Goal: Task Accomplishment & Management: Manage account settings

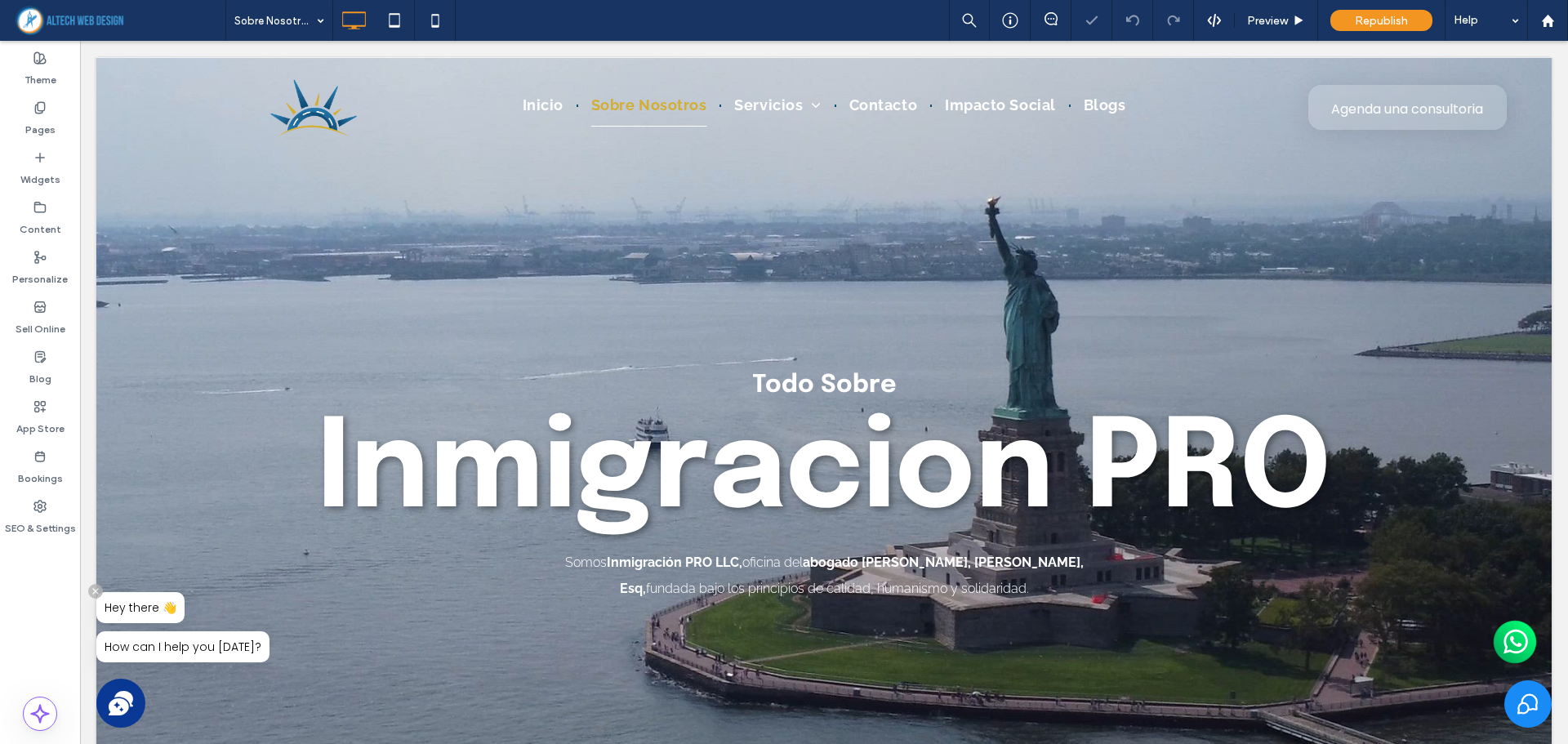
click at [98, 594] on icon at bounding box center [95, 590] width 6 height 6
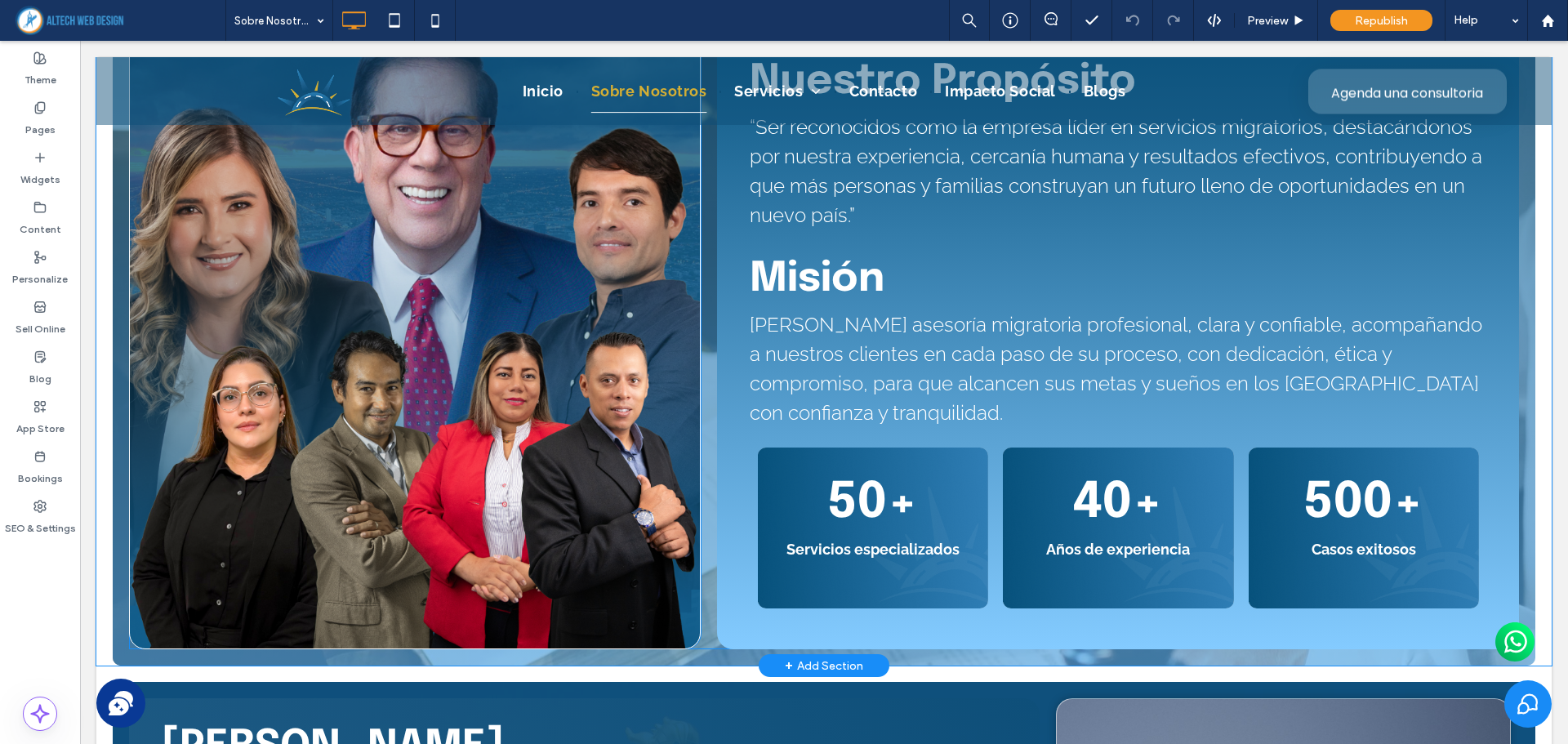
scroll to position [898, 0]
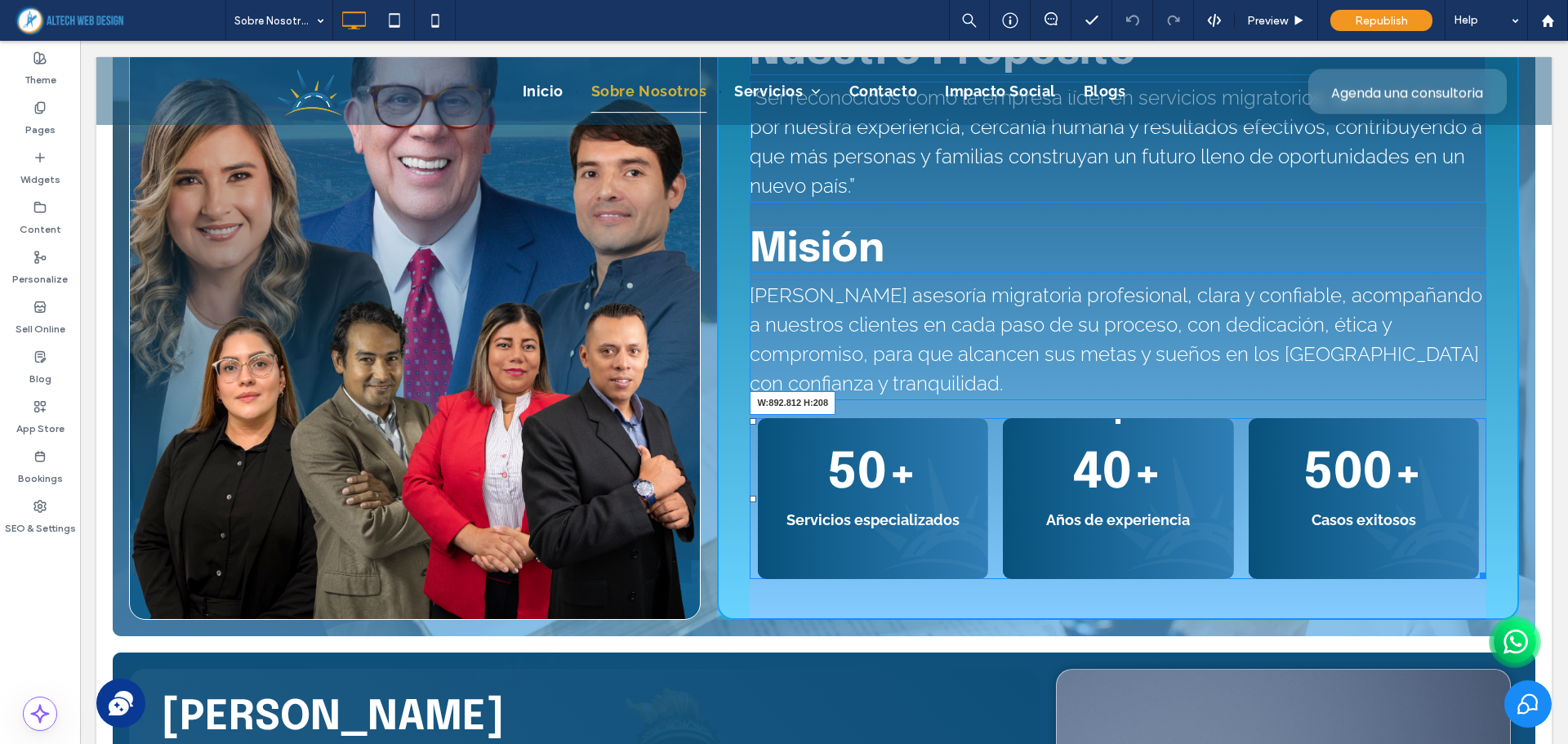
drag, startPoint x: 1464, startPoint y: 571, endPoint x: 1550, endPoint y: 621, distance: 99.5
click at [1474, 578] on div at bounding box center [1480, 572] width 12 height 12
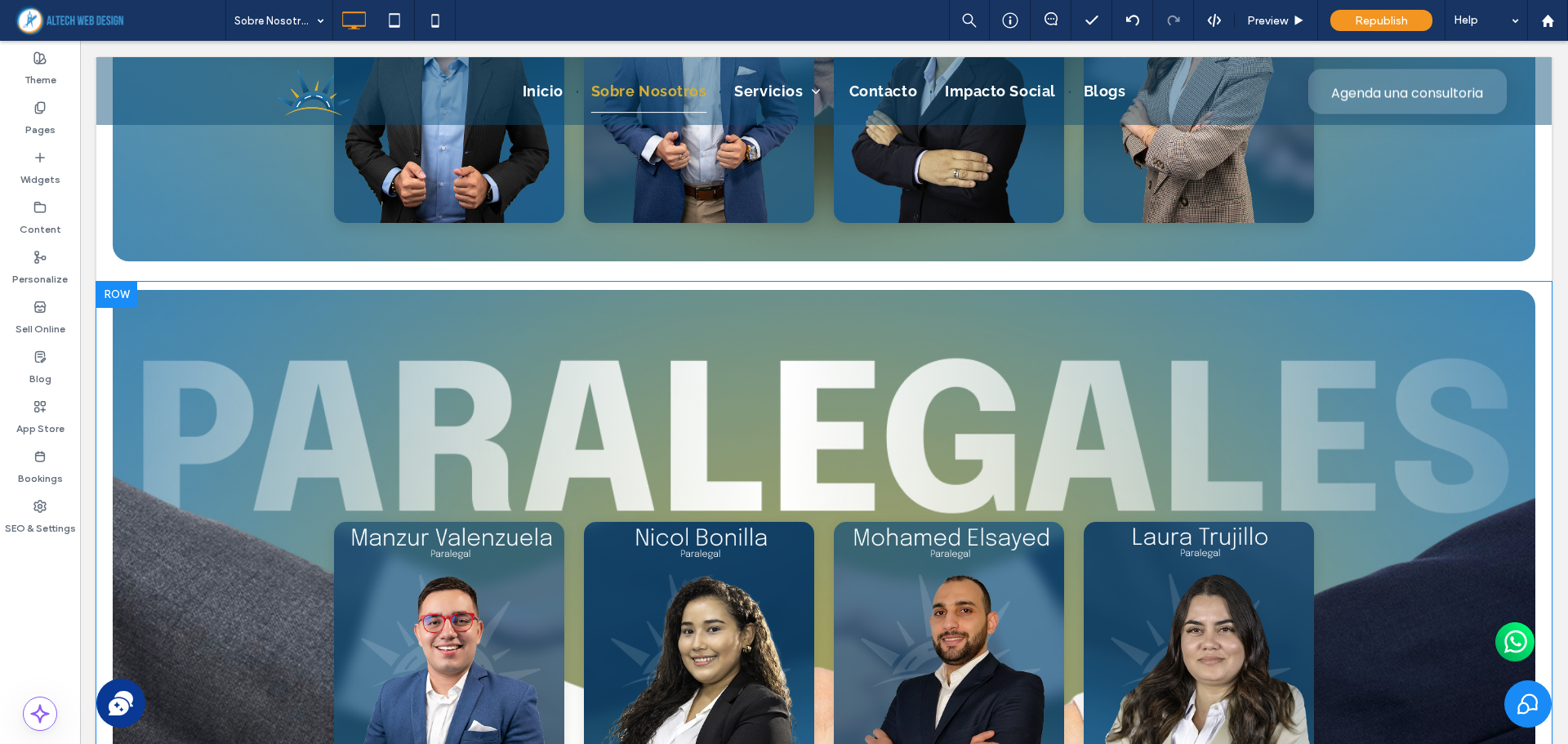
scroll to position [4571, 0]
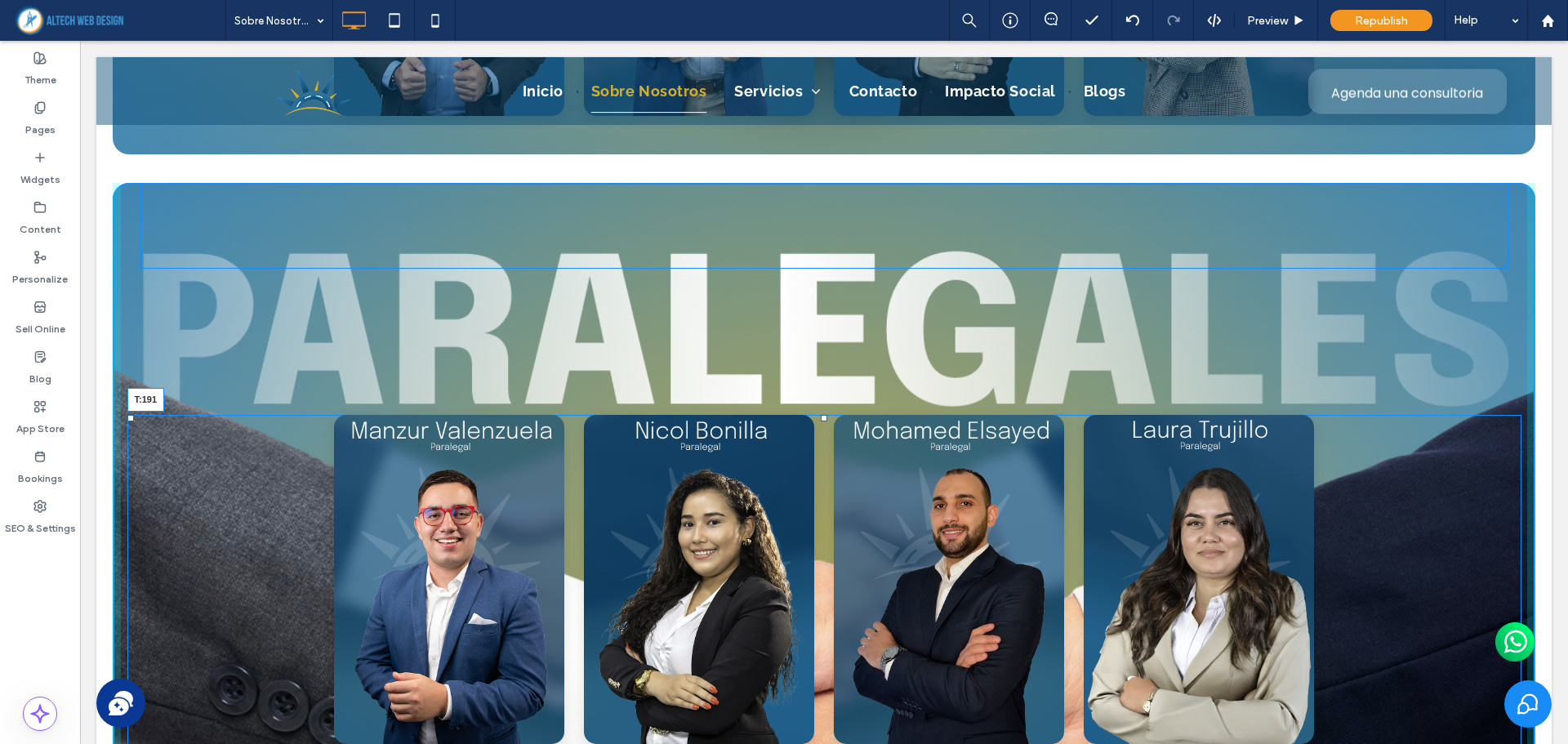
drag, startPoint x: 817, startPoint y: 419, endPoint x: 896, endPoint y: 470, distance: 94.0
click at [820, 421] on div at bounding box center [824, 418] width 7 height 7
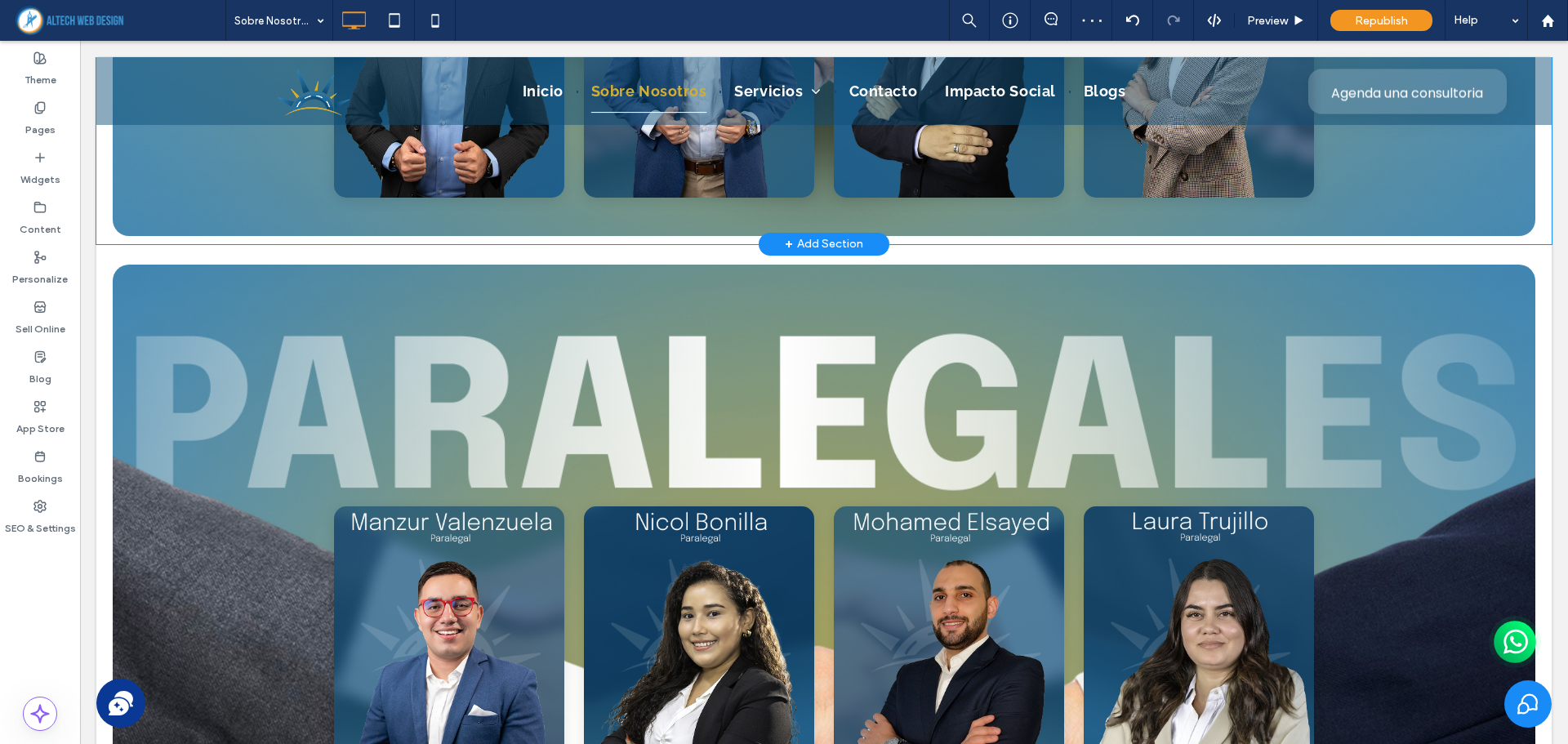
scroll to position [4734, 0]
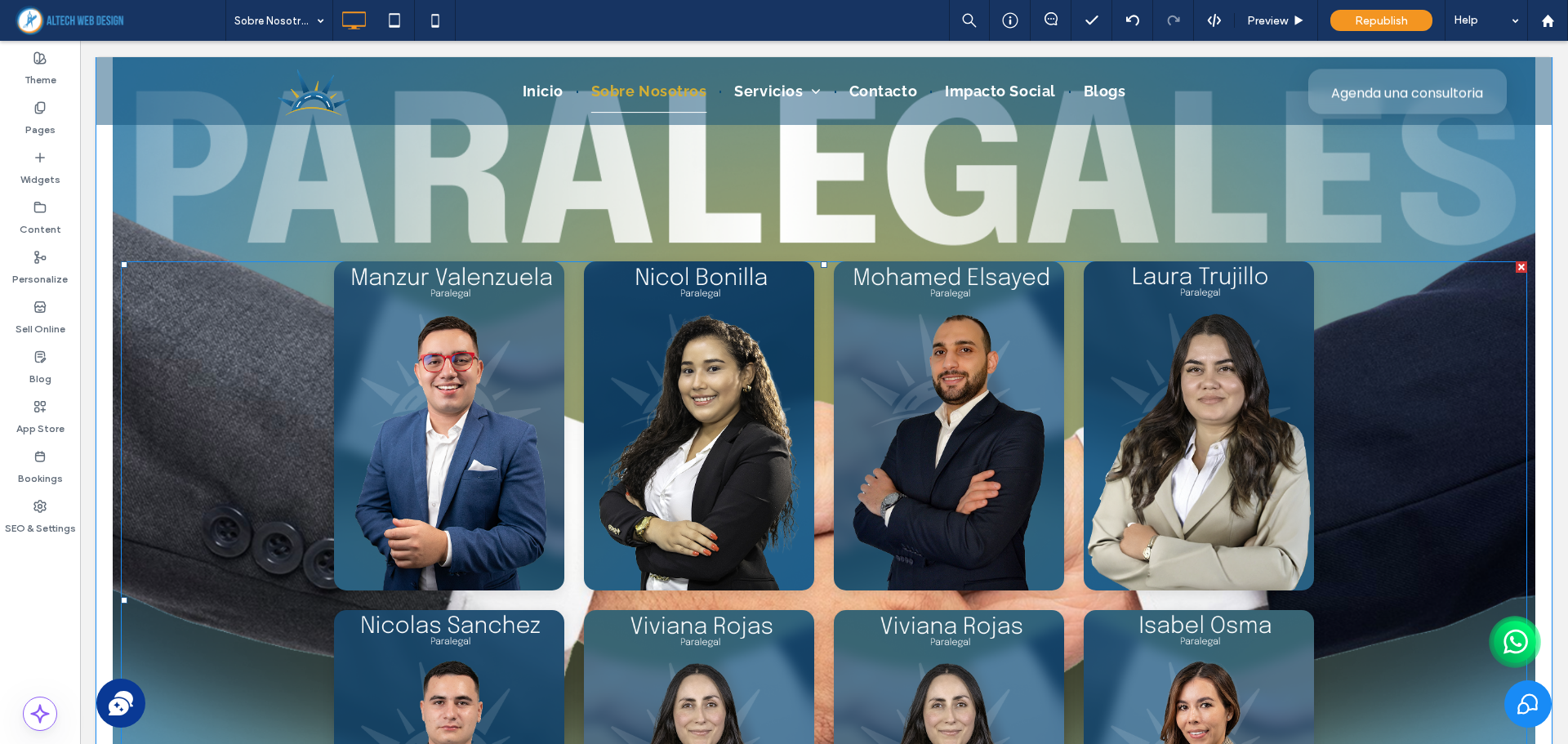
click at [819, 266] on div "Galería de Flip Cards Adaptable [PERSON_NAME] [PERSON_NAME], Asistente Legal e …" at bounding box center [824, 600] width 1406 height 678
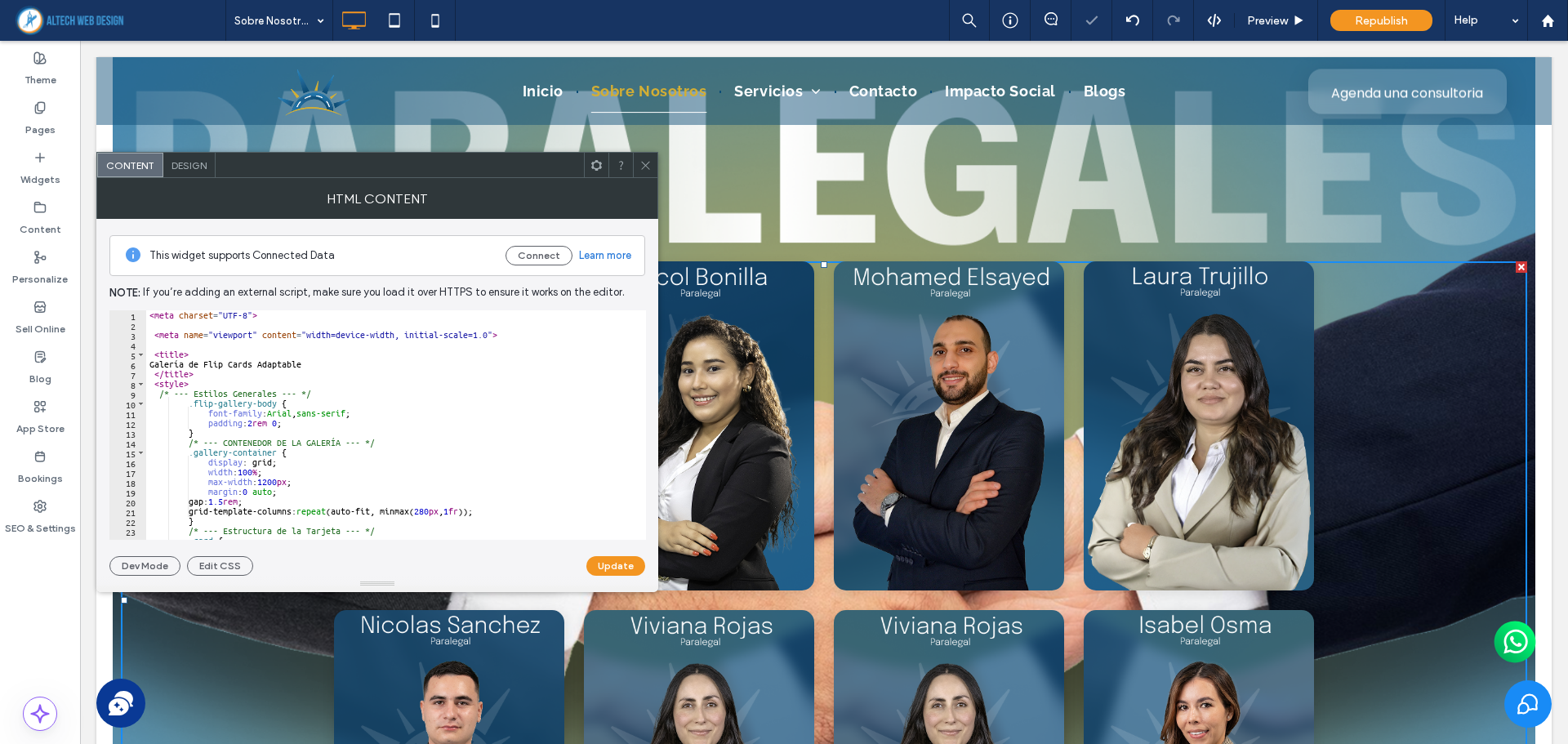
click at [654, 172] on div at bounding box center [645, 165] width 24 height 24
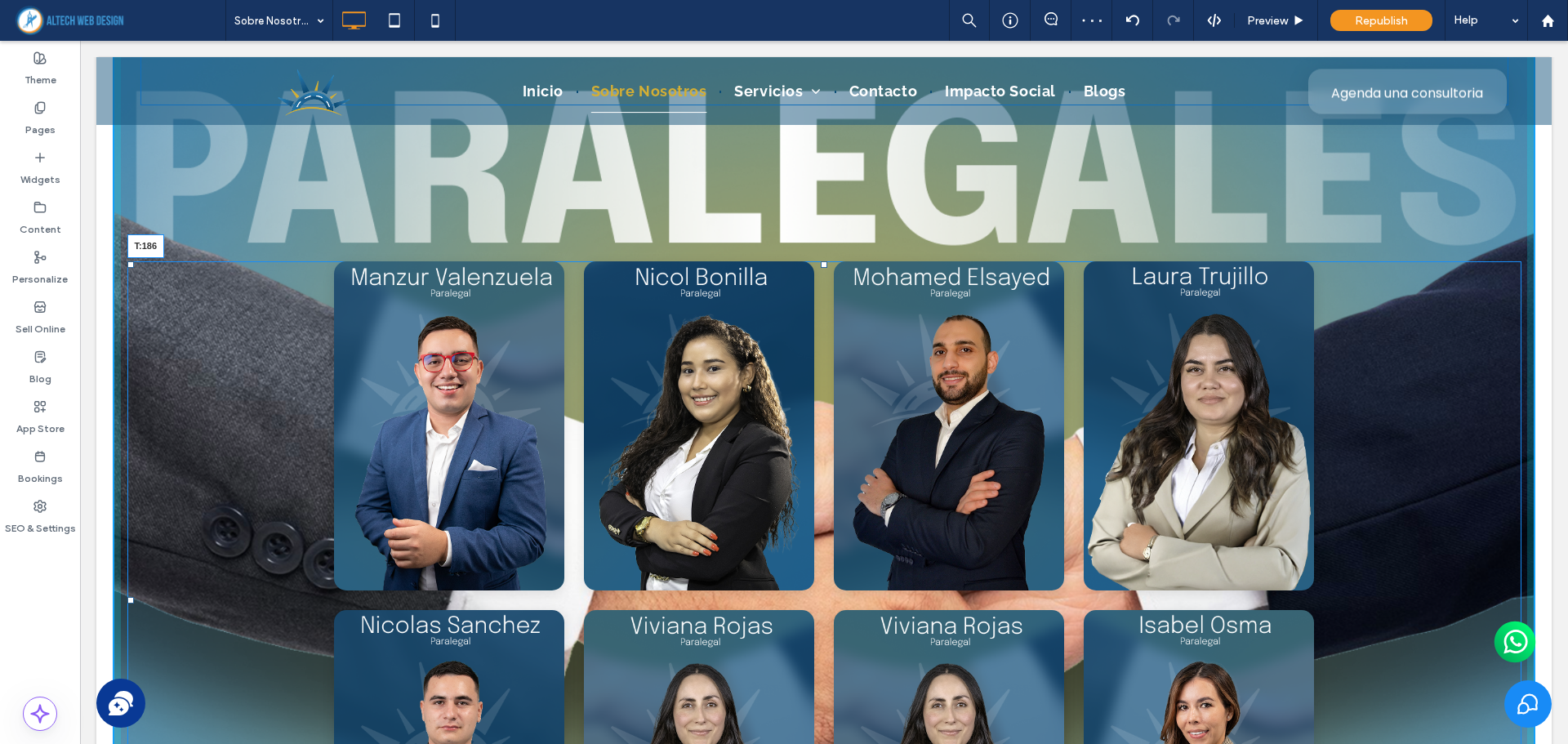
drag, startPoint x: 819, startPoint y: 264, endPoint x: 859, endPoint y: 427, distance: 167.8
click at [820, 262] on div at bounding box center [824, 265] width 7 height 7
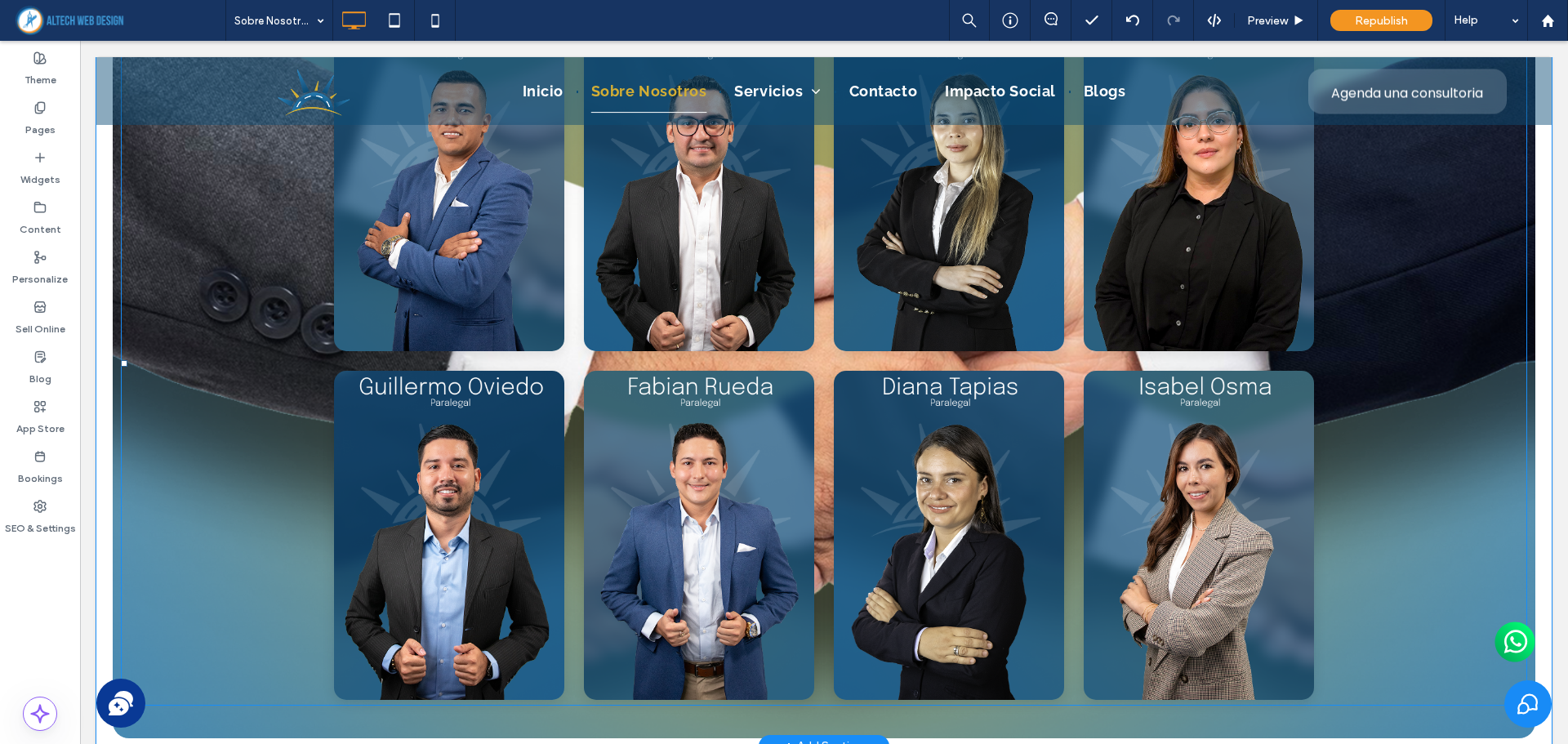
scroll to position [3742, 0]
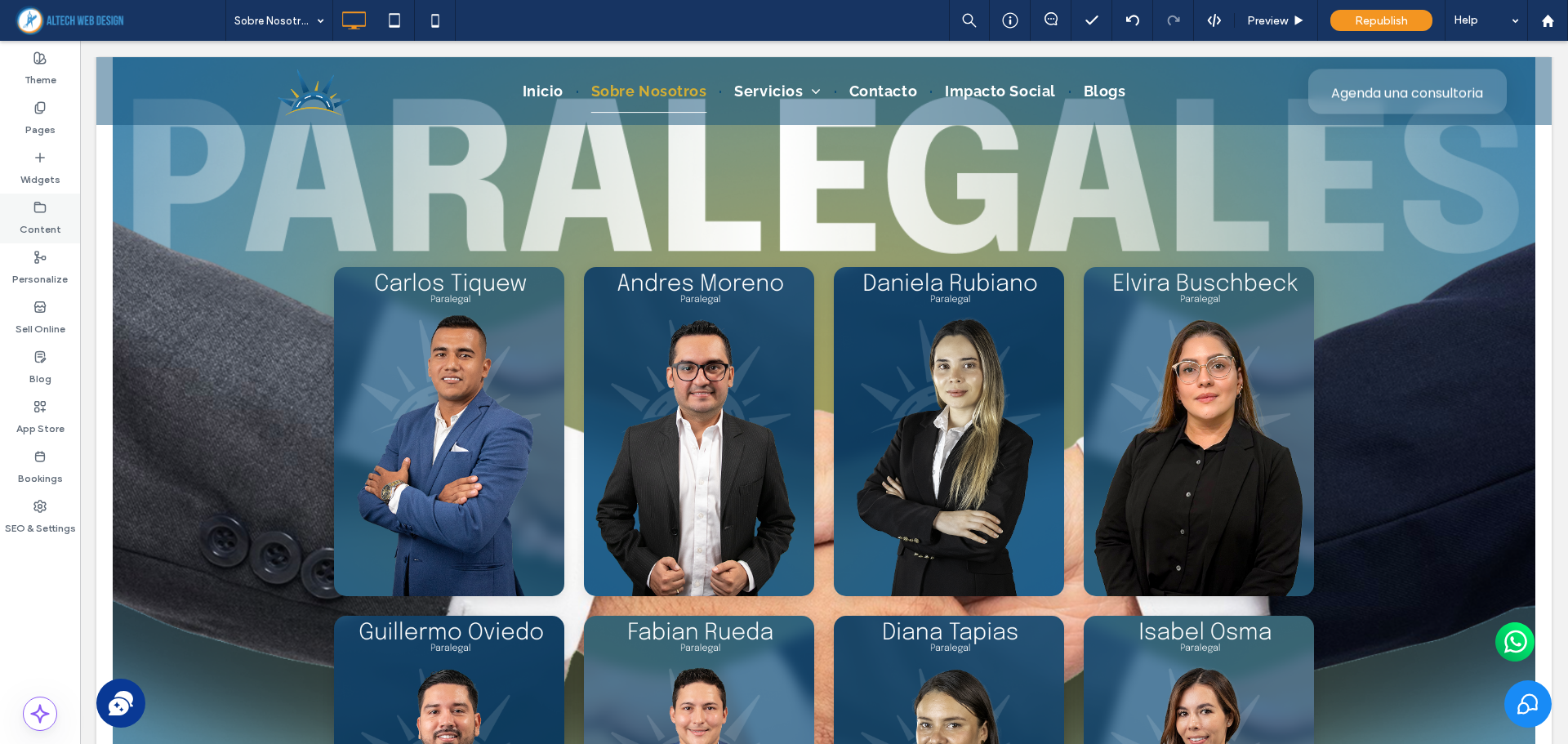
click at [51, 205] on div "Content" at bounding box center [40, 218] width 80 height 50
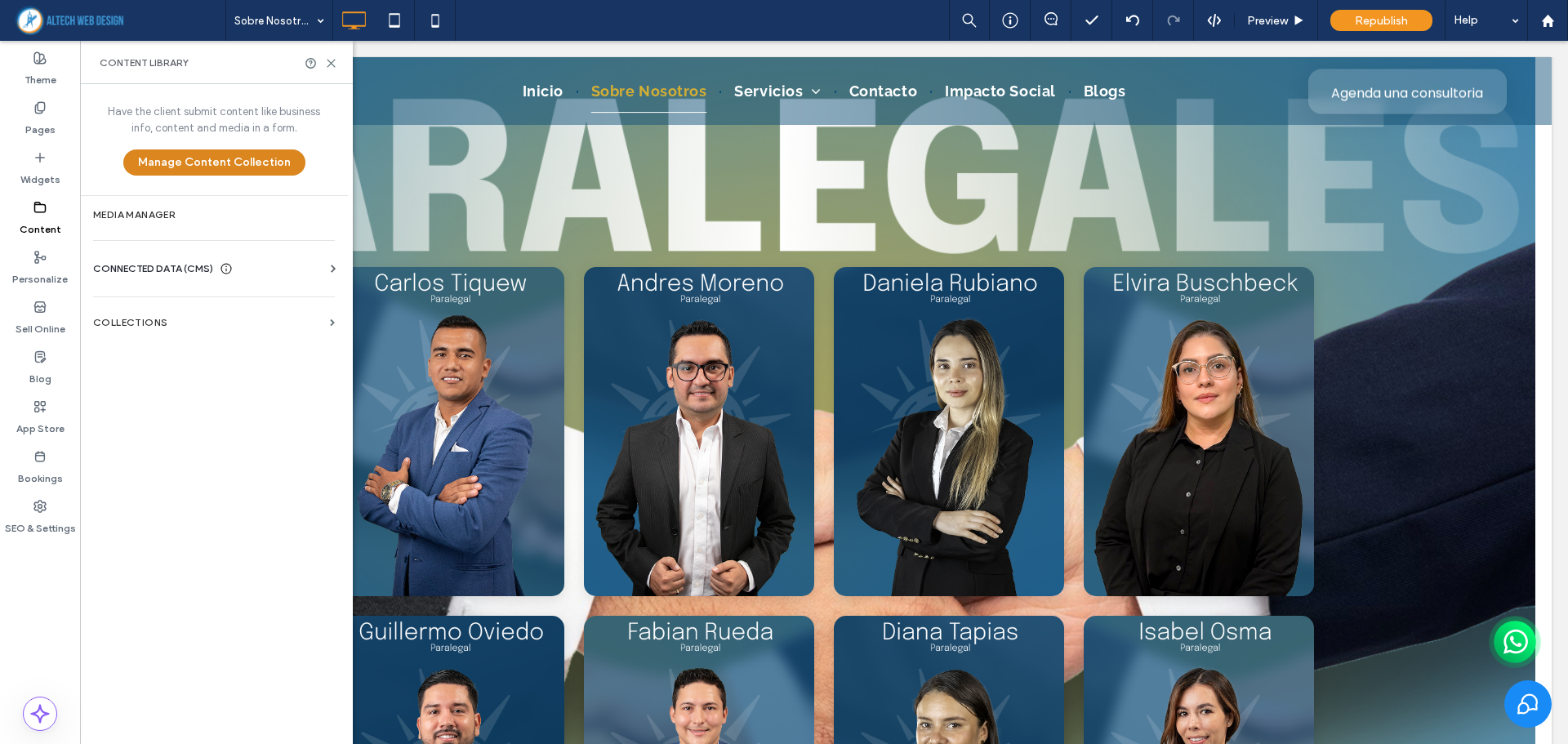
click at [239, 168] on button "Manage Content Collection" at bounding box center [214, 162] width 182 height 26
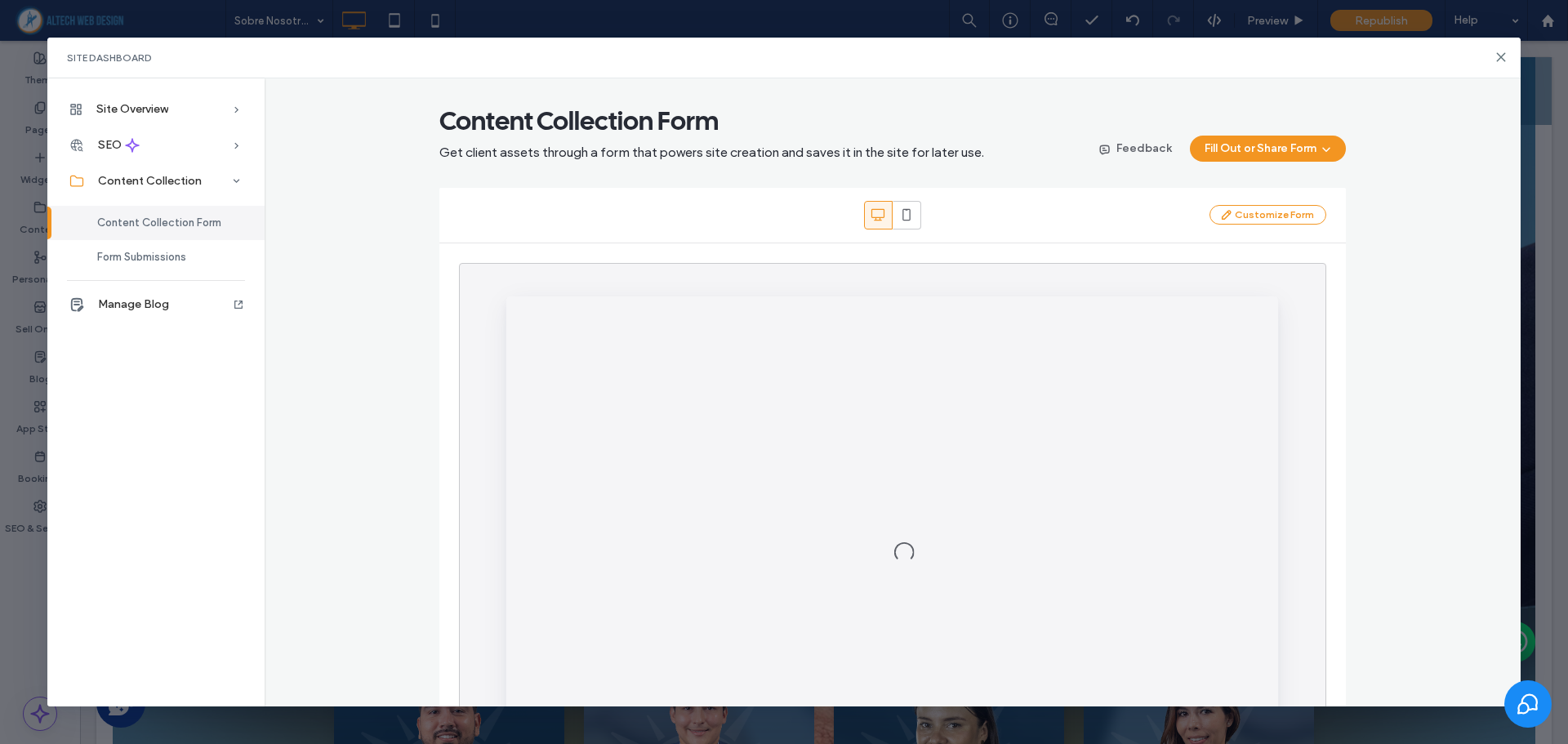
scroll to position [0, 0]
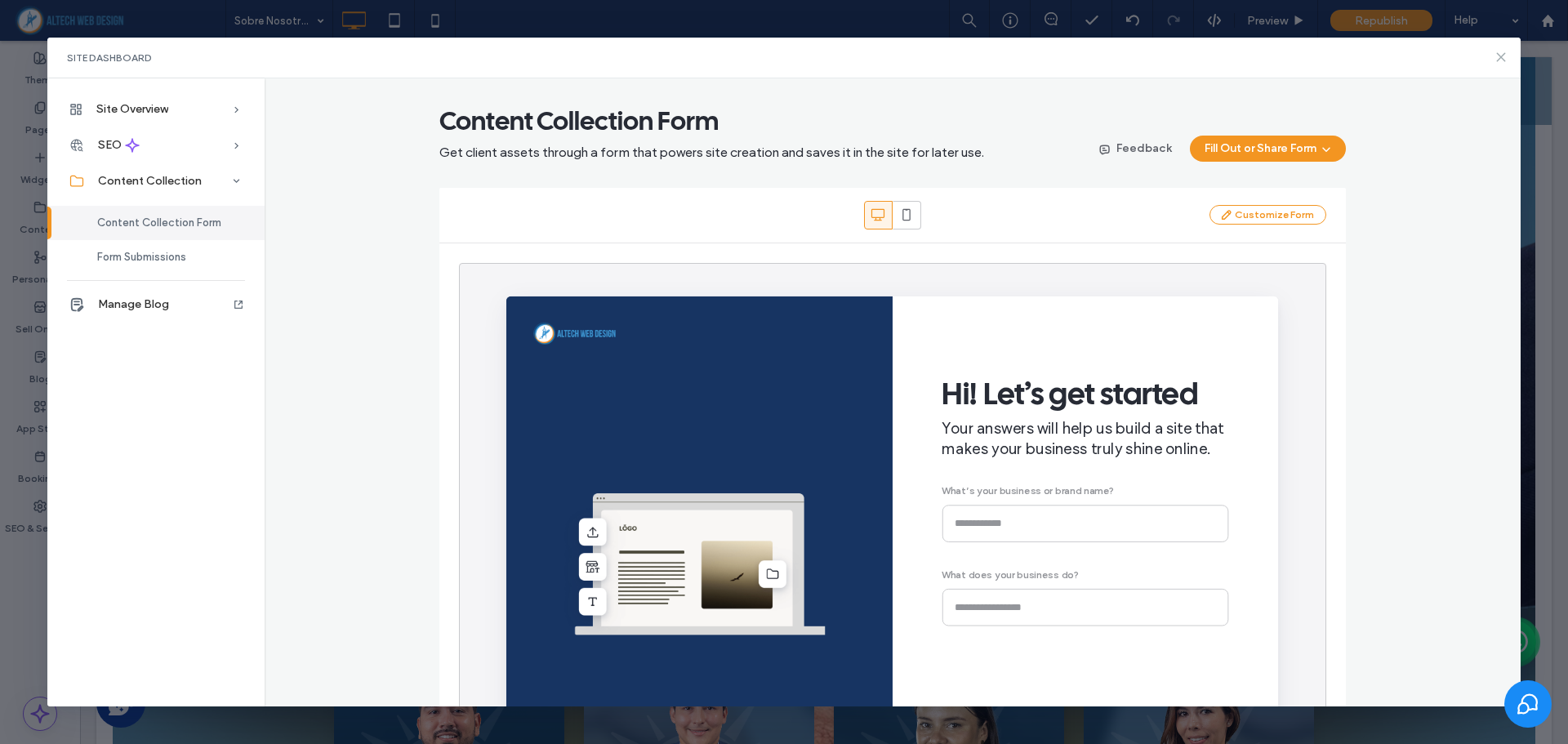
click at [1500, 55] on use at bounding box center [1501, 56] width 8 height 8
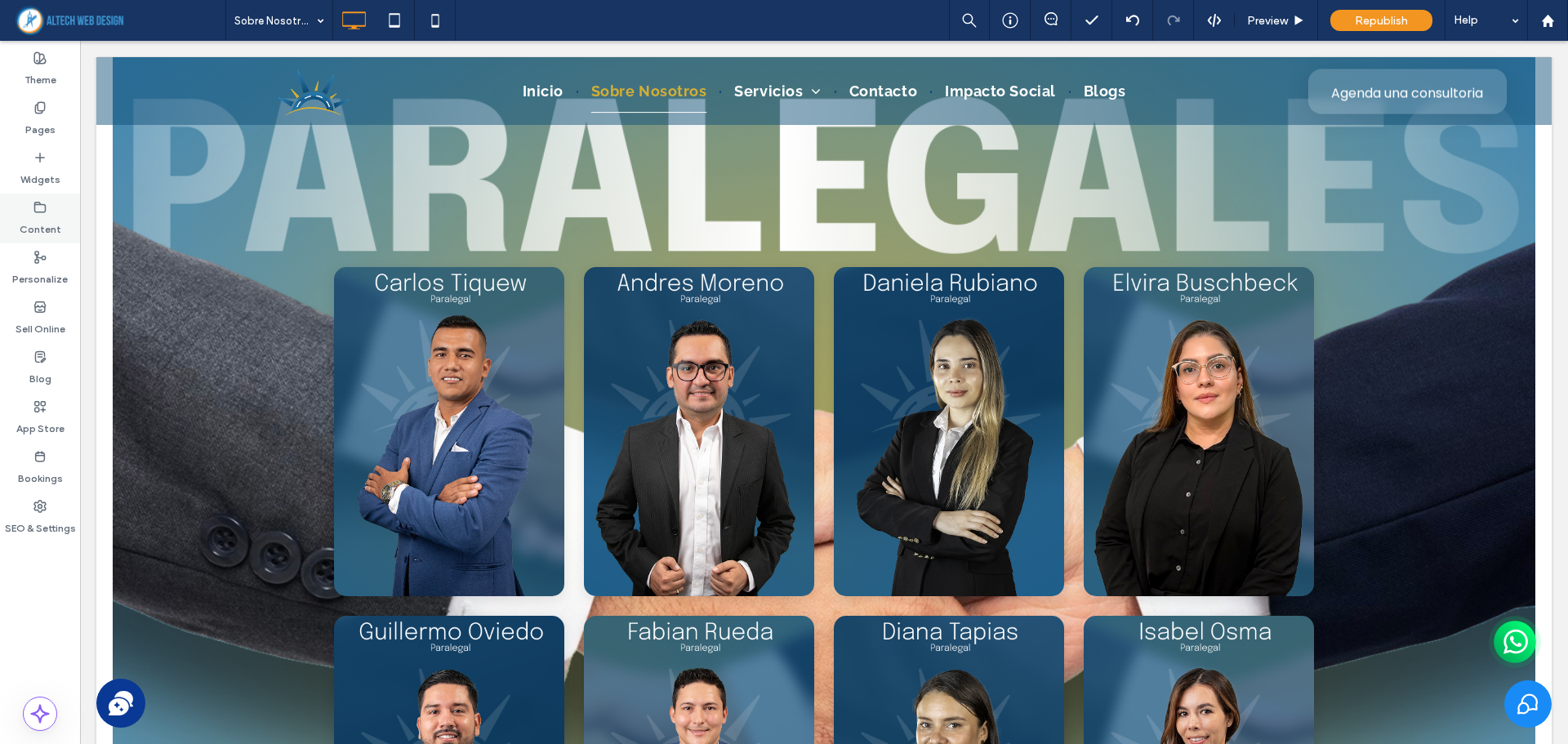
click at [54, 219] on label "Content" at bounding box center [41, 225] width 41 height 22
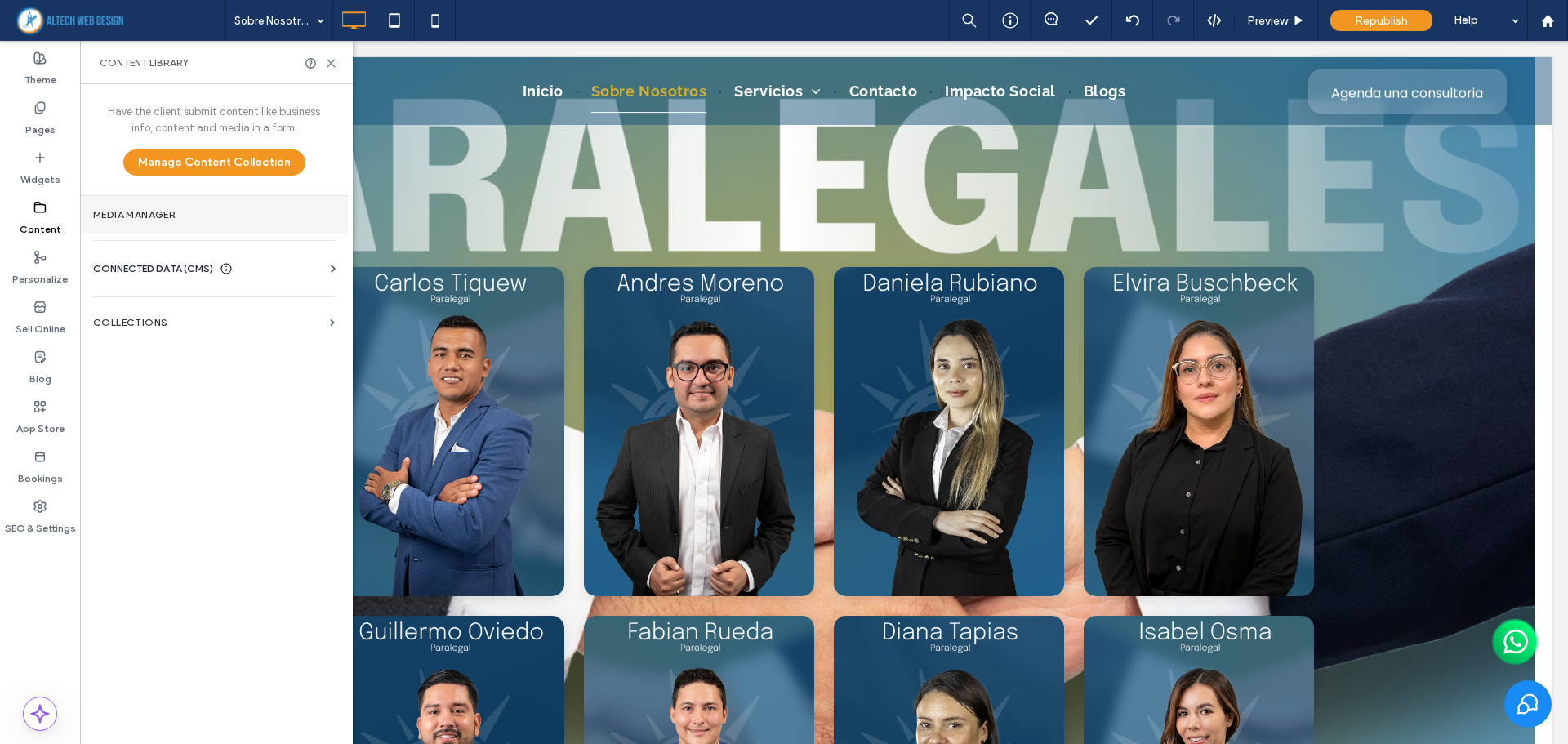
click at [278, 203] on section "Media Manager" at bounding box center [214, 215] width 268 height 38
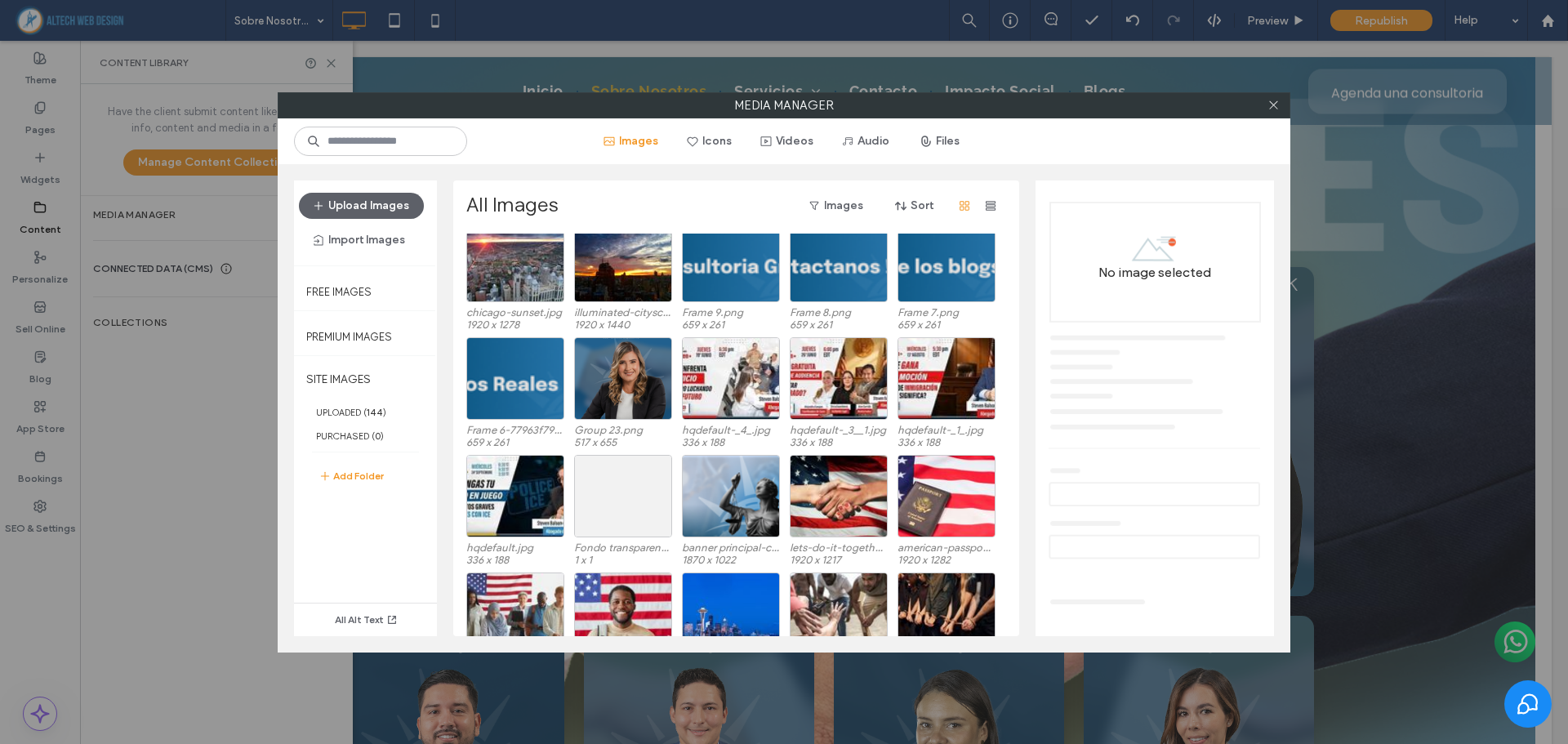
scroll to position [524, 0]
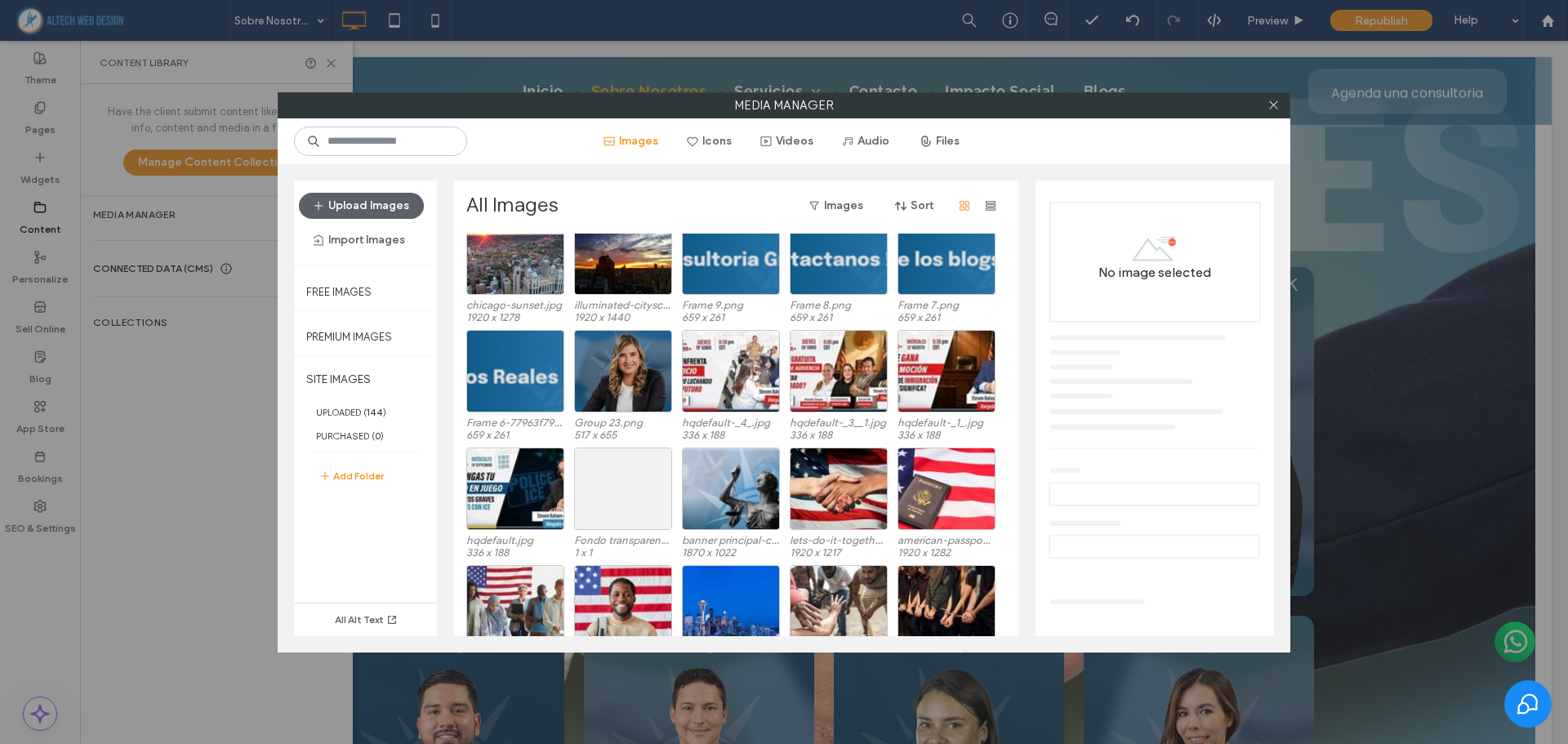
click at [1450, 107] on div "Media Manager Images Icons Videos Audio Files Upload Images Import Images Free …" at bounding box center [784, 372] width 1568 height 744
click at [372, 469] on button "Add Folder" at bounding box center [351, 476] width 66 height 20
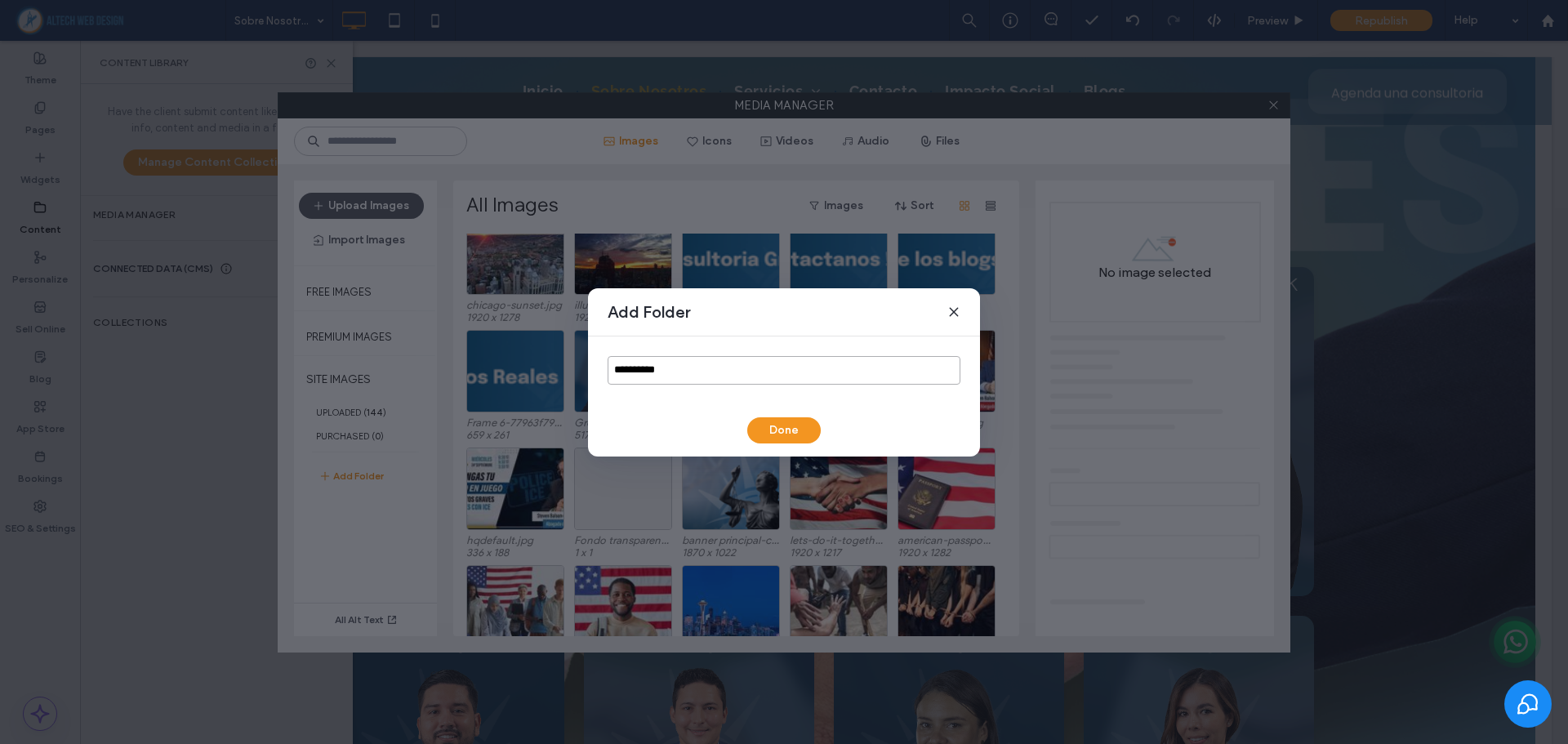
drag, startPoint x: 673, startPoint y: 369, endPoint x: 518, endPoint y: 371, distance: 155.0
click at [519, 373] on div "**********" at bounding box center [784, 372] width 1568 height 744
type input "*********"
click at [780, 429] on button "Done" at bounding box center [783, 430] width 73 height 26
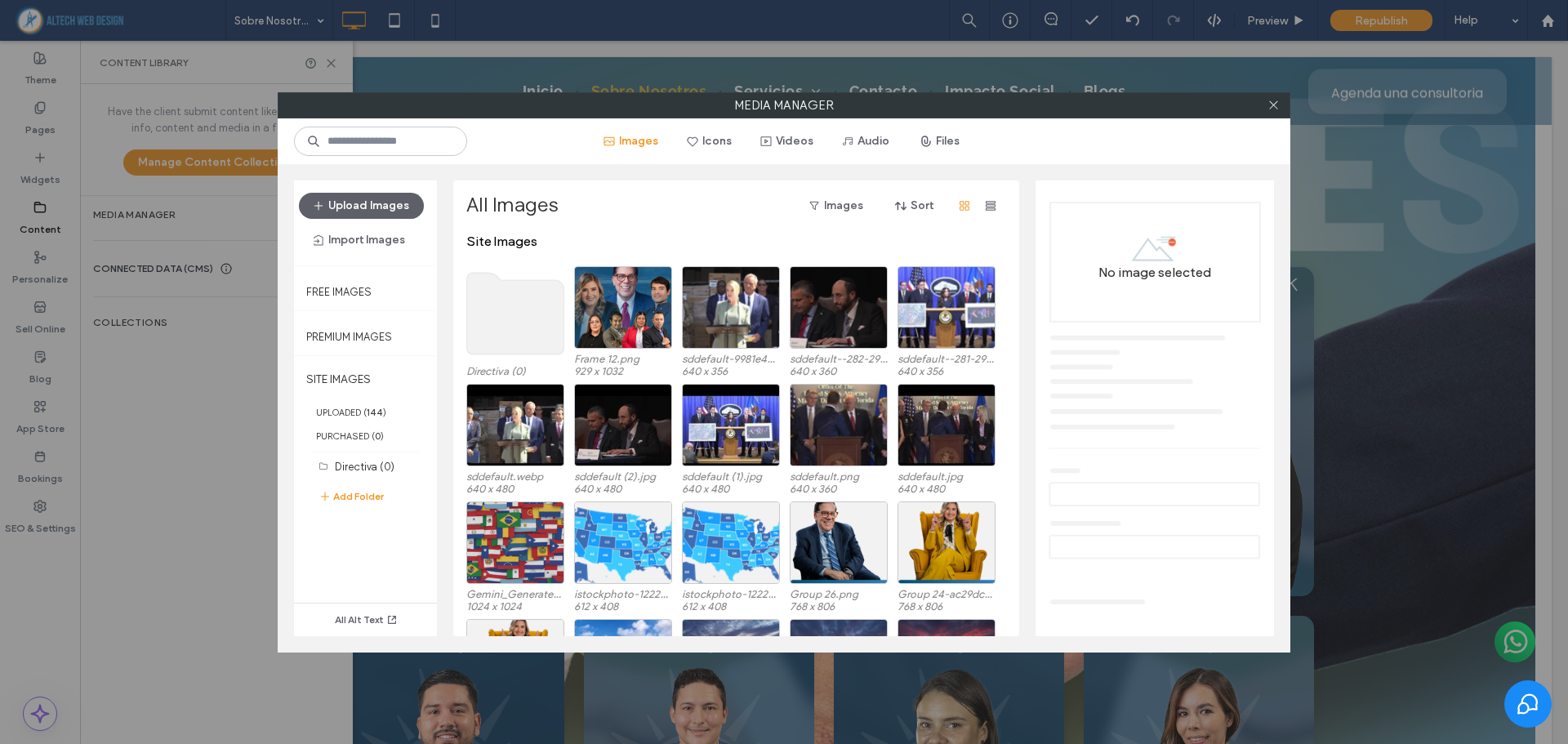
drag, startPoint x: 348, startPoint y: 476, endPoint x: 356, endPoint y: 538, distance: 62.5
click at [356, 538] on div "All Alt Text" at bounding box center [364, 578] width 142 height 113
click at [370, 495] on button "Add Folder" at bounding box center [351, 496] width 66 height 20
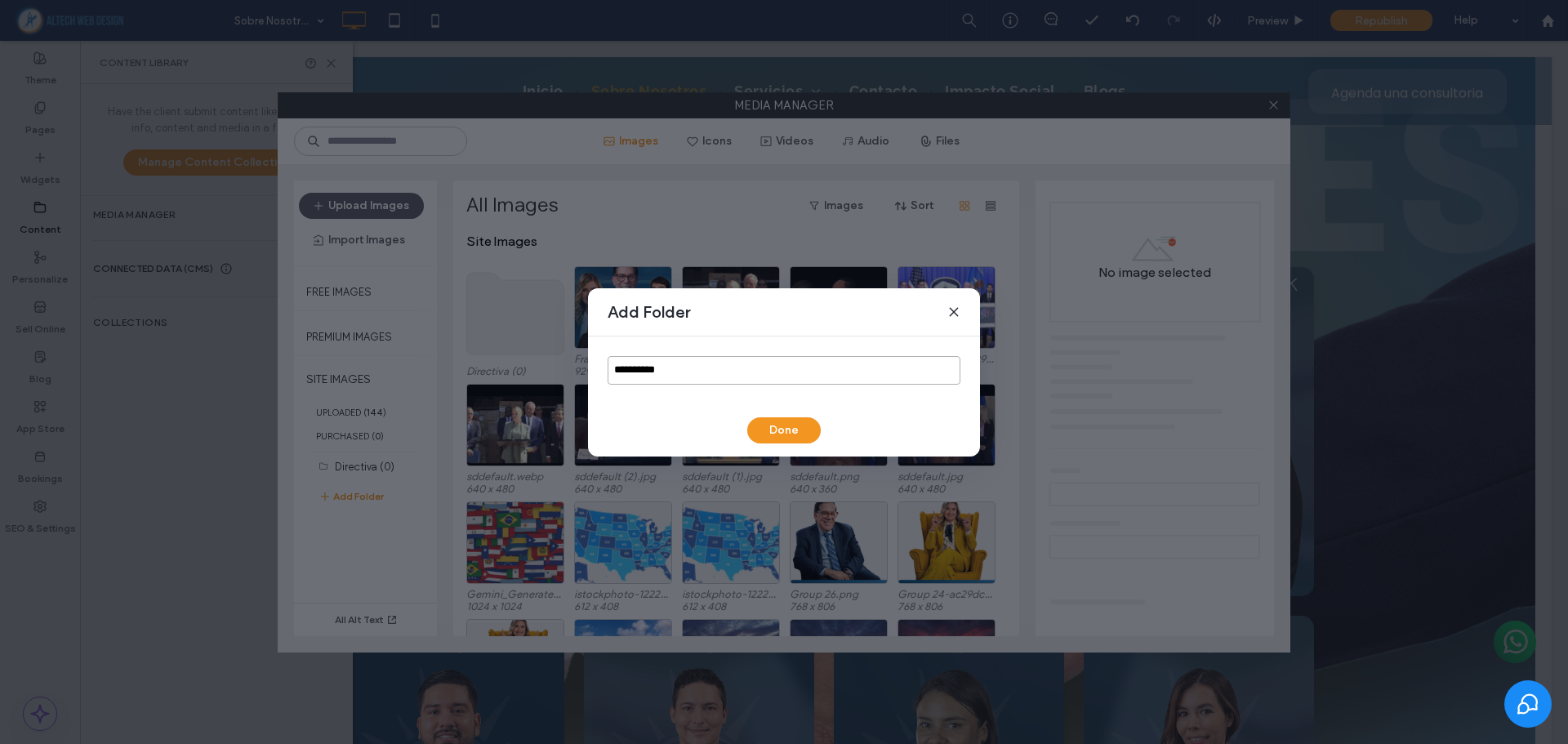
drag, startPoint x: 684, startPoint y: 369, endPoint x: 482, endPoint y: 349, distance: 203.0
click at [505, 355] on div "**********" at bounding box center [784, 372] width 1568 height 744
type input "*******"
click at [782, 425] on button "Done" at bounding box center [783, 430] width 73 height 26
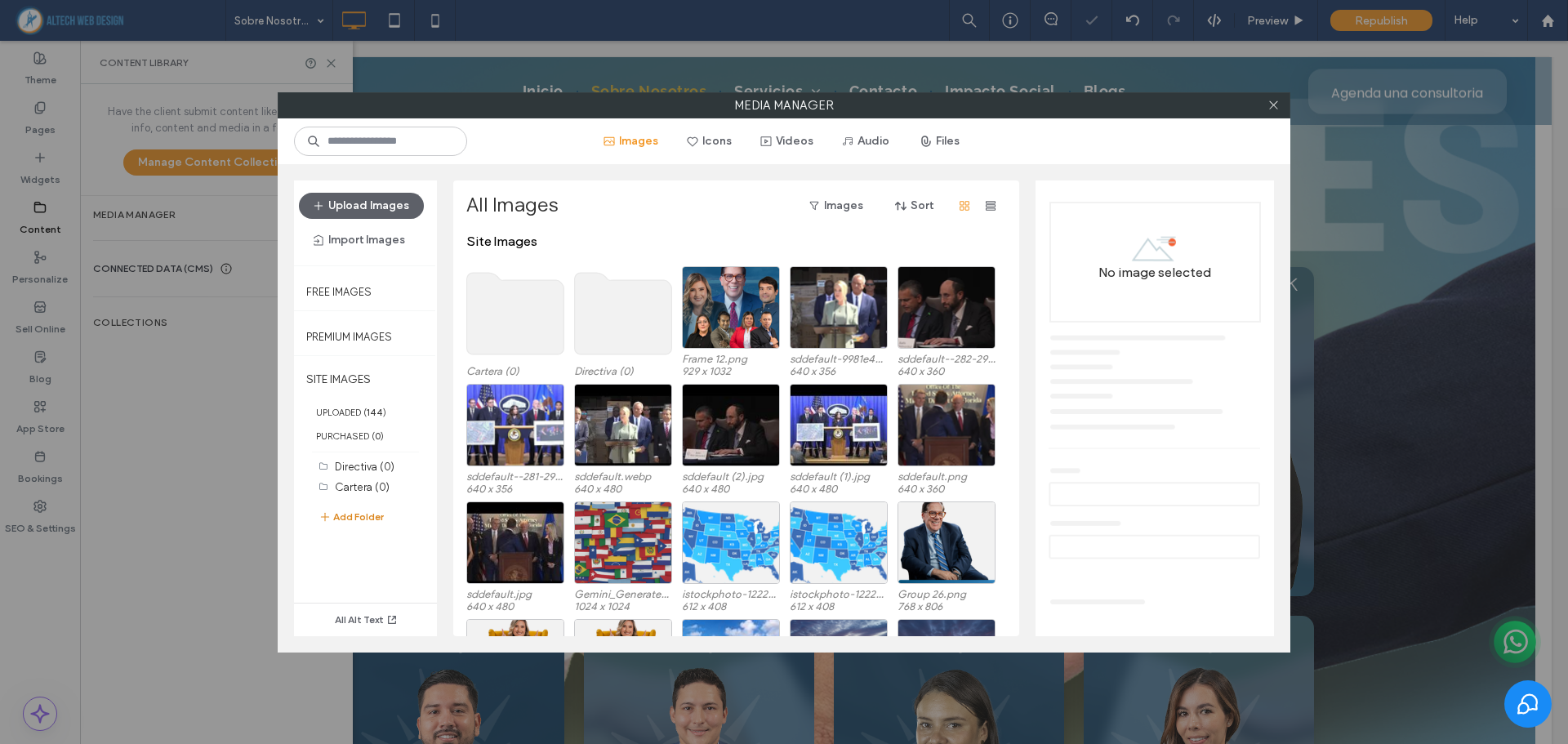
click at [378, 513] on button "Add Folder" at bounding box center [351, 516] width 66 height 20
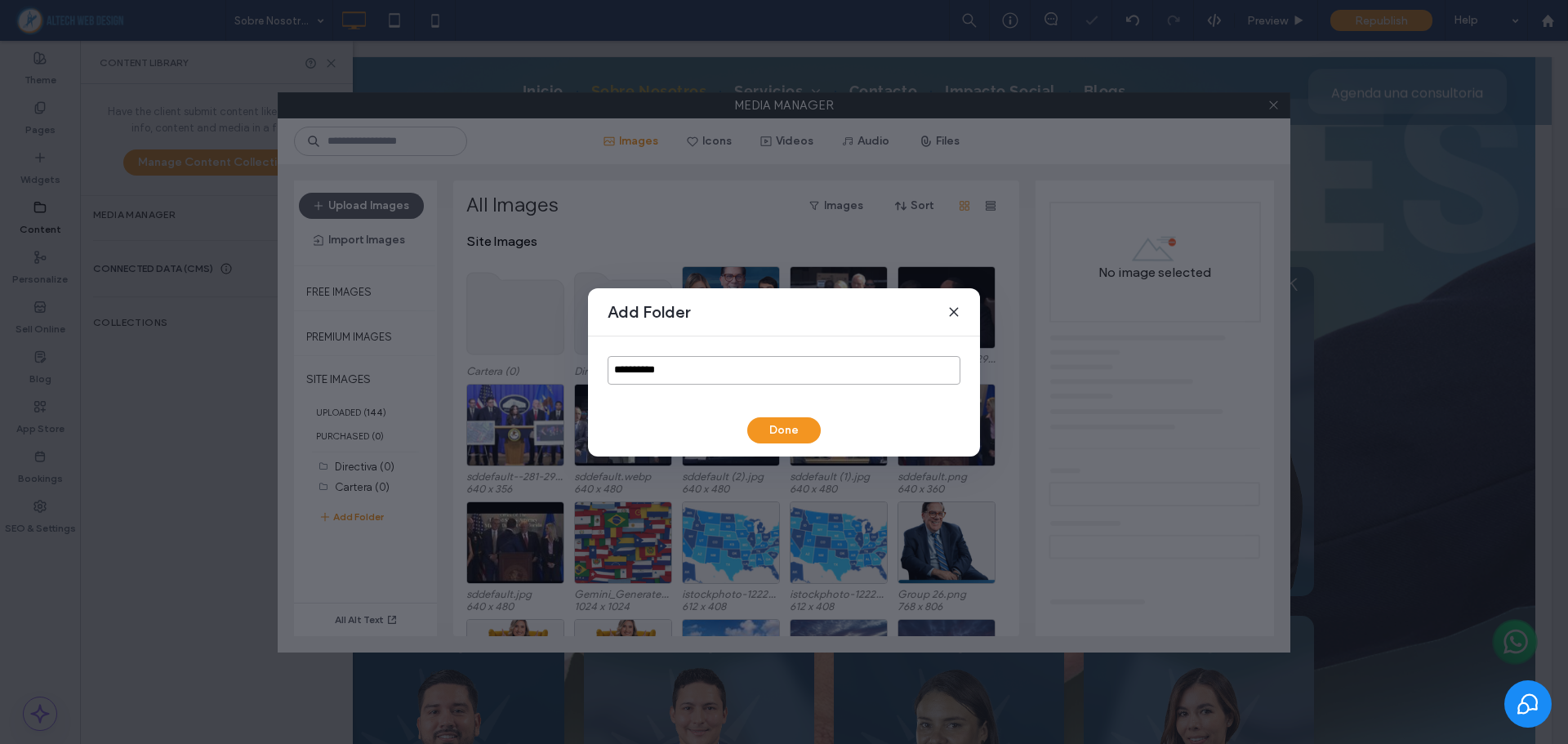
drag, startPoint x: 714, startPoint y: 373, endPoint x: 527, endPoint y: 378, distance: 187.1
click at [529, 376] on div "**********" at bounding box center [784, 372] width 1568 height 744
type input "**********"
click at [763, 428] on button "Done" at bounding box center [783, 430] width 73 height 26
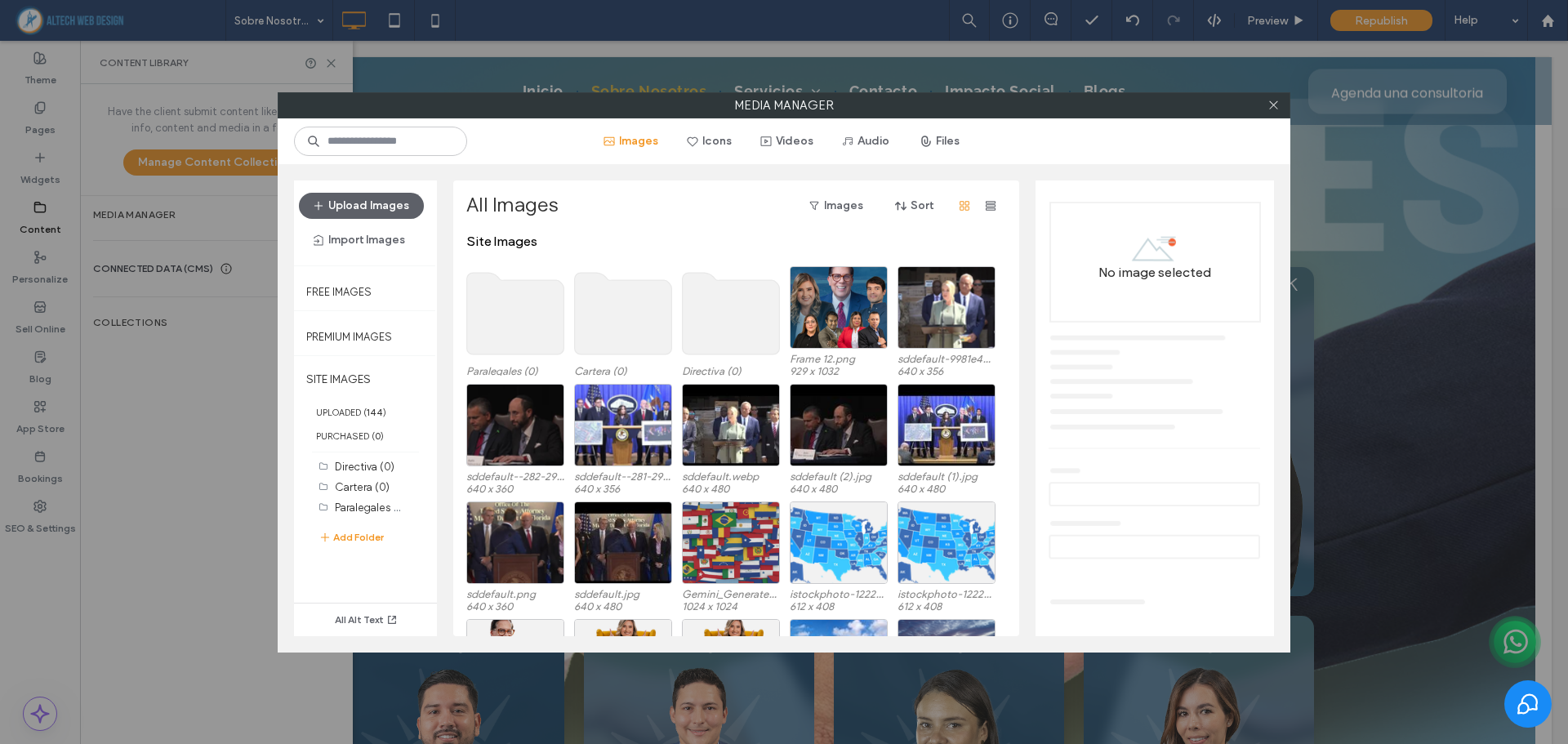
click at [704, 326] on use at bounding box center [731, 313] width 98 height 82
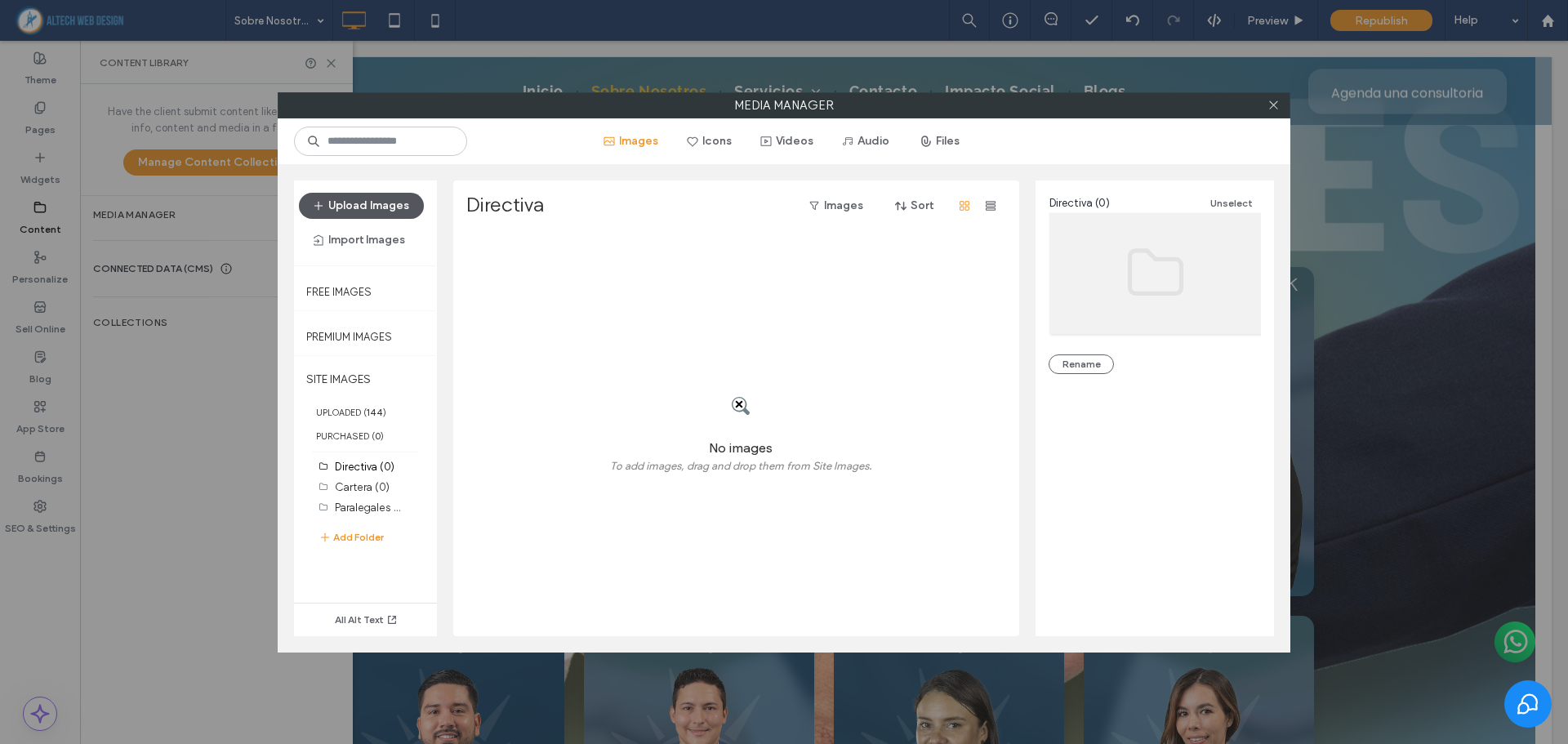
click at [382, 195] on button "Upload Images" at bounding box center [361, 205] width 125 height 26
click at [1268, 110] on icon at bounding box center [1274, 104] width 12 height 12
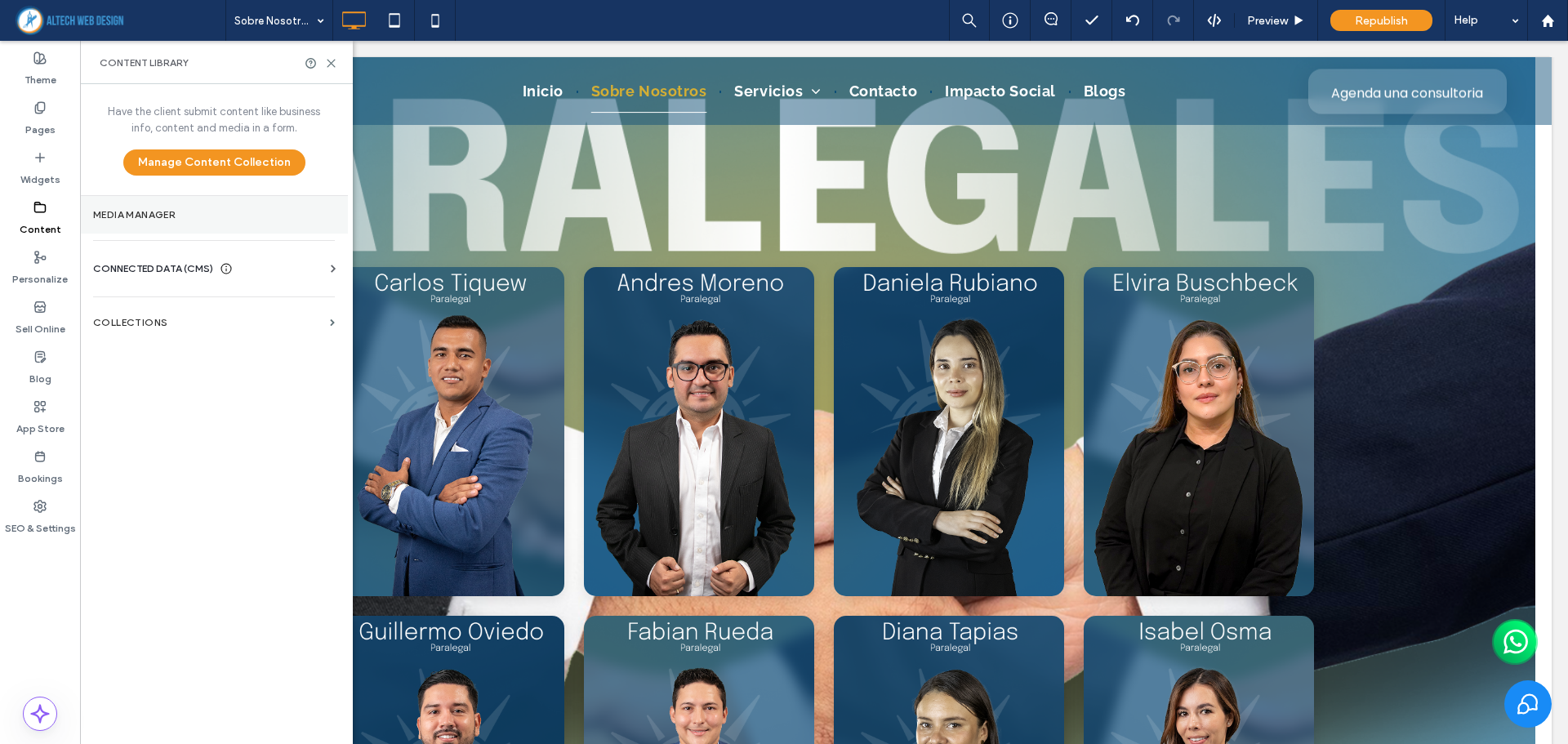
click at [185, 205] on section "Media Manager" at bounding box center [214, 215] width 268 height 38
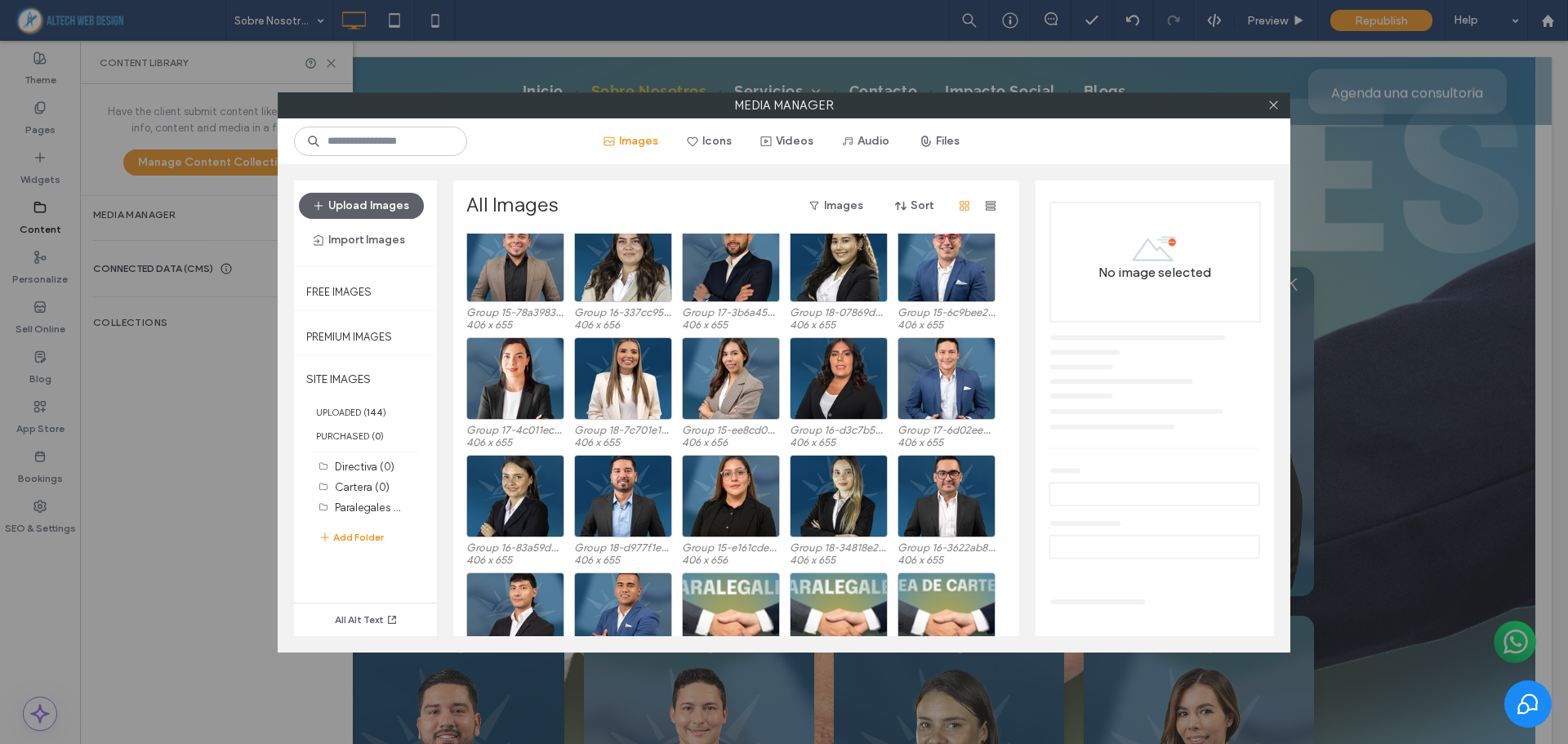
scroll to position [1781, 0]
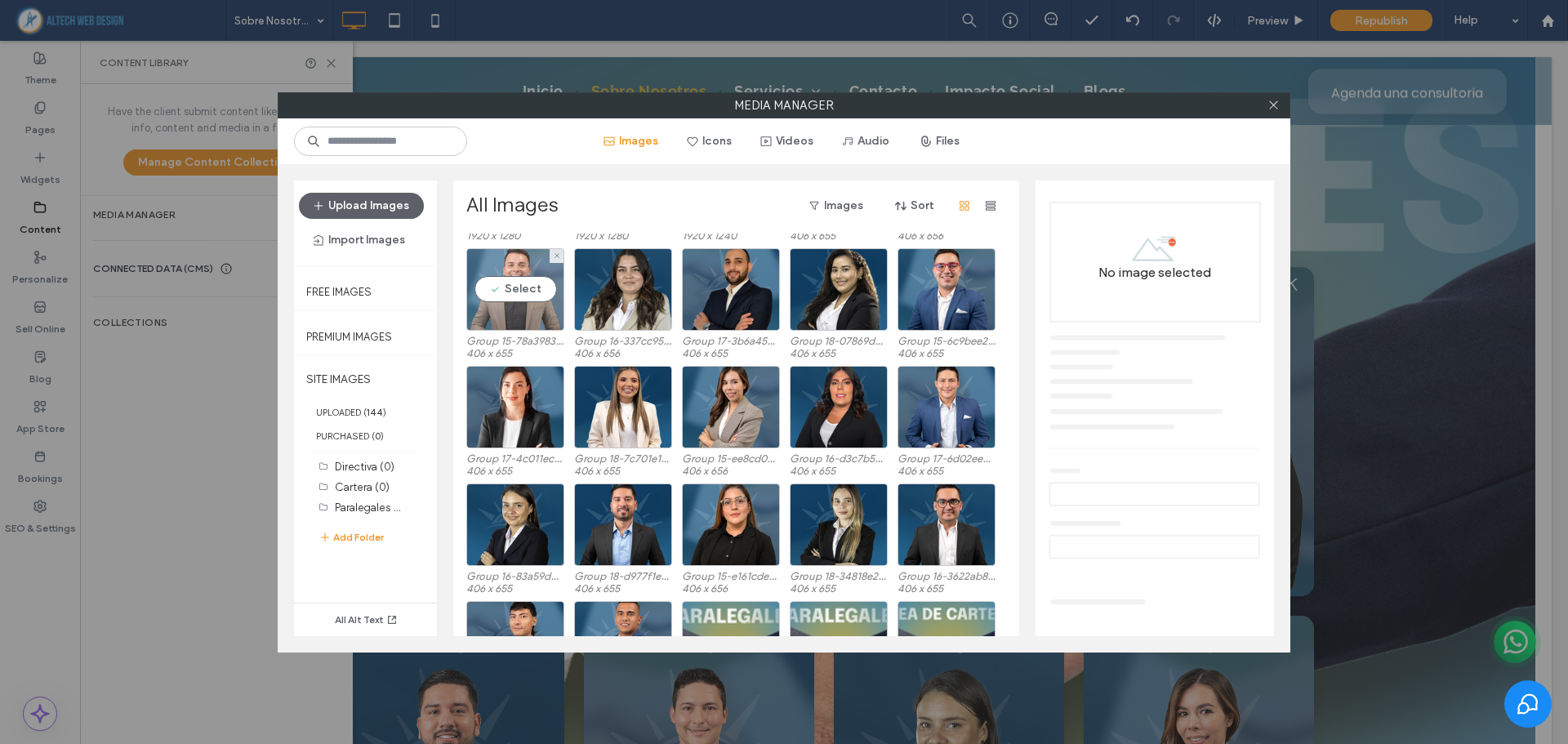
click at [513, 310] on div "Select" at bounding box center [515, 289] width 98 height 83
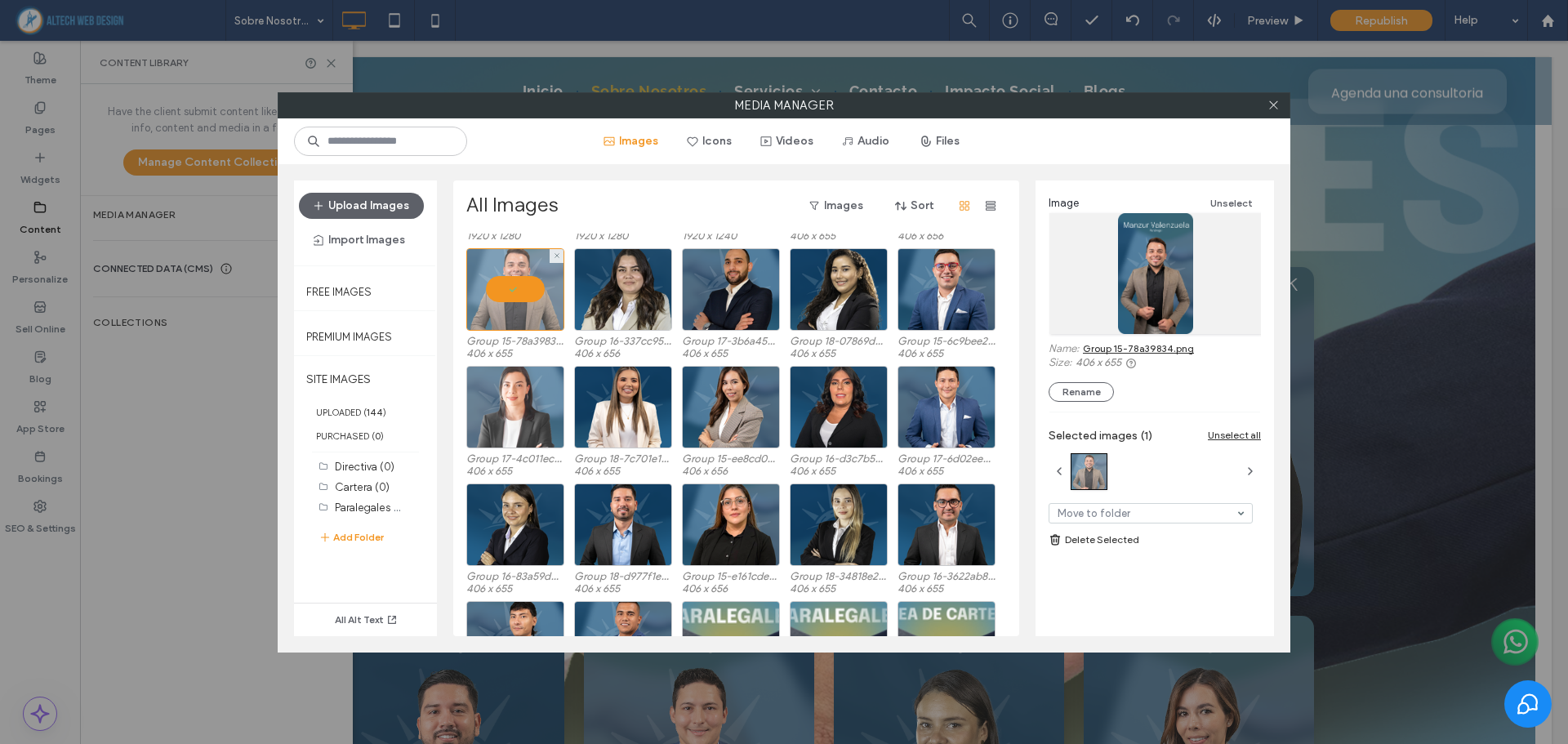
click at [512, 375] on div at bounding box center [515, 407] width 98 height 83
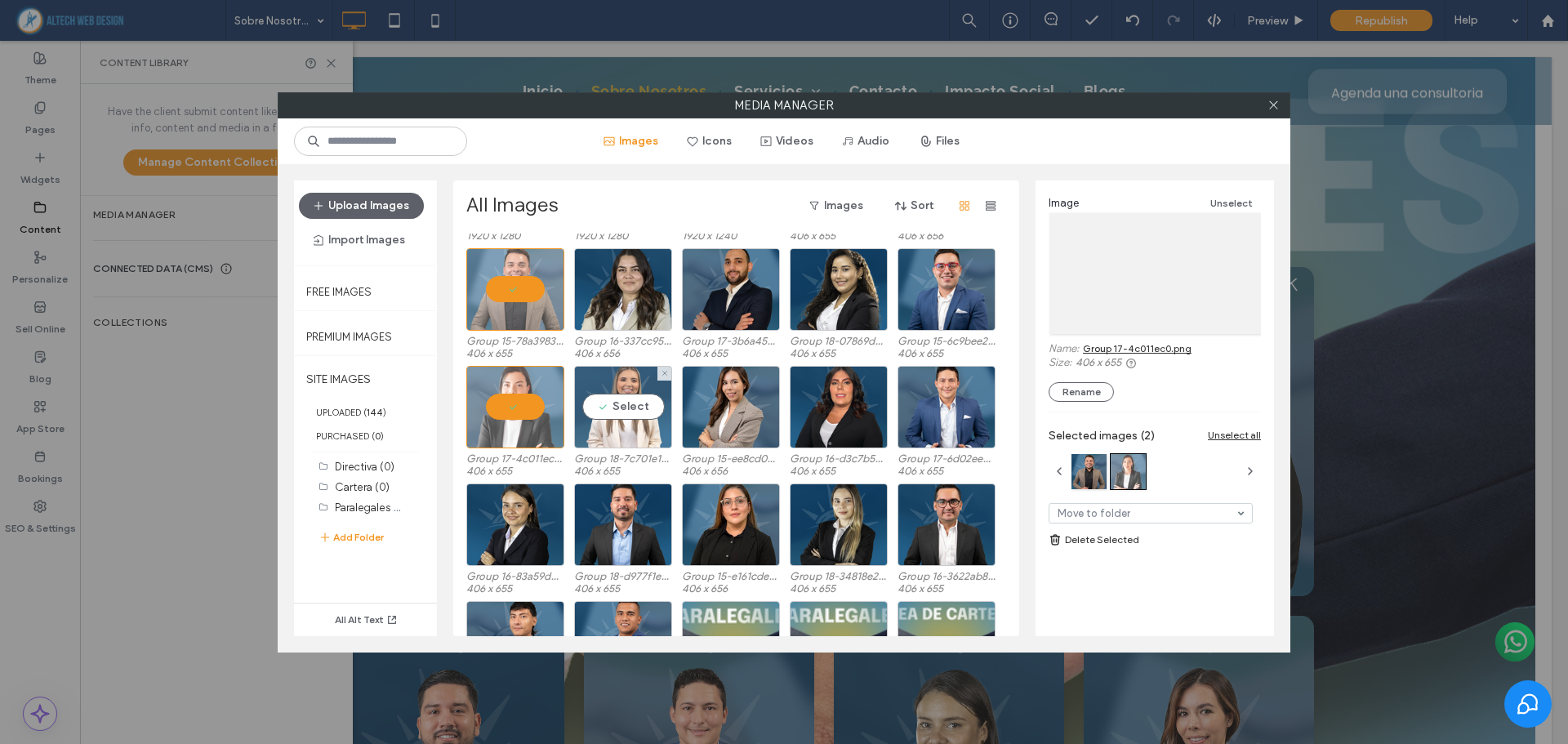
click at [609, 391] on div "Select" at bounding box center [623, 407] width 98 height 83
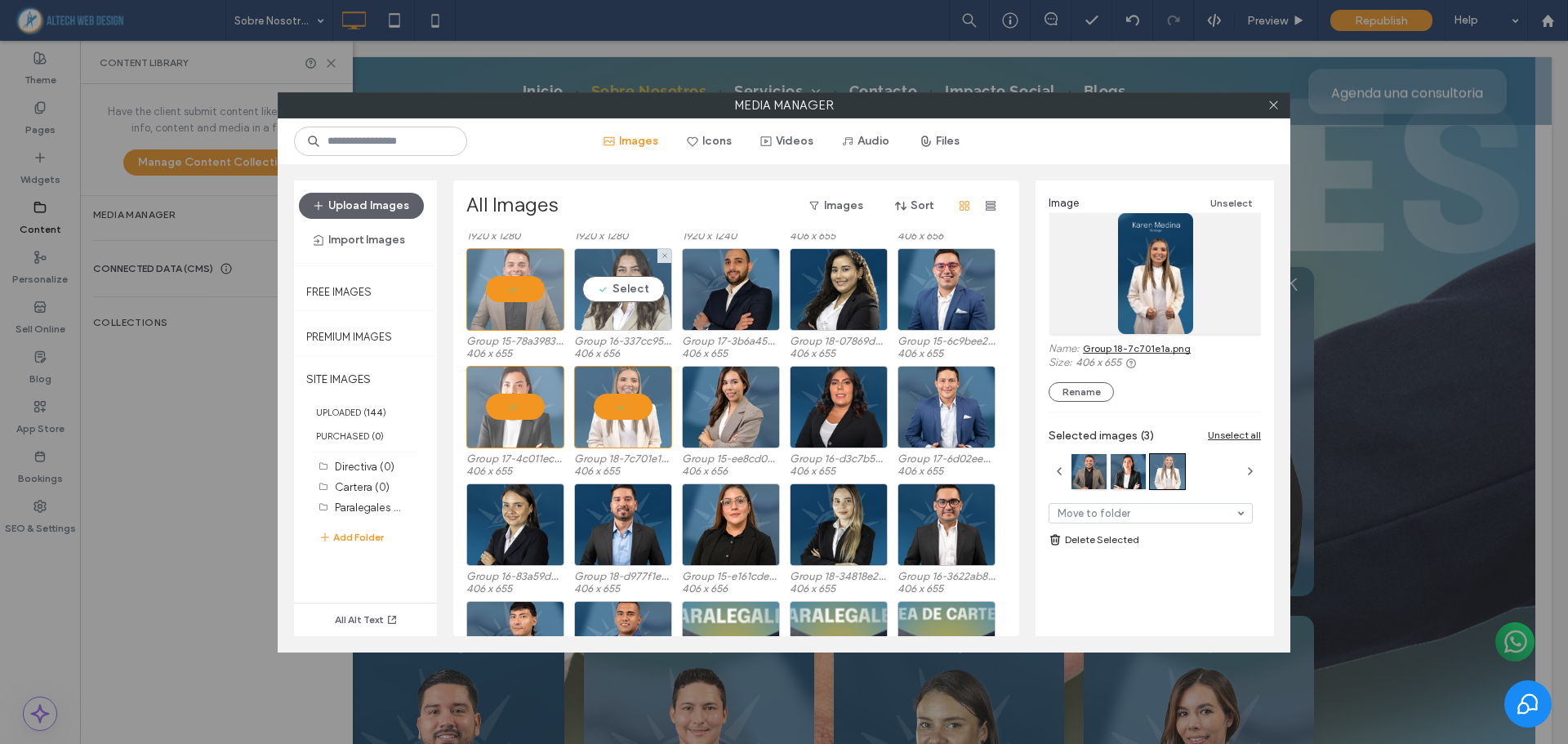
click at [622, 293] on div "Select" at bounding box center [623, 289] width 98 height 83
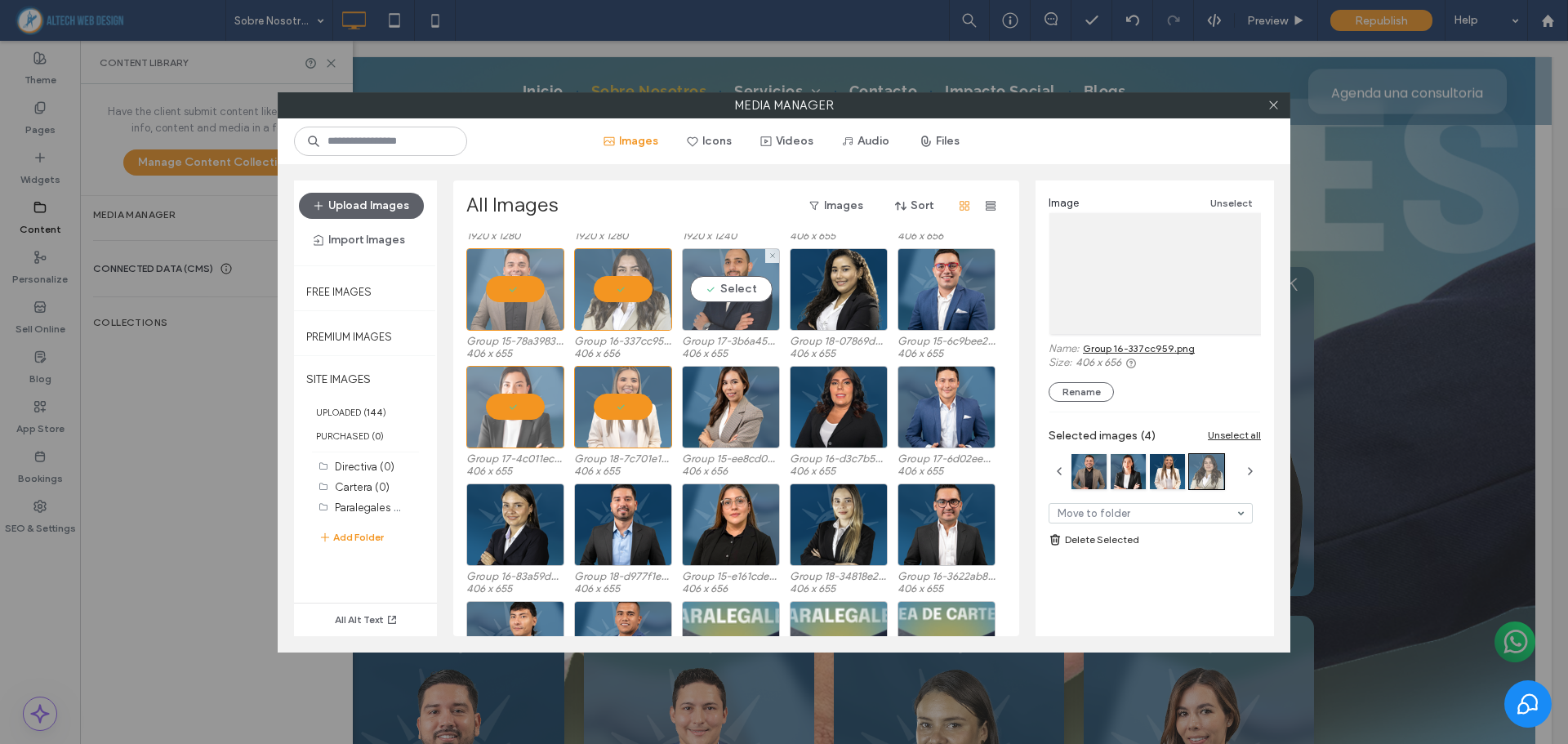
click at [762, 280] on div "Select" at bounding box center [730, 289] width 98 height 83
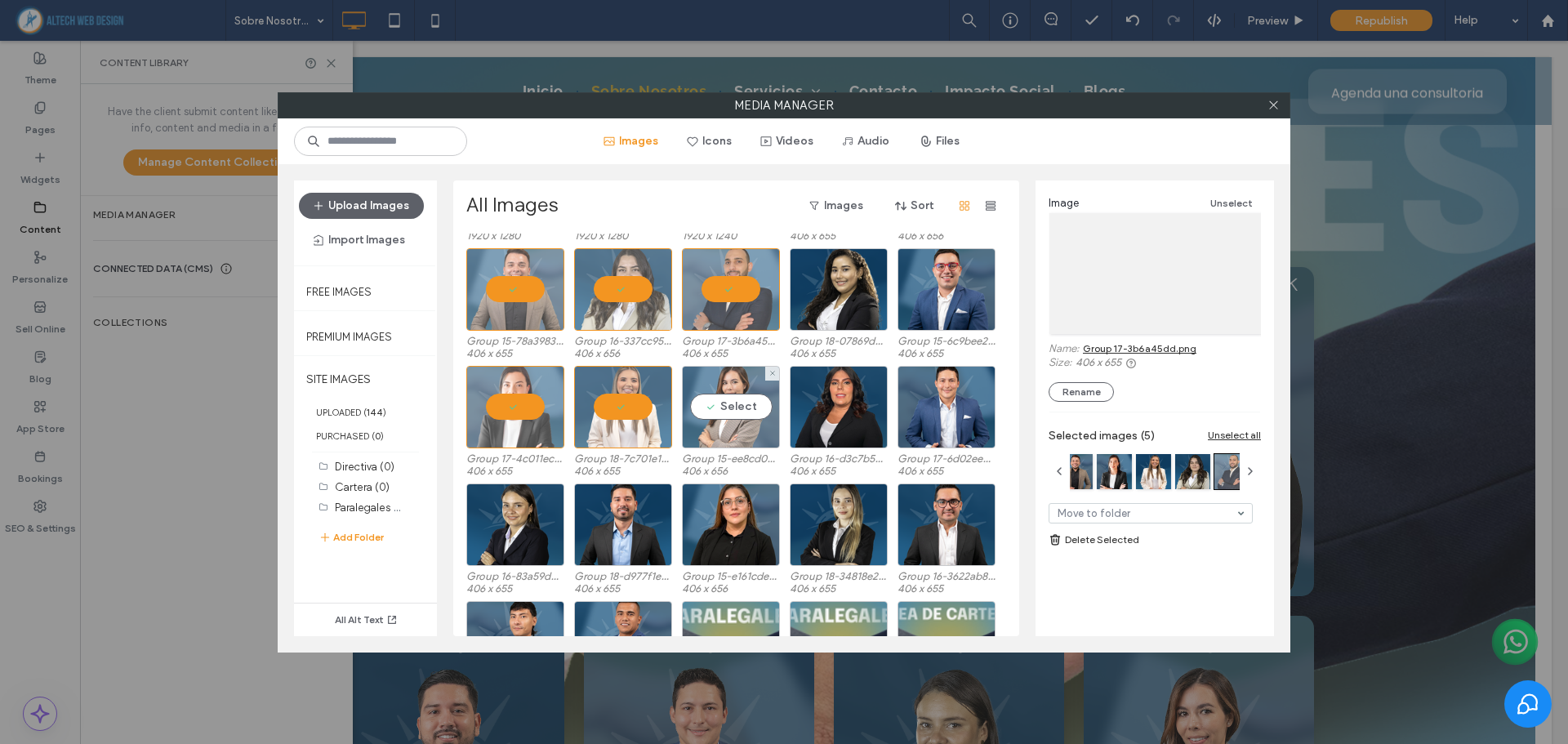
click at [738, 400] on div "Select" at bounding box center [730, 407] width 98 height 83
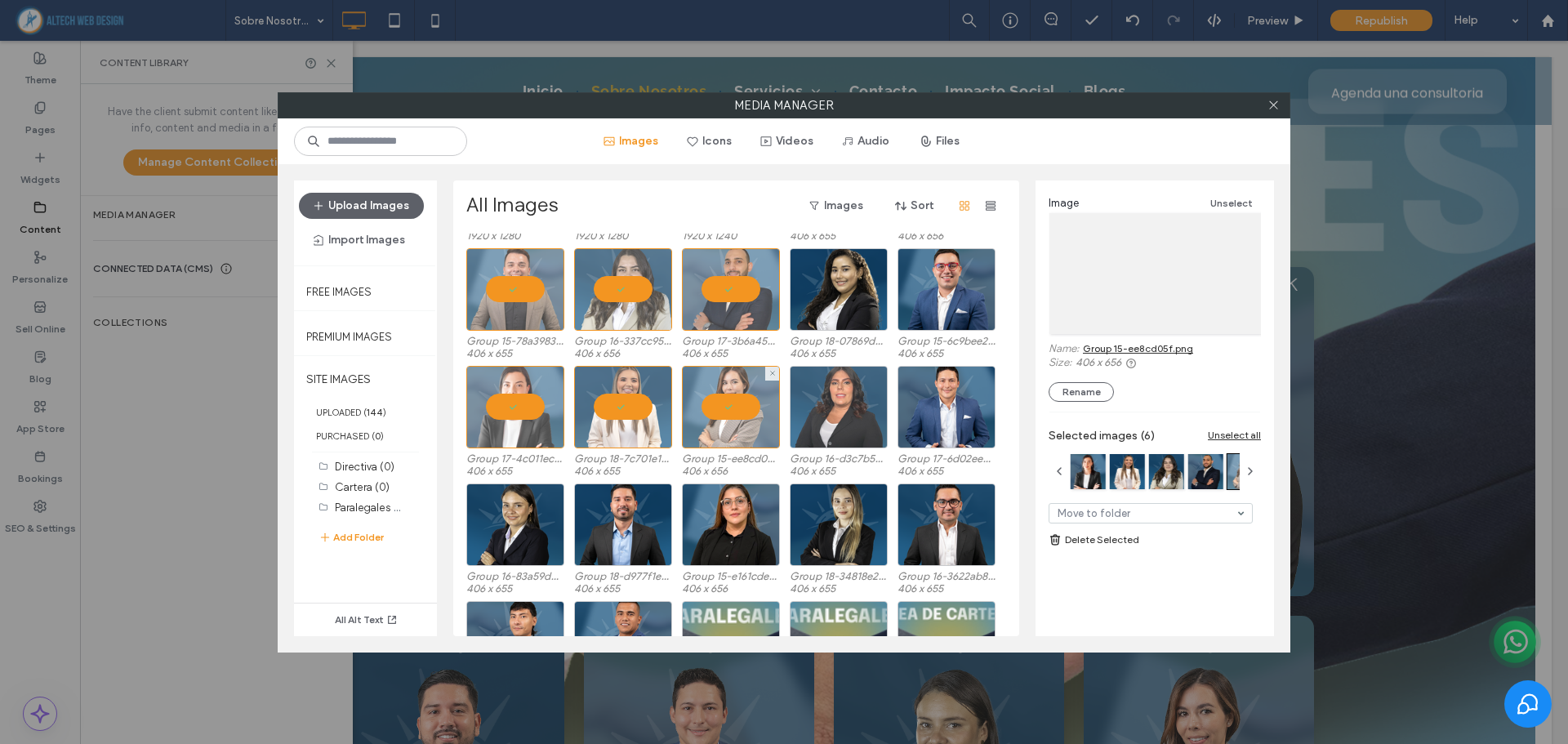
click at [823, 402] on div at bounding box center [838, 407] width 98 height 83
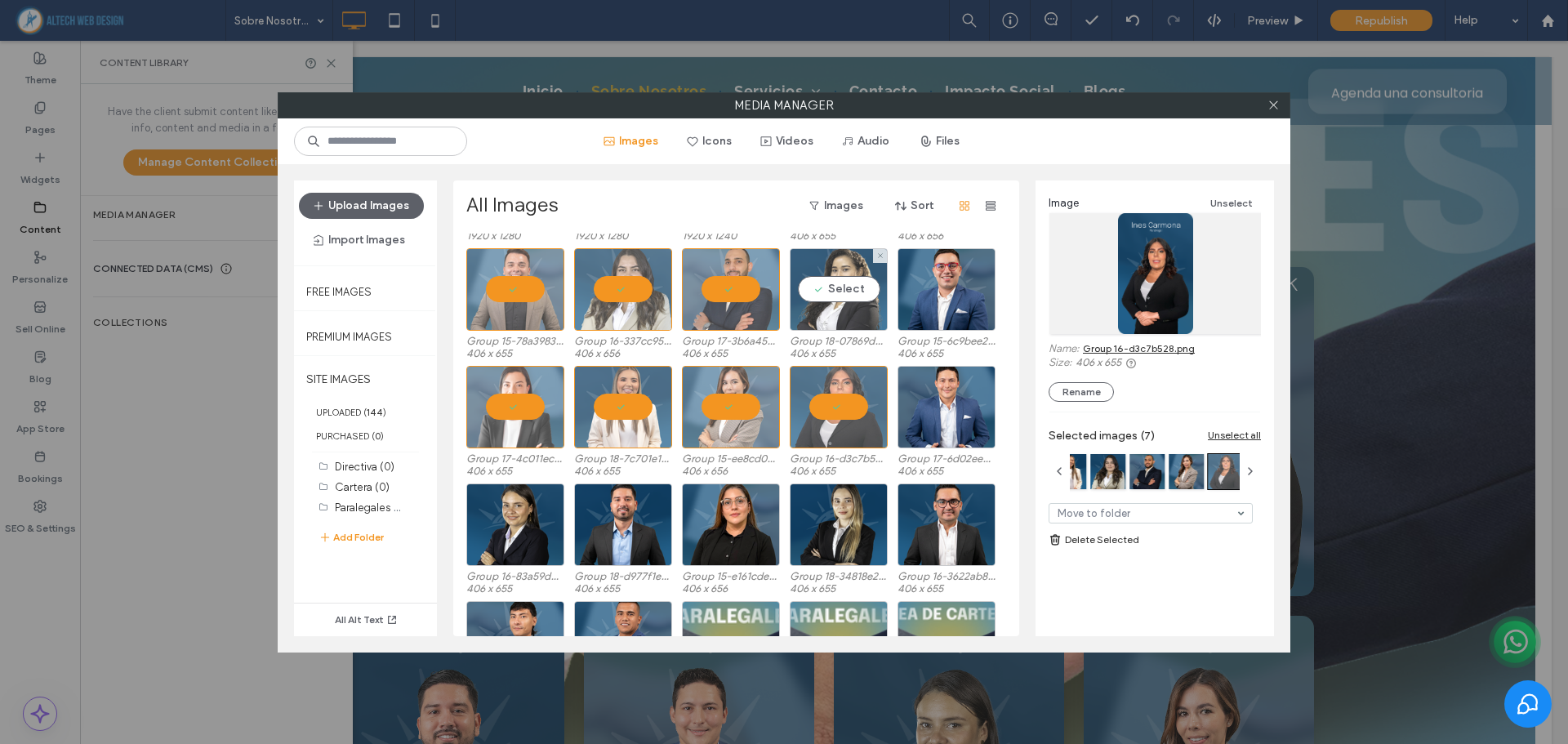
click at [829, 302] on div "Select" at bounding box center [838, 289] width 98 height 83
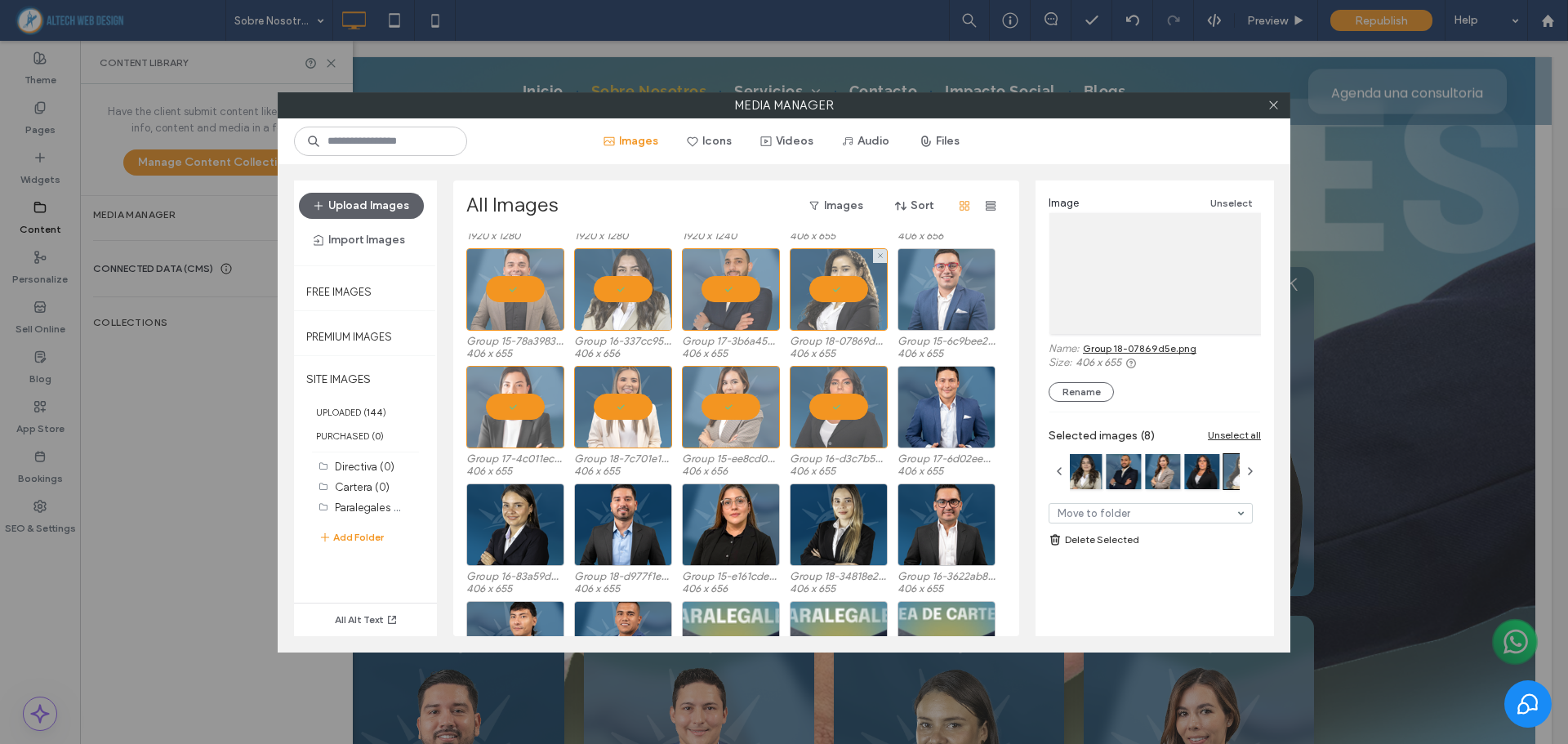
click at [939, 292] on div at bounding box center [945, 289] width 98 height 83
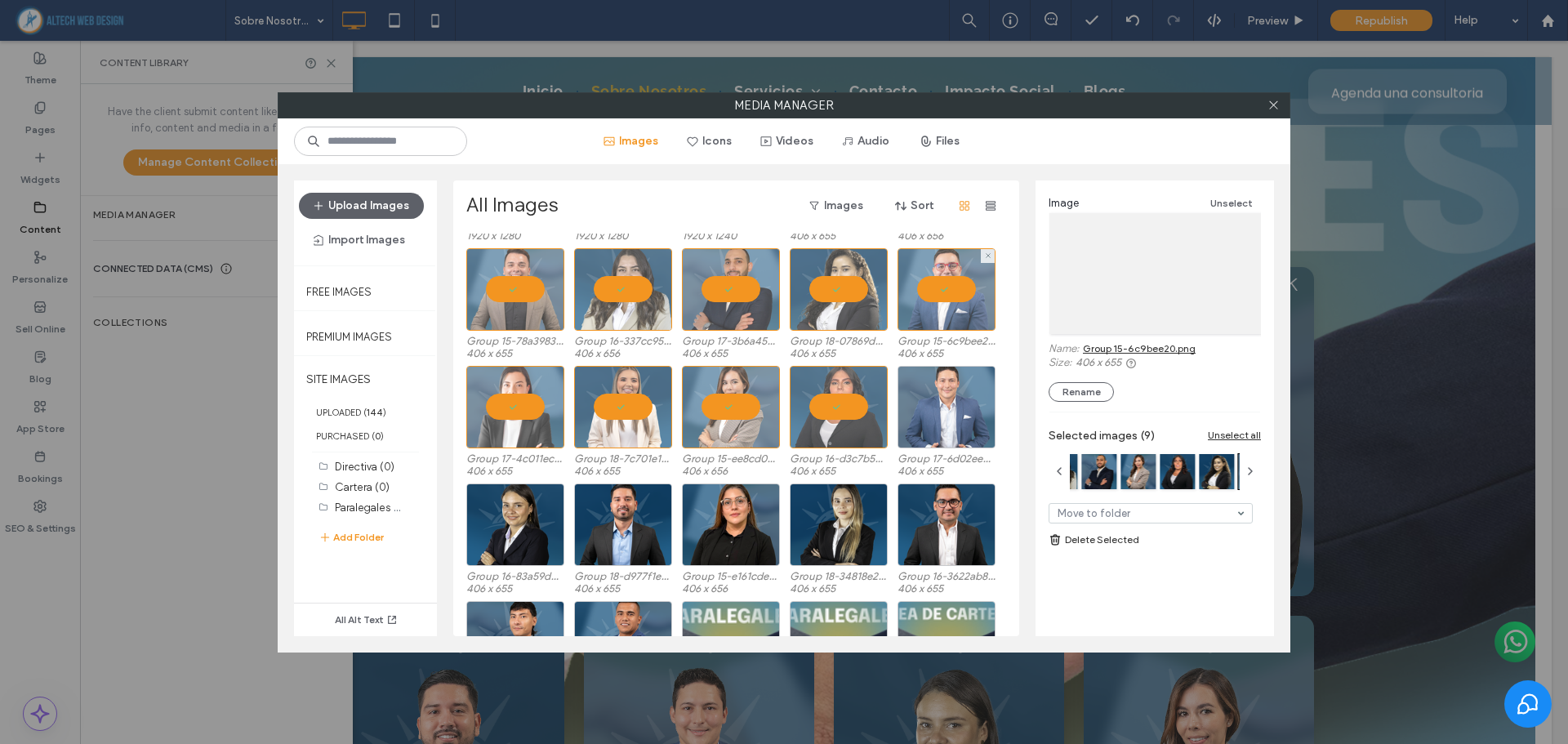
click at [950, 418] on div at bounding box center [945, 407] width 98 height 83
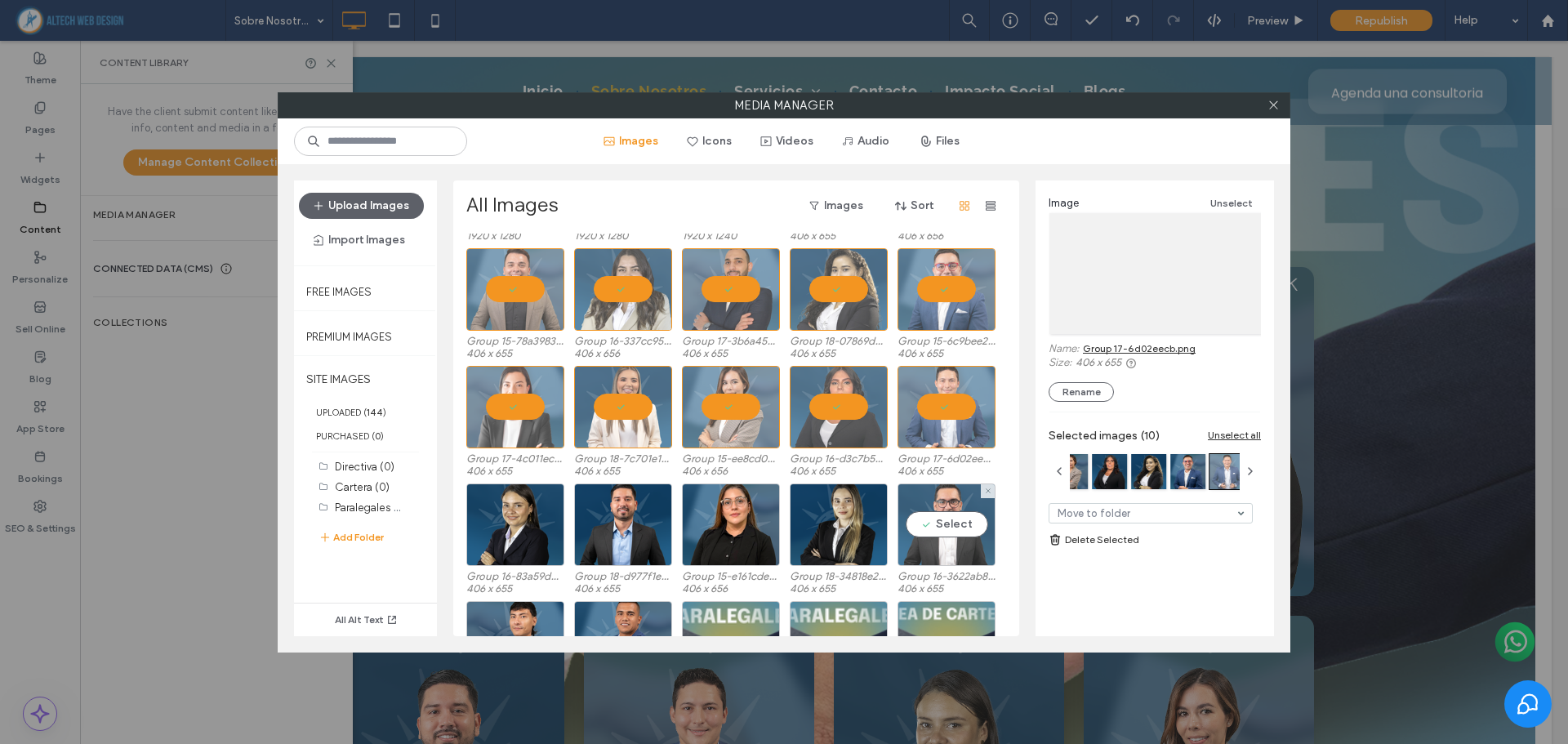
click at [945, 510] on div "Select" at bounding box center [945, 525] width 98 height 83
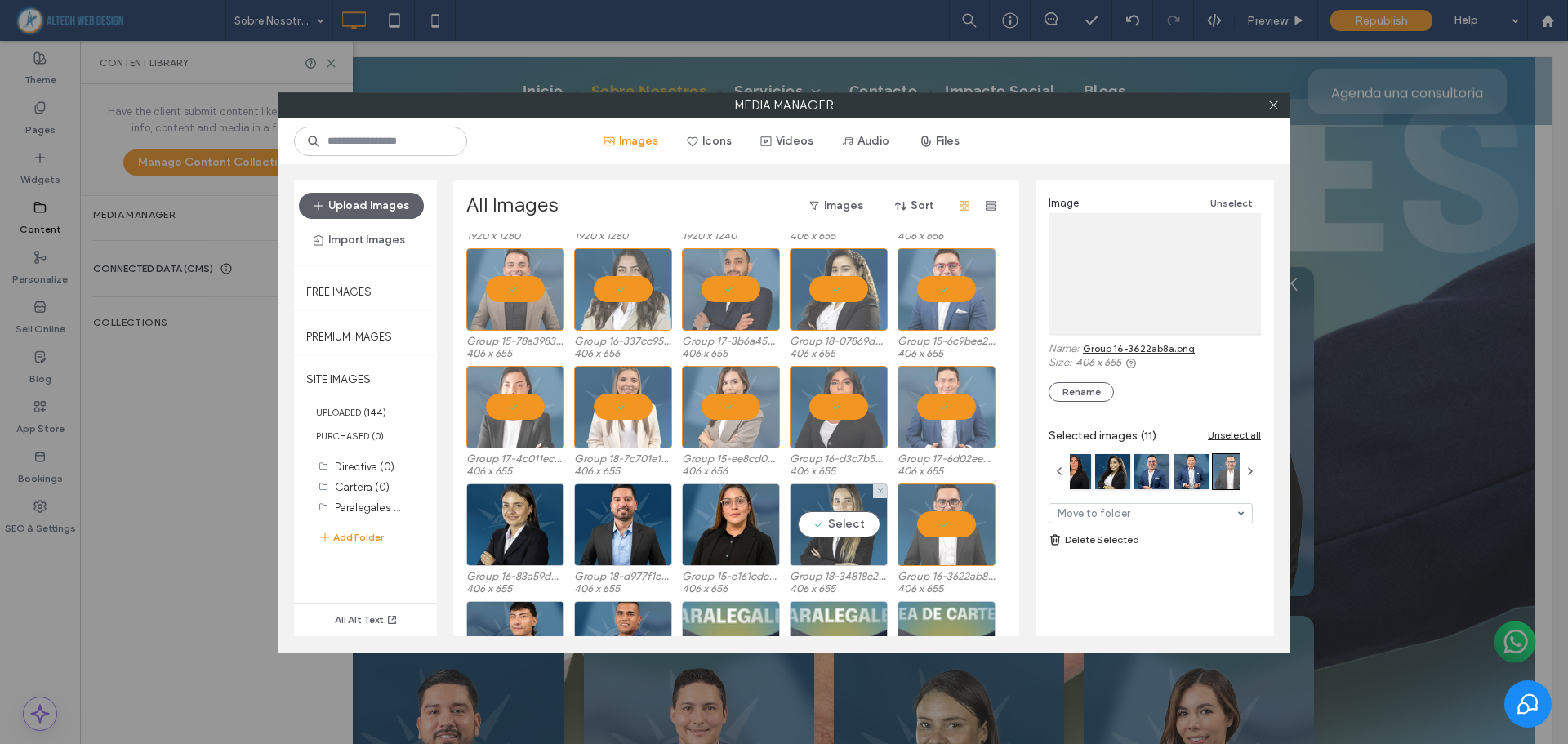
click at [857, 524] on div "Select" at bounding box center [838, 525] width 98 height 83
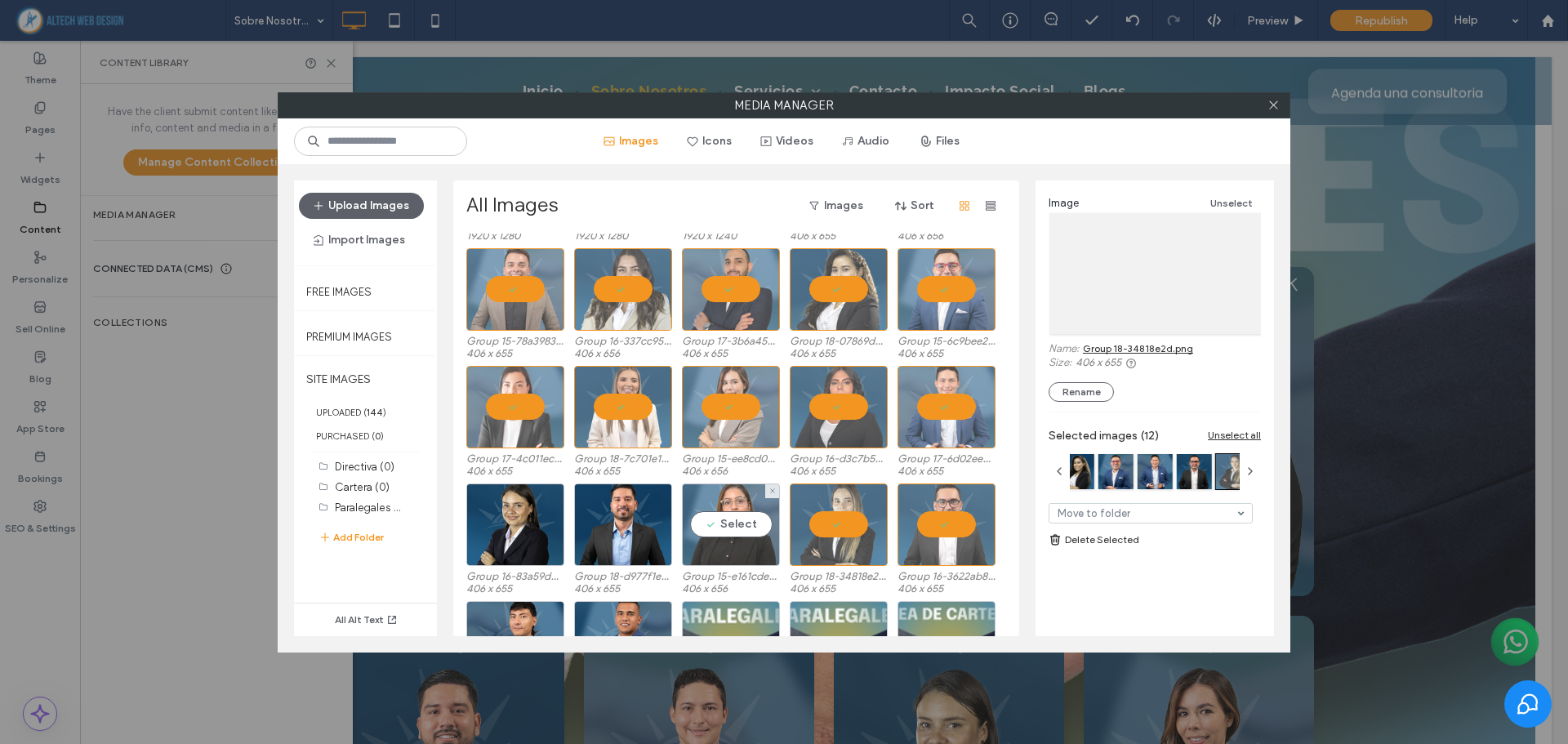
click at [761, 531] on div "Select" at bounding box center [730, 525] width 98 height 83
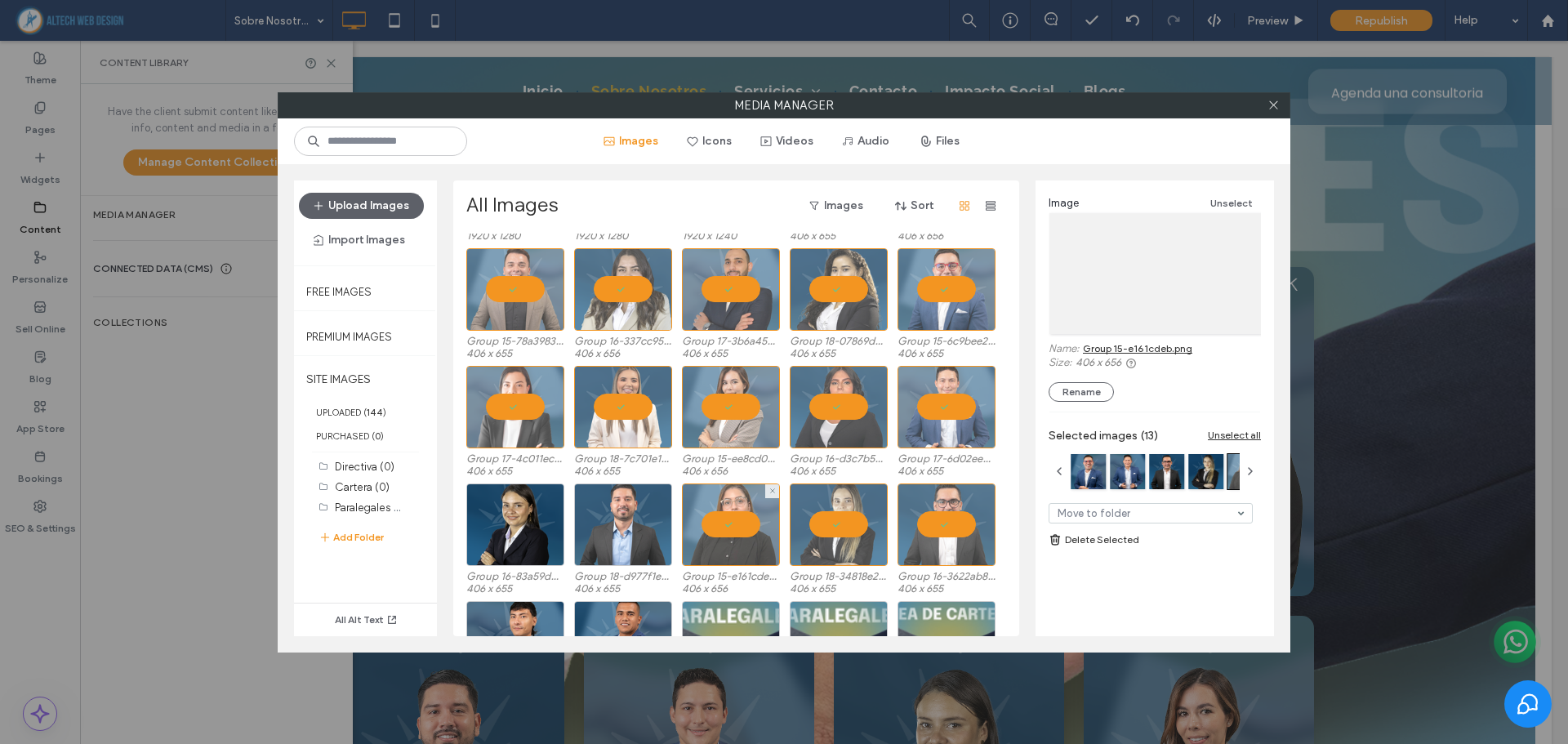
click at [635, 536] on div at bounding box center [623, 525] width 98 height 83
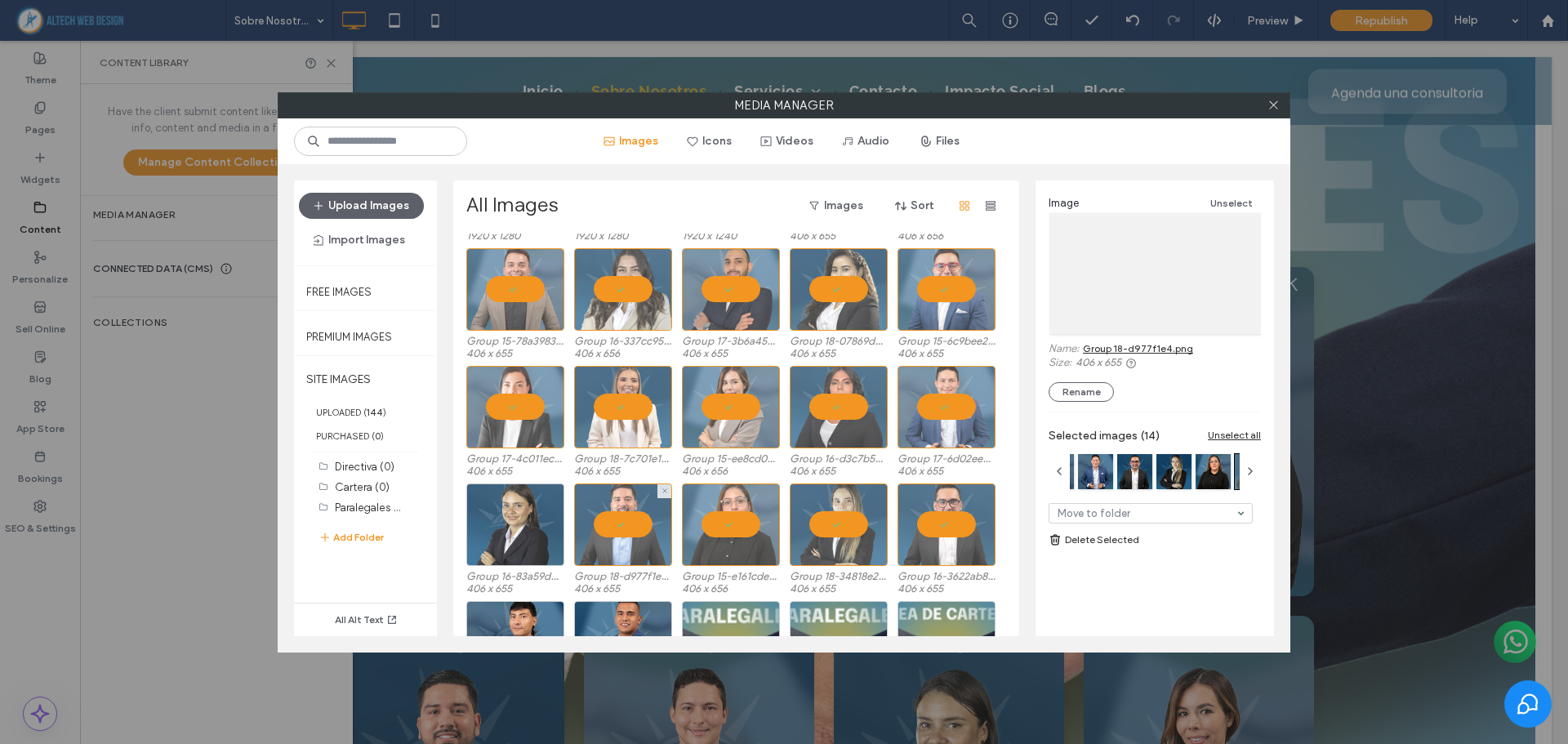
click at [531, 538] on div at bounding box center [515, 525] width 98 height 83
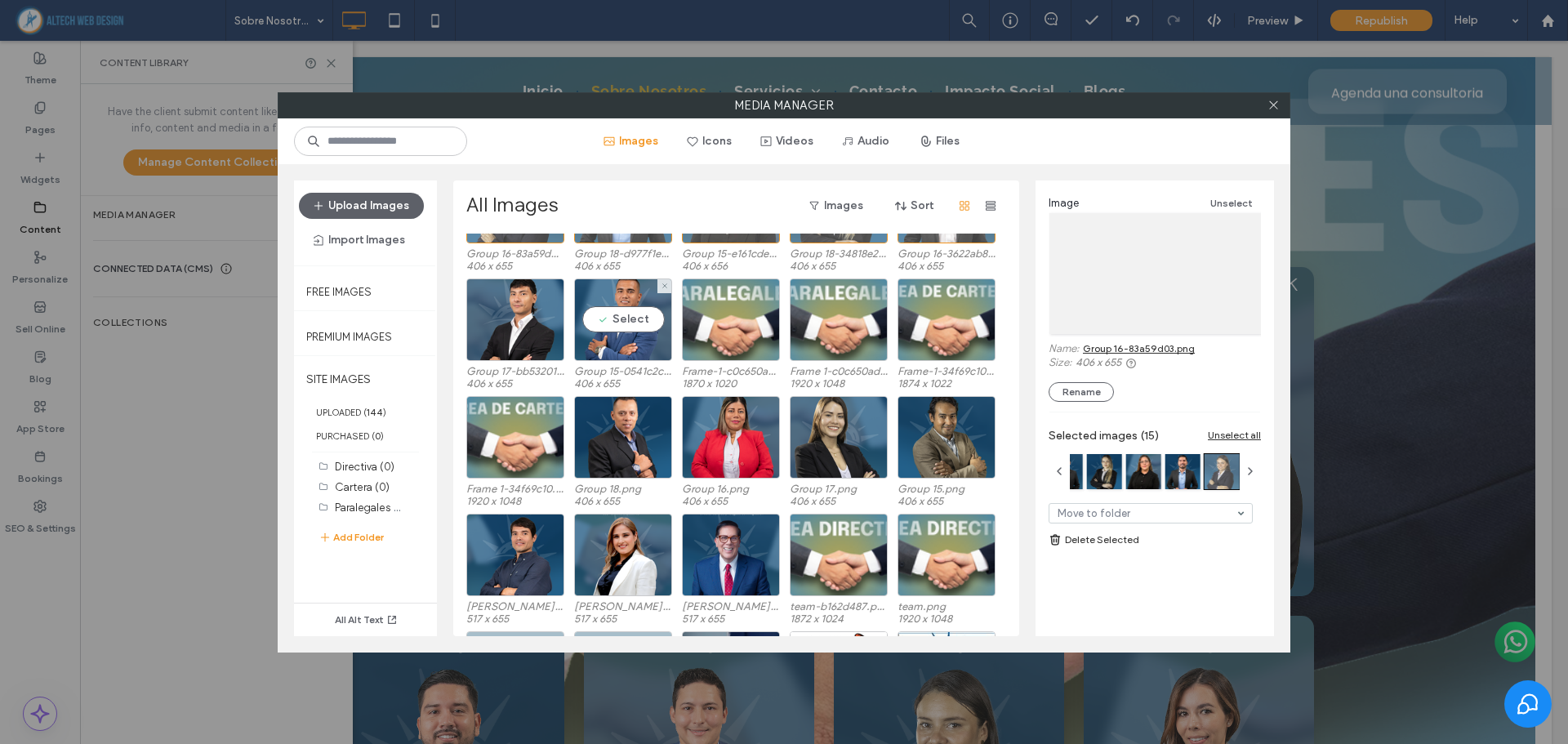
scroll to position [2108, 0]
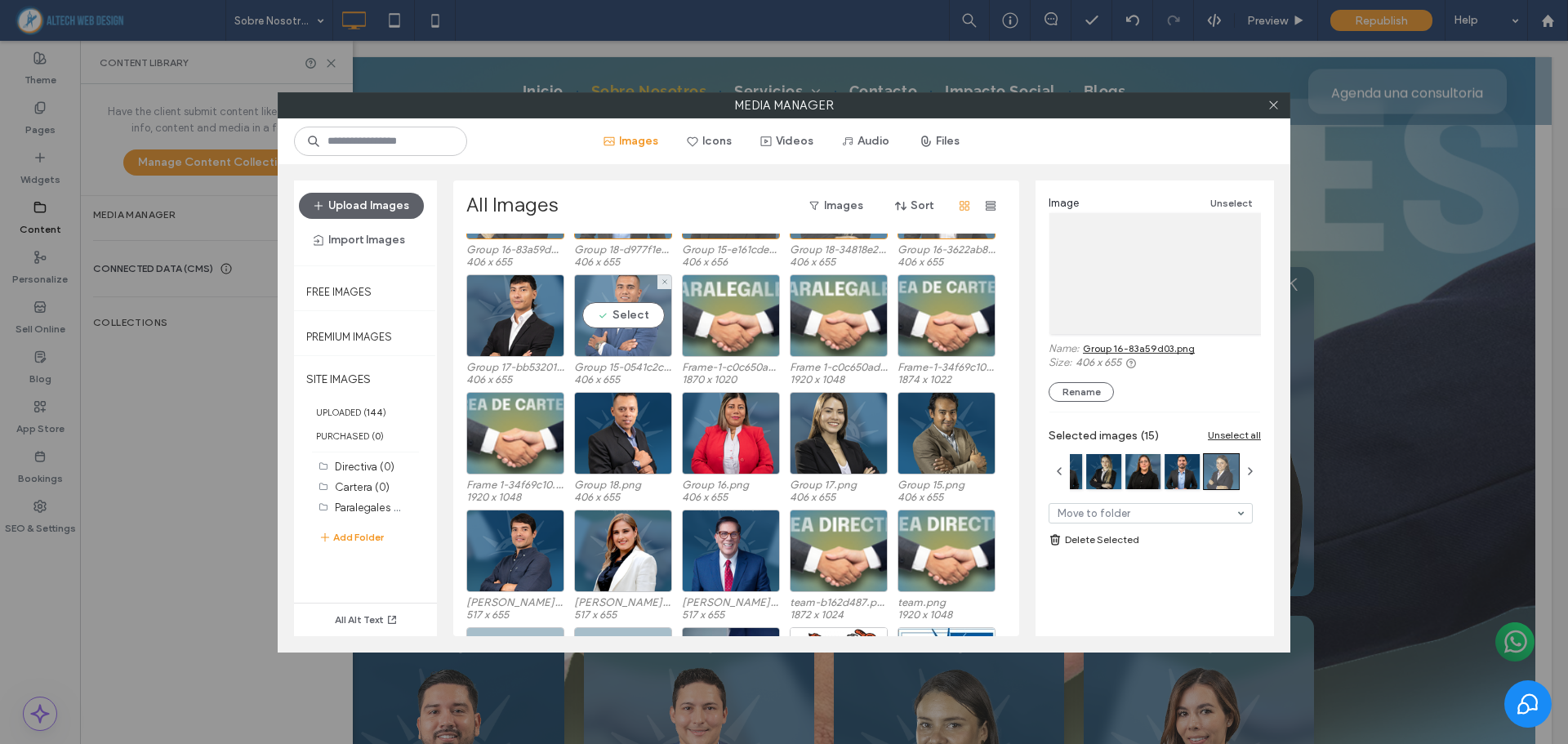
click at [609, 290] on div "Select" at bounding box center [623, 316] width 98 height 83
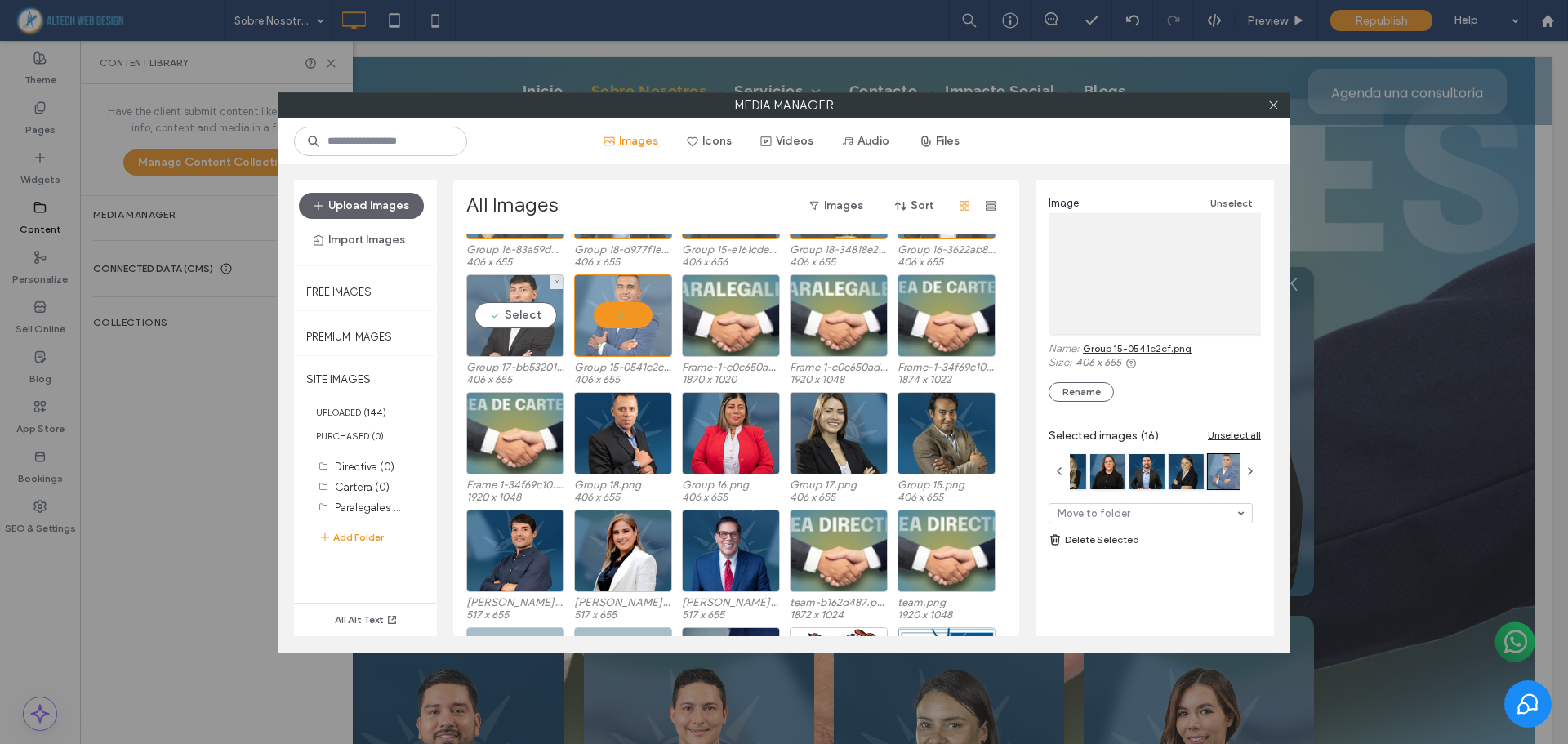
click at [541, 305] on div "Select" at bounding box center [515, 316] width 98 height 83
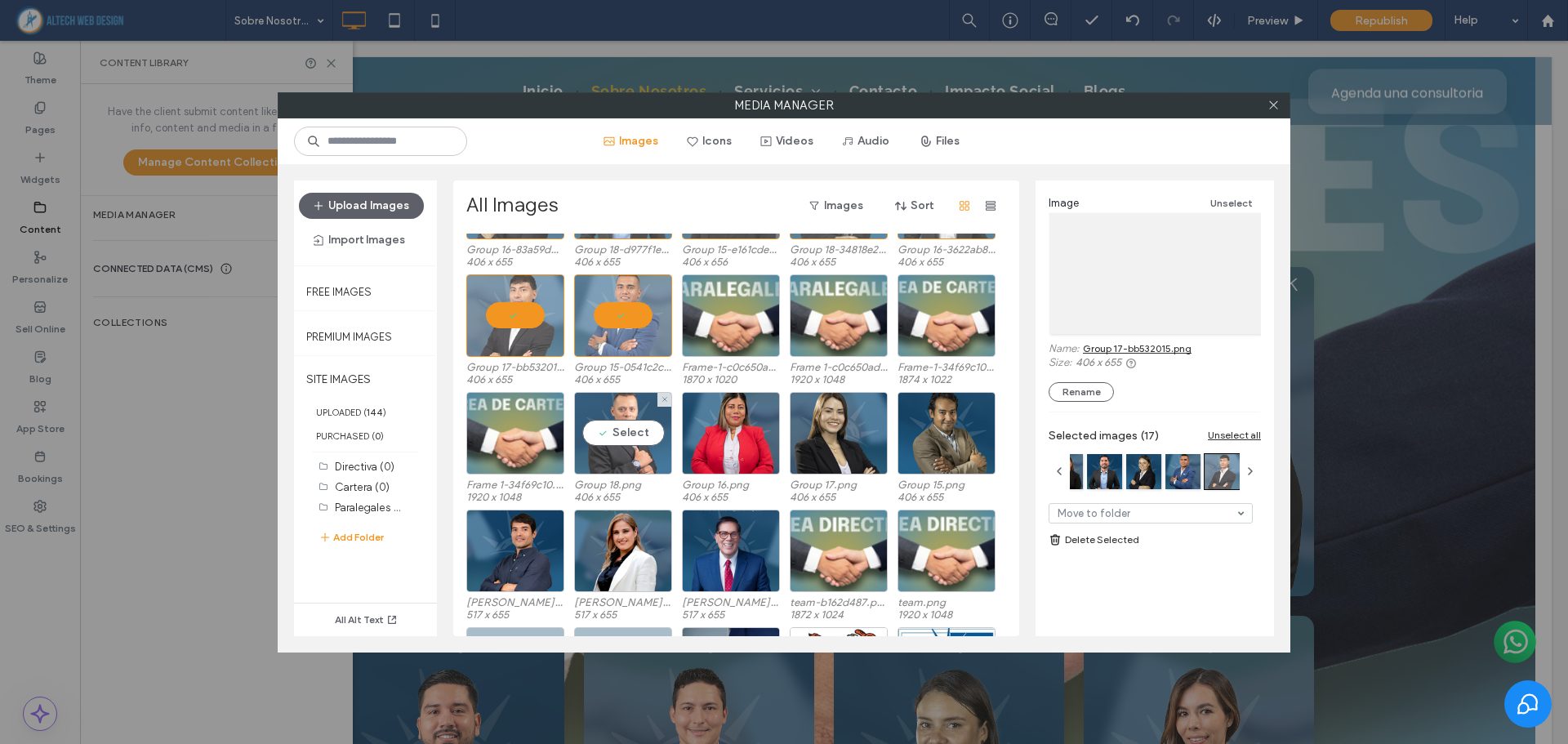
click at [618, 434] on div "Select" at bounding box center [623, 433] width 98 height 83
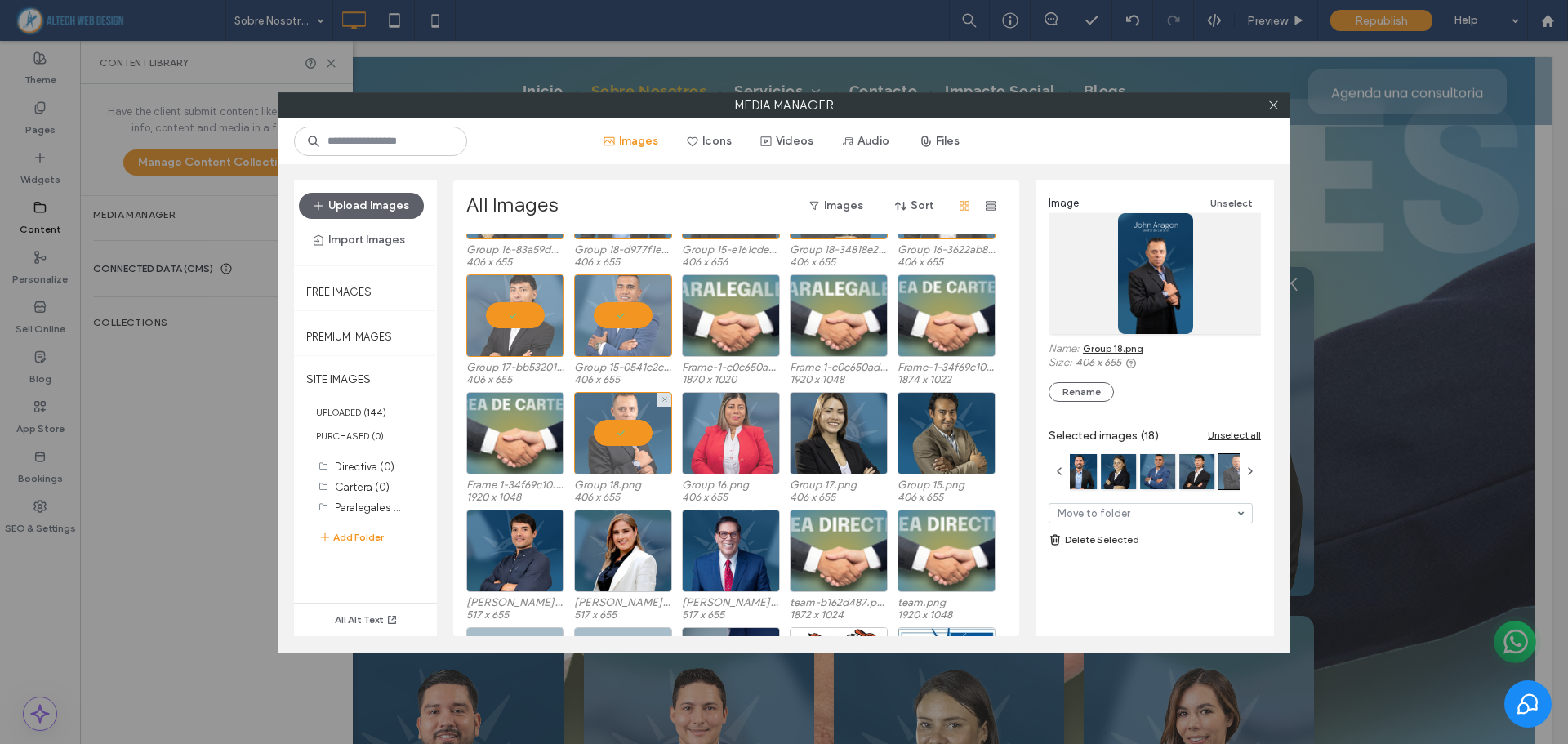
click at [722, 430] on div at bounding box center [730, 433] width 98 height 83
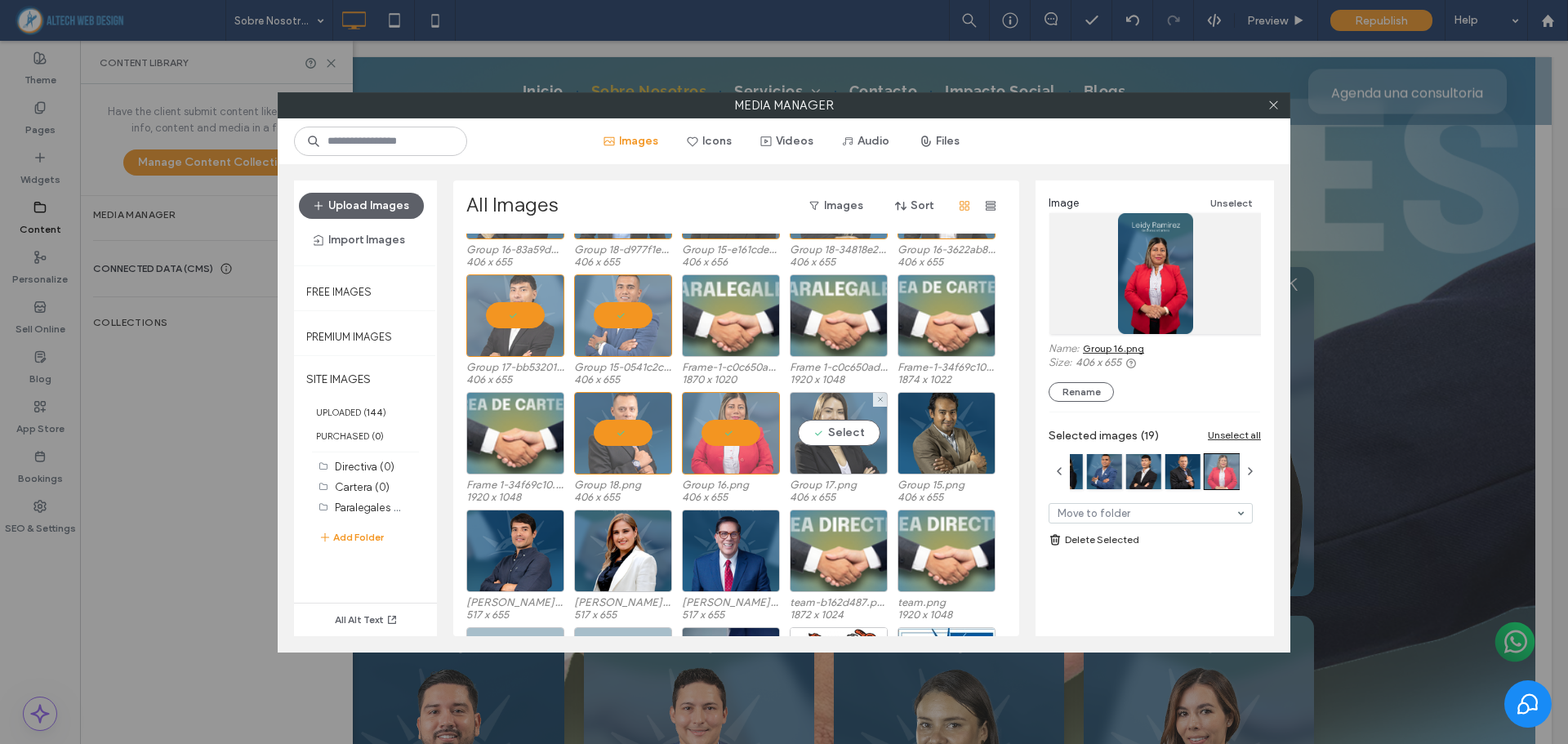
click at [827, 426] on div "Select" at bounding box center [838, 433] width 98 height 83
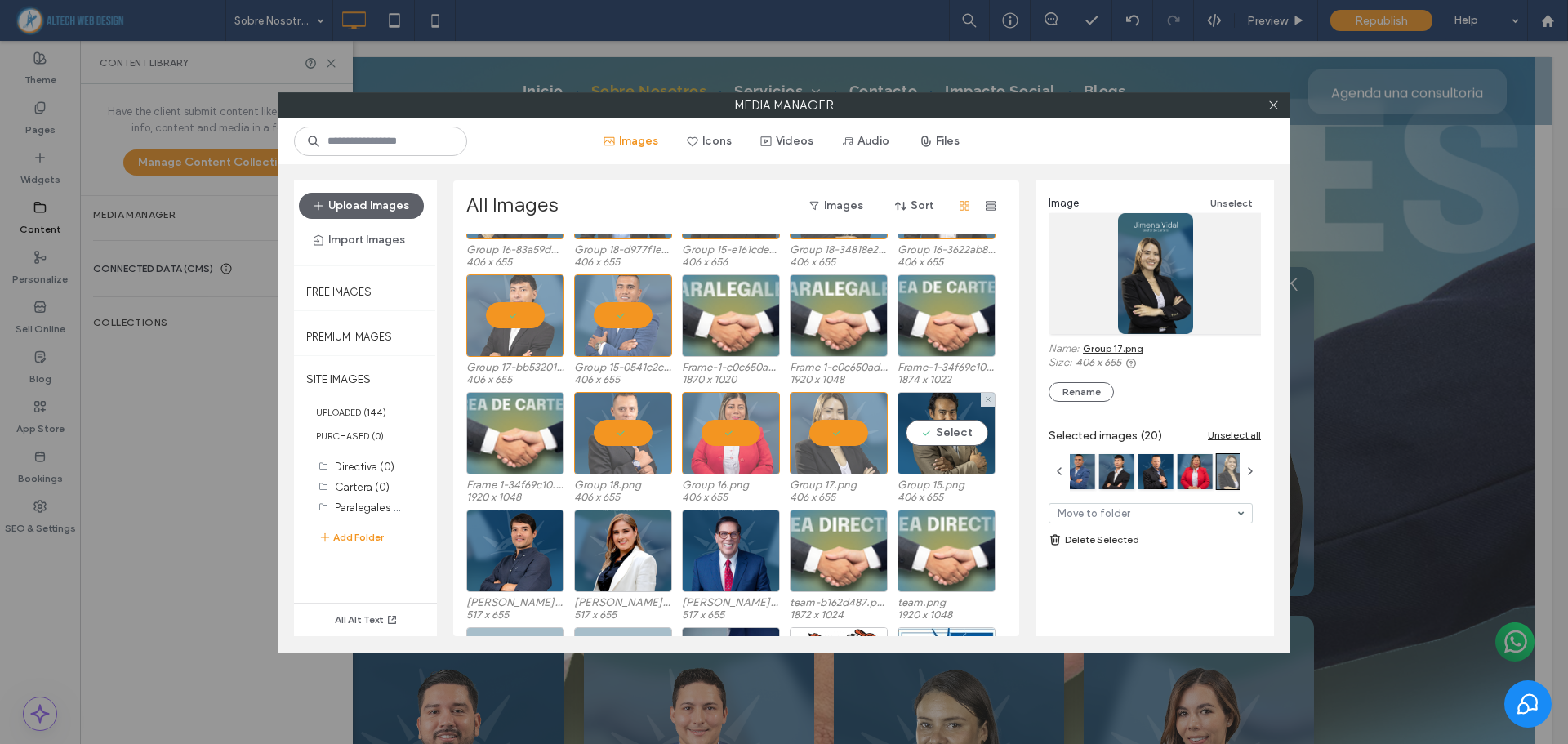
drag, startPoint x: 925, startPoint y: 422, endPoint x: 886, endPoint y: 431, distance: 40.0
click at [925, 422] on div "Select" at bounding box center [945, 433] width 98 height 83
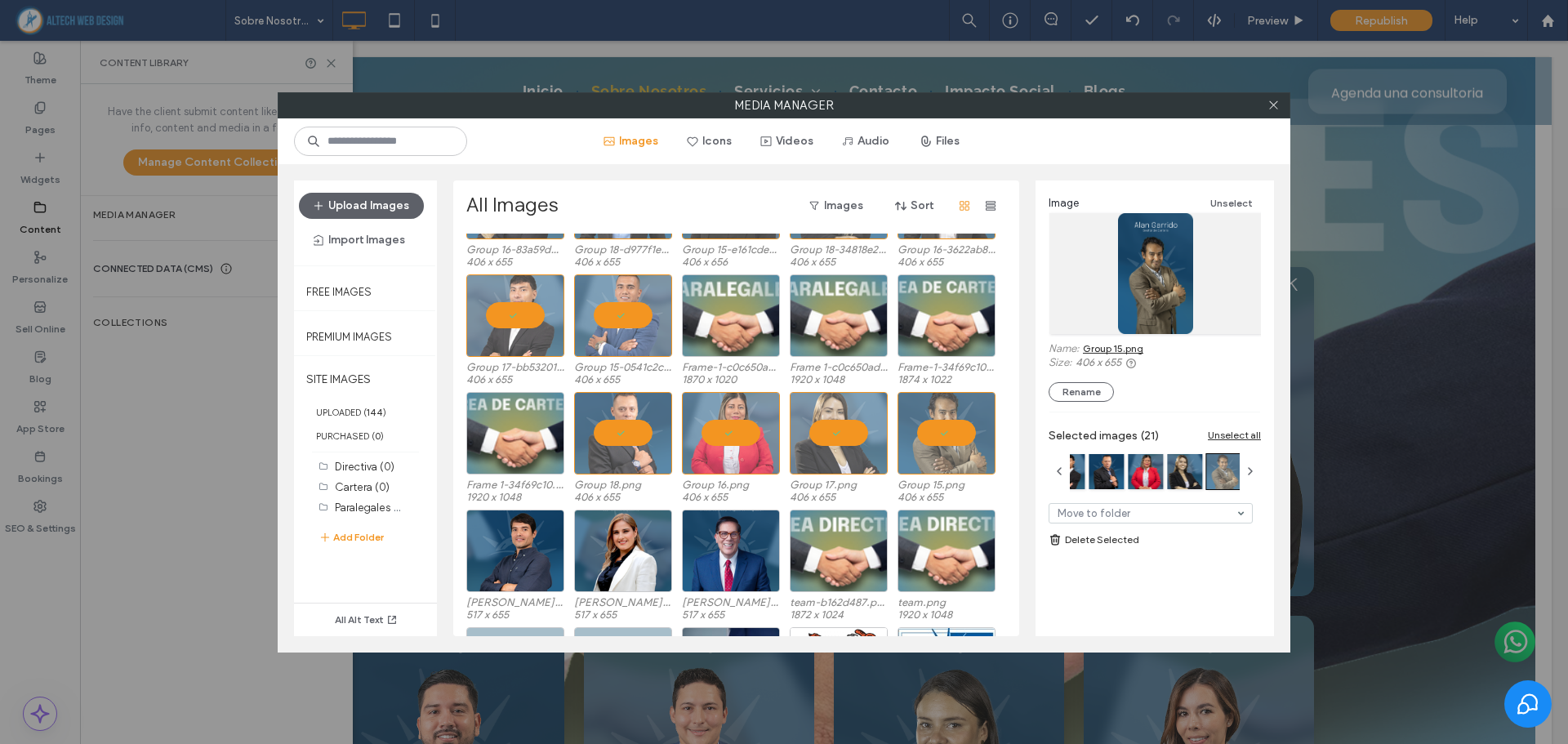
scroll to position [2189, 0]
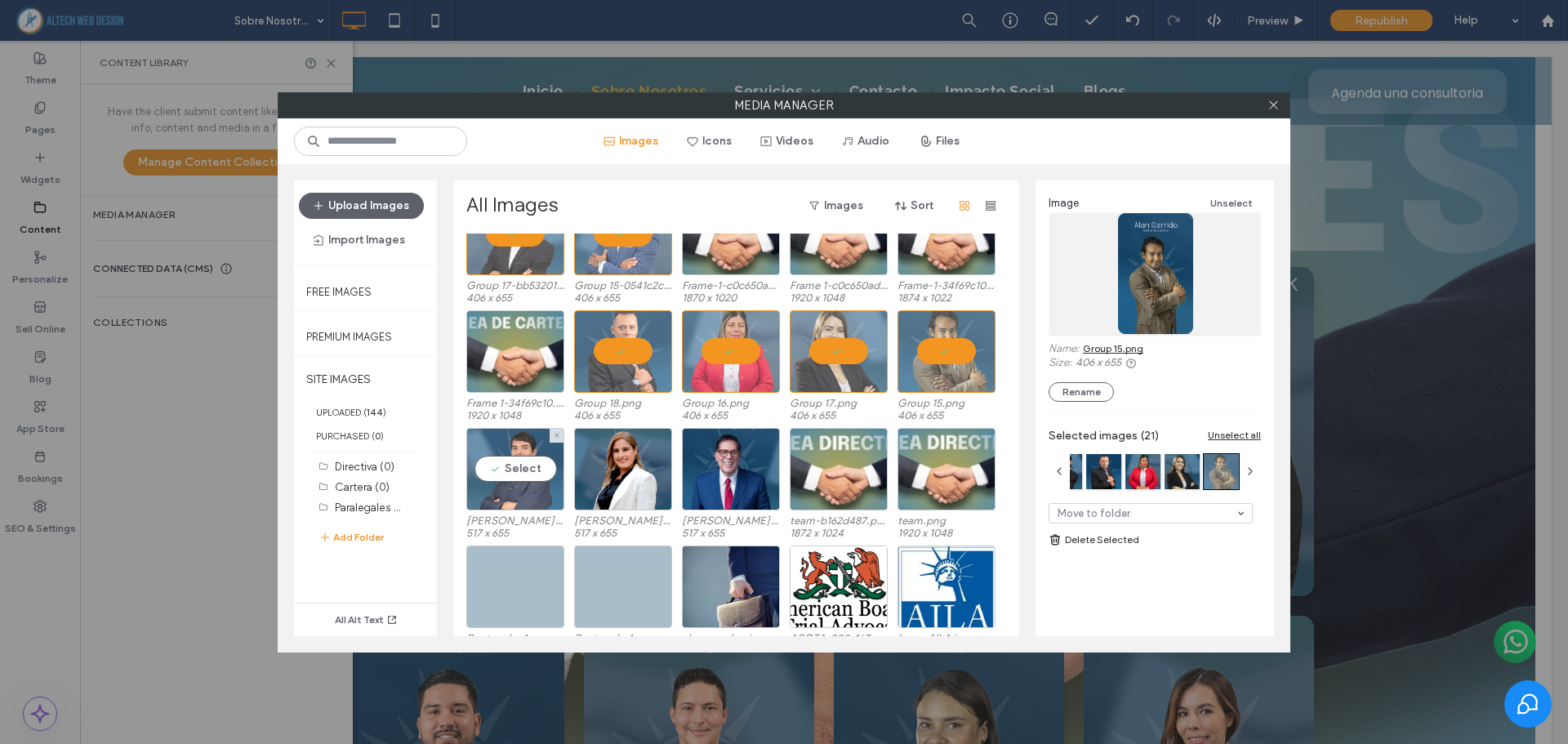
click at [528, 463] on div "Select" at bounding box center [515, 470] width 98 height 83
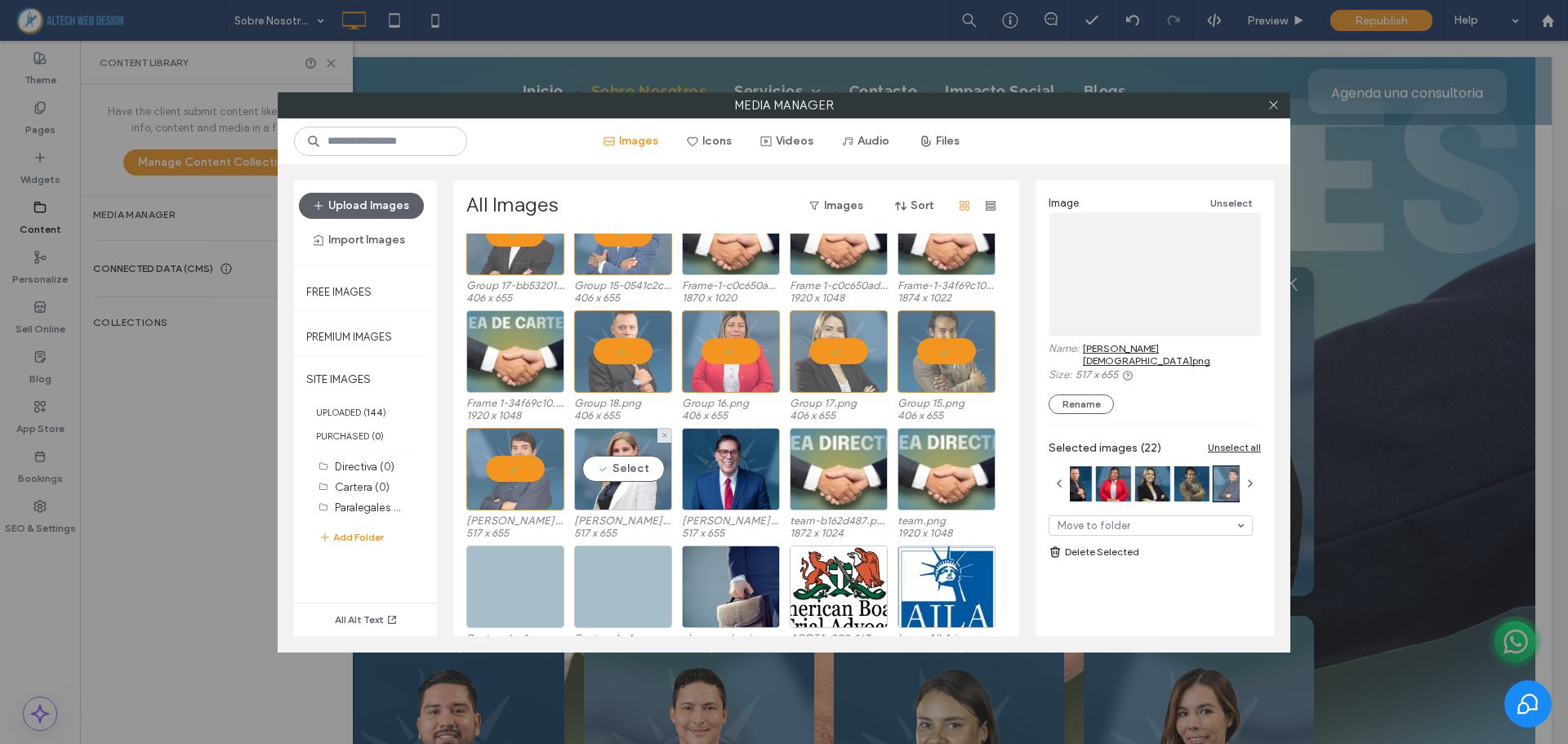
click at [613, 459] on div "Select" at bounding box center [623, 470] width 98 height 83
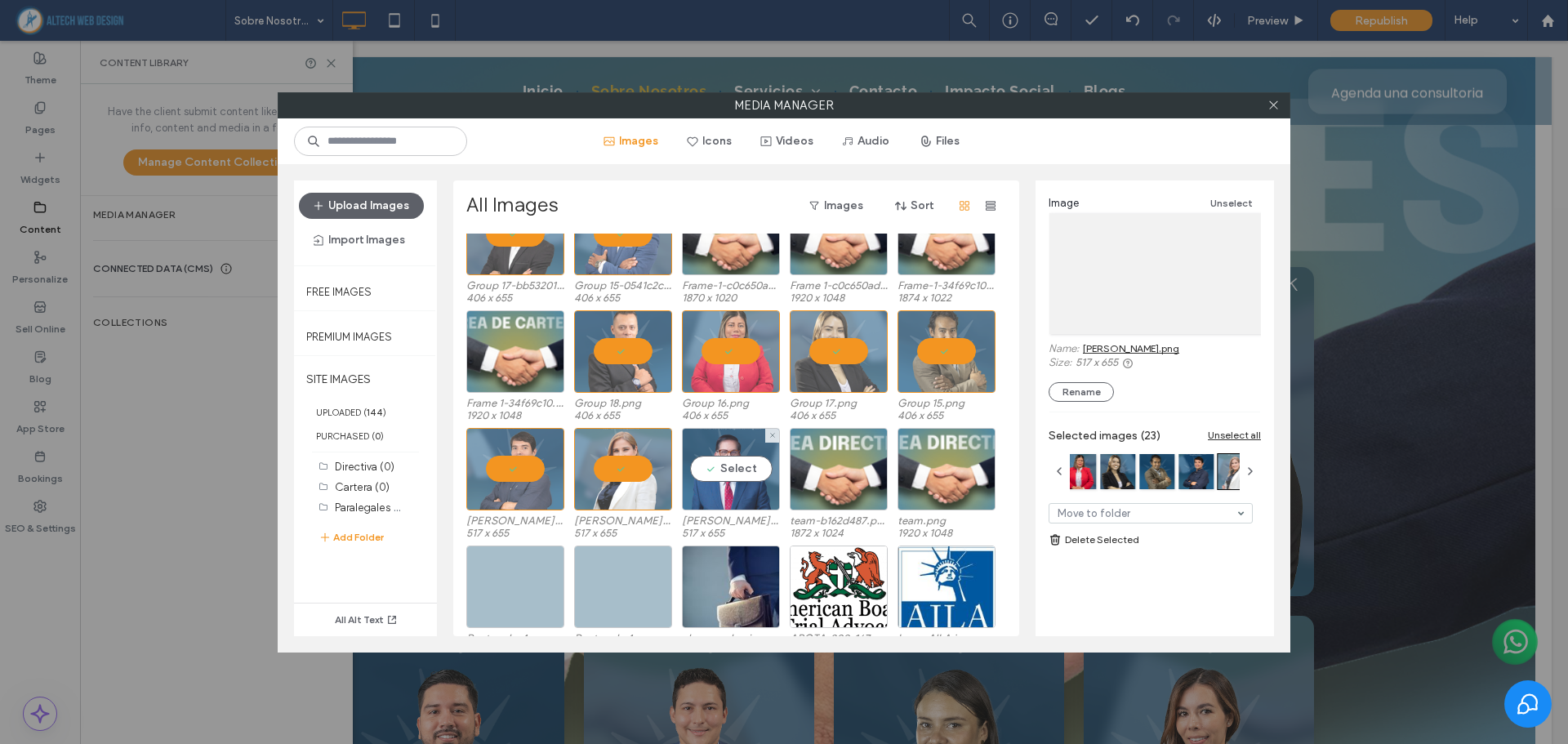
click at [720, 458] on div "Select" at bounding box center [730, 470] width 98 height 83
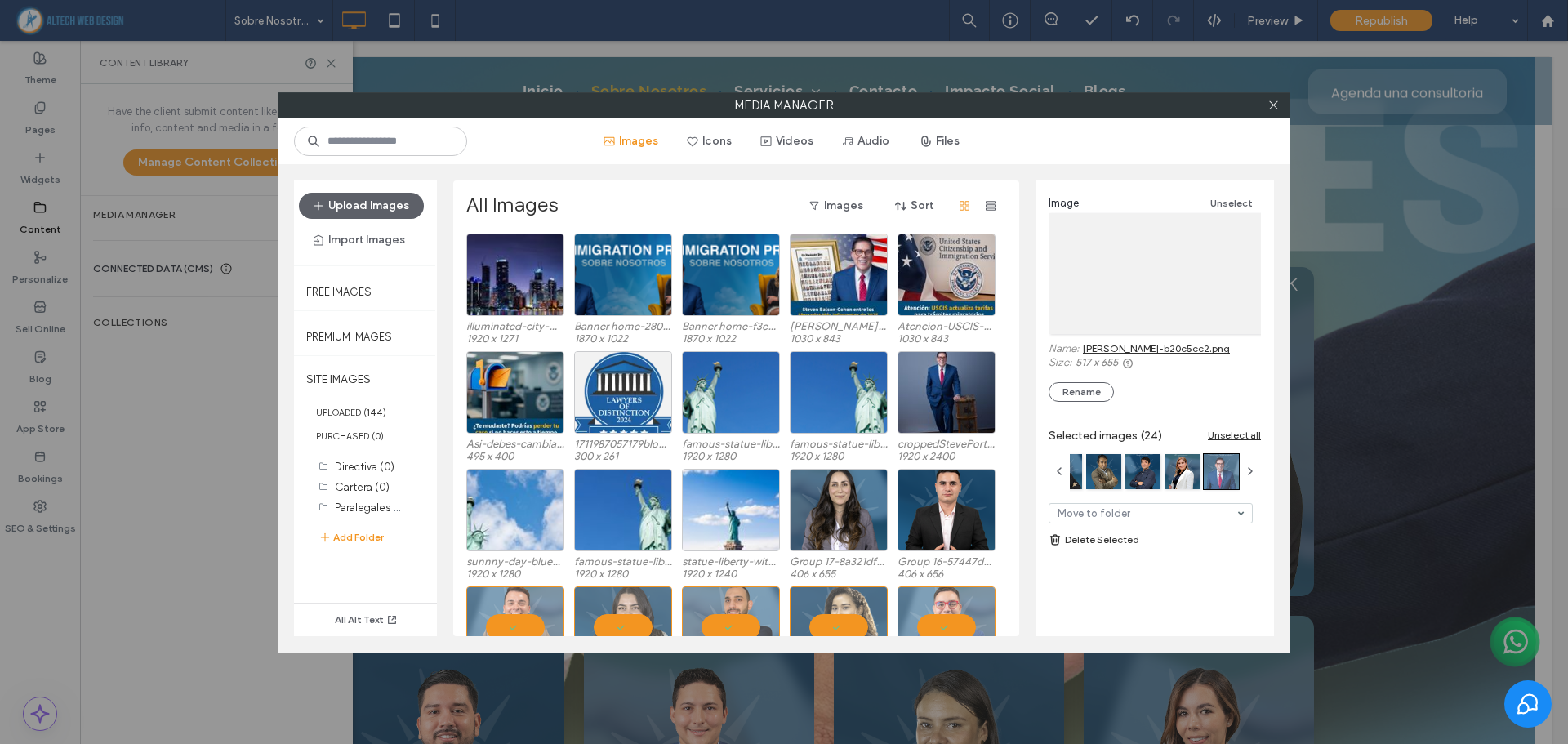
scroll to position [1472, 0]
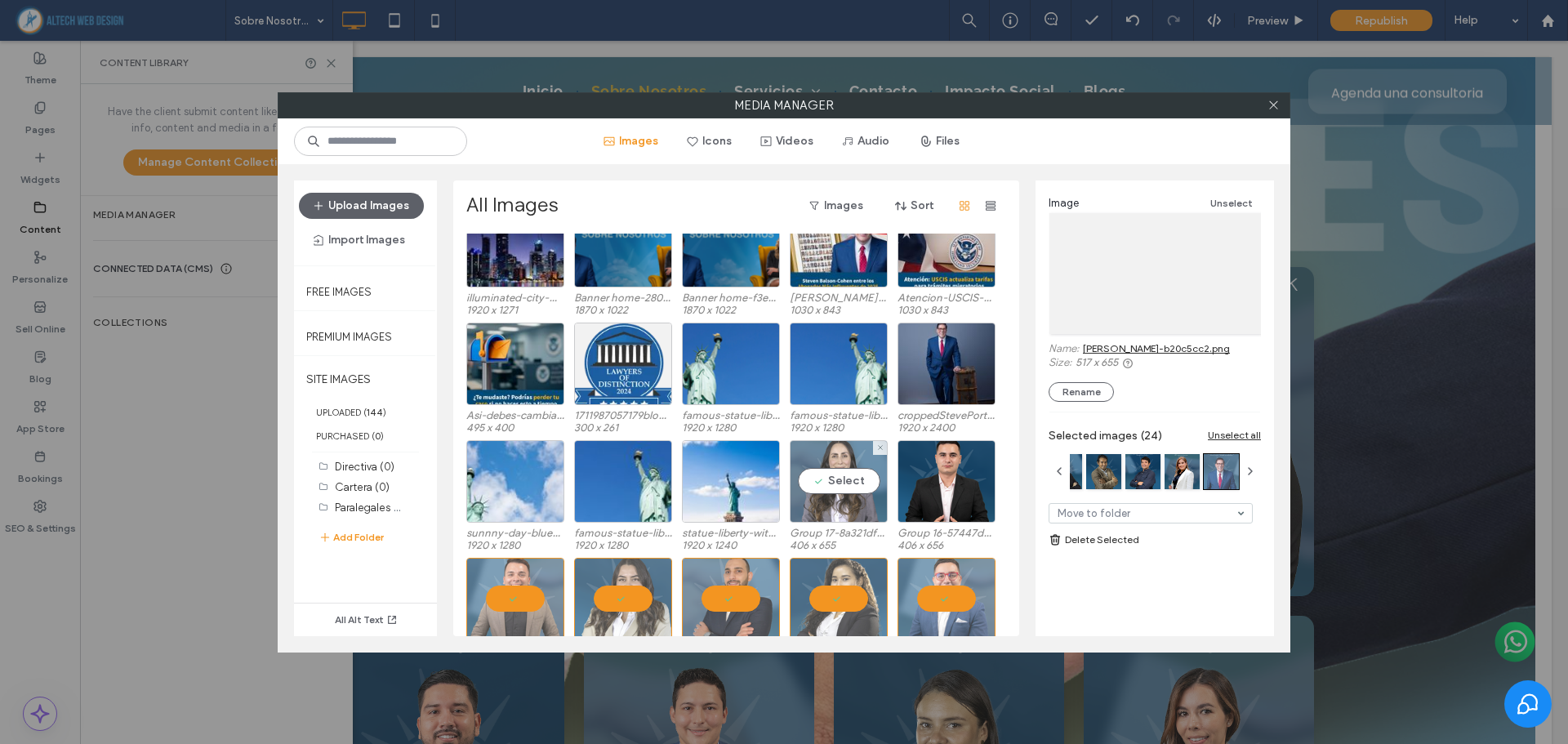
click at [837, 455] on div "Select" at bounding box center [838, 482] width 98 height 83
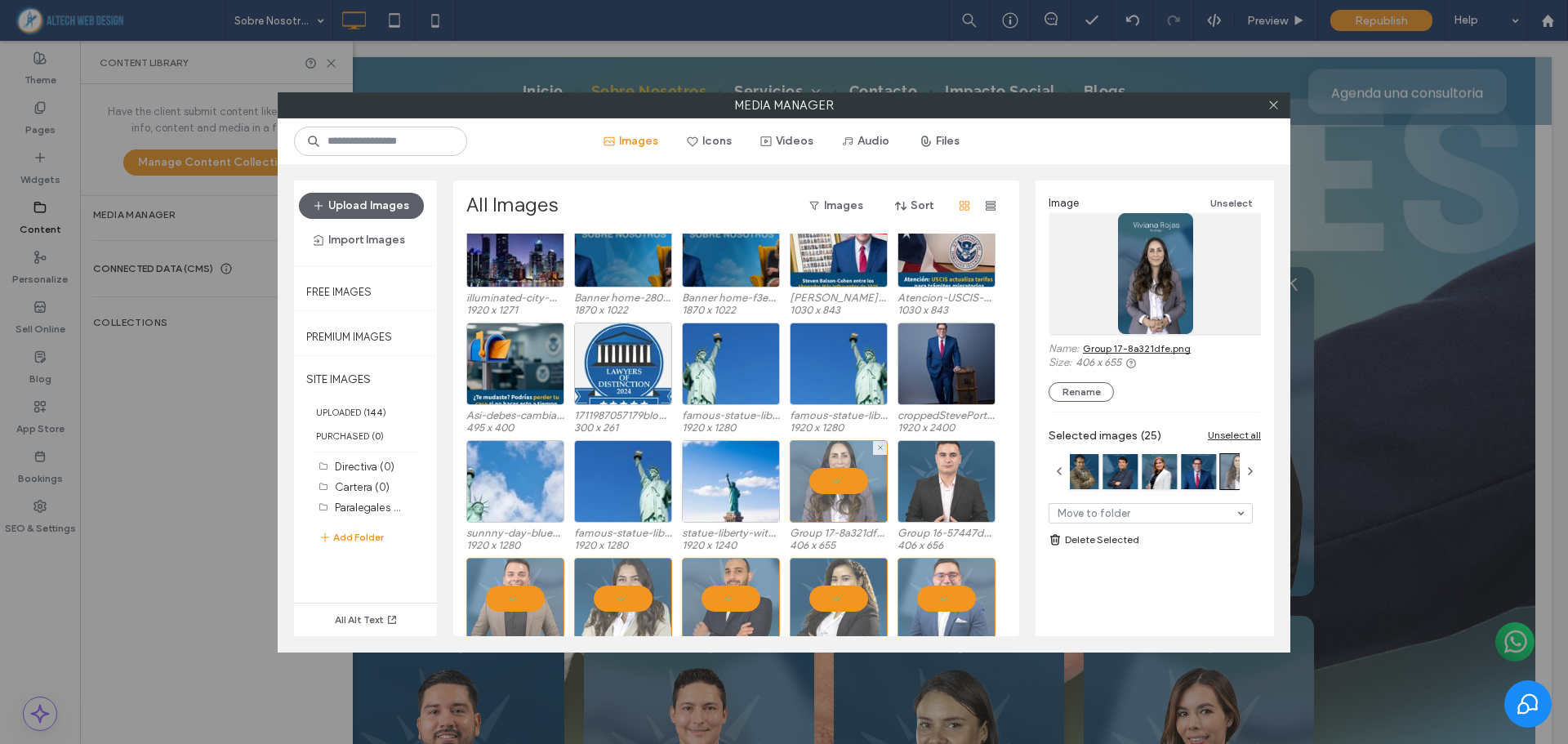
click at [935, 469] on div at bounding box center [945, 482] width 98 height 83
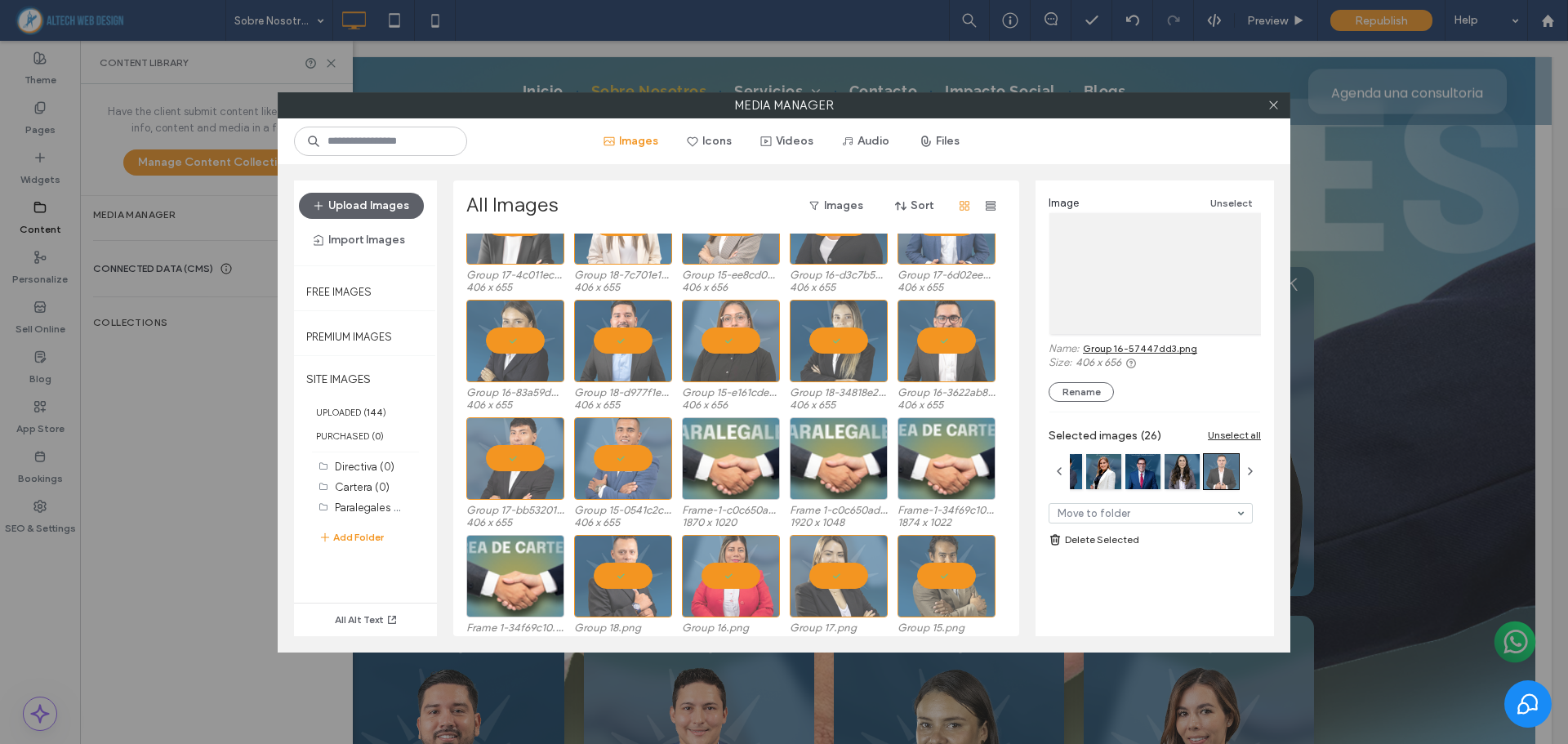
scroll to position [2125, 0]
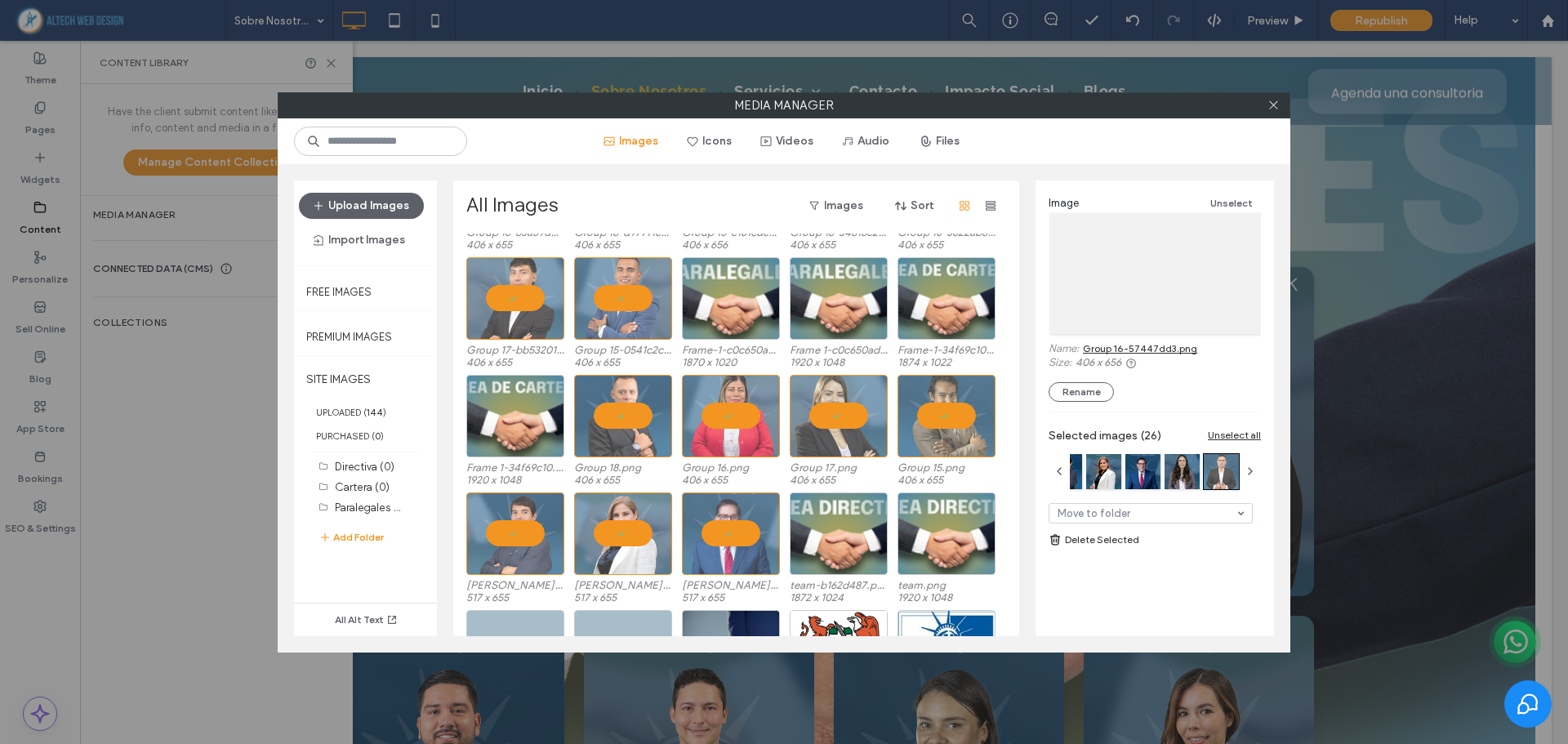
click at [1086, 538] on link "Delete Selected" at bounding box center [1154, 539] width 212 height 16
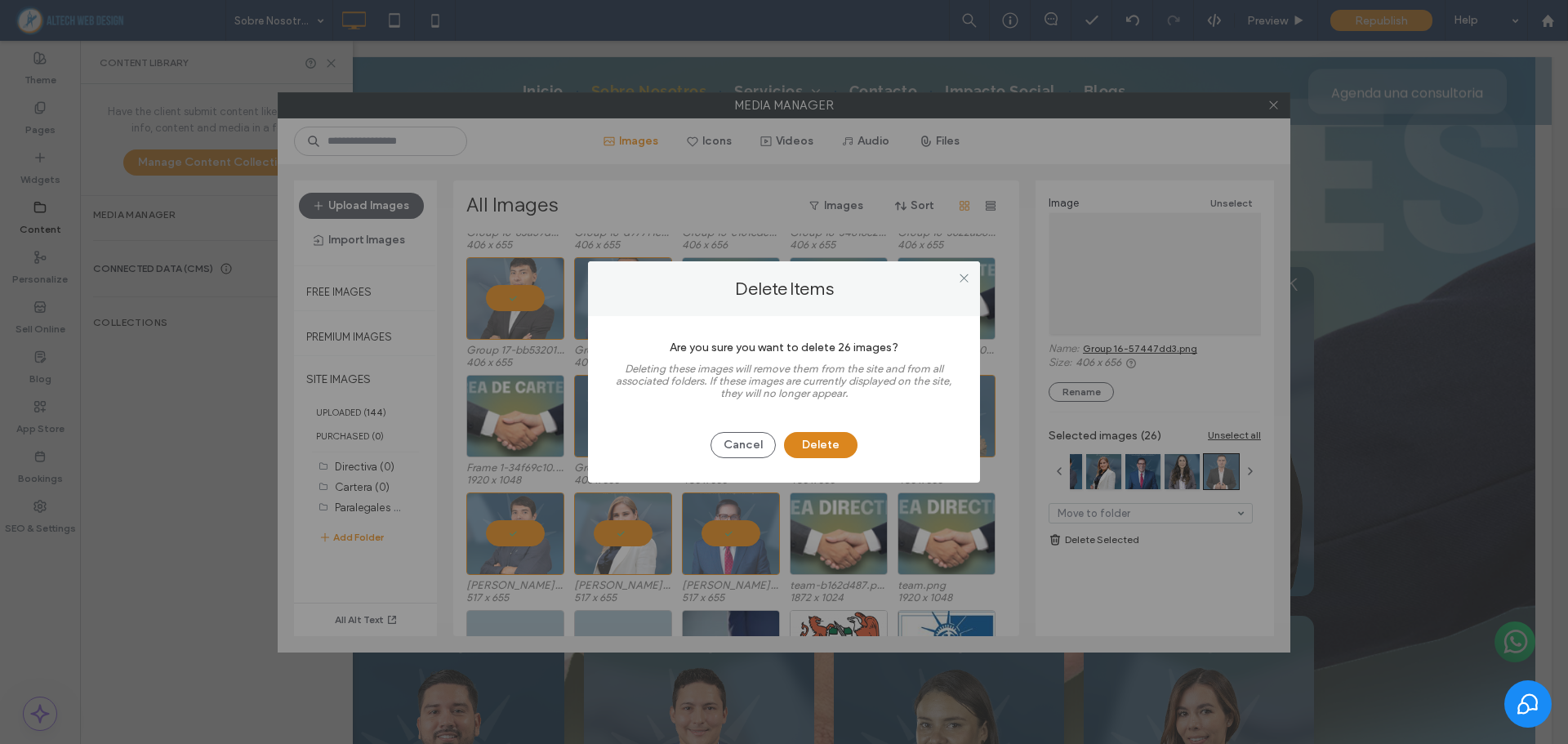
click at [848, 453] on button "Delete" at bounding box center [820, 445] width 73 height 26
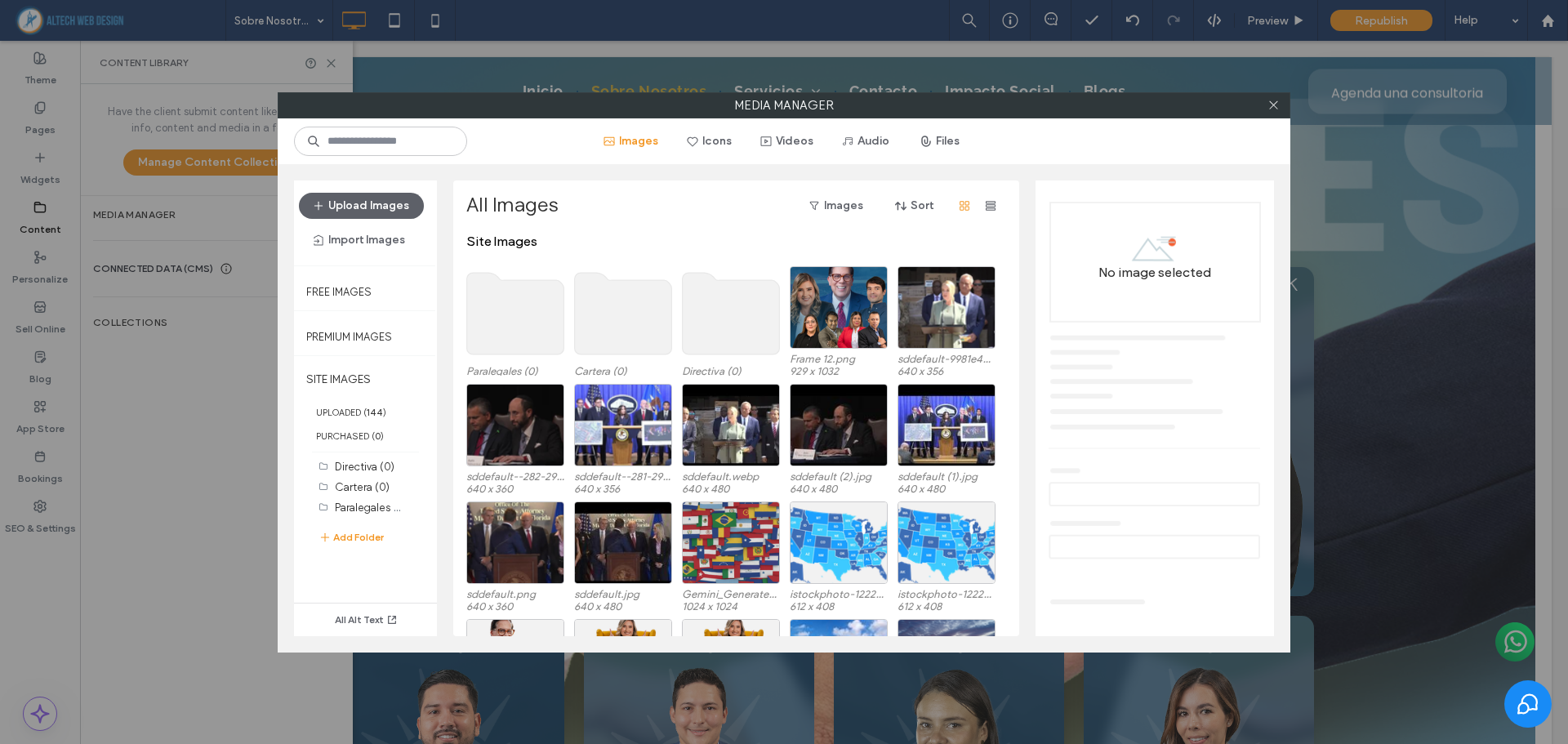
click at [735, 318] on use at bounding box center [731, 313] width 98 height 82
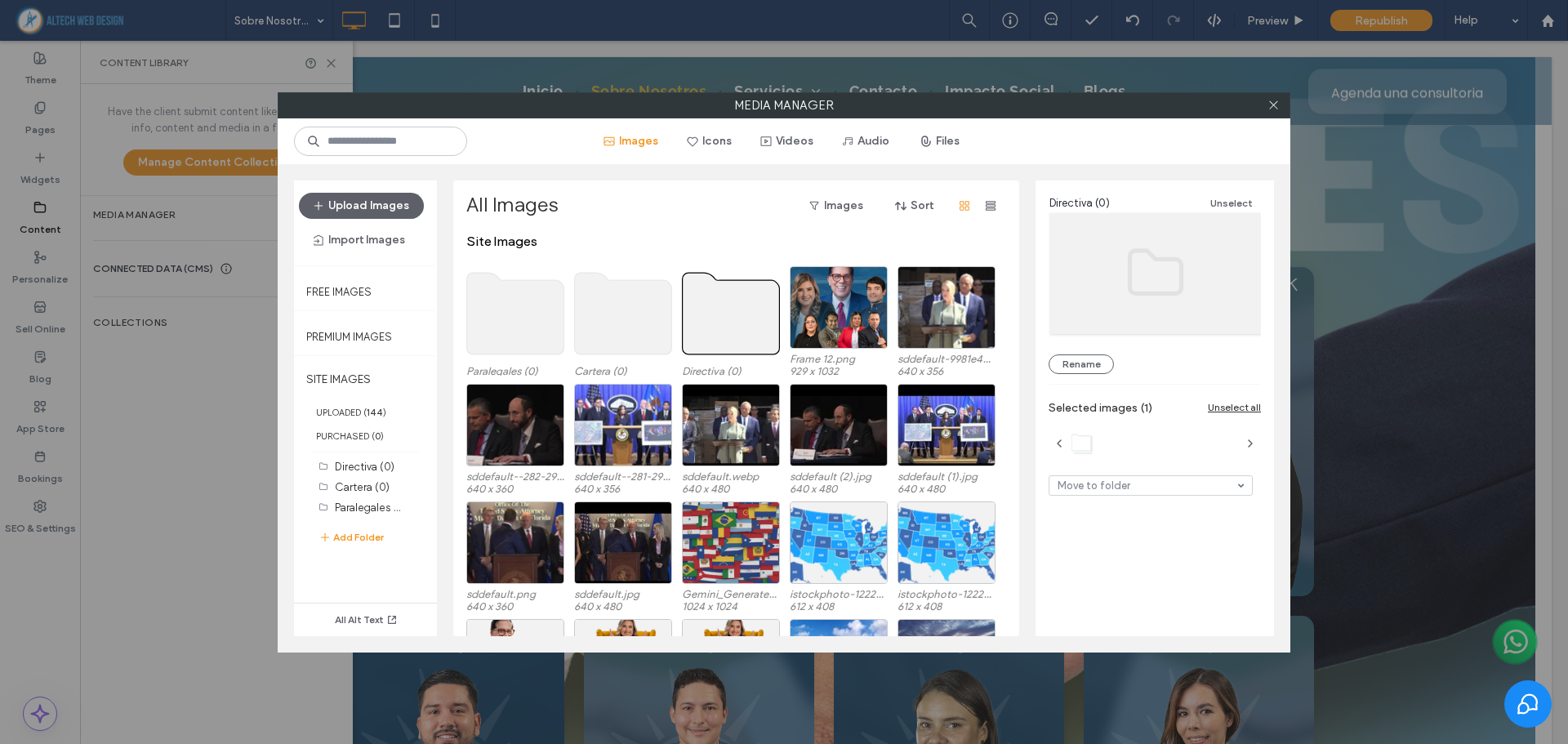
click at [735, 318] on use at bounding box center [731, 313] width 98 height 82
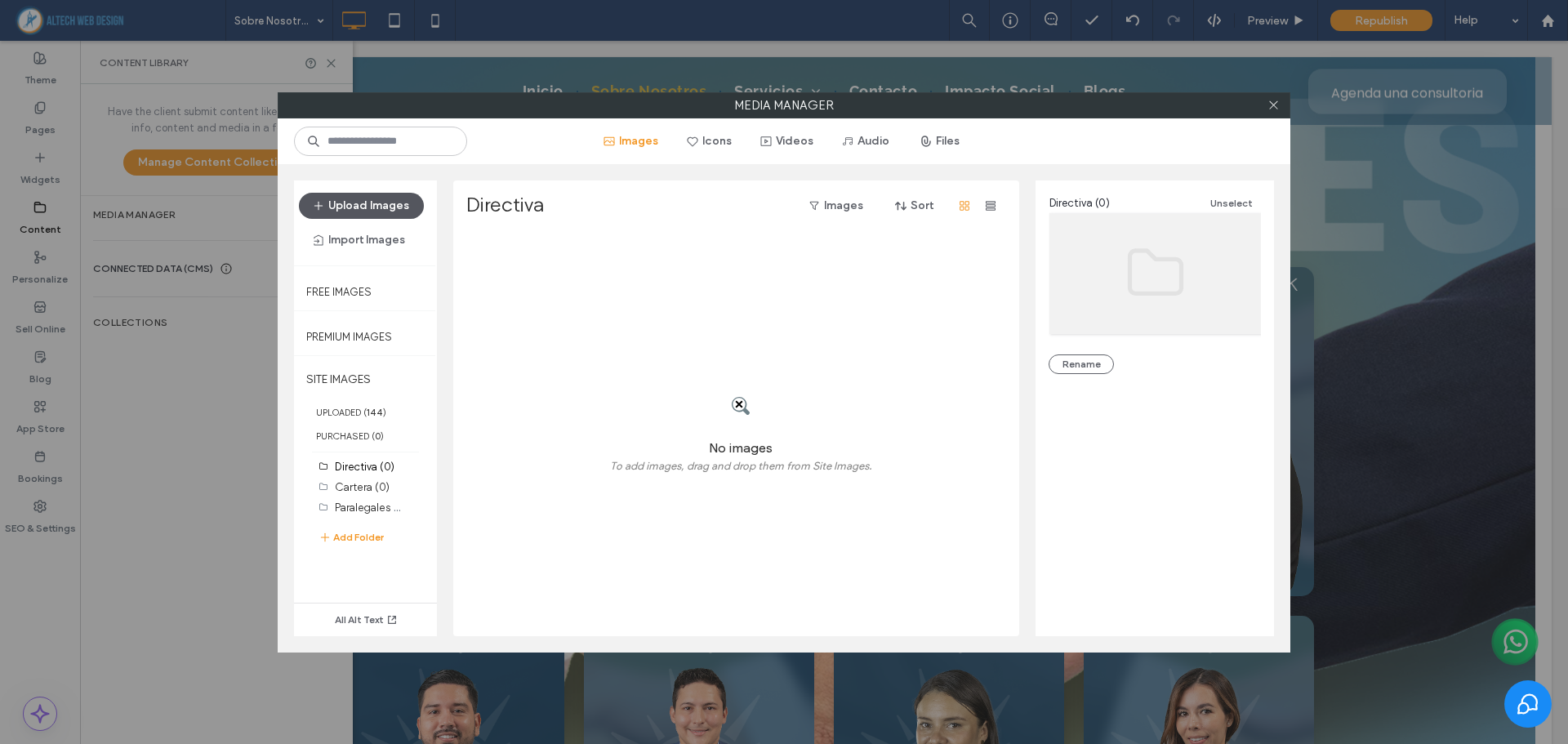
click at [412, 210] on button "Upload Images" at bounding box center [361, 205] width 125 height 26
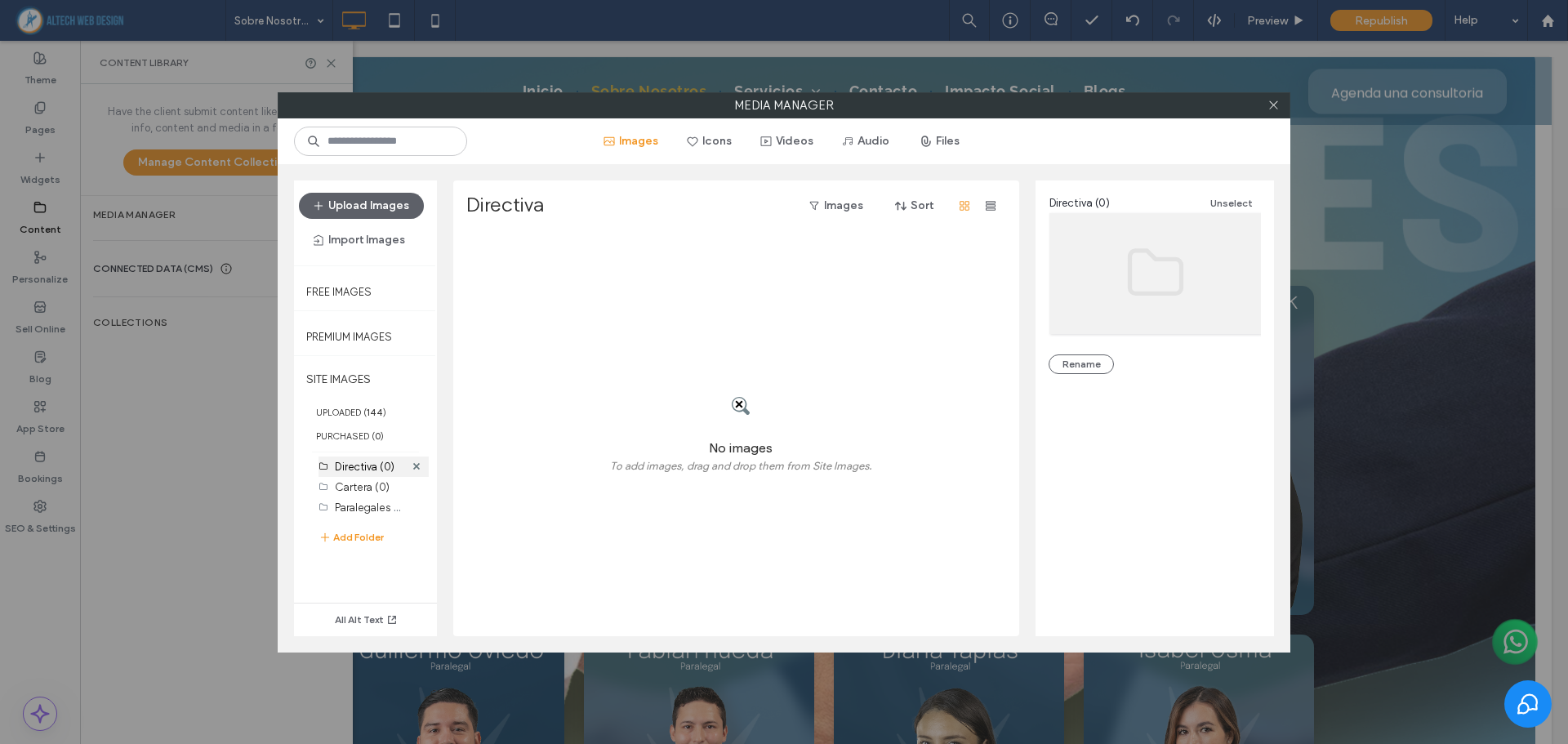
click at [367, 469] on label "Directiva (0)" at bounding box center [364, 466] width 60 height 12
click at [379, 218] on button "Upload Images" at bounding box center [361, 205] width 125 height 26
click at [383, 213] on button "Upload Images" at bounding box center [361, 205] width 125 height 26
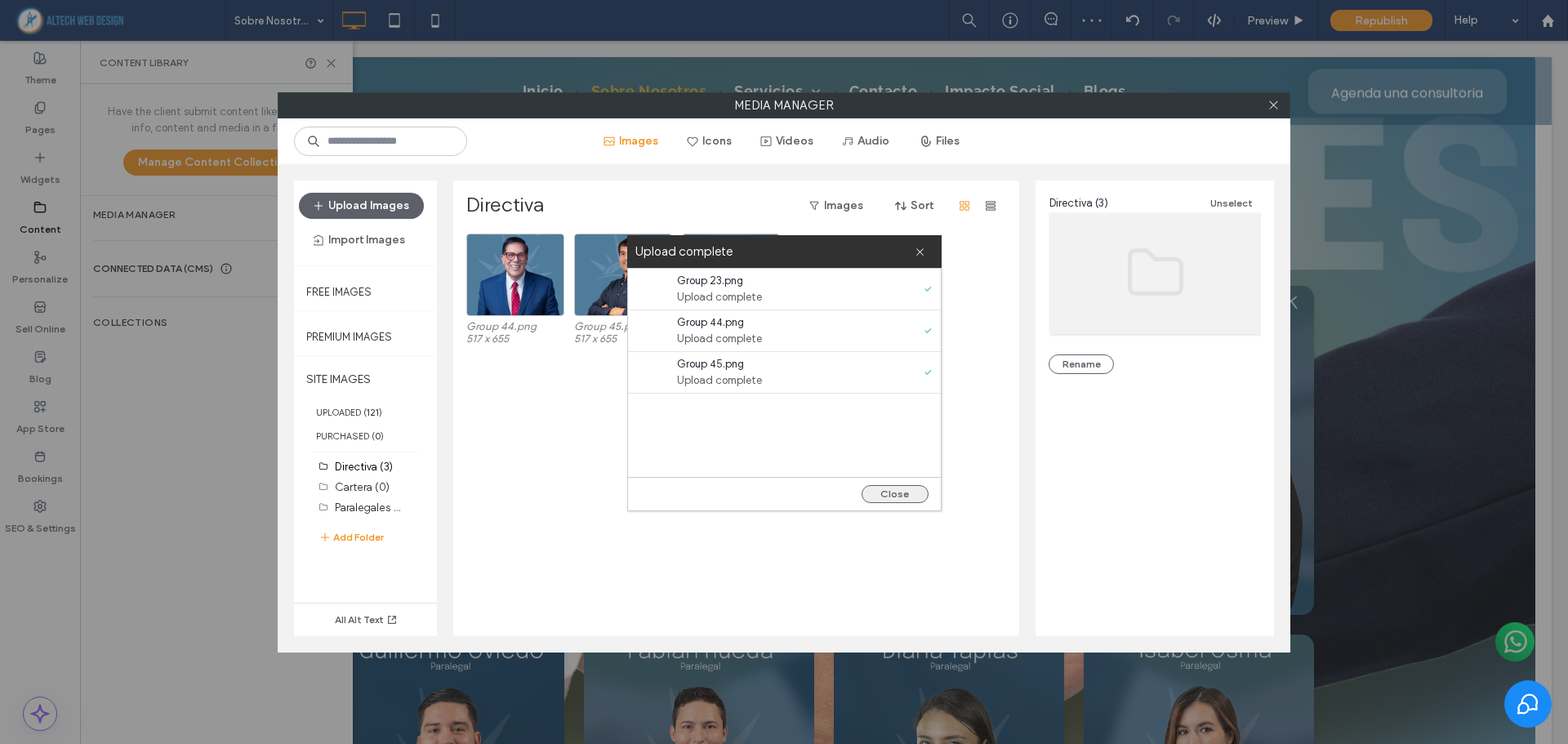
click at [888, 494] on button "Close" at bounding box center [895, 494] width 67 height 18
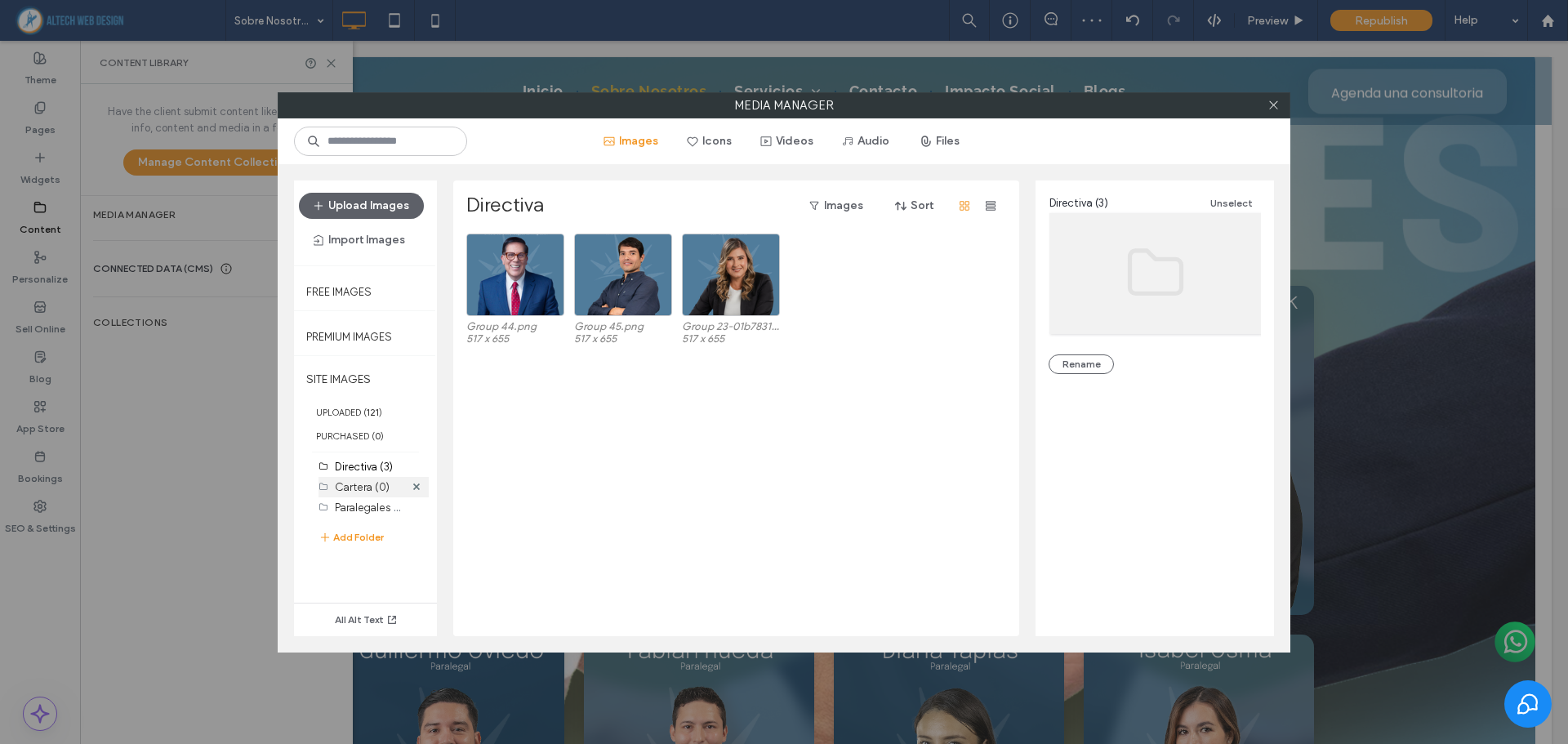
click at [357, 484] on label "Cartera (0)" at bounding box center [362, 487] width 54 height 12
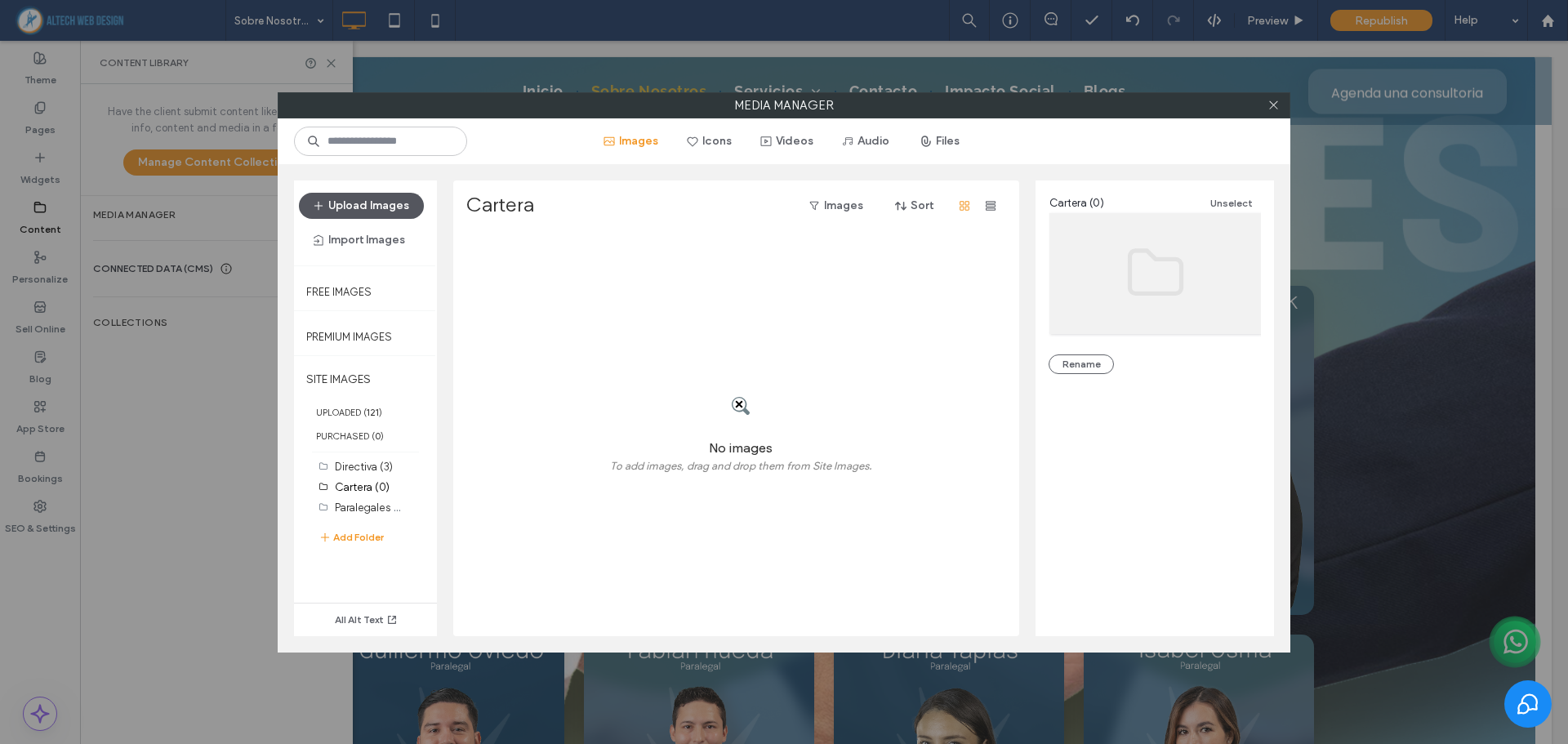
click at [382, 206] on button "Upload Images" at bounding box center [361, 205] width 125 height 26
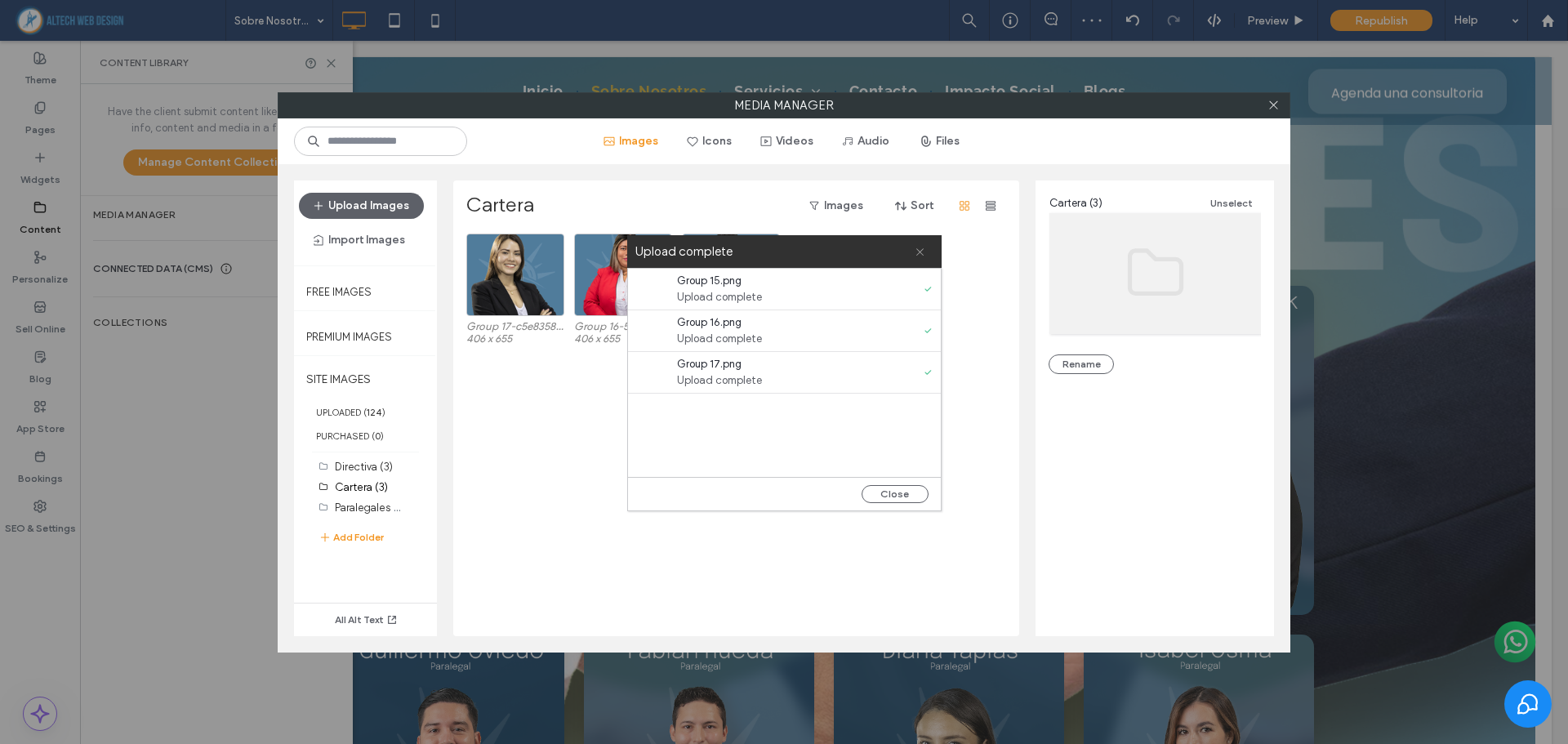
click at [922, 248] on icon at bounding box center [920, 252] width 10 height 10
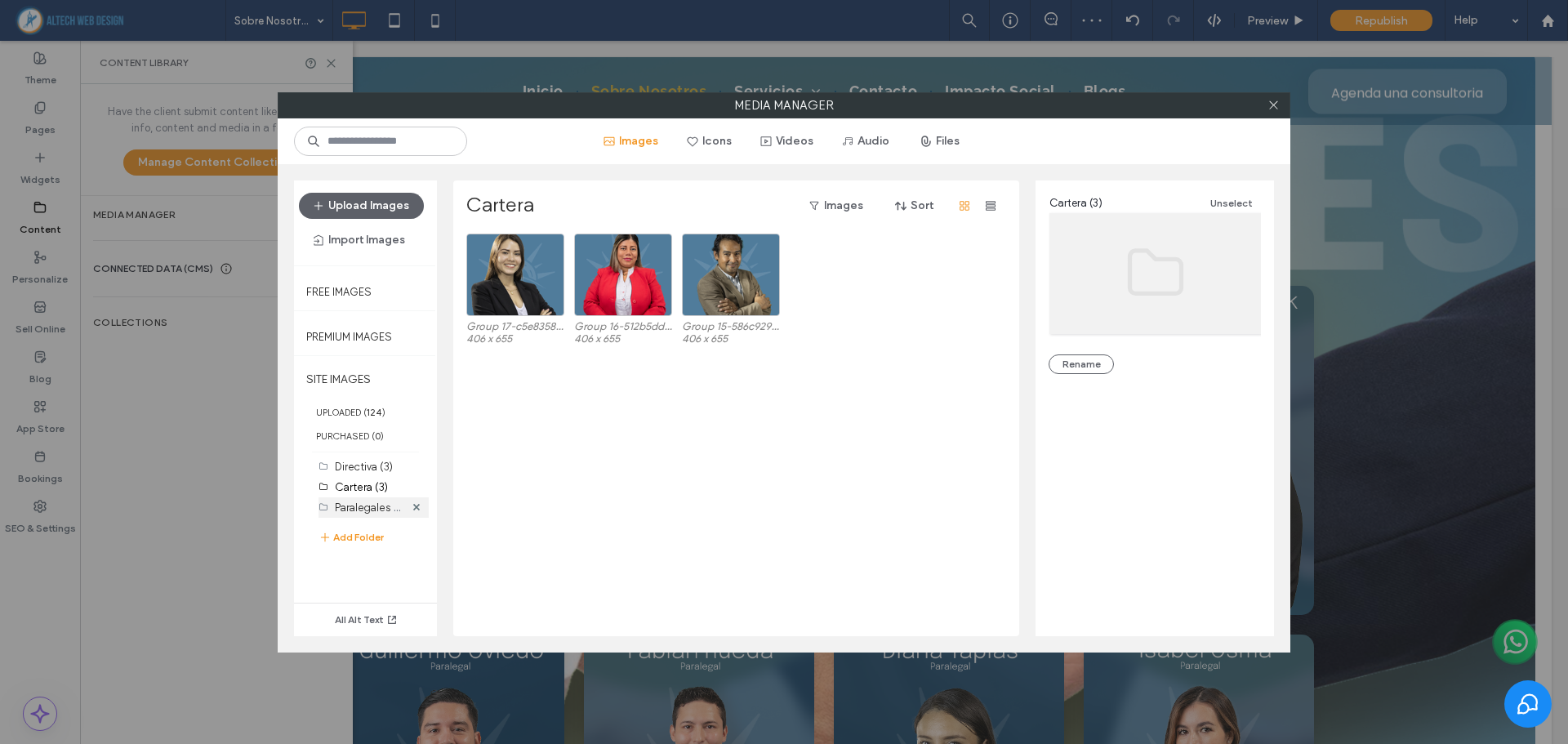
click at [373, 501] on label "Paralegales (0)" at bounding box center [371, 507] width 73 height 16
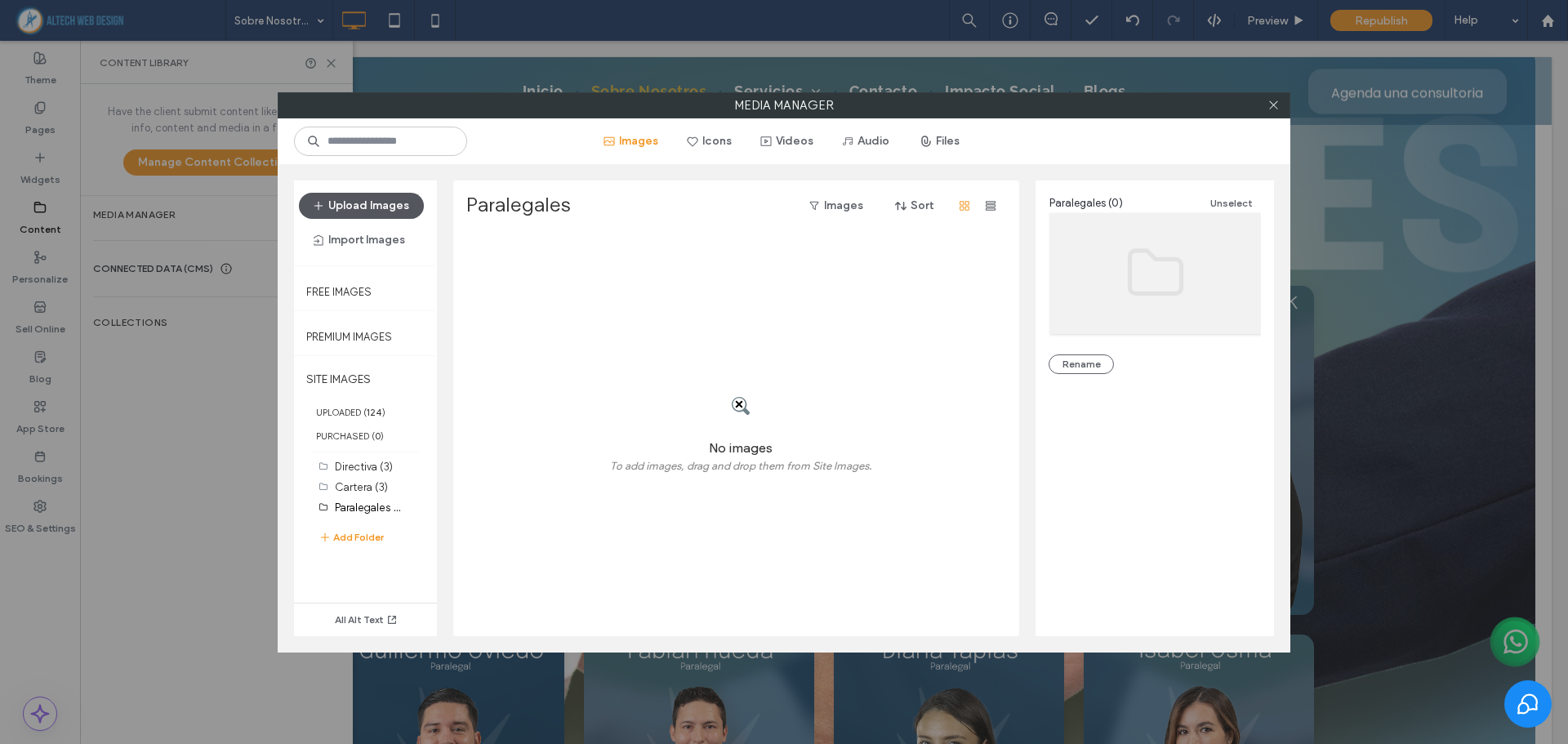
click at [365, 213] on button "Upload Images" at bounding box center [361, 205] width 125 height 26
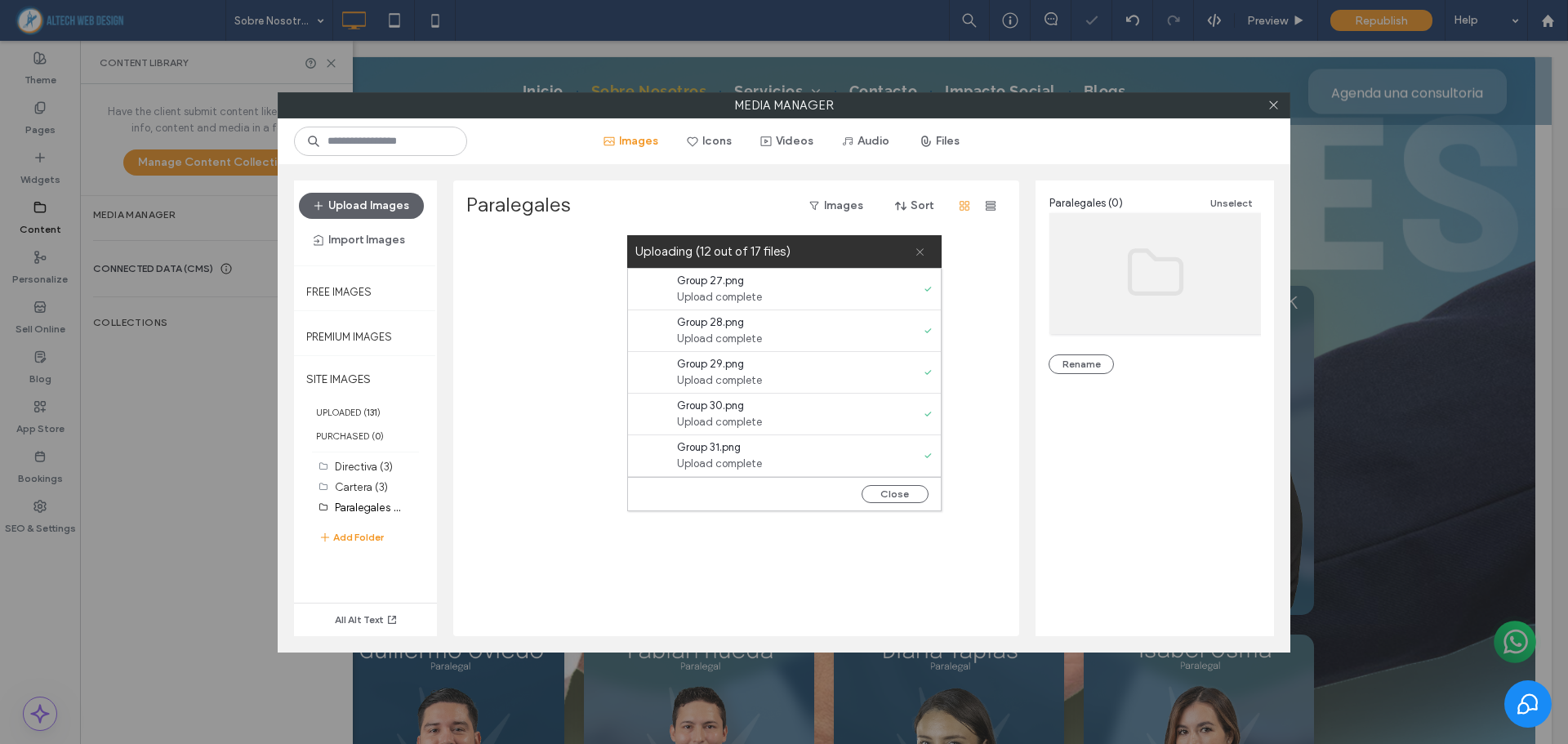
click at [916, 249] on icon at bounding box center [920, 252] width 10 height 10
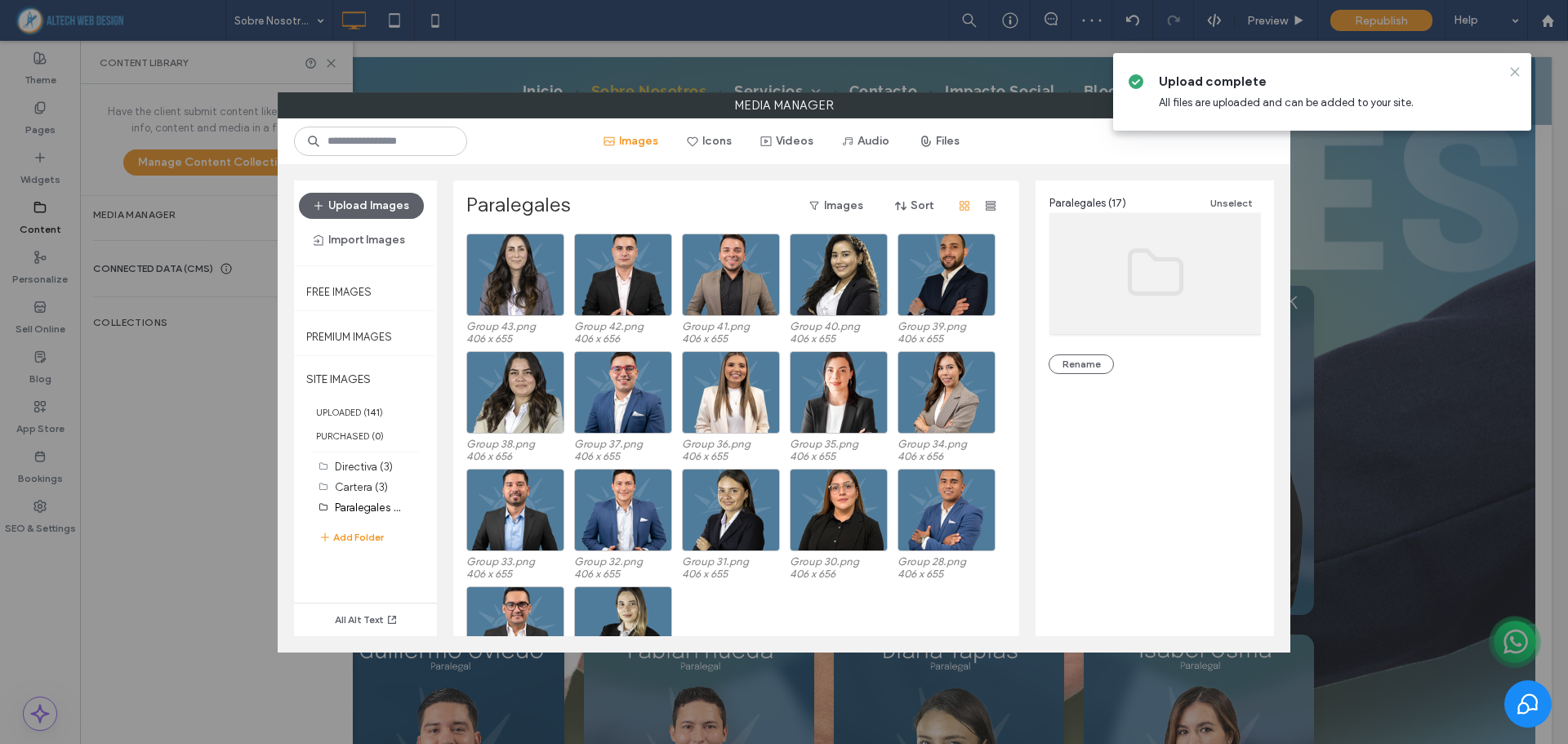
click at [1512, 73] on icon at bounding box center [1514, 72] width 13 height 13
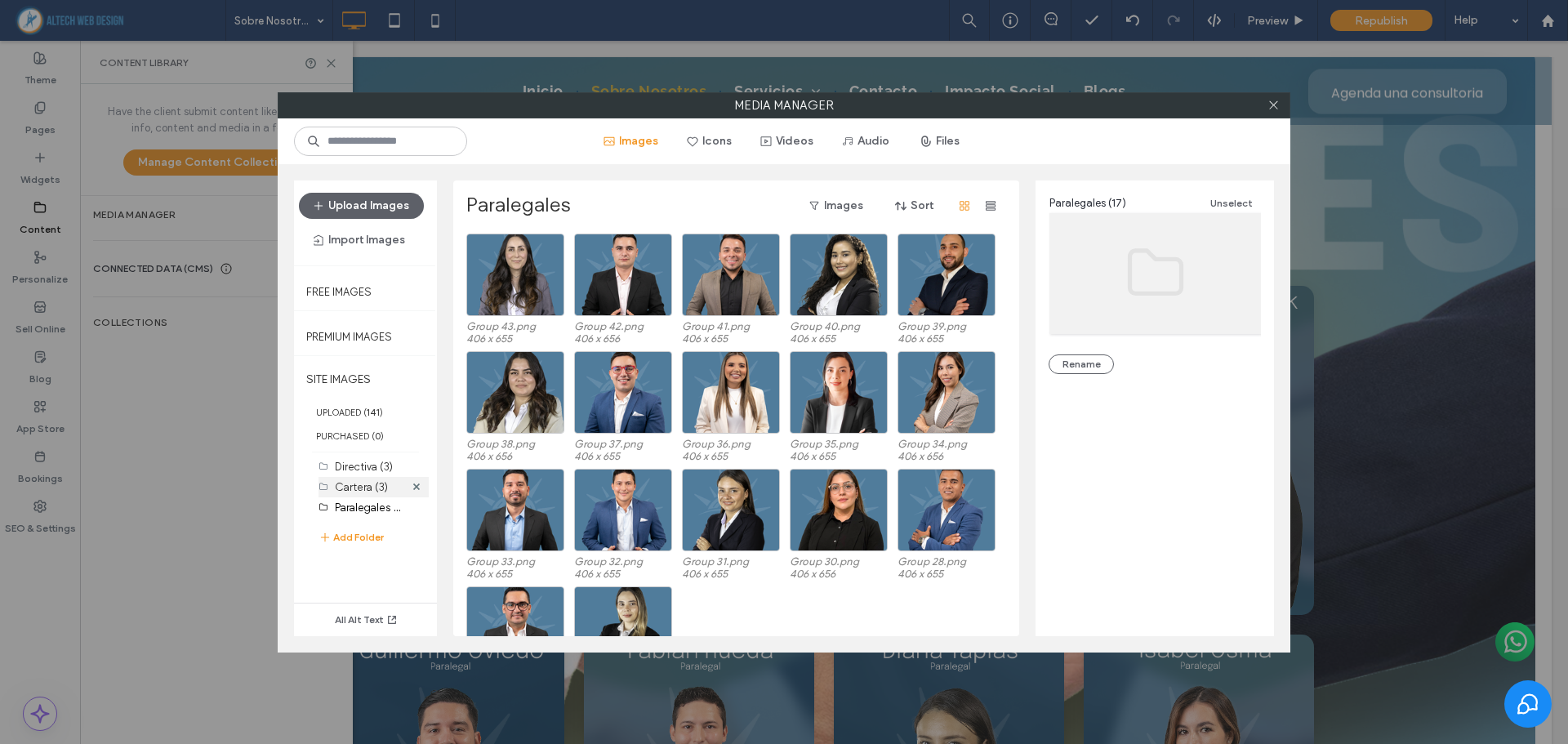
click at [357, 489] on label "Cartera (3)" at bounding box center [361, 487] width 53 height 12
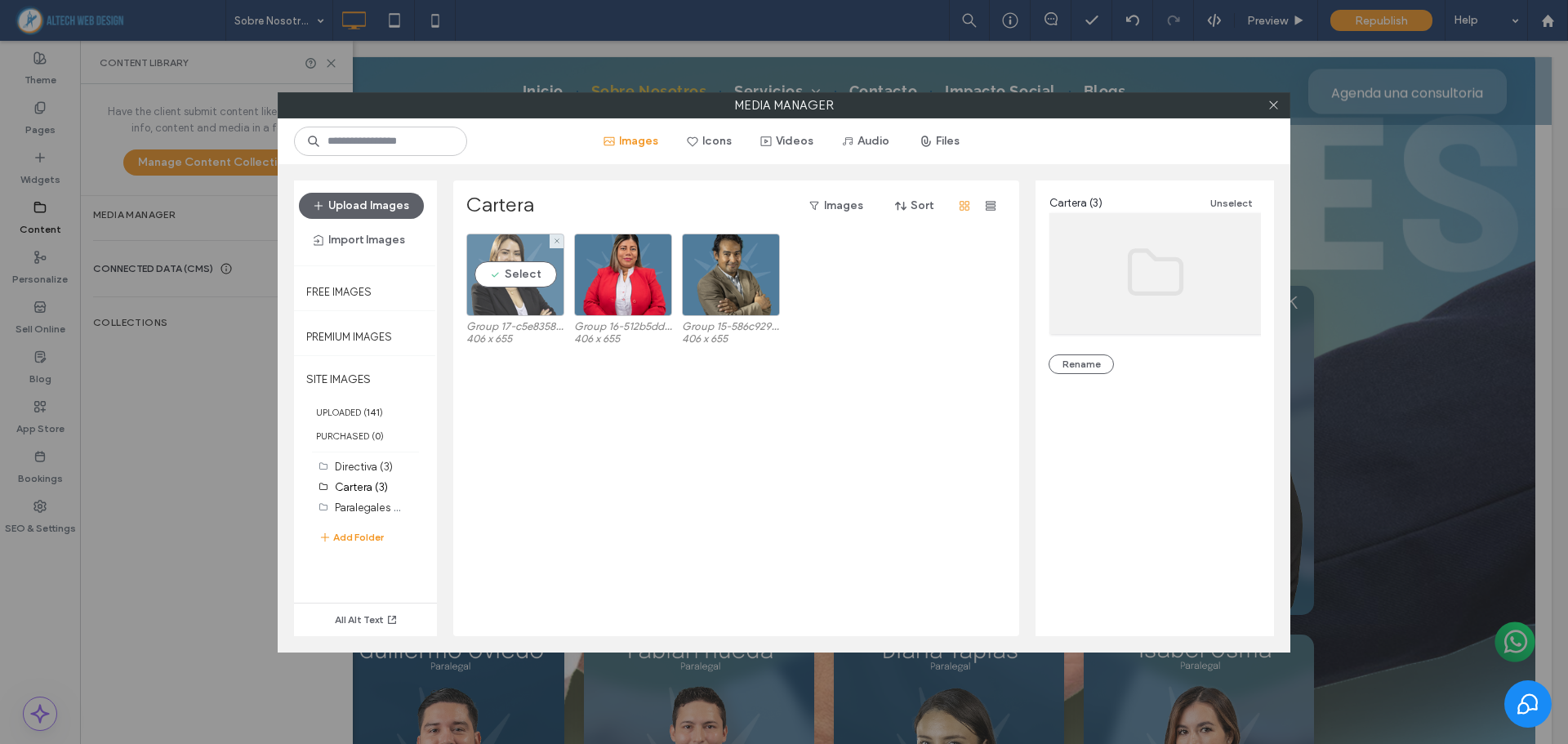
click at [511, 272] on div "Select" at bounding box center [515, 274] width 98 height 83
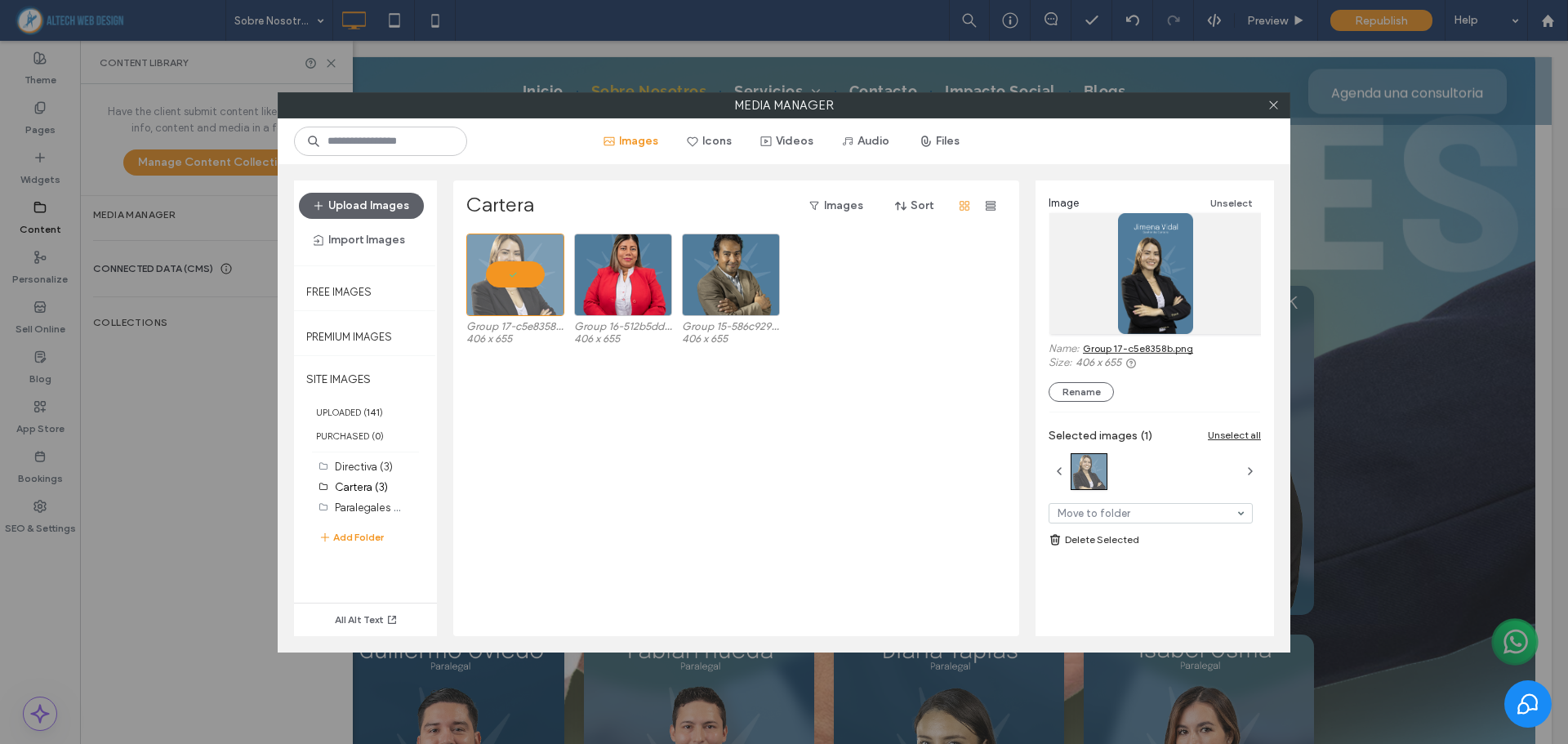
drag, startPoint x: 572, startPoint y: 424, endPoint x: 568, endPoint y: 406, distance: 18.4
click at [572, 424] on div "Group 17-c5e8358b.png 406 x 655 Group 16-512b5dd5.png 406 x 655 Group 15-586c92…" at bounding box center [740, 434] width 548 height 402
click at [749, 267] on div "Select" at bounding box center [730, 274] width 98 height 83
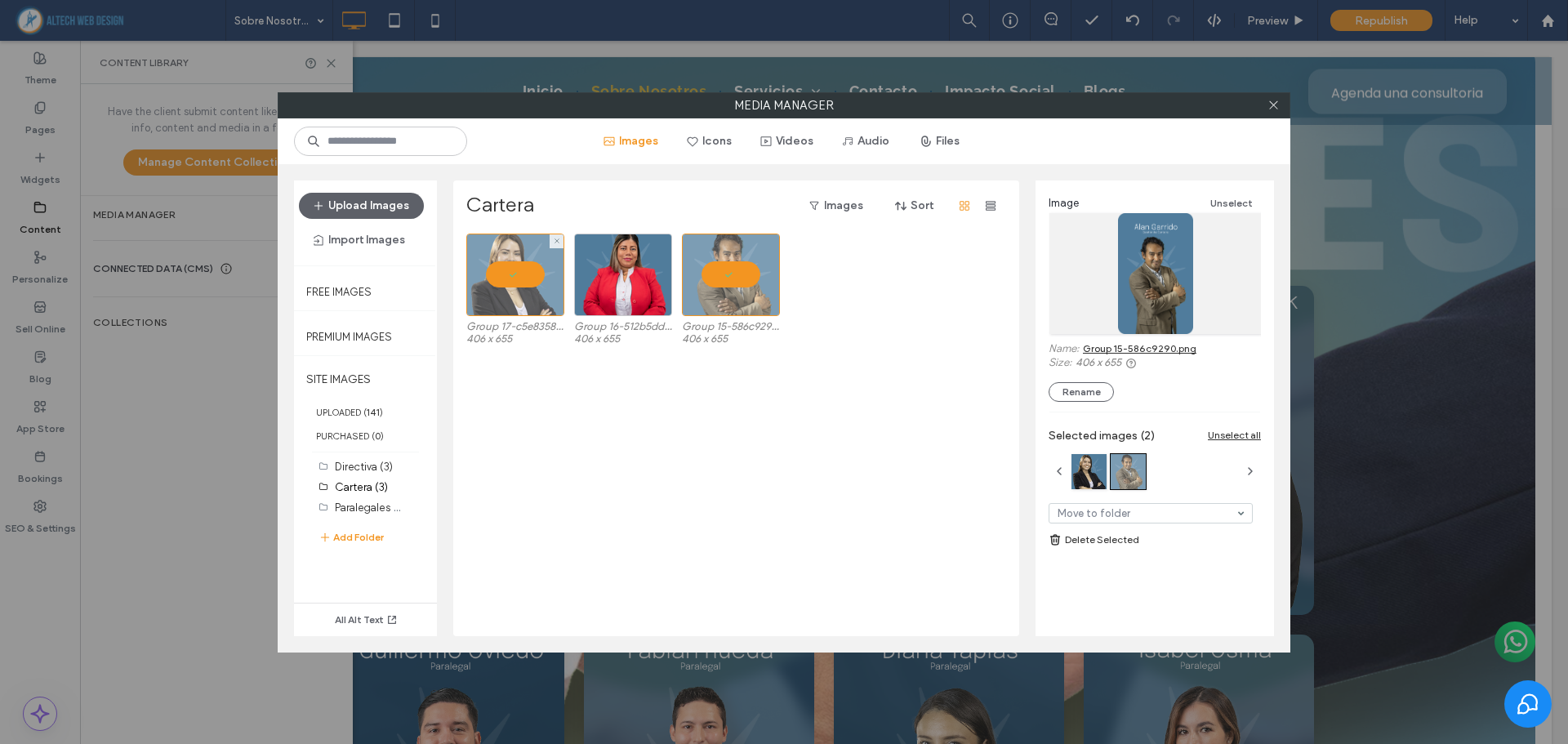
click at [548, 268] on div at bounding box center [515, 274] width 98 height 83
click at [1099, 350] on link "Group 15-586c9290.png" at bounding box center [1139, 348] width 113 height 12
click at [718, 254] on div at bounding box center [730, 274] width 98 height 83
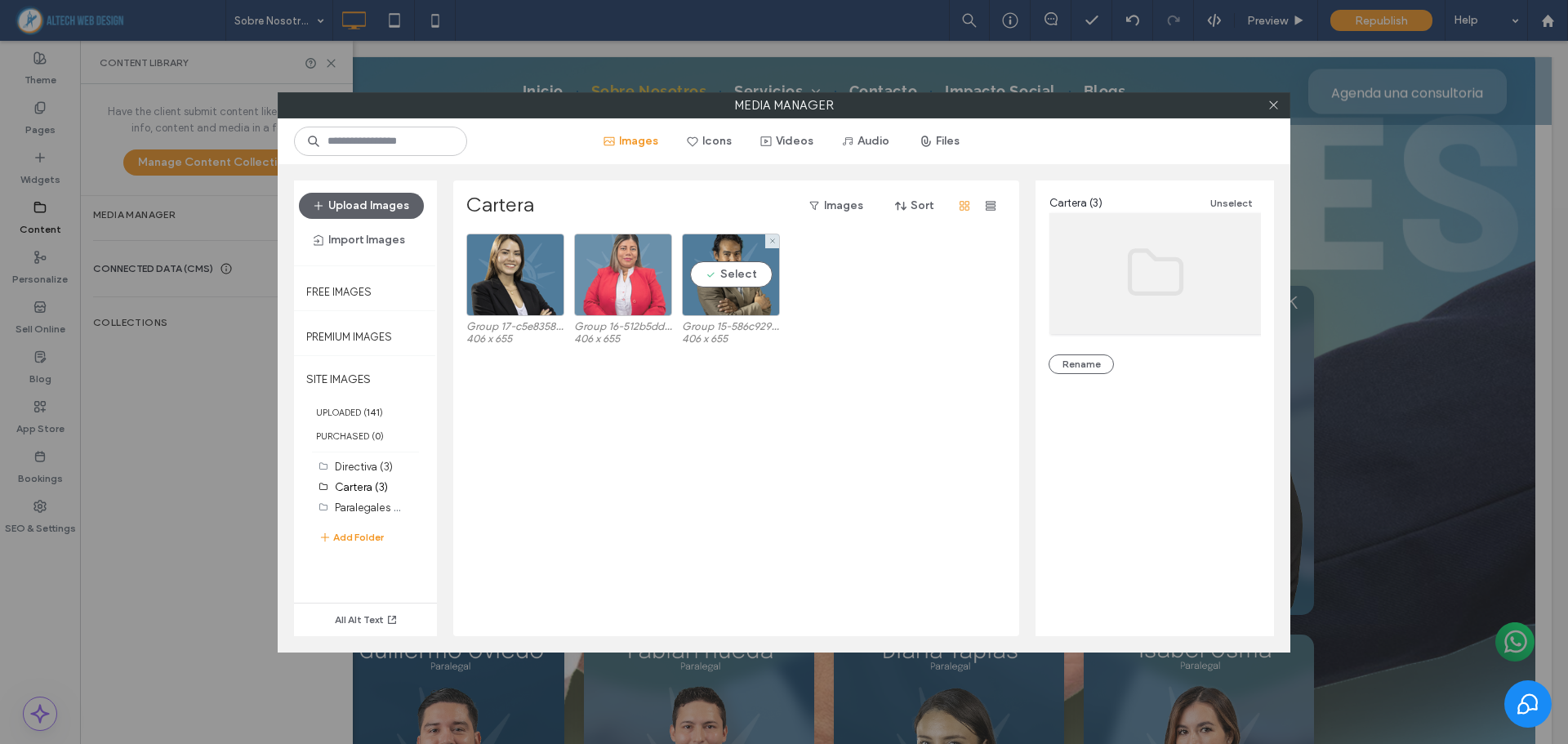
click at [619, 268] on div at bounding box center [623, 274] width 98 height 83
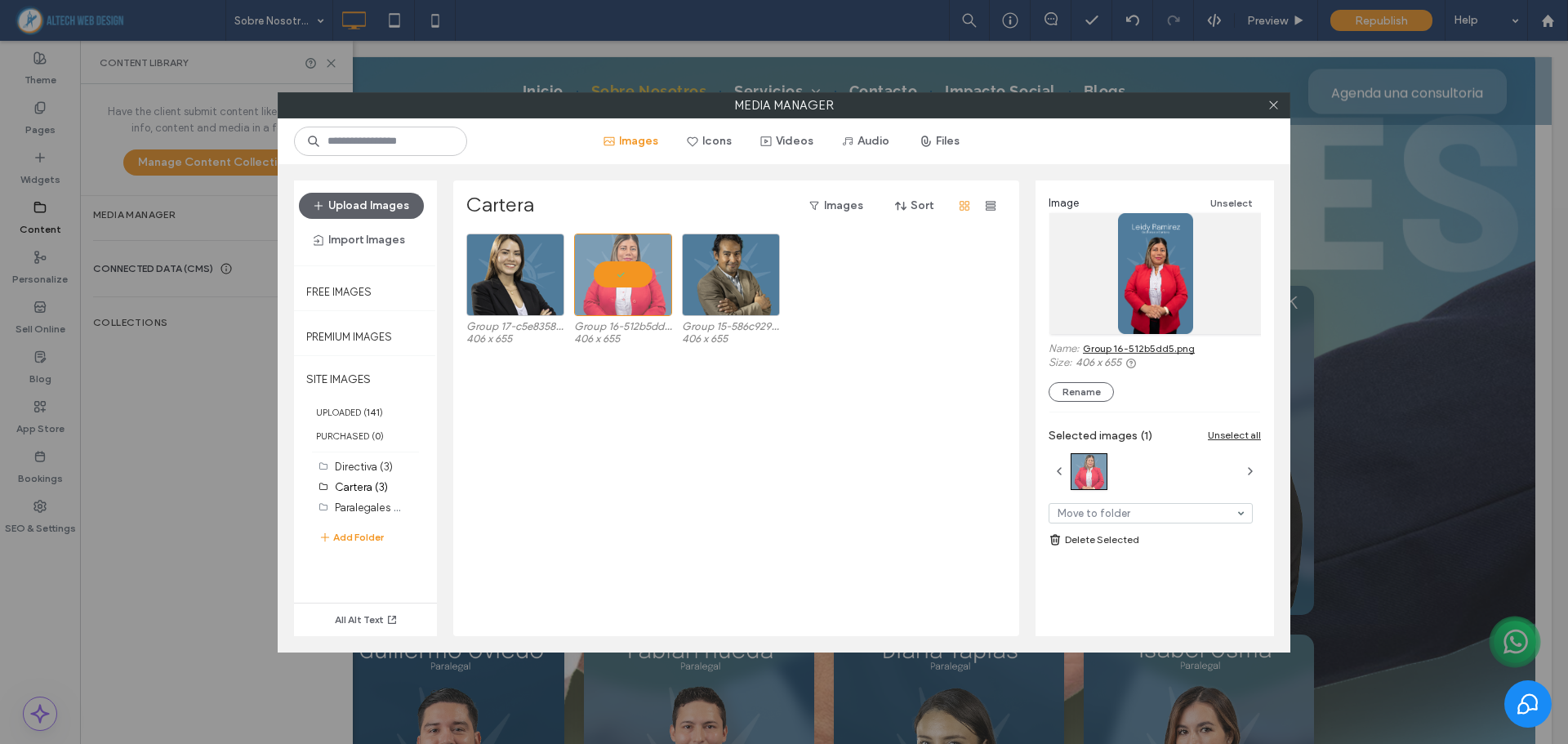
click at [1178, 348] on link "Group 16-512b5dd5.png" at bounding box center [1139, 348] width 112 height 12
click at [510, 286] on div "Select" at bounding box center [515, 274] width 98 height 83
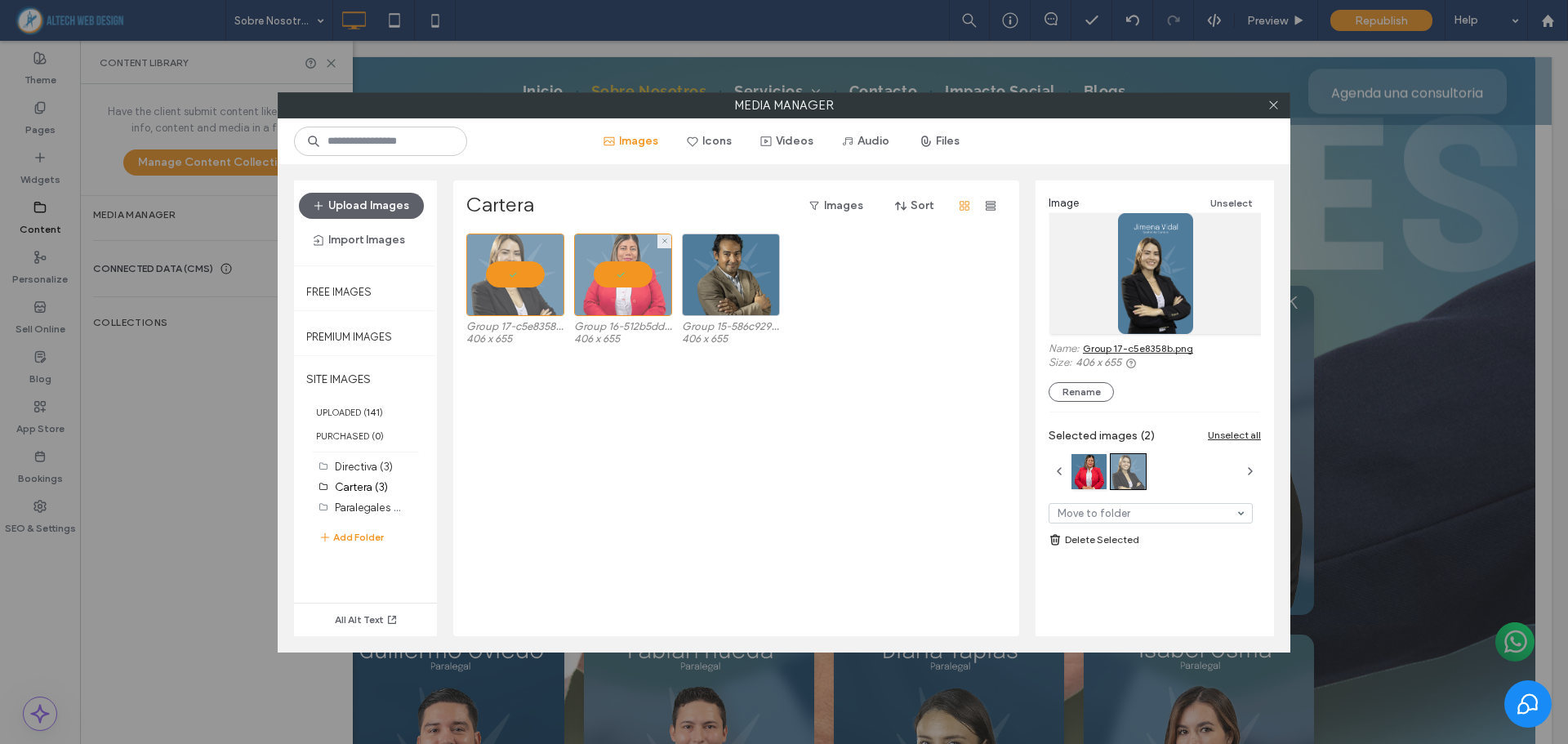
click at [656, 273] on div at bounding box center [623, 274] width 98 height 83
click at [1141, 352] on link "Group 17-c5e8358b.png" at bounding box center [1138, 348] width 111 height 12
click at [496, 265] on div at bounding box center [515, 274] width 98 height 83
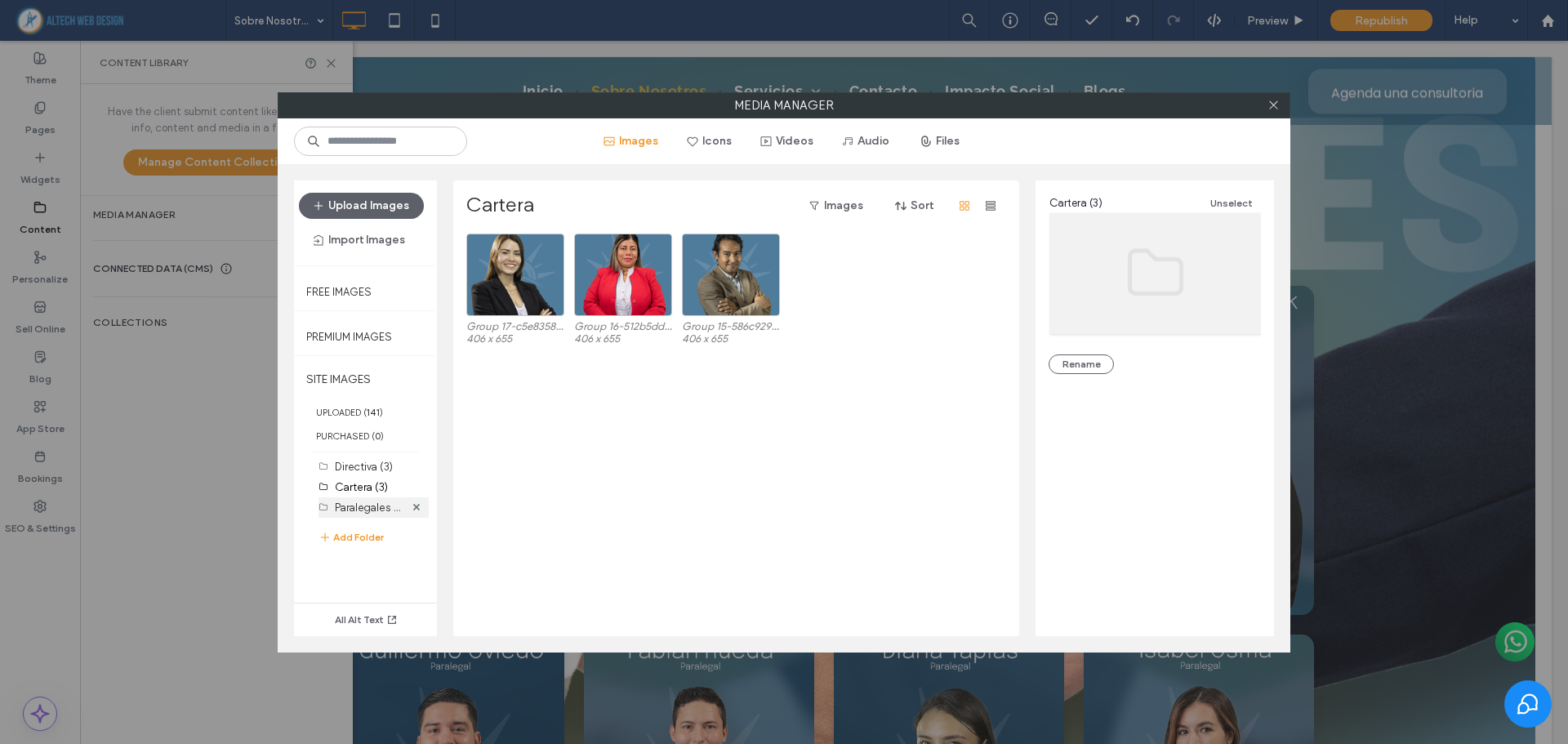
click at [364, 499] on div "Paralegales (17)" at bounding box center [370, 508] width 69 height 17
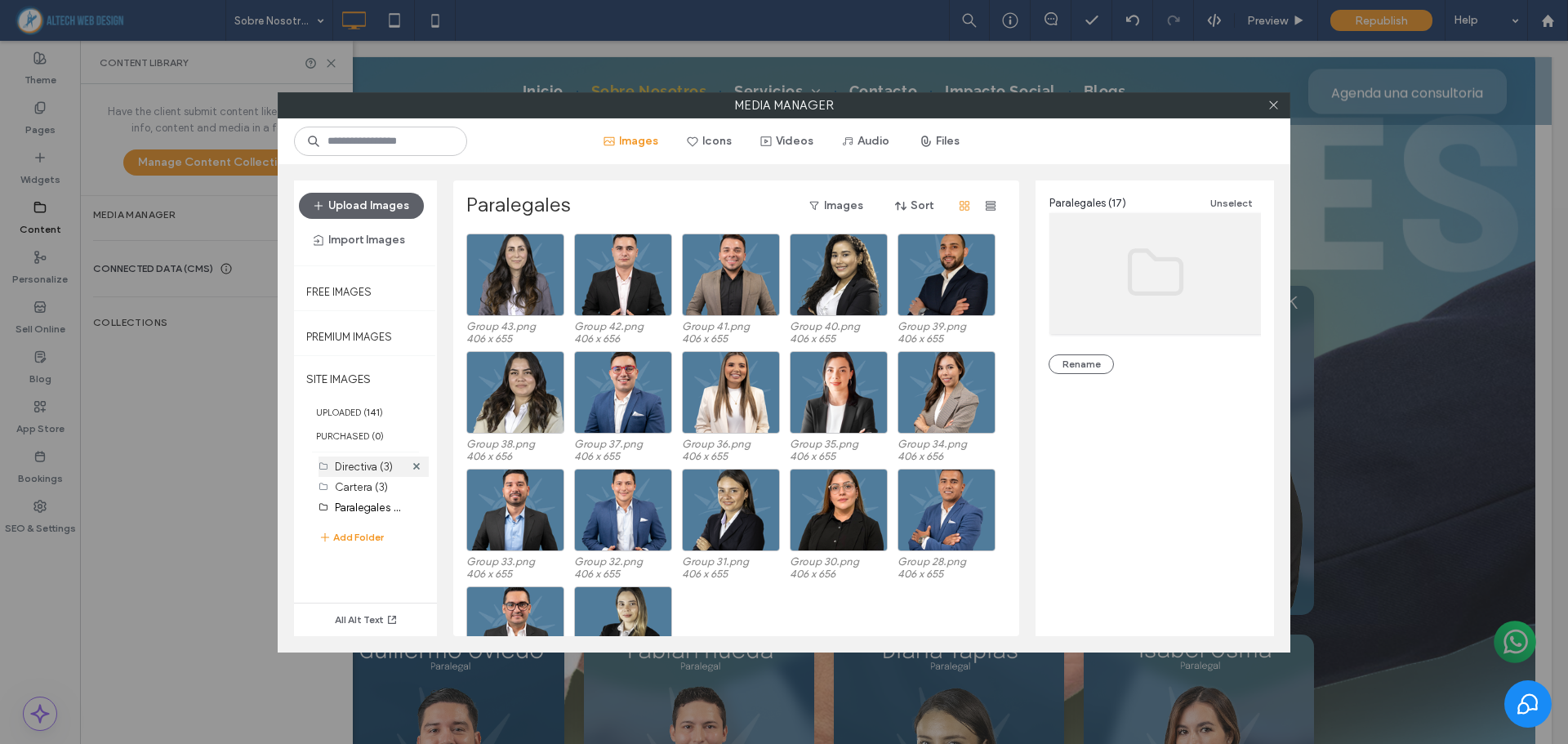
click at [345, 464] on label "Directiva (3)" at bounding box center [364, 466] width 58 height 12
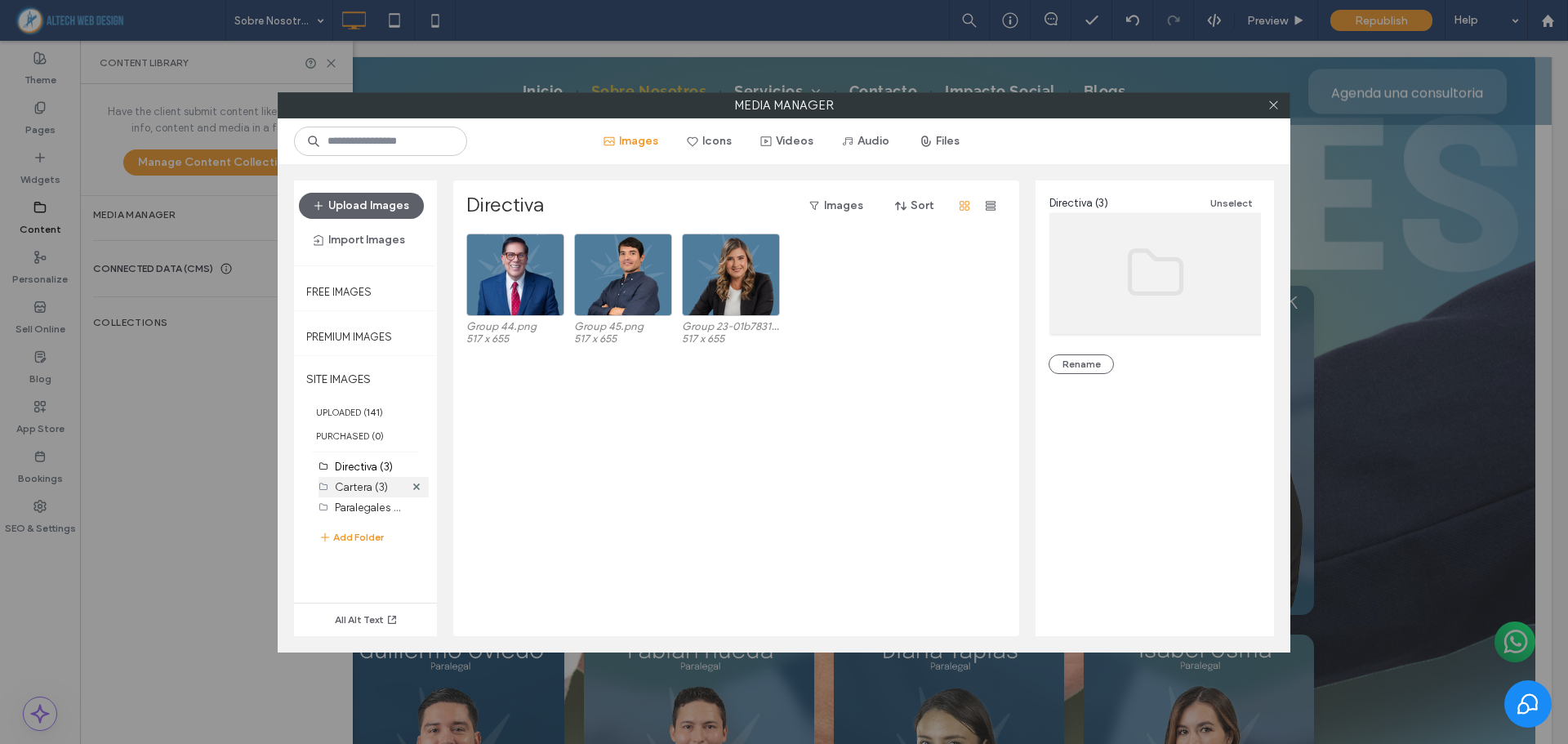
drag, startPoint x: 338, startPoint y: 497, endPoint x: 347, endPoint y: 495, distance: 9.2
click at [338, 497] on div "Paralegales (17)" at bounding box center [370, 508] width 69 height 21
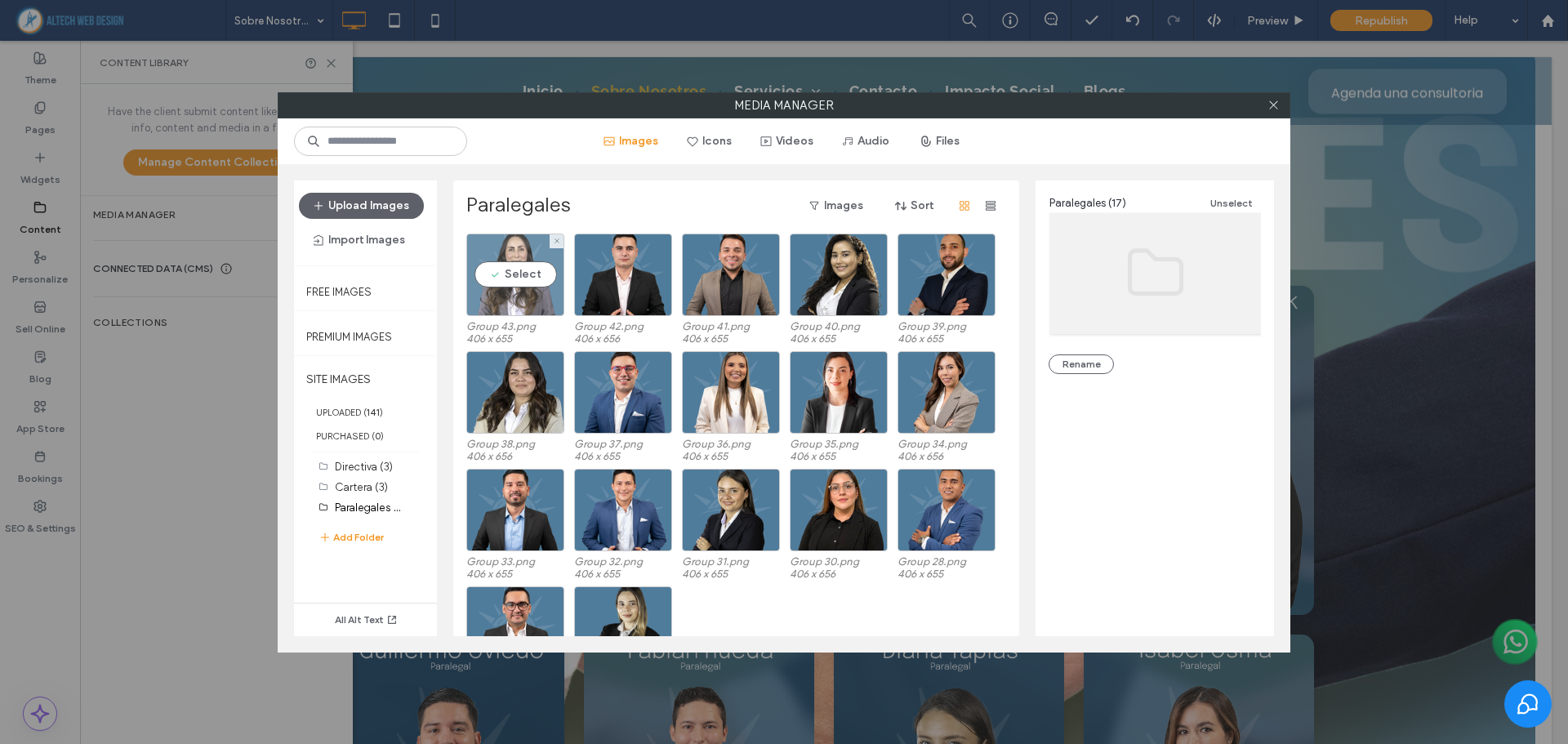
click at [536, 254] on div "Select" at bounding box center [515, 274] width 98 height 83
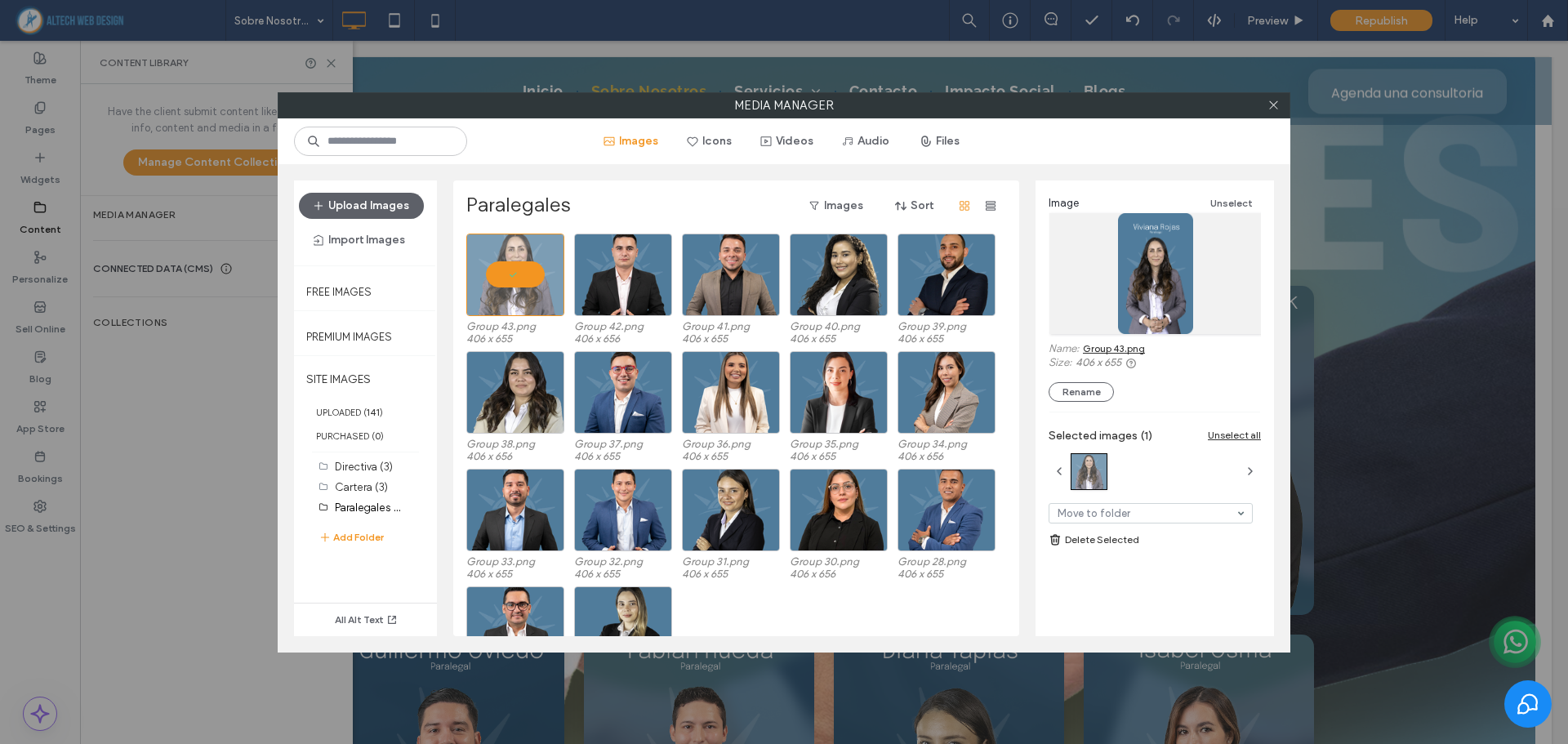
click at [1122, 349] on link "Group 43.png" at bounding box center [1114, 348] width 62 height 12
click at [630, 260] on div "Select" at bounding box center [623, 274] width 98 height 83
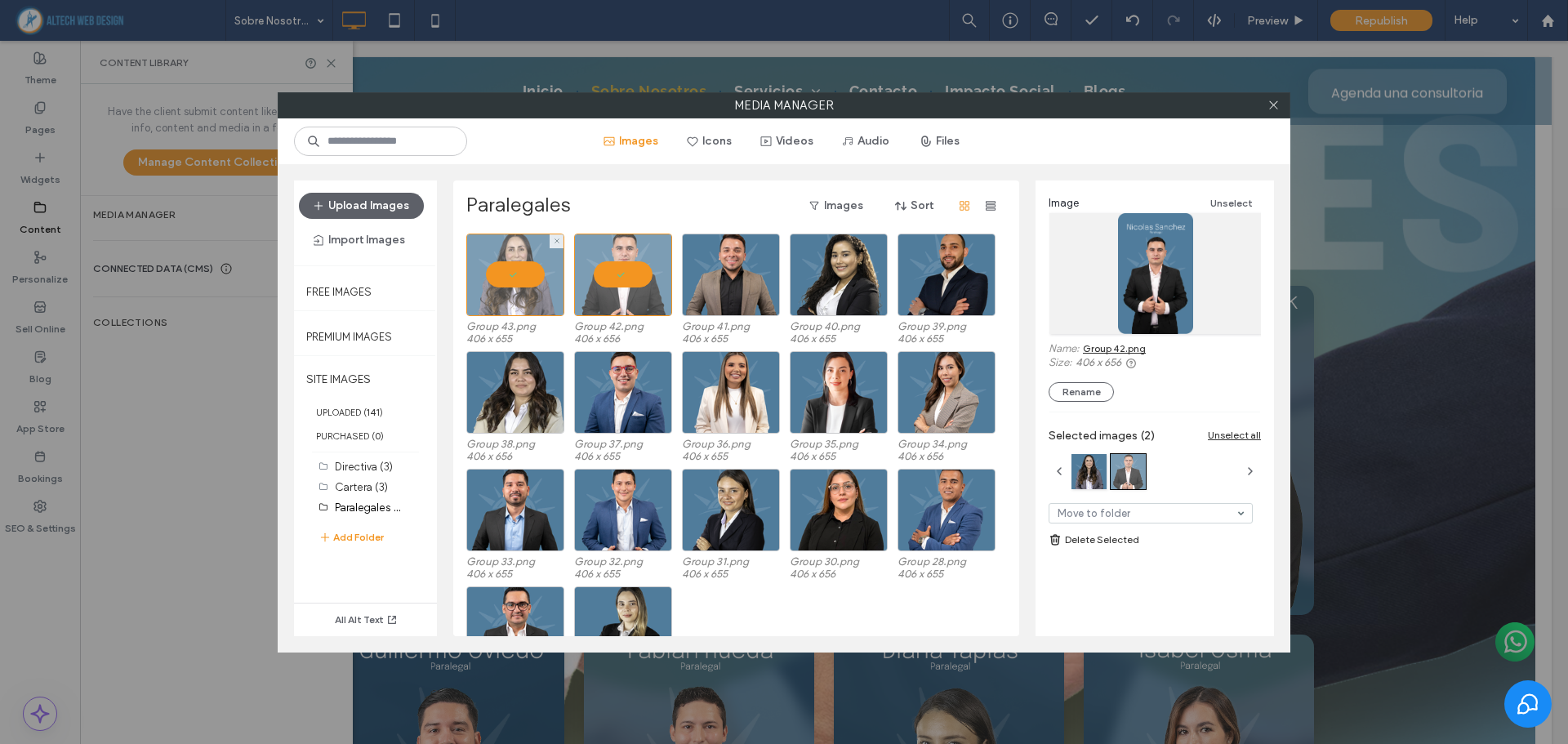
click at [534, 266] on div at bounding box center [515, 274] width 98 height 83
click at [1120, 349] on link "Group 42.png" at bounding box center [1114, 348] width 63 height 12
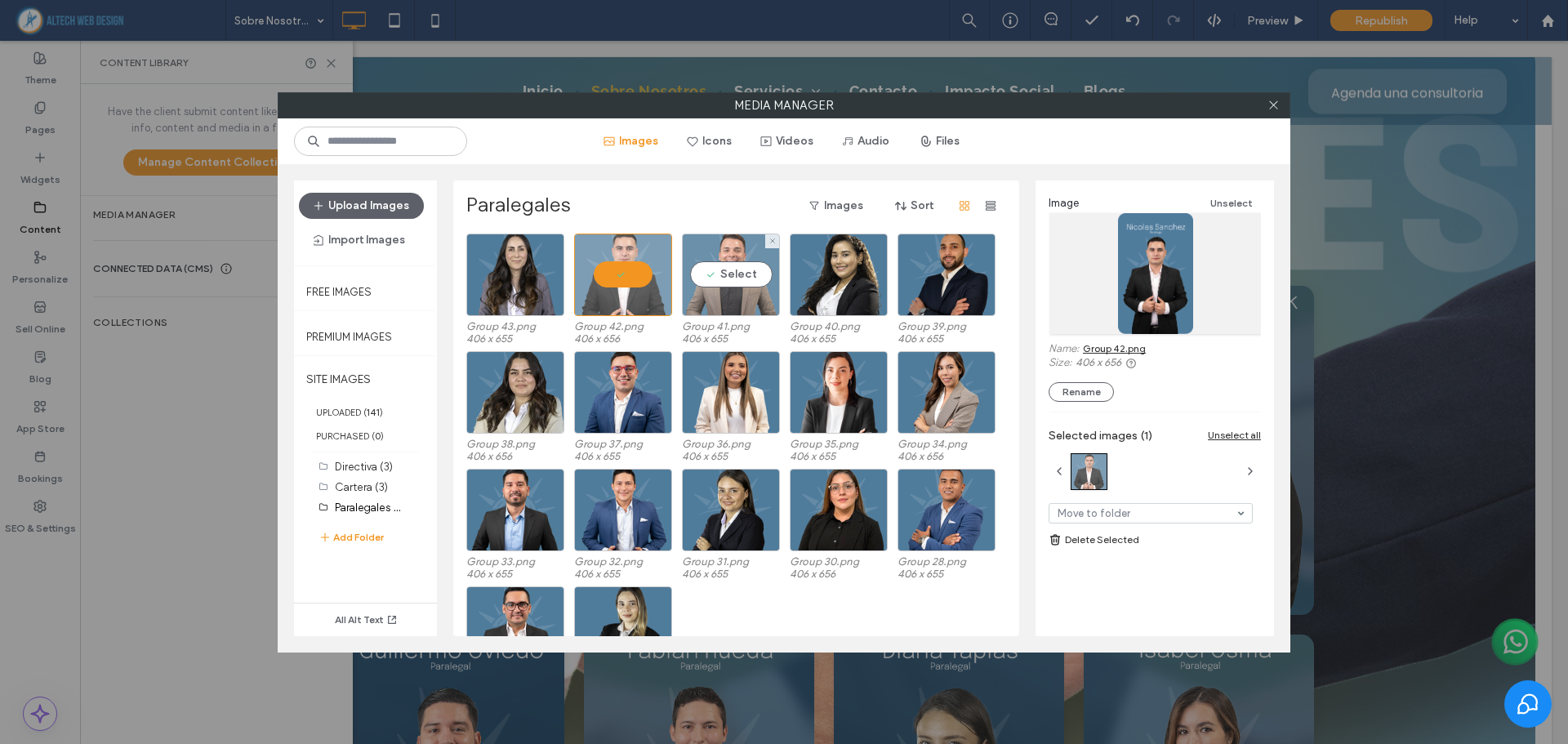
click at [727, 271] on div "Select" at bounding box center [730, 274] width 98 height 83
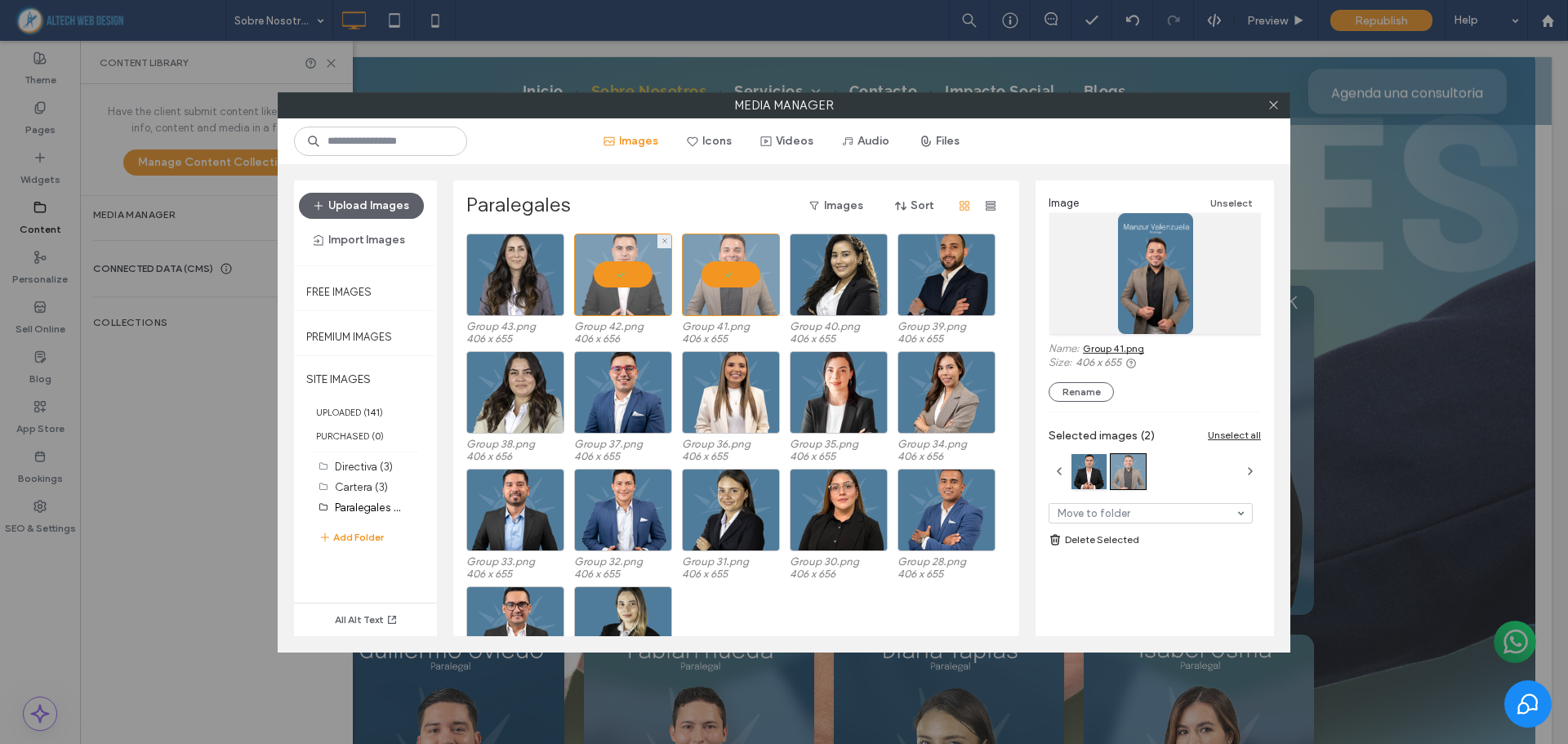
click at [654, 270] on div at bounding box center [623, 274] width 98 height 83
click at [738, 268] on div at bounding box center [730, 274] width 98 height 83
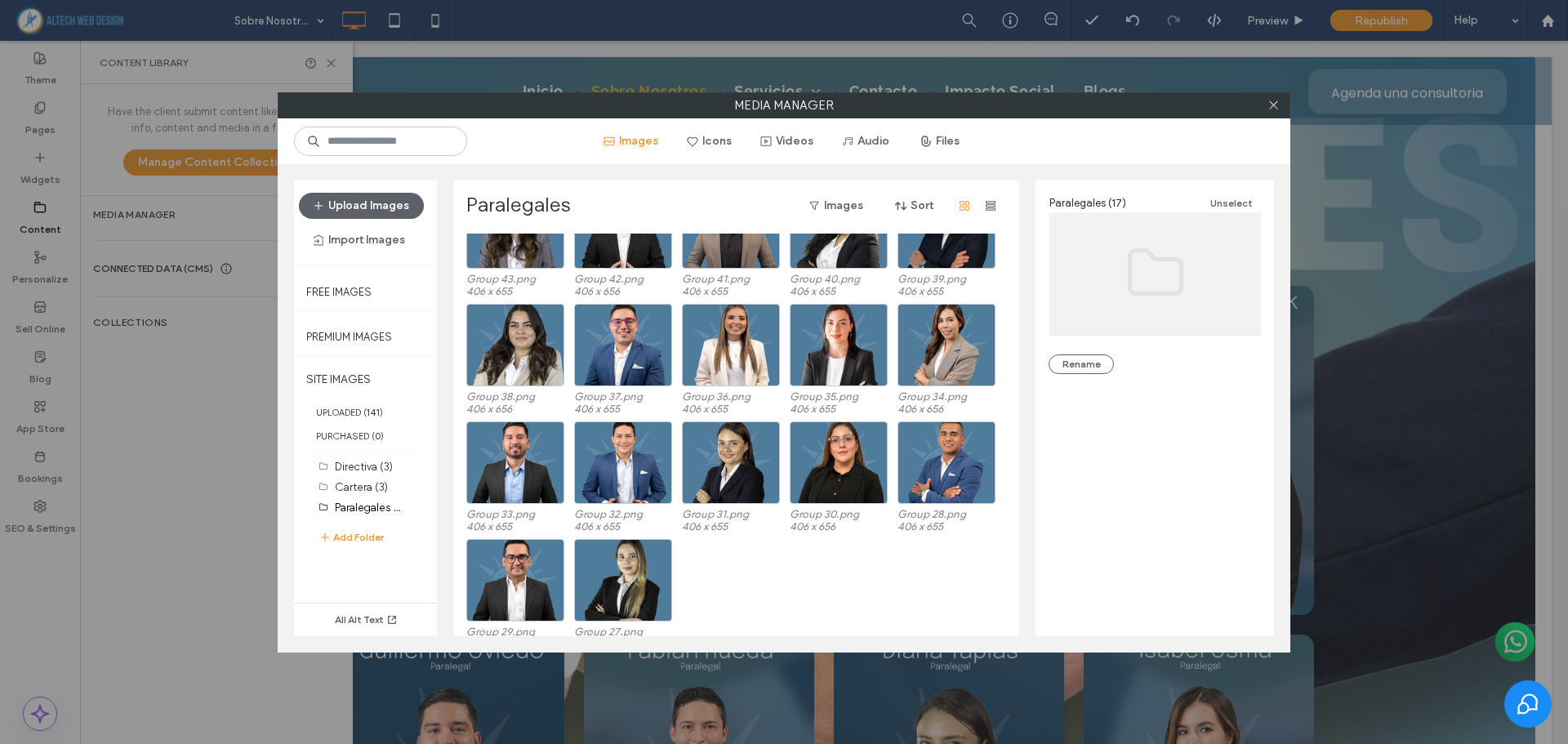
scroll to position [67, 0]
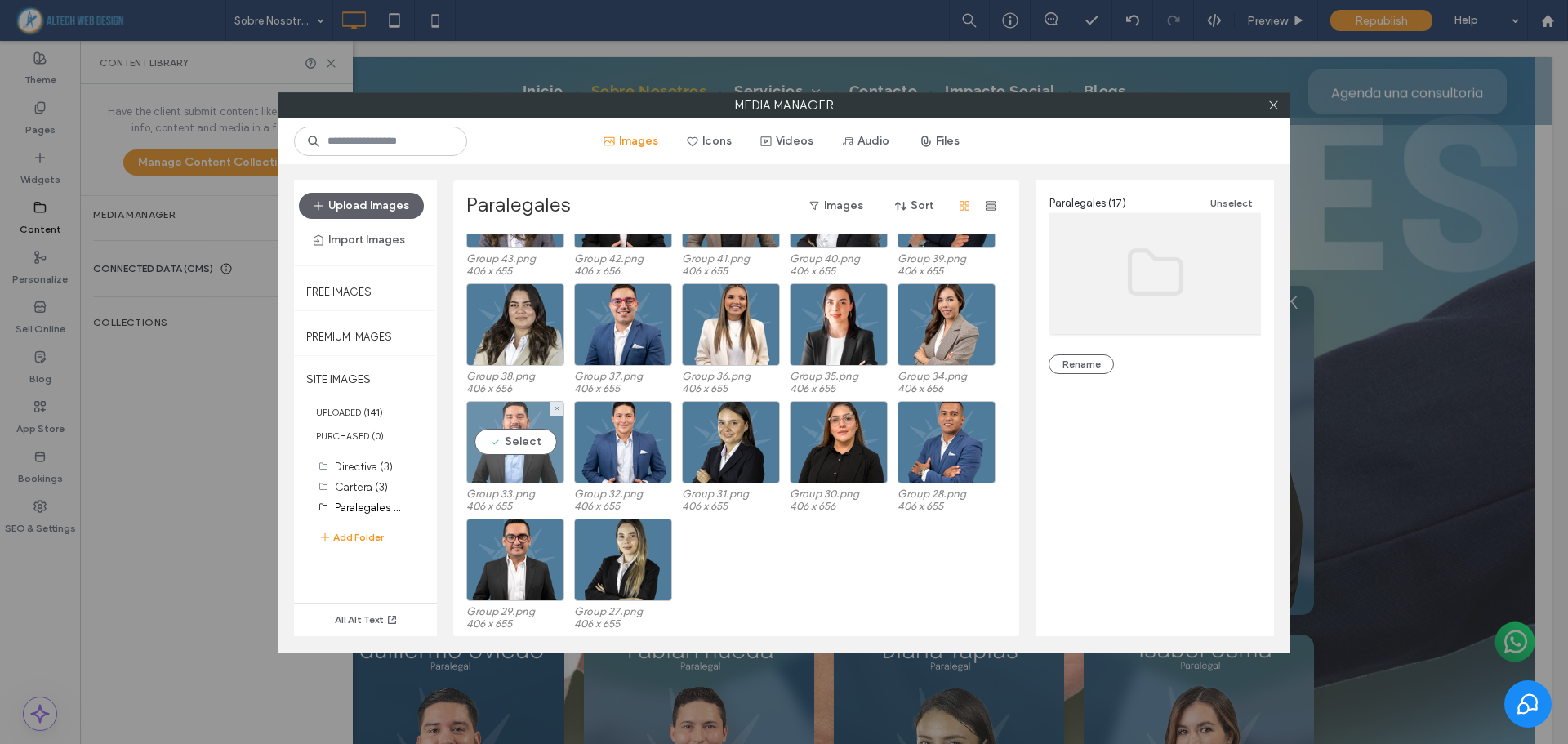
click at [517, 442] on div "Select" at bounding box center [515, 442] width 98 height 83
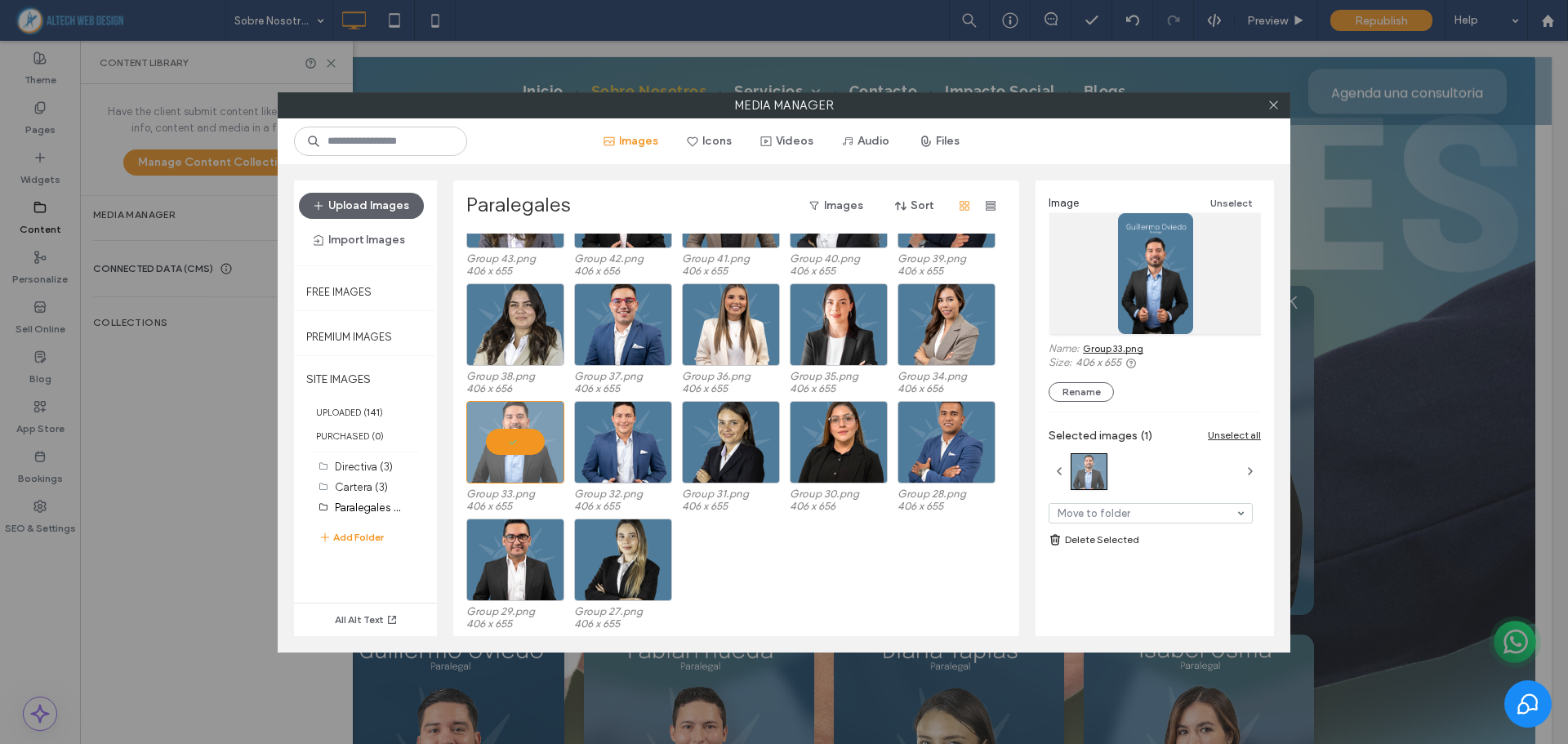
click at [1135, 347] on link "Group 33.png" at bounding box center [1113, 348] width 60 height 12
click at [518, 457] on div at bounding box center [515, 442] width 98 height 83
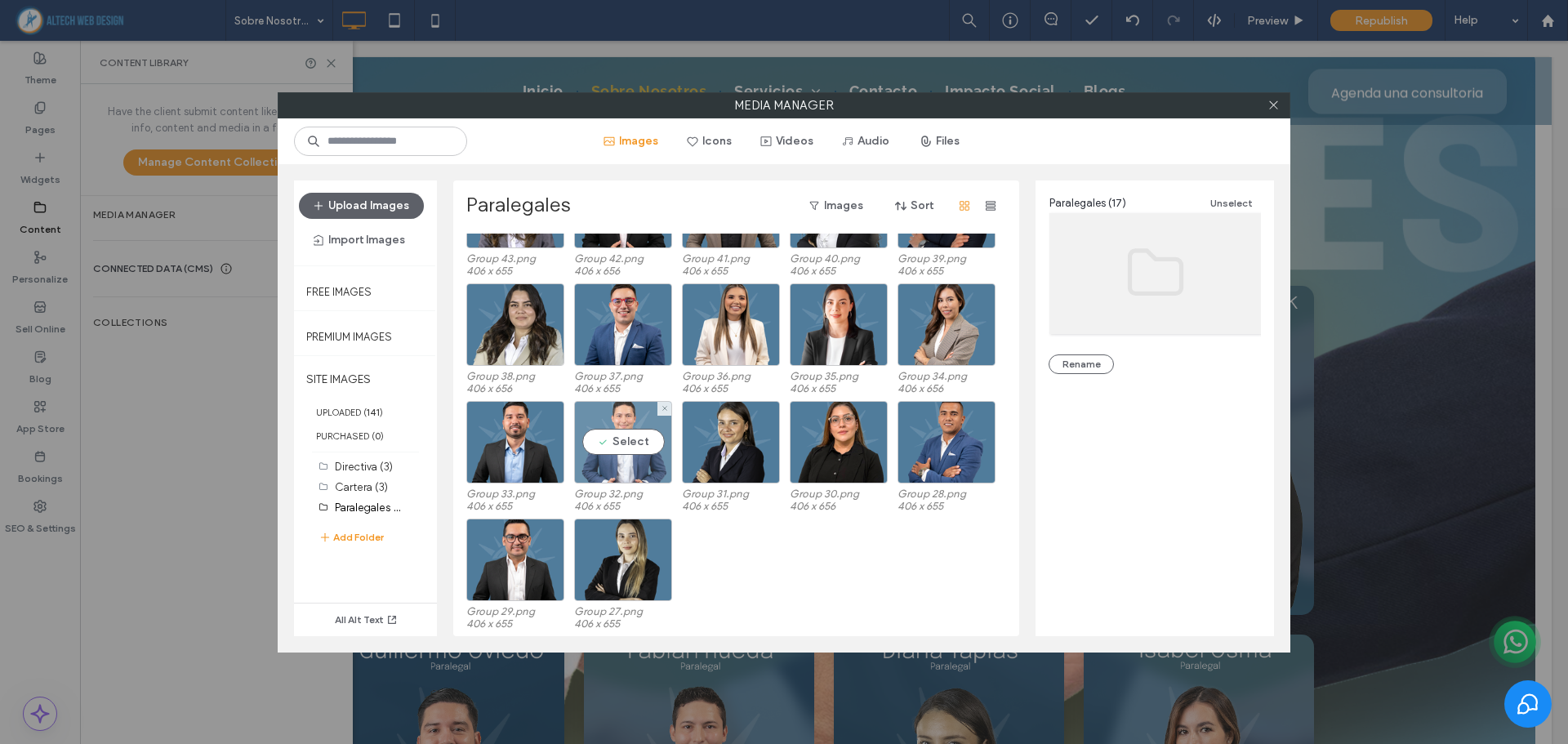
click at [609, 434] on div "Select" at bounding box center [623, 442] width 98 height 83
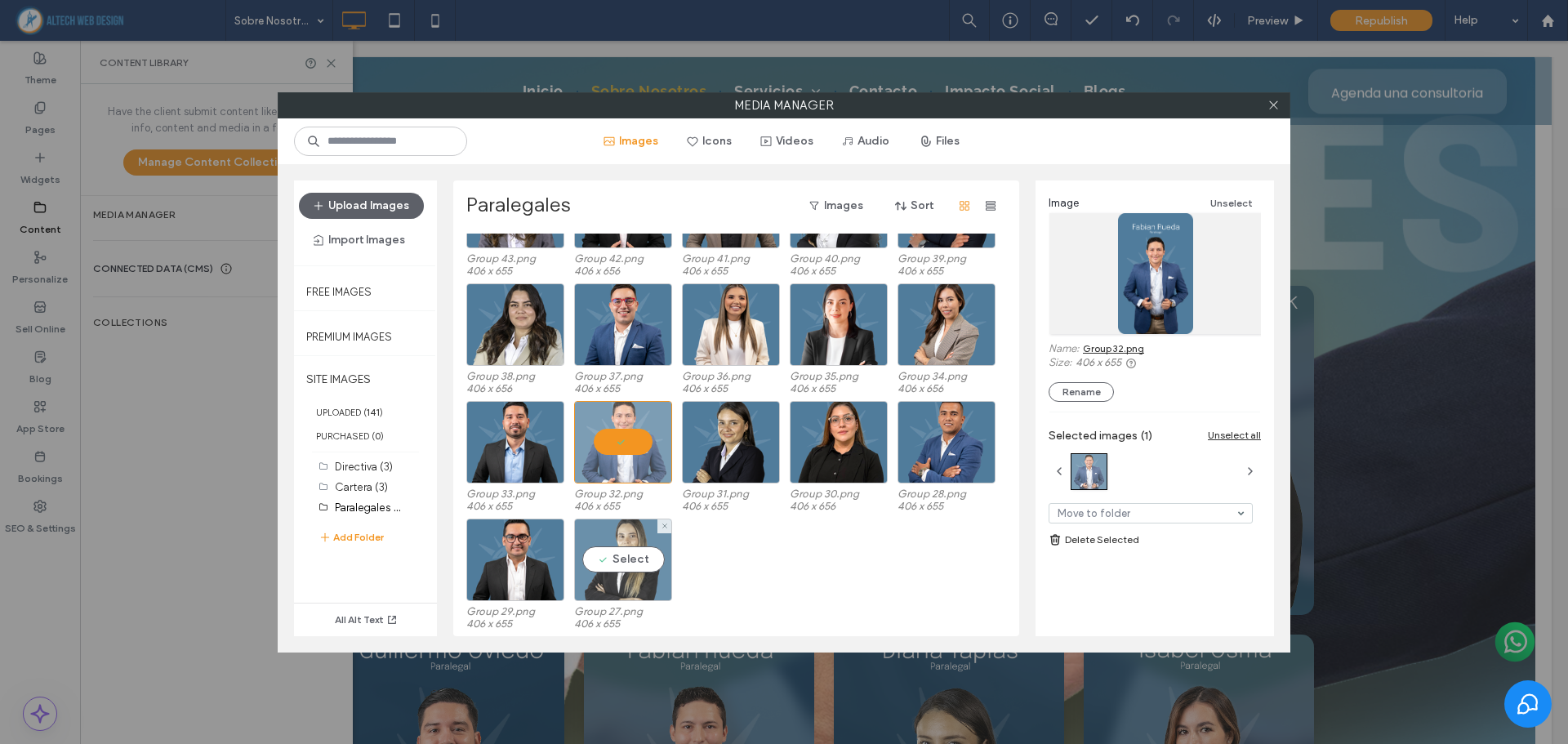
click at [637, 559] on div "Select" at bounding box center [623, 560] width 98 height 83
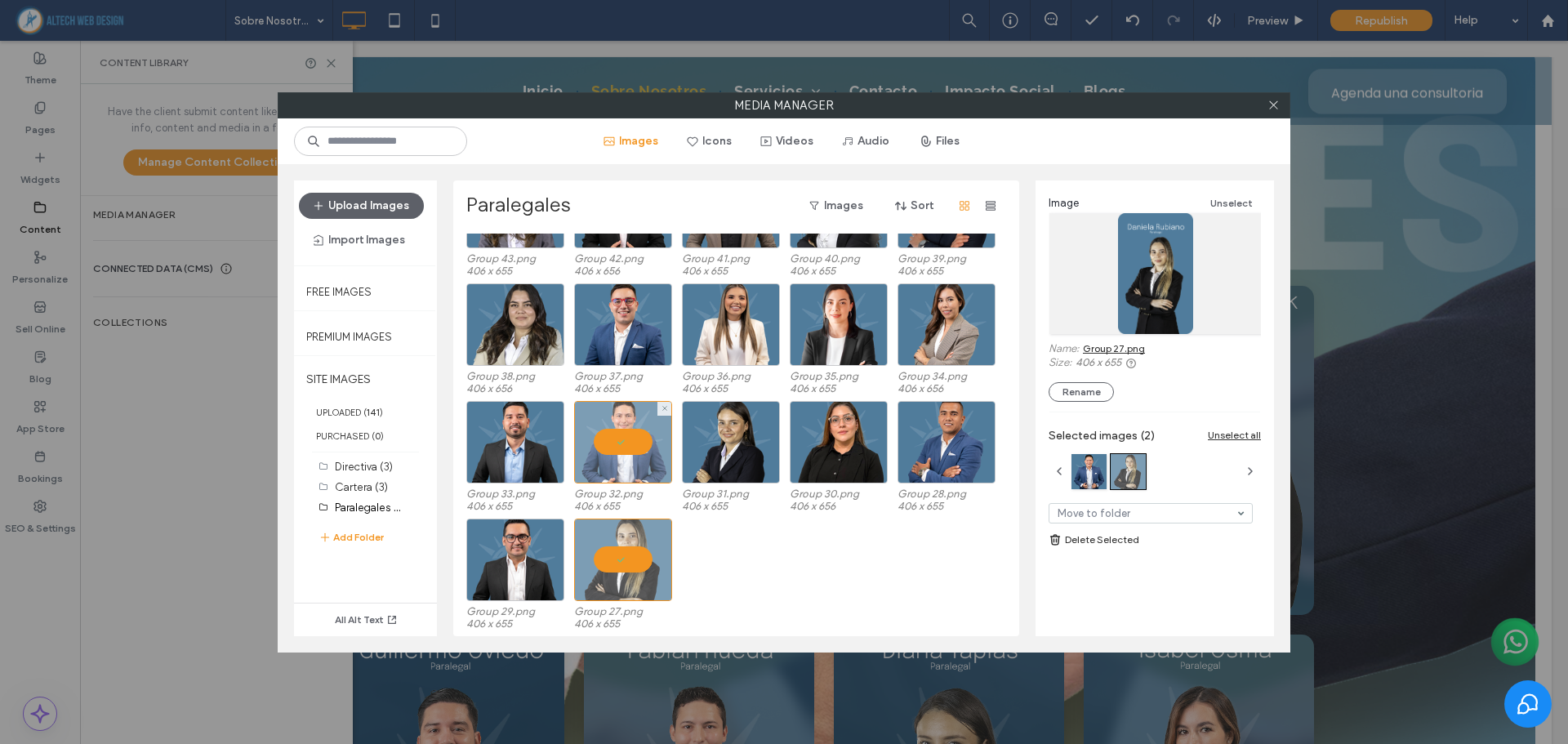
click at [627, 451] on div at bounding box center [623, 442] width 98 height 83
click at [1120, 350] on link "Group 27.png" at bounding box center [1114, 348] width 62 height 12
click at [600, 531] on div at bounding box center [623, 560] width 98 height 83
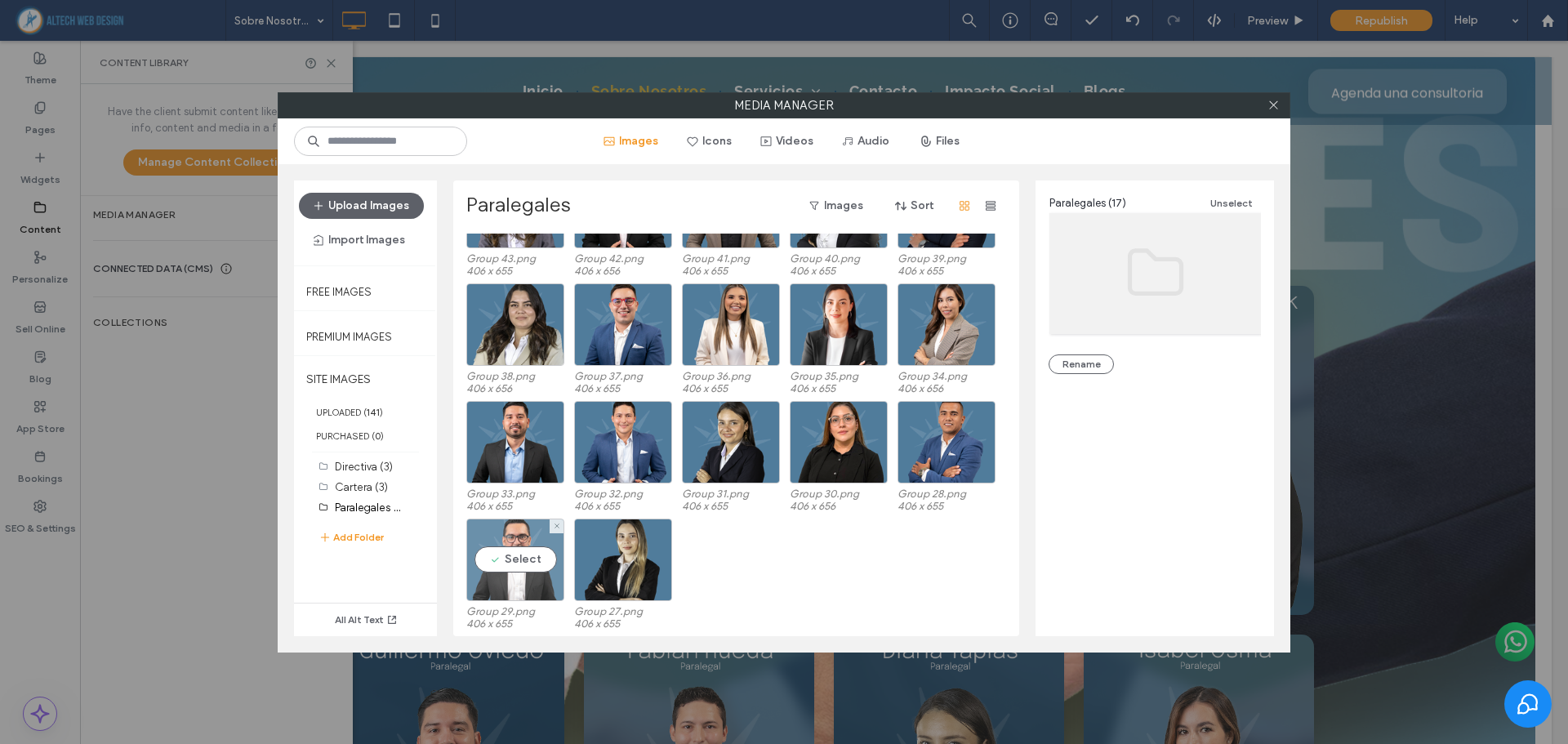
click at [542, 539] on div "Select" at bounding box center [515, 560] width 98 height 83
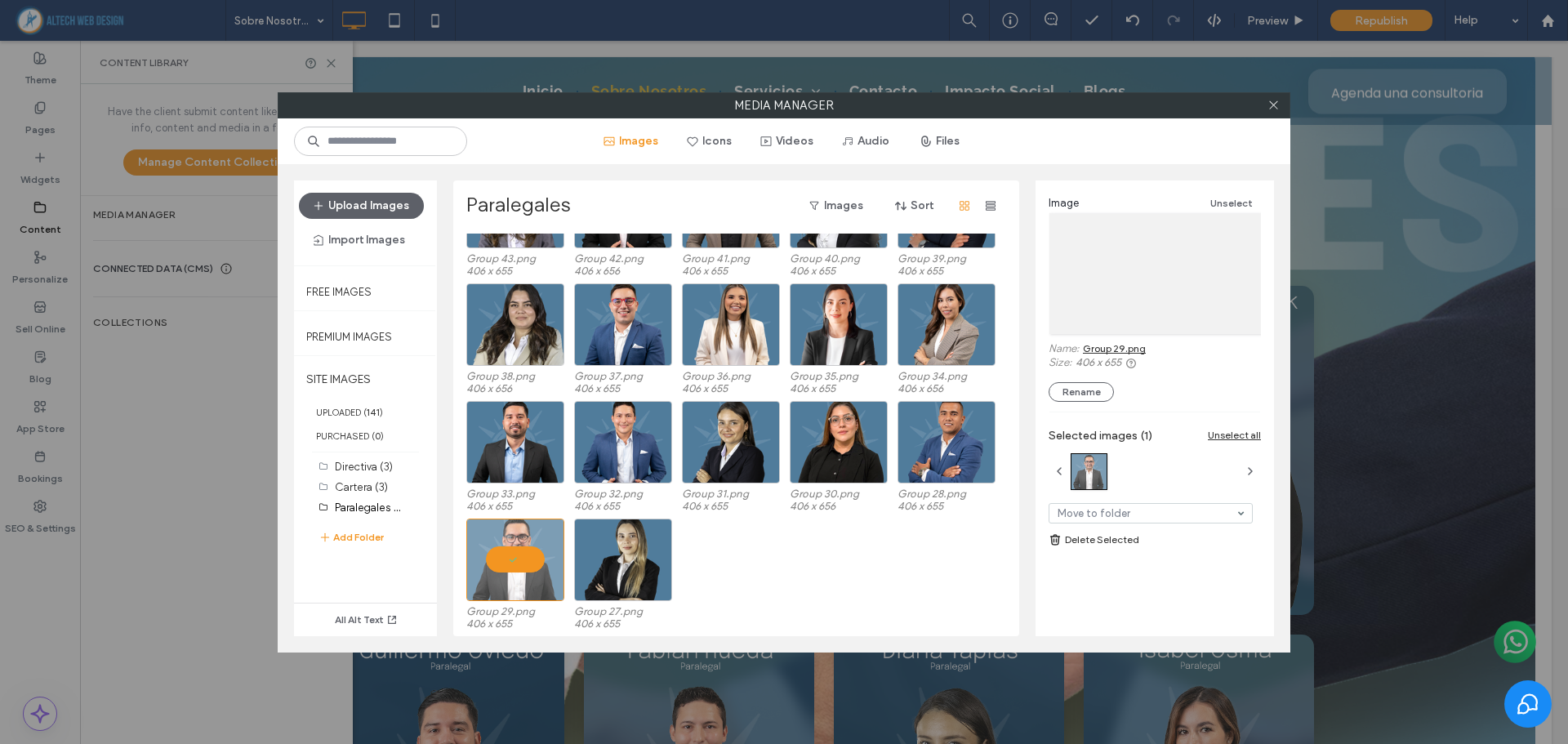
click at [1129, 349] on link "Group 29.png" at bounding box center [1114, 348] width 63 height 12
click at [534, 546] on div at bounding box center [515, 560] width 98 height 83
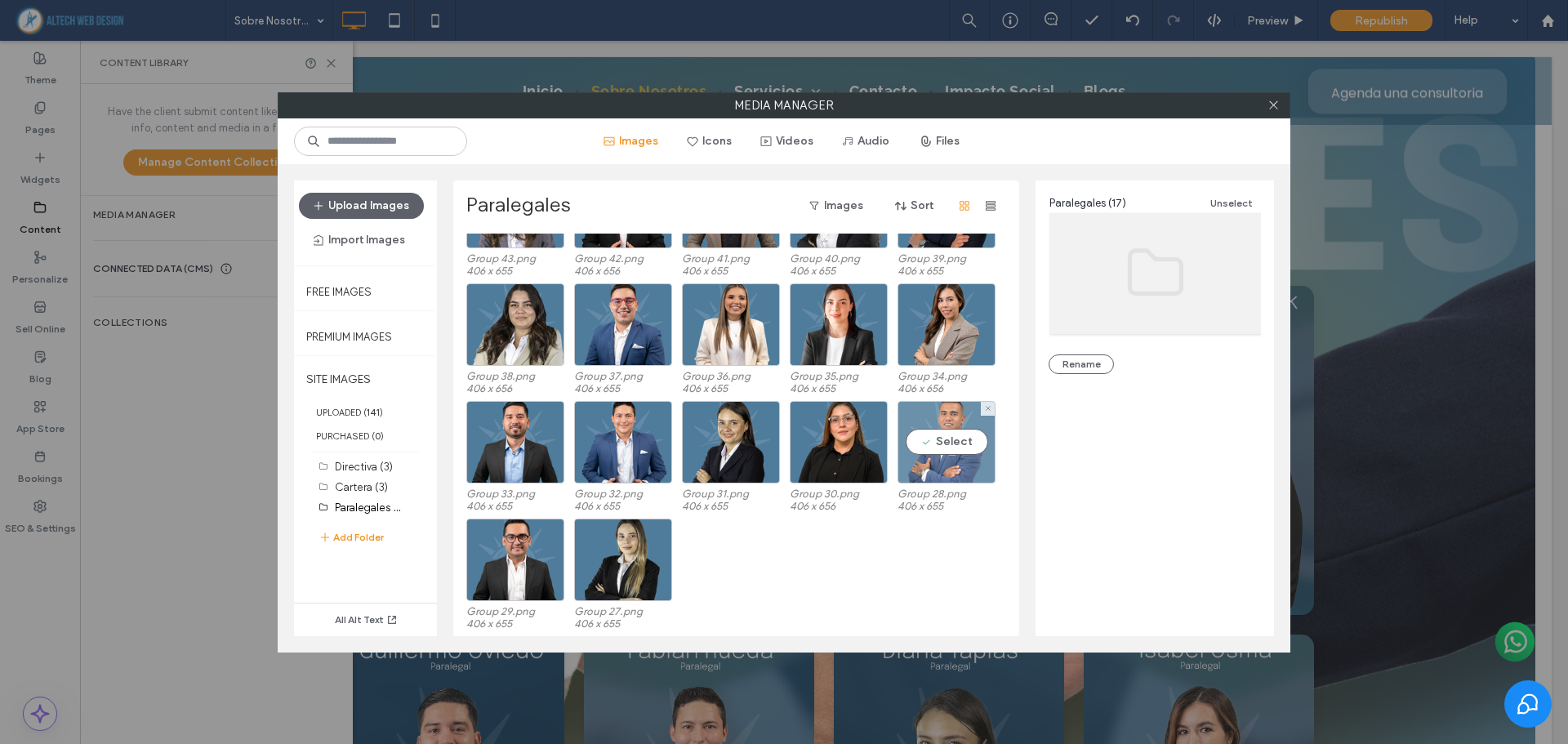
click at [957, 413] on div "Select" at bounding box center [945, 442] width 98 height 83
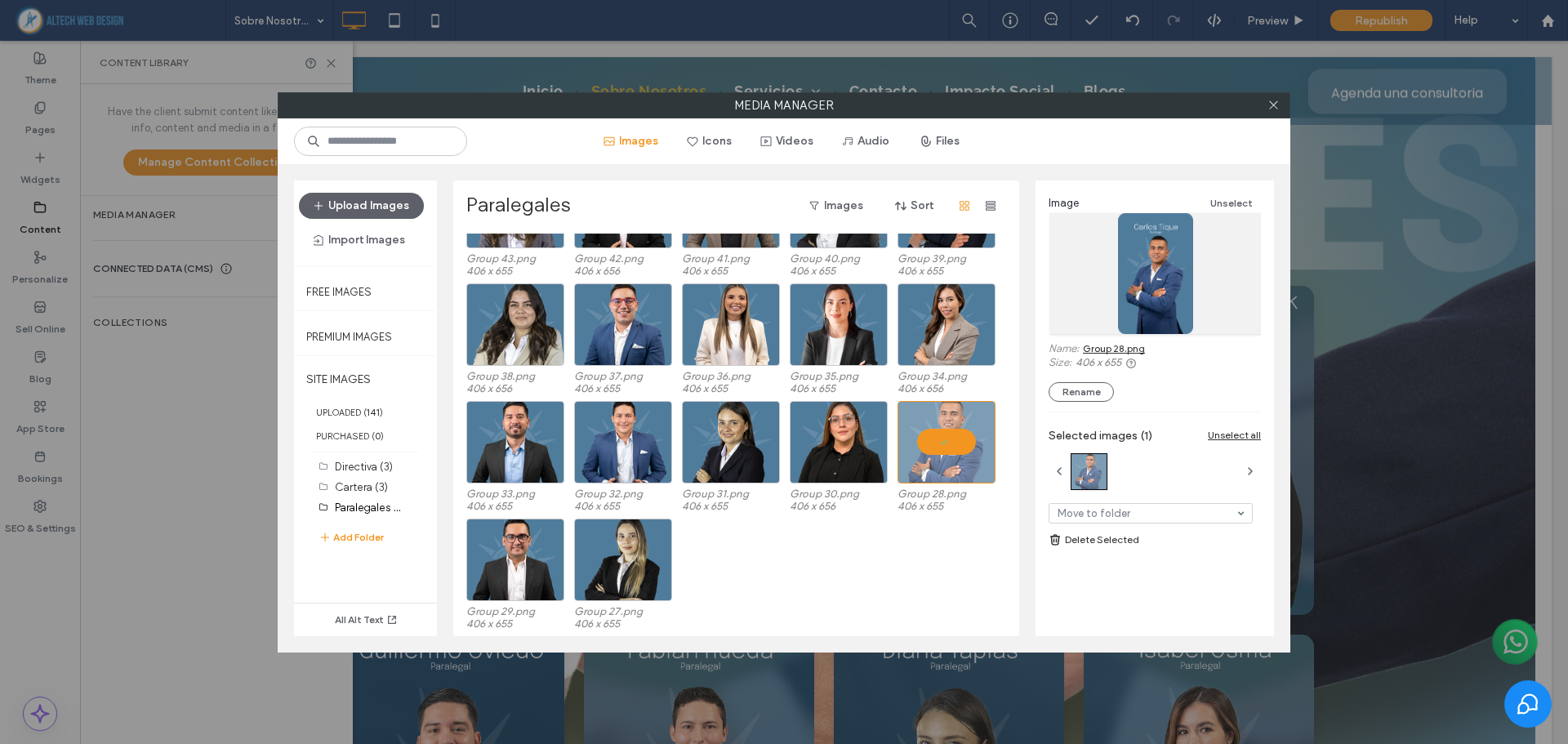
click at [1120, 346] on link "Group 28.png" at bounding box center [1114, 348] width 62 height 12
click at [843, 421] on div "Select" at bounding box center [838, 442] width 98 height 83
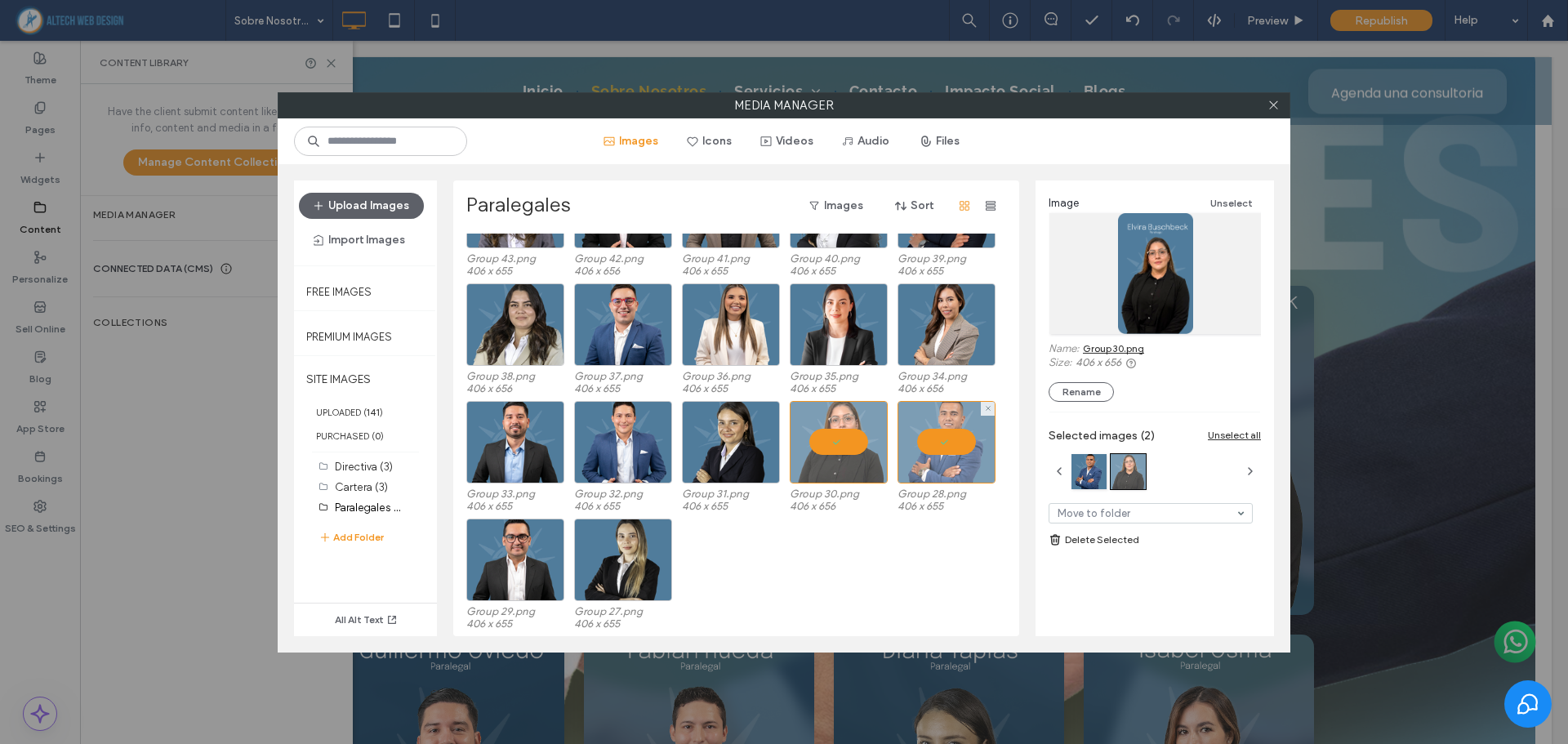
click at [916, 431] on div at bounding box center [945, 442] width 98 height 83
click at [1104, 350] on link "Group 30.png" at bounding box center [1113, 348] width 61 height 12
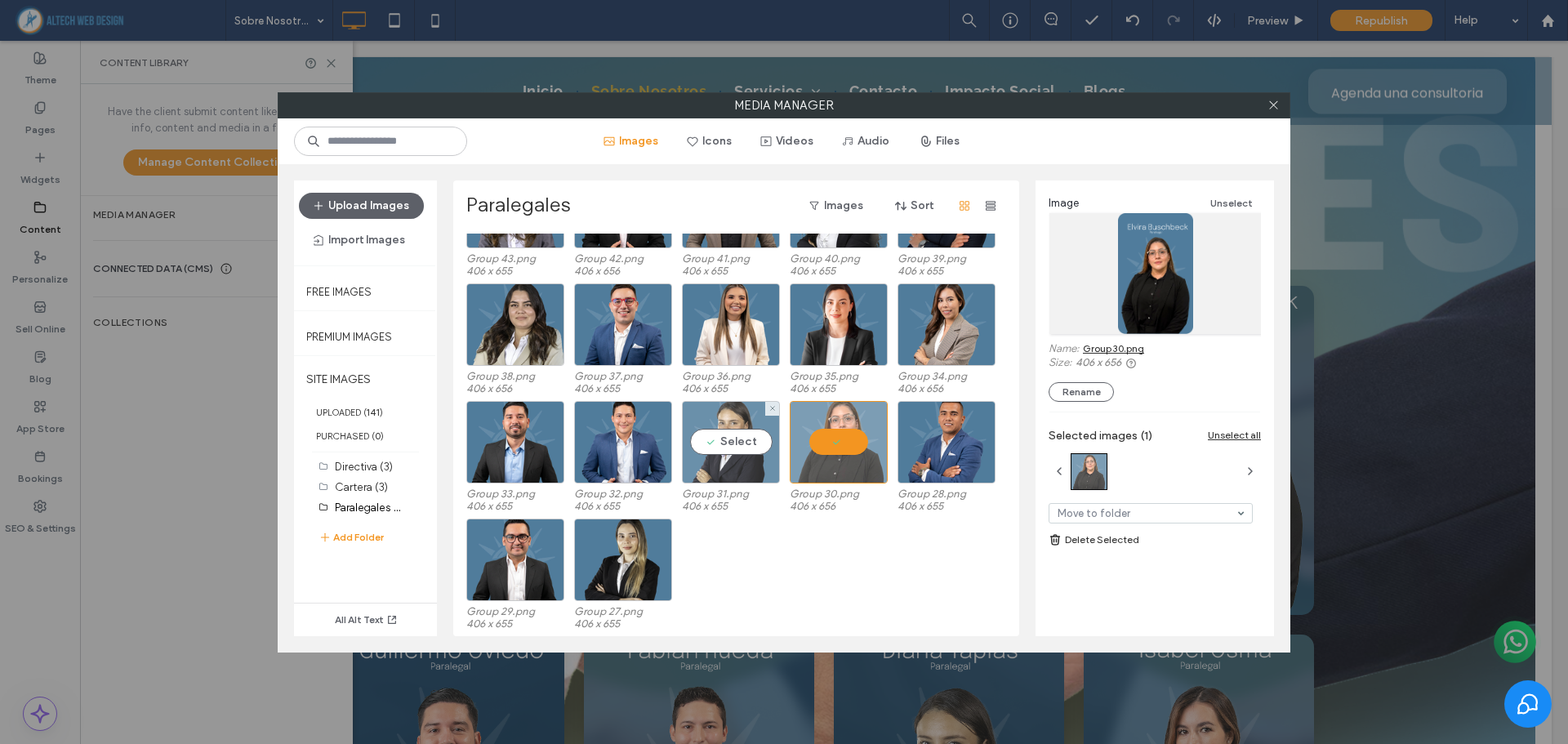
click at [751, 424] on div "Select" at bounding box center [730, 442] width 98 height 83
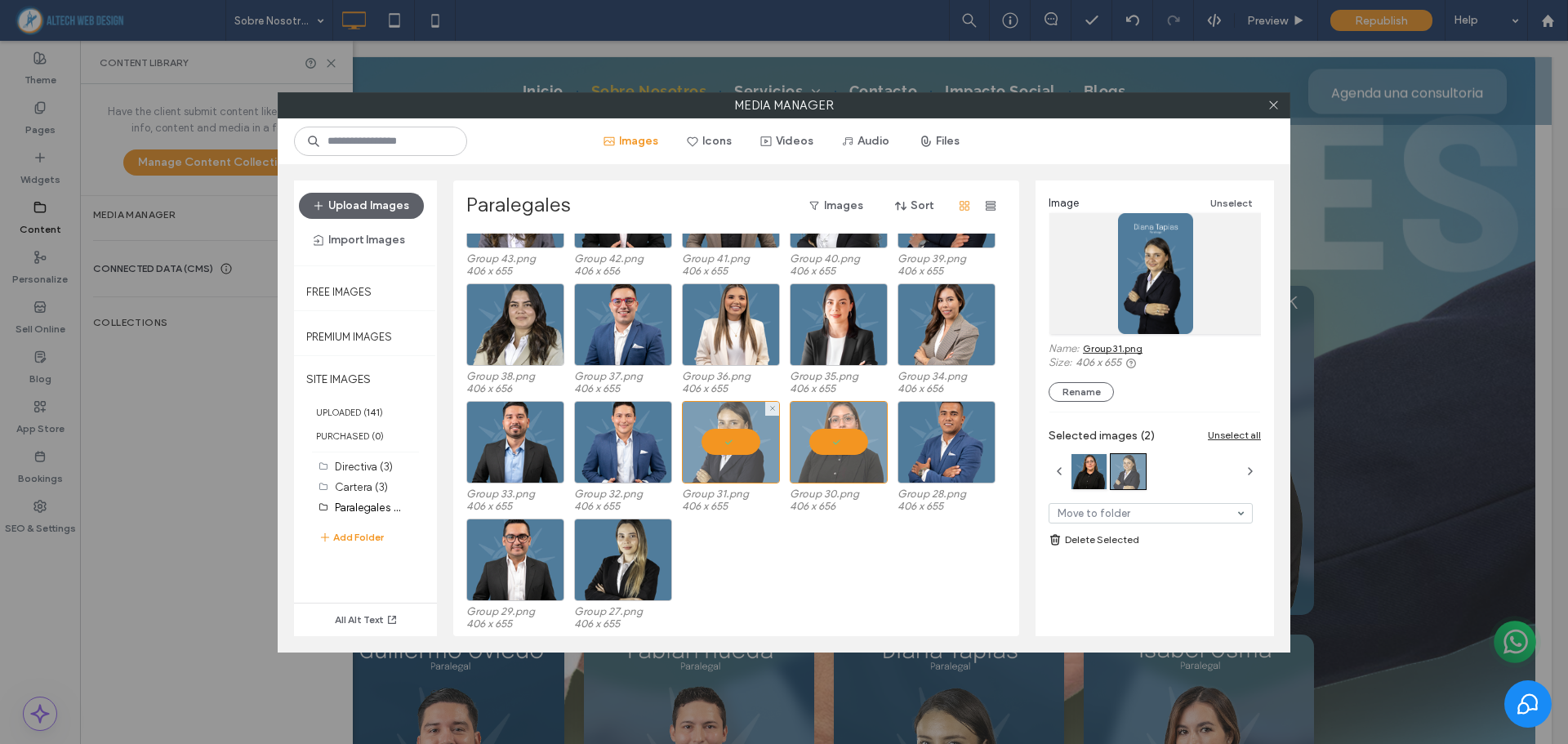
click at [855, 438] on div at bounding box center [838, 442] width 98 height 83
click at [1104, 353] on link "Group 31.png" at bounding box center [1112, 348] width 60 height 12
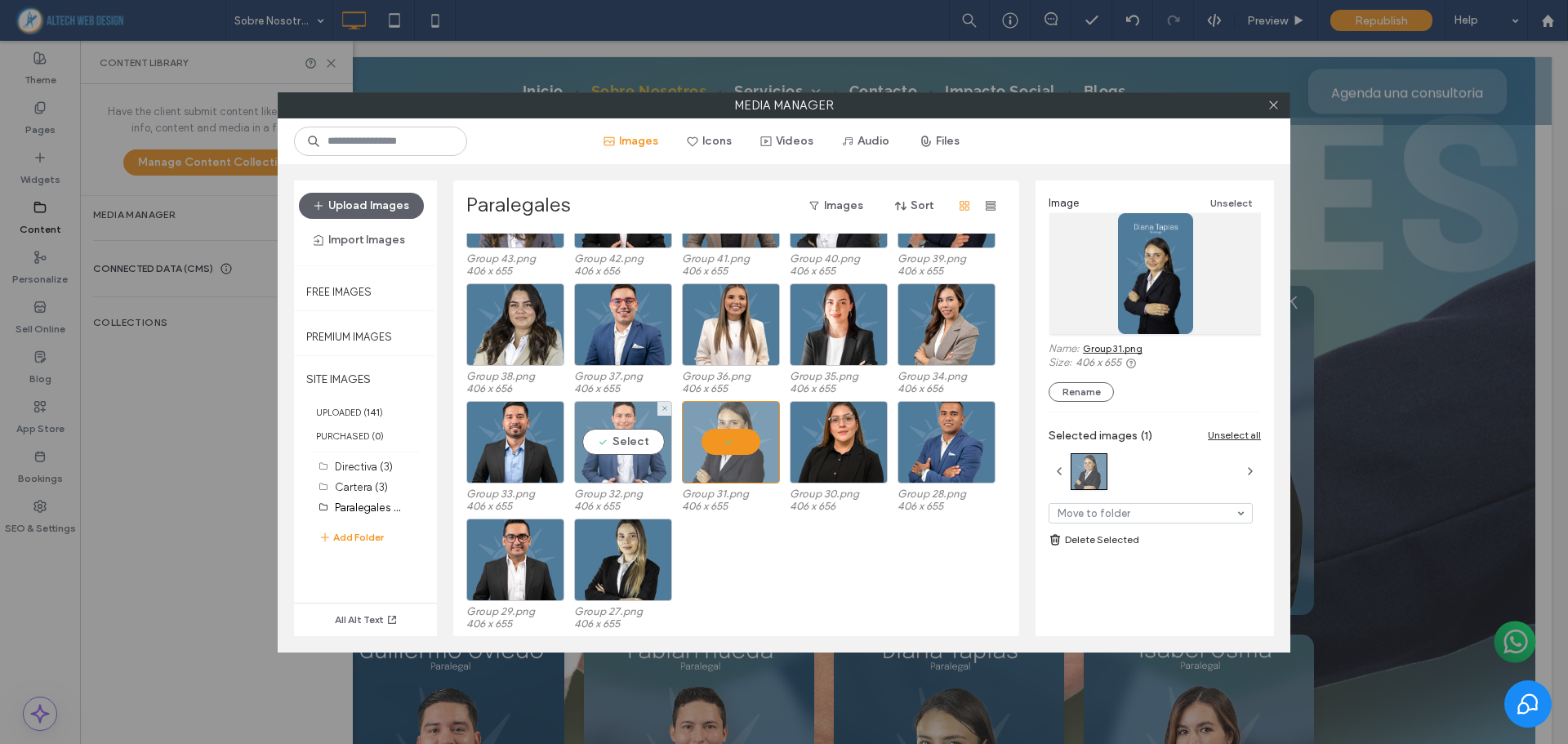
click at [641, 432] on div "Select" at bounding box center [623, 442] width 98 height 83
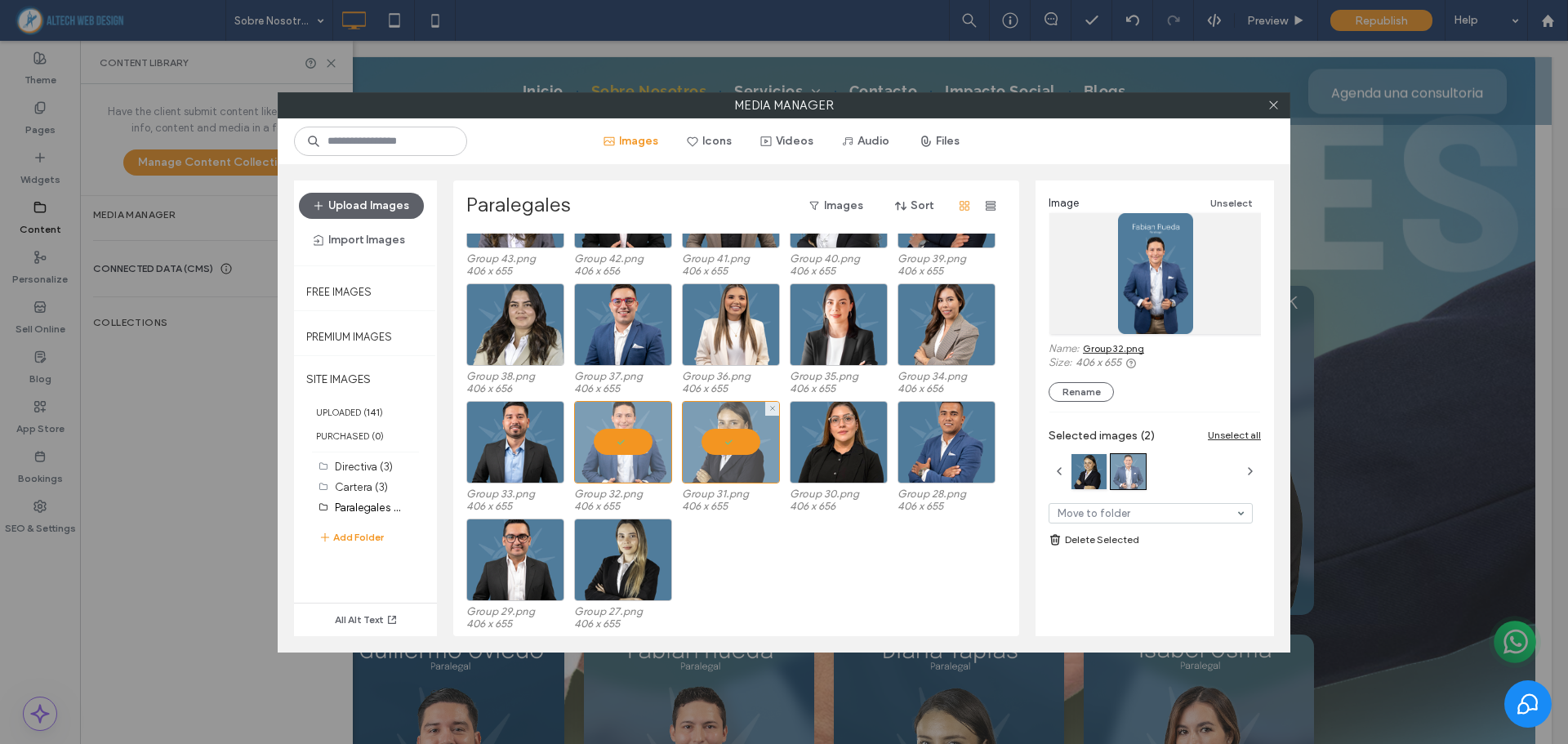
click at [736, 434] on div at bounding box center [730, 442] width 98 height 83
click at [1115, 353] on link "Group 32.png" at bounding box center [1113, 348] width 61 height 12
click at [594, 440] on div at bounding box center [623, 442] width 98 height 83
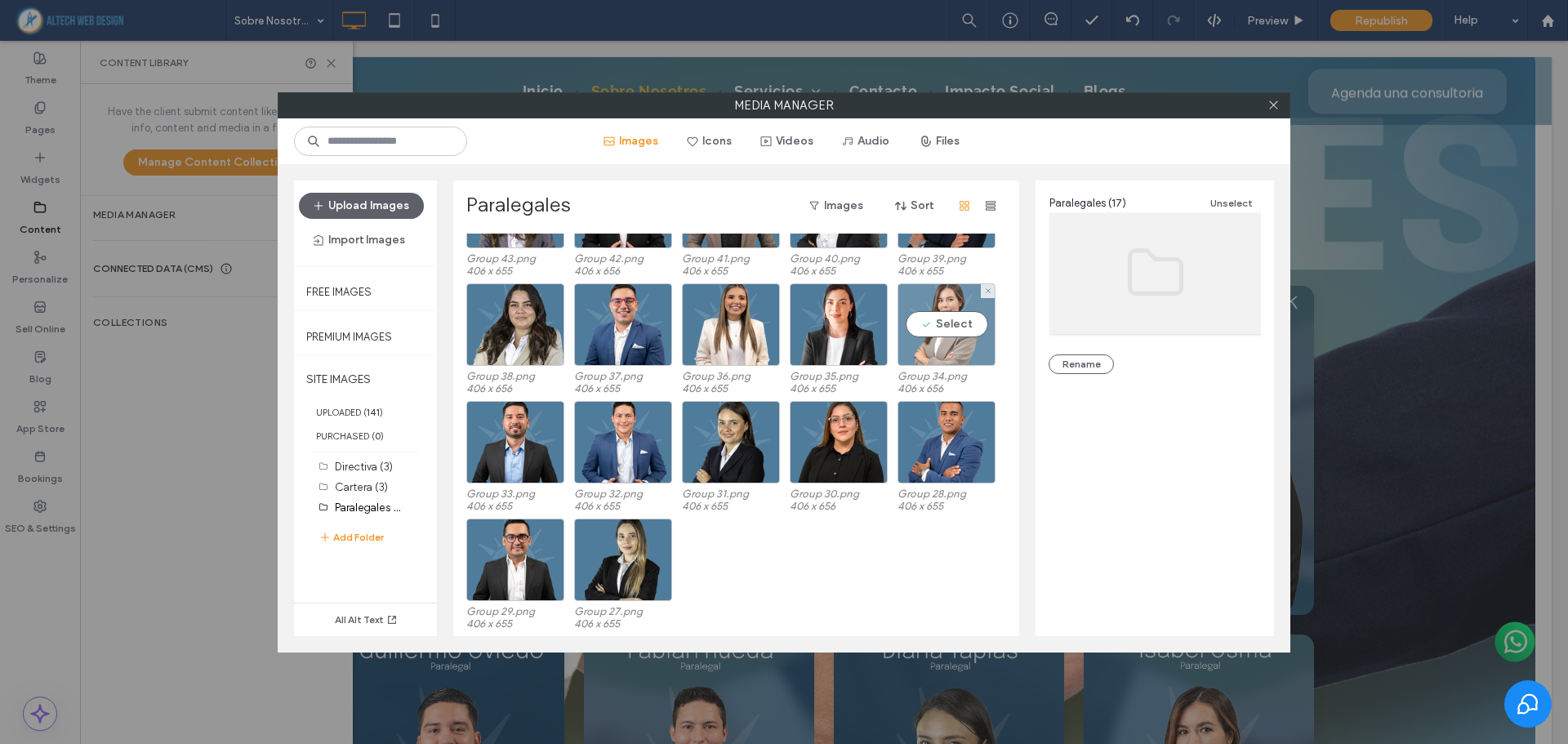
click at [942, 324] on div "Select" at bounding box center [945, 325] width 98 height 83
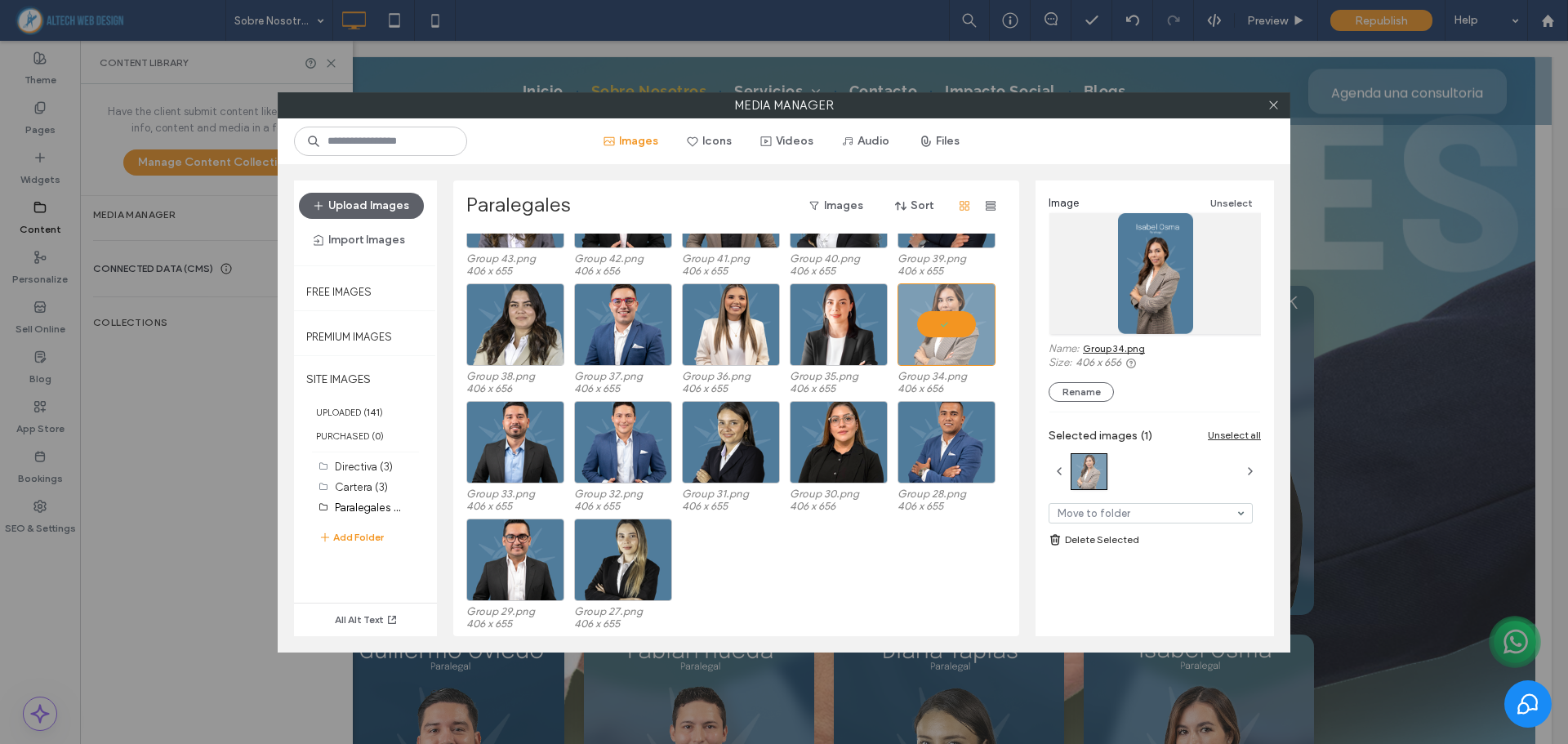
click at [1092, 348] on link "Group 34.png" at bounding box center [1114, 348] width 62 height 12
click at [838, 334] on div "Select" at bounding box center [838, 325] width 98 height 83
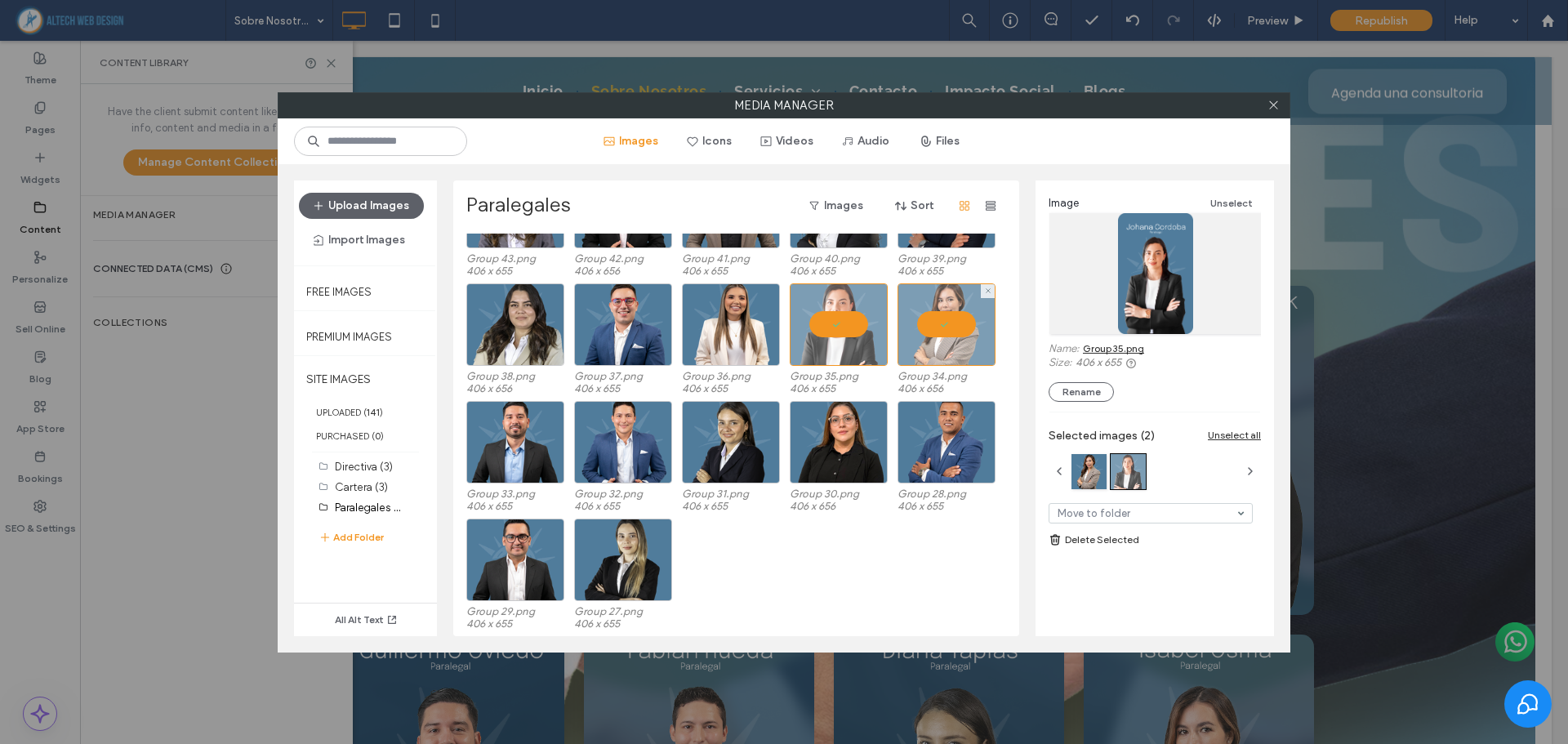
click at [945, 329] on div at bounding box center [945, 325] width 98 height 83
click at [1106, 347] on link "Group 35.png" at bounding box center [1113, 348] width 61 height 12
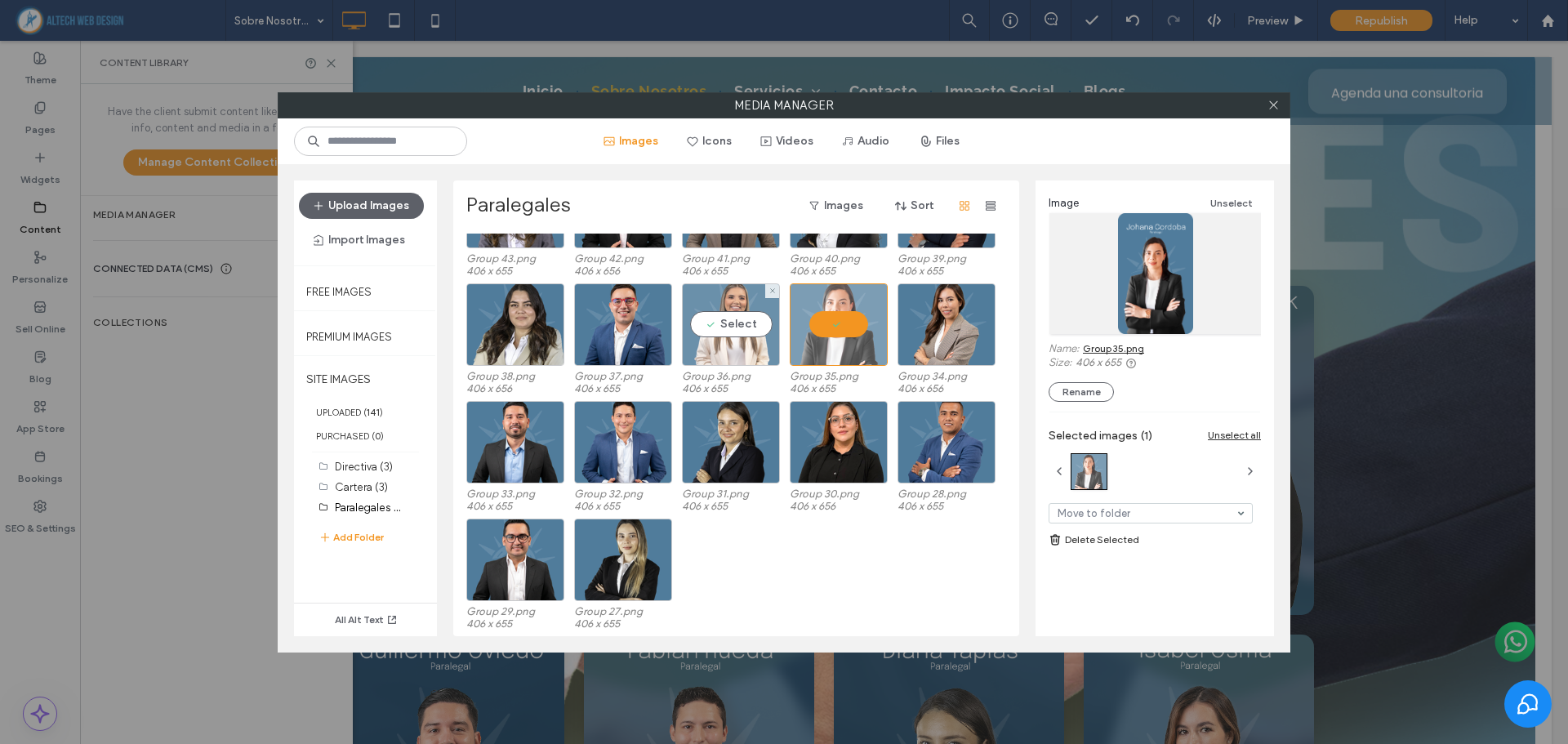
click at [744, 331] on div "Select" at bounding box center [730, 325] width 98 height 83
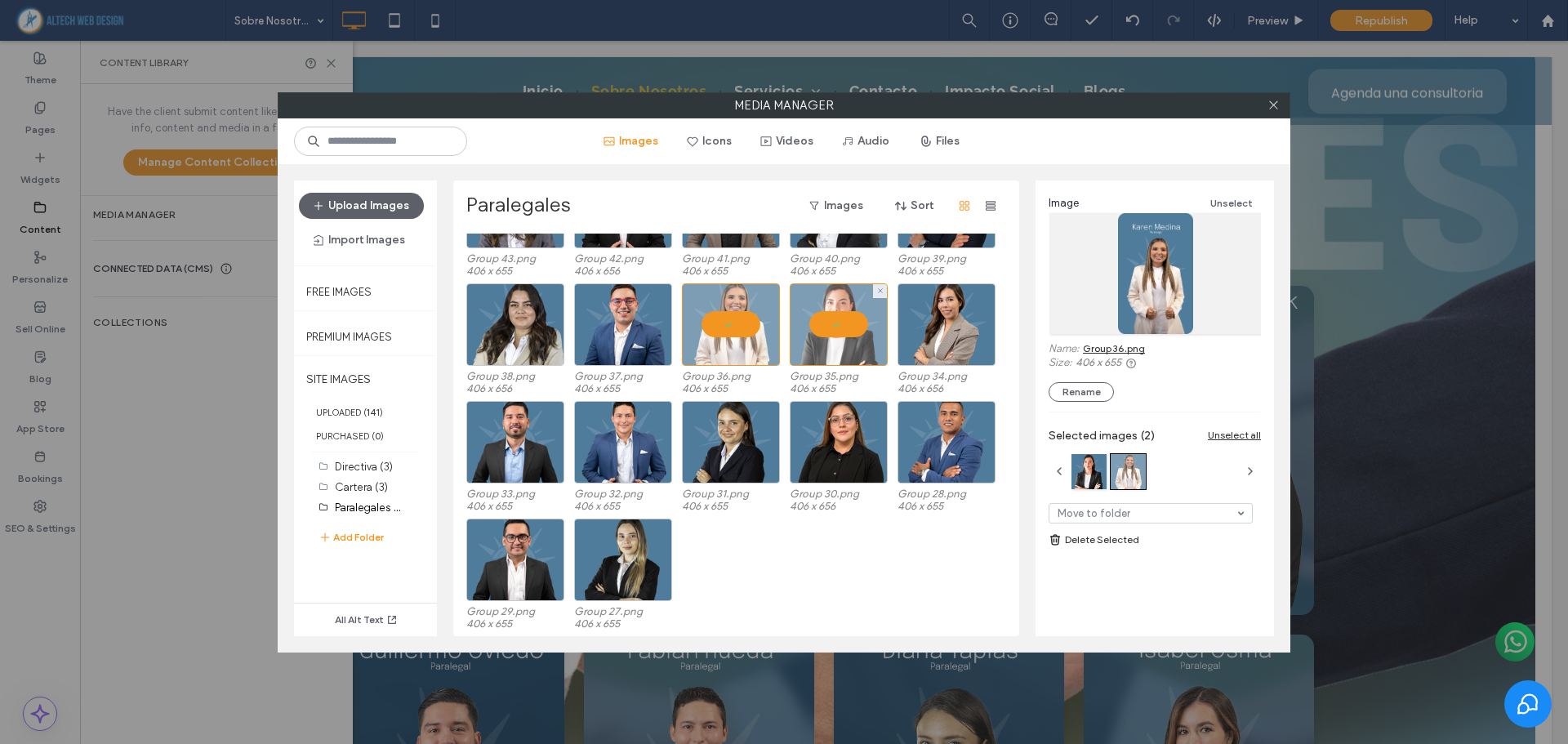
click at [816, 318] on div at bounding box center [838, 325] width 98 height 83
click at [1113, 350] on link "Group 36.png" at bounding box center [1114, 348] width 62 height 12
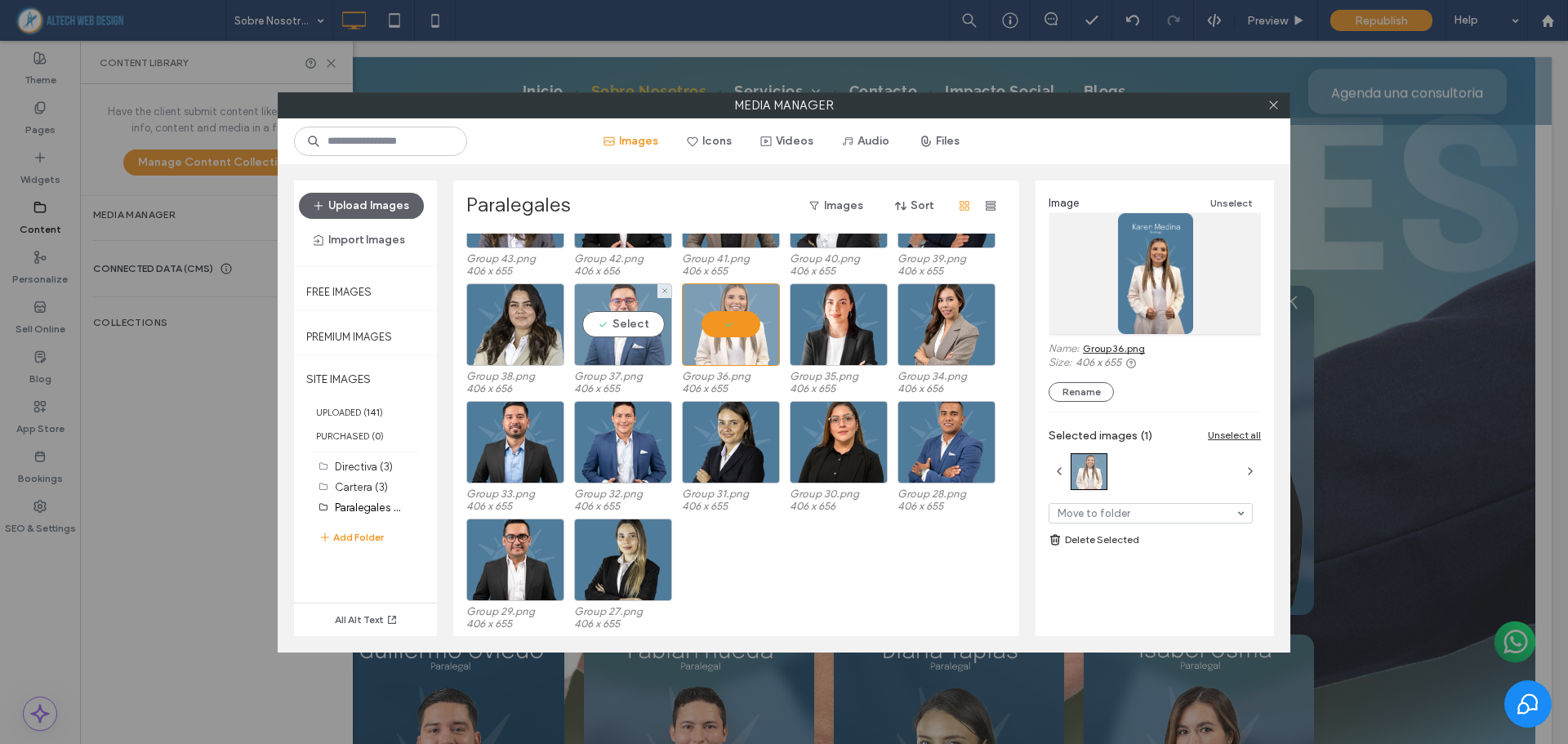
click at [658, 325] on div "Select" at bounding box center [623, 325] width 98 height 83
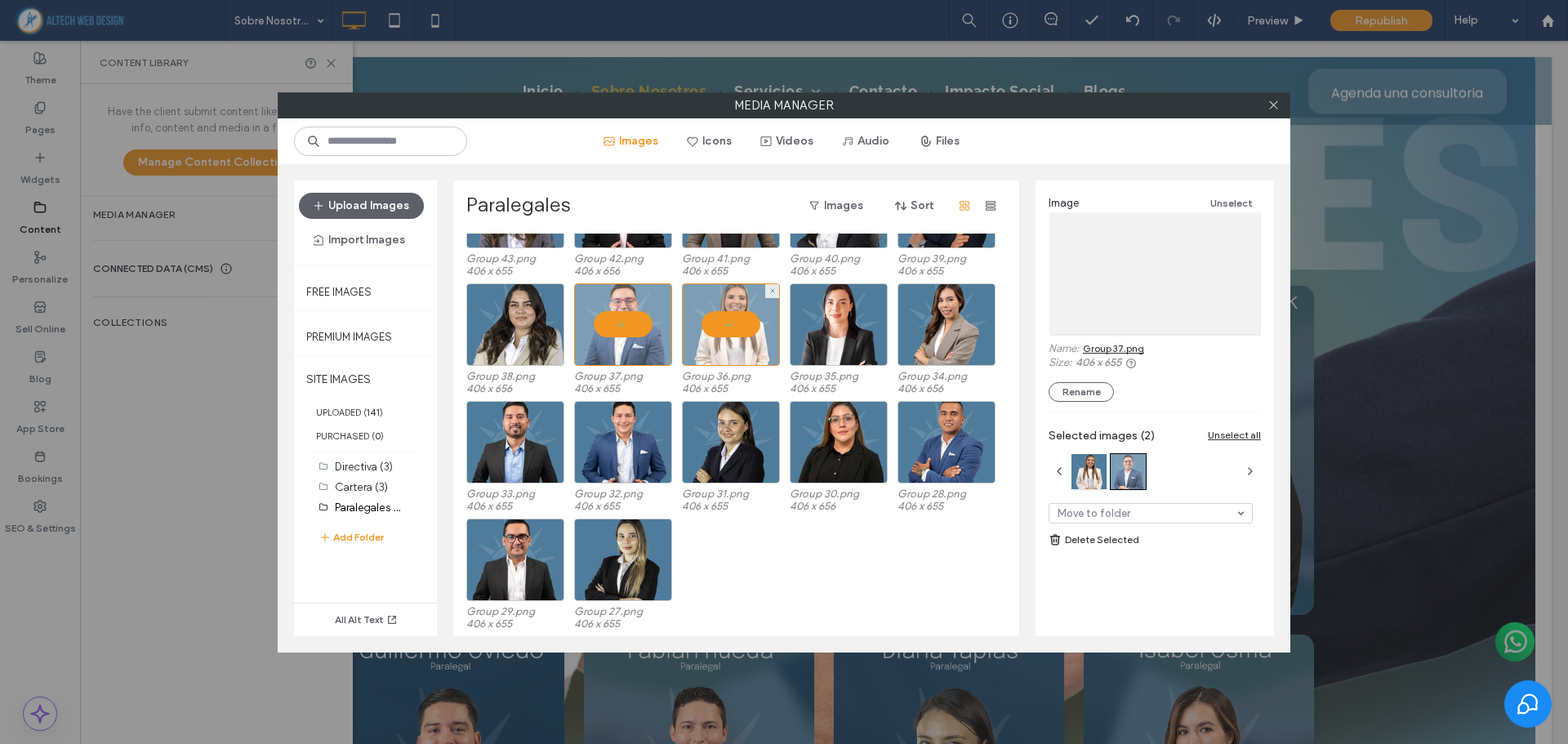
click at [708, 323] on div at bounding box center [730, 325] width 98 height 83
click at [1118, 350] on link "Group 37.png" at bounding box center [1113, 348] width 61 height 12
click at [615, 319] on div at bounding box center [623, 325] width 98 height 83
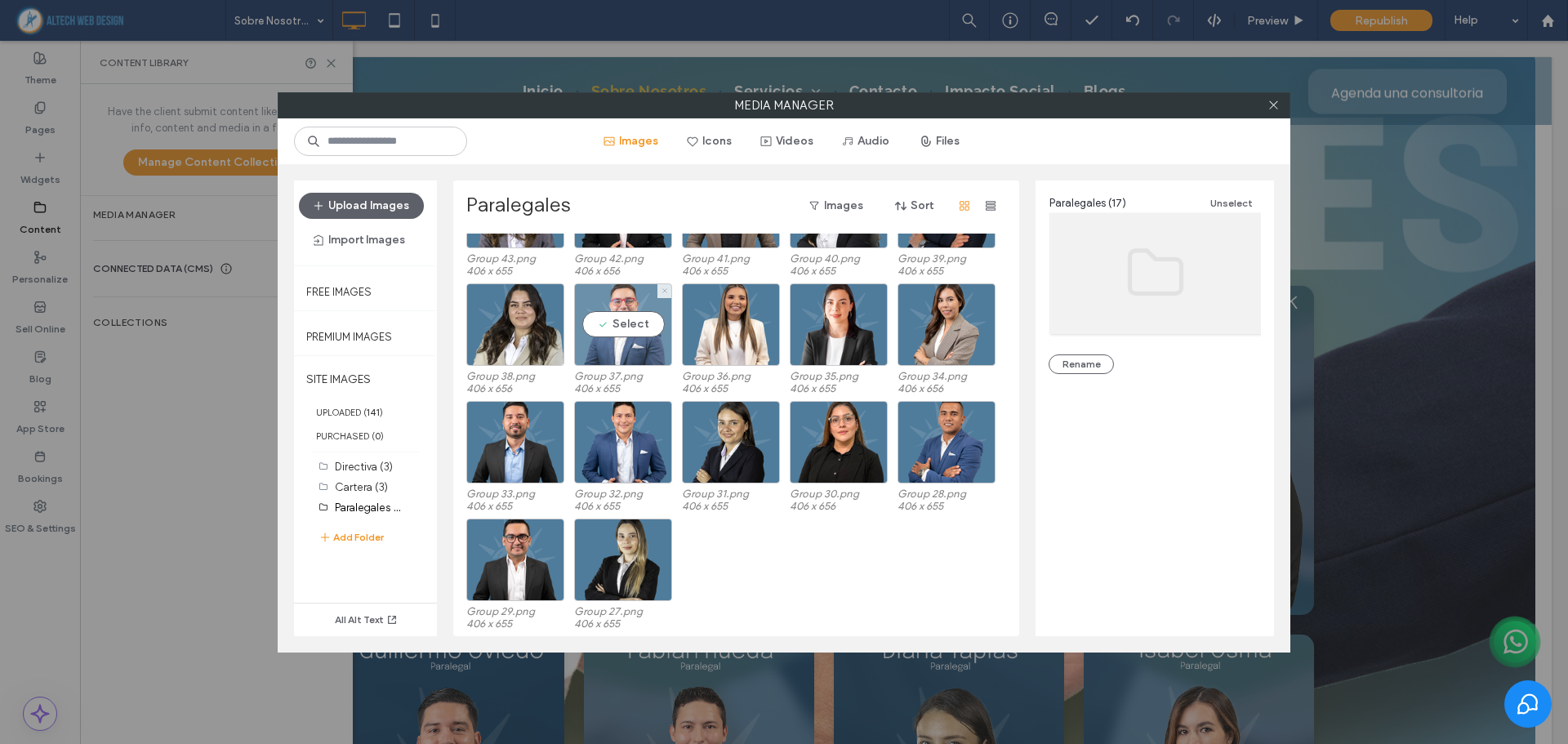
click at [663, 294] on span at bounding box center [665, 291] width 7 height 14
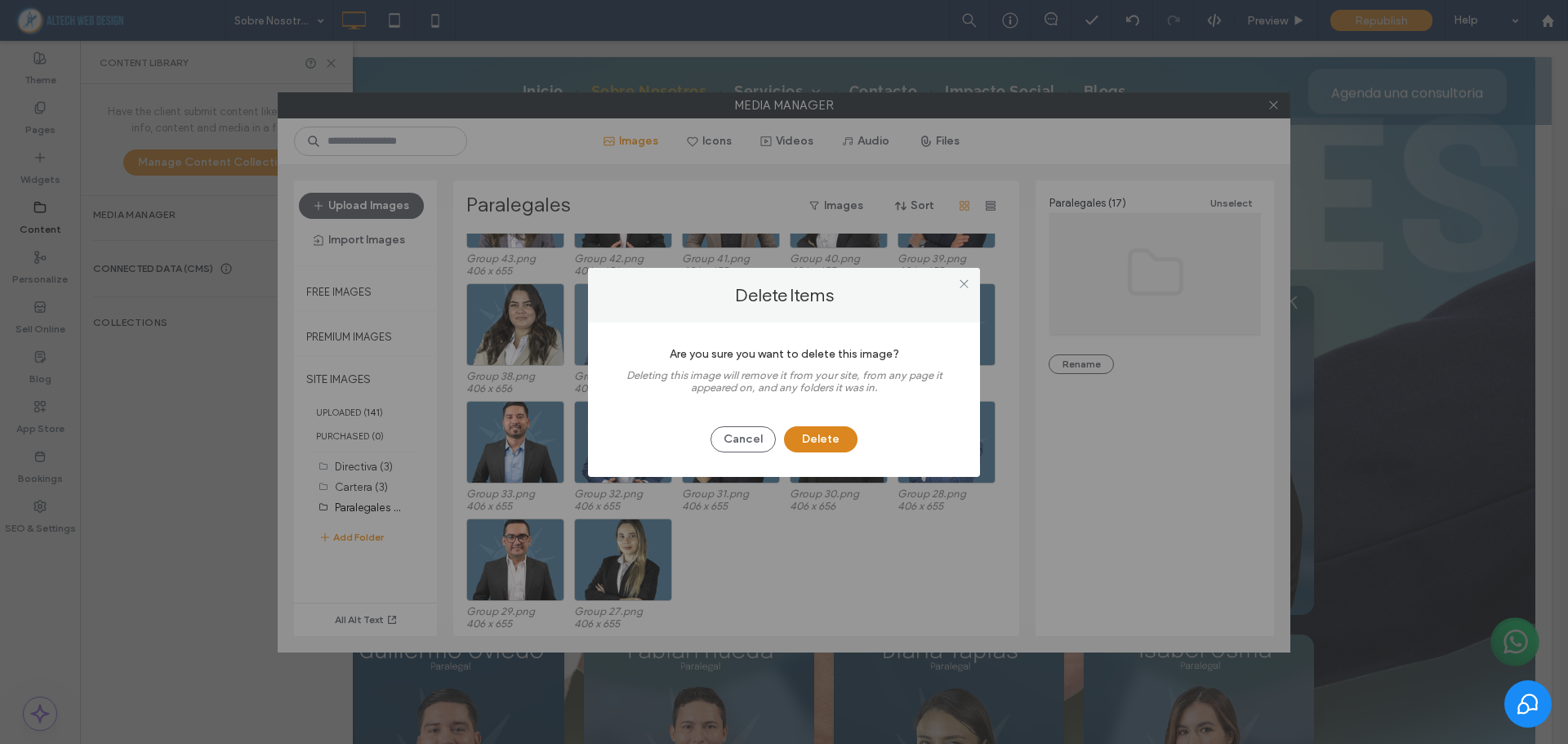
click at [831, 444] on button "Delete" at bounding box center [820, 439] width 73 height 26
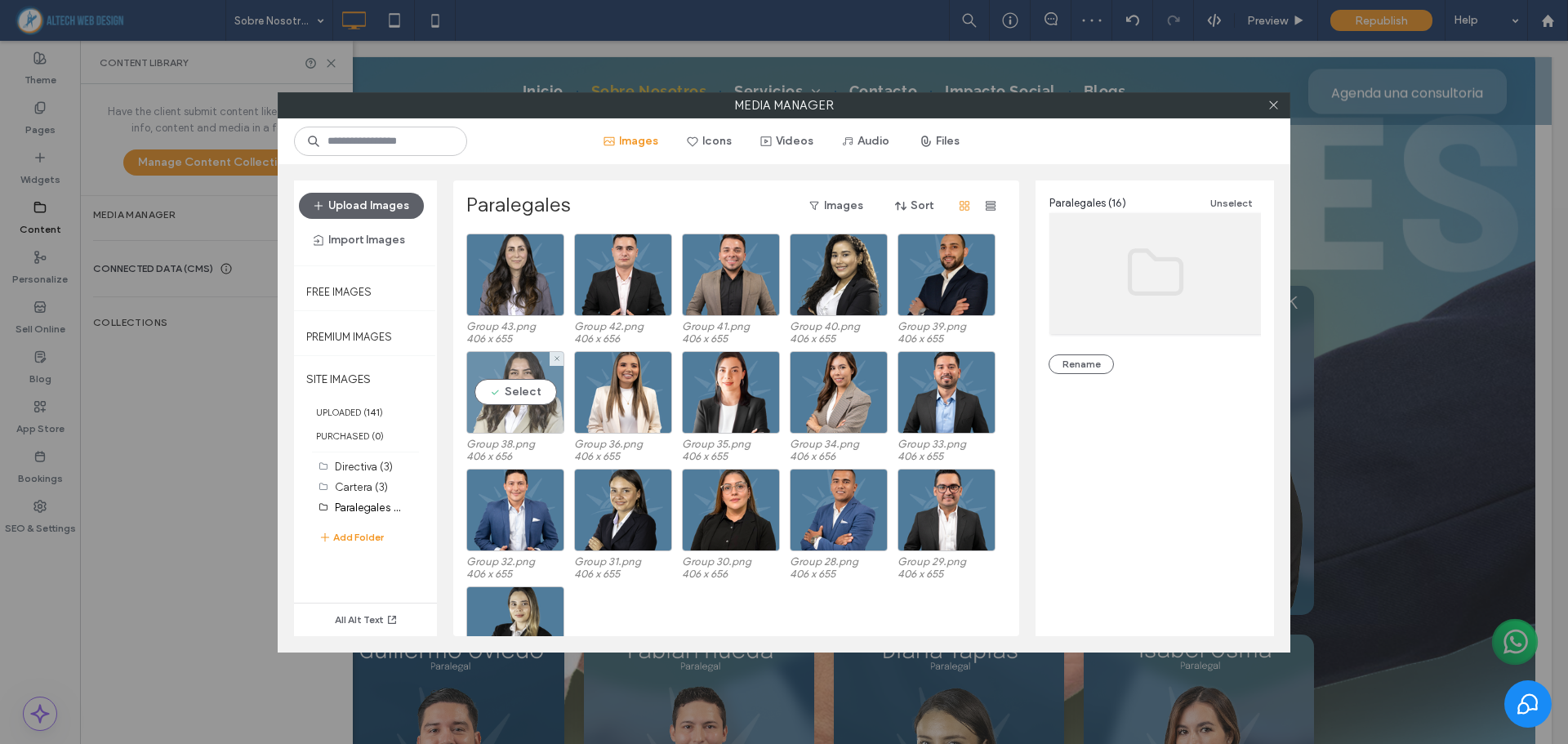
click at [517, 395] on div "Select" at bounding box center [515, 393] width 98 height 83
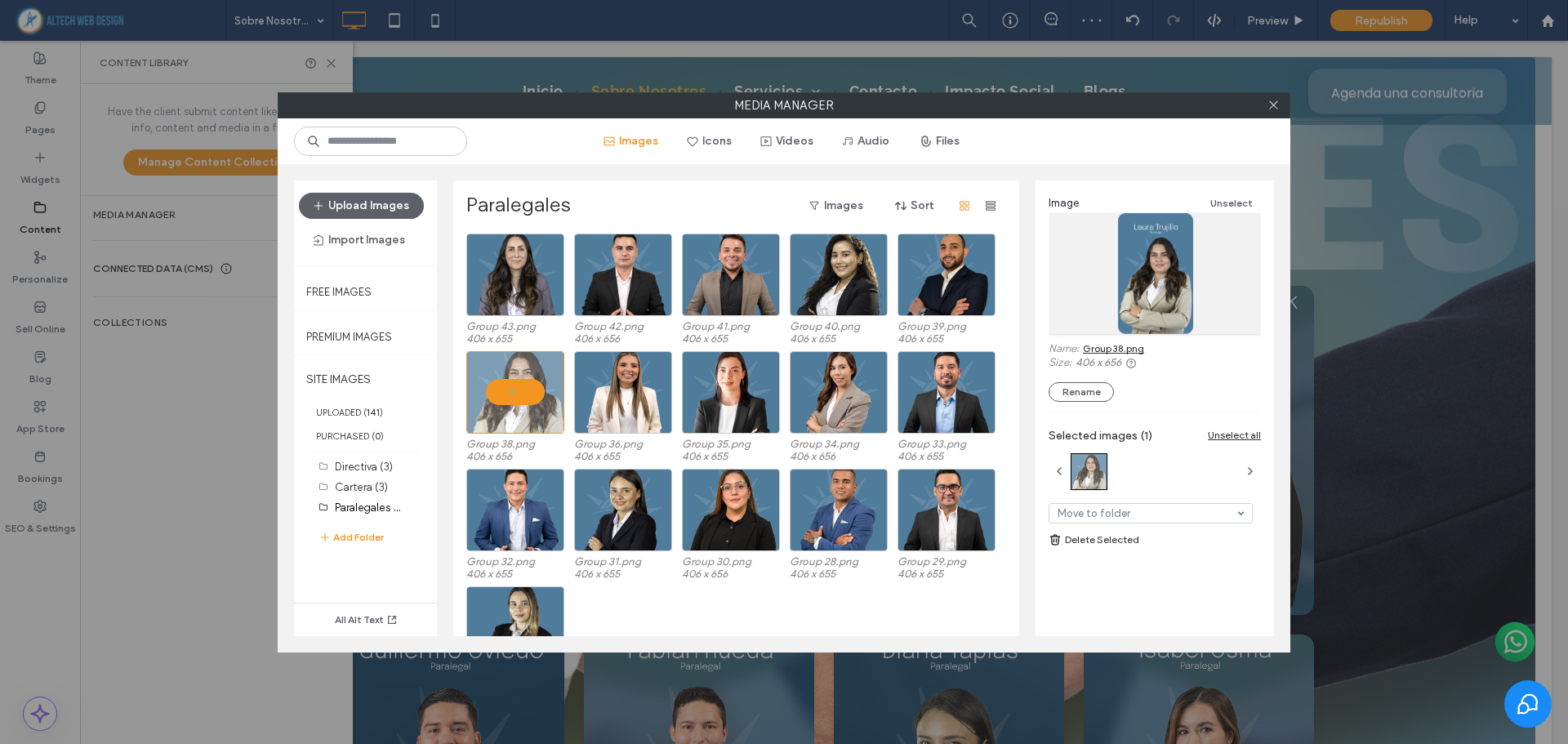
click at [1120, 349] on link "Group 38.png" at bounding box center [1113, 348] width 61 height 12
click at [532, 389] on div at bounding box center [515, 393] width 98 height 83
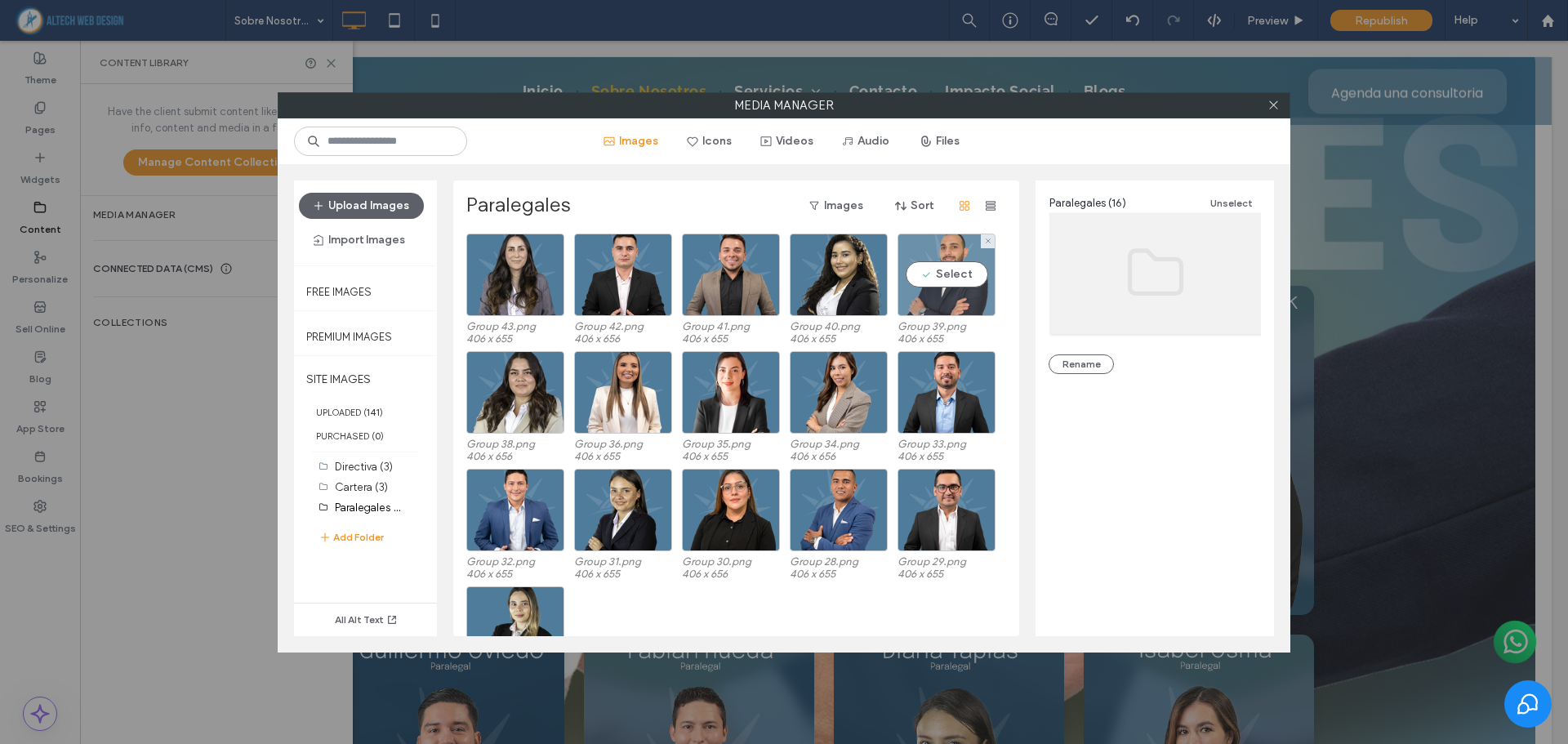
click at [960, 265] on div "Select" at bounding box center [945, 274] width 98 height 83
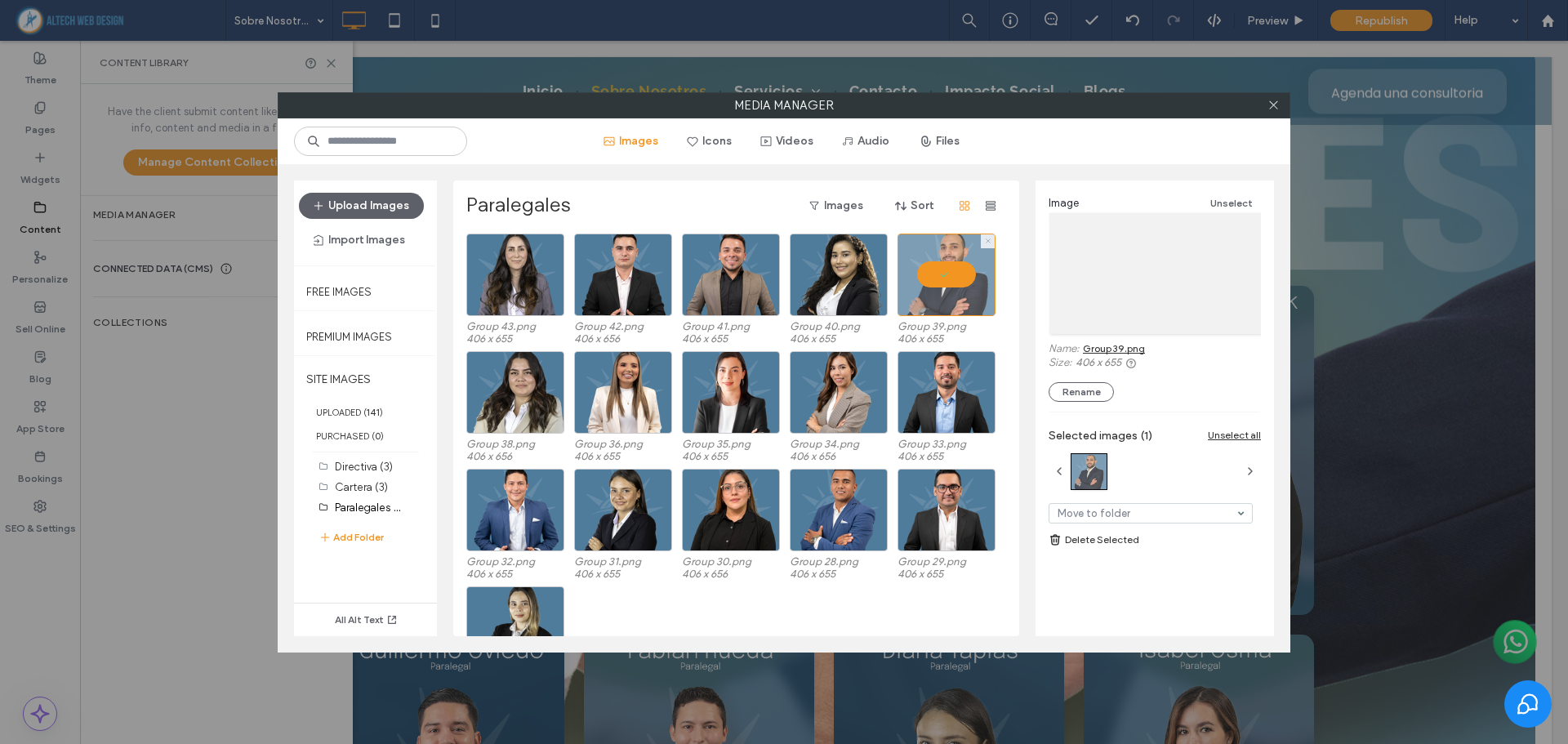
click at [985, 243] on use at bounding box center [987, 241] width 4 height 4
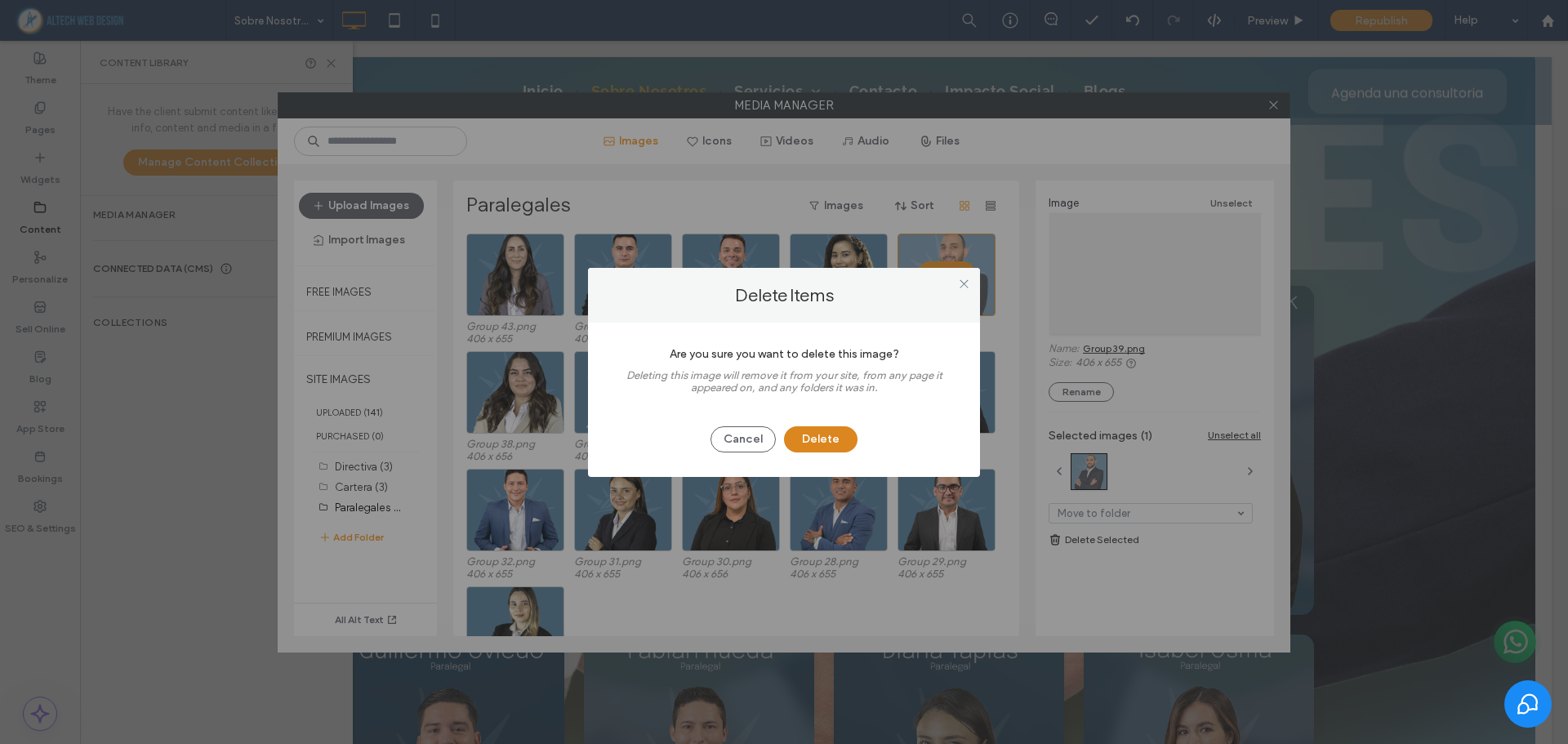
click at [821, 445] on button "Delete" at bounding box center [820, 439] width 73 height 26
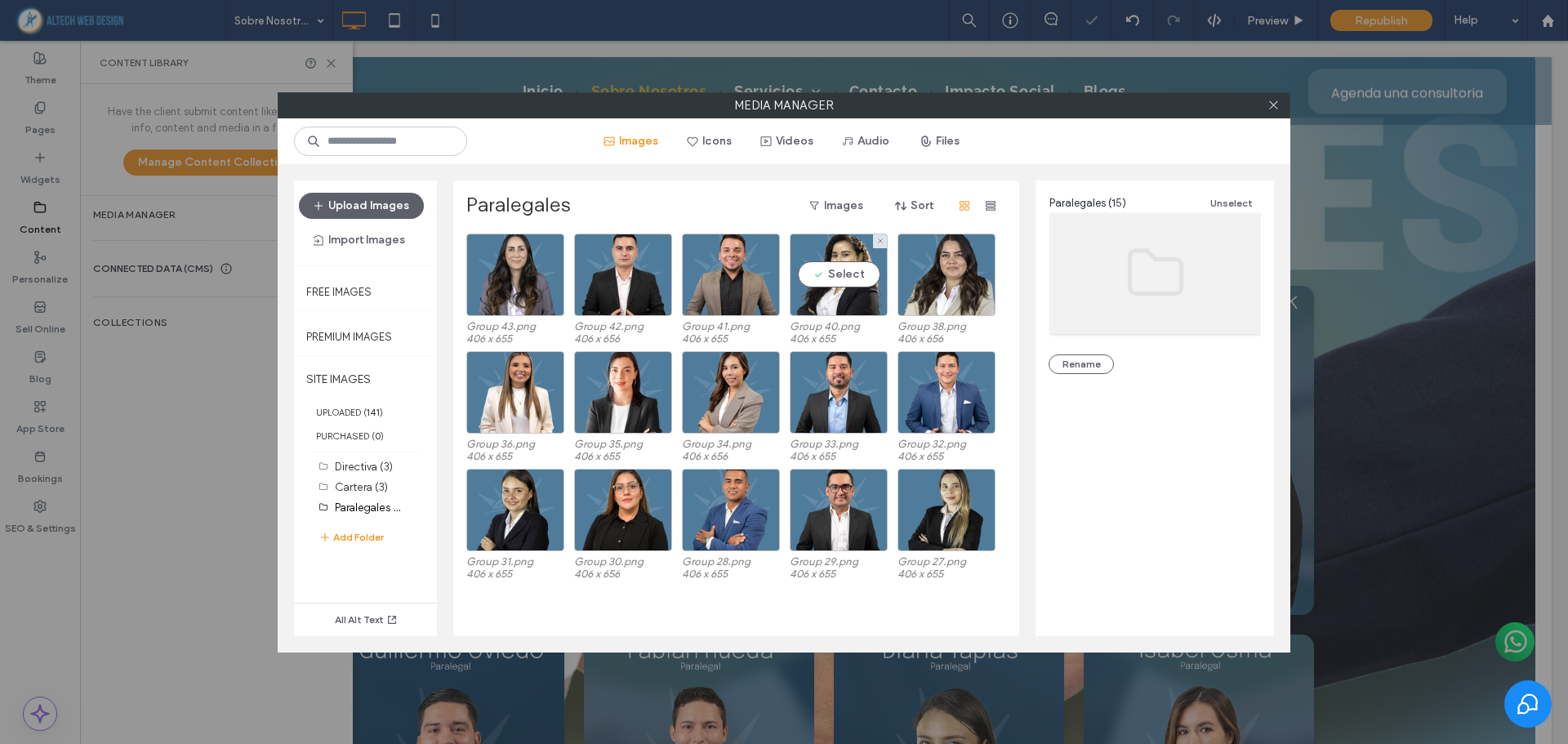
click at [852, 266] on div "Select" at bounding box center [838, 274] width 98 height 83
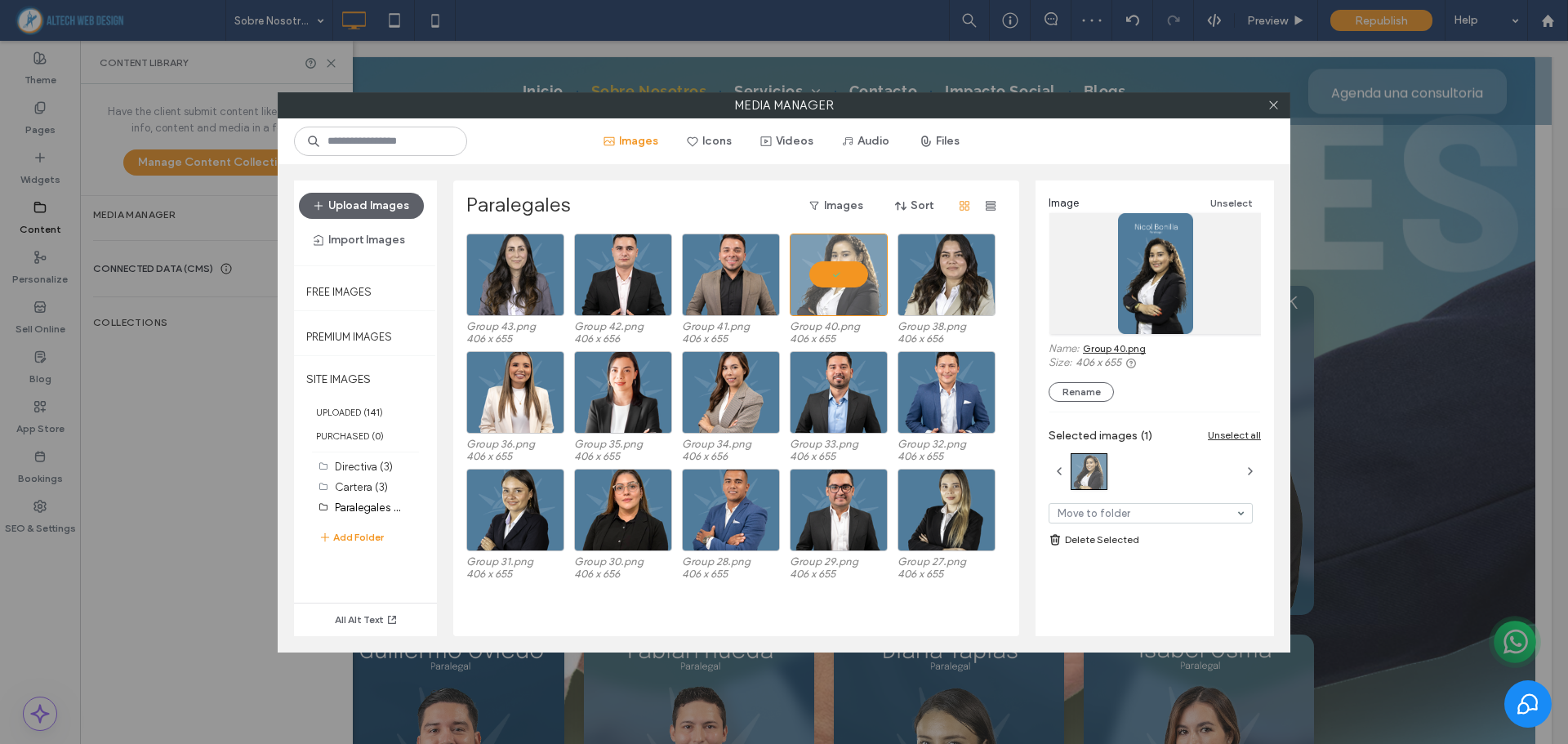
click at [1129, 353] on link "Group 40.png" at bounding box center [1114, 348] width 63 height 12
click at [741, 277] on div "Select" at bounding box center [730, 274] width 98 height 83
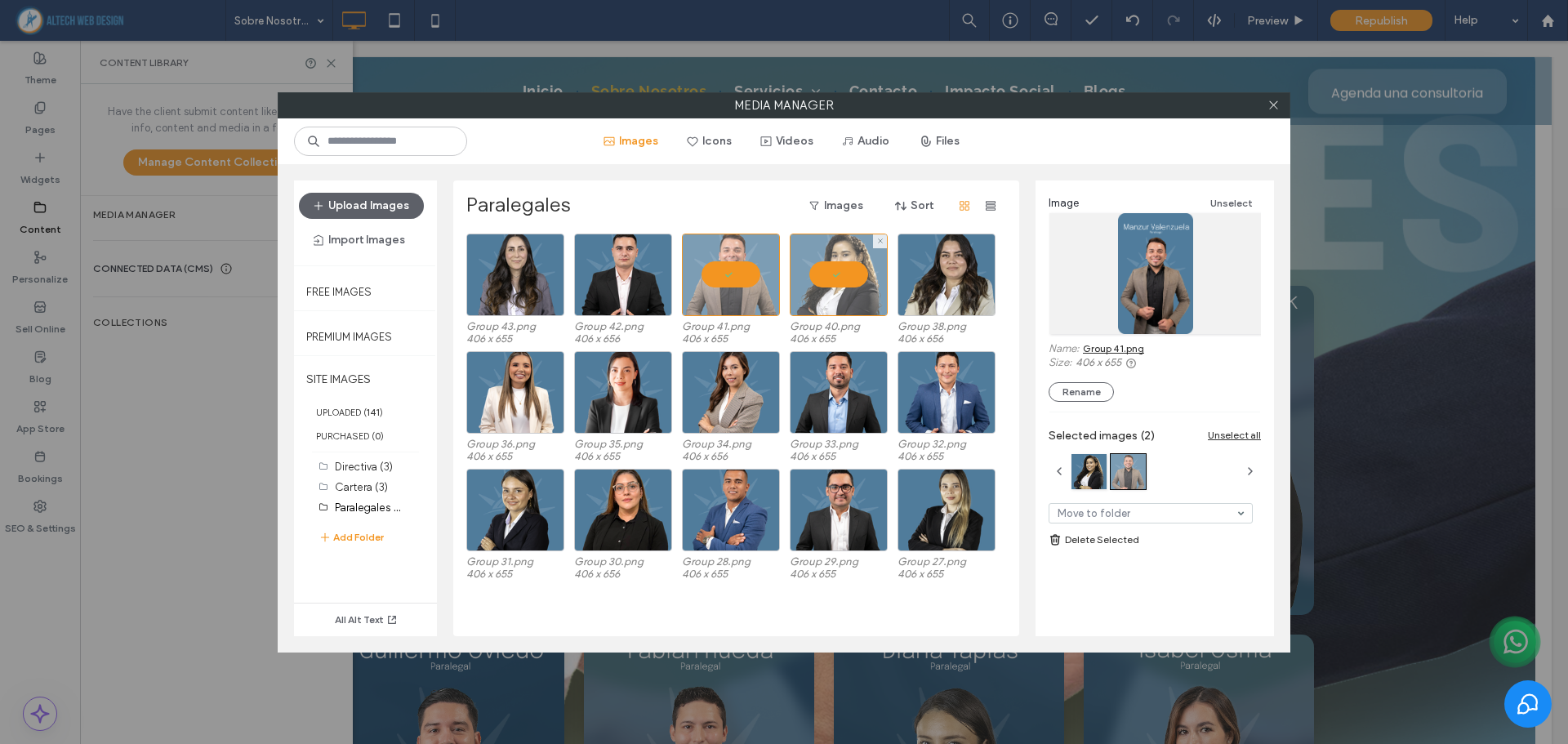
click at [819, 270] on div at bounding box center [838, 274] width 98 height 83
click at [727, 268] on div at bounding box center [730, 274] width 98 height 83
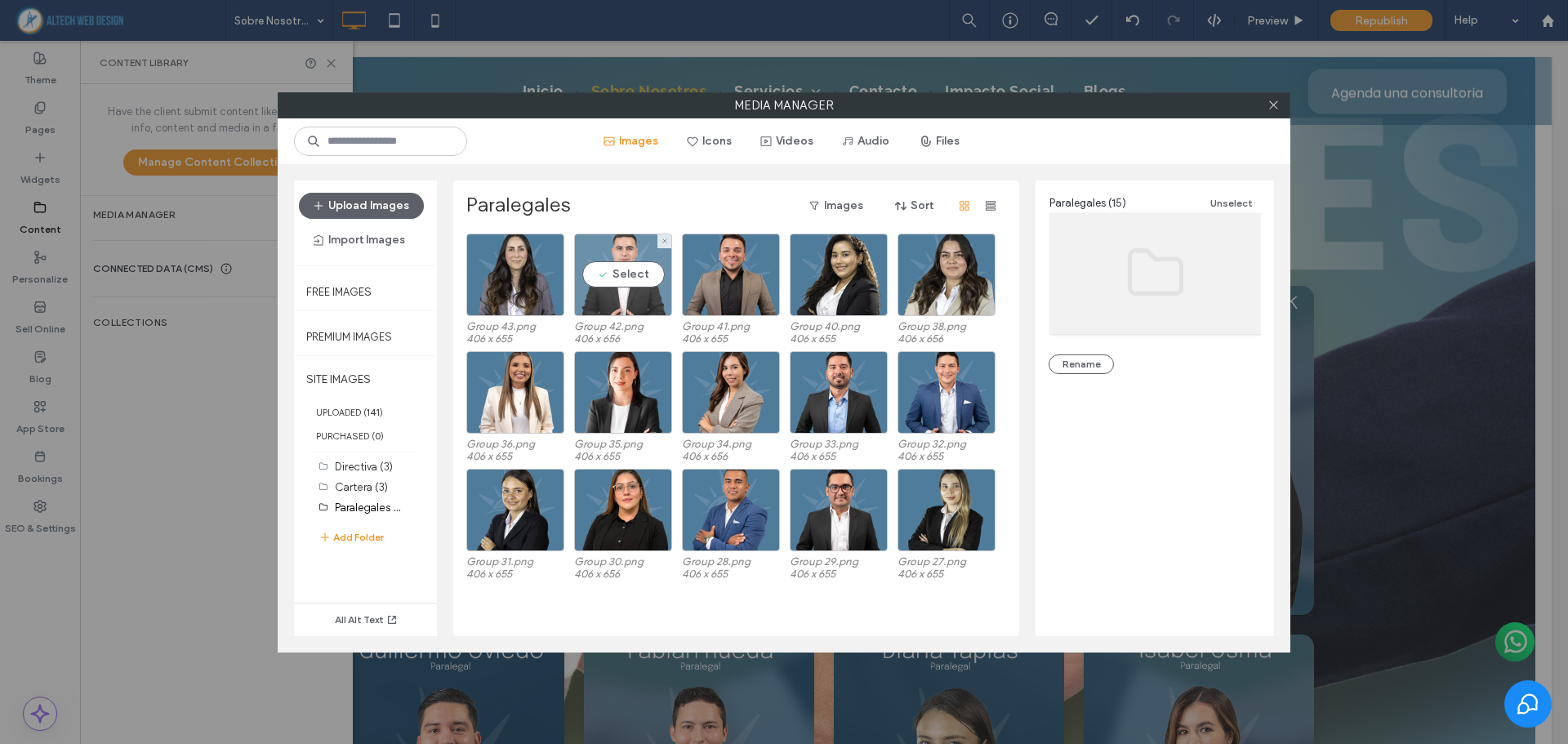
click at [637, 267] on div "Select" at bounding box center [623, 274] width 98 height 83
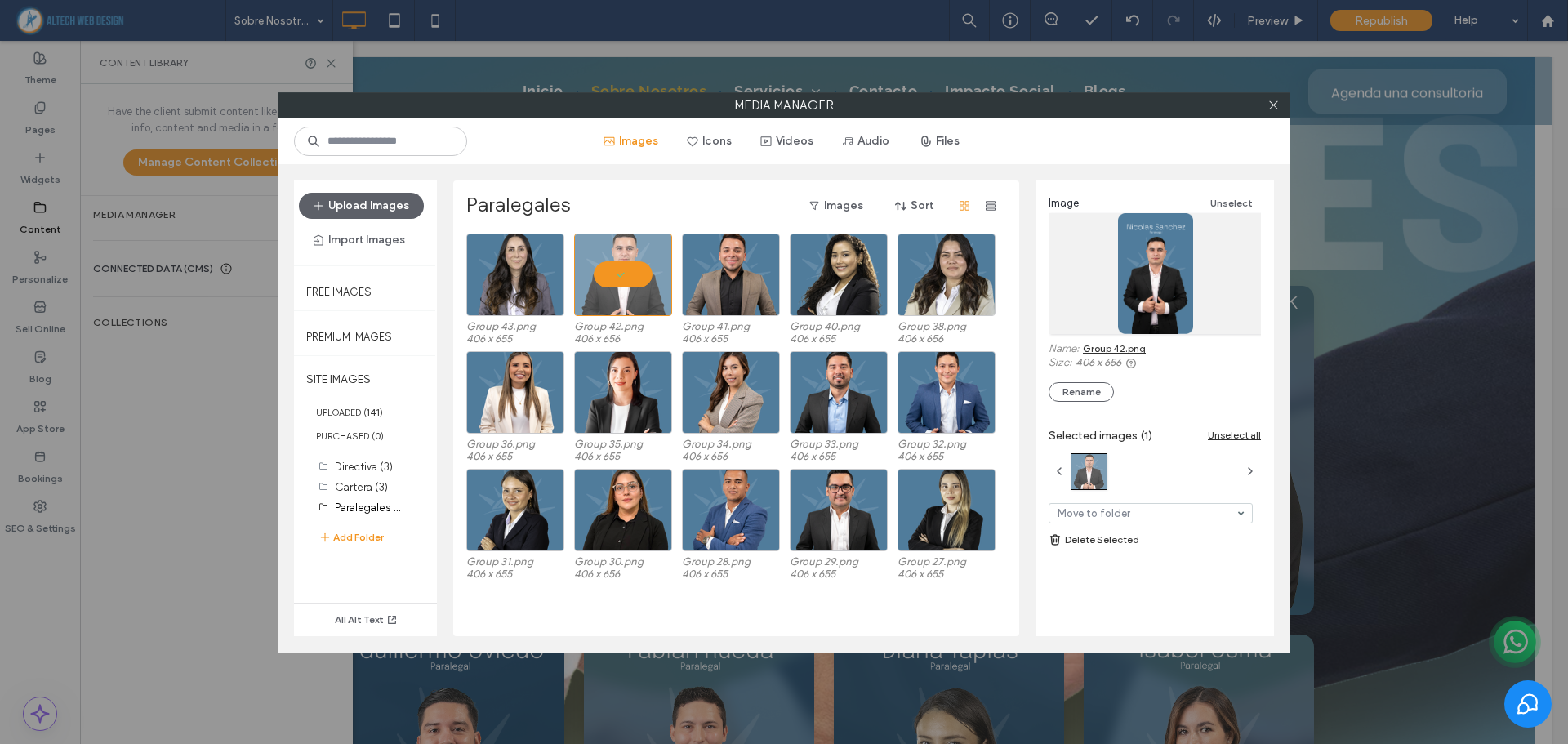
click at [1119, 350] on link "Group 42.png" at bounding box center [1114, 348] width 63 height 12
click at [625, 264] on div at bounding box center [623, 274] width 98 height 83
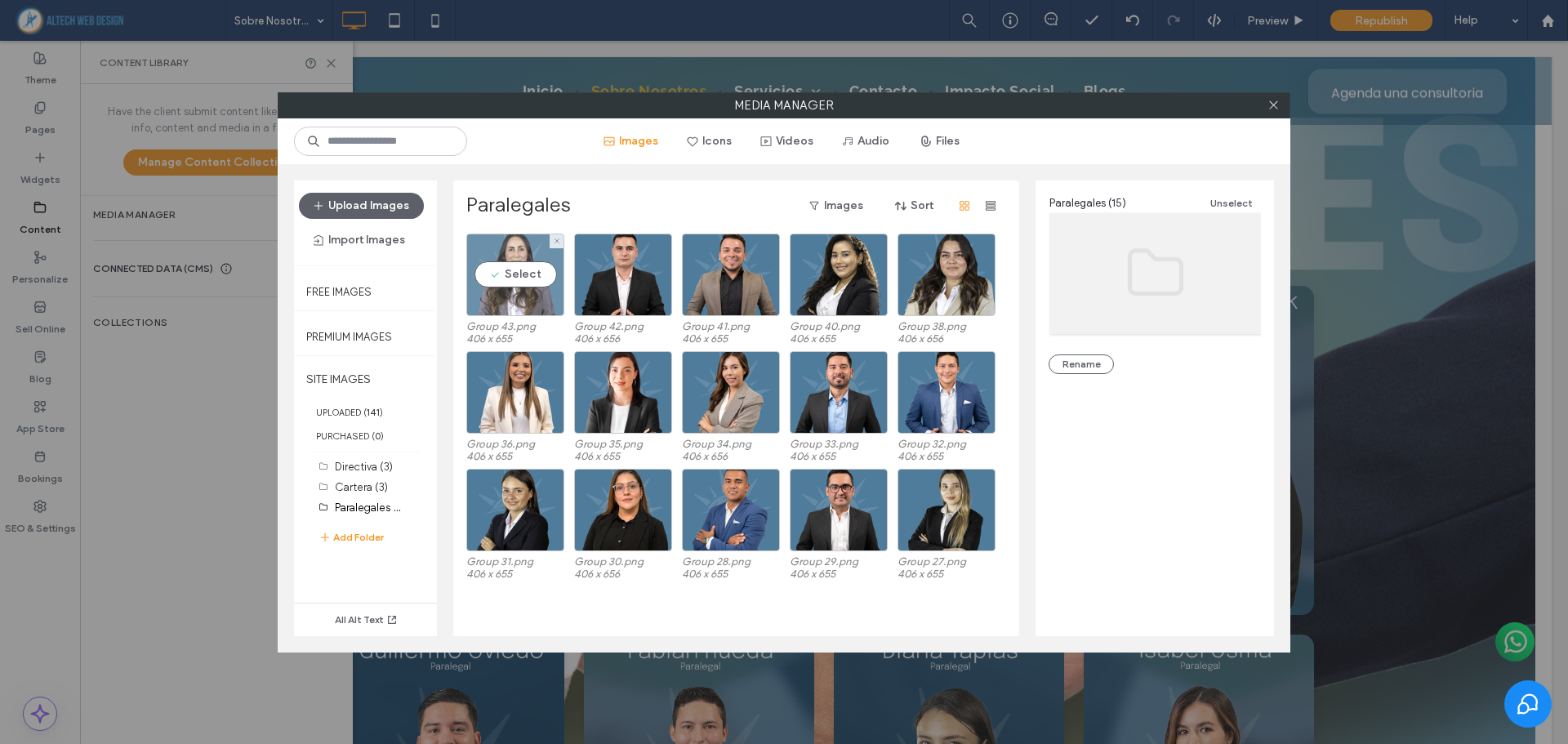
click at [527, 256] on div "Select" at bounding box center [515, 274] width 98 height 83
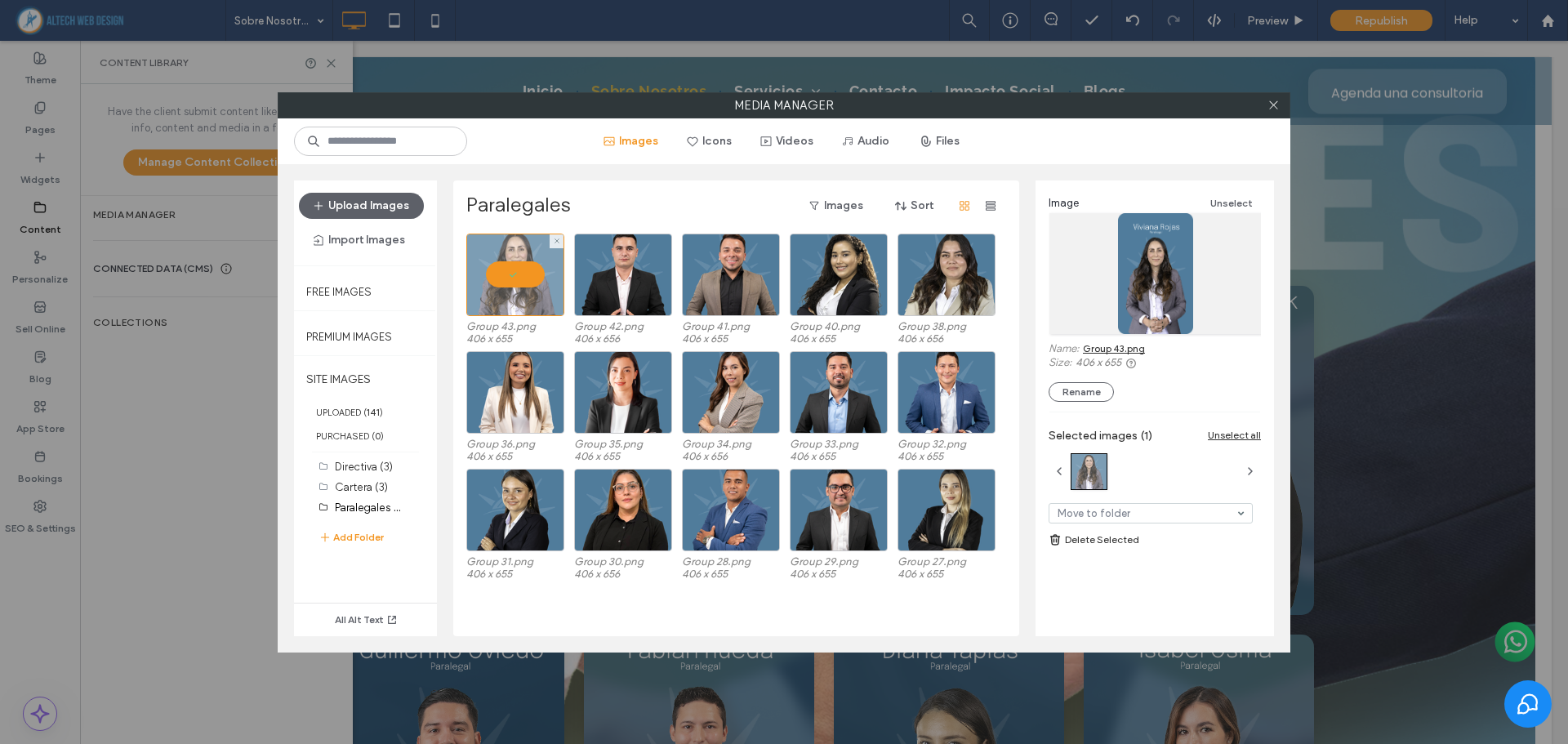
click at [524, 281] on div at bounding box center [515, 274] width 98 height 83
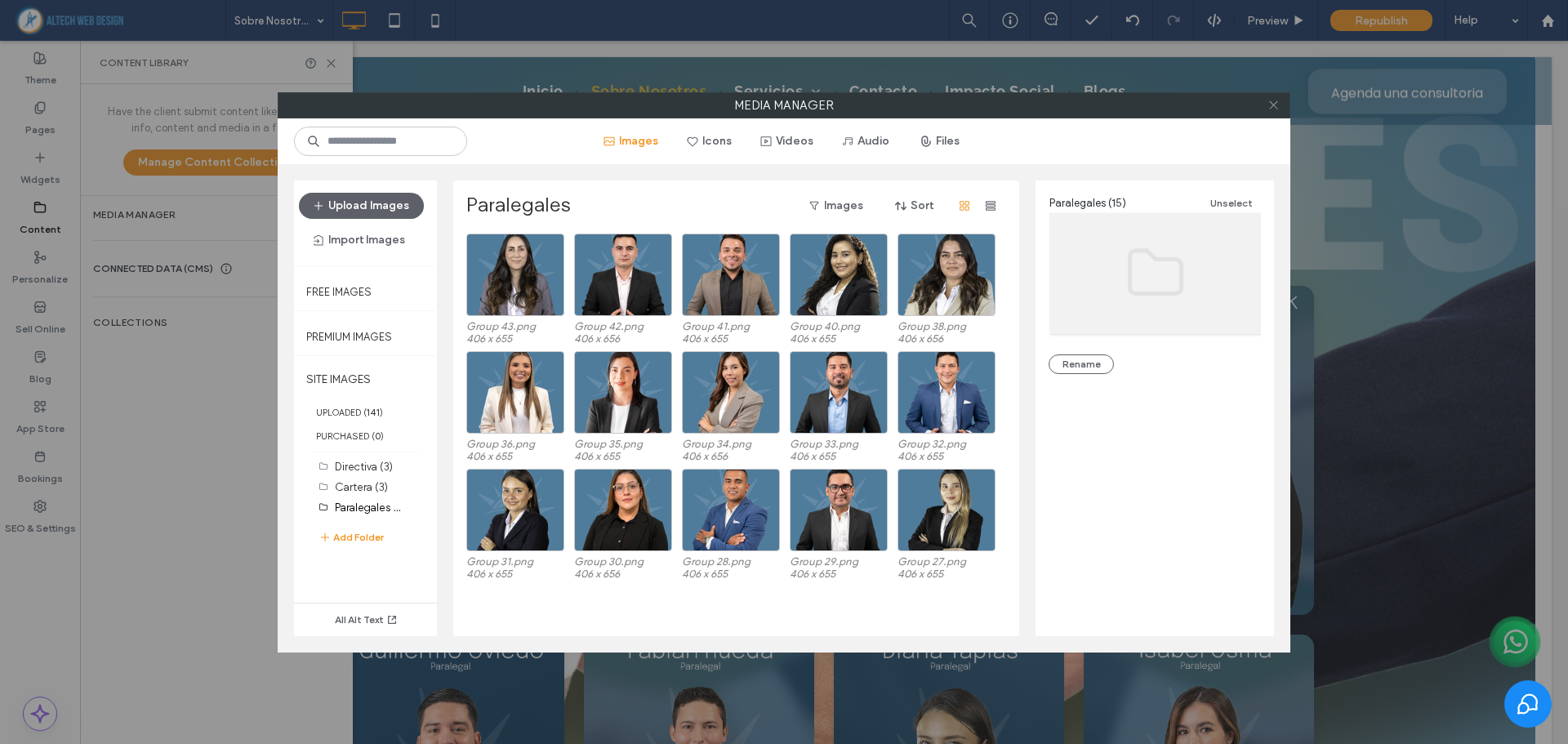
click at [1271, 108] on icon at bounding box center [1274, 104] width 12 height 12
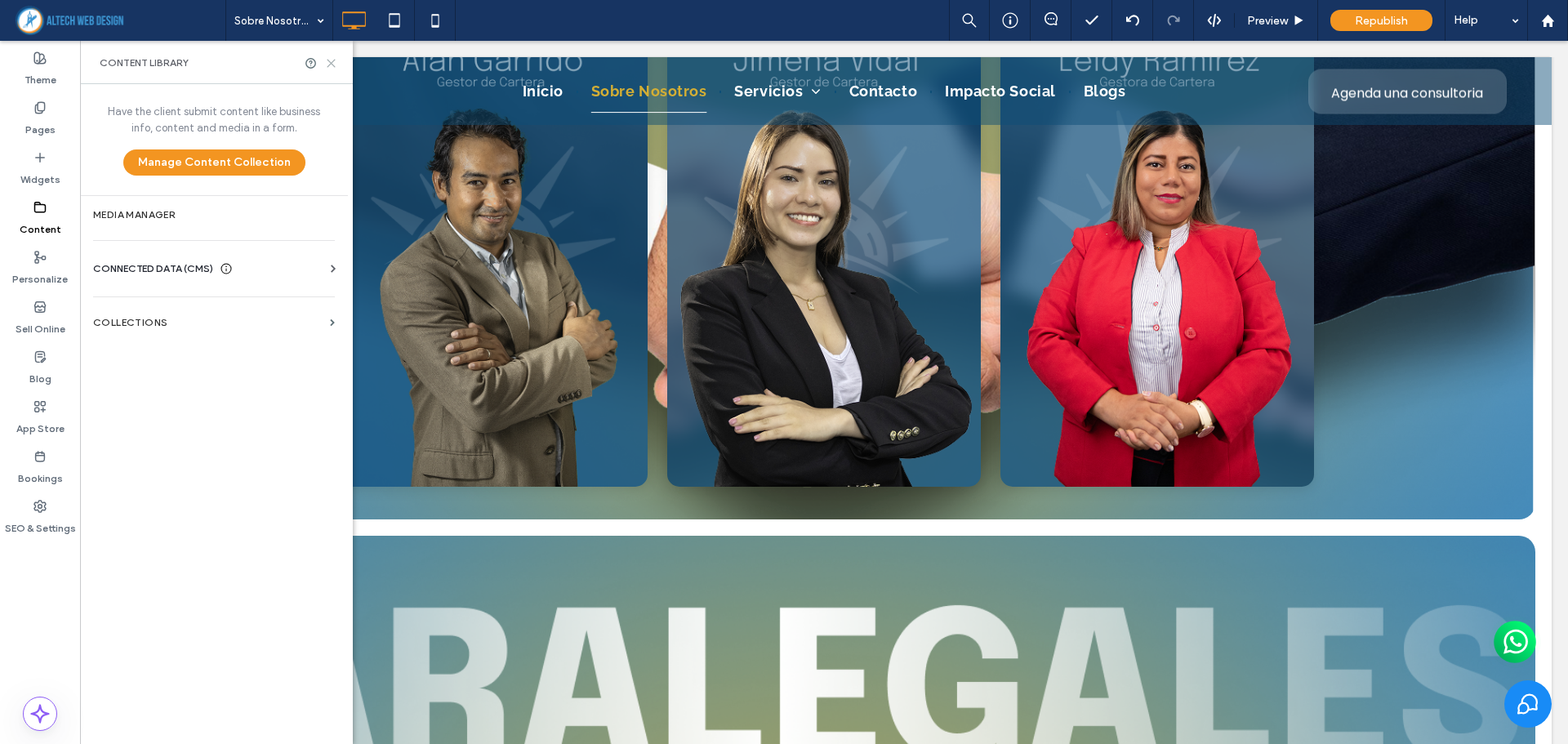
click at [329, 61] on use at bounding box center [331, 63] width 8 height 8
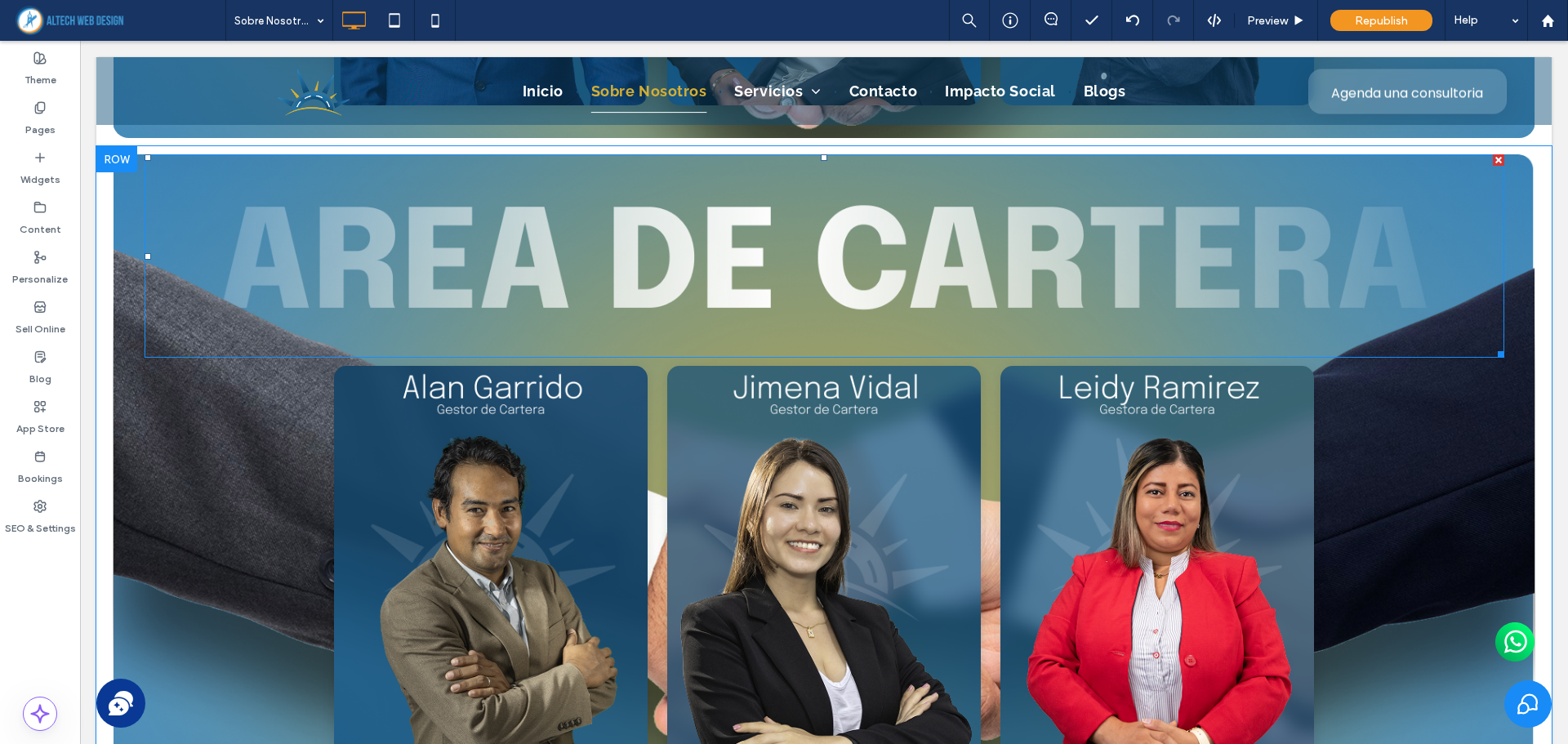
scroll to position [3089, 0]
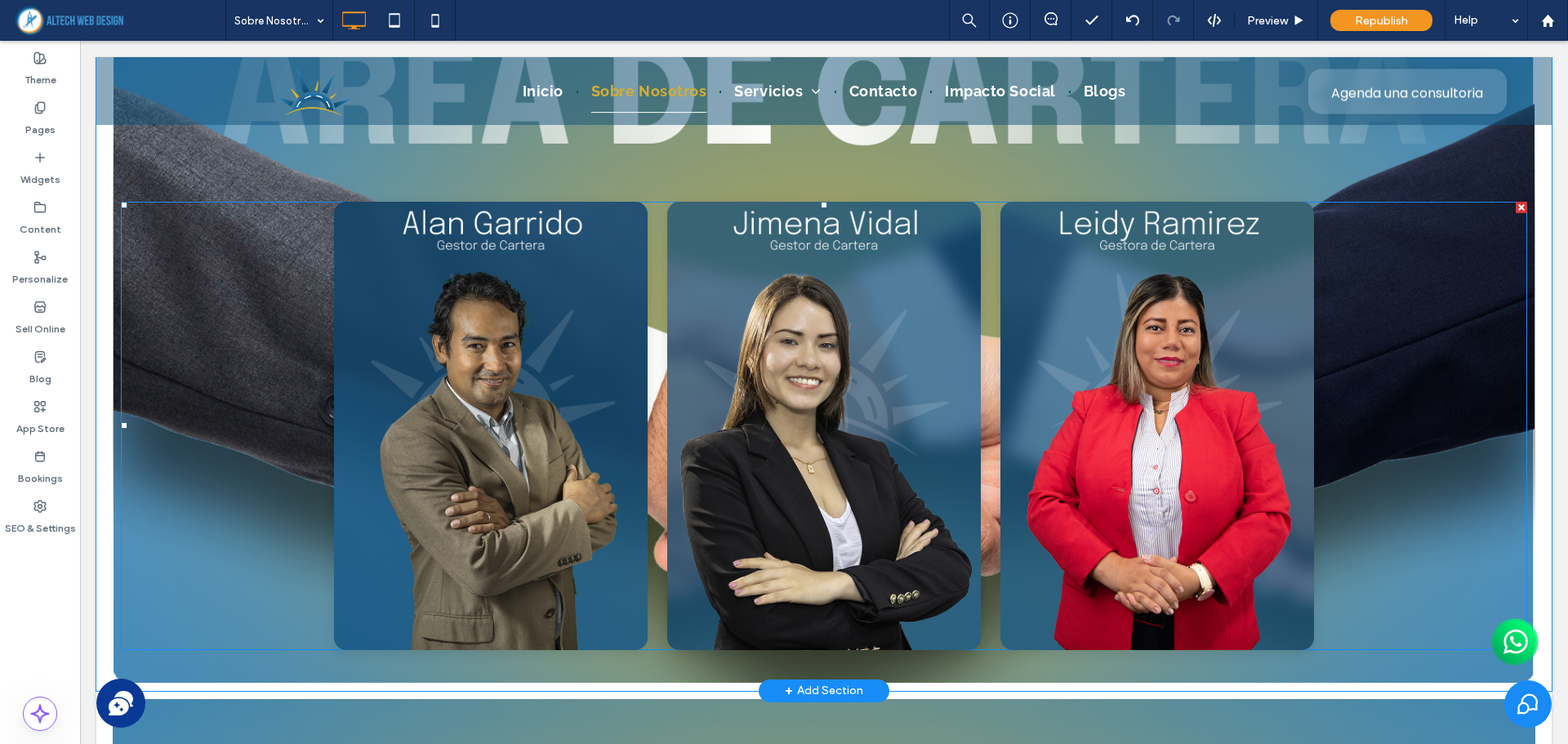
click at [543, 368] on span at bounding box center [824, 426] width 1406 height 448
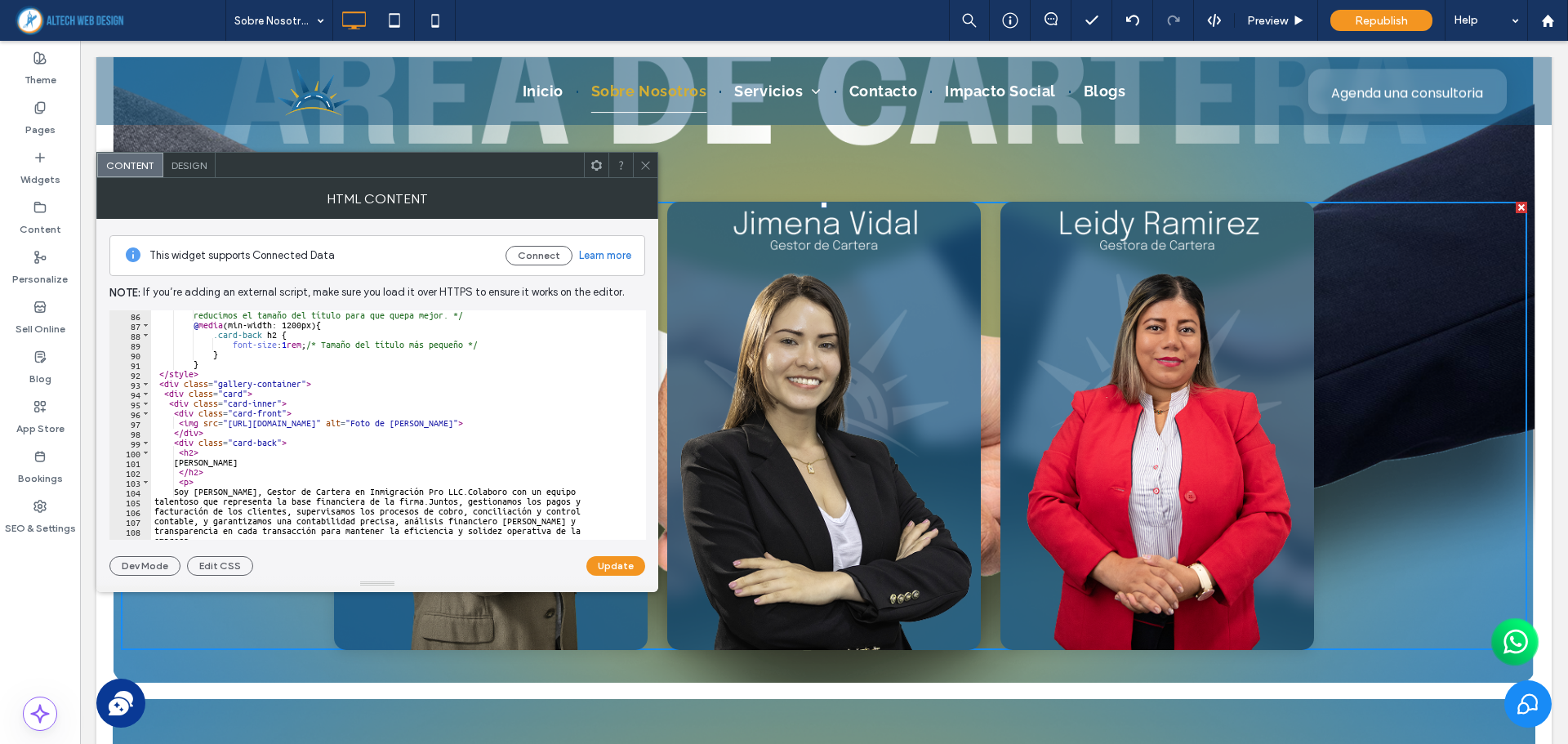
scroll to position [833, 0]
drag, startPoint x: 228, startPoint y: 420, endPoint x: 537, endPoint y: 421, distance: 309.0
click at [537, 421] on div "reducimos el tamaño del título para que quepa mejor. */ @ media (min-width: 120…" at bounding box center [458, 428] width 614 height 236
paste textarea "*********"
click at [610, 567] on button "Update" at bounding box center [616, 565] width 59 height 20
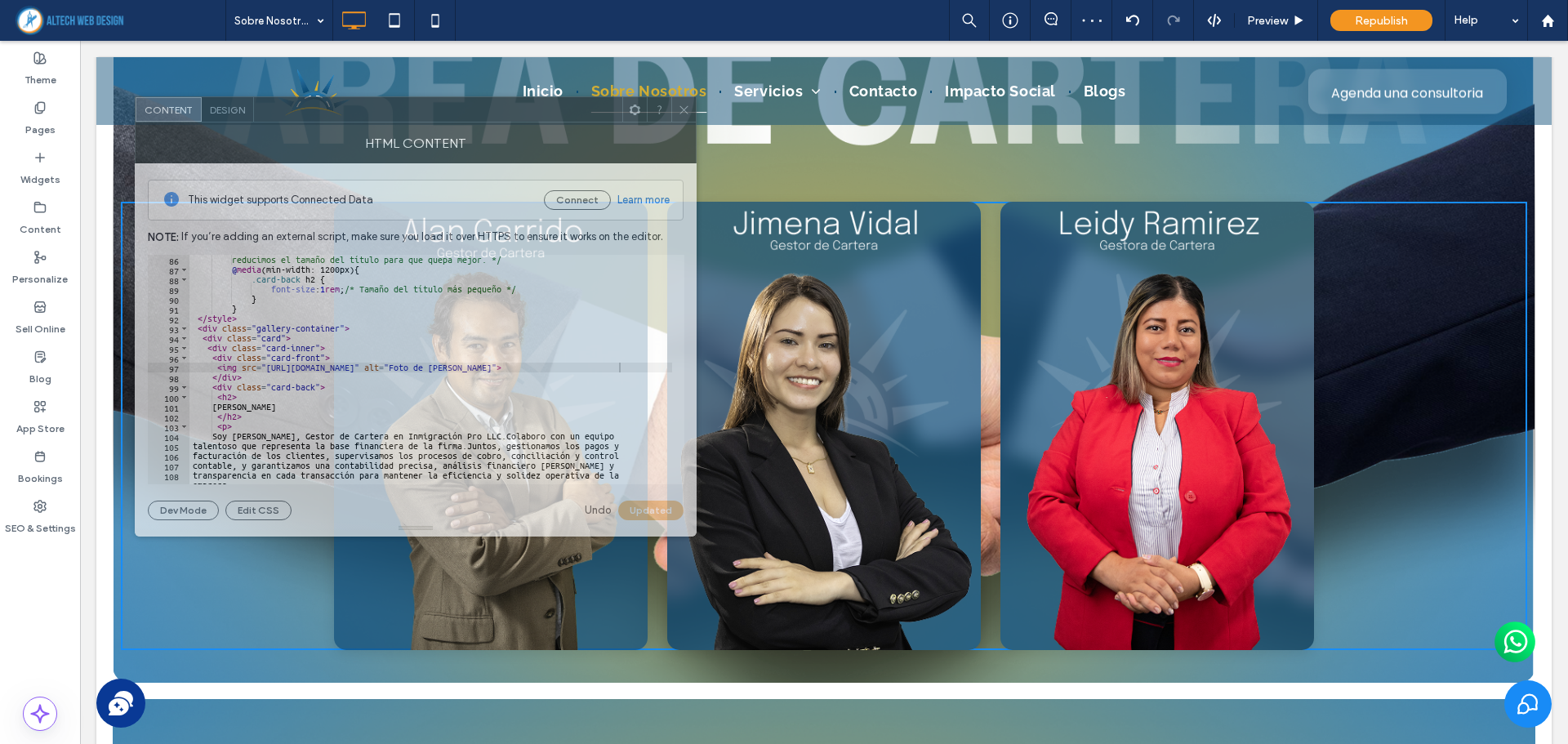
drag, startPoint x: 441, startPoint y: 173, endPoint x: 479, endPoint y: 117, distance: 67.7
click at [479, 117] on div at bounding box center [438, 110] width 369 height 24
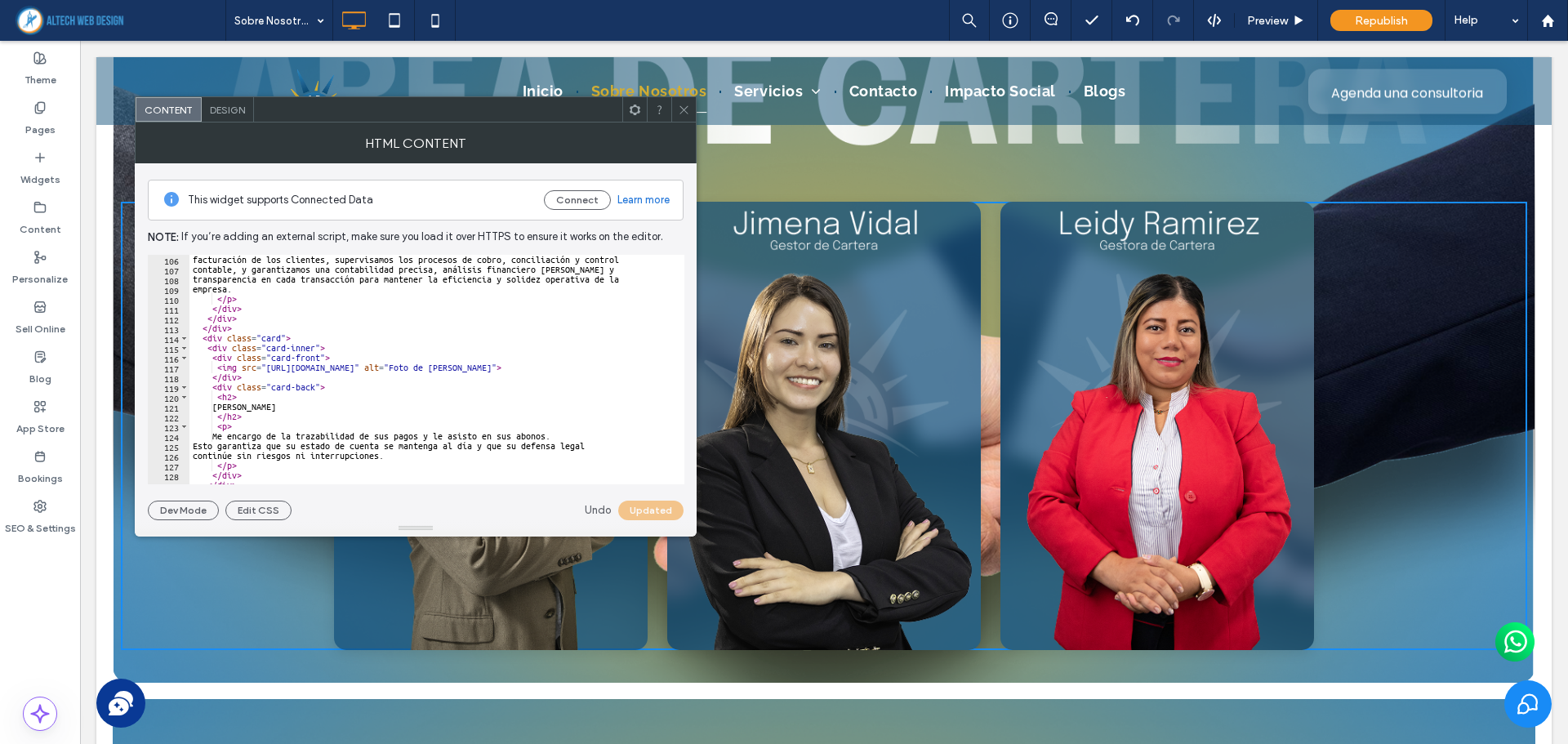
scroll to position [1029, 0]
drag, startPoint x: 265, startPoint y: 366, endPoint x: 575, endPoint y: 369, distance: 310.0
click at [575, 369] on div "facturación de los clientes, supervisamos los procesos de cobro, conciliación y…" at bounding box center [496, 373] width 614 height 236
paste textarea "*********"
click at [659, 503] on button "Update" at bounding box center [654, 510] width 59 height 20
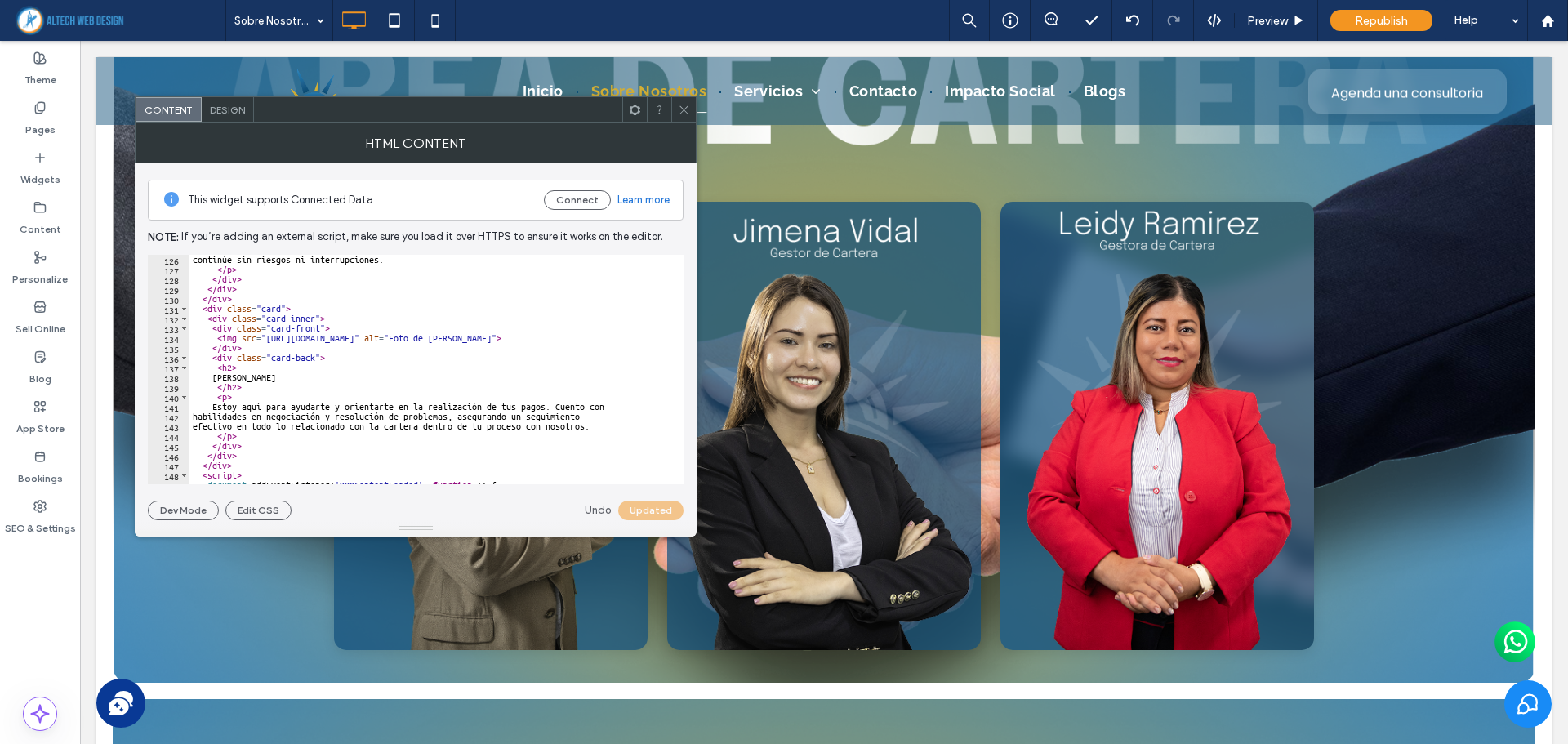
scroll to position [1225, 0]
drag, startPoint x: 276, startPoint y: 338, endPoint x: 576, endPoint y: 339, distance: 300.0
click at [576, 339] on div "continúe sin riesgos ni interrupciones. </ p > </ div > </ div > </ div > < div…" at bounding box center [496, 373] width 614 height 236
paste textarea "*********"
type textarea "**********"
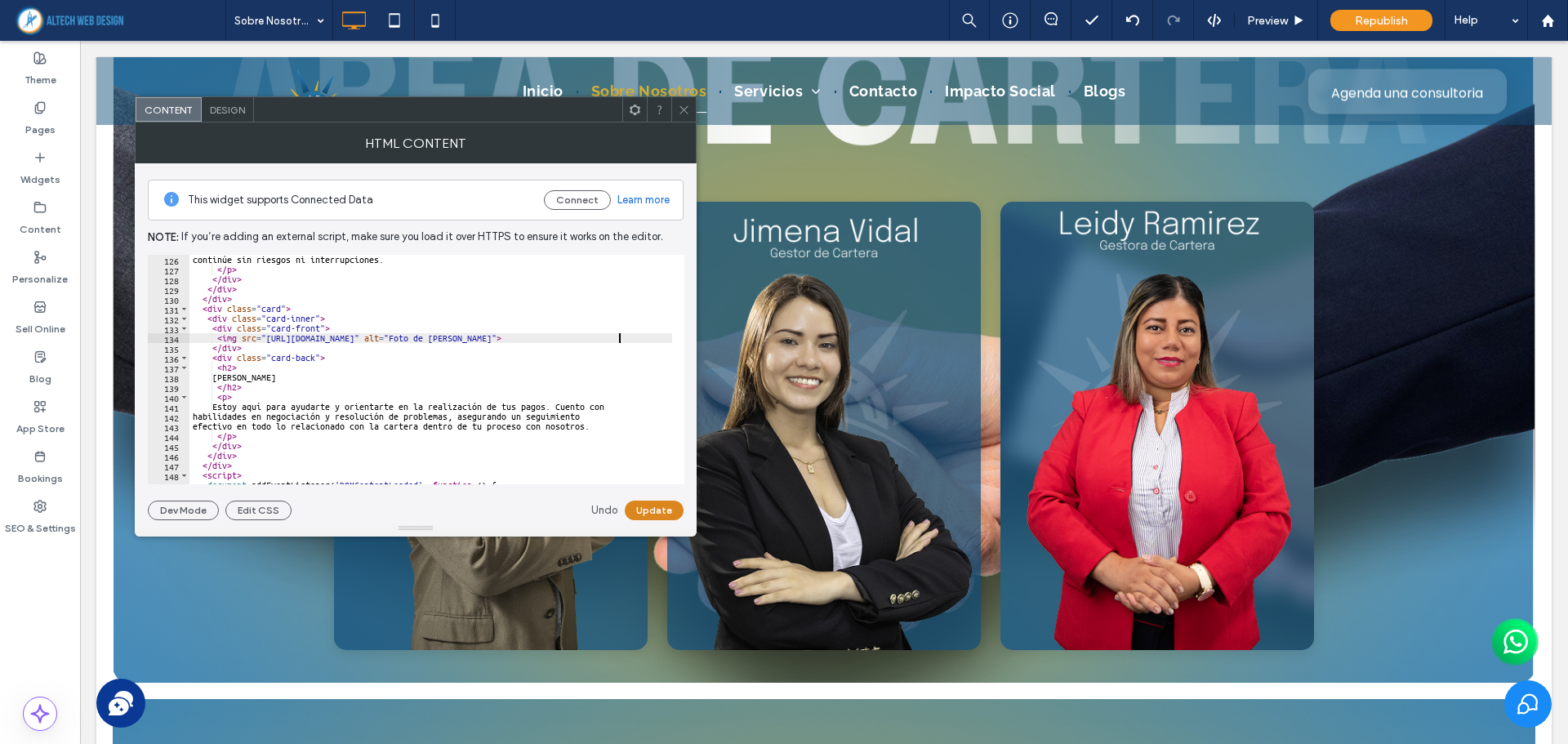
click at [648, 514] on button "Update" at bounding box center [654, 510] width 59 height 20
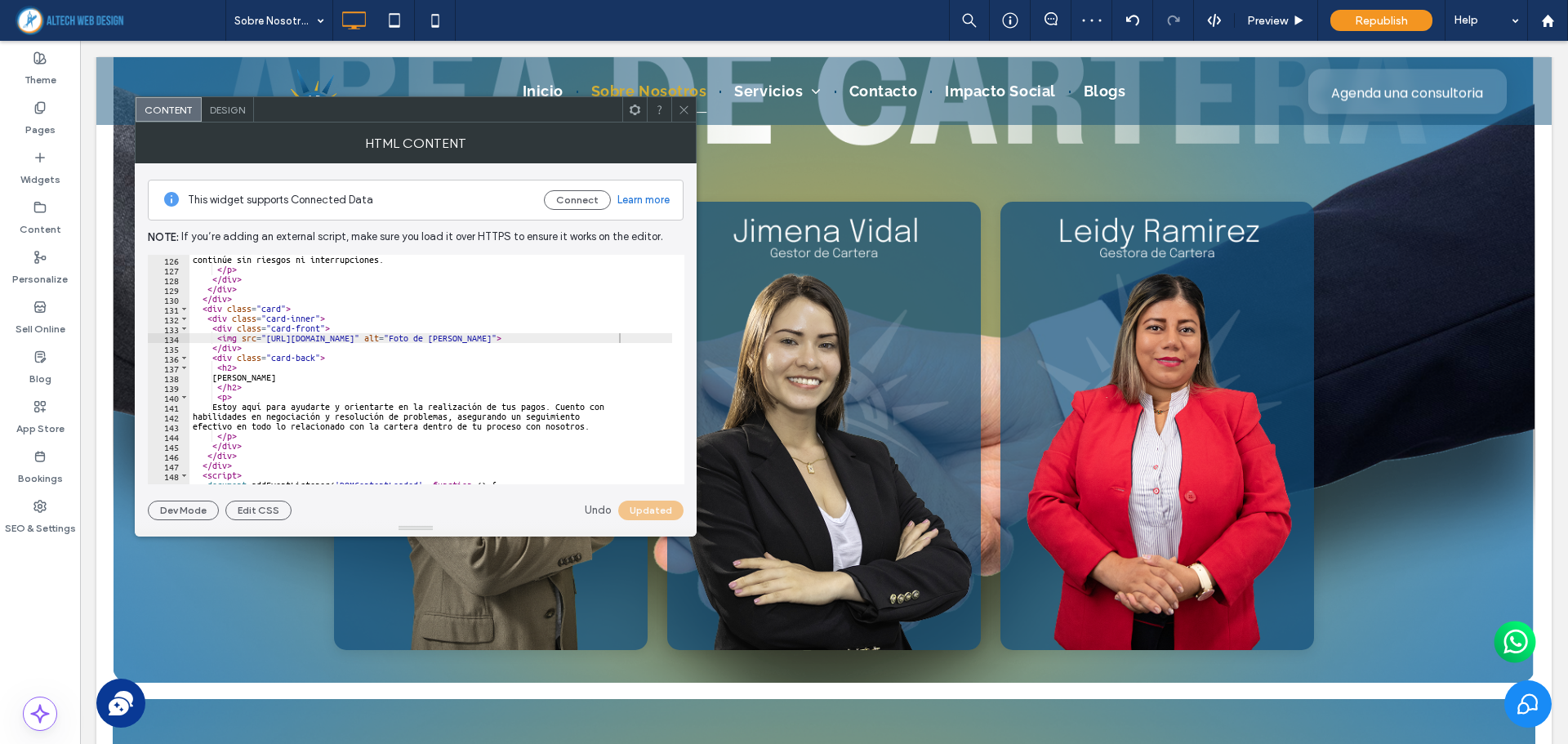
click at [681, 112] on icon at bounding box center [684, 110] width 12 height 12
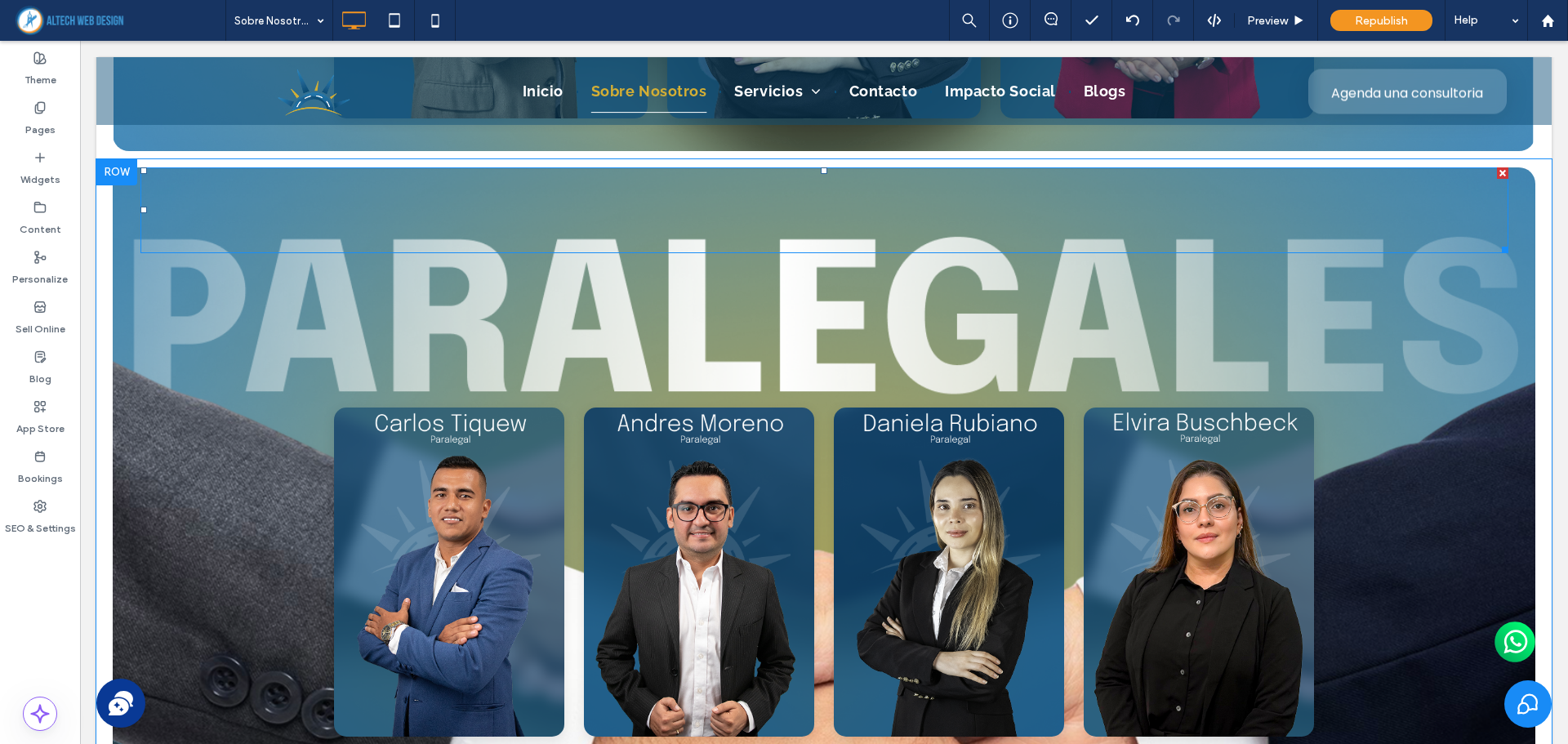
scroll to position [3824, 0]
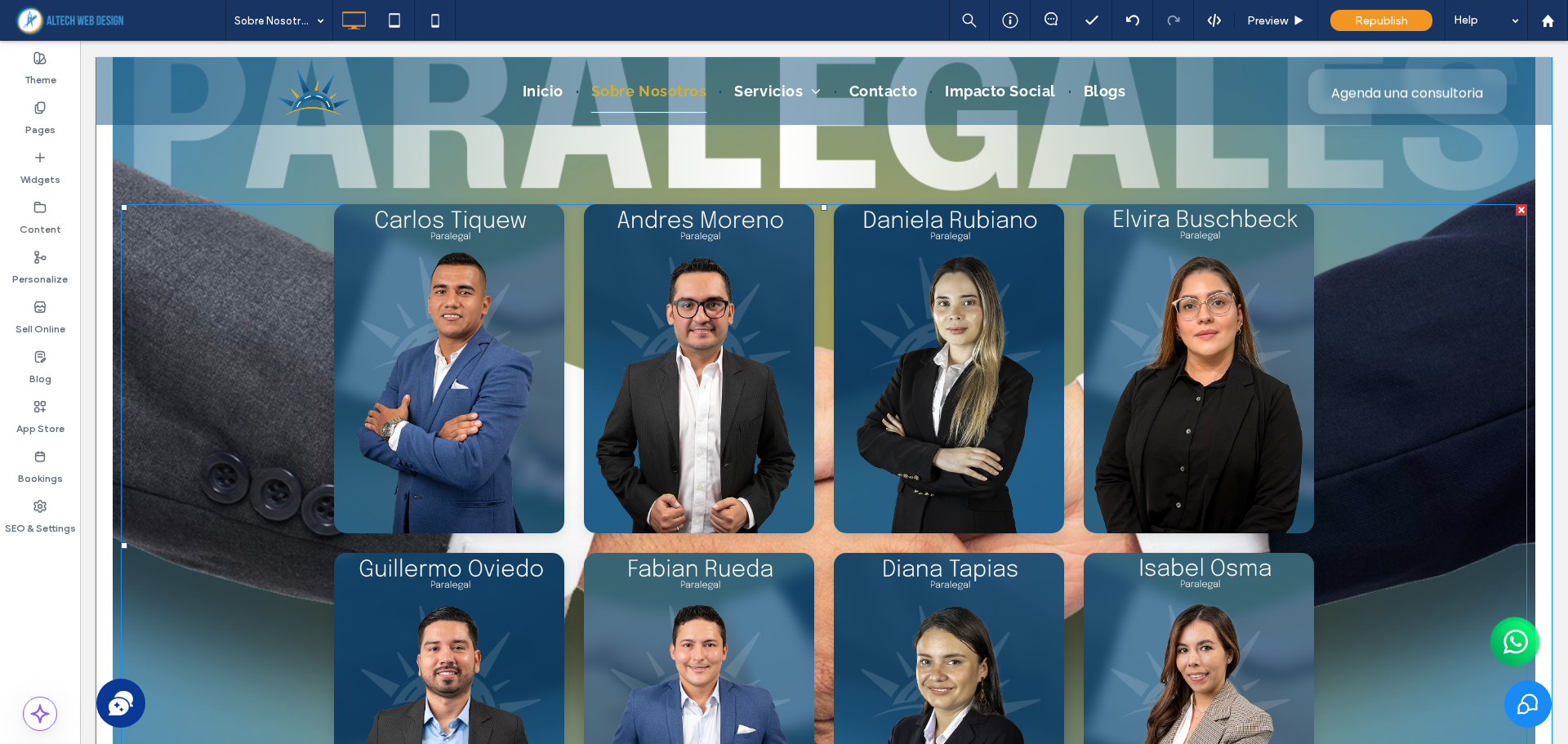
click at [622, 282] on span at bounding box center [824, 545] width 1406 height 684
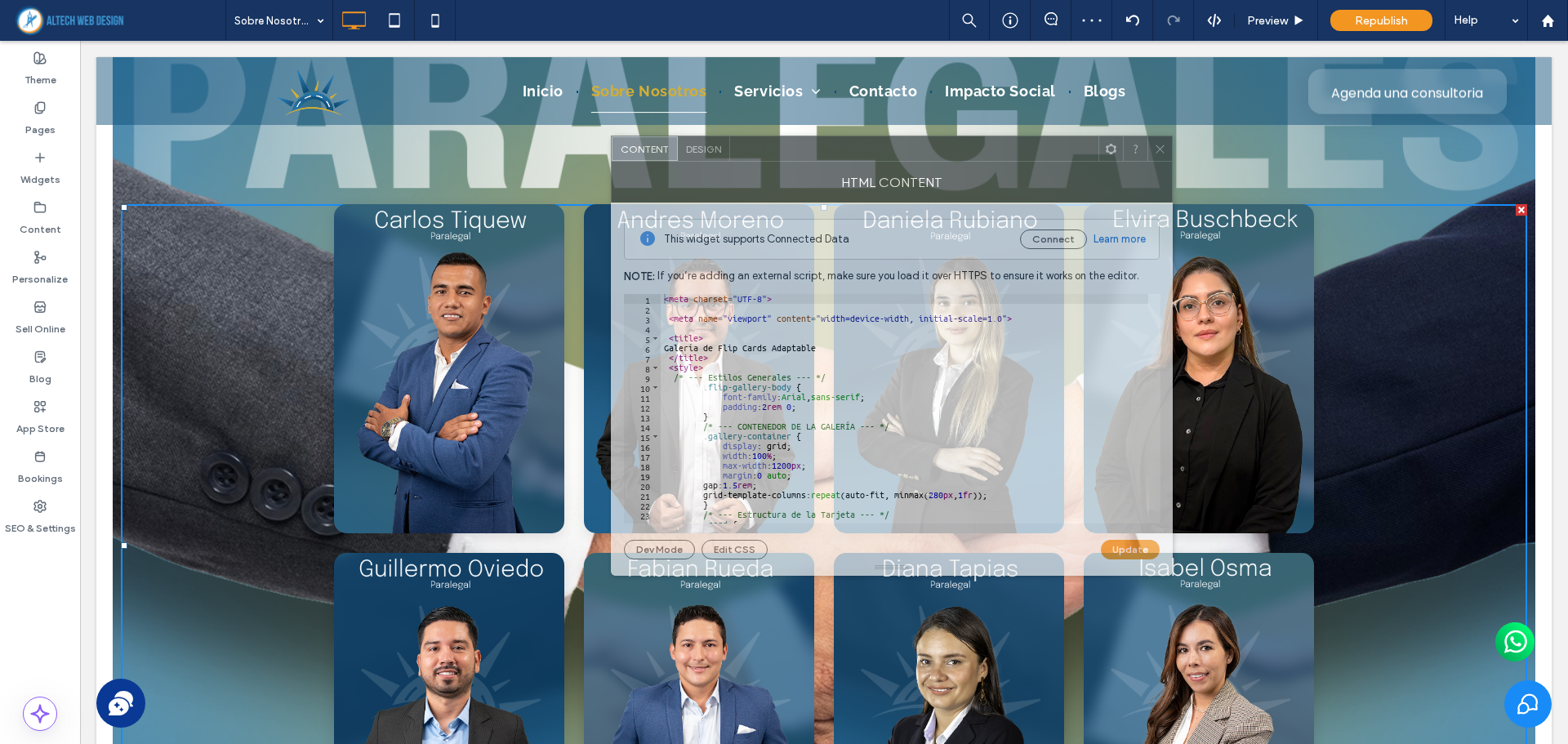
drag, startPoint x: 460, startPoint y: 167, endPoint x: 975, endPoint y: 151, distance: 515.2
click at [975, 151] on div at bounding box center [914, 148] width 369 height 24
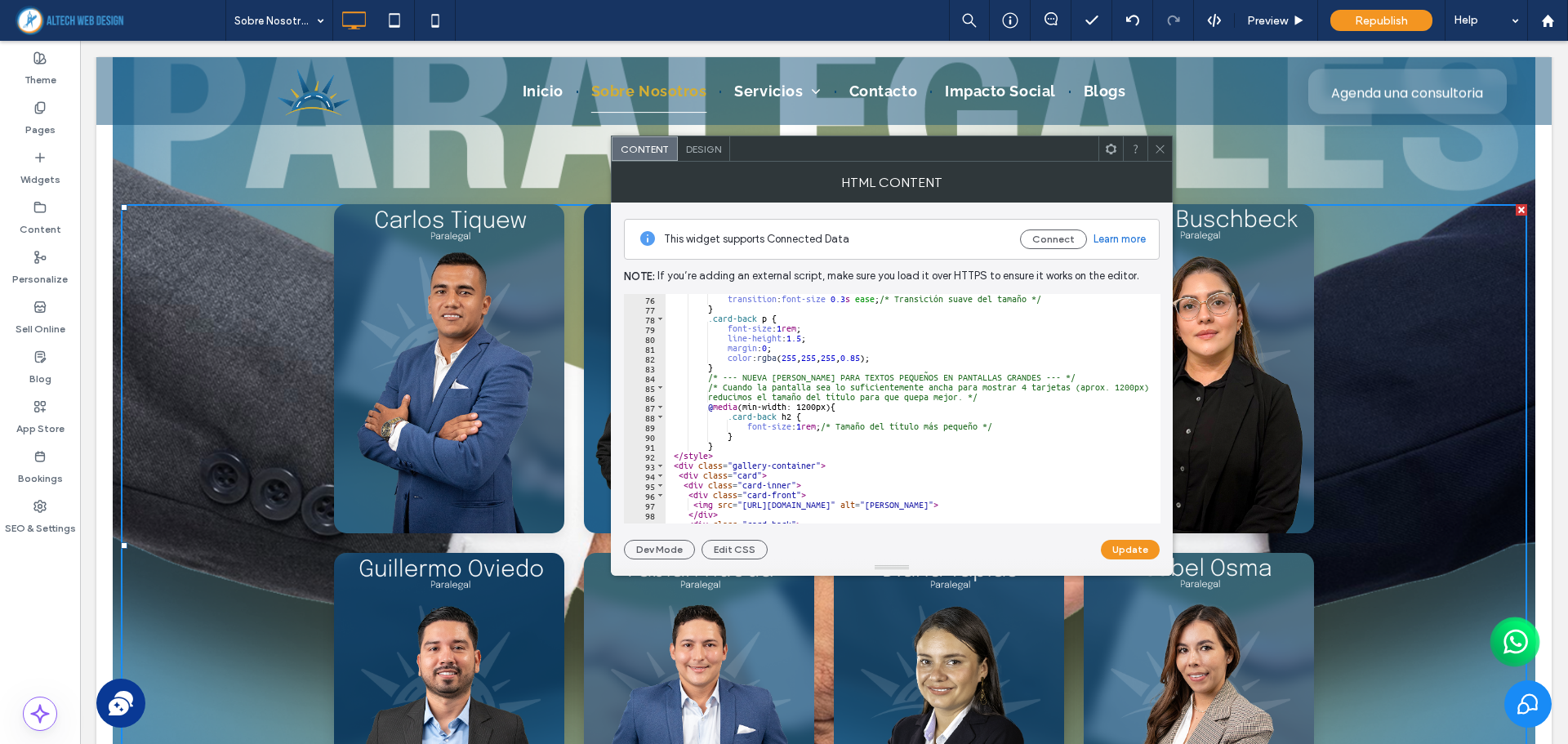
scroll to position [833, 0]
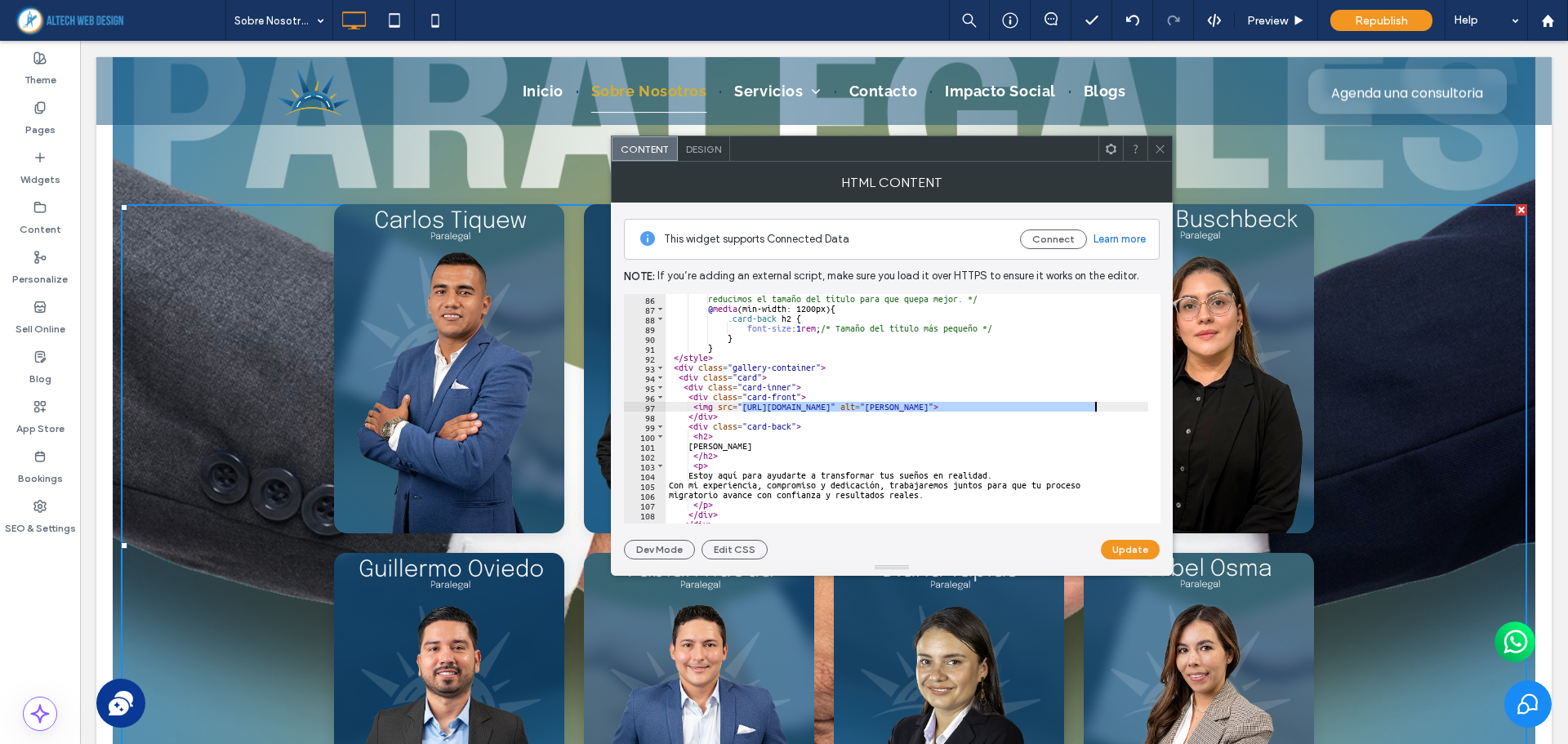
drag, startPoint x: 741, startPoint y: 406, endPoint x: 1093, endPoint y: 408, distance: 352.0
click at [1093, 408] on div "reducimos el tamaño del título para que quepa mejor. */ @ media (min-width: 120…" at bounding box center [972, 412] width 614 height 236
paste textarea "Cursor at row 97"
click at [1120, 552] on button "Update" at bounding box center [1130, 549] width 59 height 20
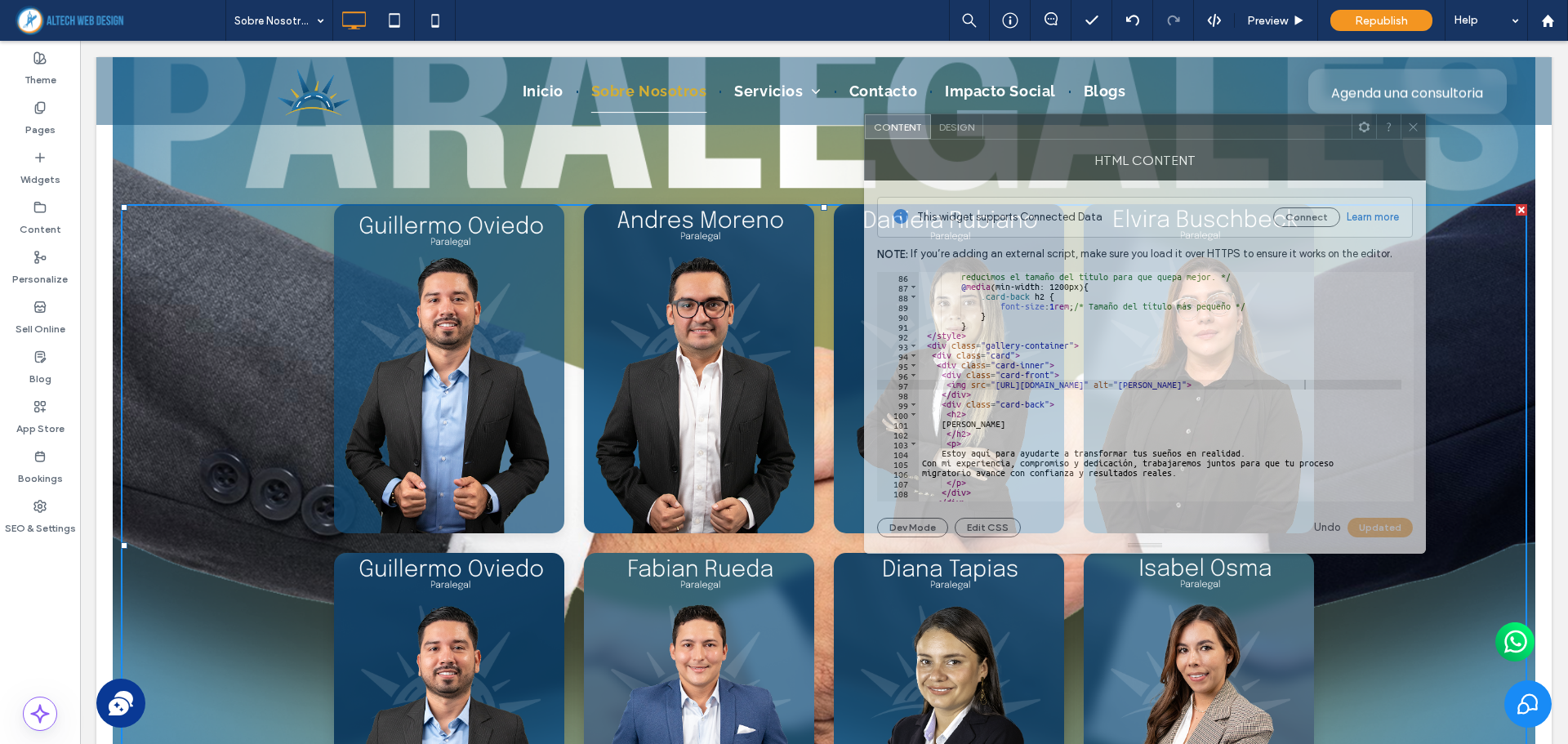
drag, startPoint x: 792, startPoint y: 149, endPoint x: 1034, endPoint y: 128, distance: 242.9
click at [1034, 128] on div at bounding box center [1167, 126] width 369 height 24
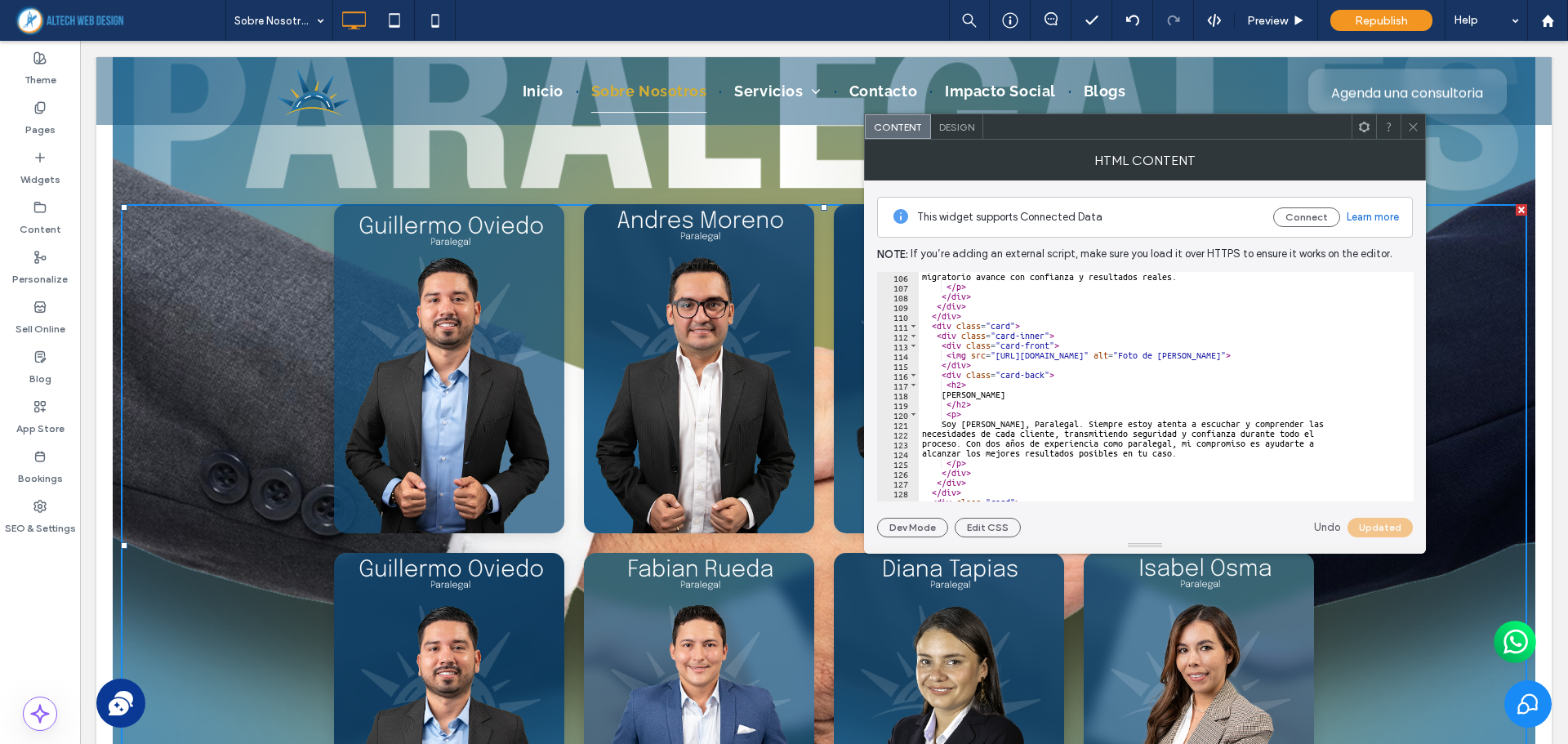
scroll to position [1077, 0]
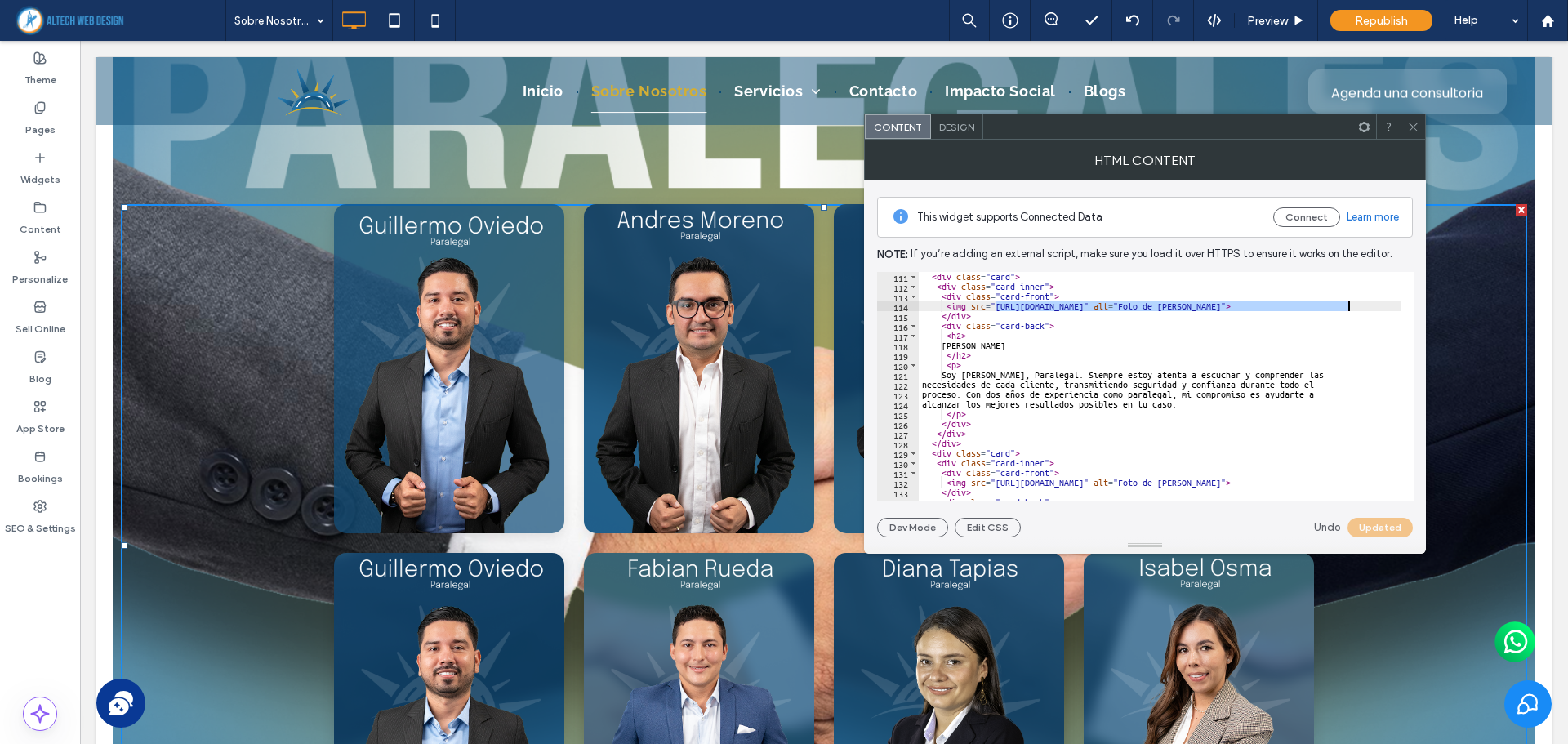
drag, startPoint x: 996, startPoint y: 306, endPoint x: 1345, endPoint y: 306, distance: 349.0
click at [1345, 306] on div "< div class = "card" > < div class = "card-inner" > < div class = "card-front" …" at bounding box center [1225, 390] width 614 height 236
paste textarea "Cursor at row 114"
type textarea "**********"
click at [1365, 520] on button "Update" at bounding box center [1383, 527] width 59 height 20
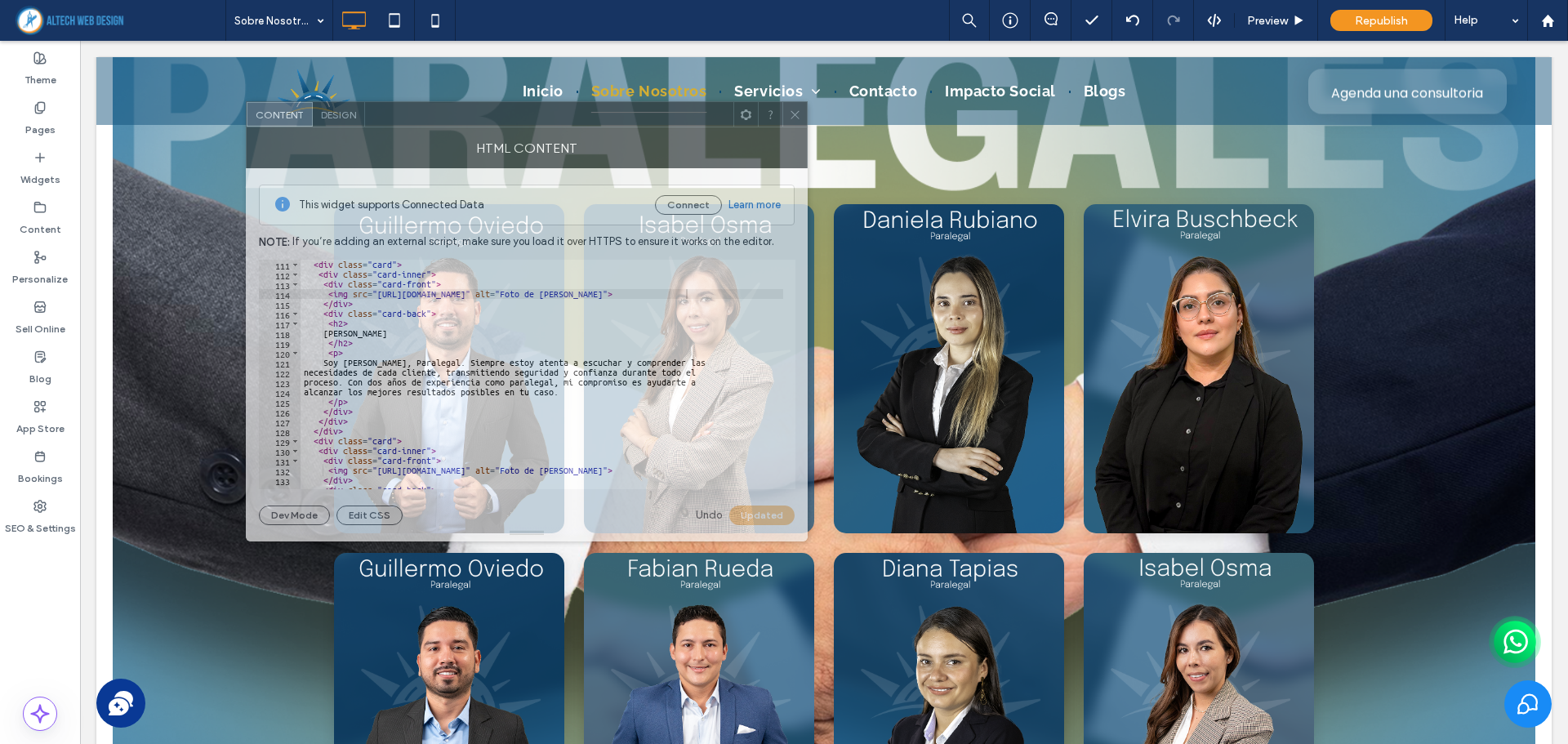
drag, startPoint x: 1053, startPoint y: 136, endPoint x: 435, endPoint y: 124, distance: 618.1
click at [435, 124] on div at bounding box center [549, 114] width 369 height 24
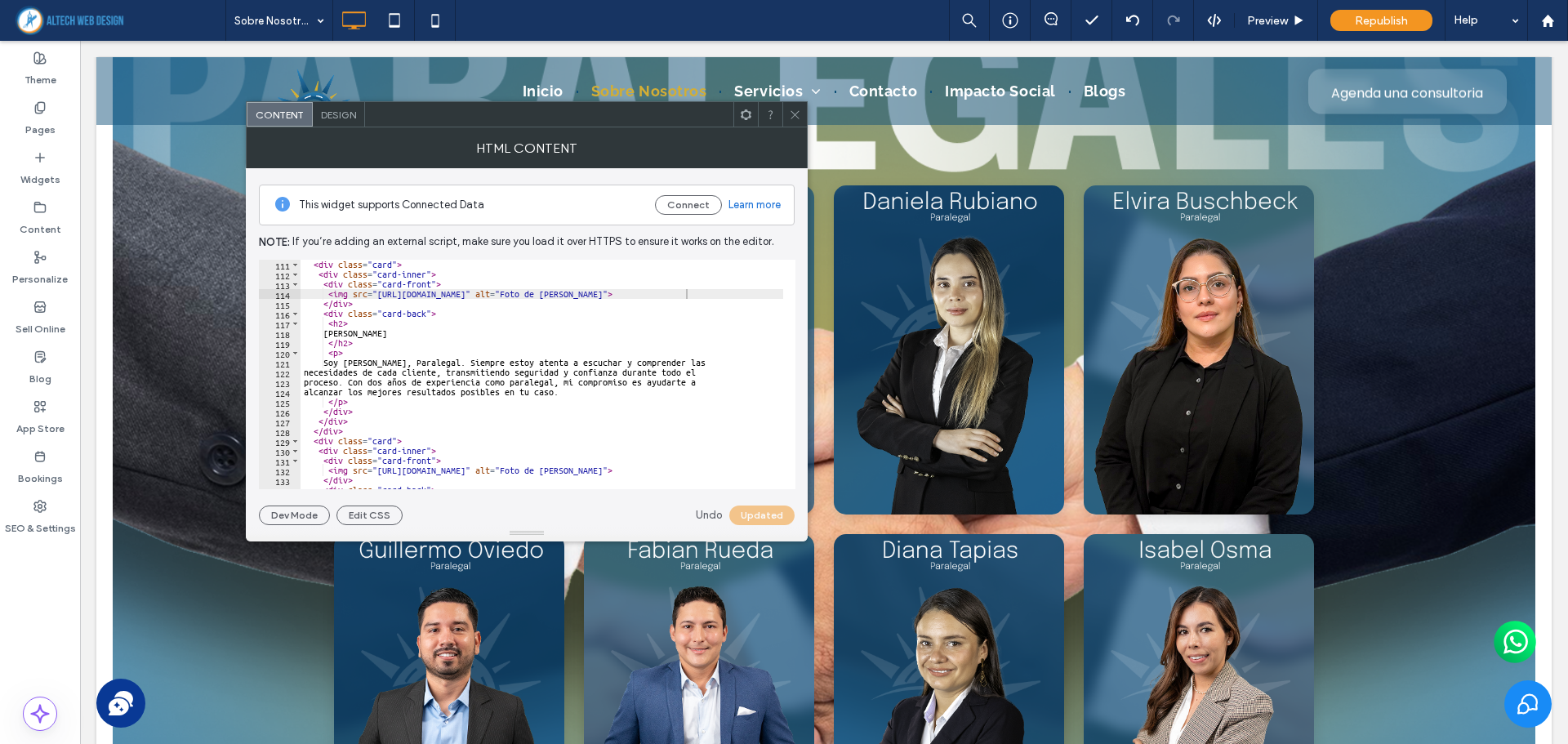
scroll to position [1077, 0]
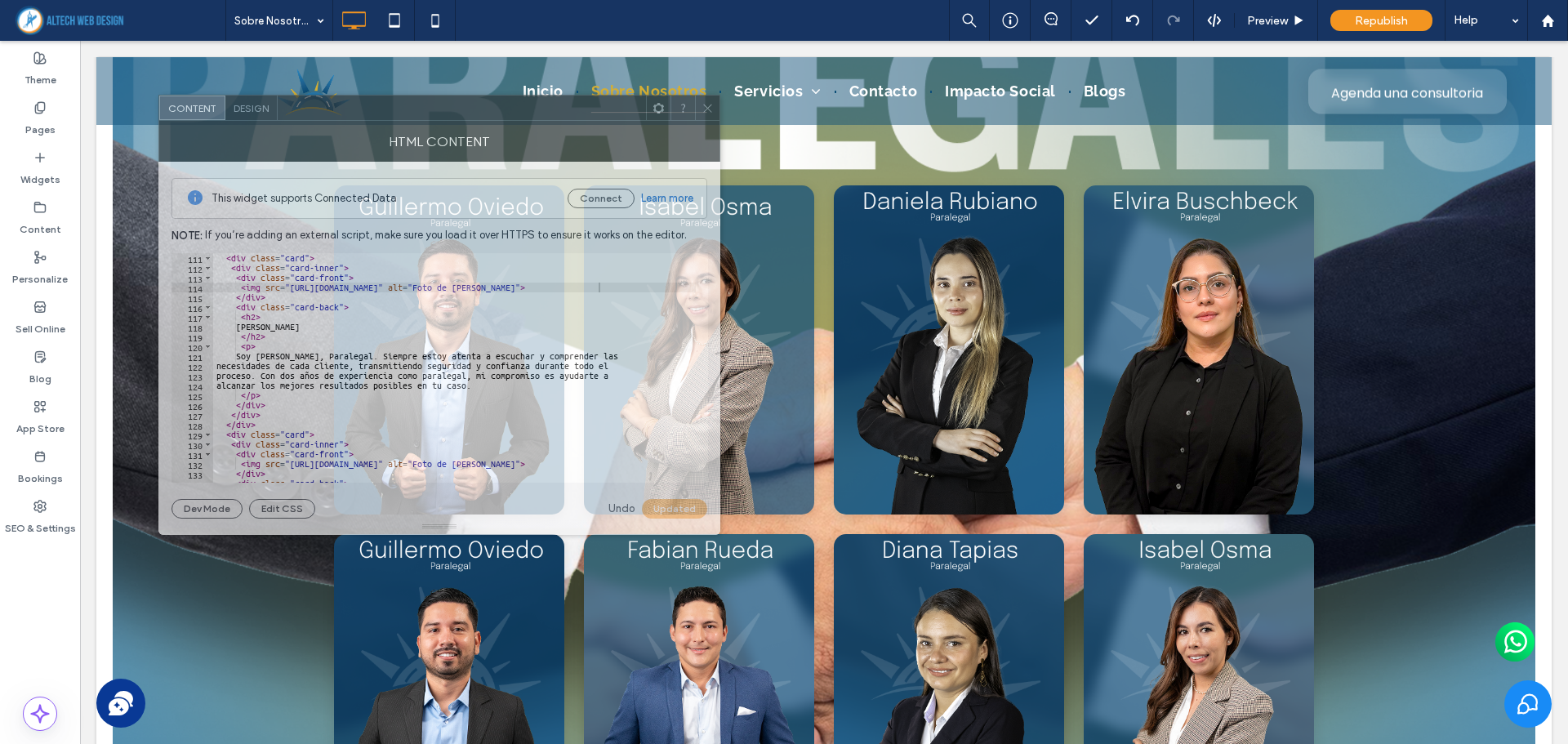
drag, startPoint x: 646, startPoint y: 116, endPoint x: 550, endPoint y: 106, distance: 96.5
click at [550, 106] on div at bounding box center [462, 108] width 369 height 24
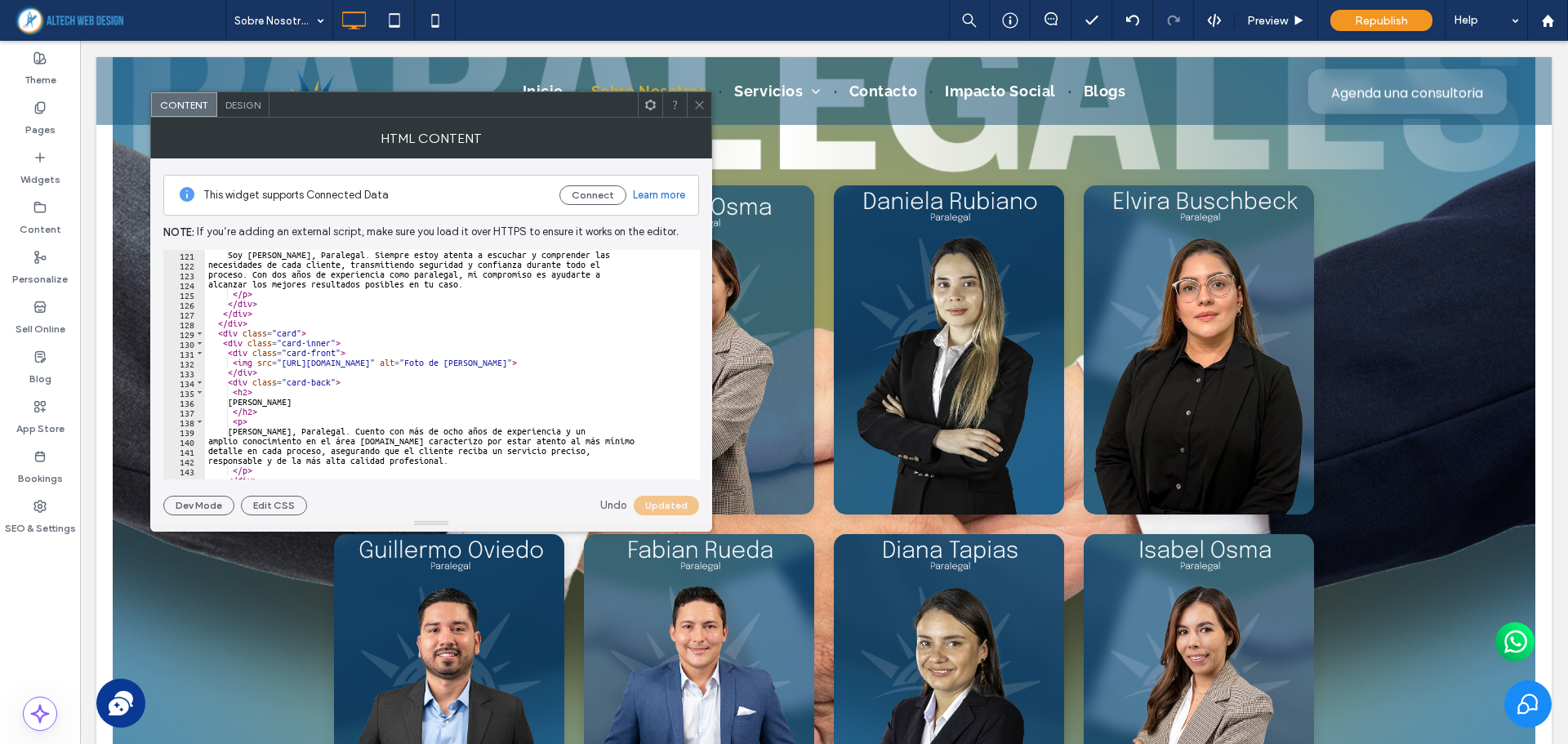
scroll to position [1176, 0]
click at [34, 223] on label "Content" at bounding box center [41, 225] width 41 height 22
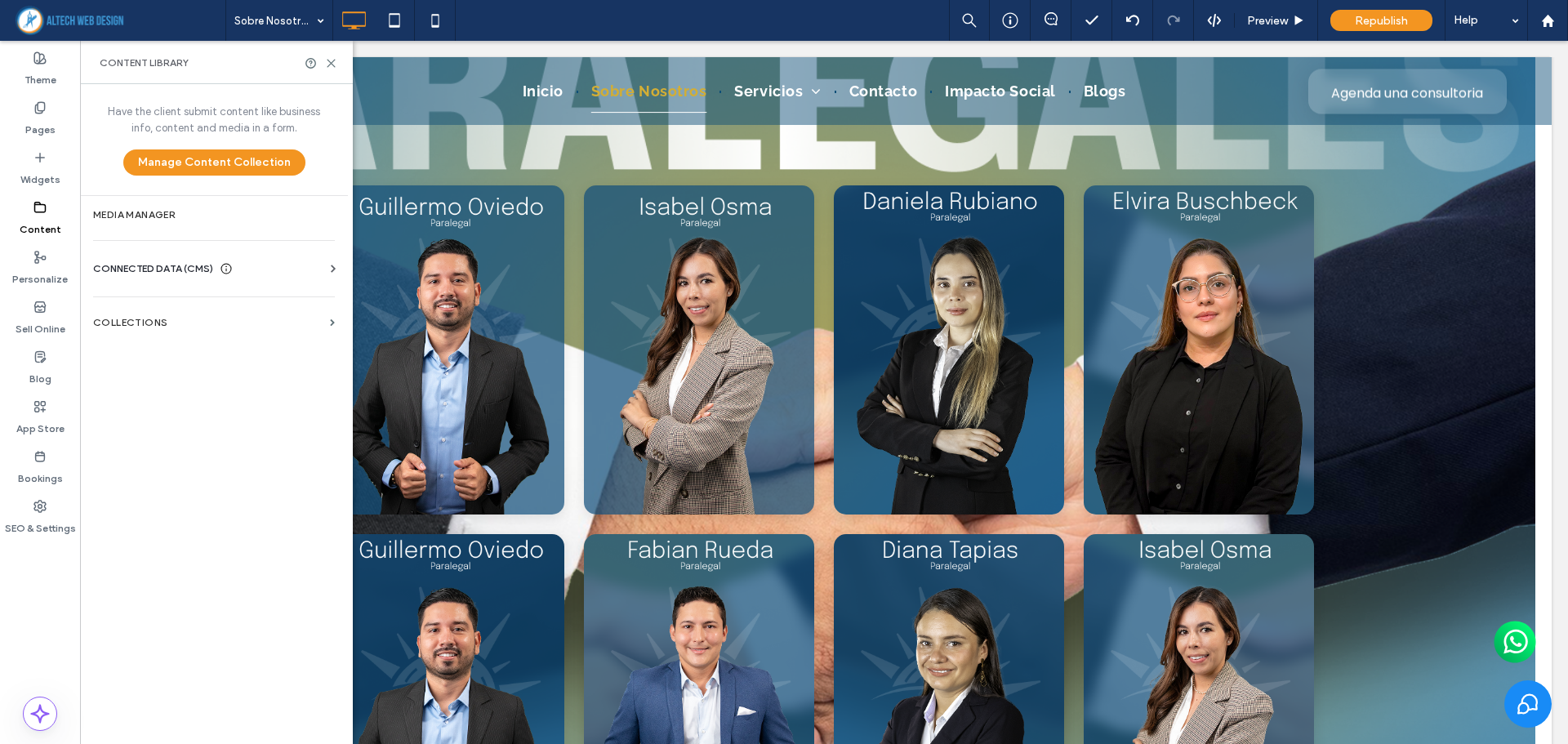
drag, startPoint x: 221, startPoint y: 319, endPoint x: 205, endPoint y: 426, distance: 108.2
click at [190, 498] on div "Have the client submit content like business info, content and media in a form.…" at bounding box center [214, 412] width 268 height 656
click at [197, 227] on section "Media Manager" at bounding box center [214, 215] width 268 height 38
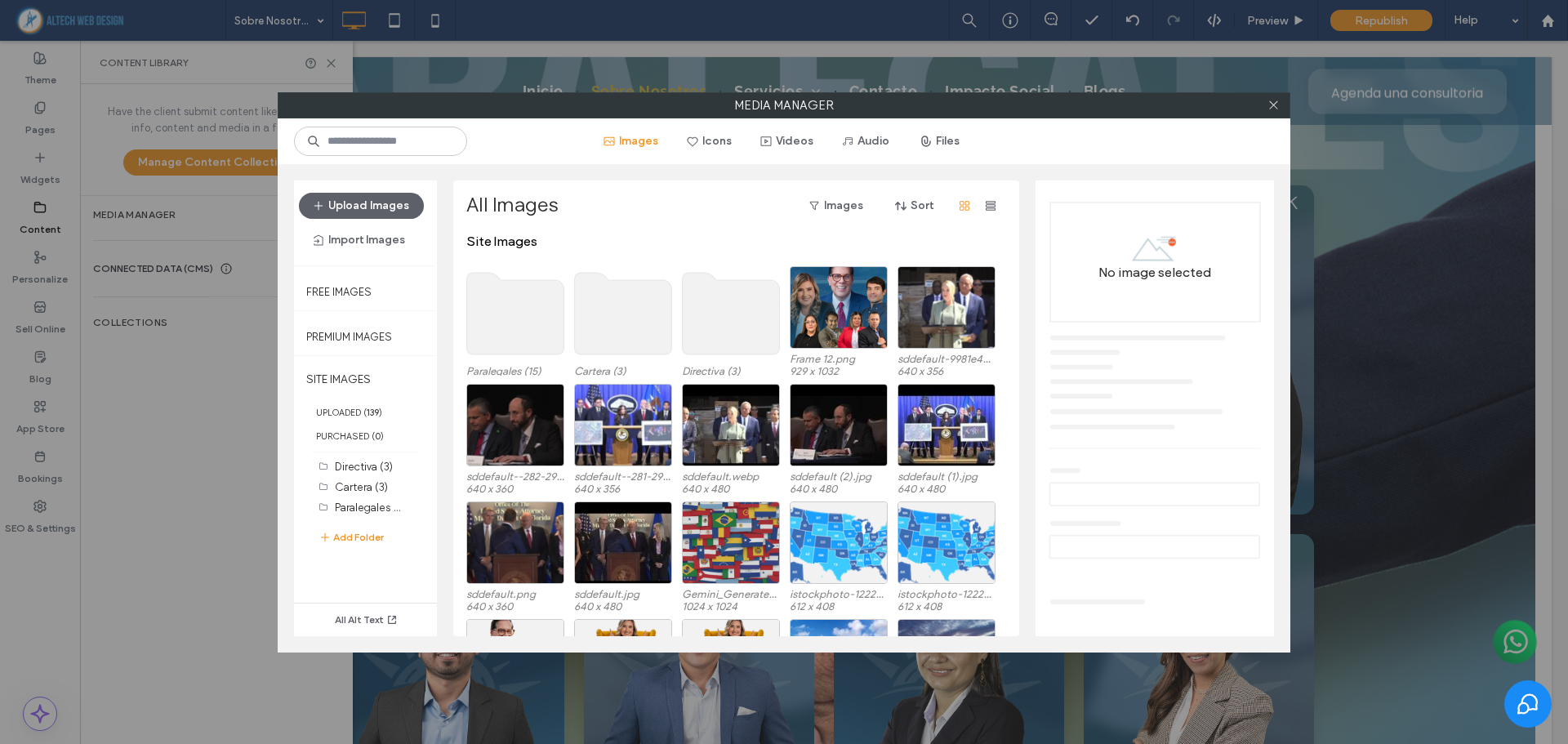
click at [532, 314] on use at bounding box center [515, 313] width 98 height 82
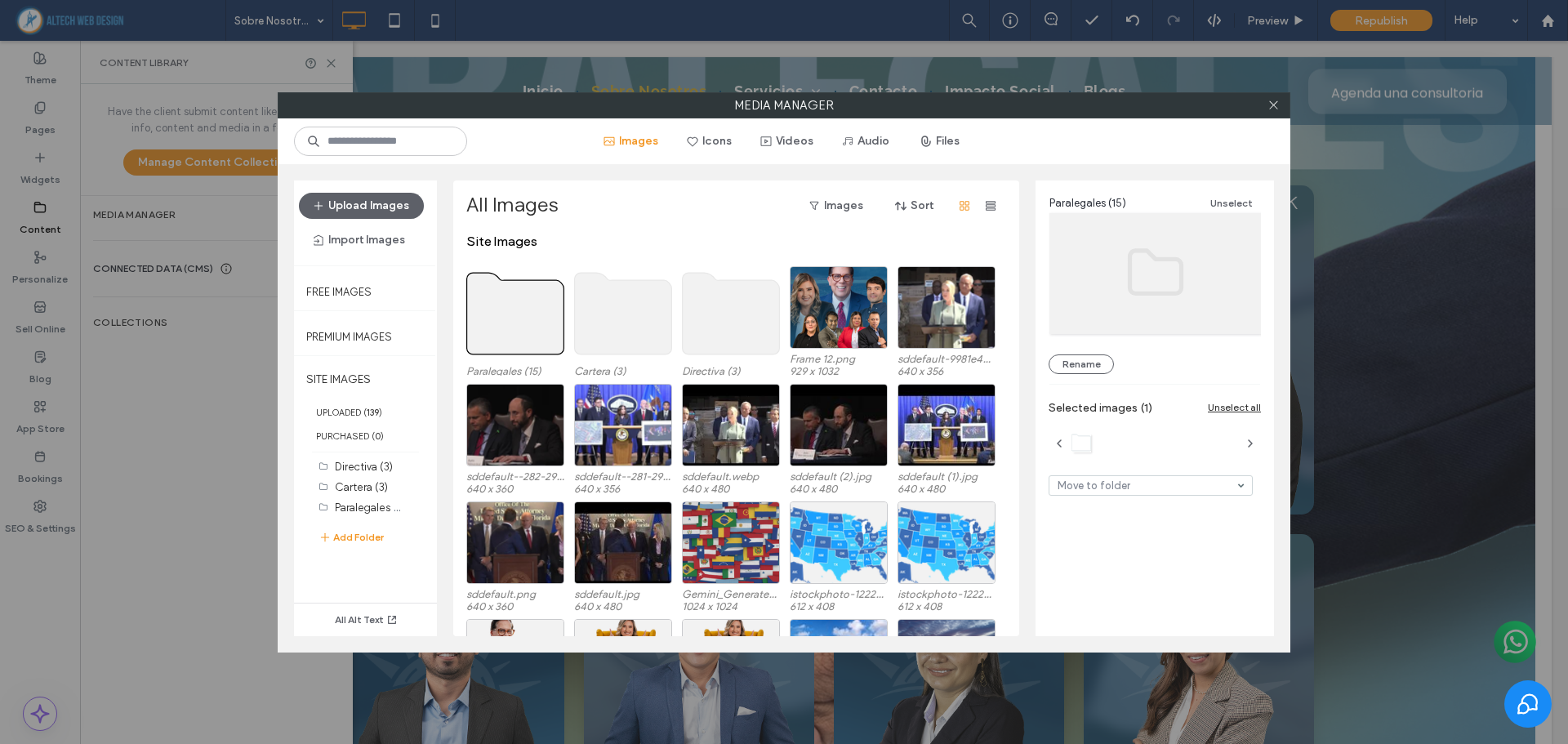
click at [533, 314] on use at bounding box center [515, 313] width 98 height 82
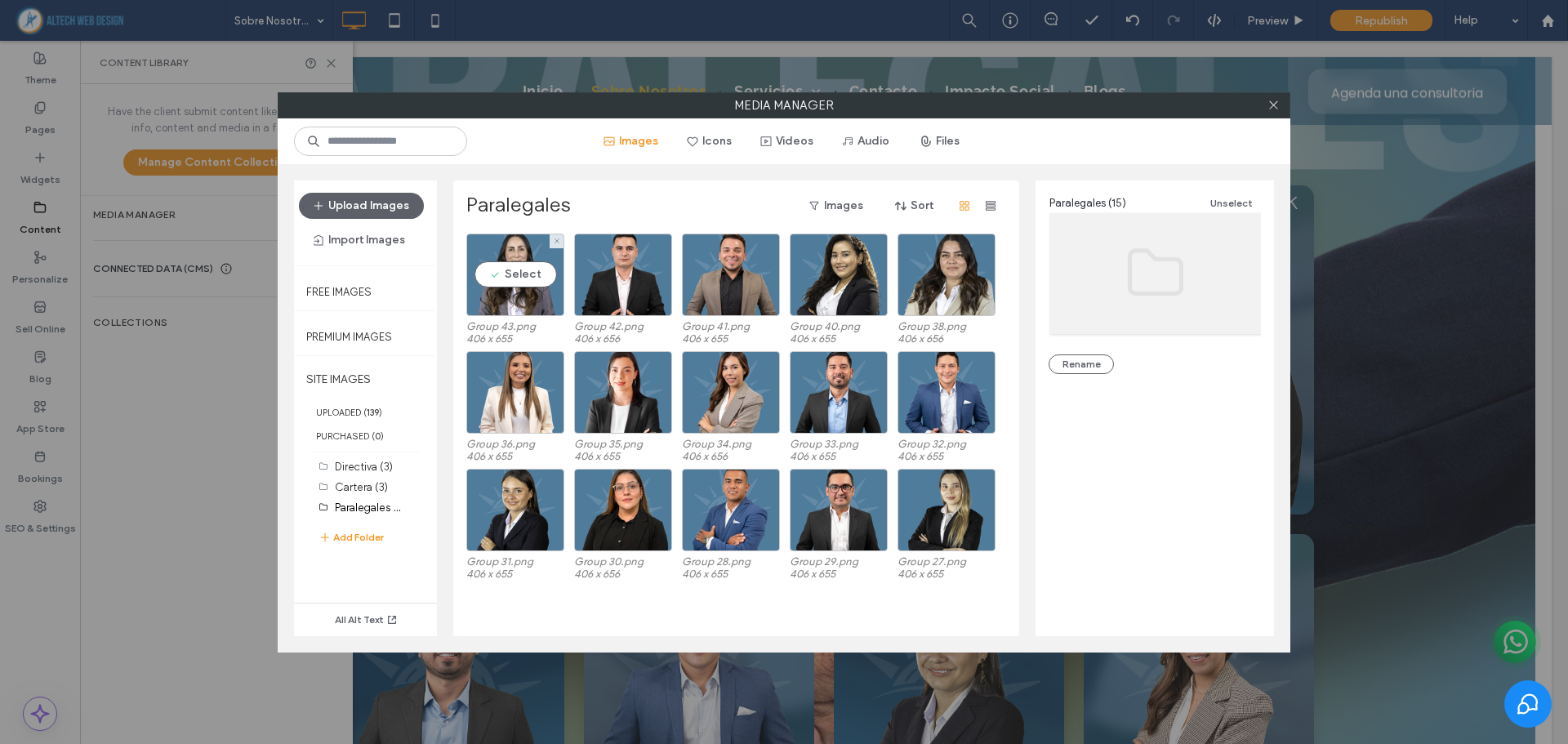
click at [533, 314] on div "Select" at bounding box center [515, 274] width 98 height 83
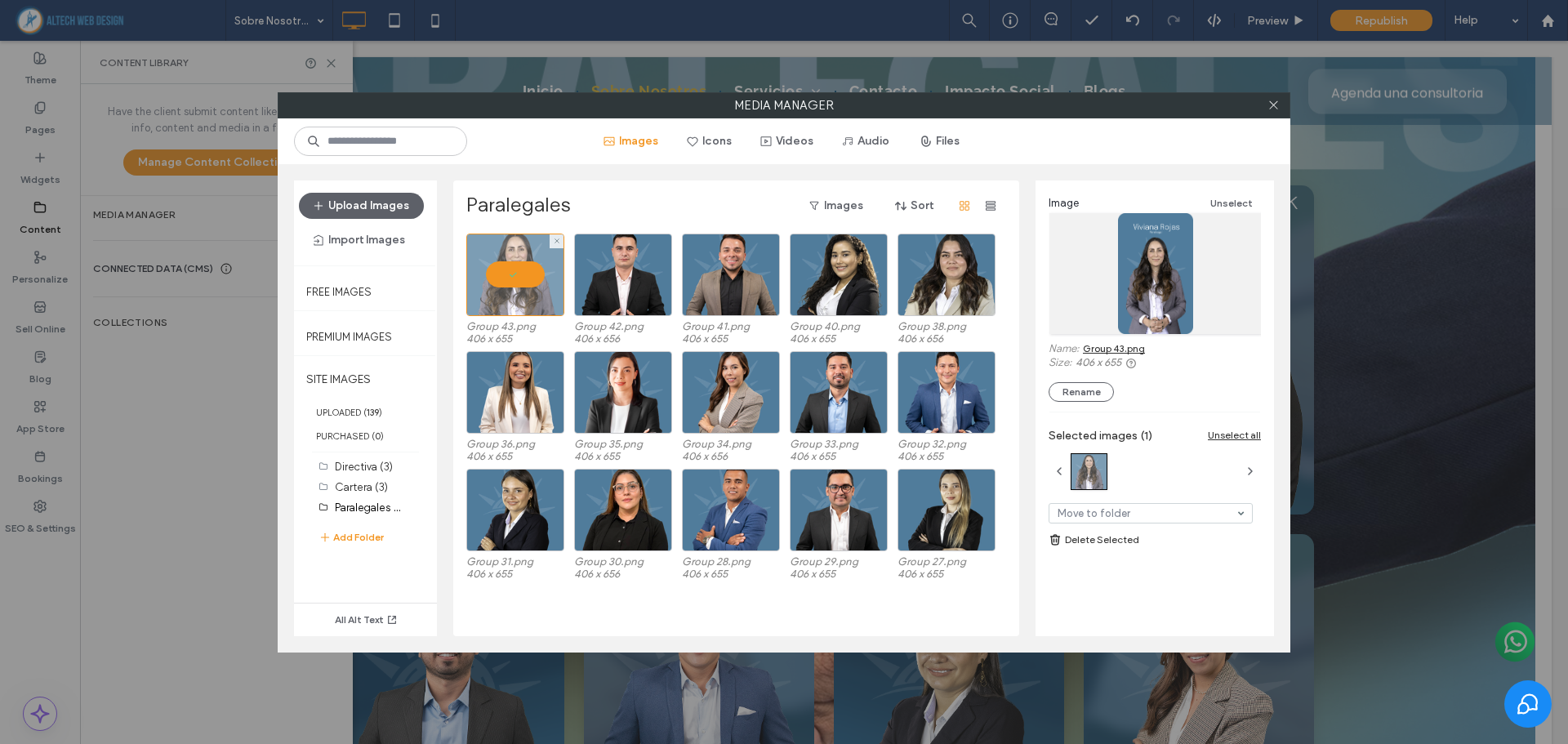
click at [507, 269] on div at bounding box center [515, 274] width 98 height 83
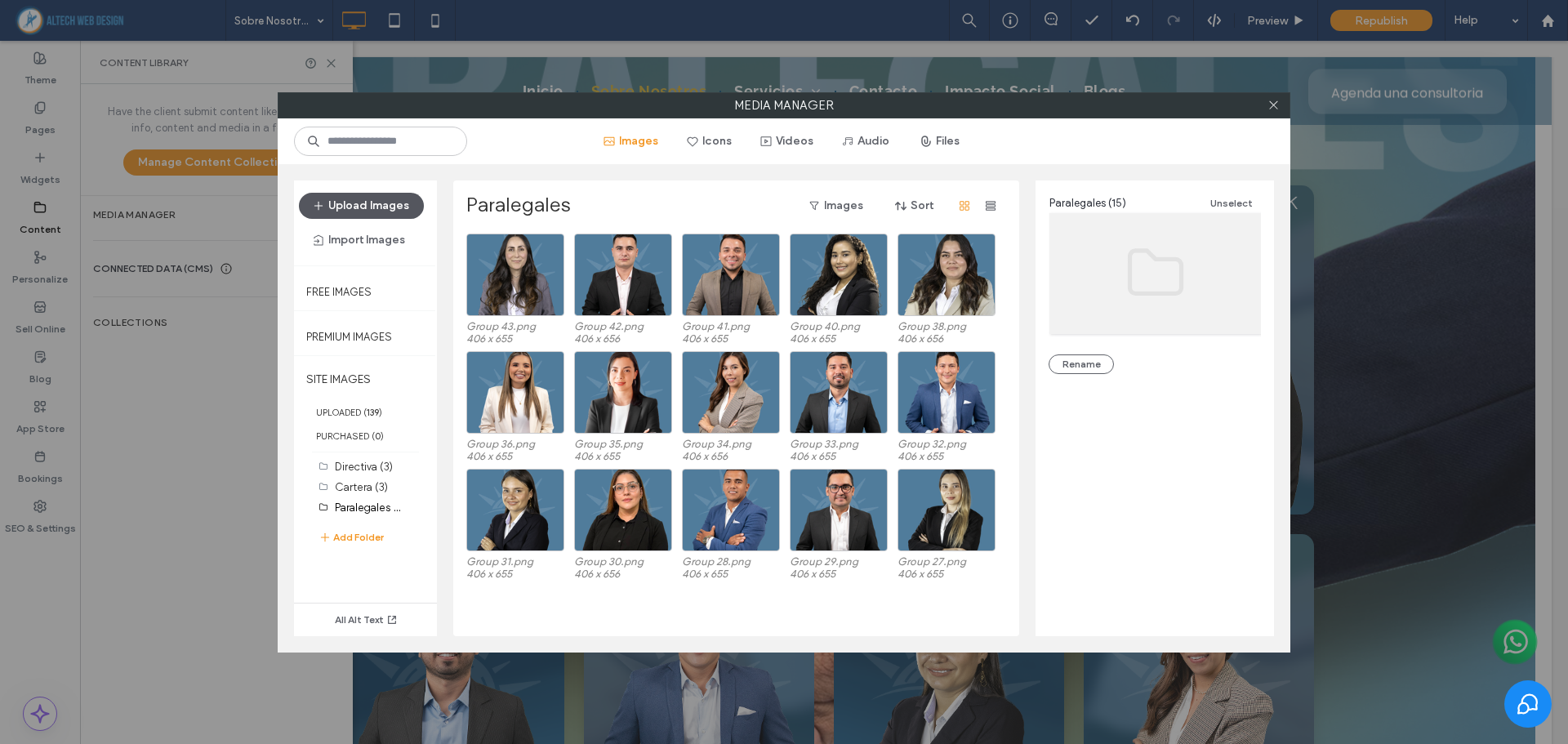
click at [357, 201] on button "Upload Images" at bounding box center [361, 205] width 125 height 26
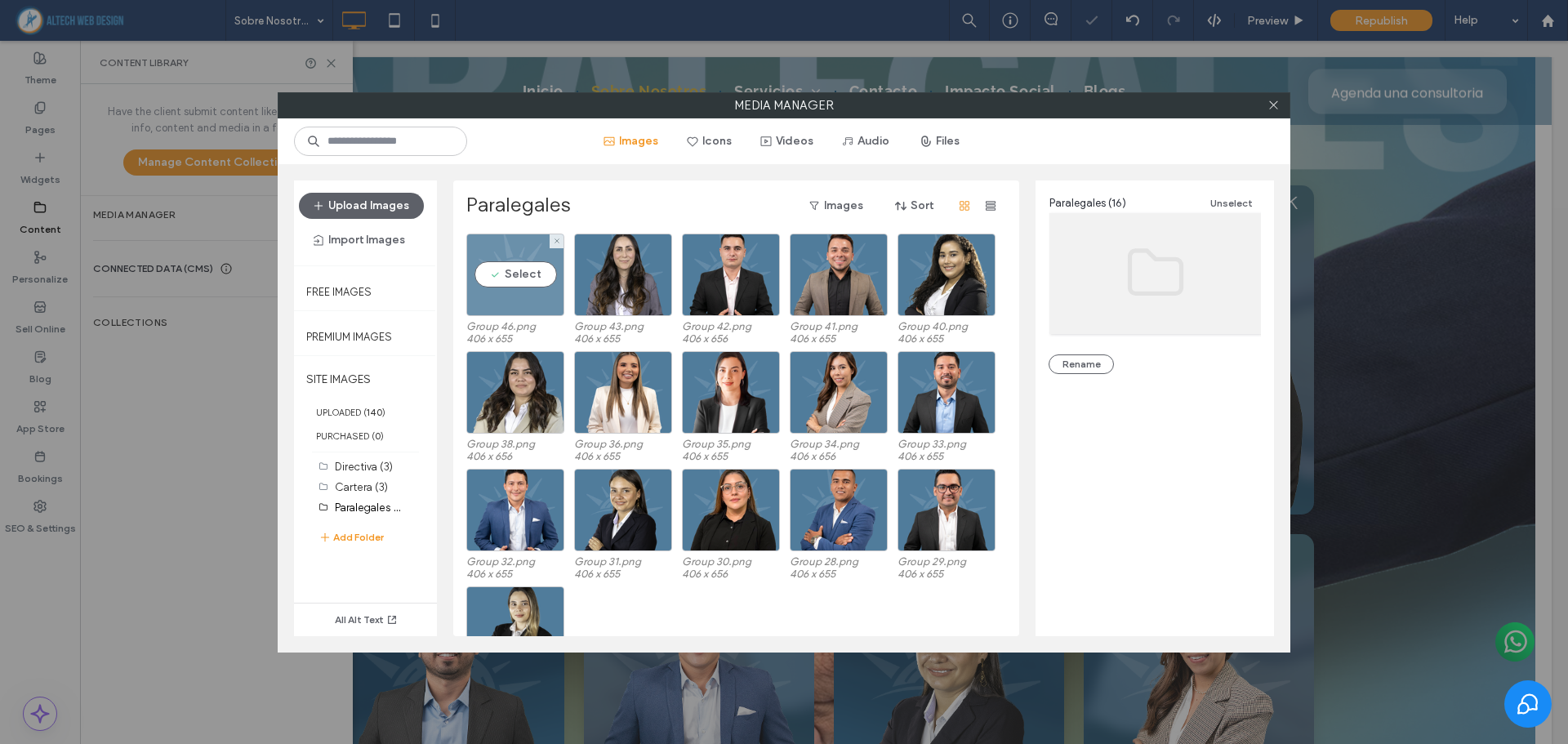
click at [538, 274] on div "Select" at bounding box center [515, 274] width 98 height 83
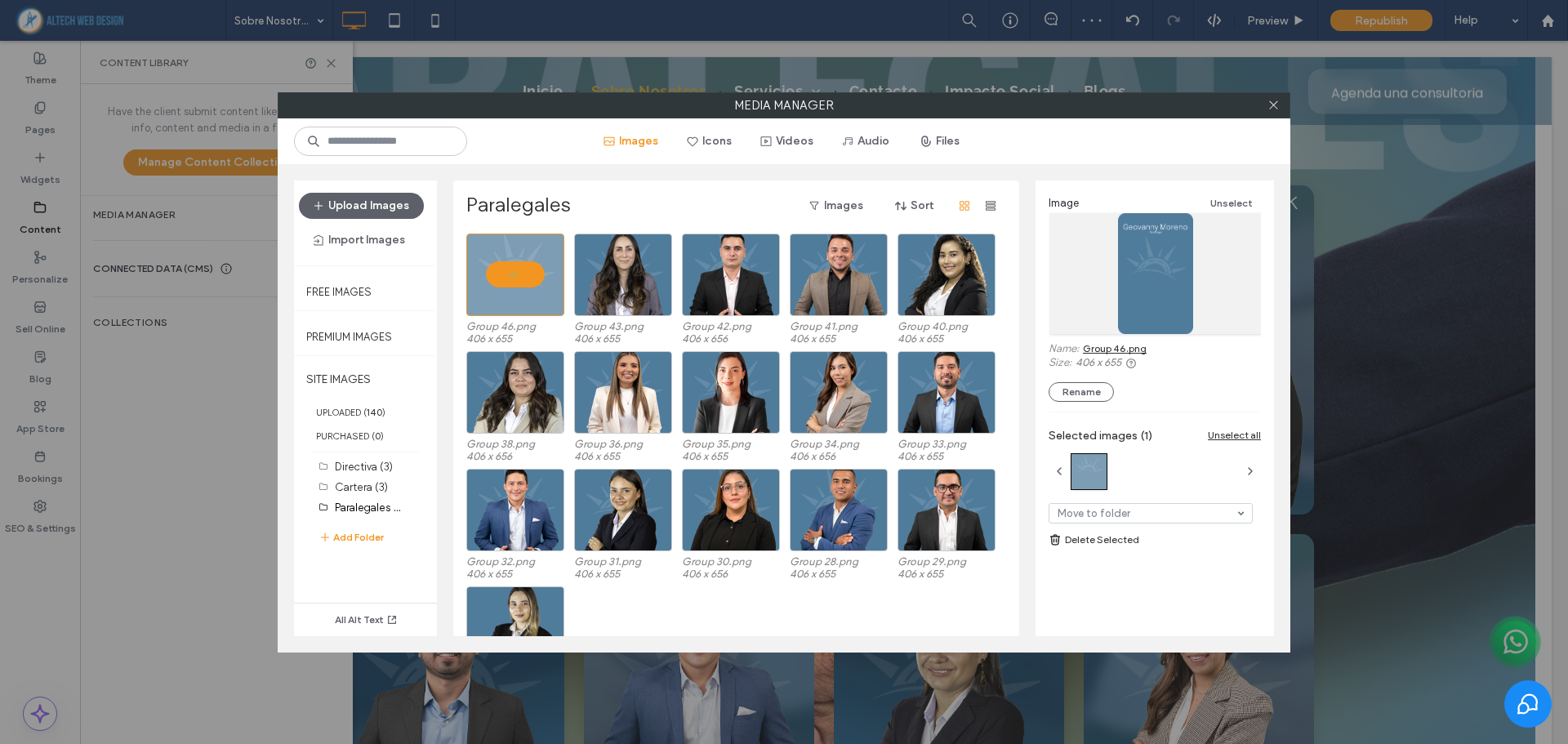
click at [1120, 347] on link "Group 46.png" at bounding box center [1115, 348] width 64 height 12
click at [1271, 107] on use at bounding box center [1273, 104] width 8 height 8
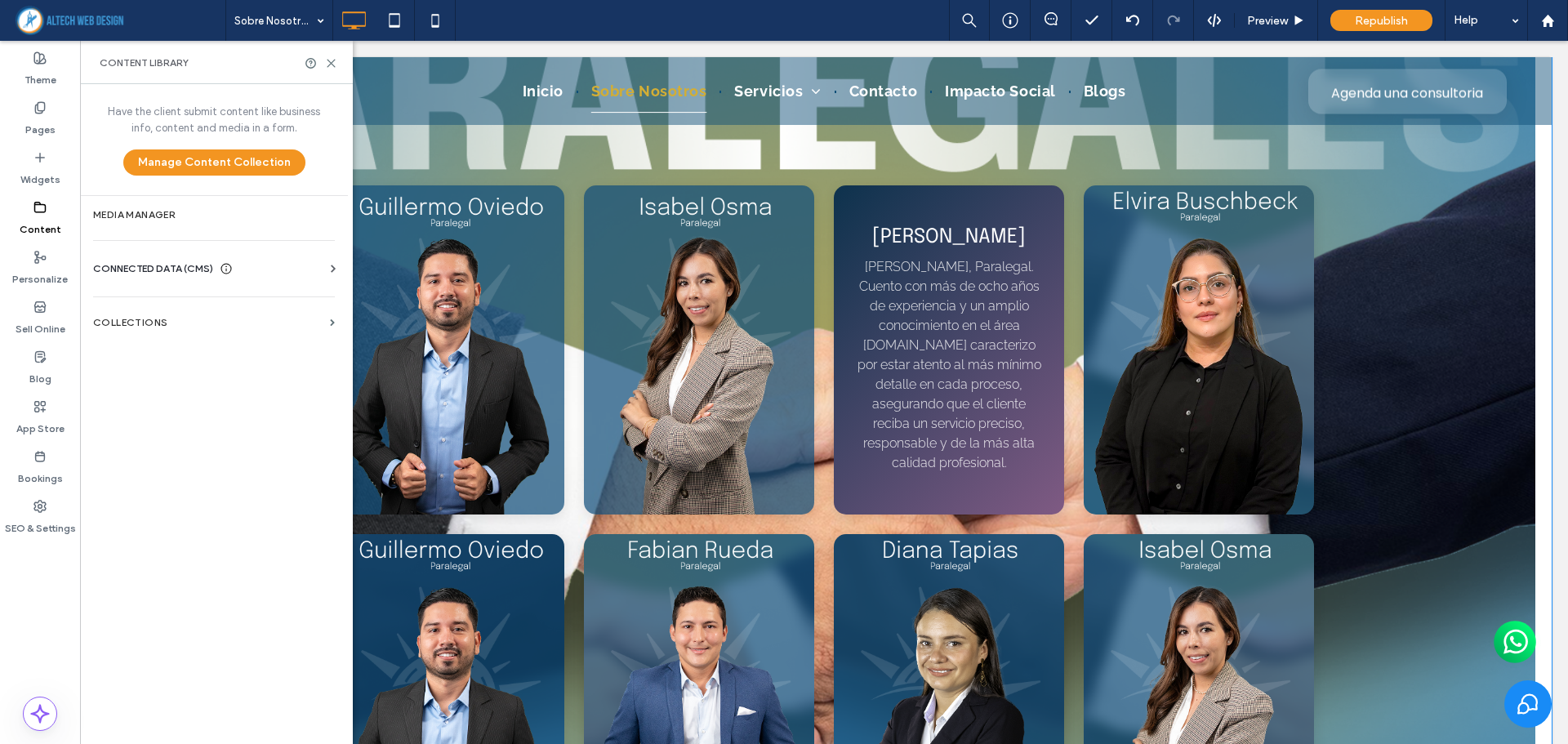
click at [925, 312] on p "[PERSON_NAME], Paralegal. Cuento con más de ocho años de experiencia y un ampli…" at bounding box center [948, 365] width 191 height 216
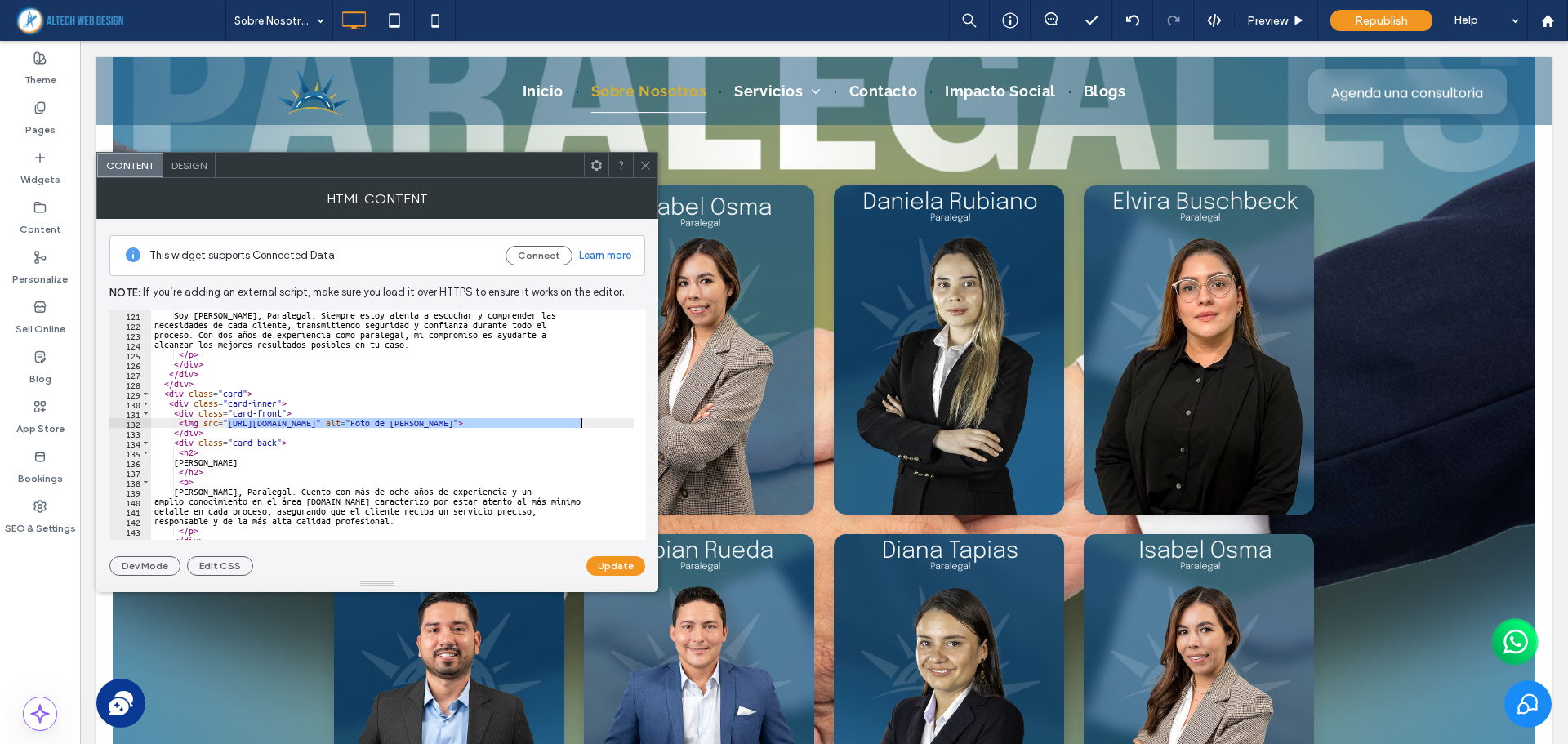
drag, startPoint x: 228, startPoint y: 422, endPoint x: 580, endPoint y: 423, distance: 352.0
click at [580, 423] on div "Soy Isabel Osma, Paralegal. Siempre estoy atenta a escuchar y comprender las ne…" at bounding box center [458, 428] width 614 height 236
paste textarea "Cursor at row 132"
click at [614, 562] on button "Update" at bounding box center [616, 565] width 59 height 20
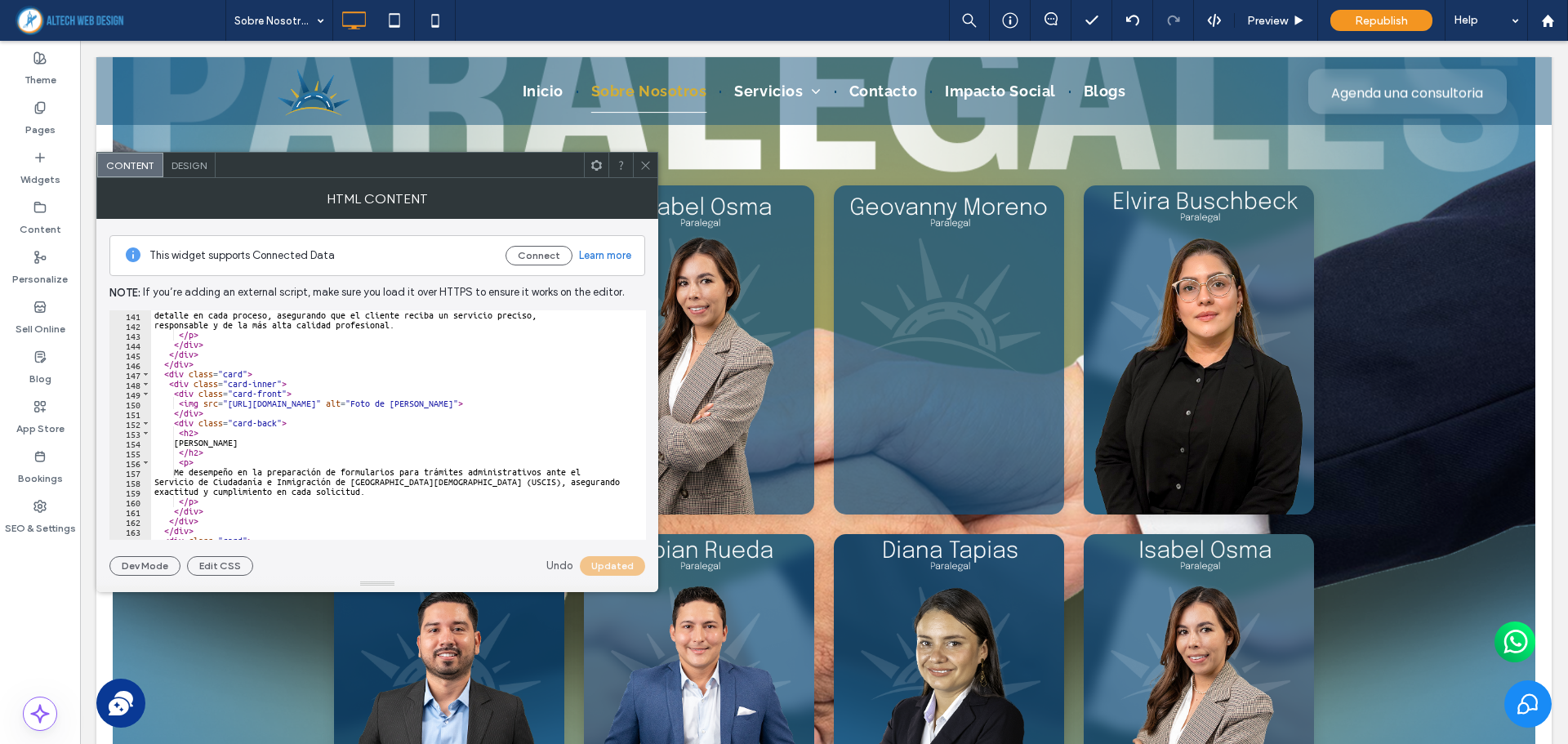
scroll to position [1371, 0]
drag, startPoint x: 228, startPoint y: 403, endPoint x: 579, endPoint y: 404, distance: 351.0
click at [579, 404] on div "detalle en cada proceso, asegurando que el cliente reciba un servicio preciso, …" at bounding box center [458, 428] width 614 height 236
paste textarea "Cursor at row 150"
drag, startPoint x: 618, startPoint y: 562, endPoint x: 626, endPoint y: 550, distance: 14.4
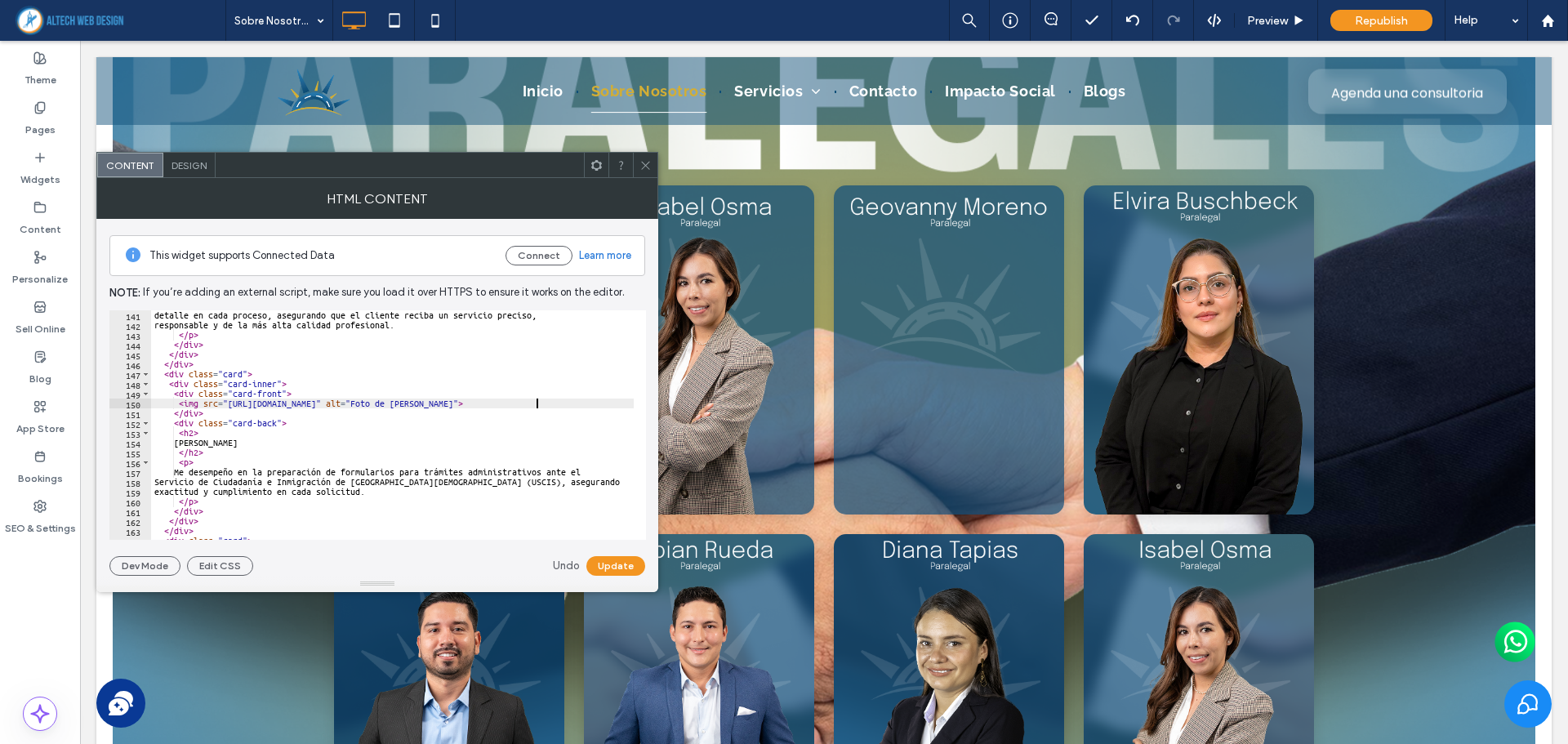
click at [619, 562] on button "Update" at bounding box center [616, 565] width 59 height 20
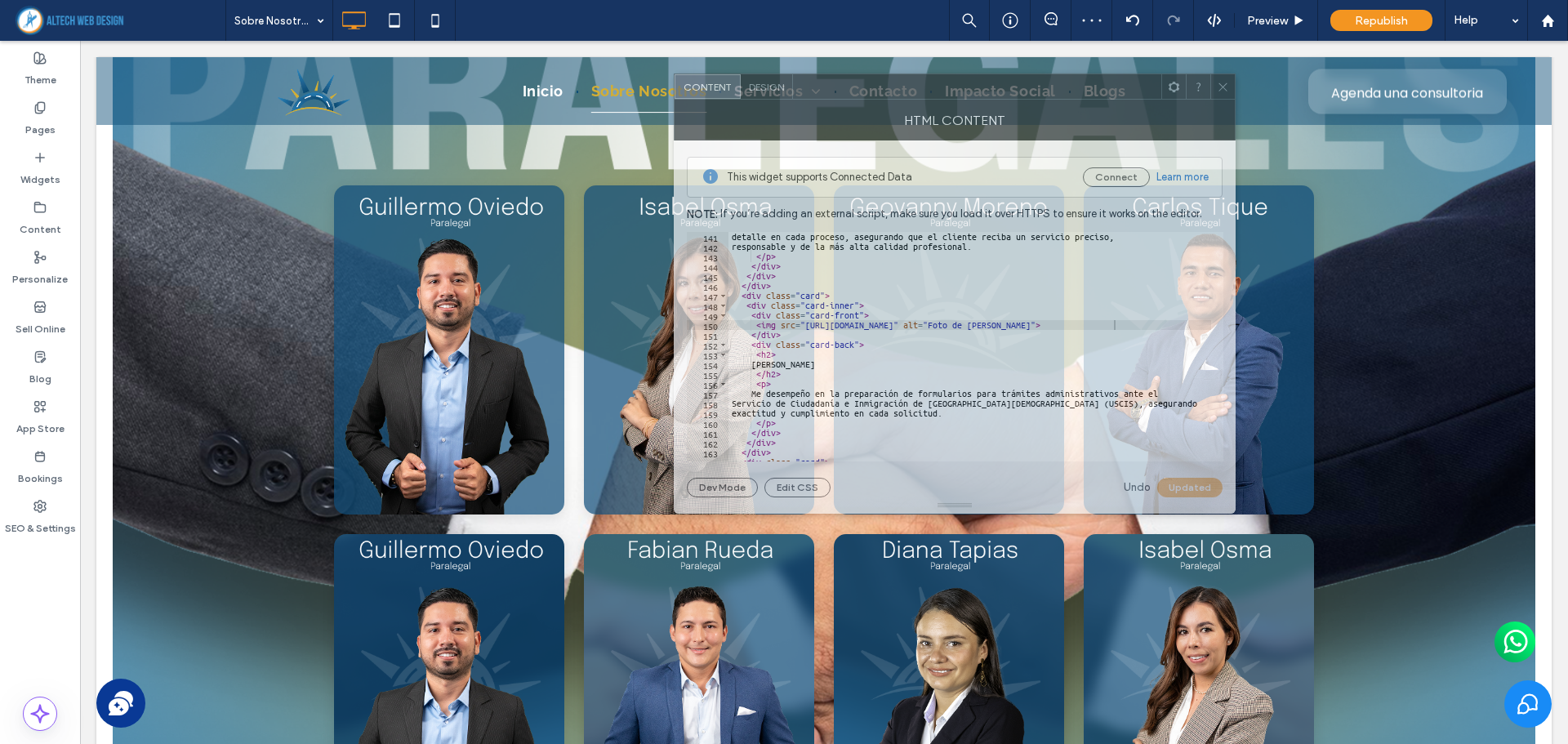
drag, startPoint x: 465, startPoint y: 171, endPoint x: 1042, endPoint y: 92, distance: 582.4
click at [1042, 92] on div at bounding box center [977, 86] width 369 height 24
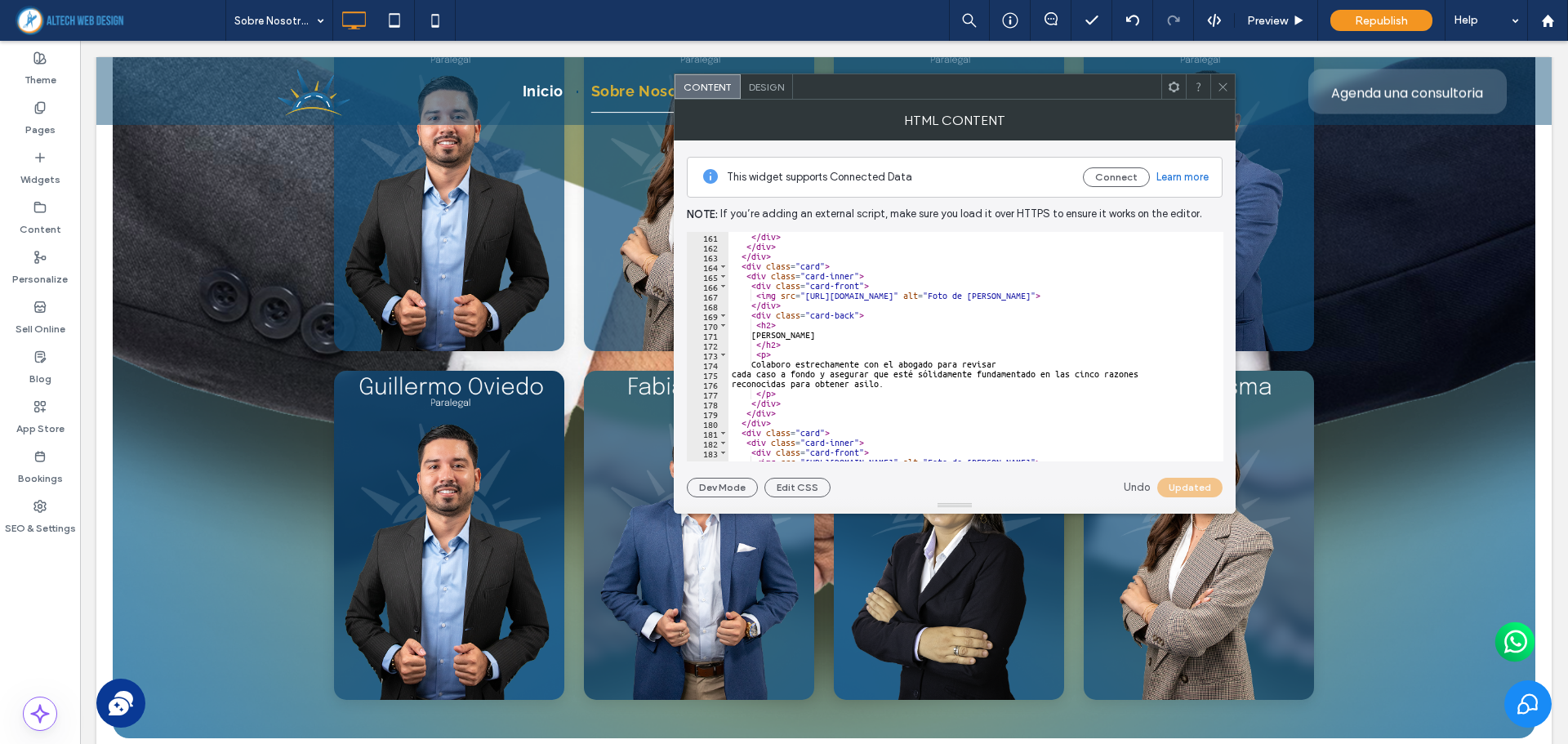
scroll to position [1567, 0]
drag, startPoint x: 804, startPoint y: 294, endPoint x: 1158, endPoint y: 294, distance: 354.0
click at [1158, 294] on div "</ div > </ div > </ div > < div class = "card" > < div class = "card-inner" > …" at bounding box center [1035, 350] width 614 height 236
paste textarea "Cursor at row 167"
type textarea "**********"
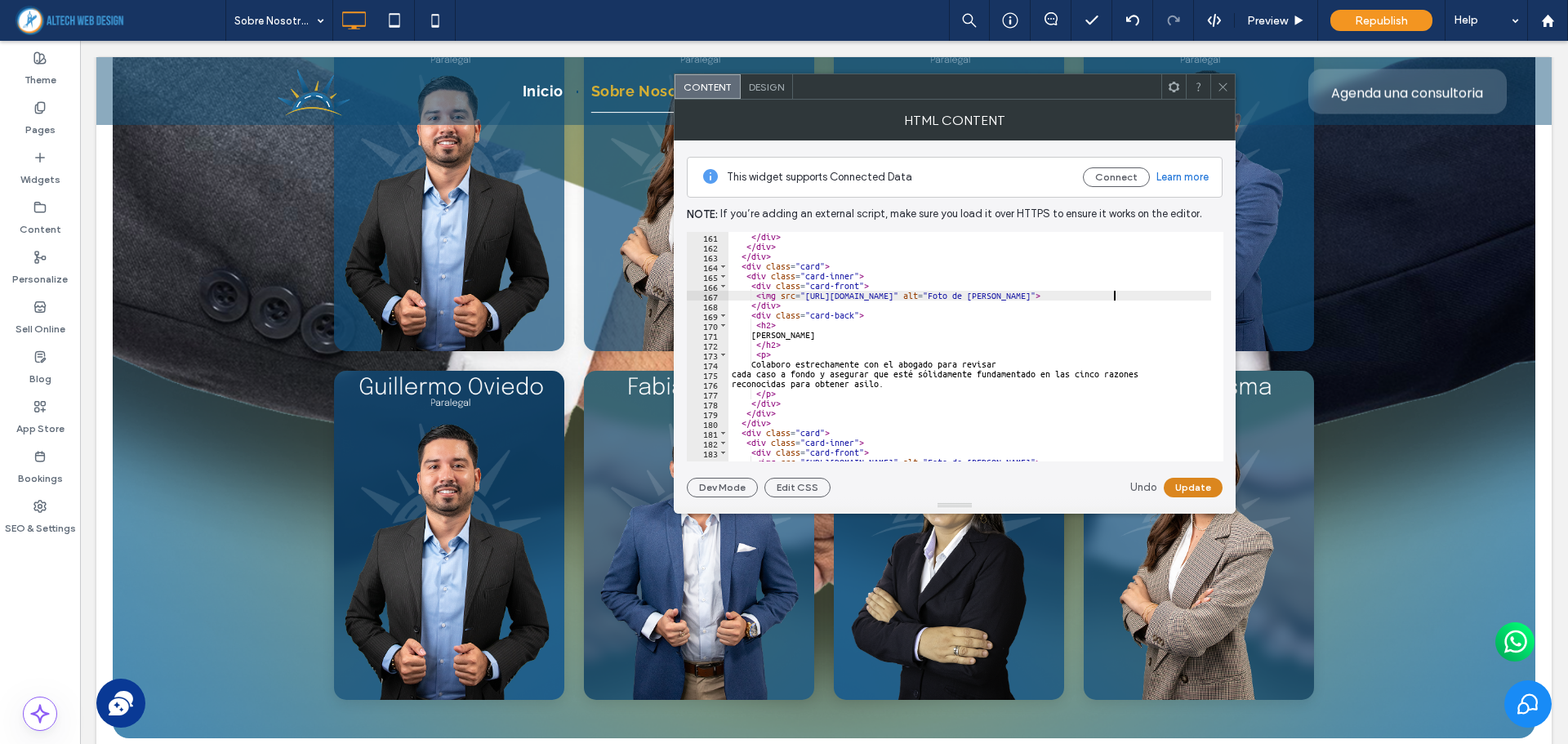
click at [1183, 481] on button "Update" at bounding box center [1193, 487] width 59 height 20
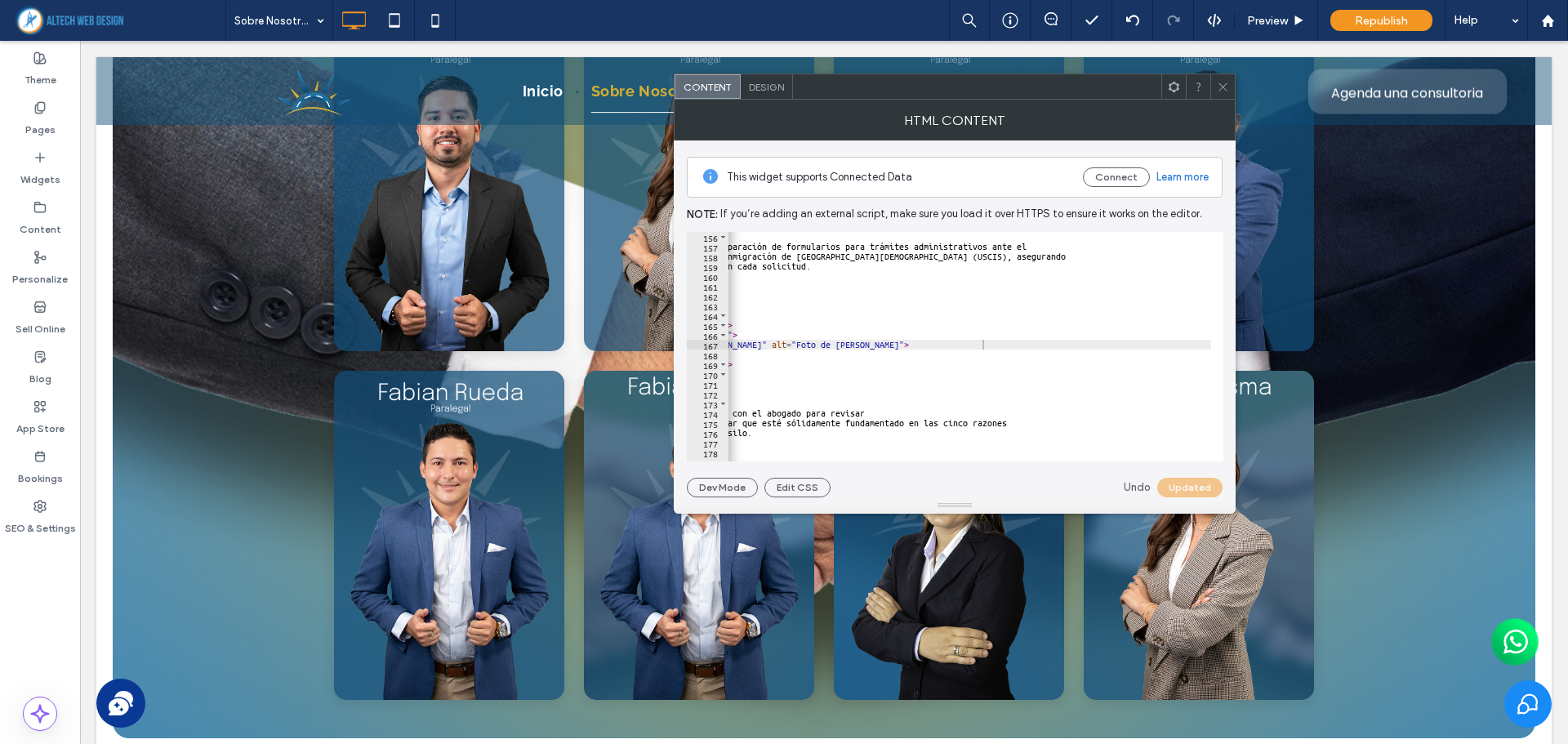
scroll to position [0, 131]
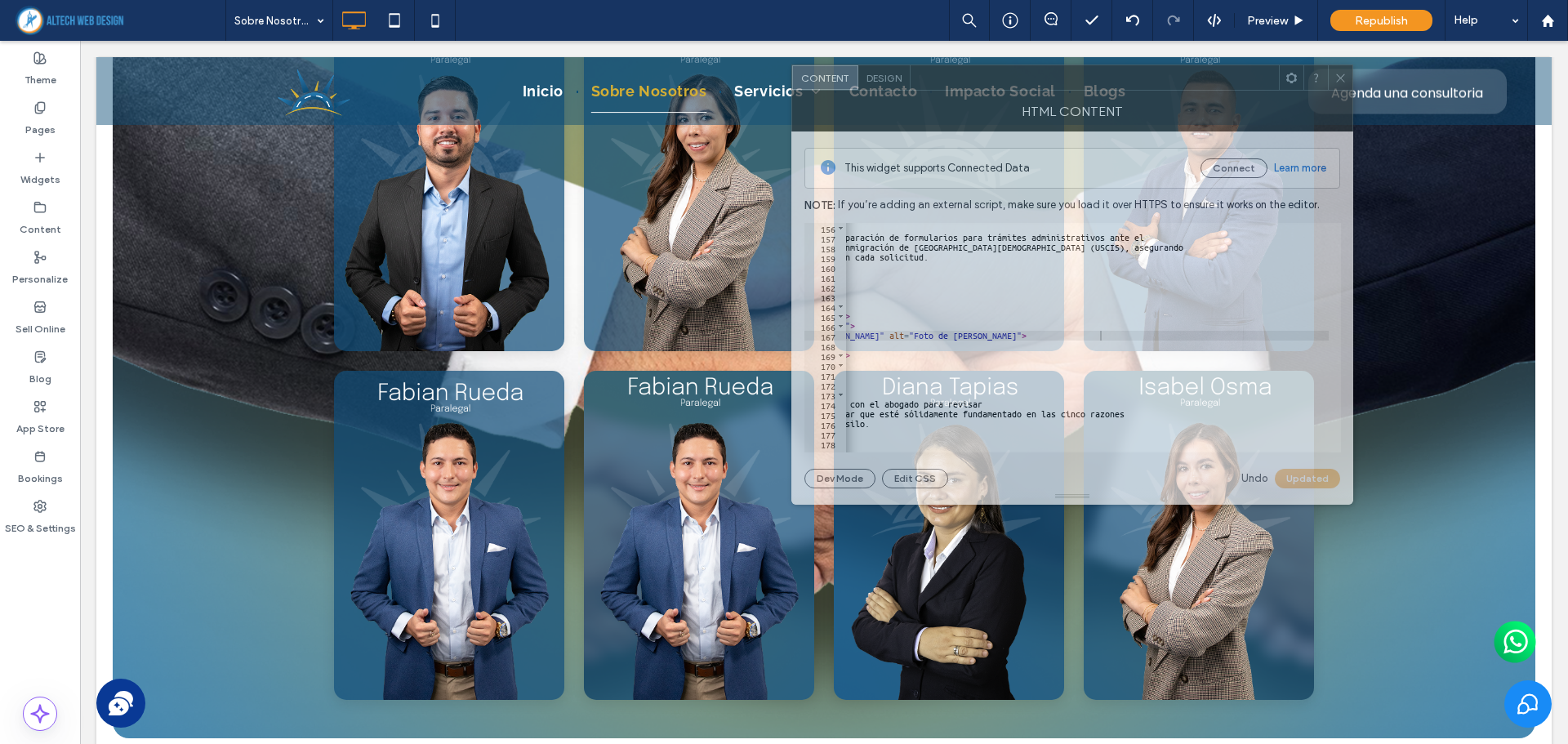
drag, startPoint x: 859, startPoint y: 96, endPoint x: 903, endPoint y: 255, distance: 165.0
click at [1015, 89] on div at bounding box center [1094, 78] width 369 height 24
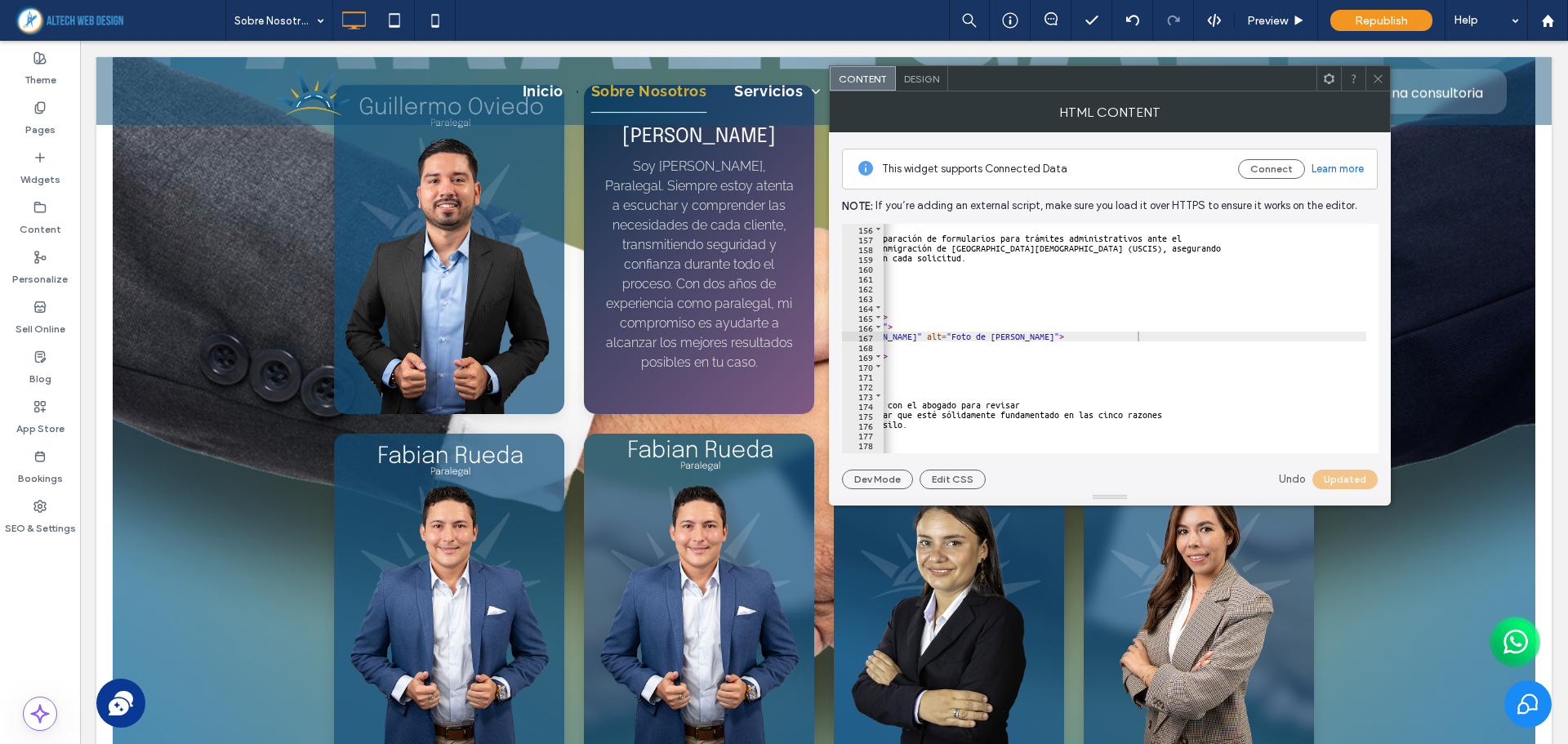
scroll to position [3906, 0]
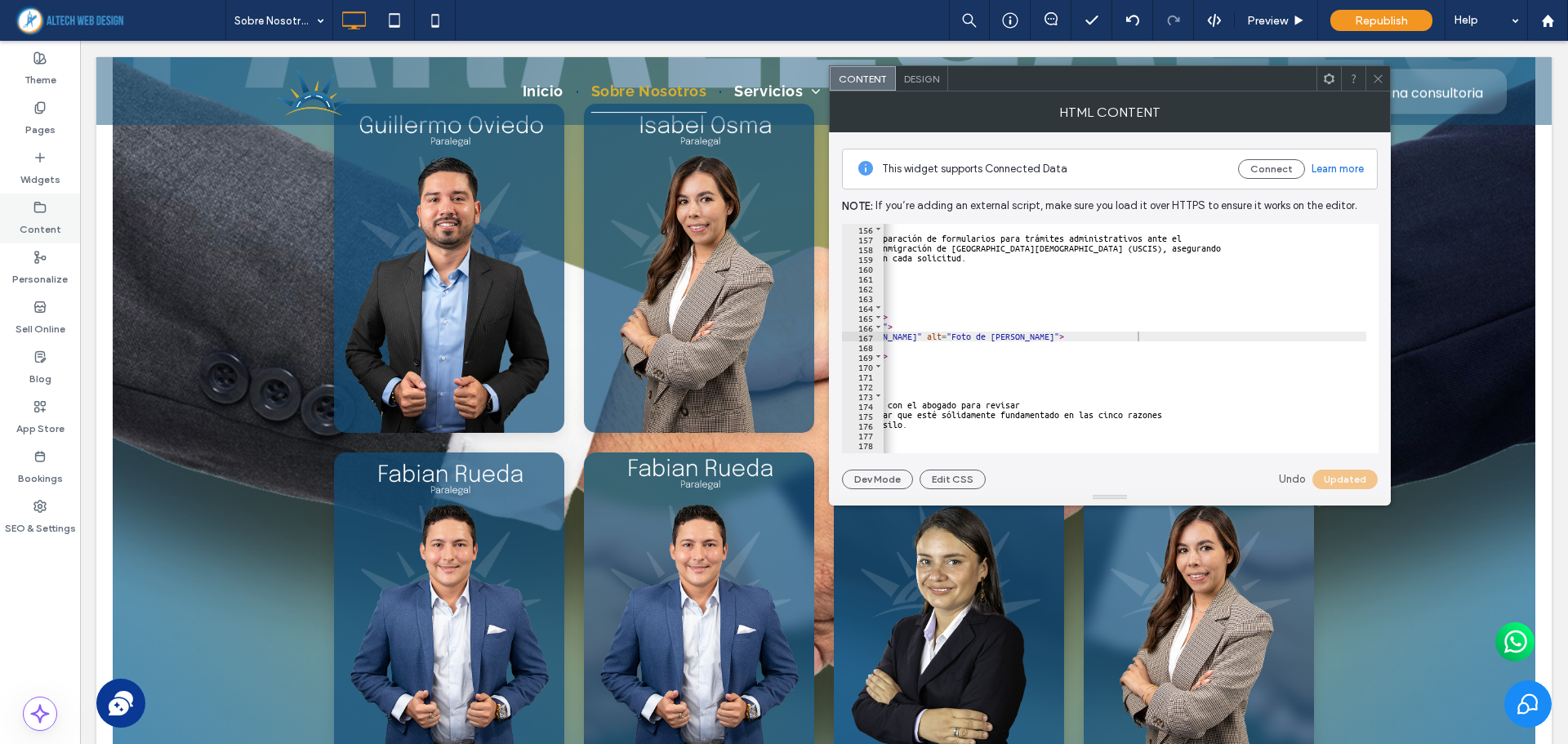
click at [47, 218] on label "Content" at bounding box center [41, 225] width 41 height 22
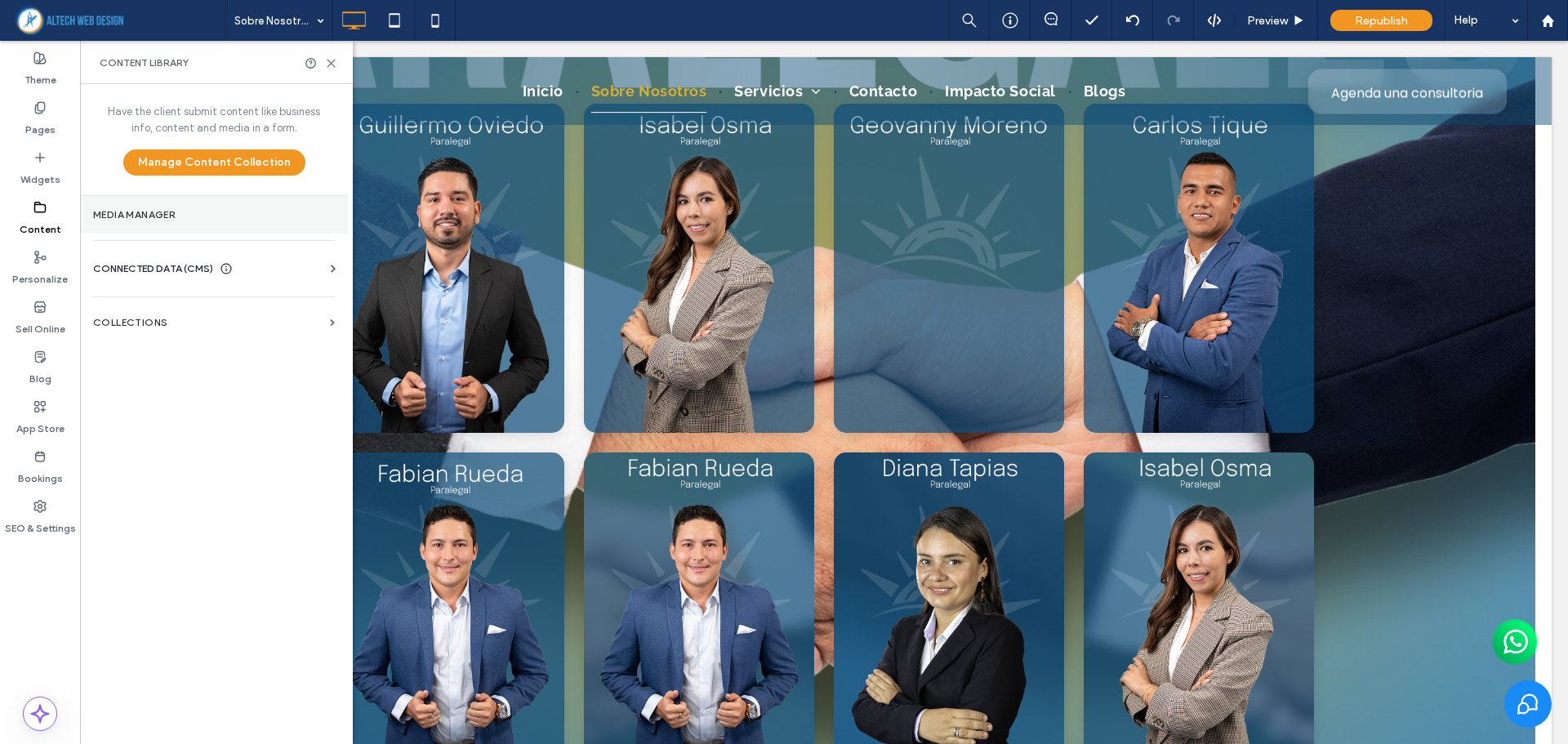
click at [205, 215] on label "Media Manager" at bounding box center [214, 214] width 242 height 11
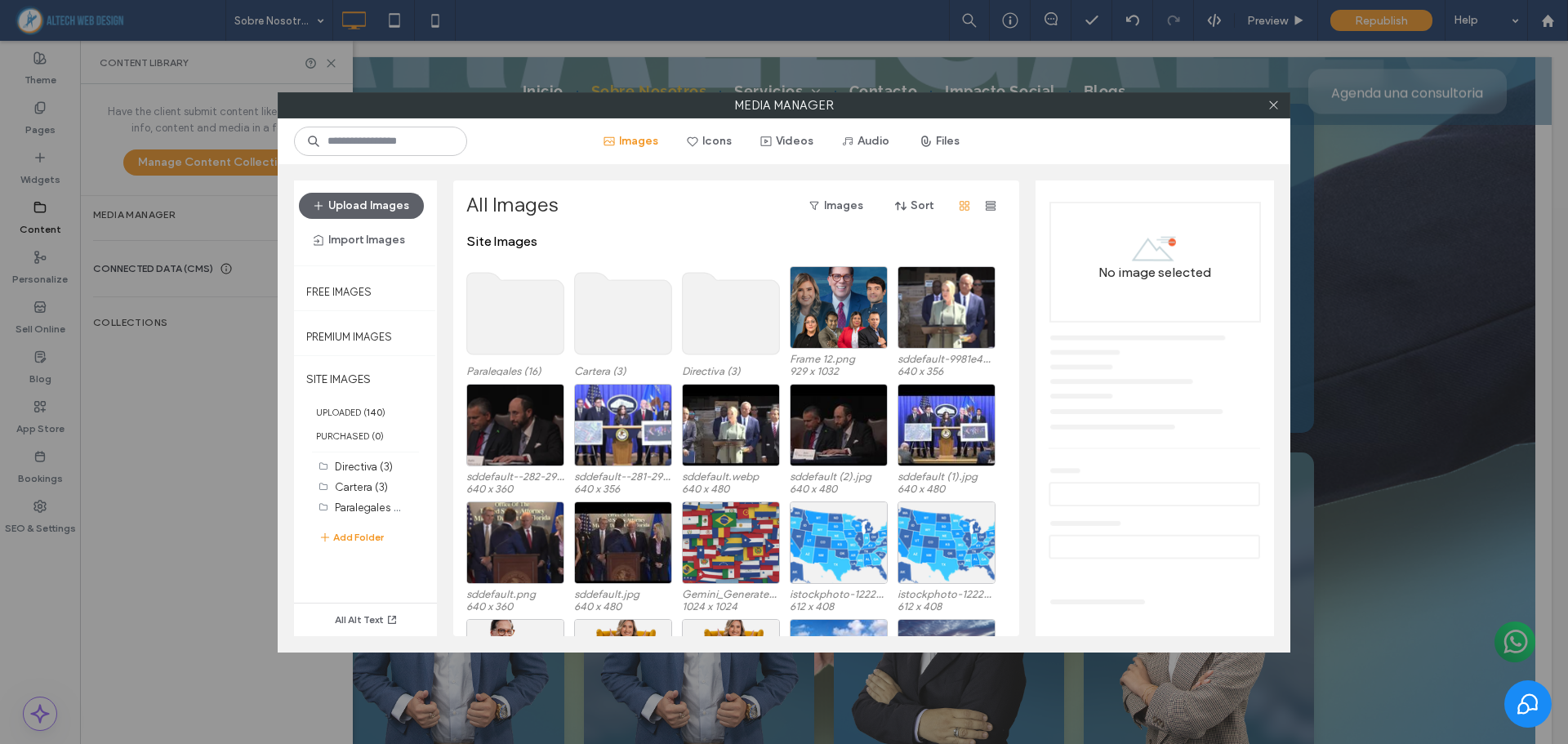
click at [522, 323] on use at bounding box center [515, 313] width 98 height 82
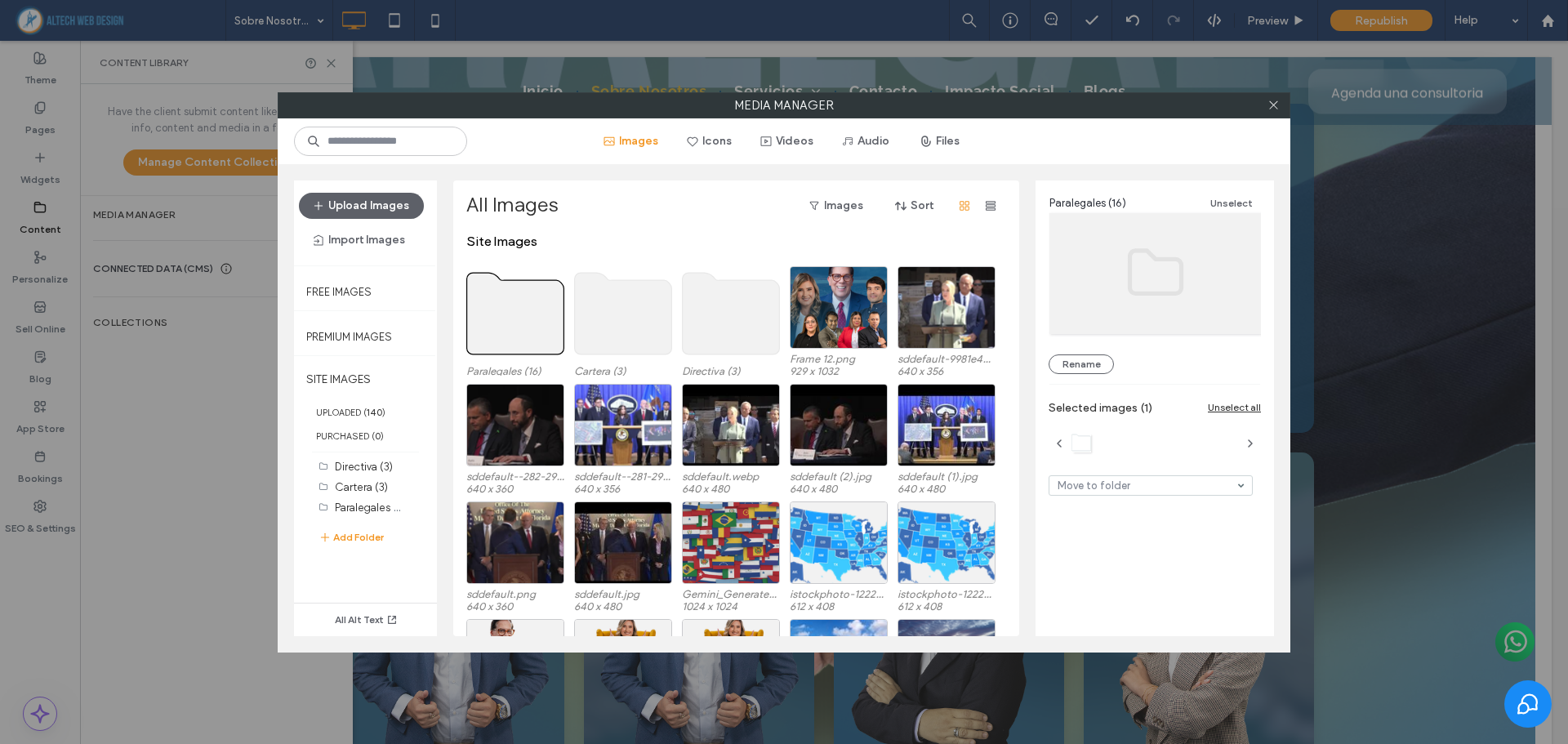
click at [522, 323] on use at bounding box center [515, 313] width 98 height 82
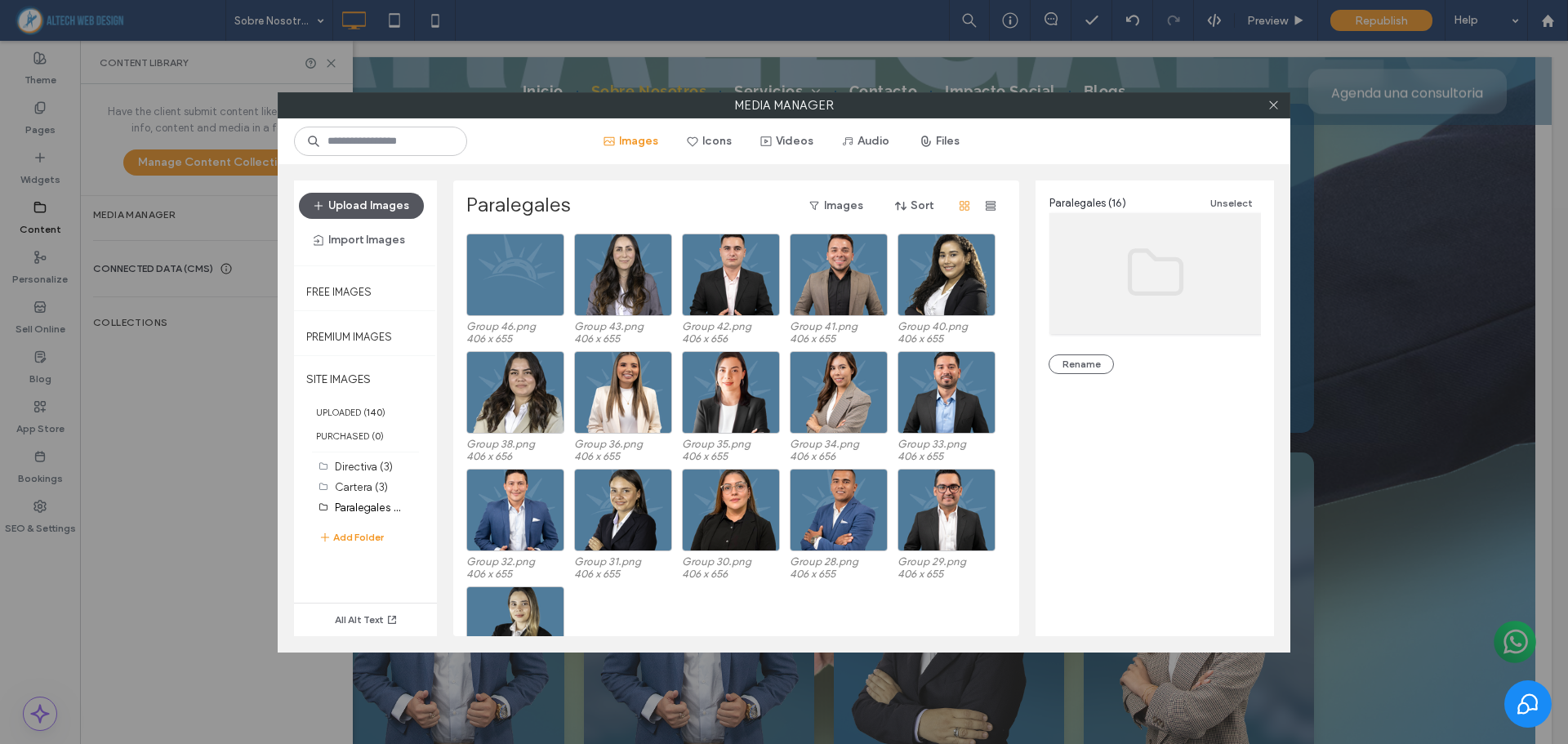
click at [395, 211] on button "Upload Images" at bounding box center [361, 205] width 125 height 26
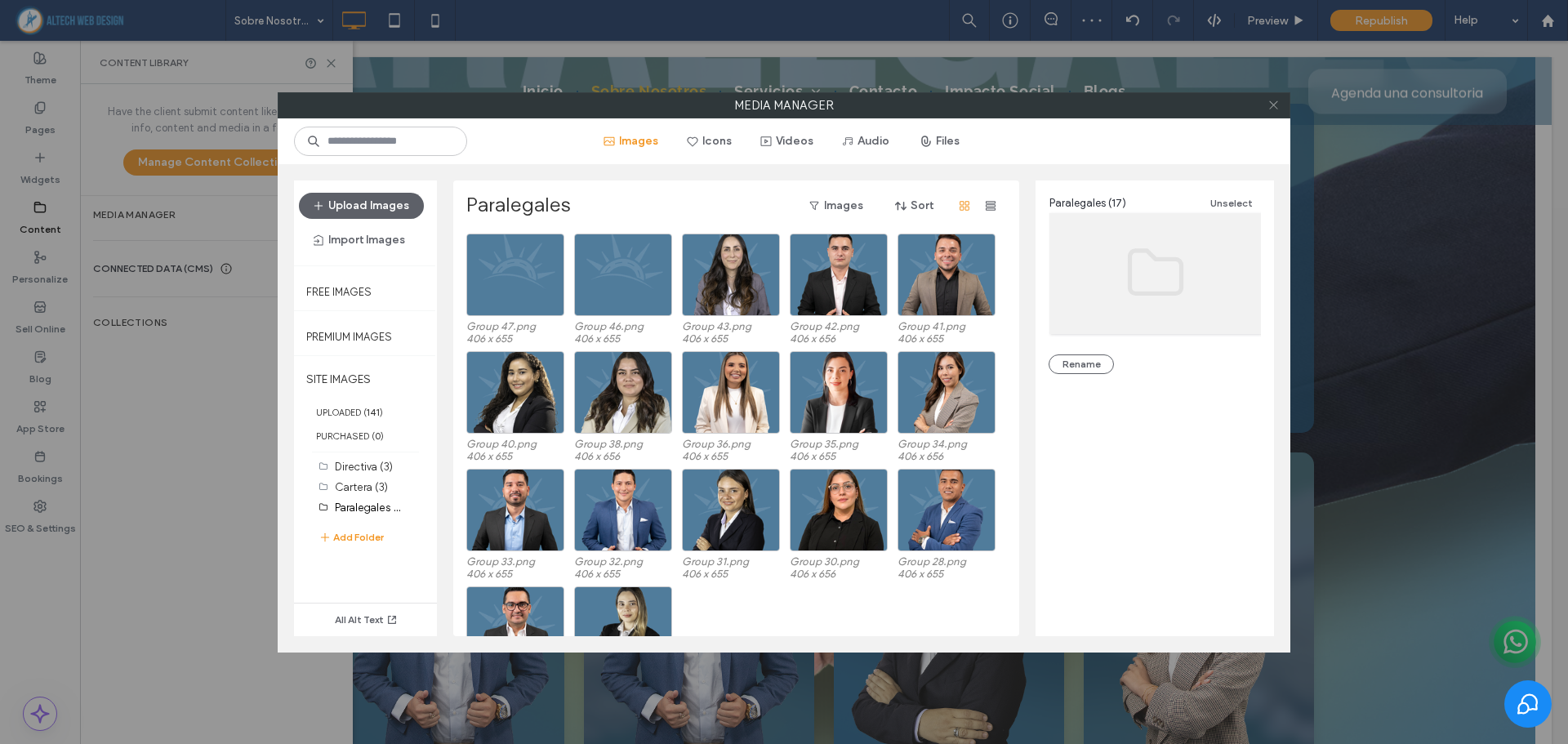
click at [1269, 105] on icon at bounding box center [1274, 104] width 12 height 12
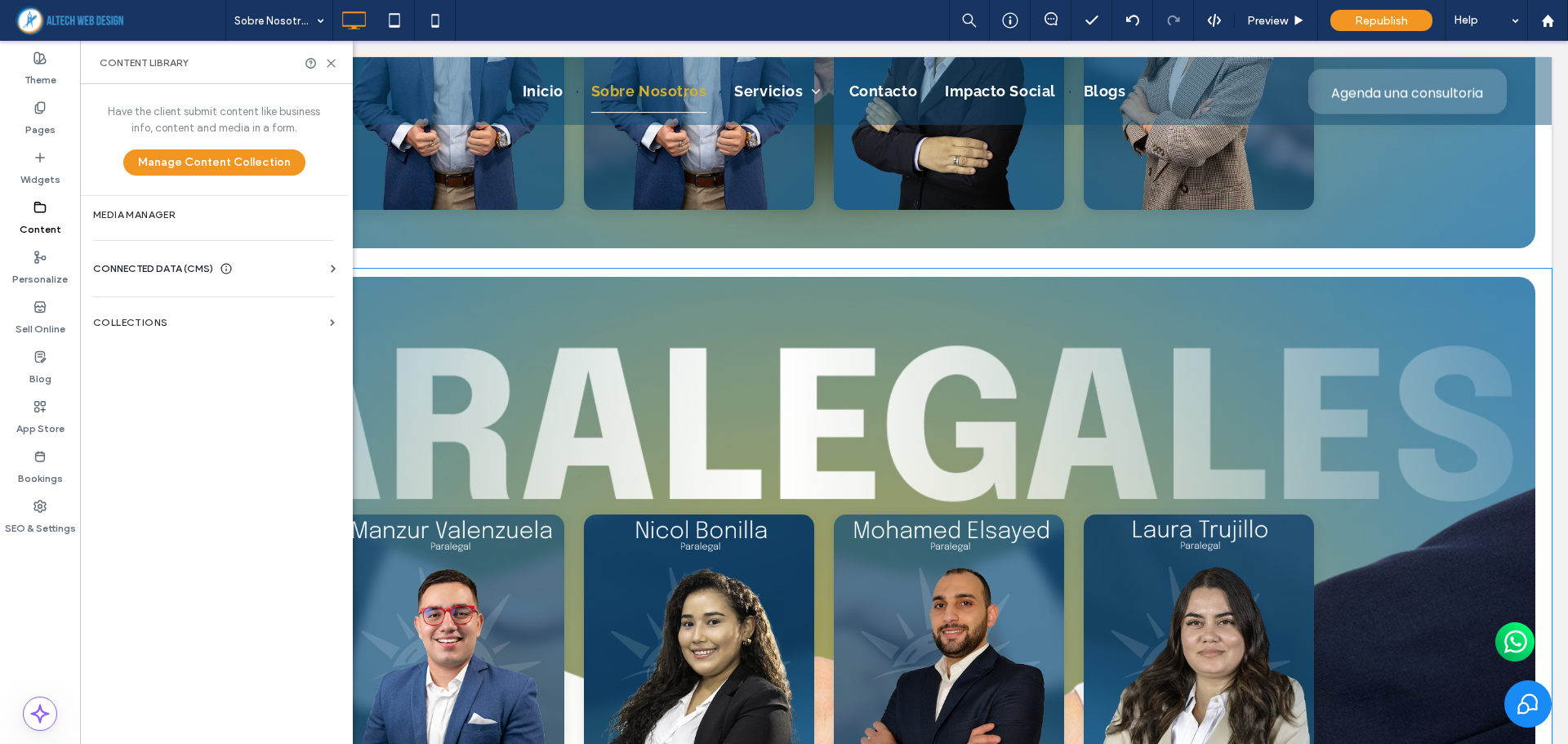
scroll to position [4722, 0]
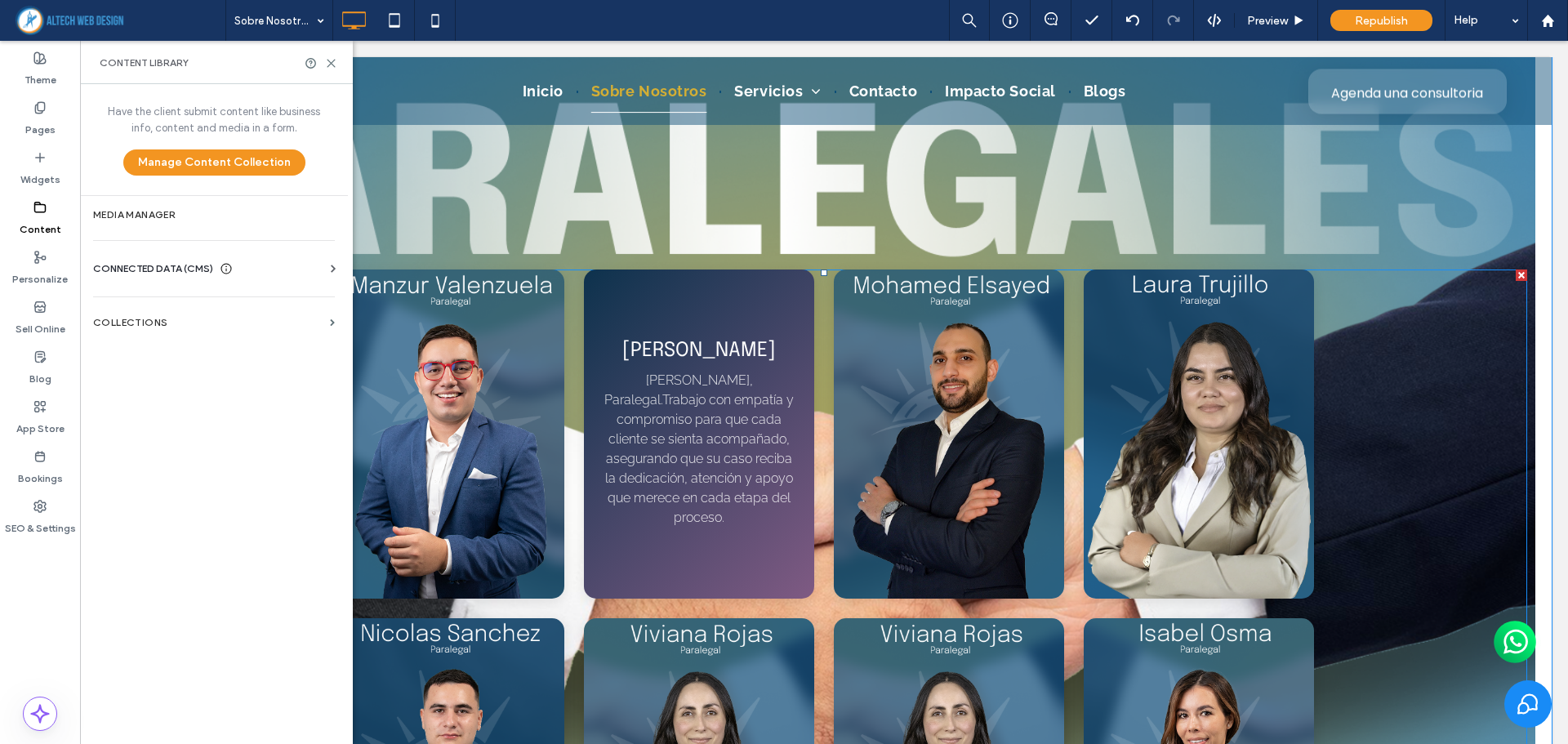
click at [713, 400] on span at bounding box center [824, 608] width 1406 height 678
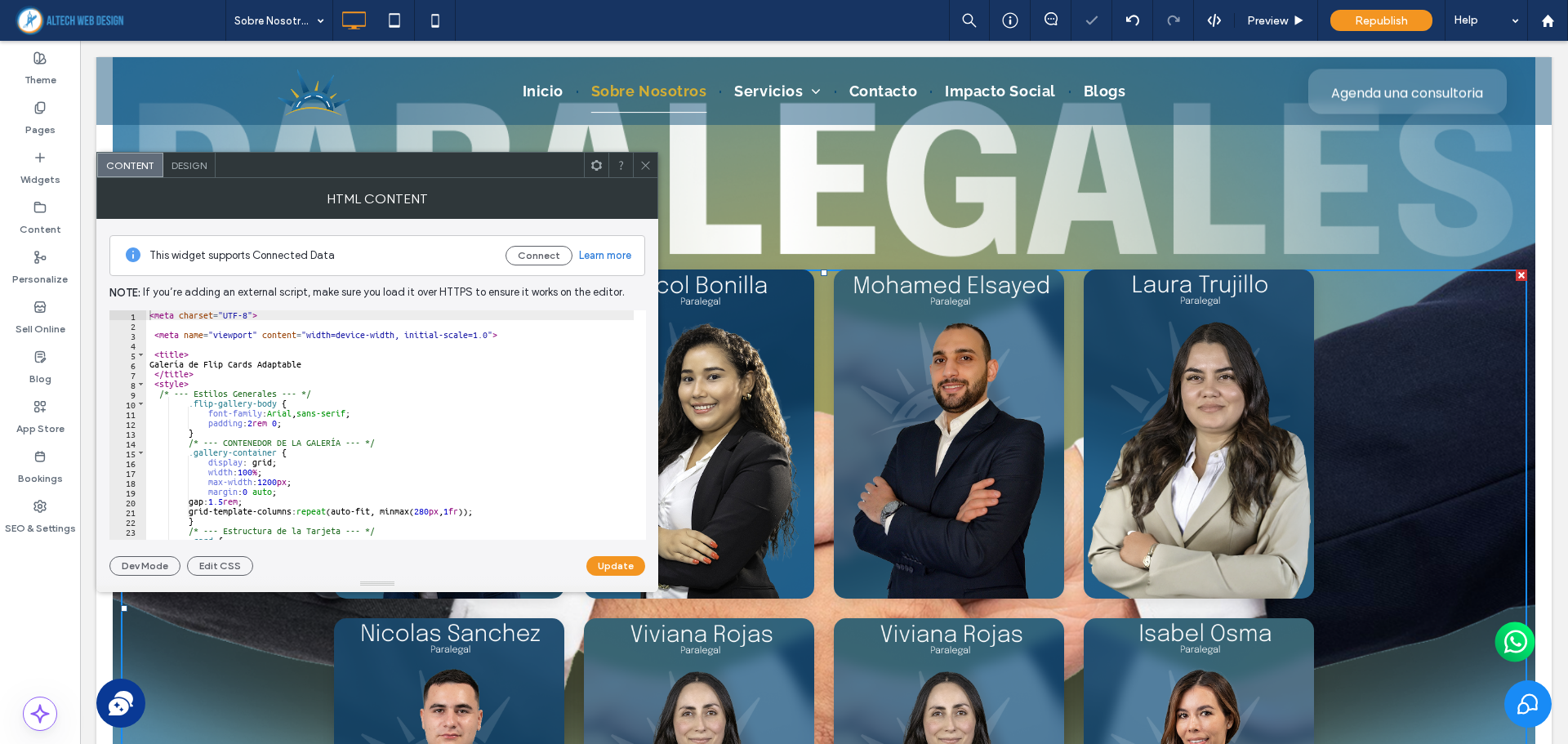
click at [643, 163] on use at bounding box center [644, 164] width 8 height 8
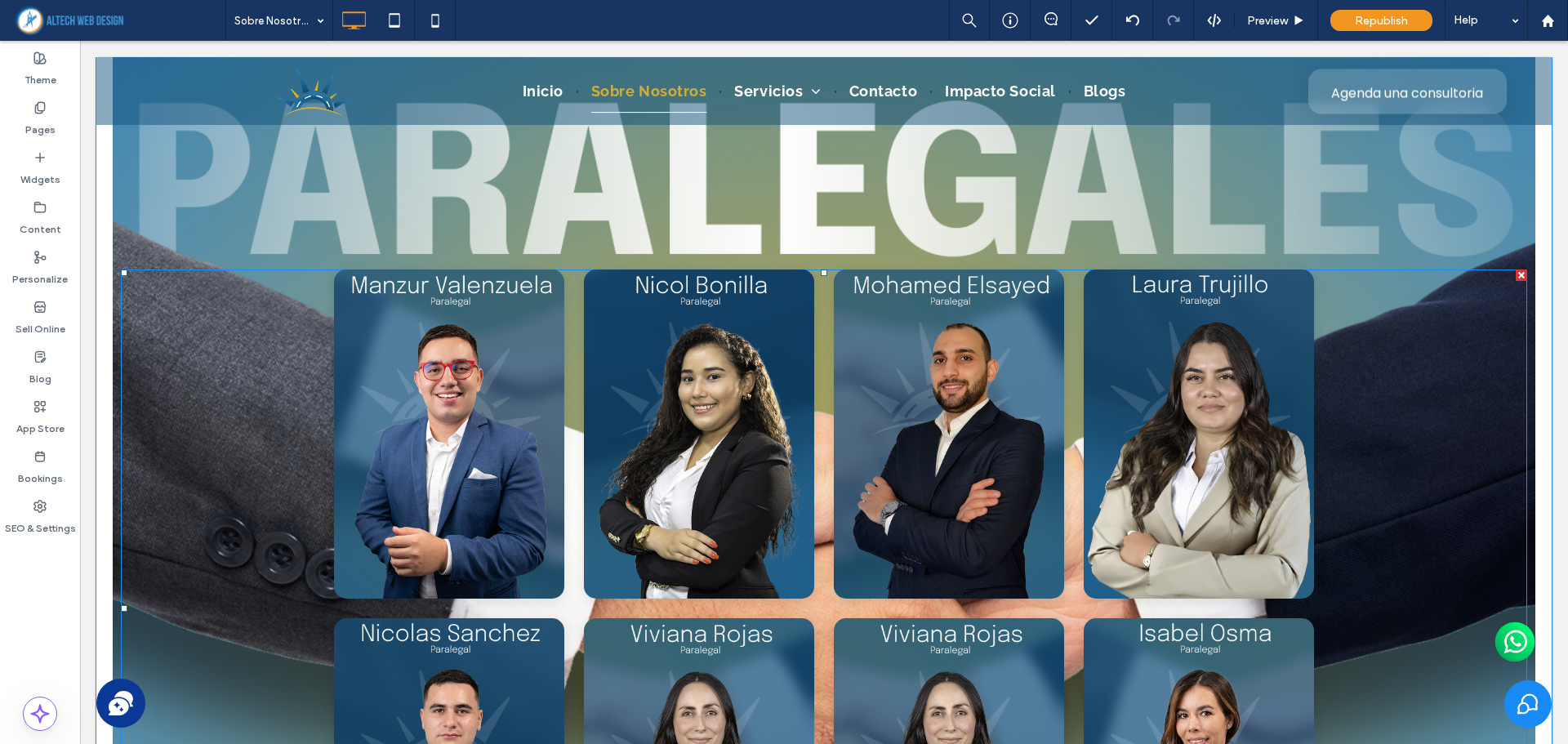
click at [515, 394] on span at bounding box center [824, 608] width 1406 height 678
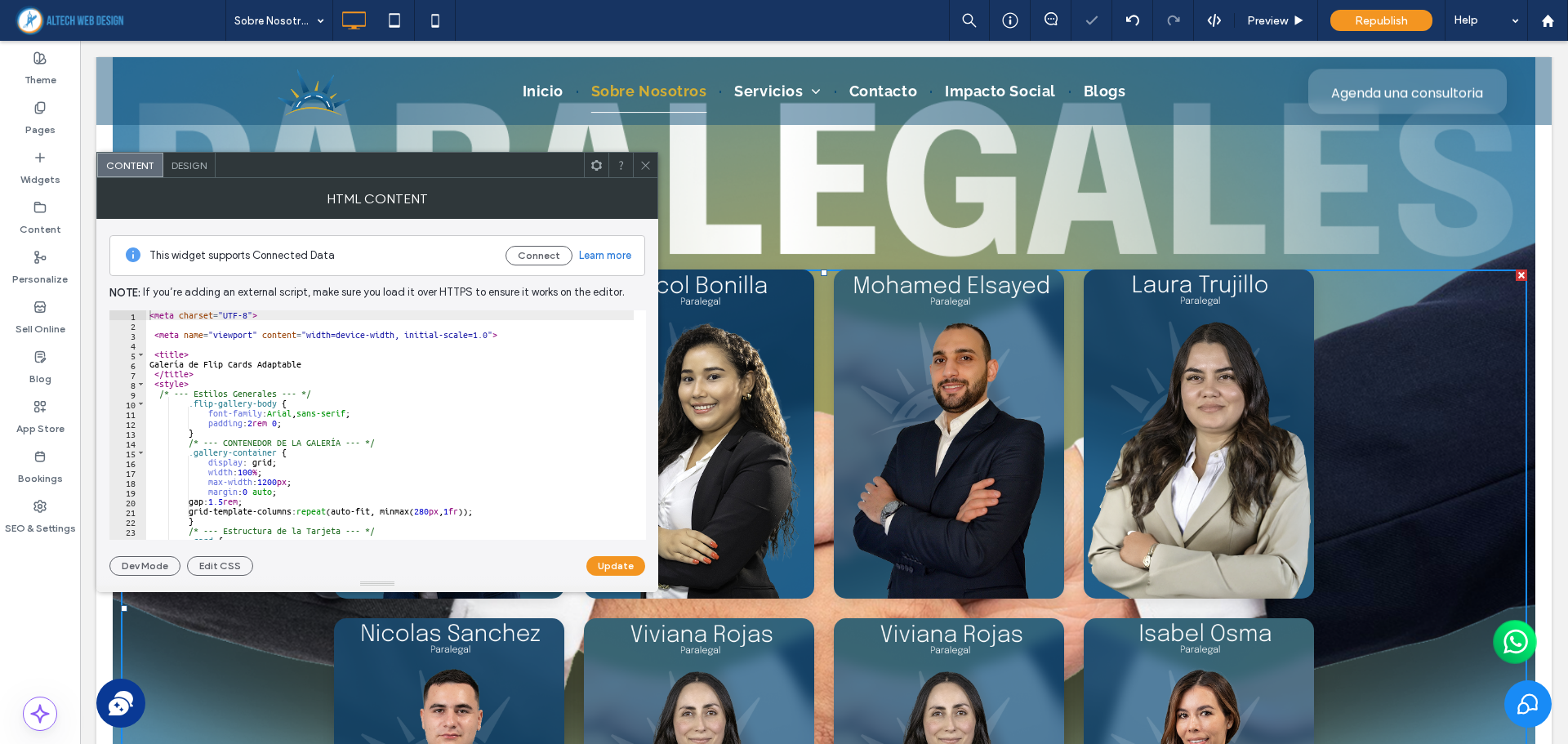
click at [642, 169] on use at bounding box center [644, 164] width 8 height 8
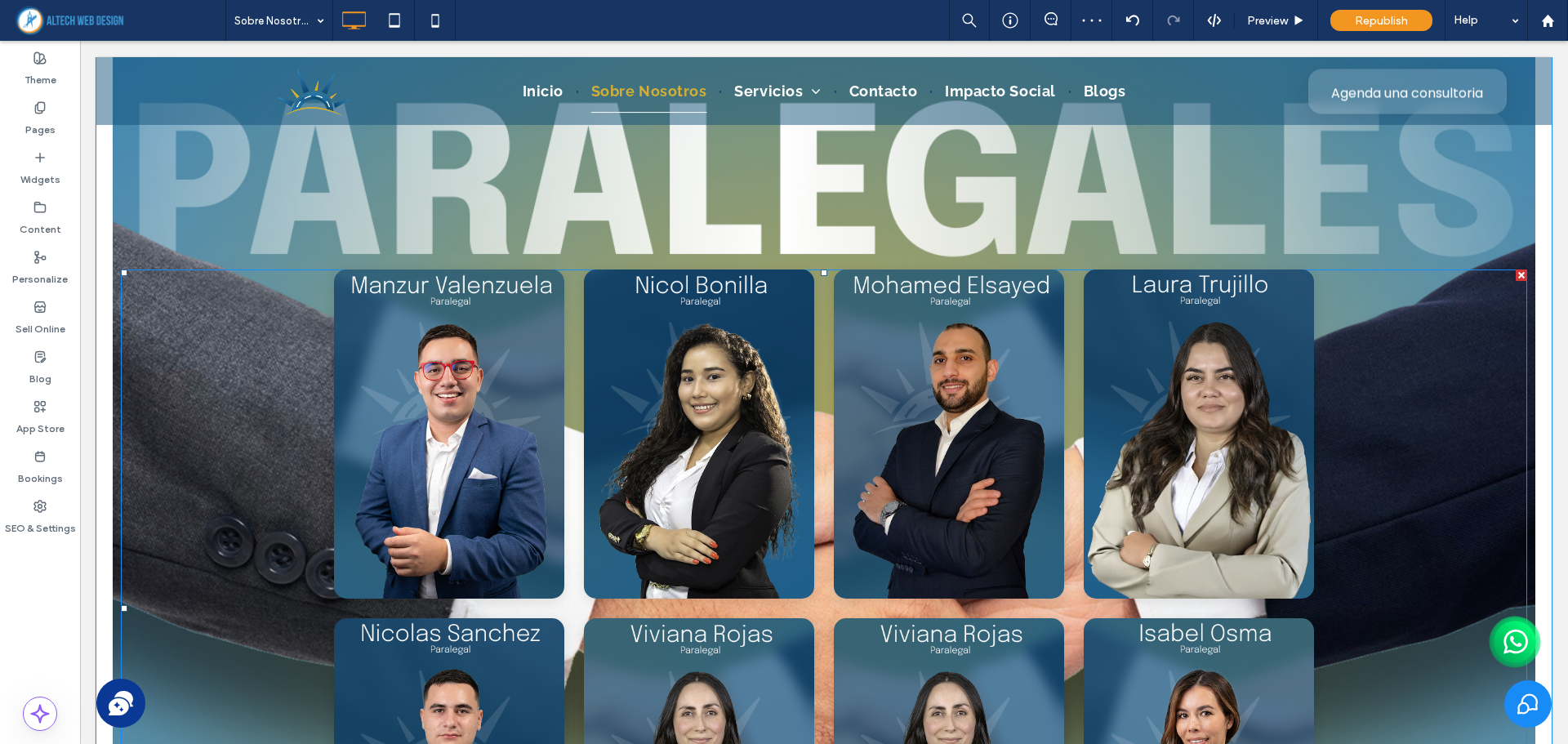
click at [454, 444] on span at bounding box center [824, 608] width 1406 height 678
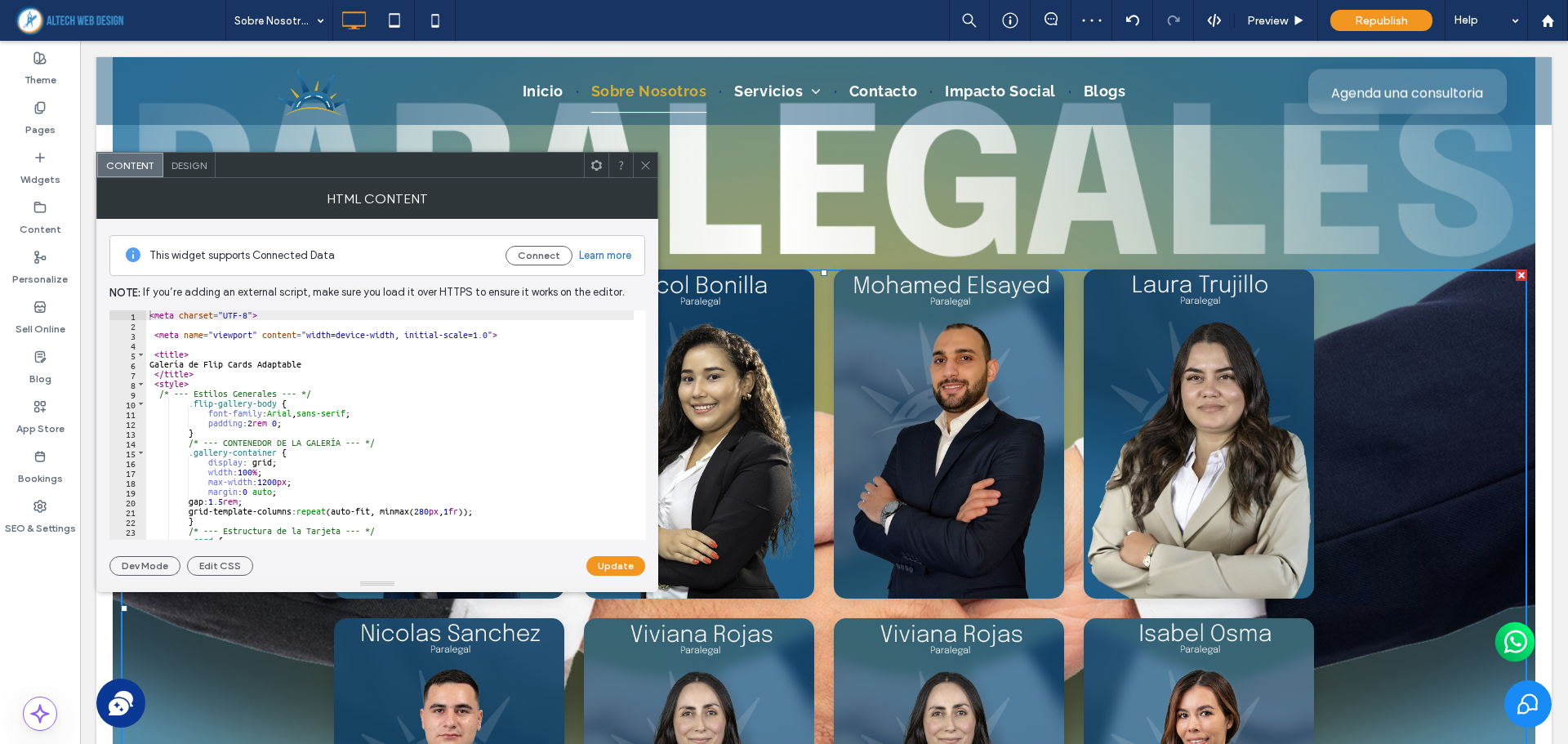
click at [644, 159] on icon at bounding box center [645, 165] width 12 height 12
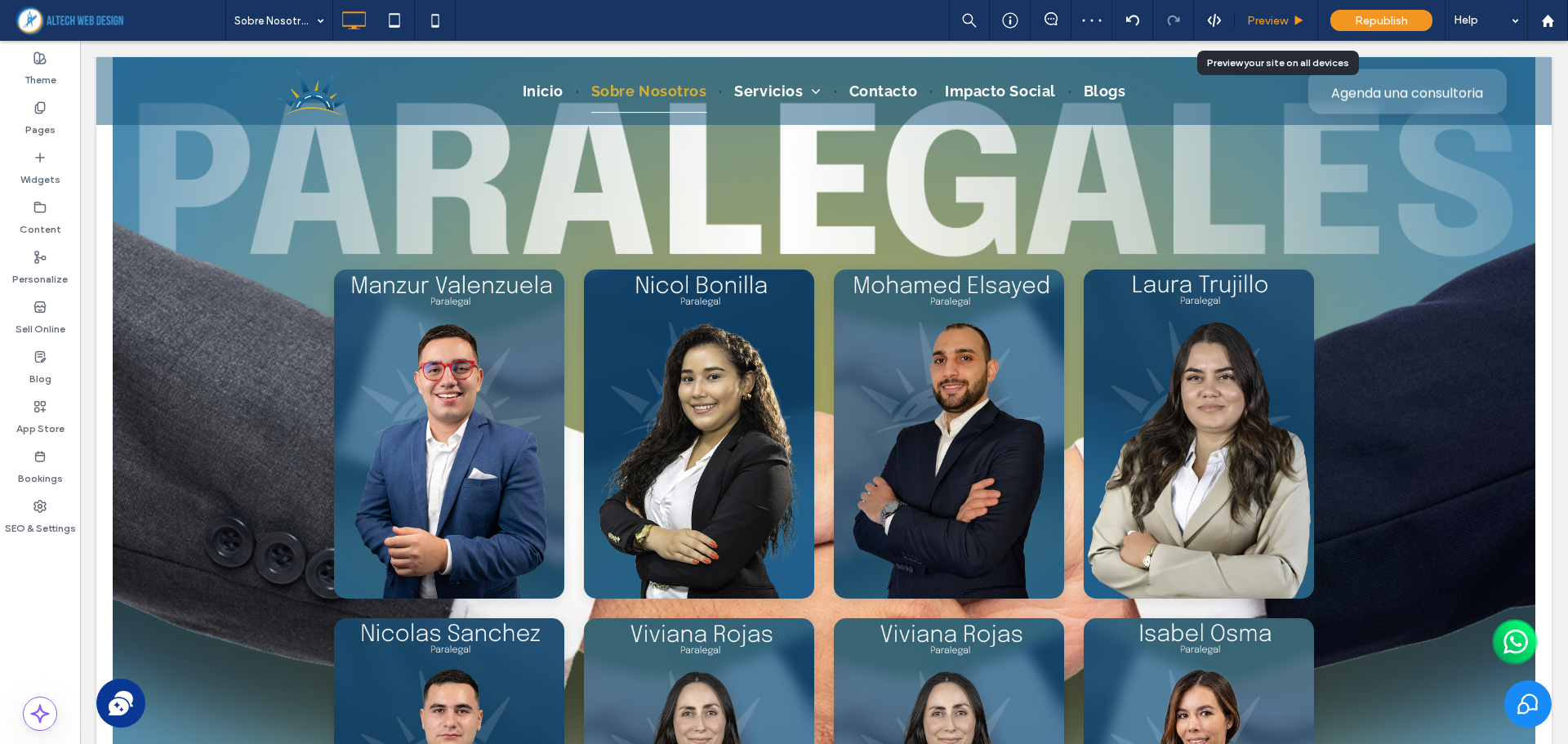
click at [1275, 27] on span "Preview" at bounding box center [1267, 21] width 41 height 14
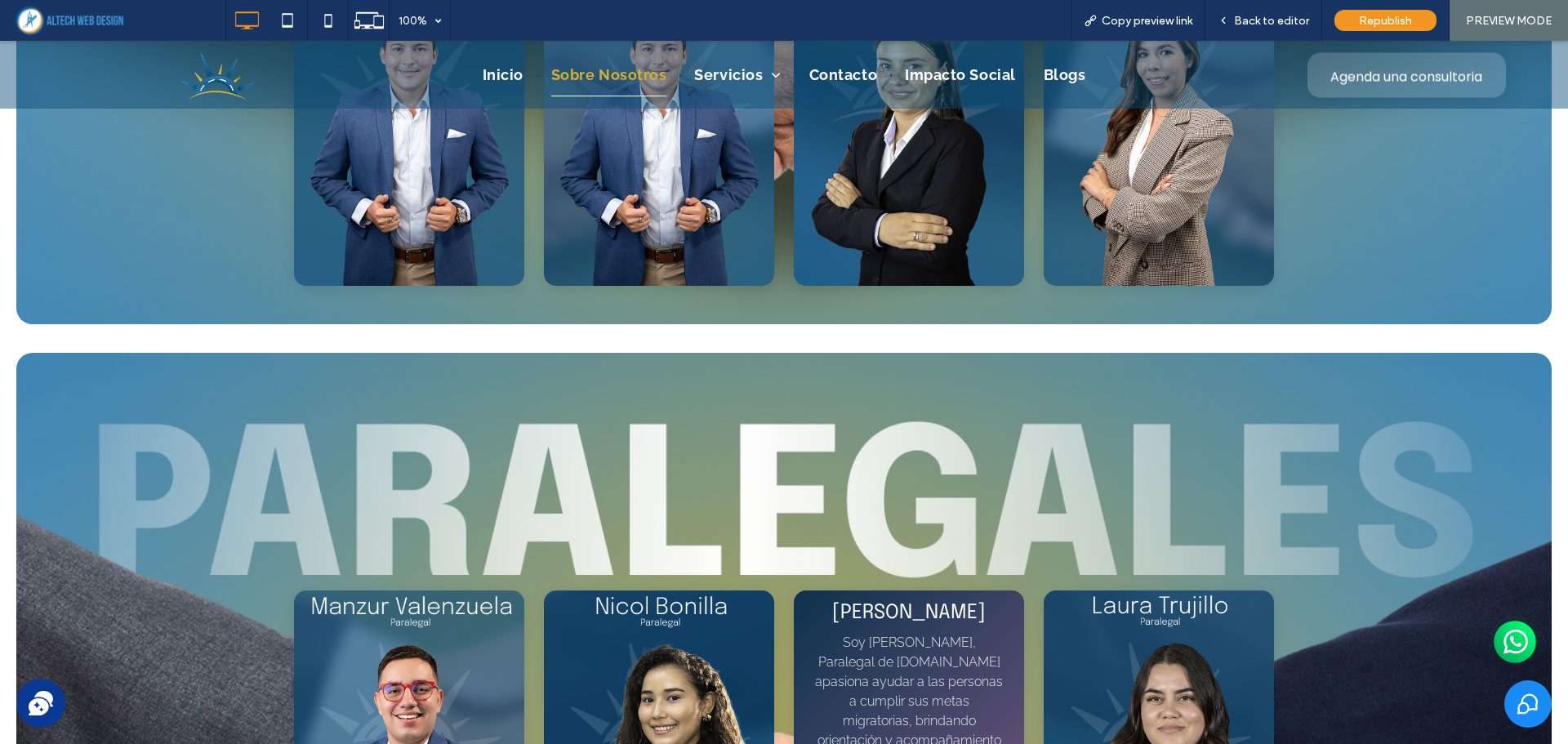
scroll to position [4422, 0]
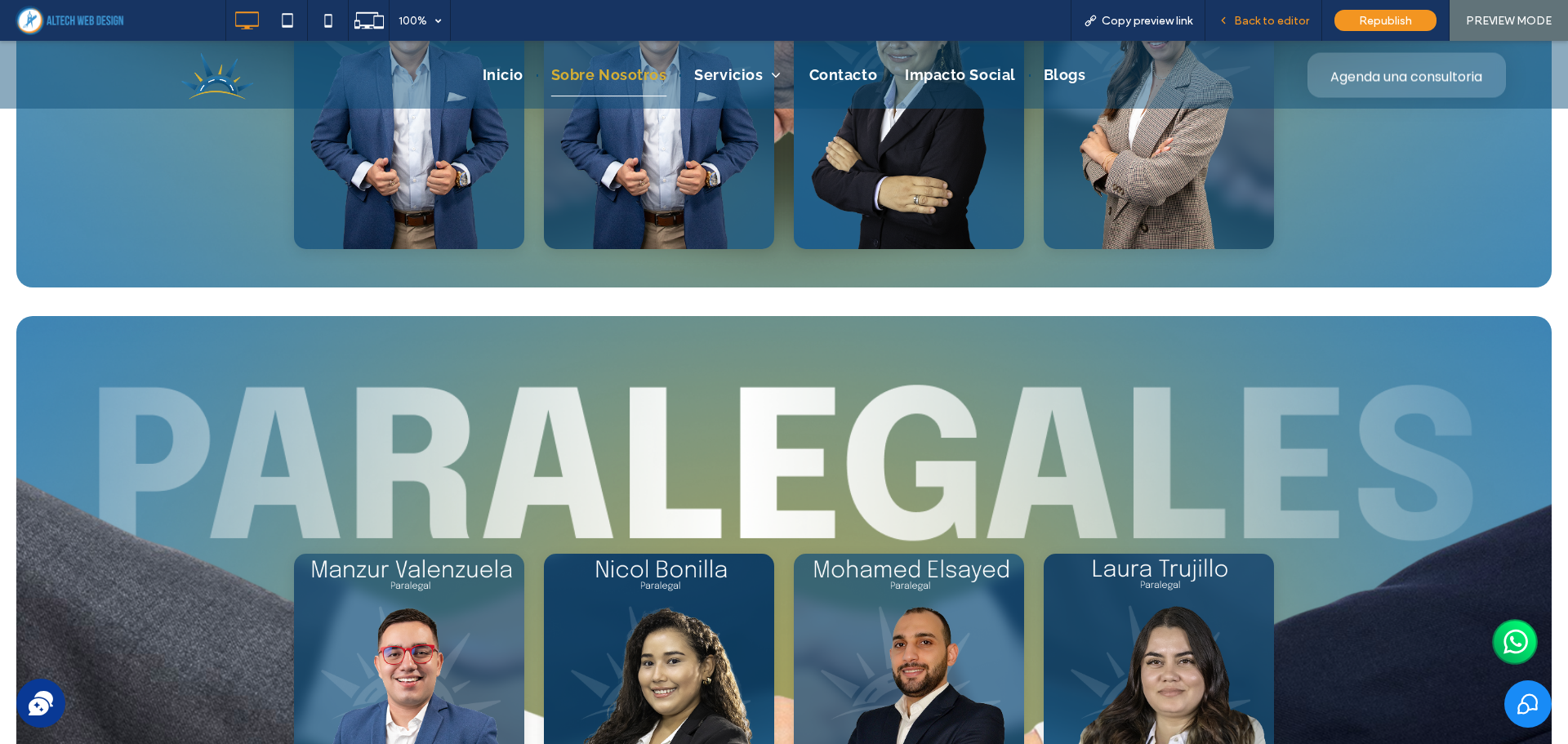
click at [1287, 17] on span "Back to editor" at bounding box center [1271, 21] width 75 height 14
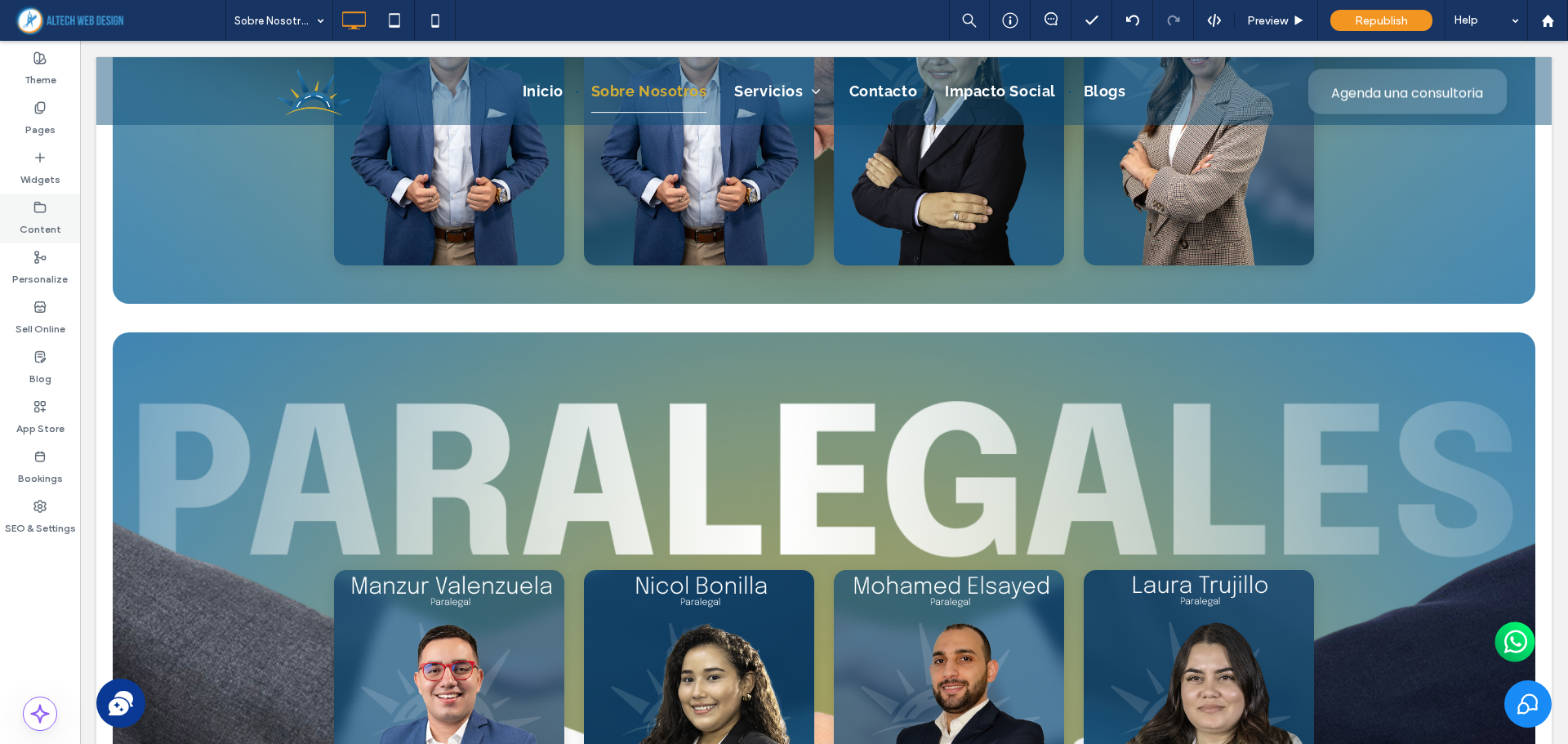
click at [47, 233] on label "Content" at bounding box center [41, 225] width 41 height 22
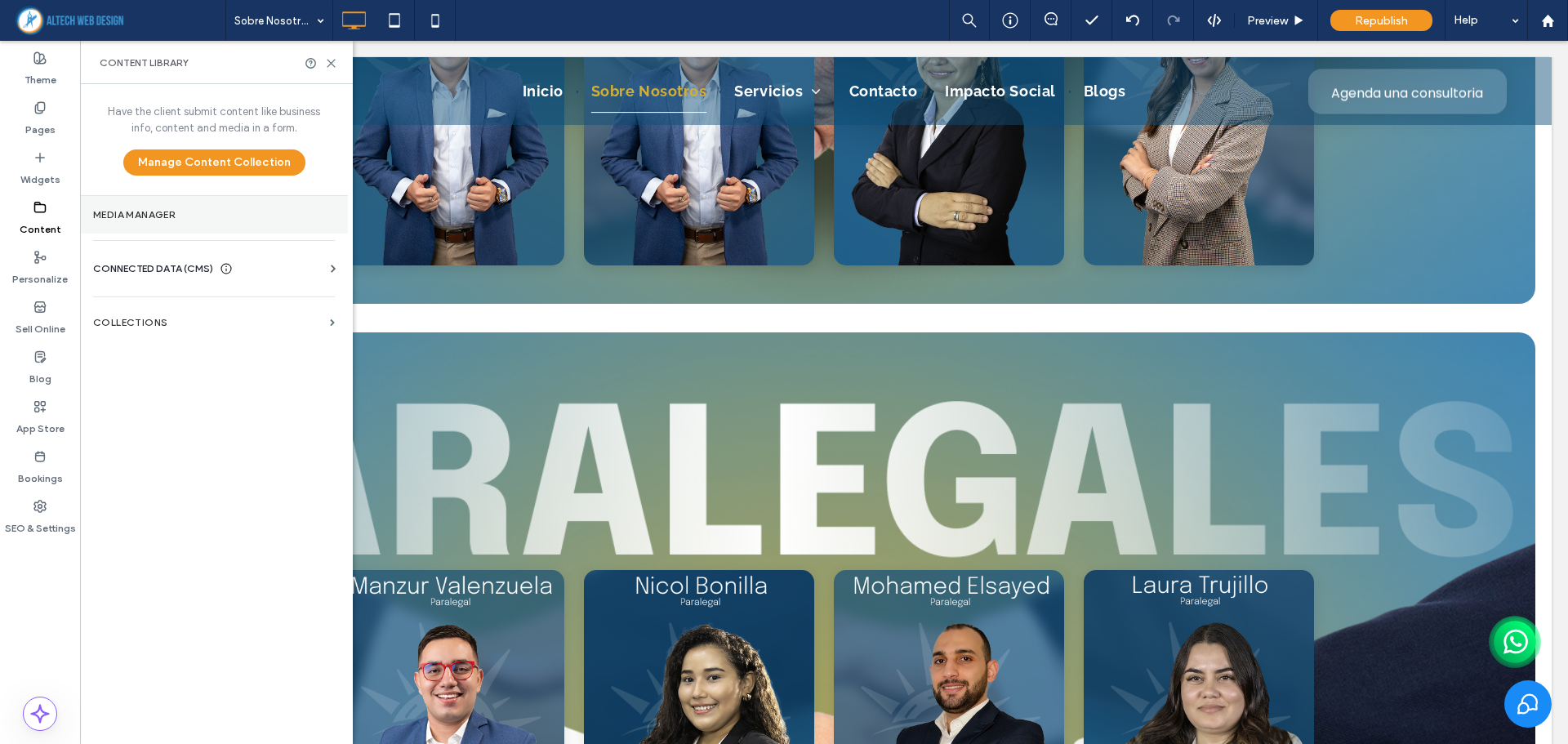
click at [178, 218] on label "Media Manager" at bounding box center [214, 214] width 242 height 11
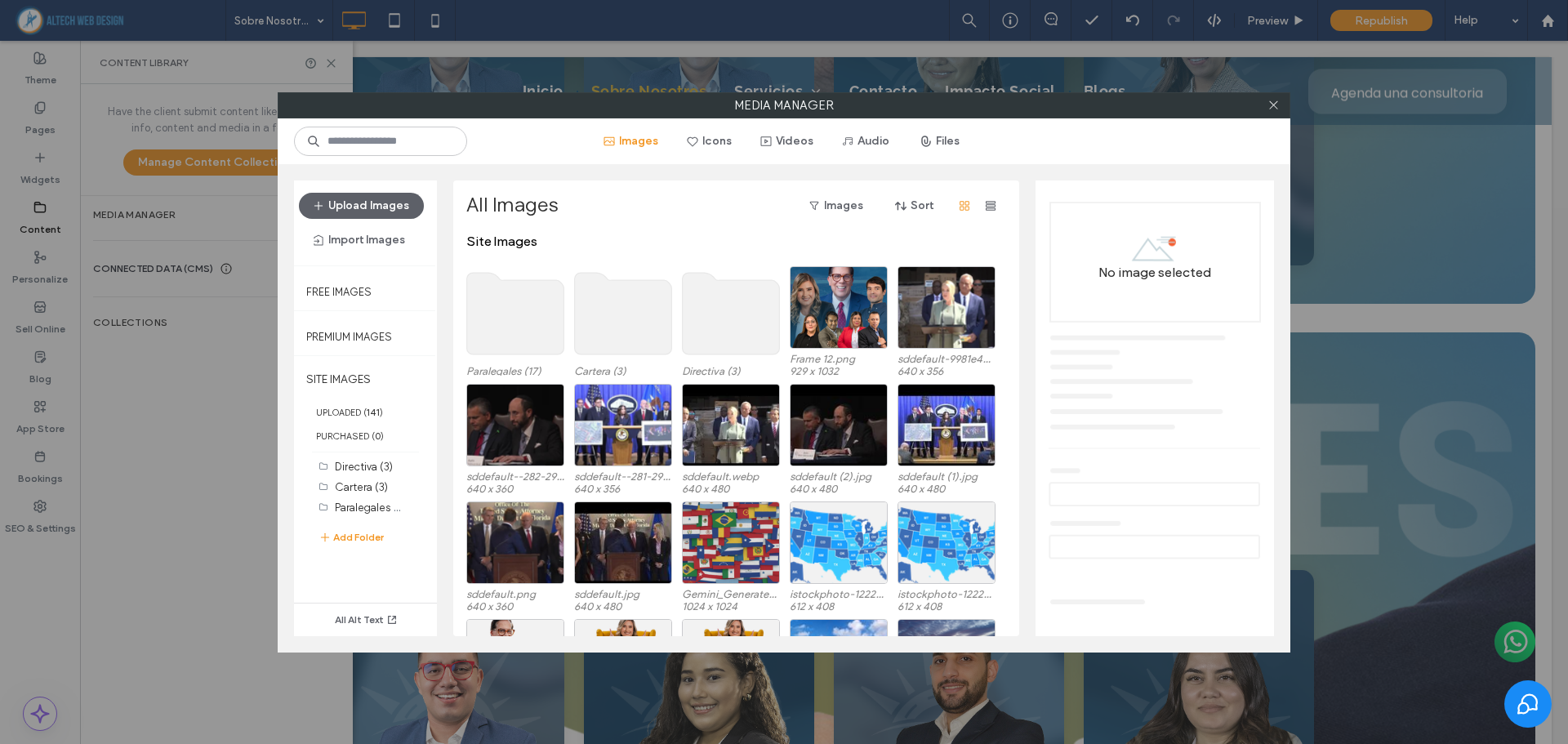
click at [528, 344] on use at bounding box center [515, 313] width 98 height 82
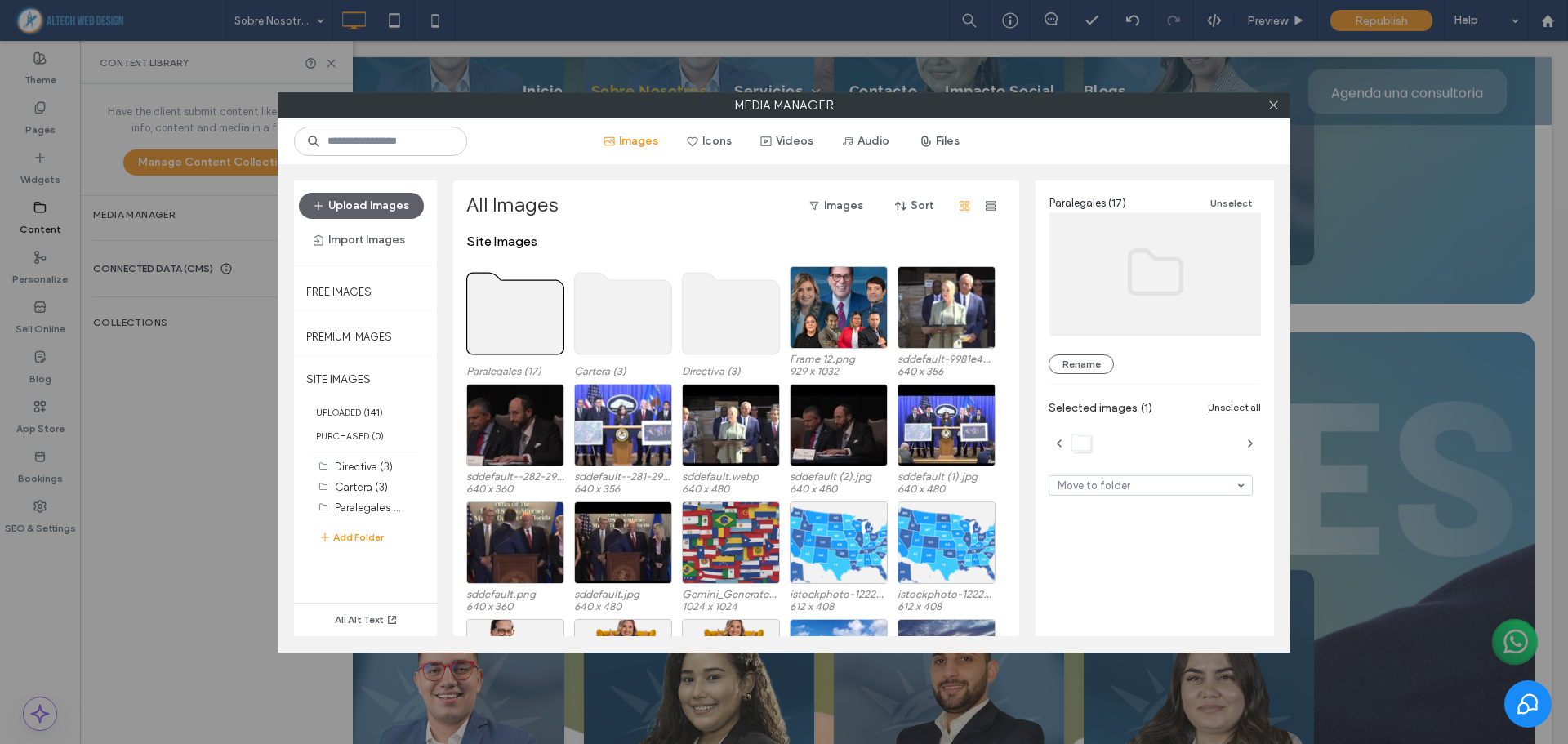
click at [528, 344] on use at bounding box center [515, 313] width 98 height 82
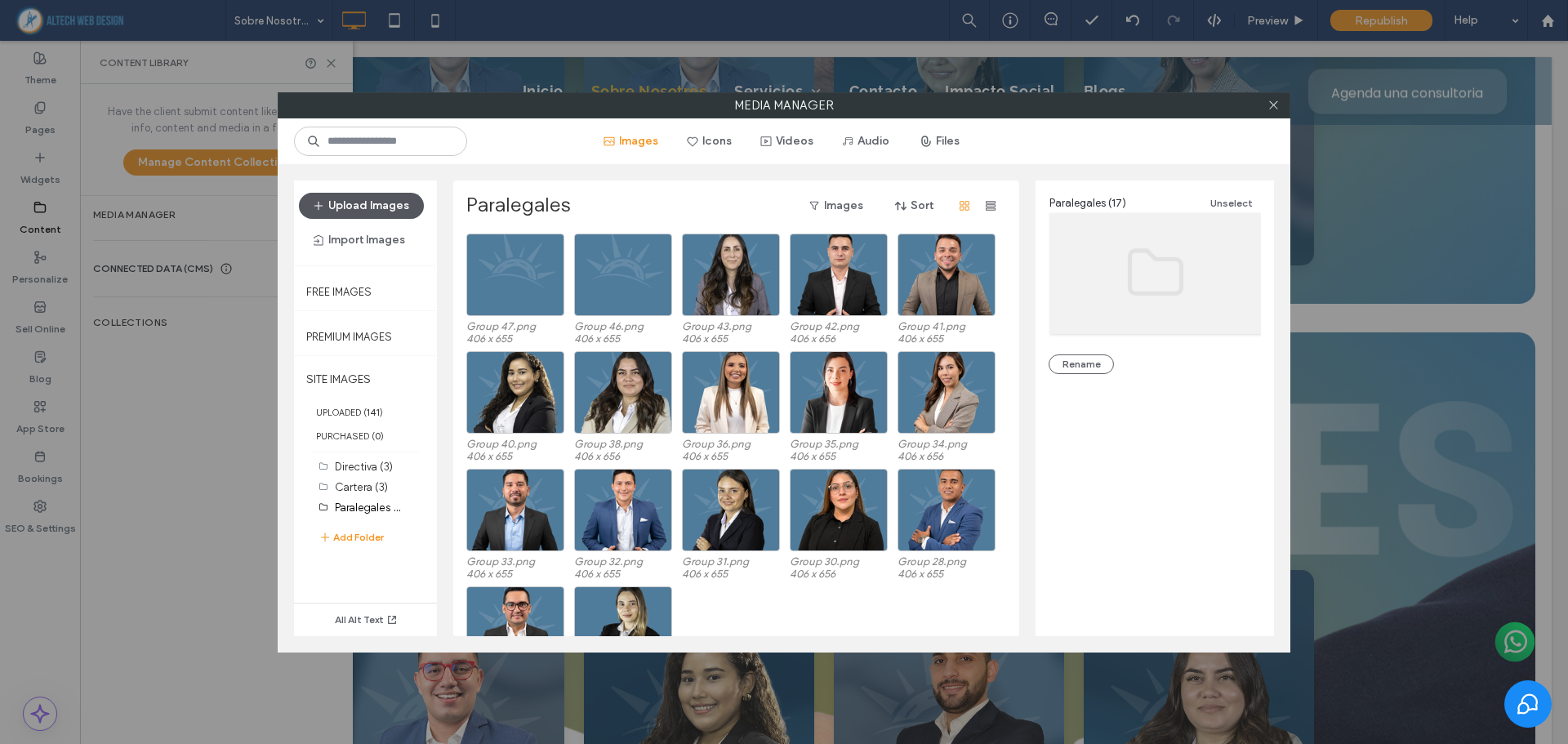
click at [383, 206] on button "Upload Images" at bounding box center [361, 205] width 125 height 26
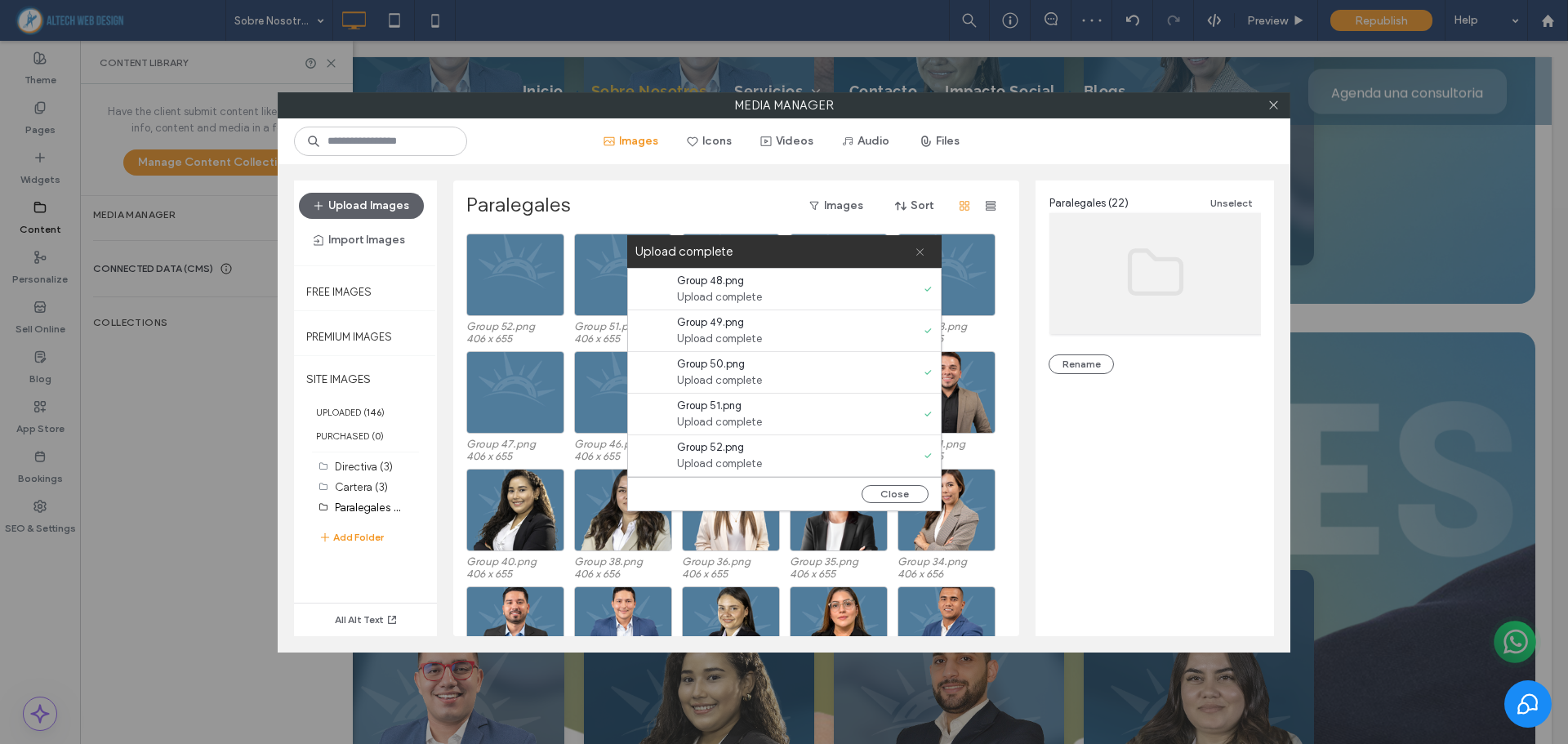
click at [919, 255] on icon at bounding box center [920, 252] width 10 height 10
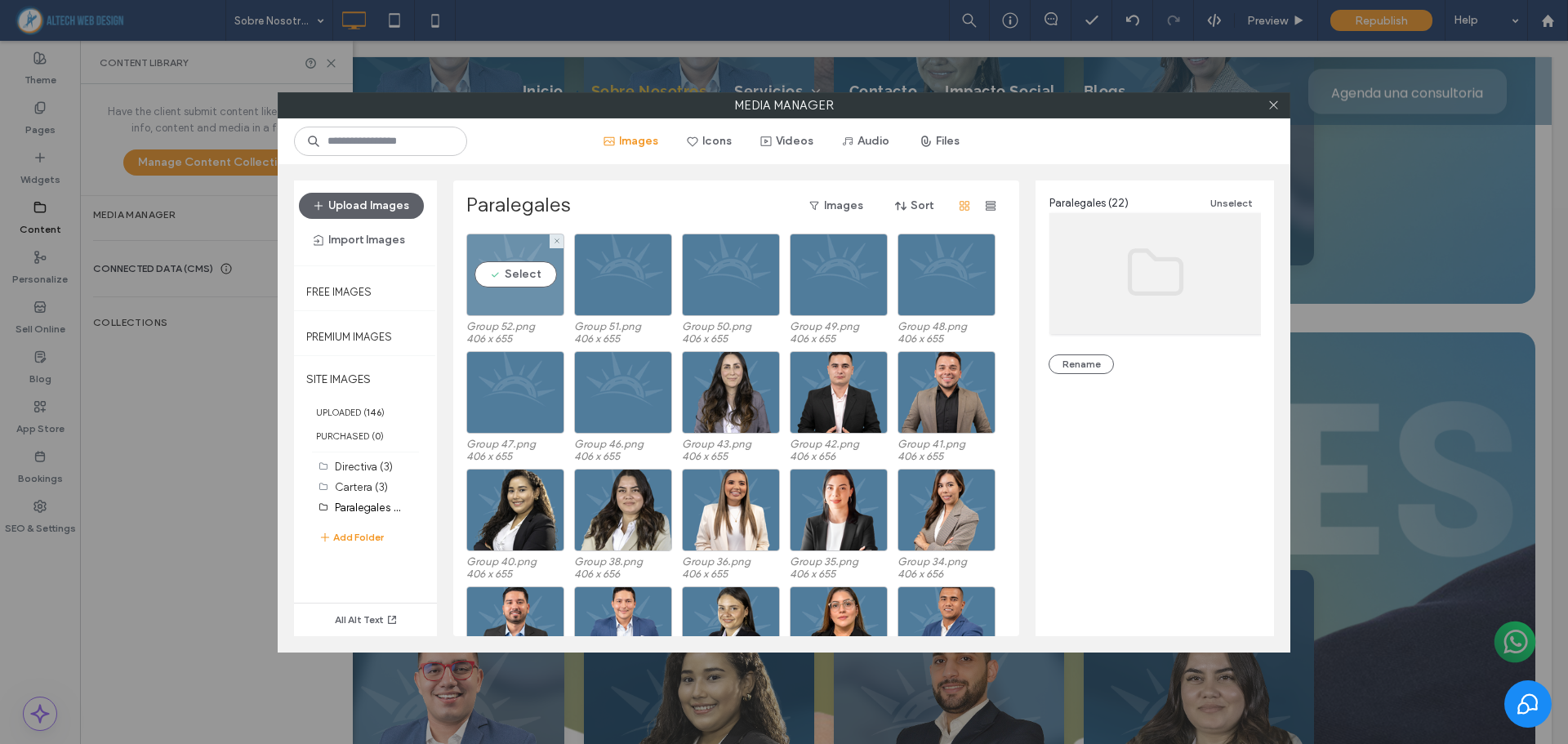
click at [530, 271] on div "Select" at bounding box center [515, 274] width 98 height 83
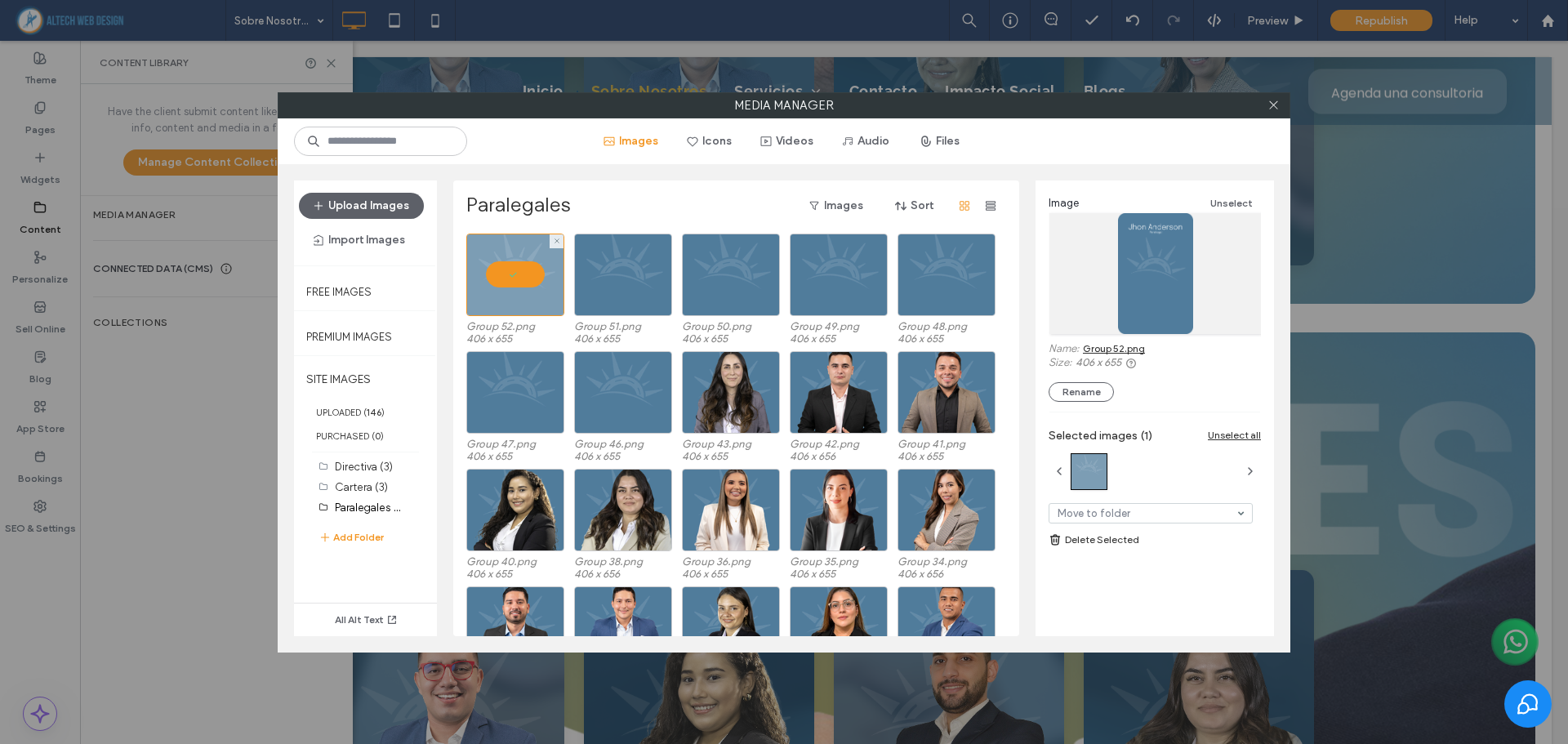
click at [540, 268] on div at bounding box center [515, 274] width 98 height 83
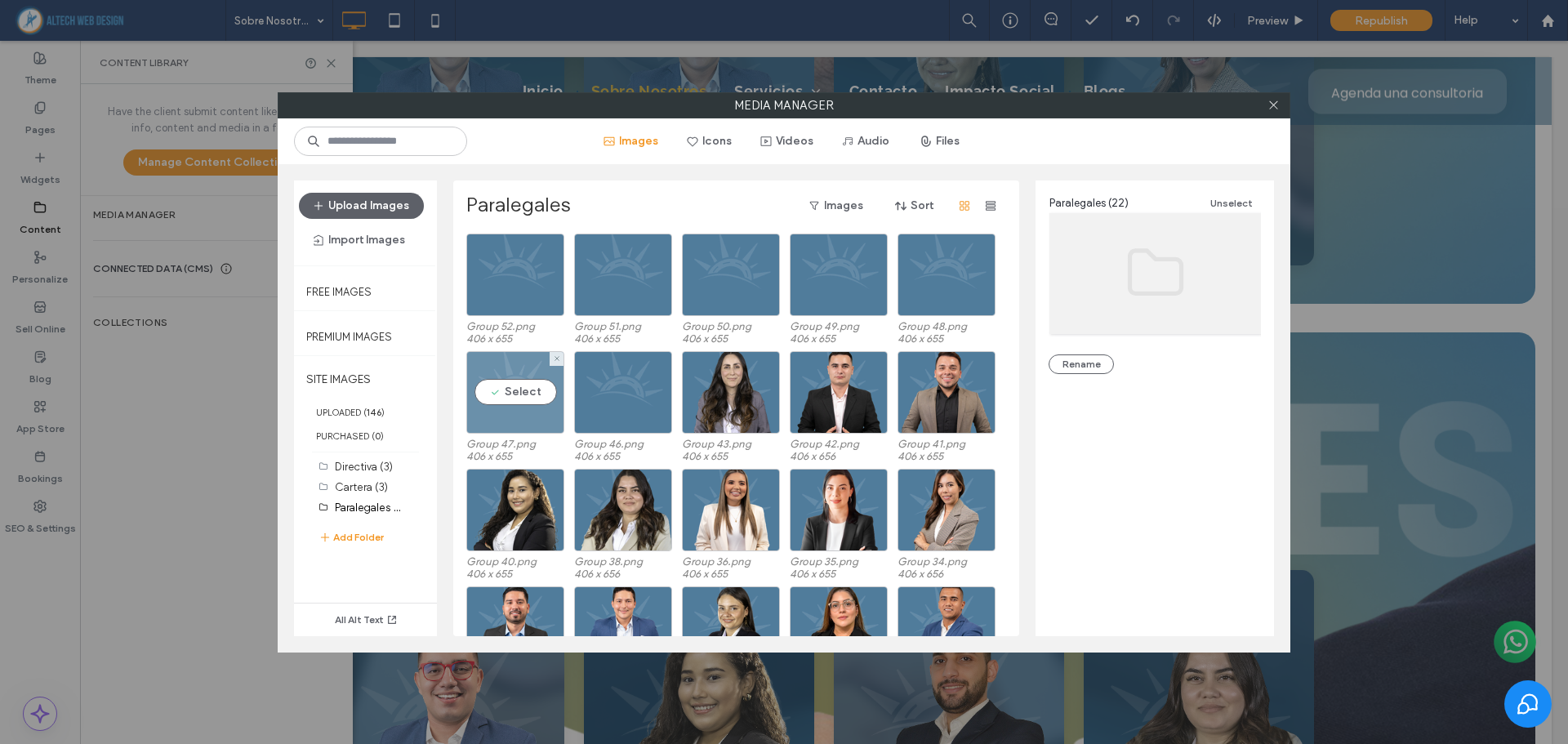
click at [553, 388] on div "Select" at bounding box center [515, 393] width 98 height 83
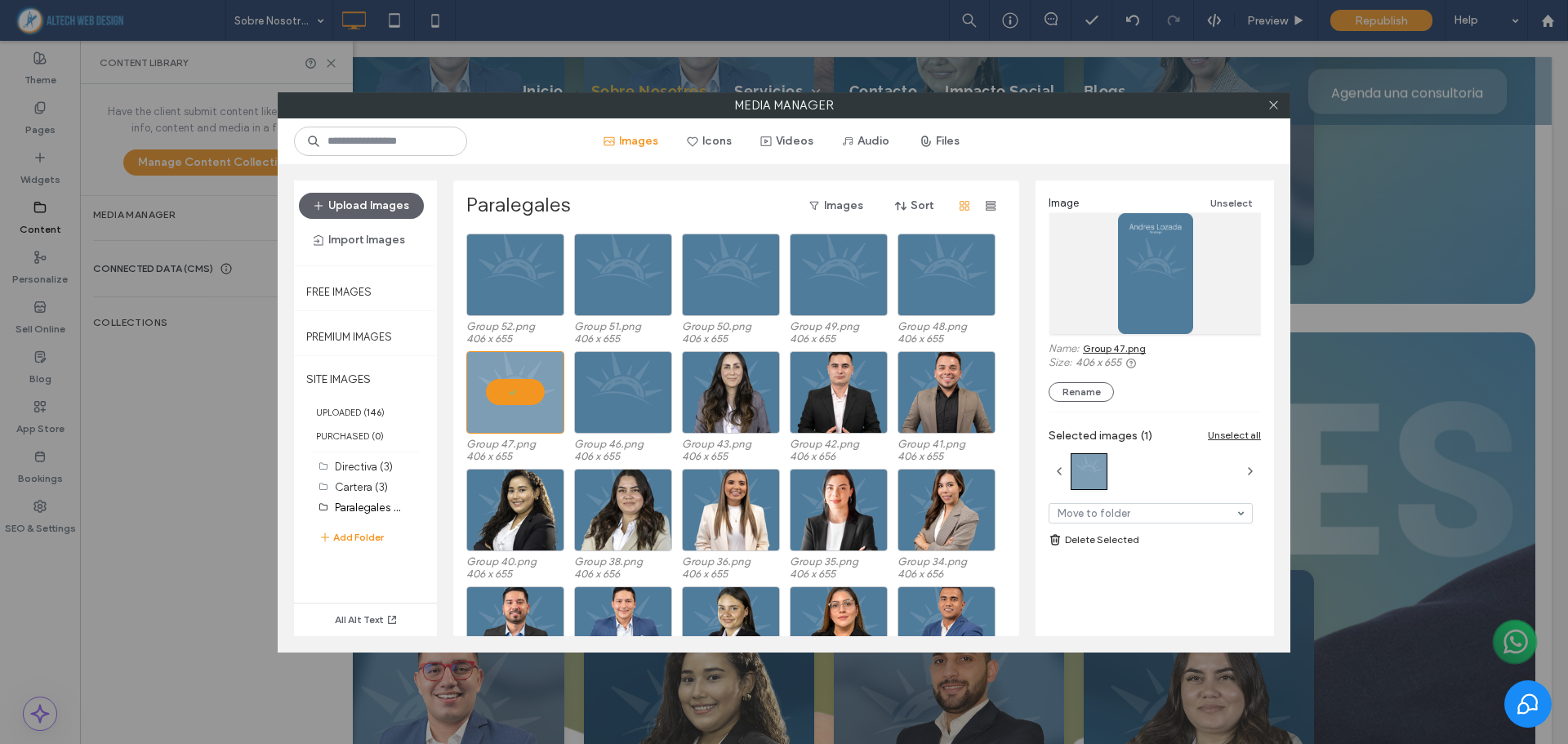
click at [1096, 348] on link "Group 47.png" at bounding box center [1114, 348] width 63 height 12
click at [534, 369] on div at bounding box center [515, 393] width 98 height 83
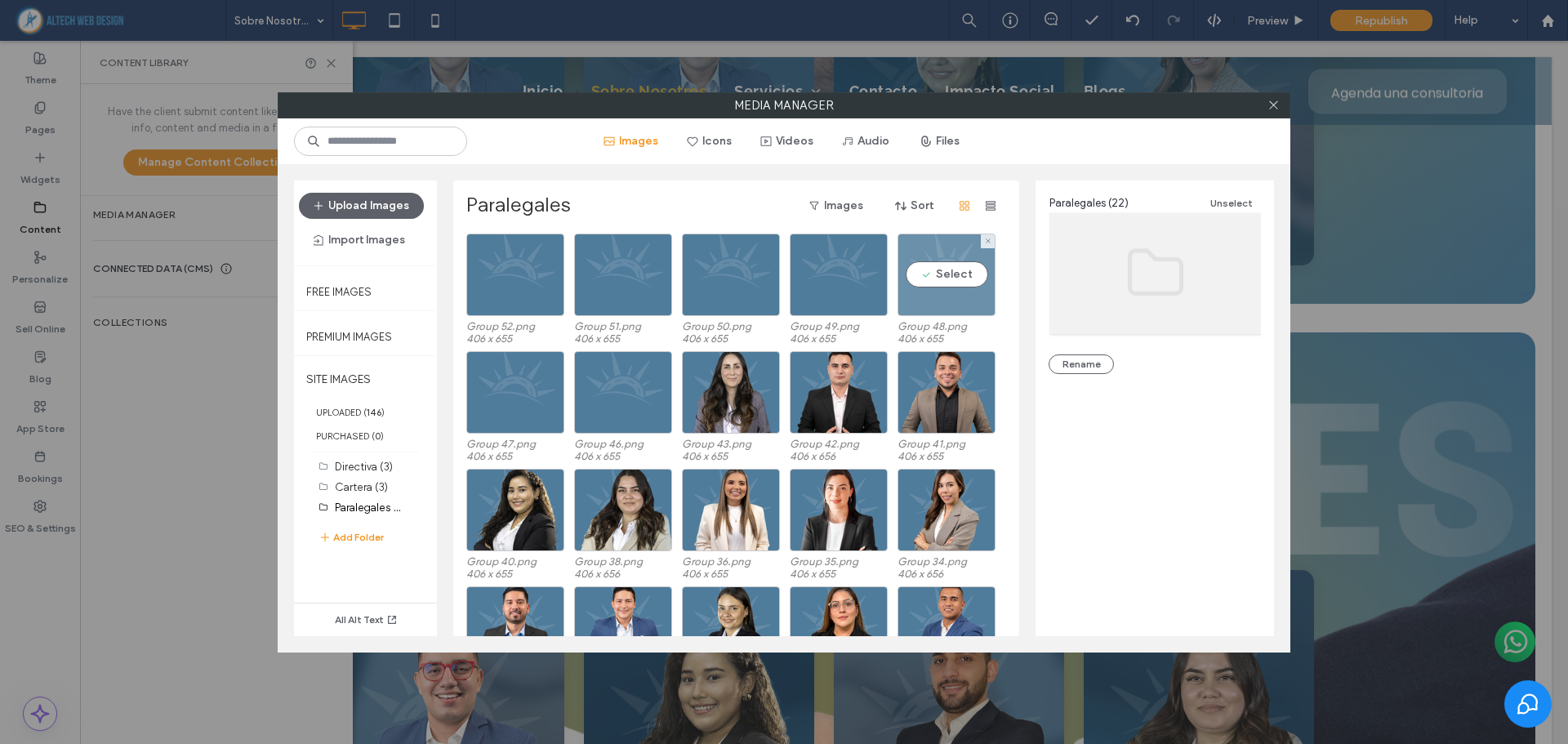
click at [954, 263] on div "Select" at bounding box center [945, 274] width 98 height 83
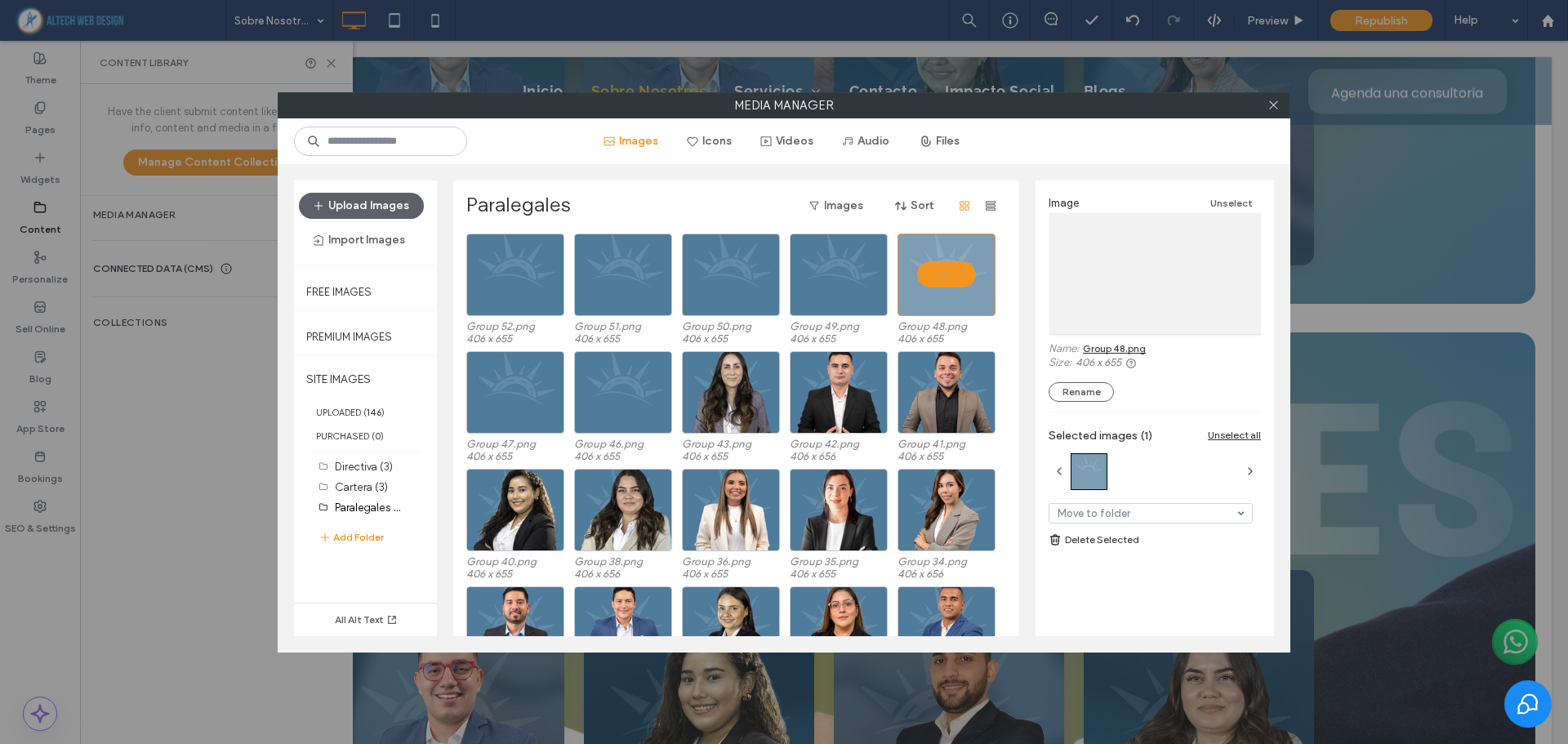
click at [1107, 350] on link "Group 48.png" at bounding box center [1114, 348] width 63 height 12
click at [838, 274] on div "Select" at bounding box center [838, 274] width 98 height 83
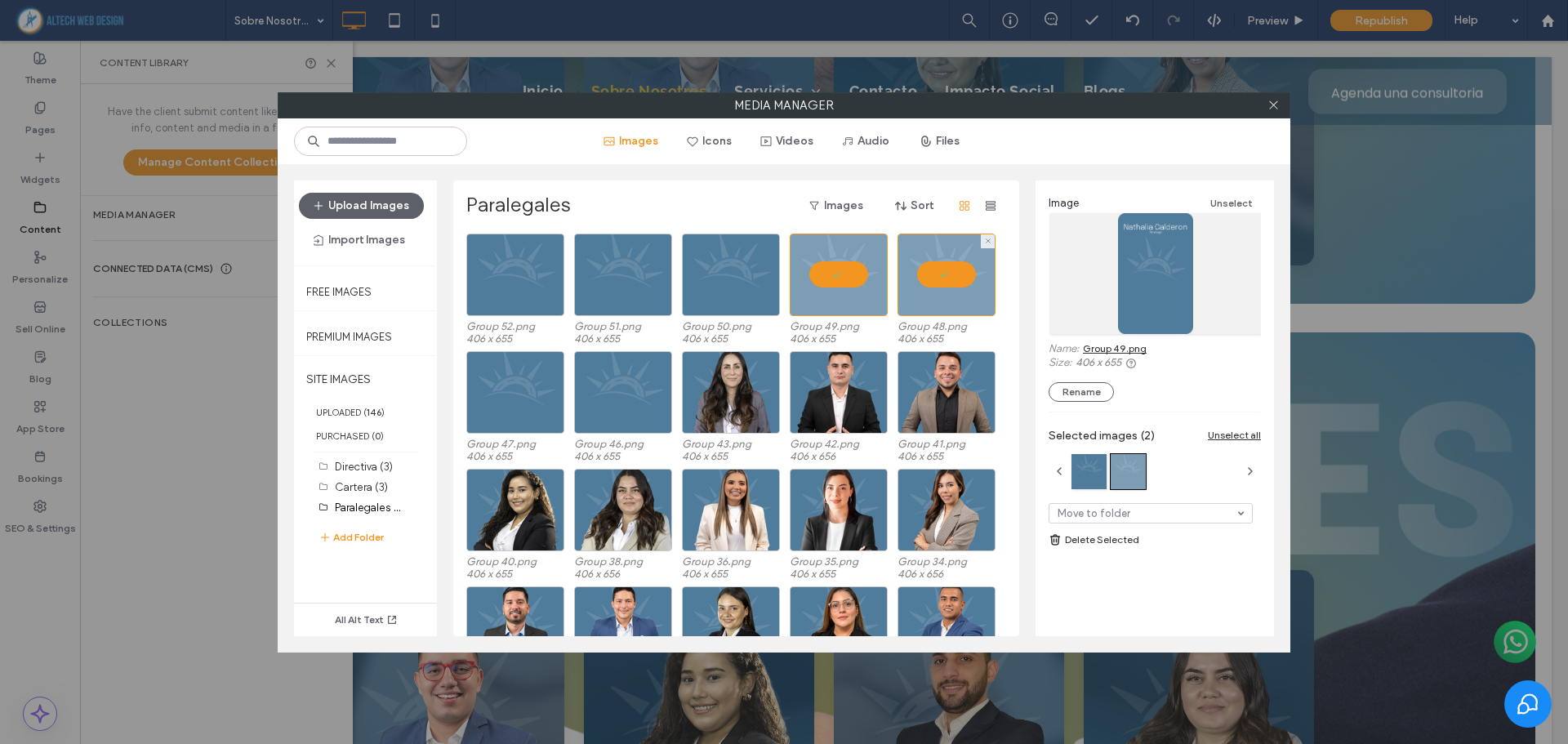
click at [927, 263] on div at bounding box center [945, 274] width 98 height 83
click at [1095, 350] on link "Group 49.png" at bounding box center [1115, 348] width 64 height 12
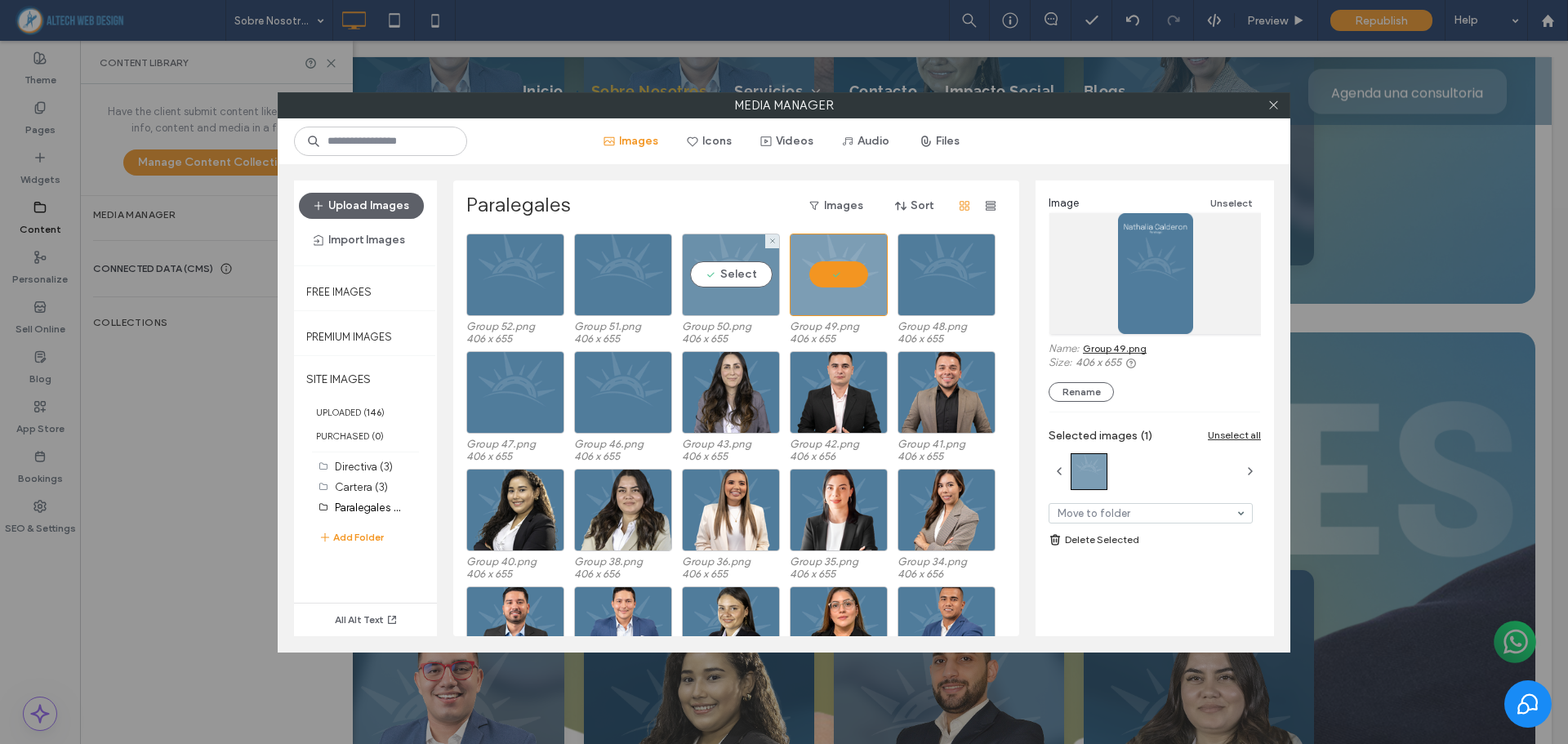
click at [730, 249] on div "Select" at bounding box center [730, 274] width 98 height 83
click at [829, 267] on div at bounding box center [838, 274] width 98 height 83
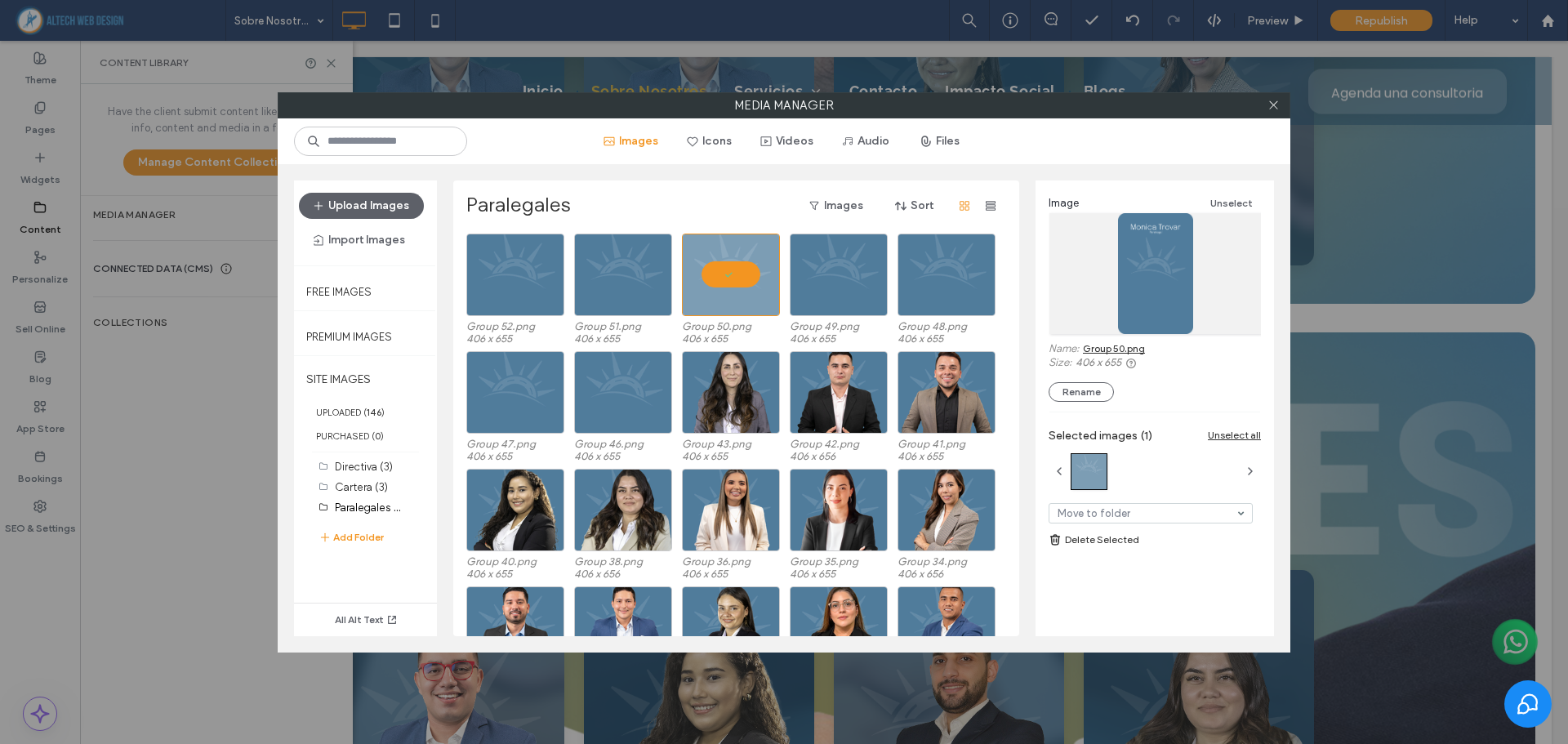
click at [1118, 352] on link "Group 50.png" at bounding box center [1114, 348] width 62 height 12
click at [639, 267] on div "Select" at bounding box center [623, 274] width 98 height 83
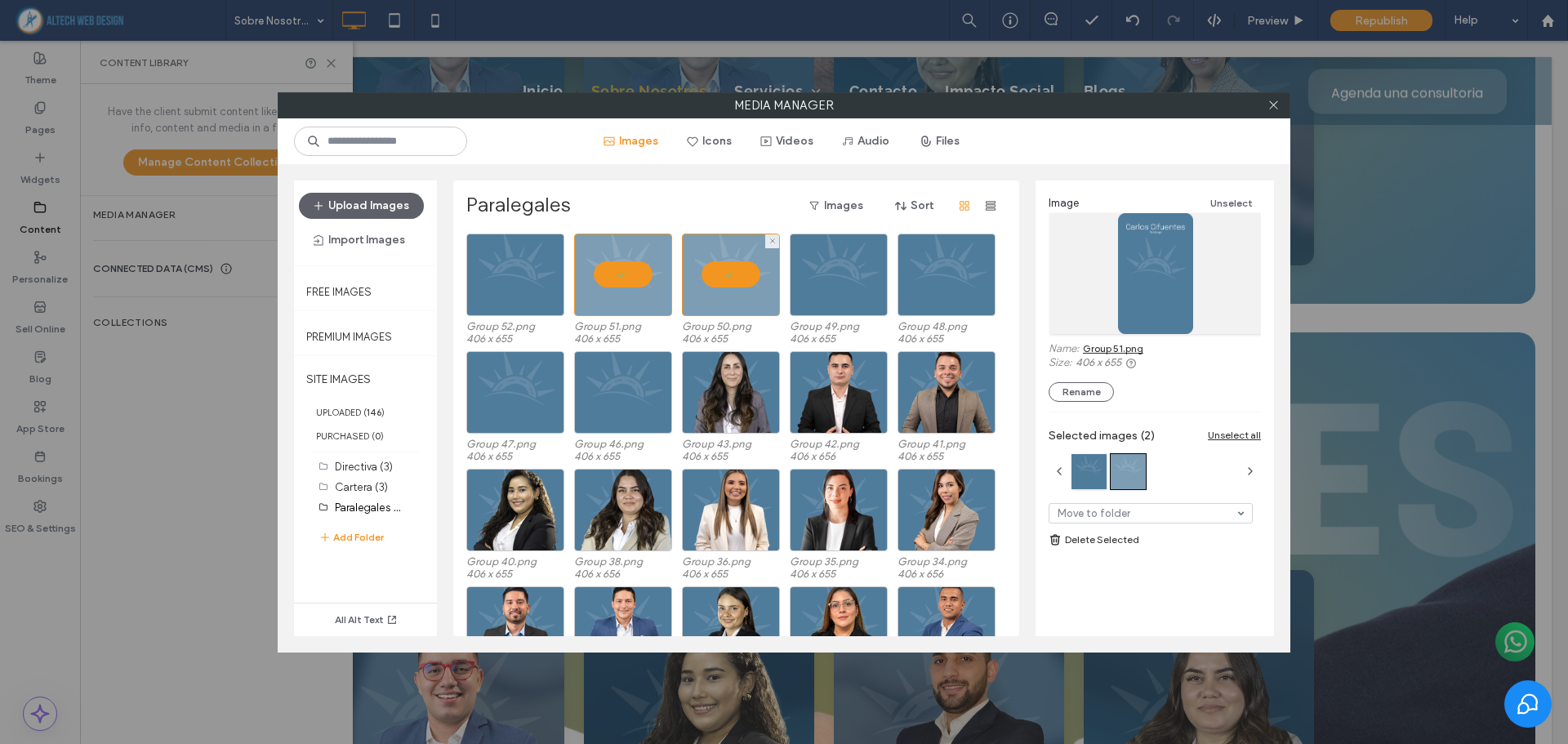
click at [730, 279] on div at bounding box center [730, 274] width 98 height 83
click at [1136, 353] on link "Group 51.png" at bounding box center [1113, 348] width 60 height 12
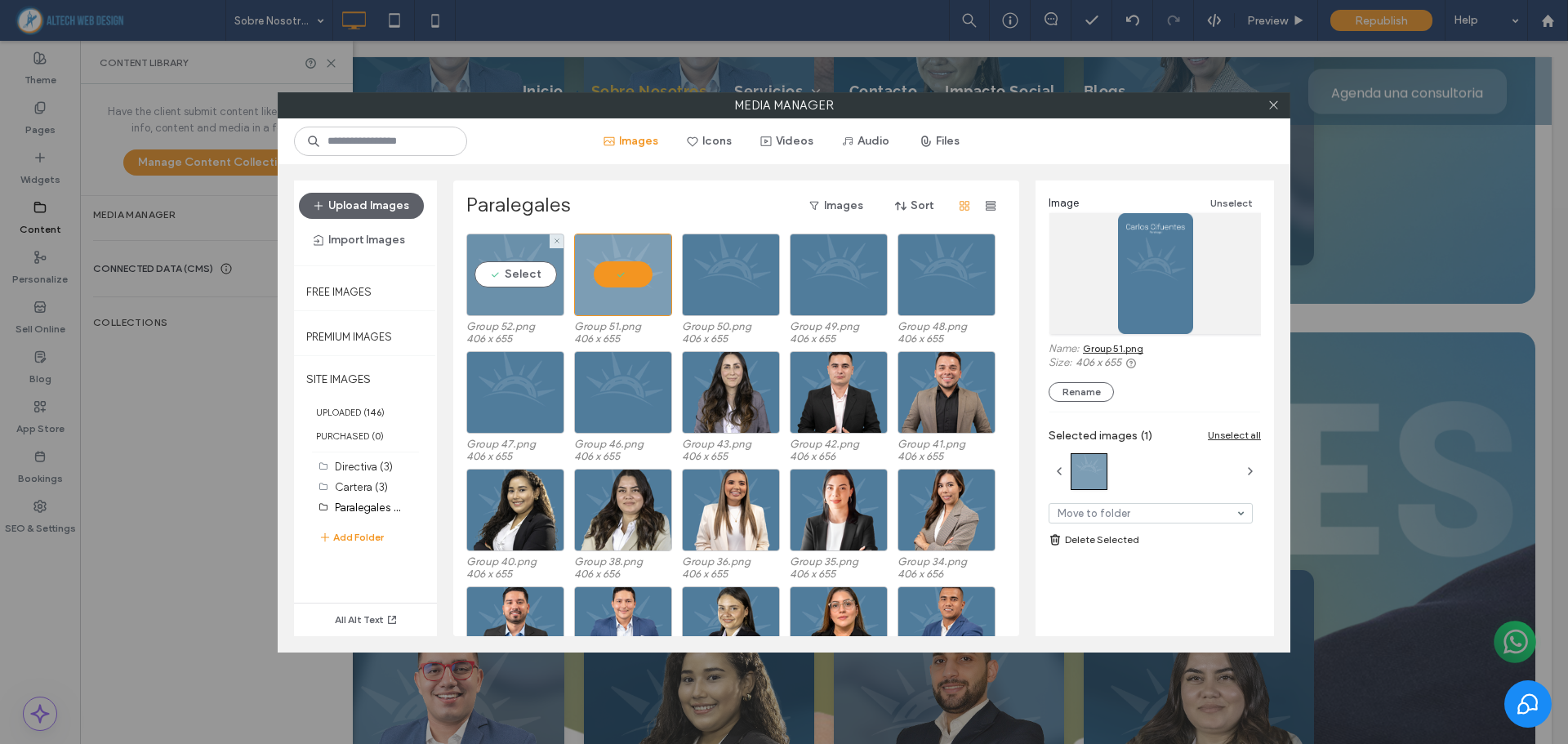
click at [496, 286] on div "Select" at bounding box center [515, 274] width 98 height 83
click at [599, 274] on div at bounding box center [623, 274] width 98 height 83
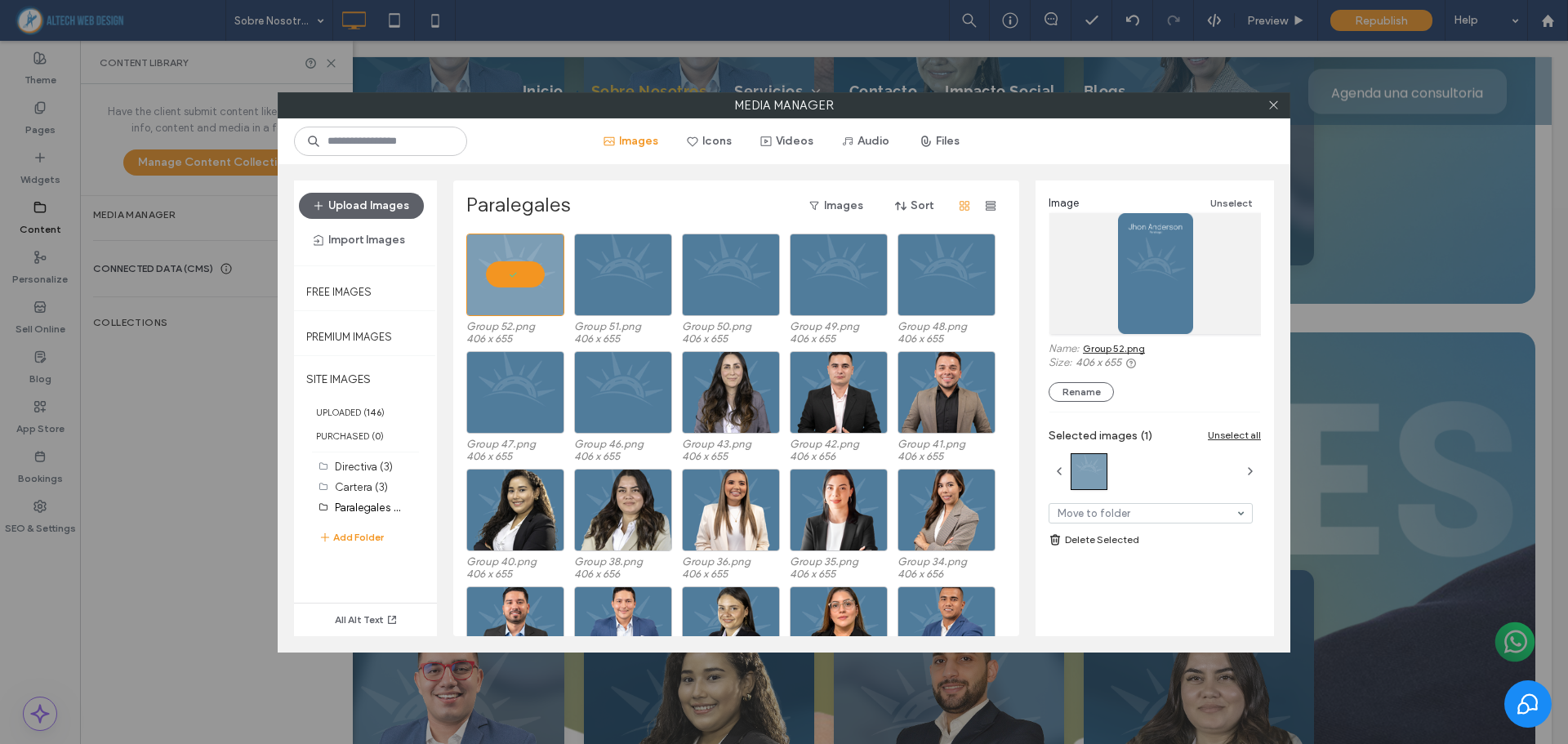
click at [1104, 347] on link "Group 52.png" at bounding box center [1114, 348] width 62 height 12
click at [522, 255] on div at bounding box center [515, 274] width 98 height 83
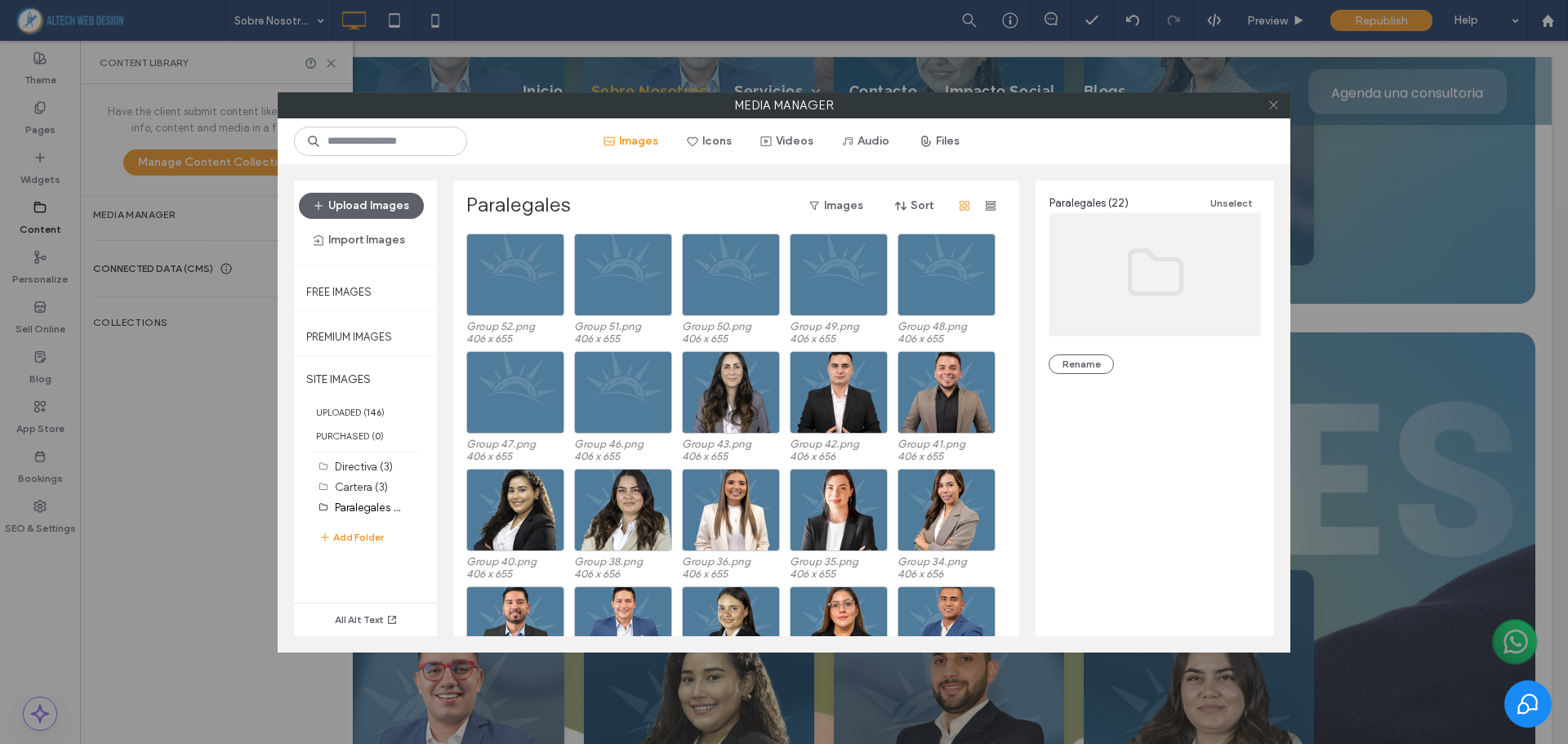
click at [1270, 108] on icon at bounding box center [1274, 104] width 12 height 12
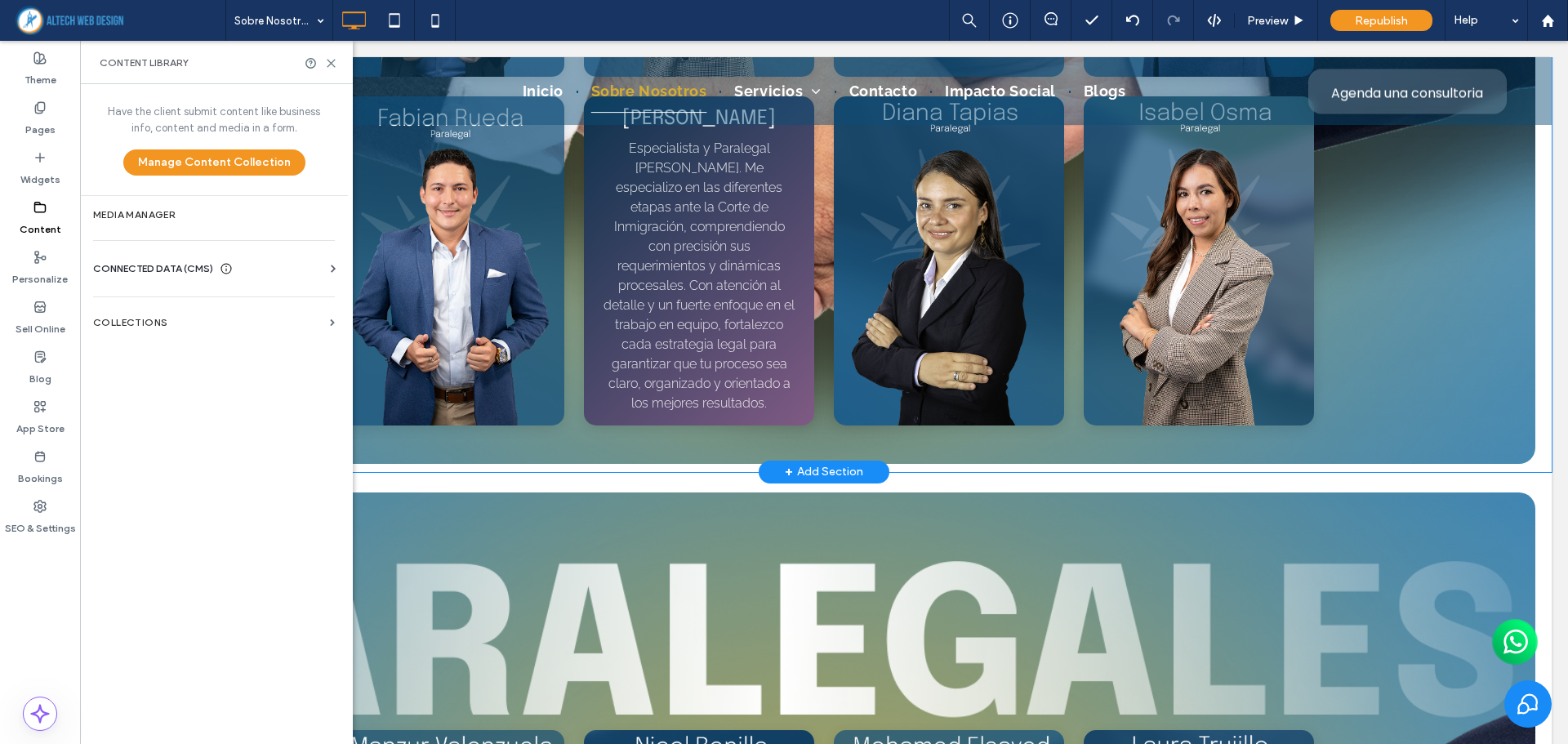
scroll to position [4095, 0]
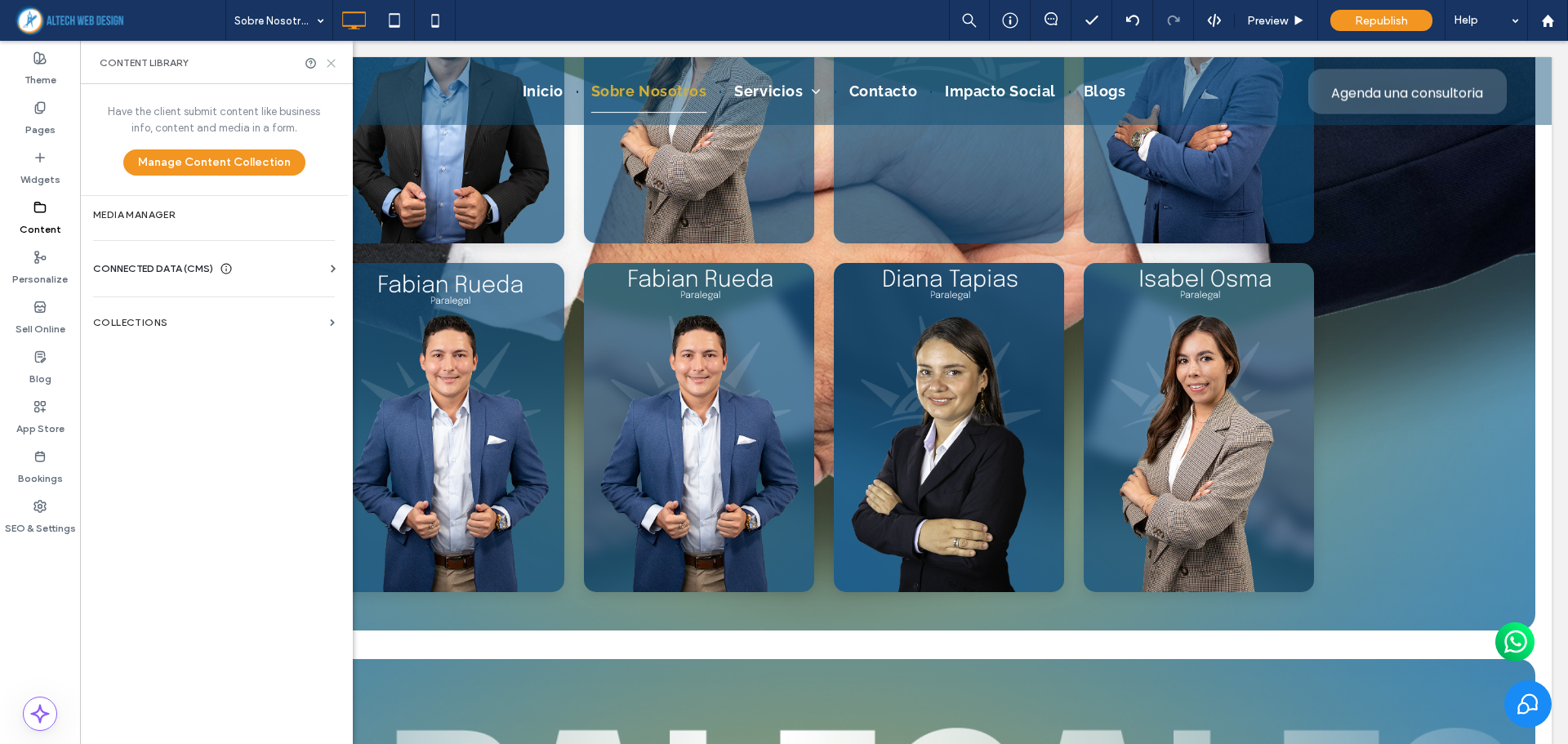
click at [330, 60] on icon at bounding box center [331, 63] width 12 height 12
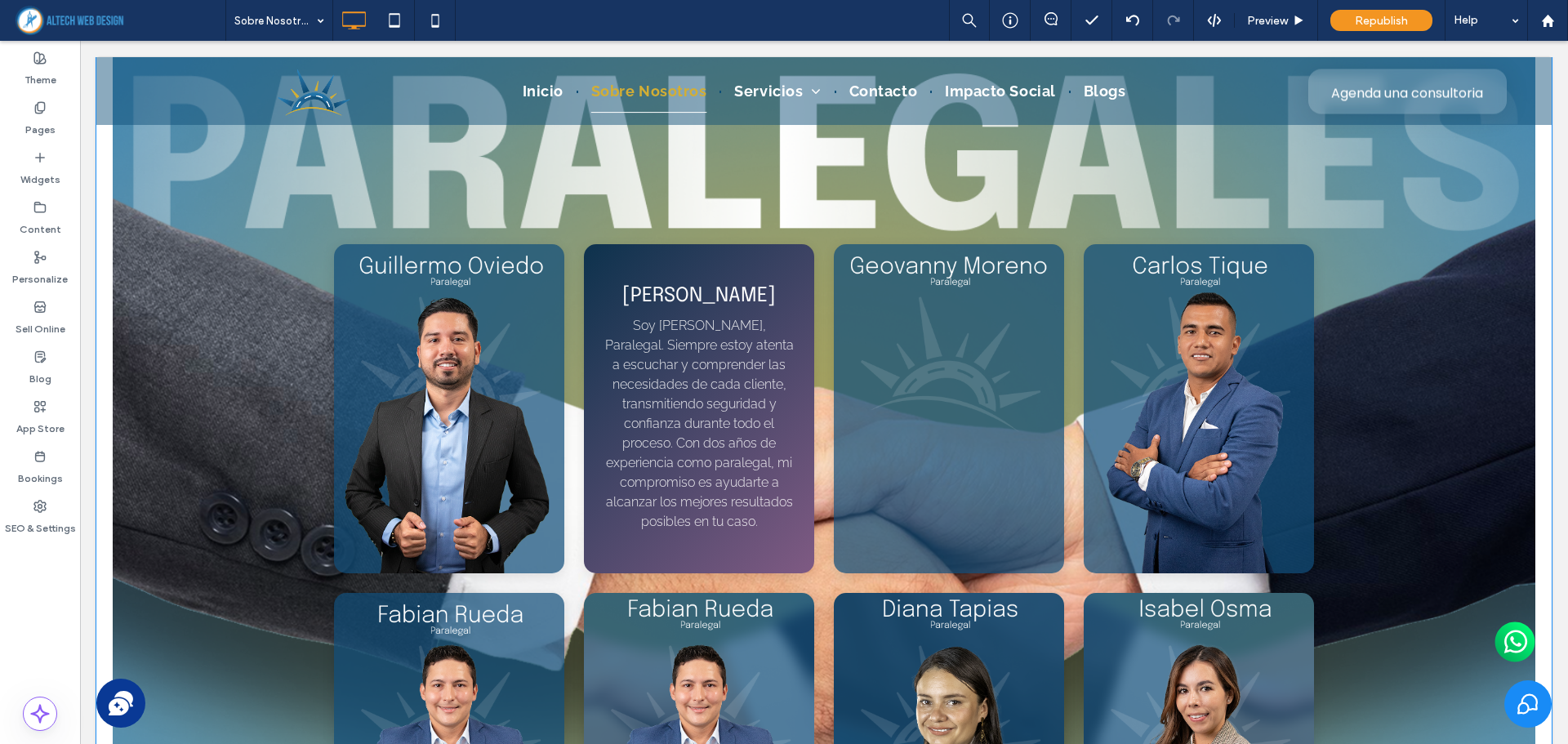
scroll to position [3768, 0]
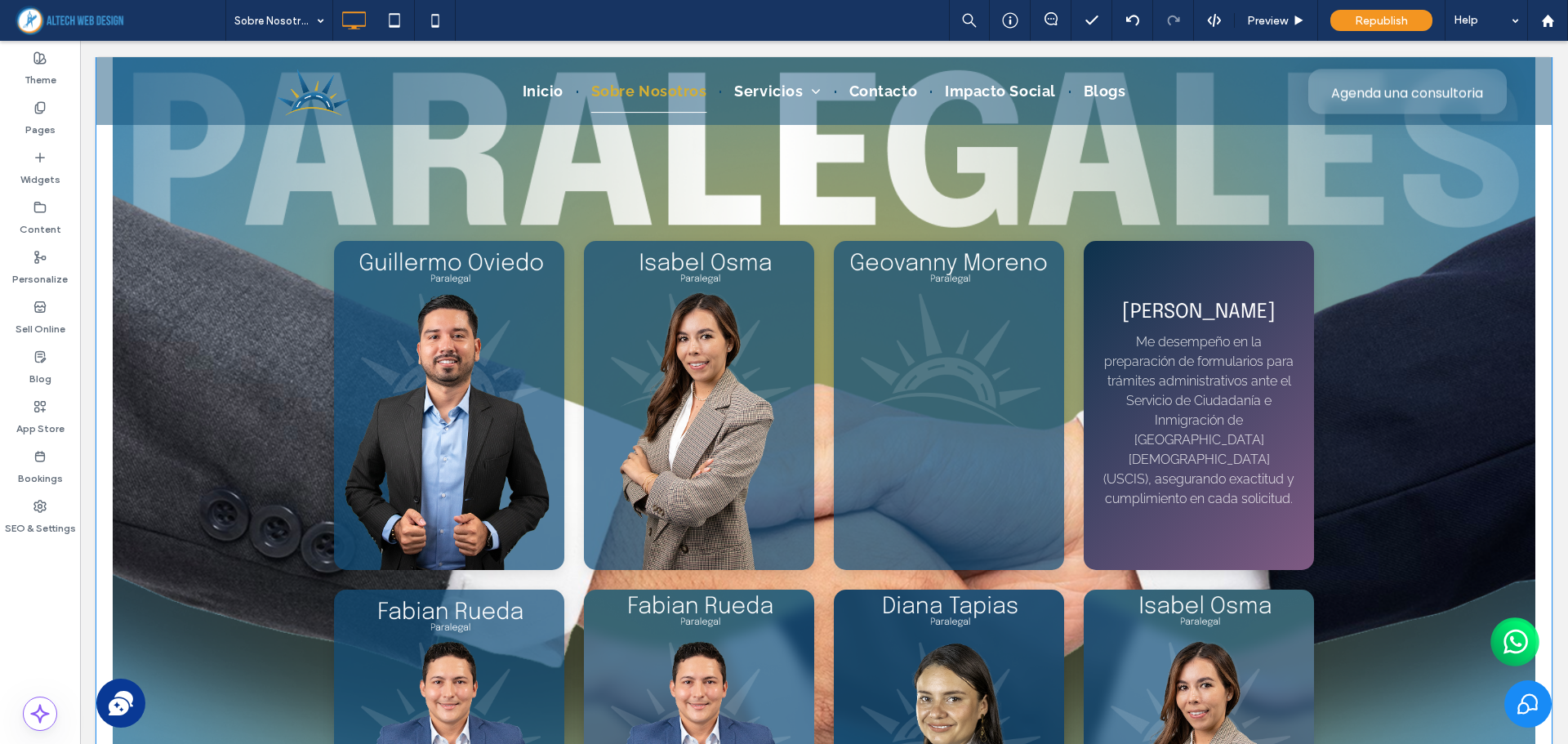
click at [1164, 410] on p "Me desempeño en la preparación de formularios para trámites administrativos ant…" at bounding box center [1198, 420] width 191 height 176
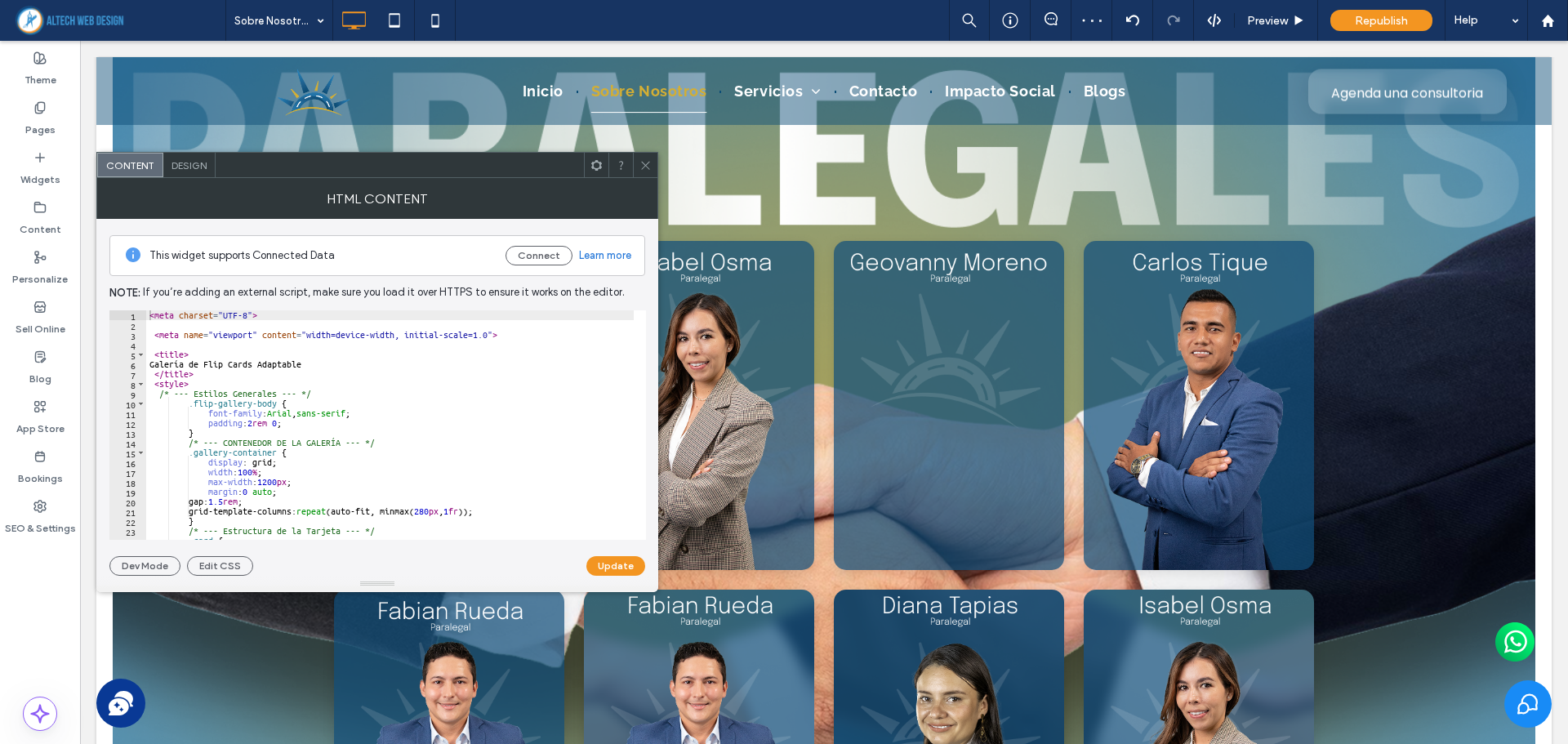
click at [639, 167] on icon at bounding box center [645, 165] width 12 height 12
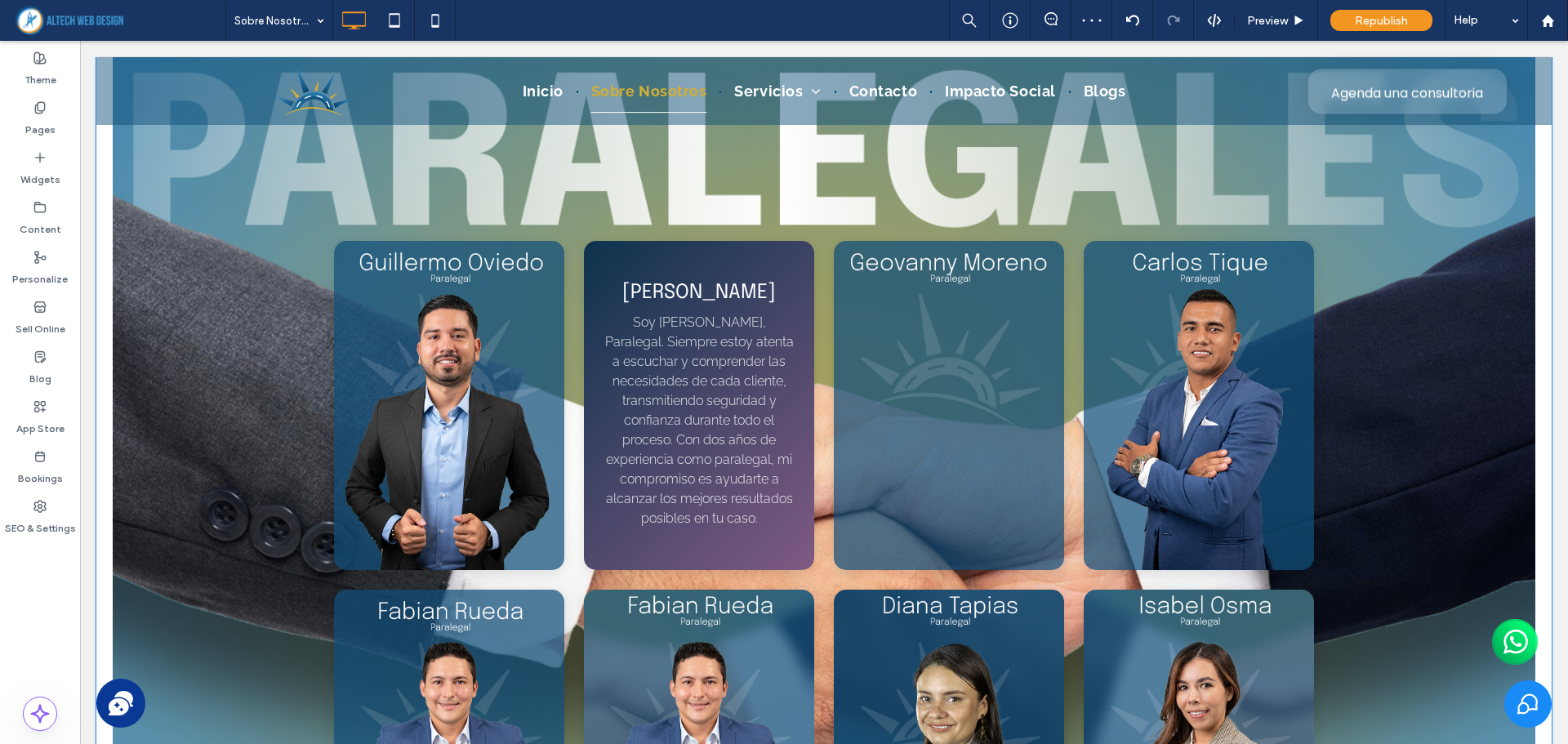
scroll to position [4095, 0]
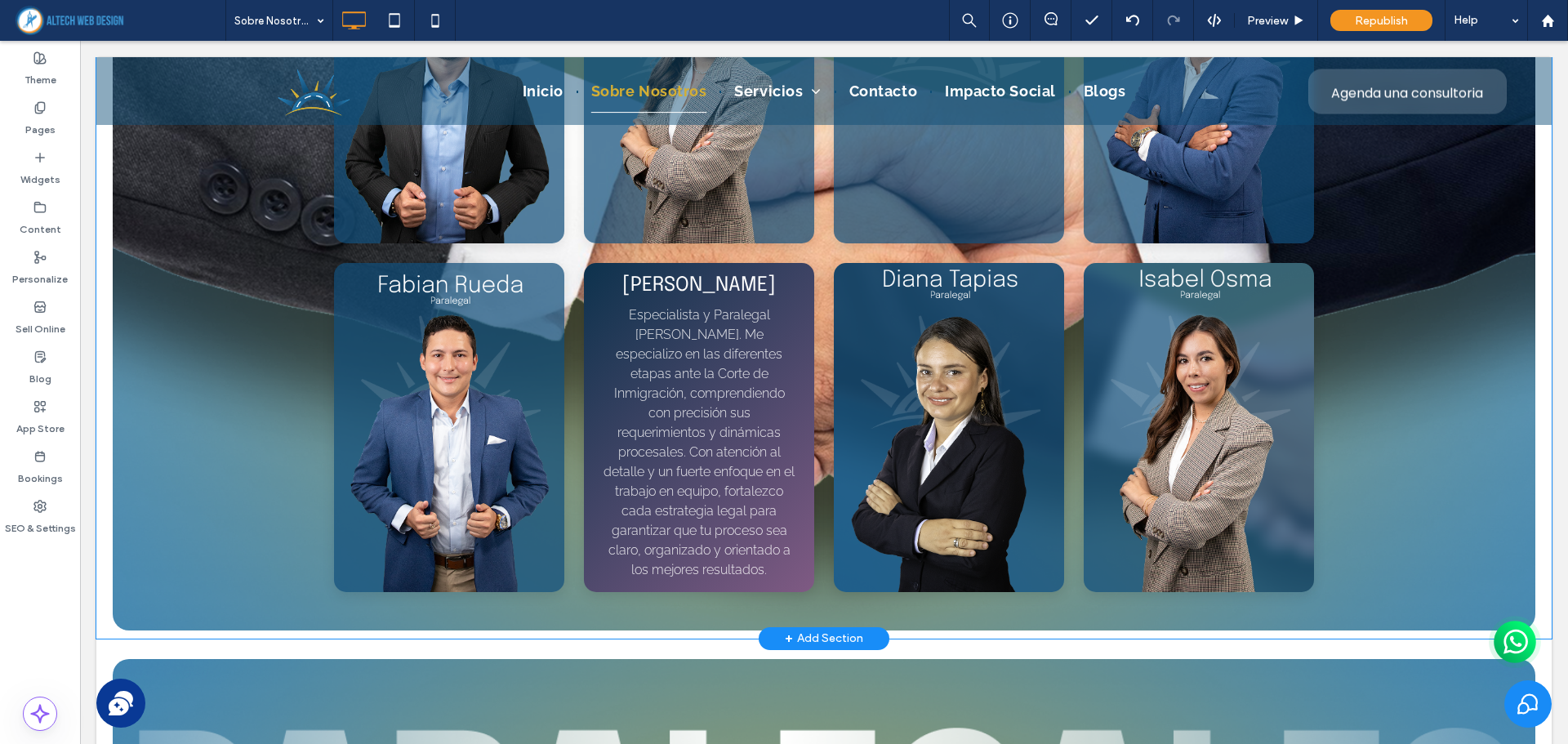
click at [673, 375] on p "Especialista y Paralegal de Corte. Me especializo en las diferentes etapas ante…" at bounding box center [699, 443] width 191 height 274
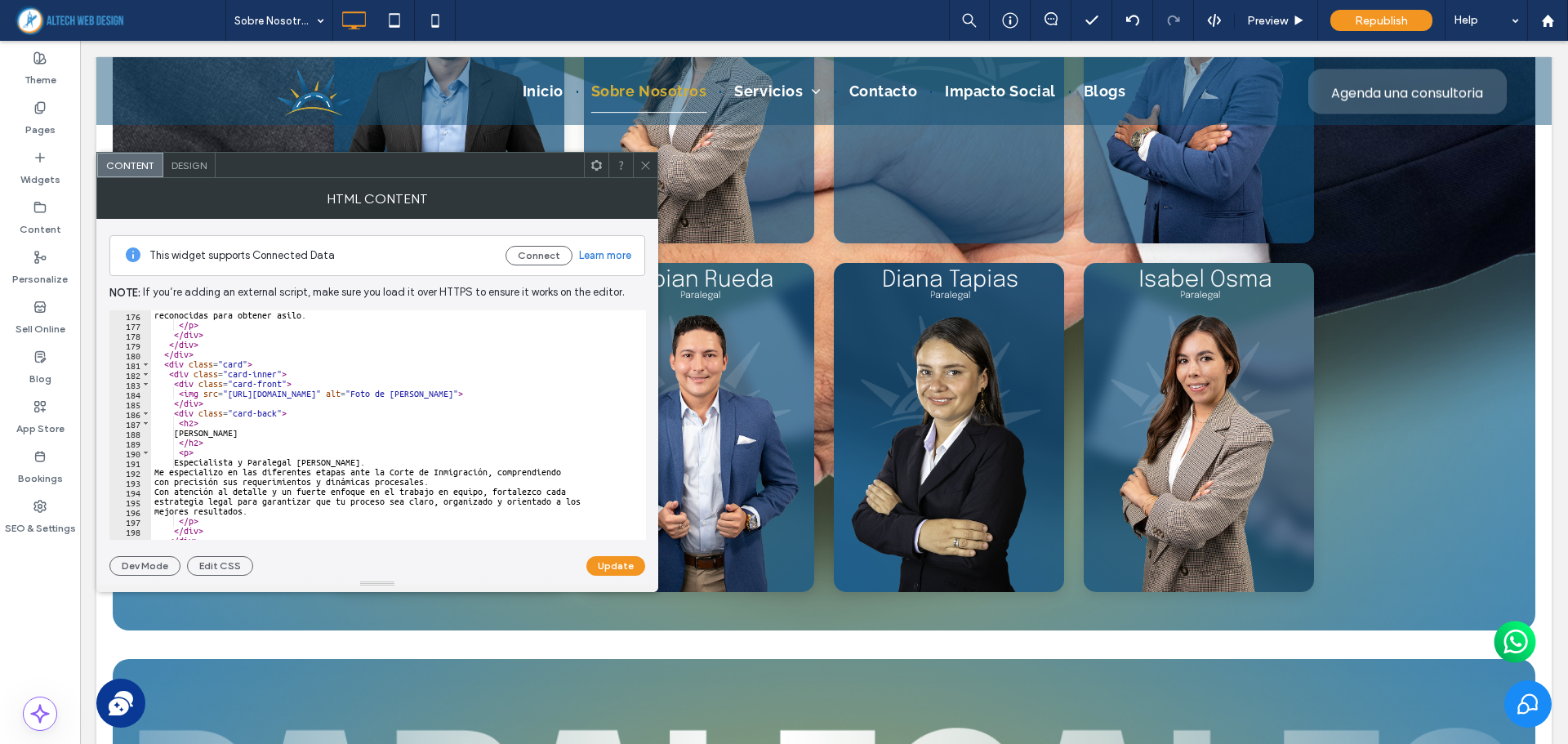
scroll to position [1763, 0]
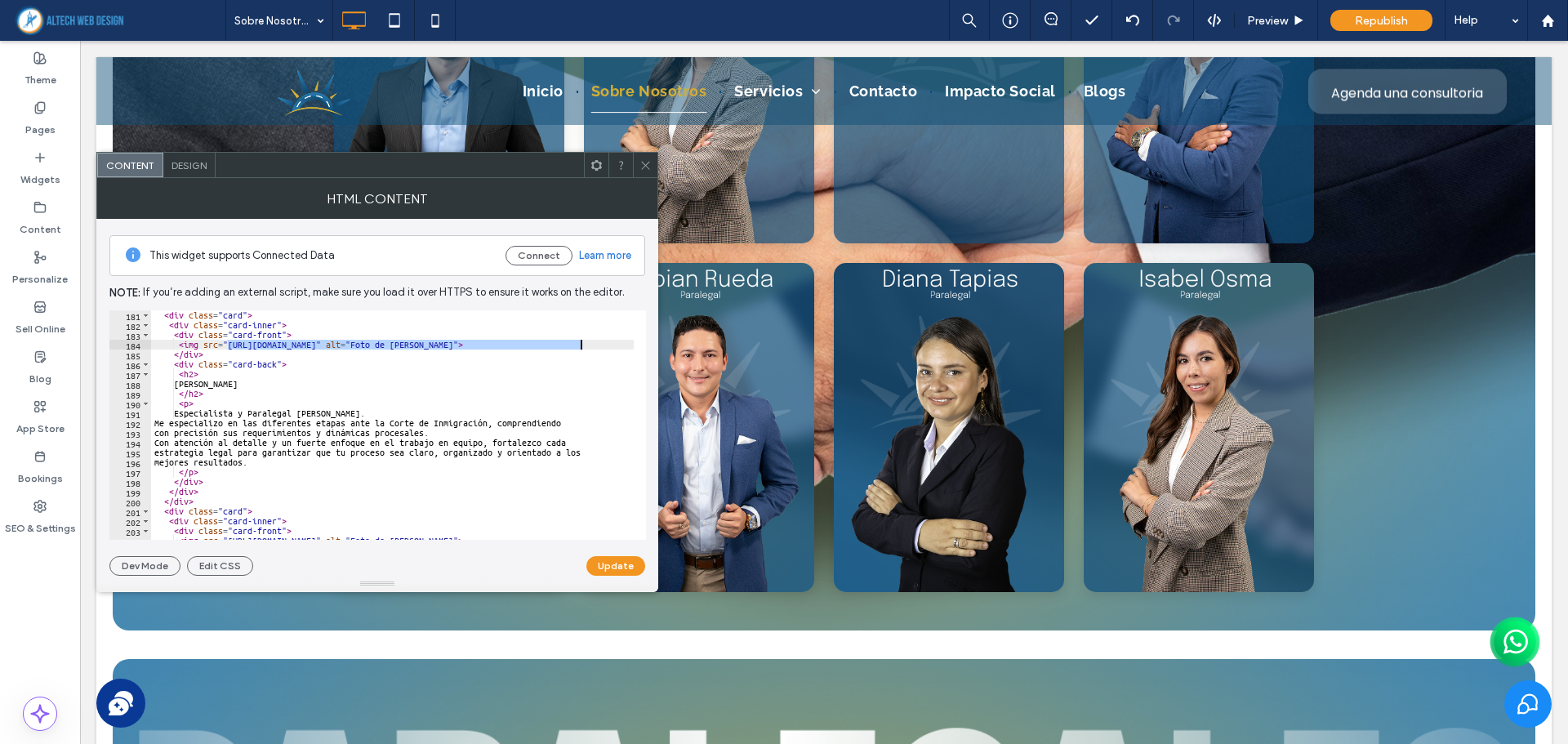
drag, startPoint x: 275, startPoint y: 349, endPoint x: 581, endPoint y: 346, distance: 306.0
click at [581, 346] on div "< div class = "card" > < div class = "card-inner" > < div class = "card-front" …" at bounding box center [458, 428] width 614 height 236
paste textarea "Cursor at row 184"
click at [601, 558] on button "Update" at bounding box center [616, 565] width 59 height 20
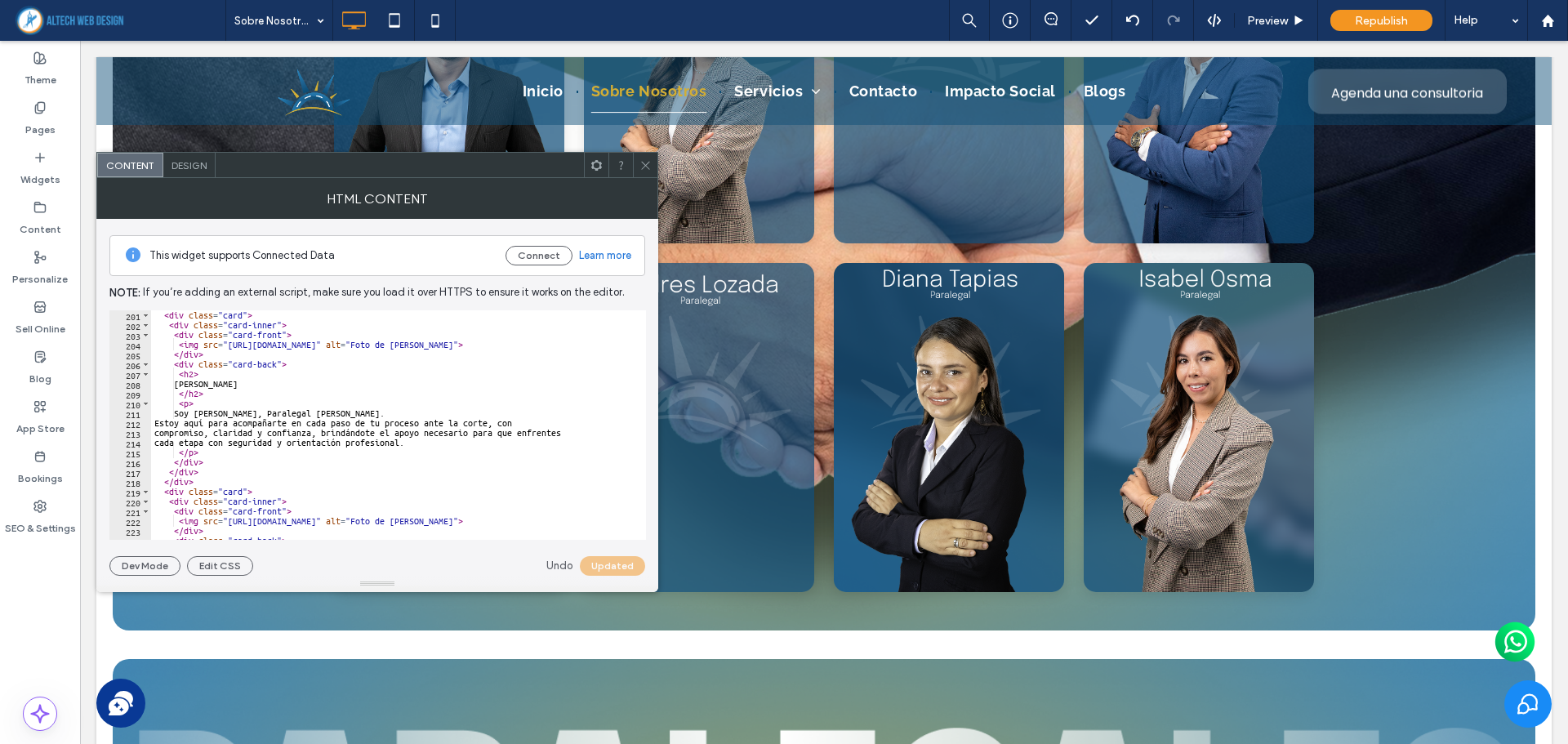
scroll to position [1910, 0]
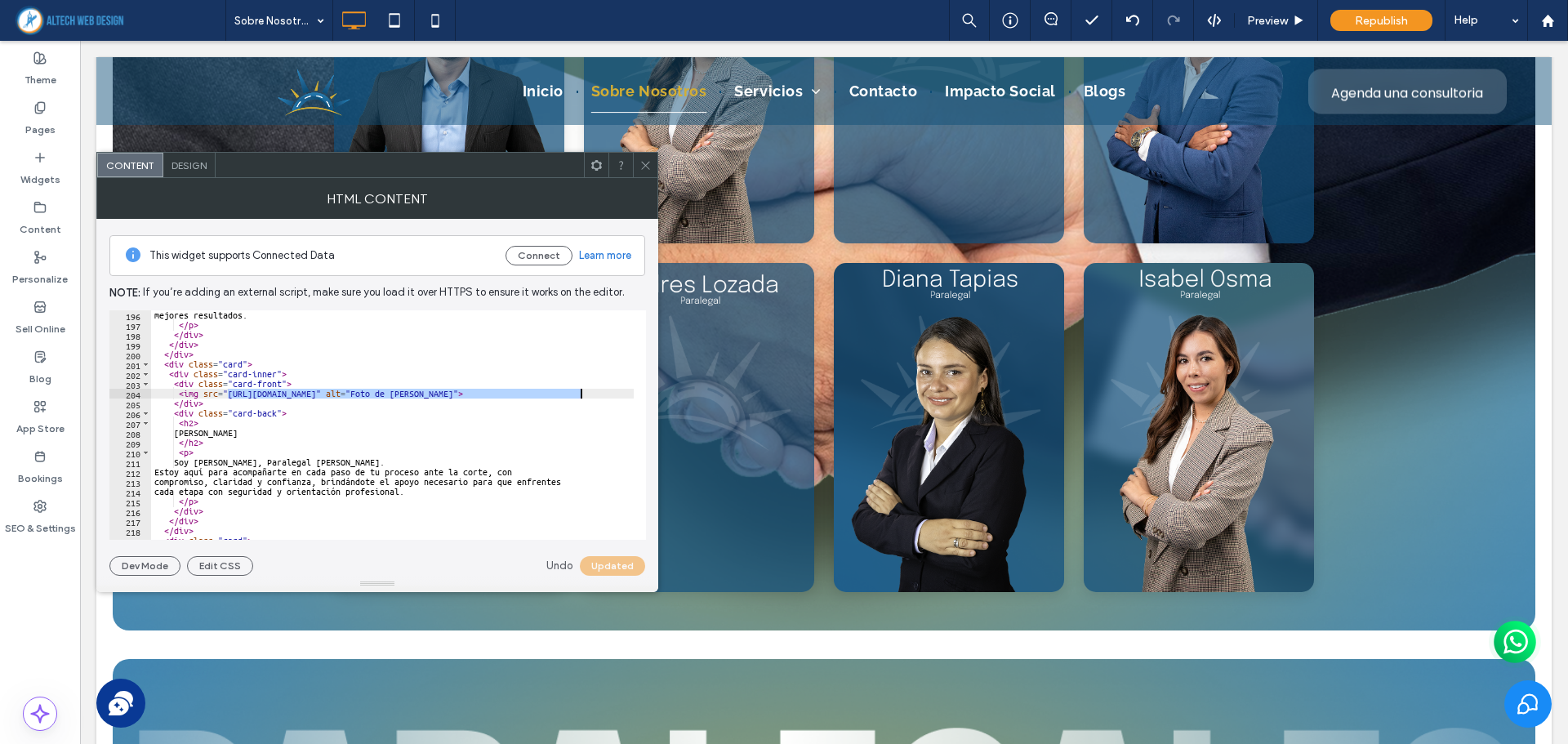
drag, startPoint x: 228, startPoint y: 396, endPoint x: 580, endPoint y: 395, distance: 352.0
click at [580, 395] on div "mejores resultados. </ p > </ div > </ div > </ div > < div class = "card" > < …" at bounding box center [458, 428] width 614 height 236
paste textarea "Cursor at row 204"
click at [605, 571] on button "Update" at bounding box center [616, 565] width 59 height 20
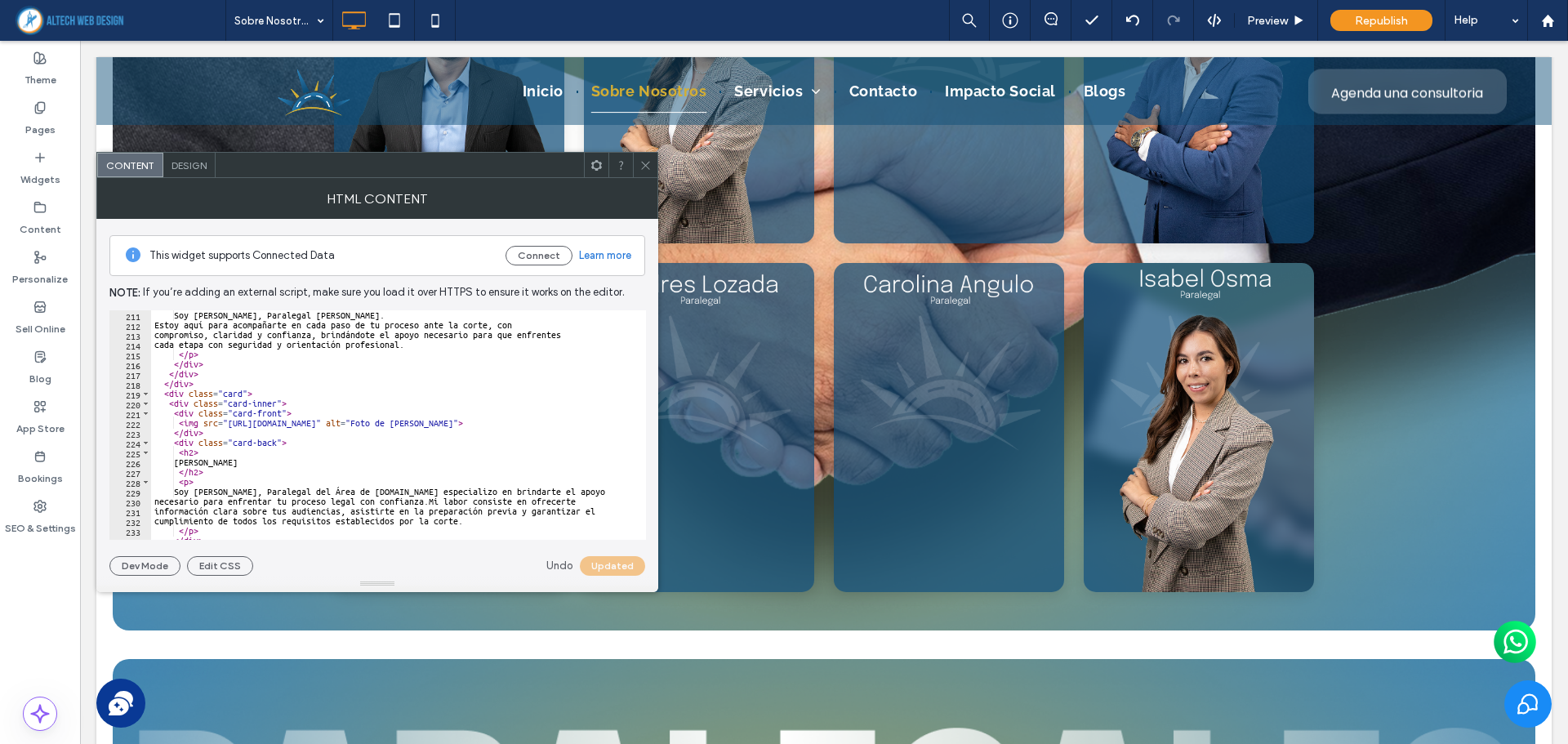
scroll to position [2106, 0]
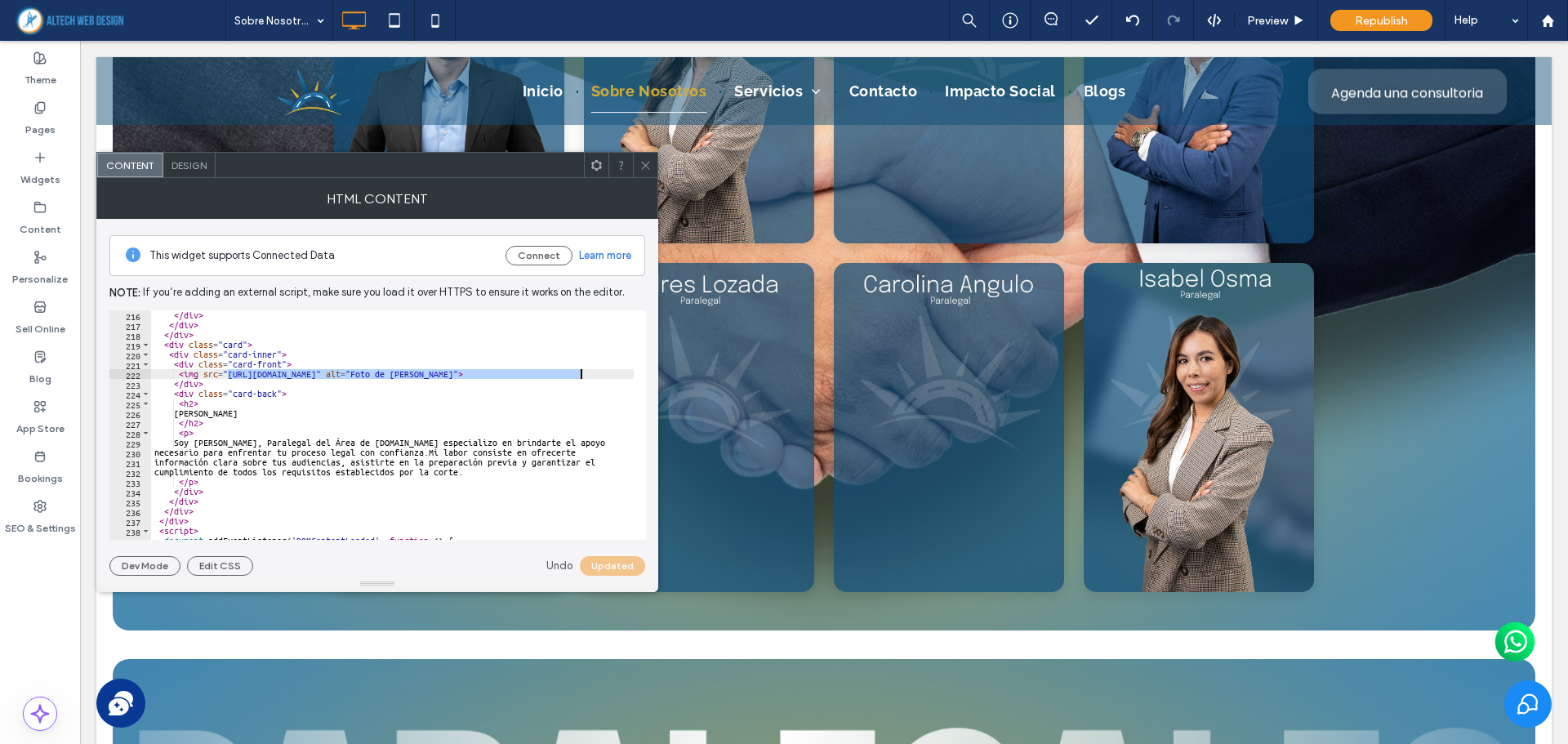
drag, startPoint x: 229, startPoint y: 375, endPoint x: 579, endPoint y: 377, distance: 350.0
click at [579, 377] on div "</ div > </ div > </ div > < div class = "card" > < div class = "card-inner" > …" at bounding box center [458, 428] width 614 height 236
paste textarea "Cursor at row 222"
type textarea "**********"
click at [609, 569] on button "Update" at bounding box center [616, 565] width 59 height 20
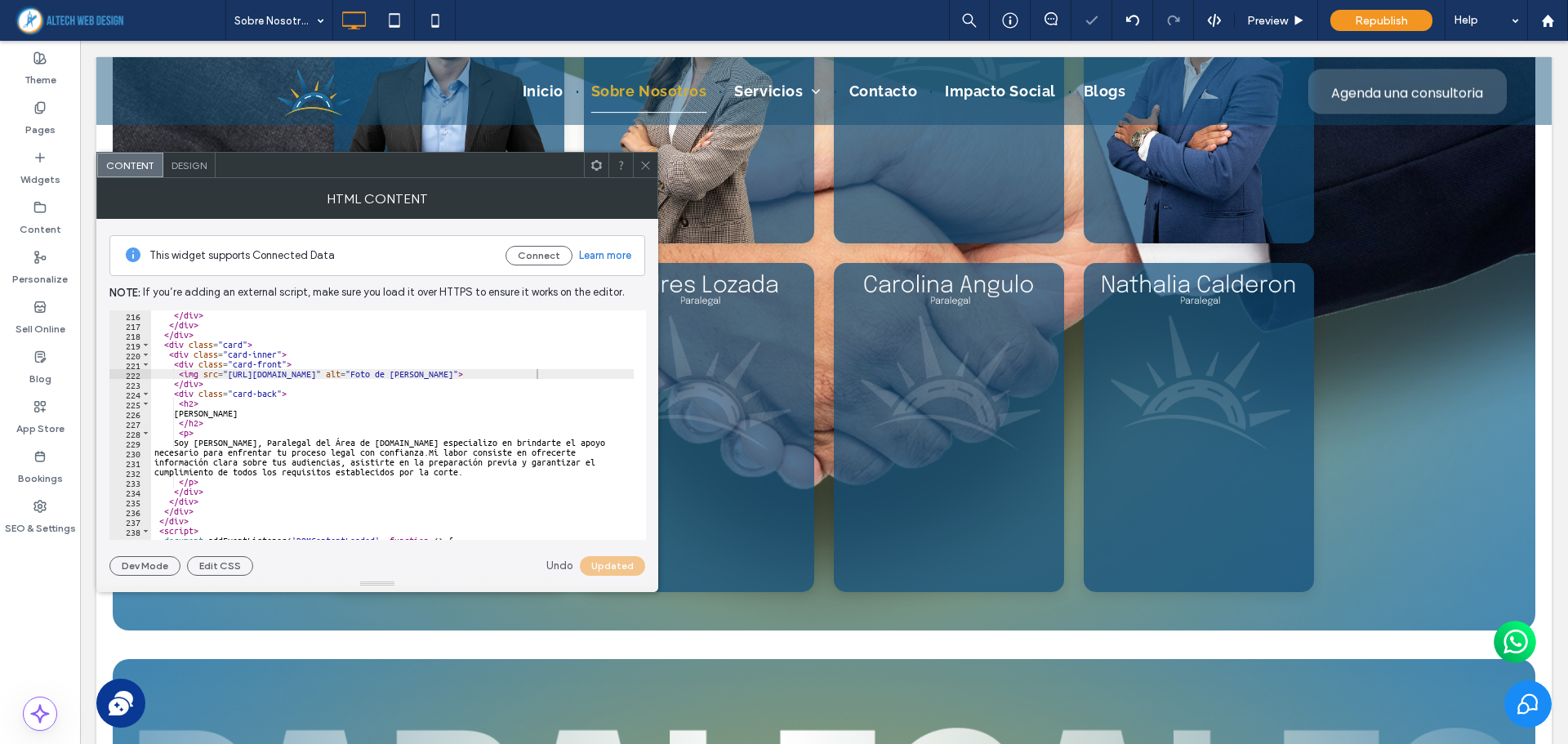
click at [644, 167] on use at bounding box center [644, 164] width 8 height 8
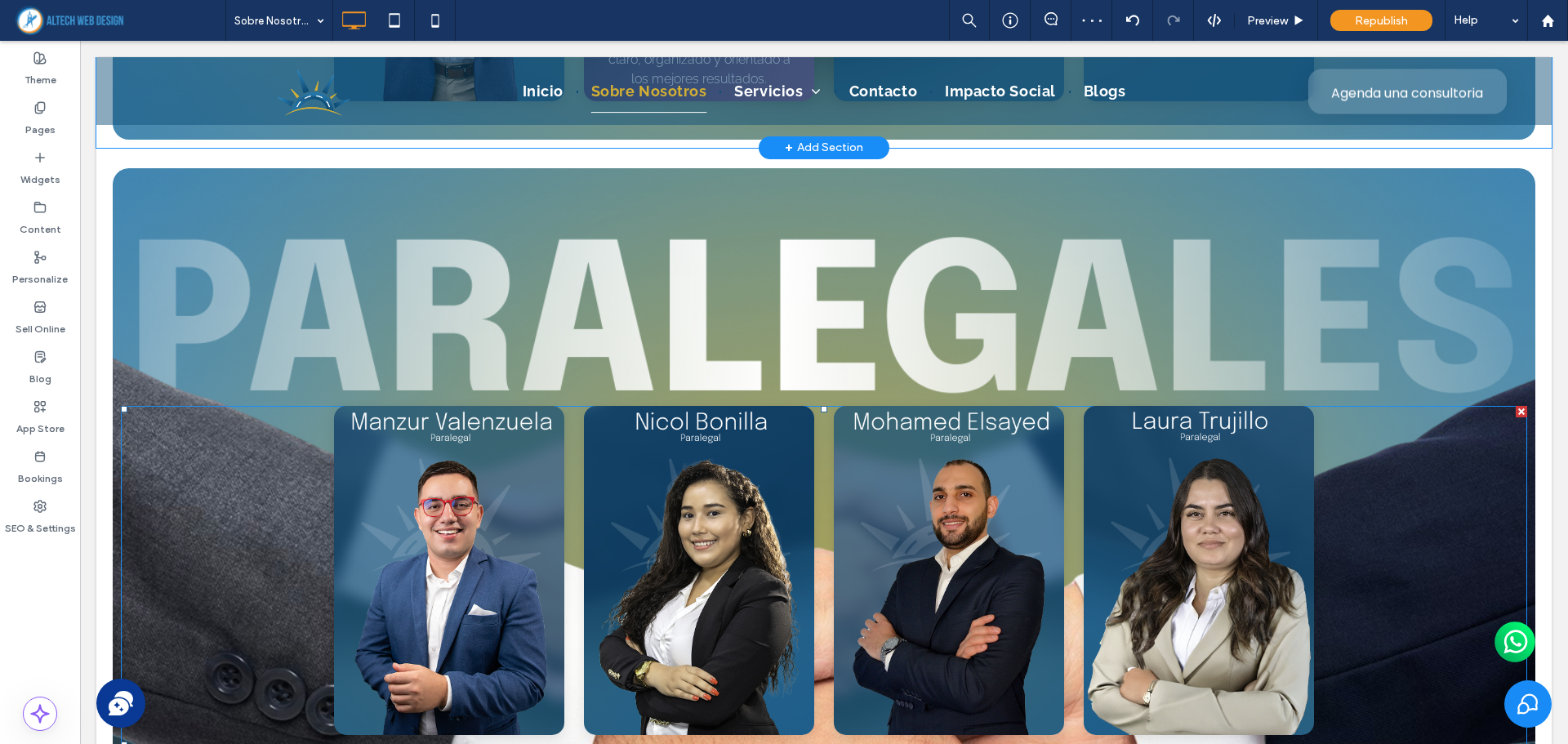
scroll to position [4748, 0]
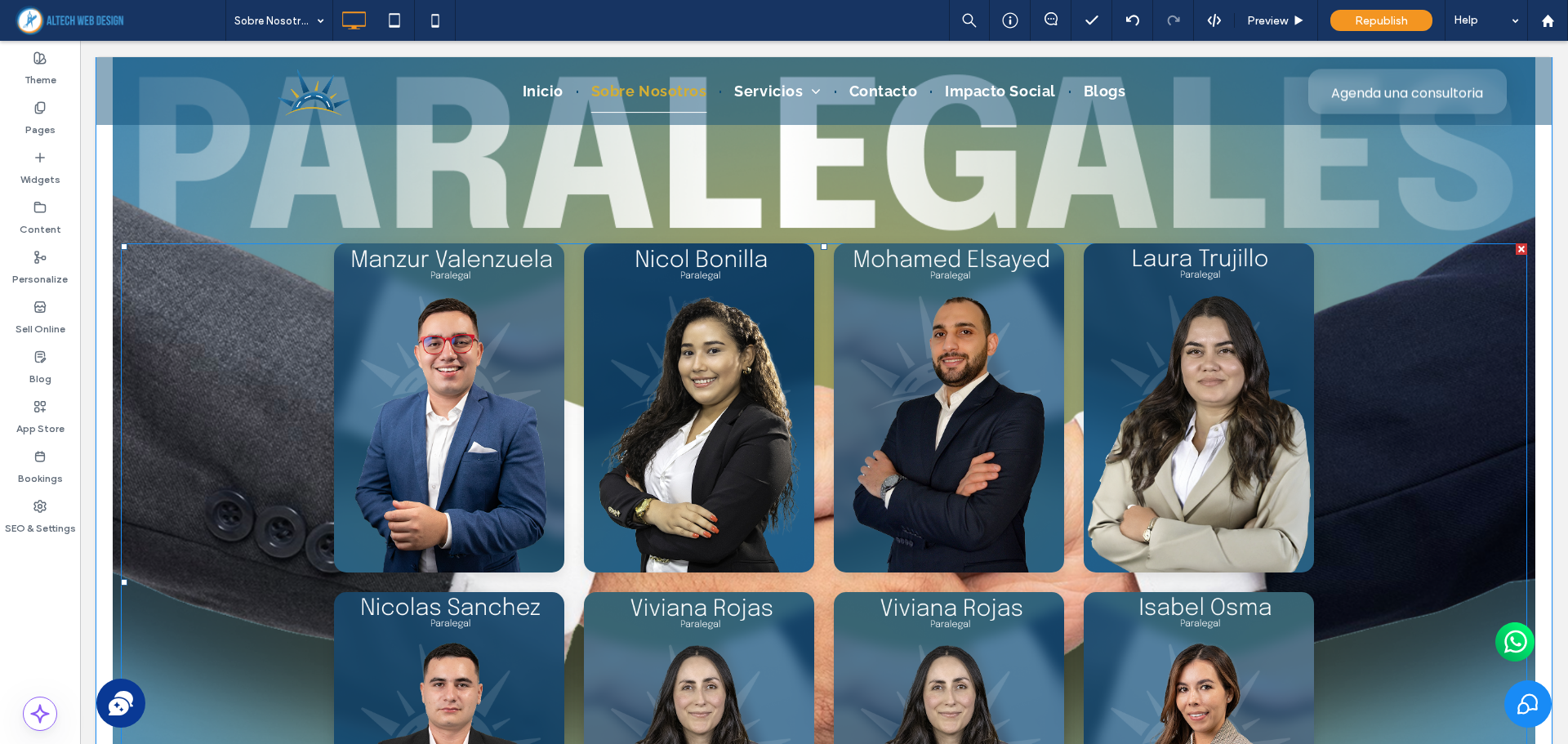
click at [459, 424] on span at bounding box center [824, 582] width 1406 height 678
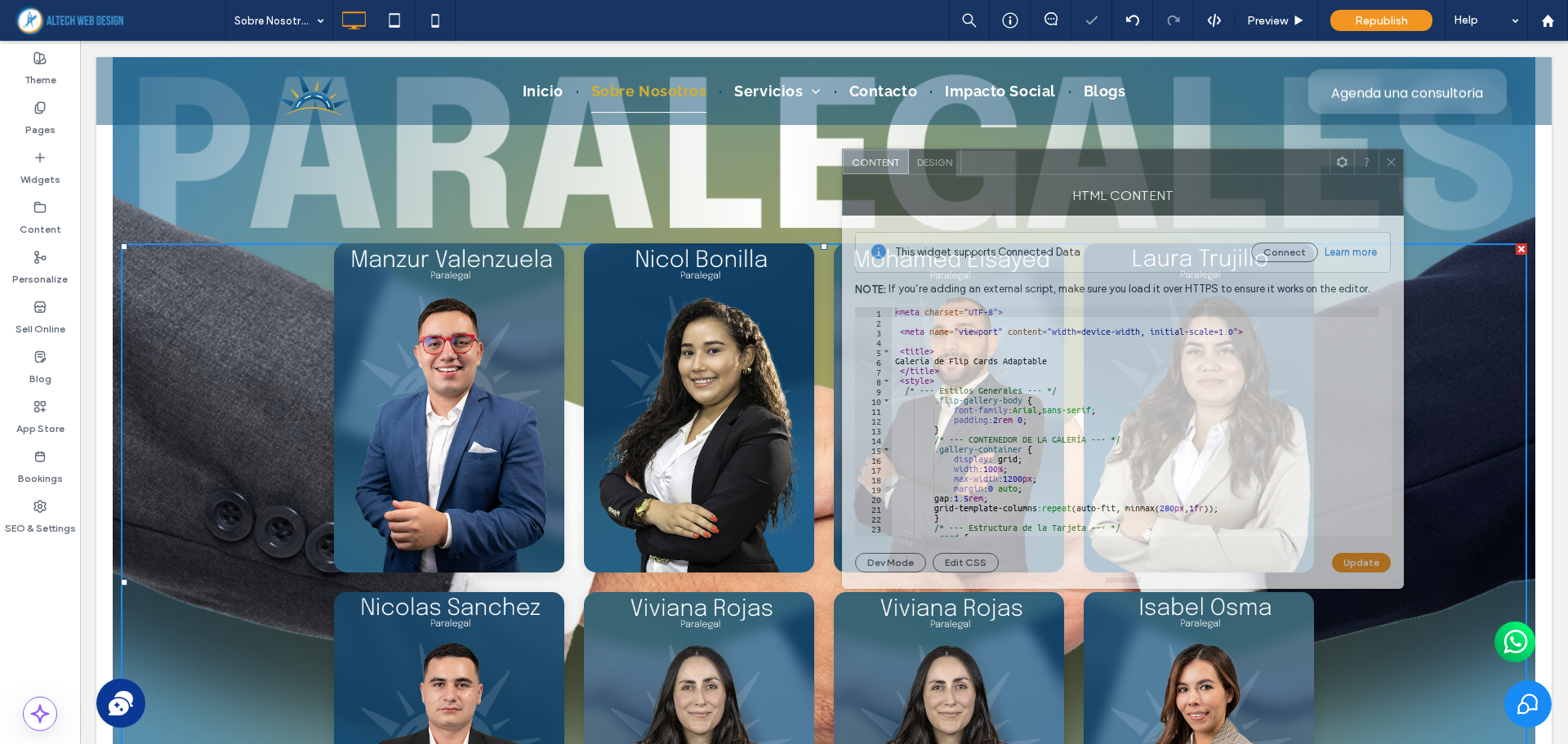
drag, startPoint x: 762, startPoint y: 171, endPoint x: 1198, endPoint y: 162, distance: 436.1
click at [1198, 162] on div at bounding box center [1145, 161] width 369 height 24
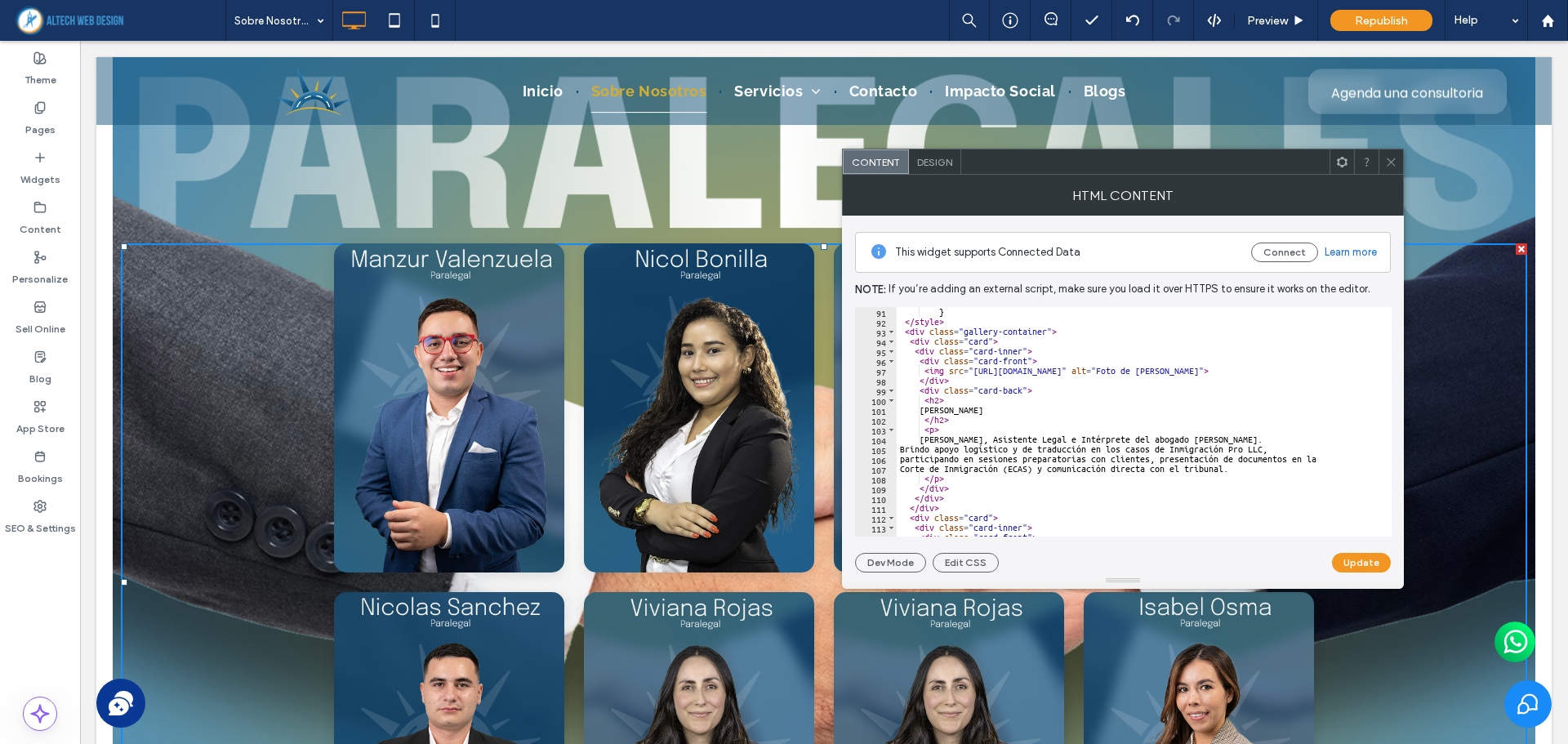
scroll to position [881, 0]
drag, startPoint x: 974, startPoint y: 372, endPoint x: 1325, endPoint y: 373, distance: 351.0
click at [1325, 373] on div "} </ style > < div class = "gallery-container" > < div class = "card" > < div c…" at bounding box center [1203, 426] width 614 height 236
paste textarea "Cursor at row 97"
click at [1350, 557] on button "Update" at bounding box center [1361, 562] width 59 height 20
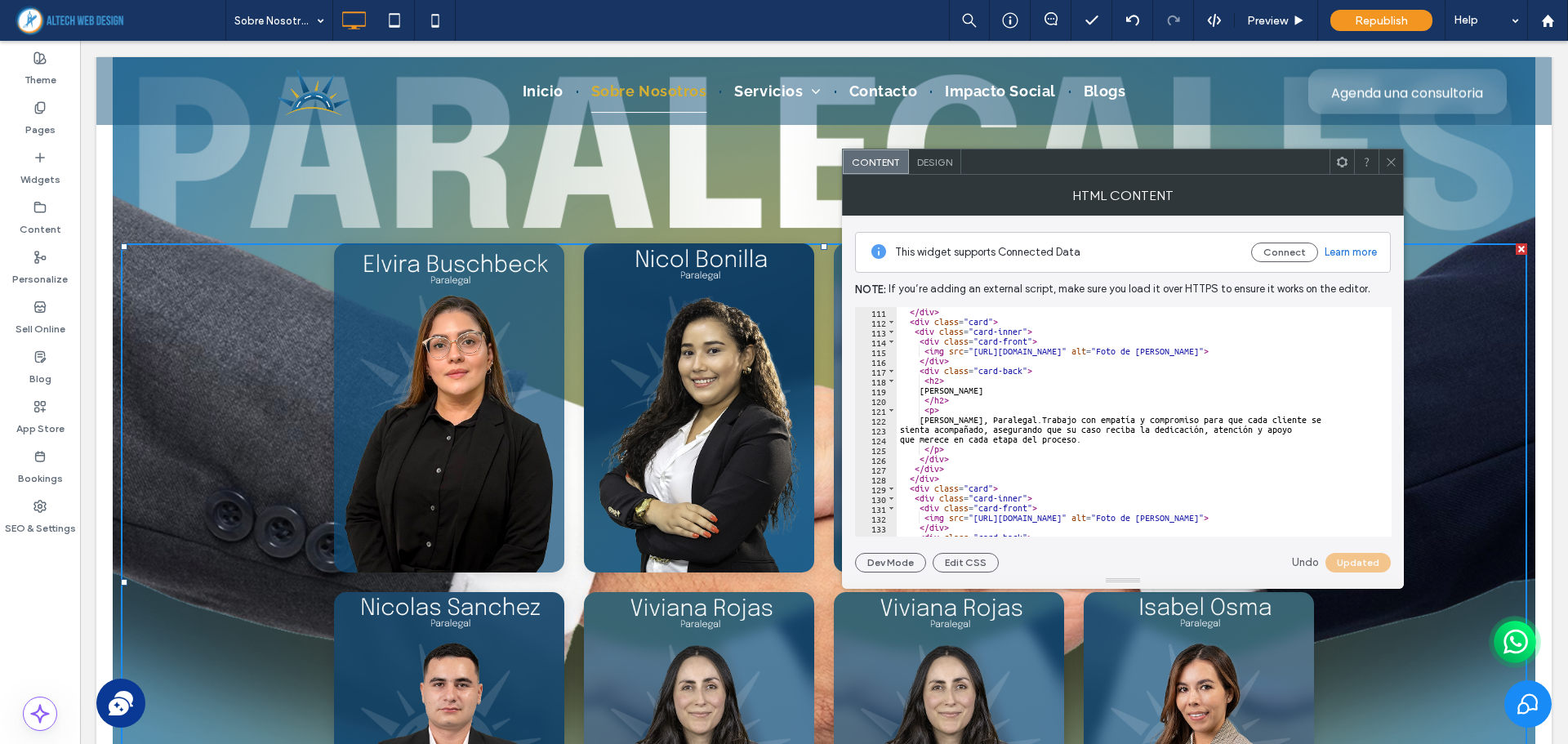
scroll to position [1077, 0]
drag, startPoint x: 972, startPoint y: 352, endPoint x: 1329, endPoint y: 353, distance: 357.0
click at [1329, 353] on div "</ div > < div class = "card" > < div class = "card-inner" > < div class = "car…" at bounding box center [1203, 426] width 614 height 236
click at [1326, 350] on div "</ div > < div class = "card" > < div class = "card-inner" > < div class = "car…" at bounding box center [1137, 422] width 483 height 230
drag, startPoint x: 1325, startPoint y: 351, endPoint x: 974, endPoint y: 354, distance: 351.0
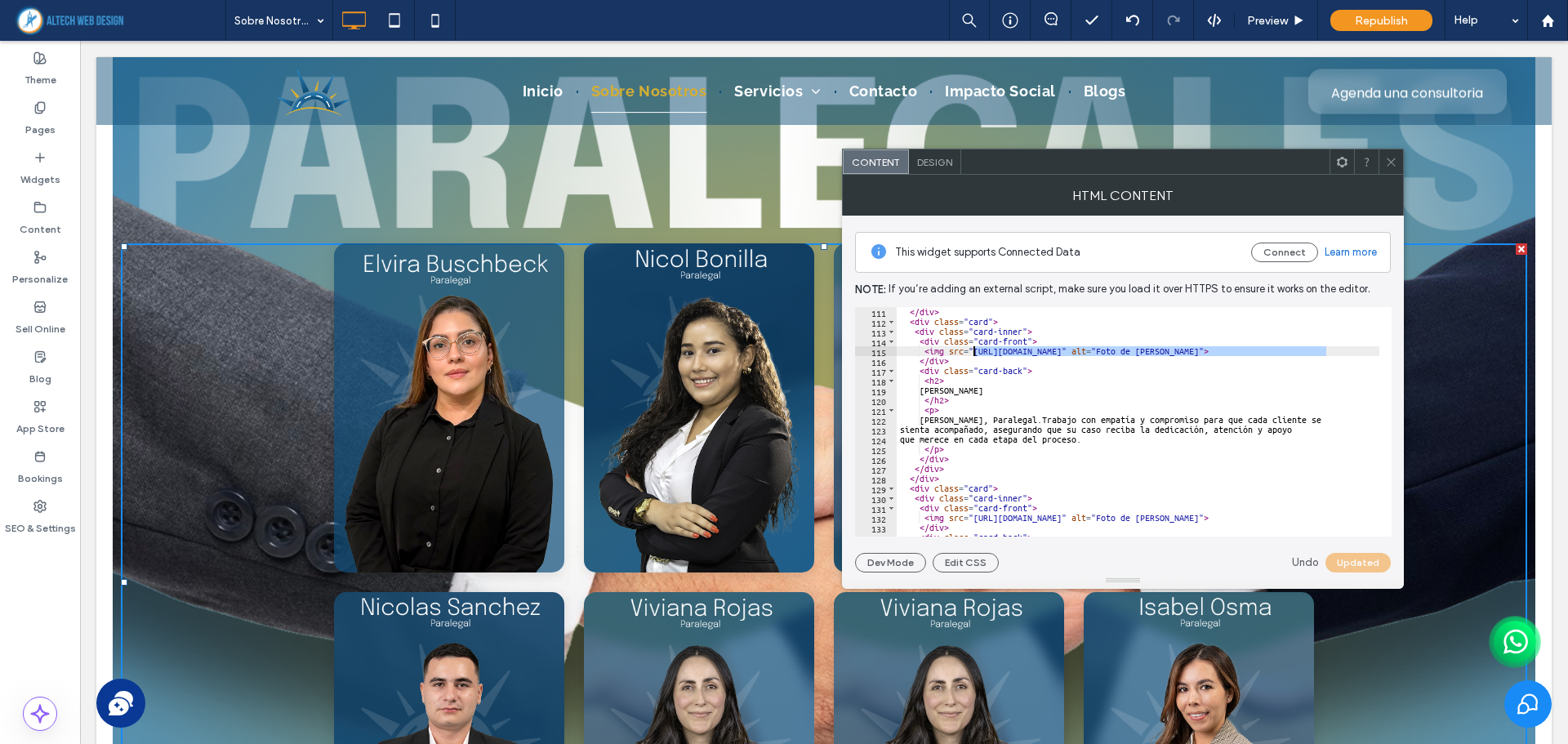
click at [974, 354] on div "</ div > < div class = "card" > < div class = "card-inner" > < div class = "car…" at bounding box center [1203, 426] width 614 height 236
paste textarea "Cursor at row 115"
click at [1360, 563] on button "Update" at bounding box center [1361, 562] width 59 height 20
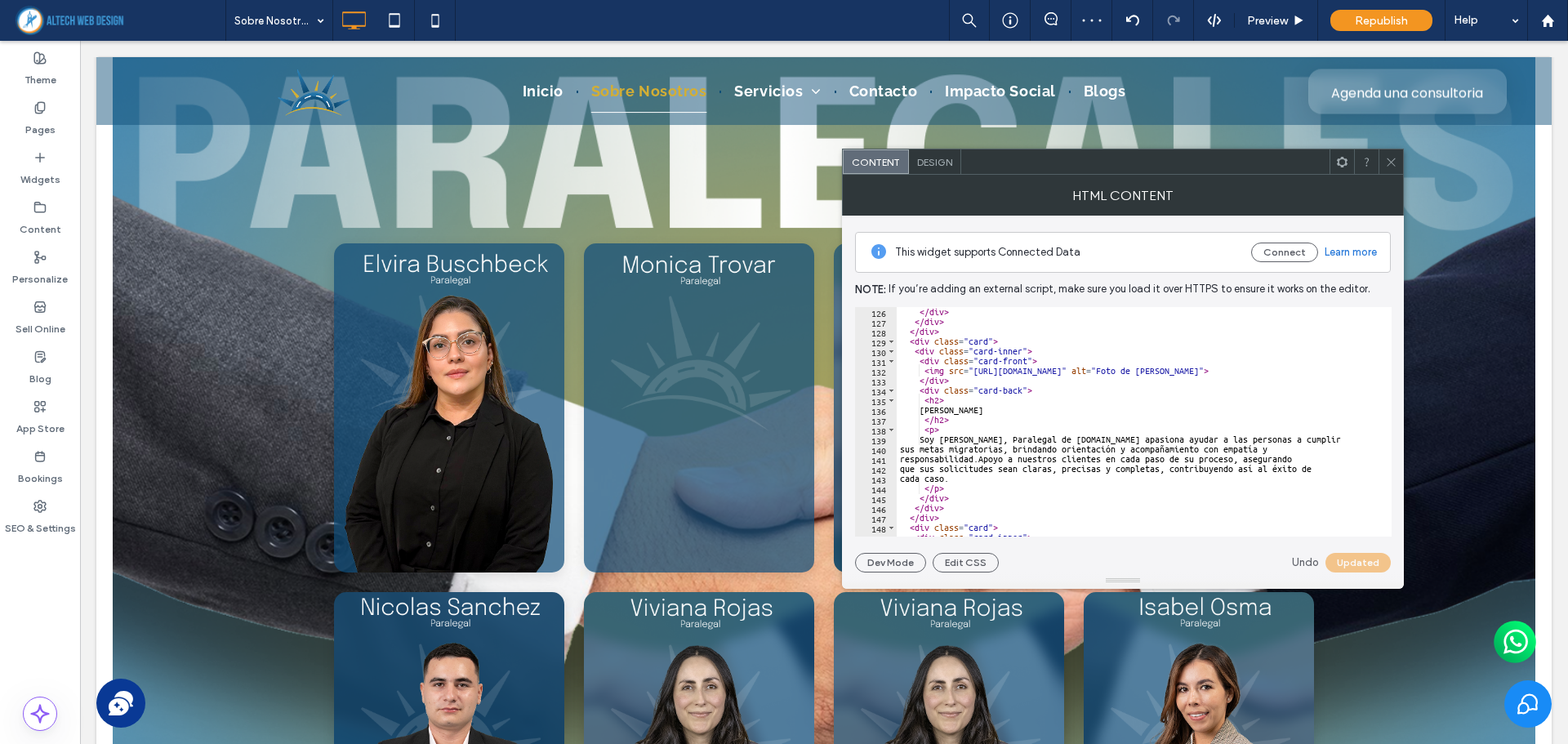
scroll to position [1273, 0]
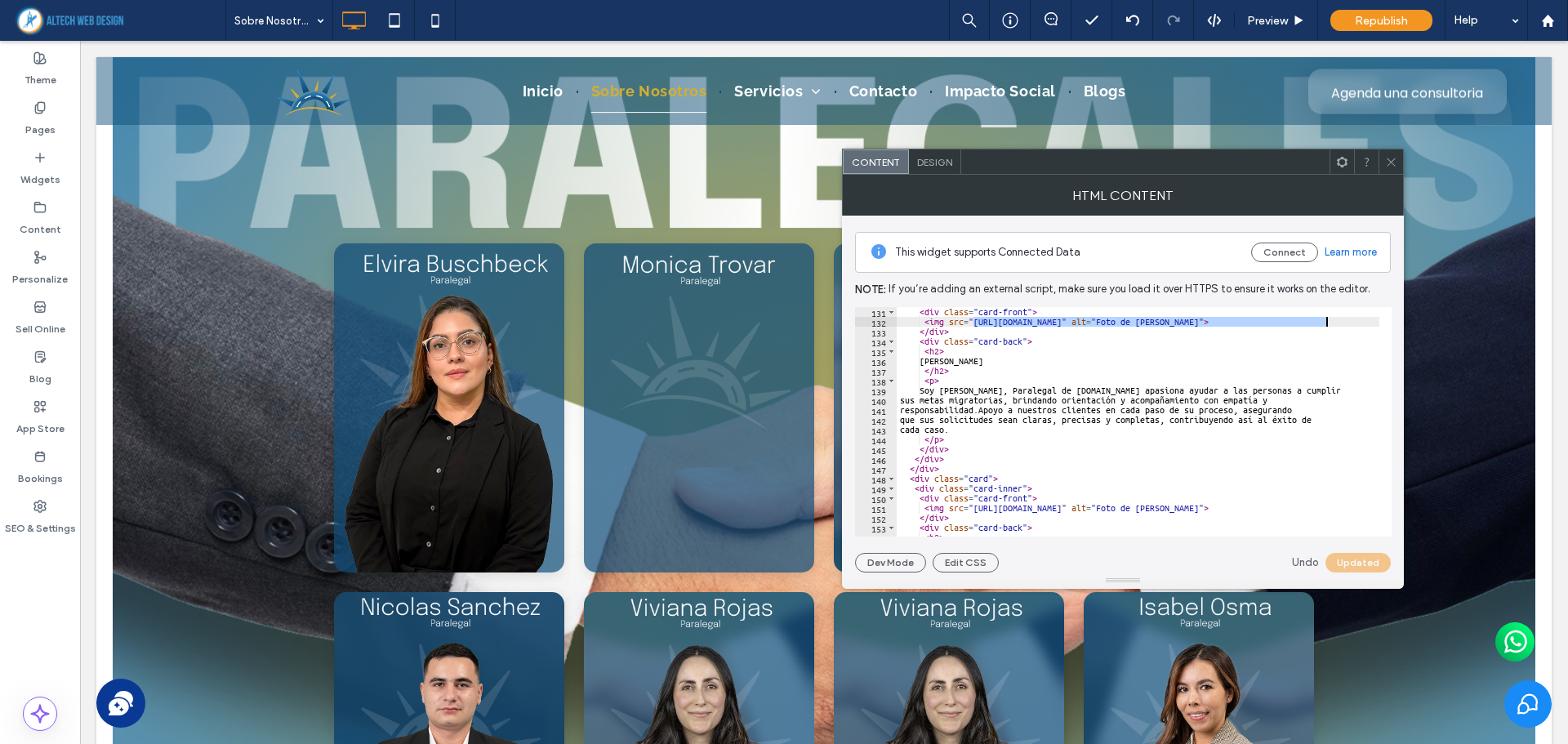
drag, startPoint x: 972, startPoint y: 323, endPoint x: 1328, endPoint y: 323, distance: 356.0
click at [1328, 323] on div "< div class = "card-front" > < img src = "https://irp.cdn-website.com/8aeaeb13/…" at bounding box center [1203, 426] width 614 height 236
paste textarea "Cursor at row 132"
click at [1350, 564] on button "Update" at bounding box center [1361, 562] width 59 height 20
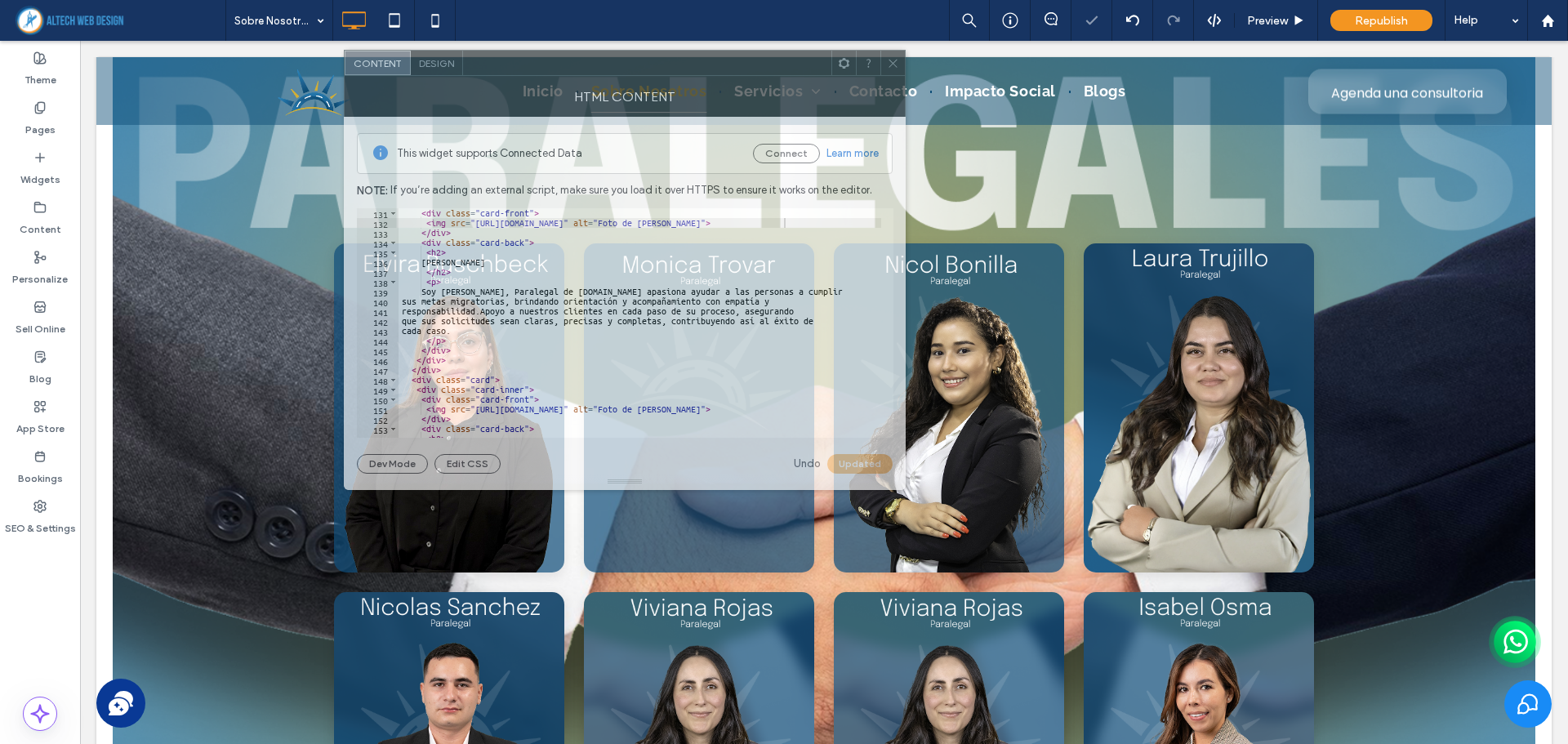
drag, startPoint x: 1225, startPoint y: 172, endPoint x: 728, endPoint y: 73, distance: 506.8
click at [728, 73] on div at bounding box center [647, 63] width 369 height 24
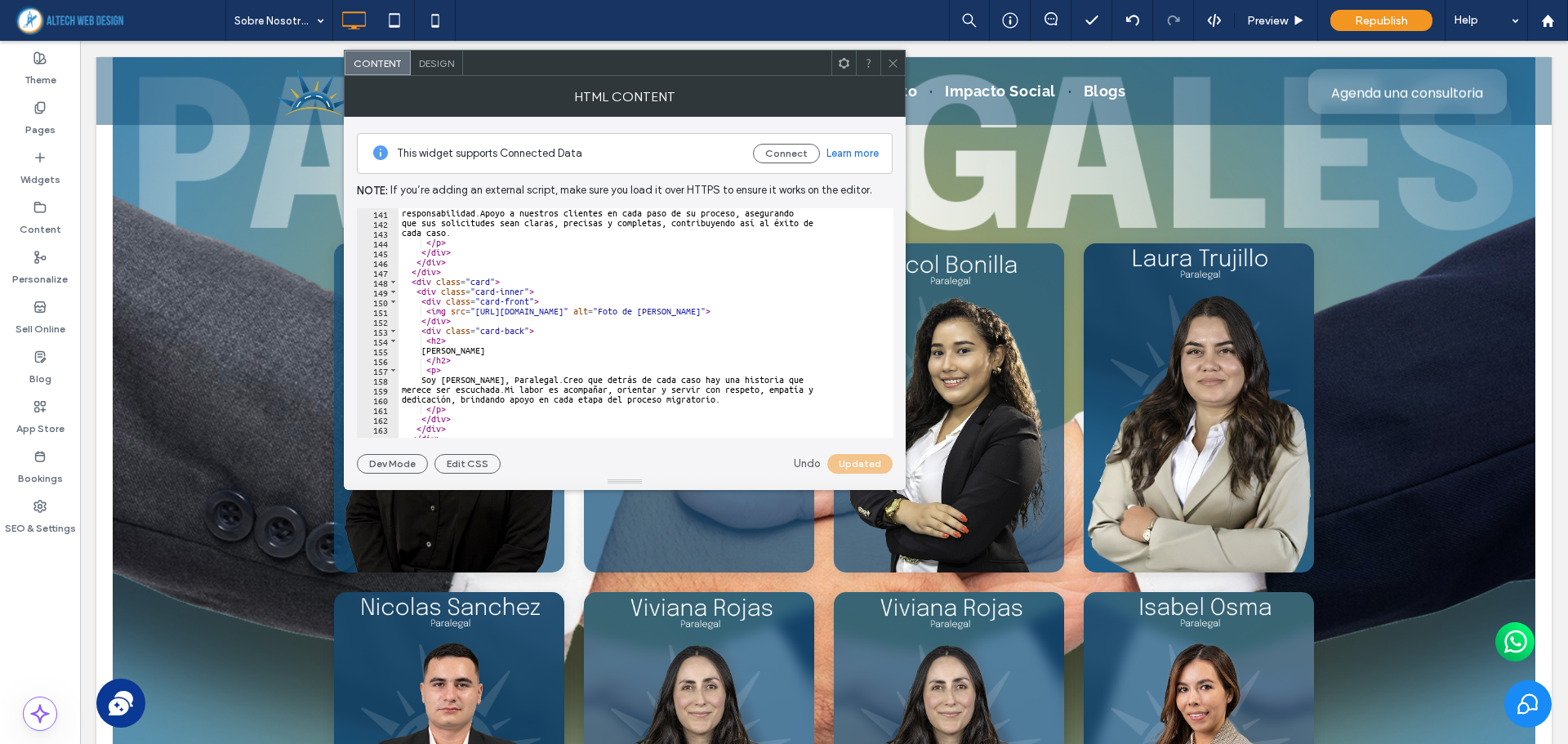
scroll to position [1420, 0]
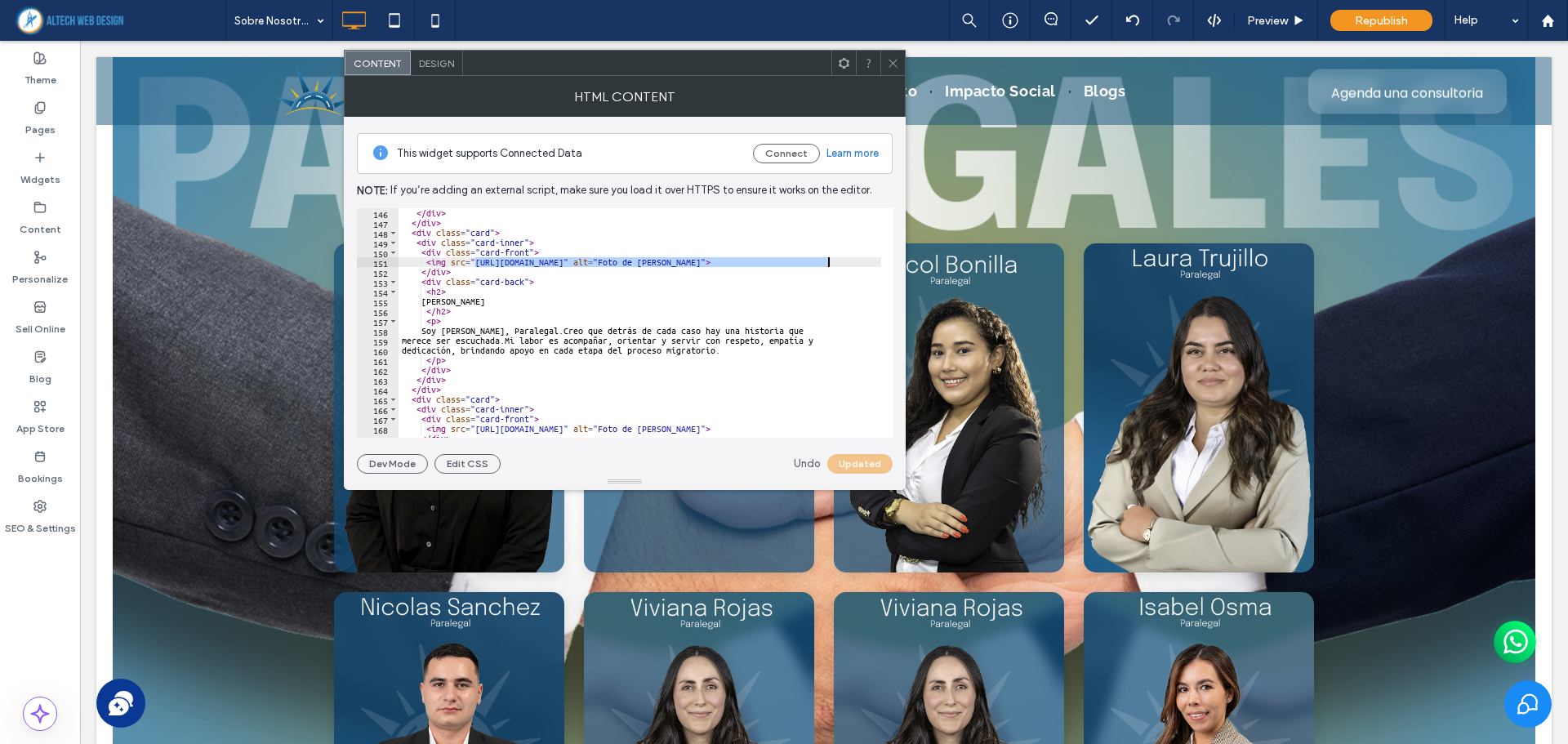
drag, startPoint x: 492, startPoint y: 261, endPoint x: 829, endPoint y: 263, distance: 337.0
click at [829, 263] on div "</ div > </ div > < div class = "card" > < div class = "card-inner" > < div cla…" at bounding box center [705, 326] width 614 height 236
paste textarea "Cursor at row 151"
click at [853, 463] on button "Update" at bounding box center [863, 463] width 59 height 20
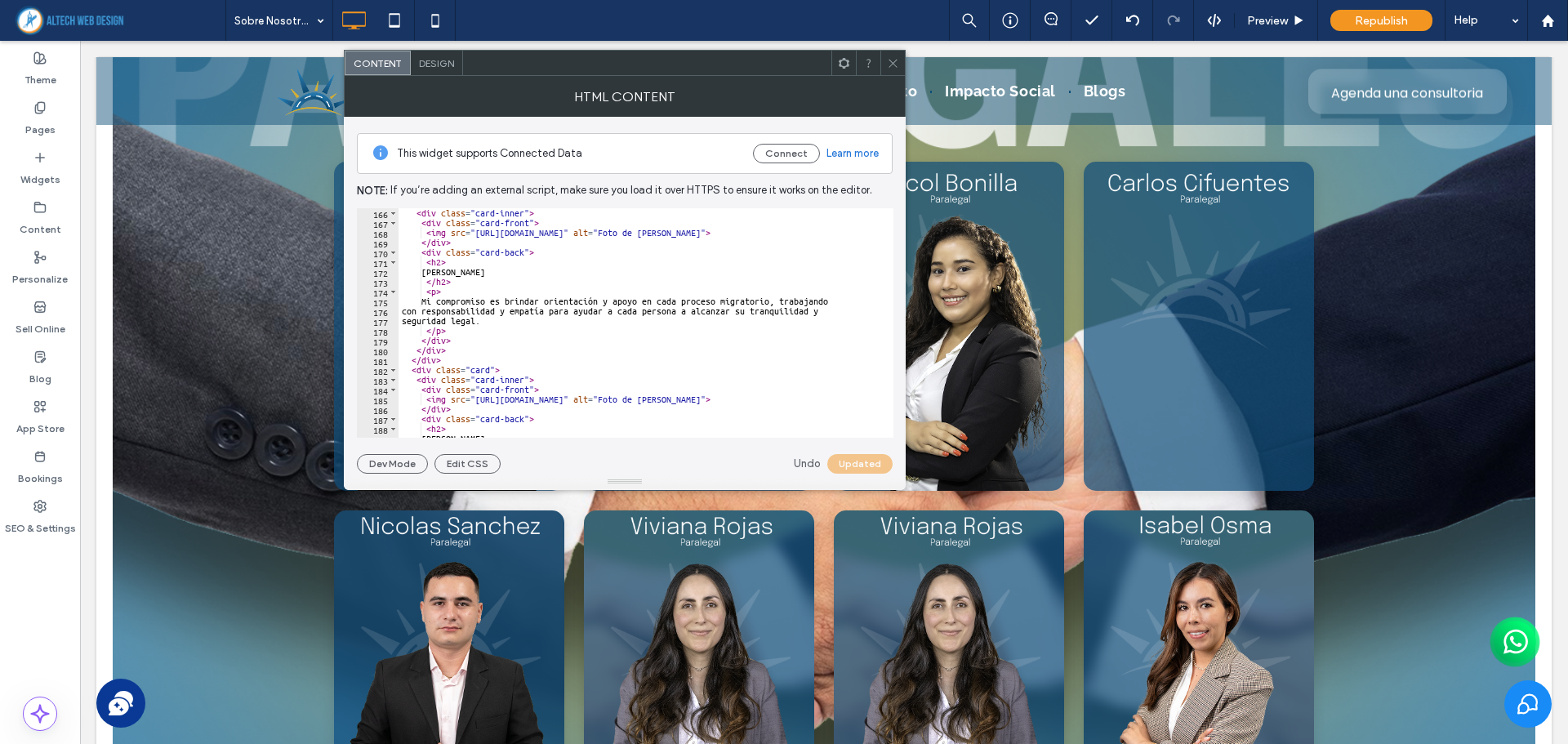
scroll to position [1567, 0]
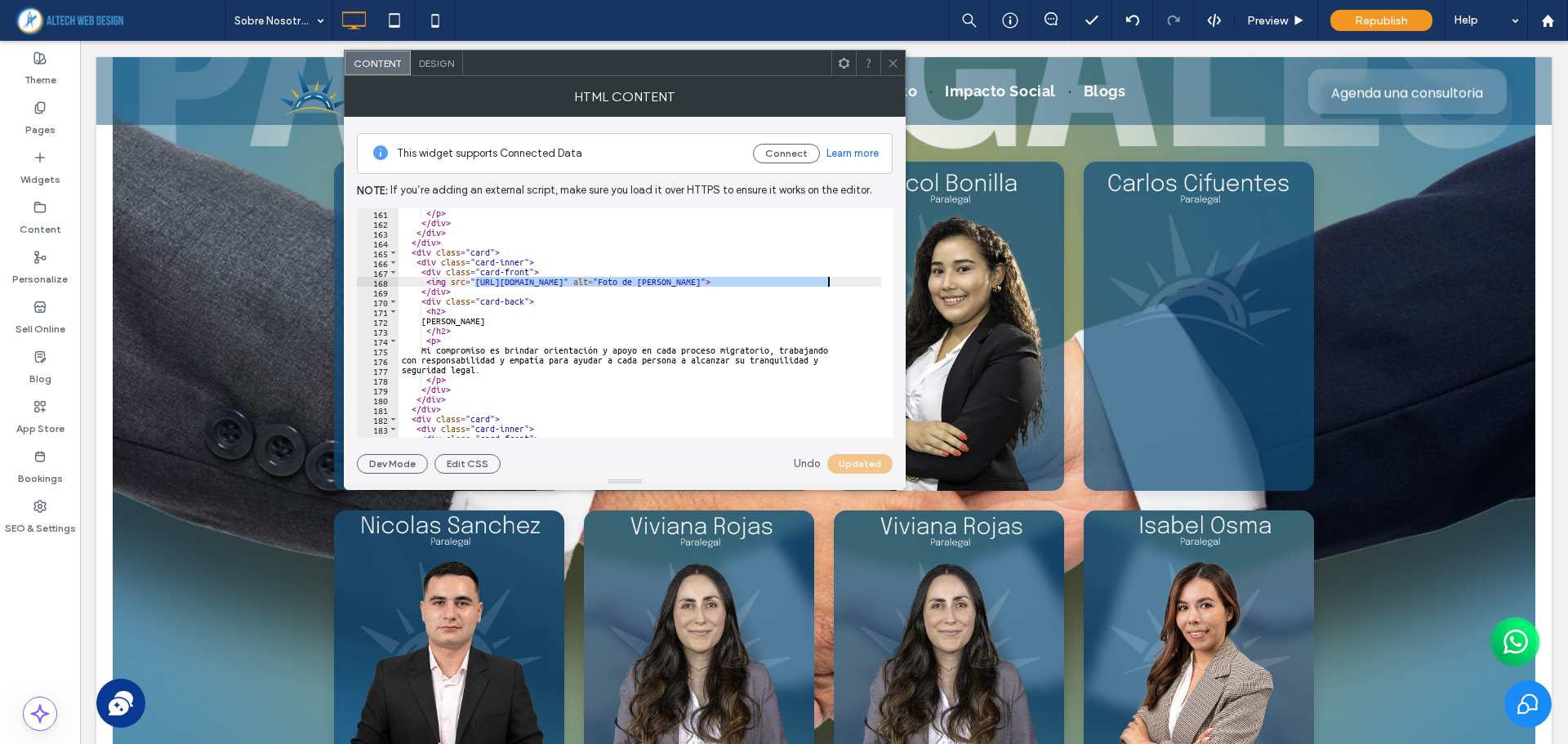
drag, startPoint x: 475, startPoint y: 283, endPoint x: 828, endPoint y: 282, distance: 353.0
click at [828, 282] on div "</ p > </ div > </ div > </ div > < div class = "card" > < div class = "card-in…" at bounding box center [705, 326] width 614 height 236
paste textarea "Cursor at row 168"
type textarea "**********"
click at [858, 467] on button "Update" at bounding box center [863, 463] width 59 height 20
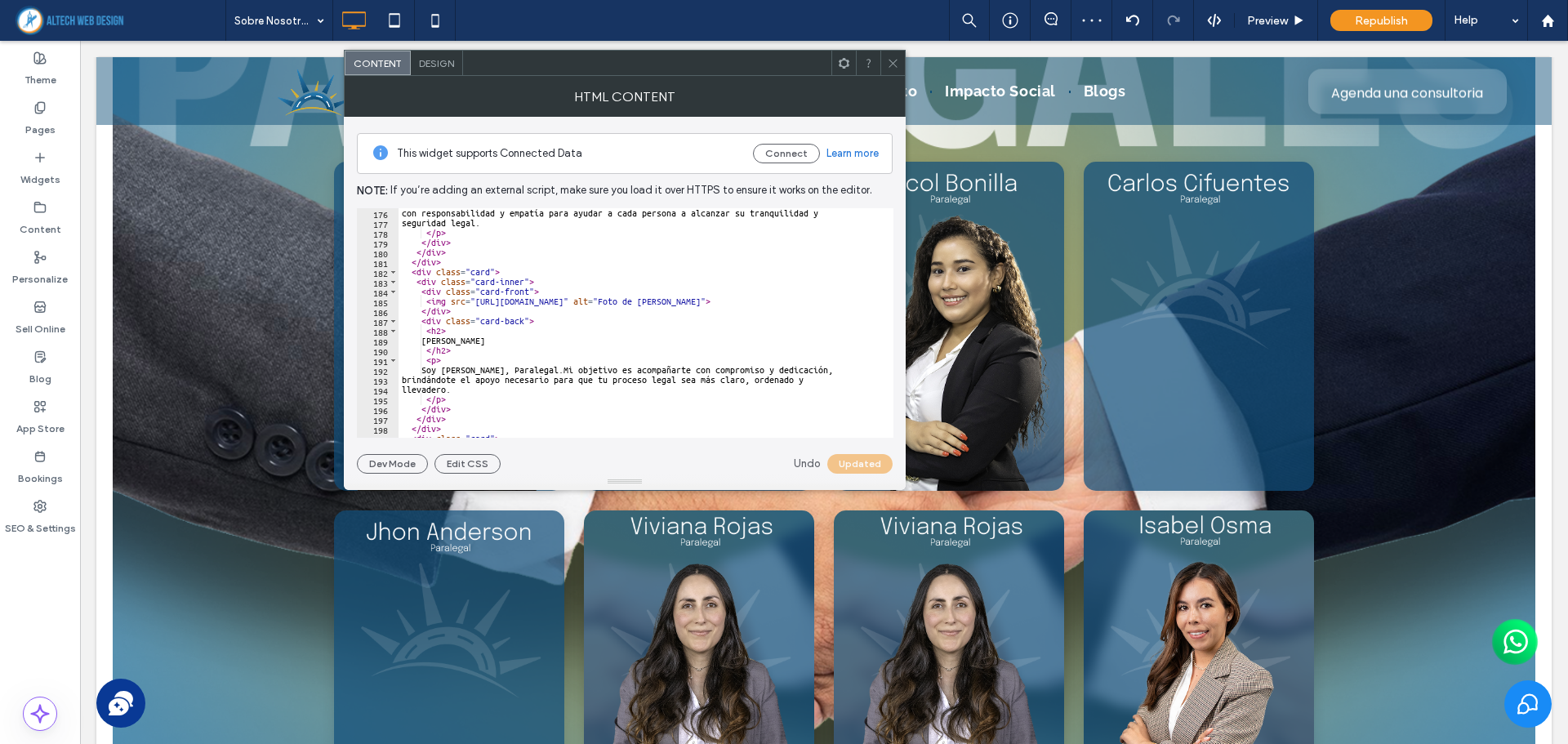
scroll to position [1763, 0]
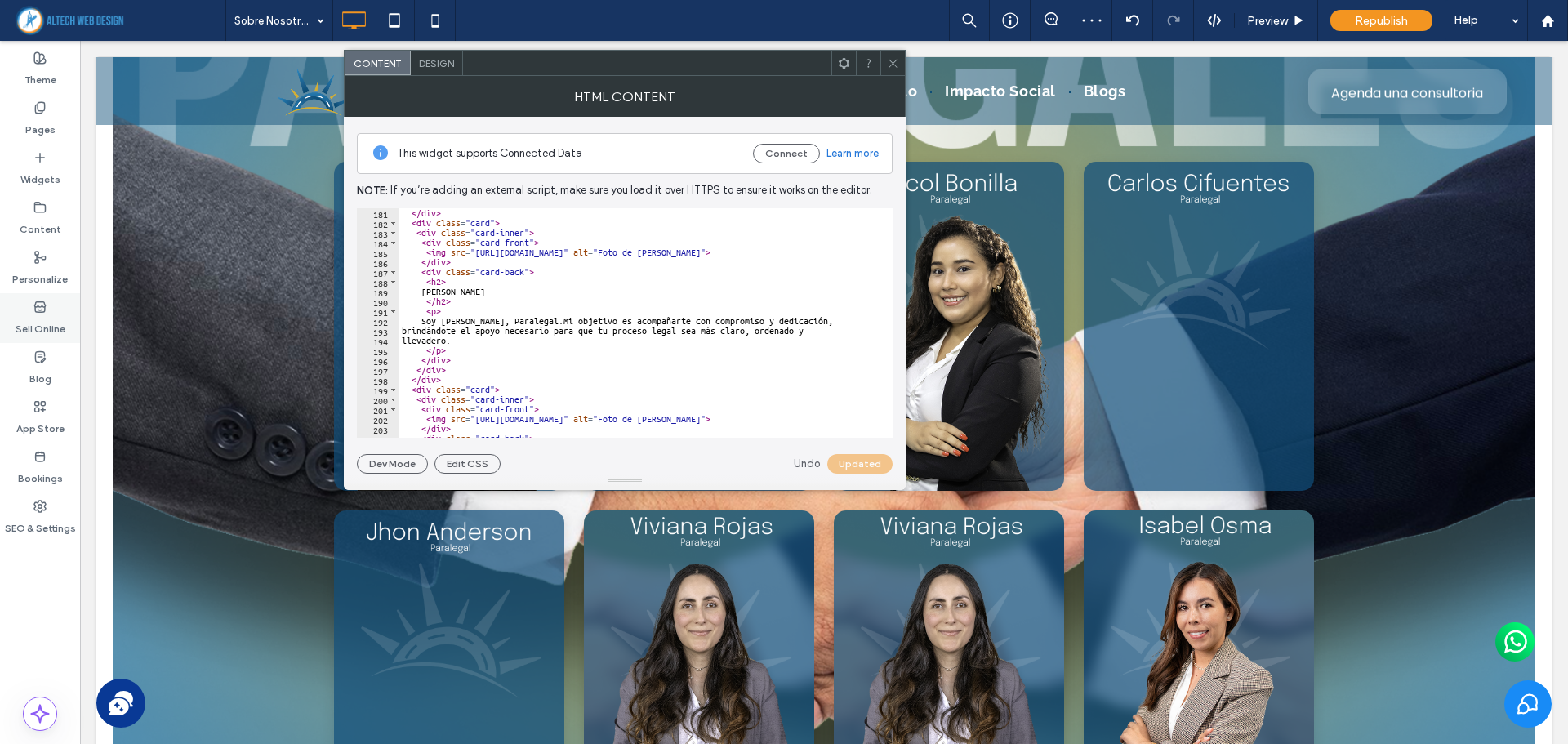
scroll to position [1763, 0]
drag, startPoint x: 476, startPoint y: 254, endPoint x: 827, endPoint y: 251, distance: 351.0
click at [827, 251] on div "</ div > < div class = "card" > < div class = "card-inner" > < div class = "car…" at bounding box center [705, 326] width 614 height 236
paste textarea "Cursor at row 185"
click at [852, 459] on button "Update" at bounding box center [863, 463] width 59 height 20
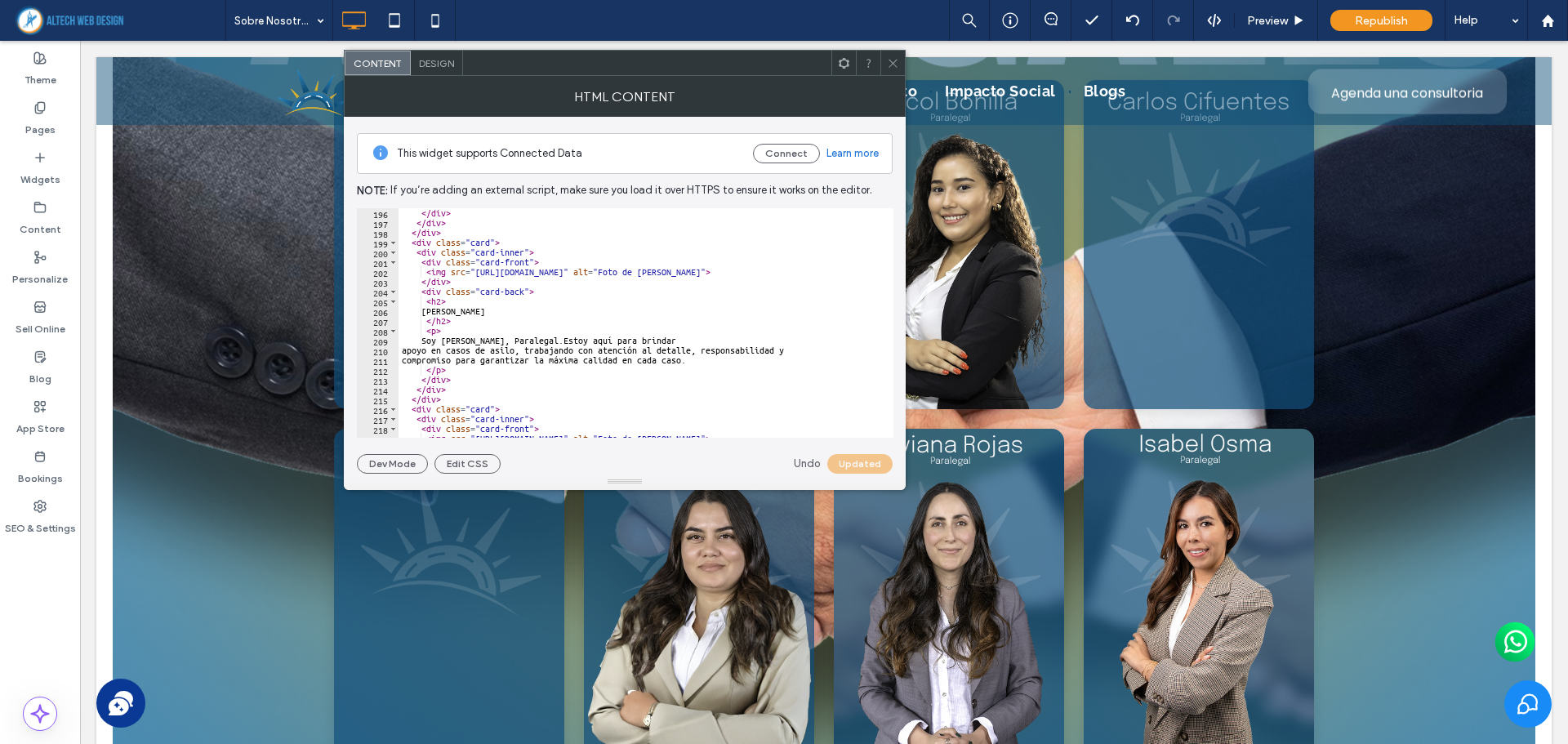
scroll to position [1959, 0]
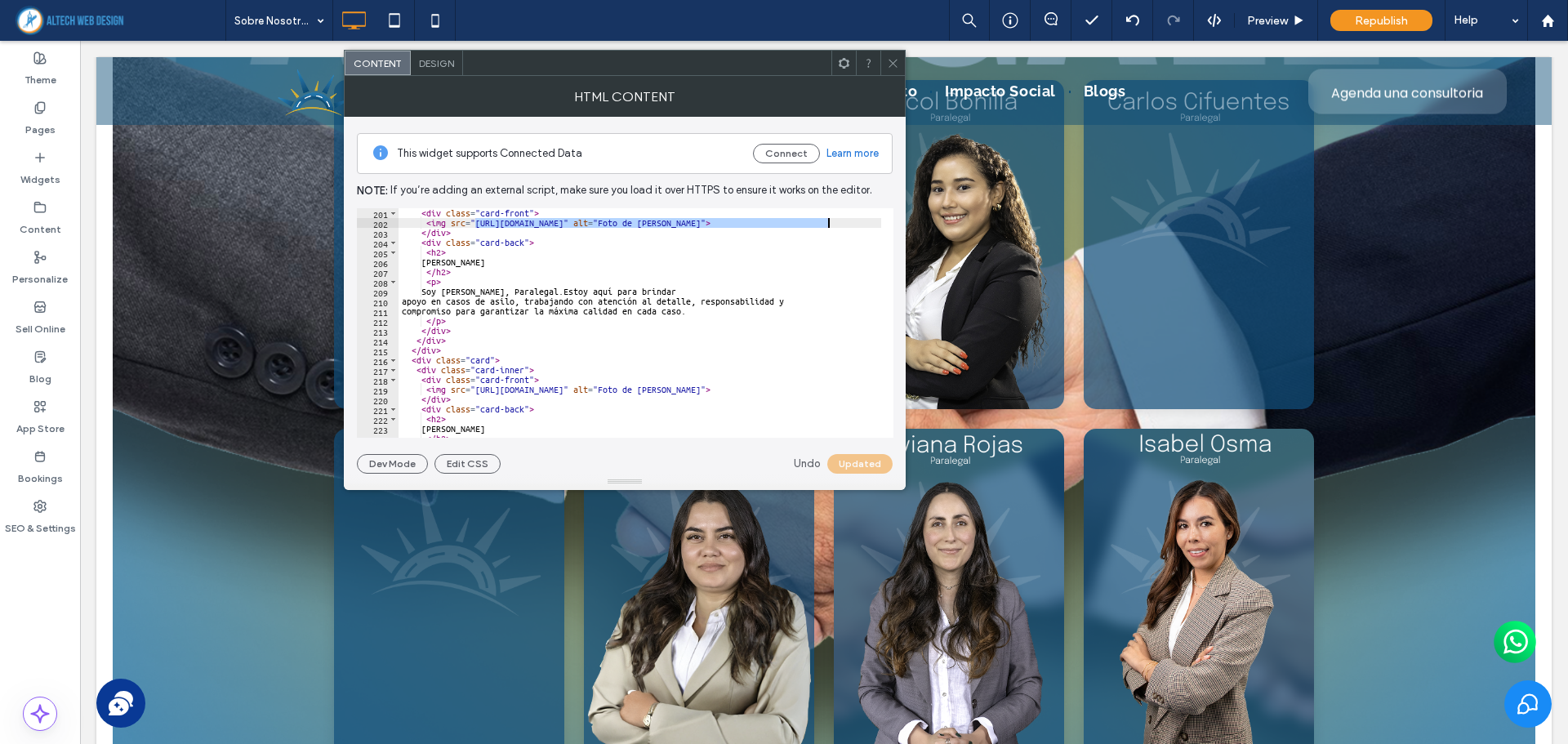
drag, startPoint x: 474, startPoint y: 224, endPoint x: 829, endPoint y: 225, distance: 355.0
click at [829, 225] on div "< div class = "card-front" > < img src = "[URL][DOMAIN_NAME]" alt = "Foto de [P…" at bounding box center [705, 326] width 614 height 236
paste textarea "Cursor at row 202"
click at [848, 457] on button "Update" at bounding box center [863, 463] width 59 height 20
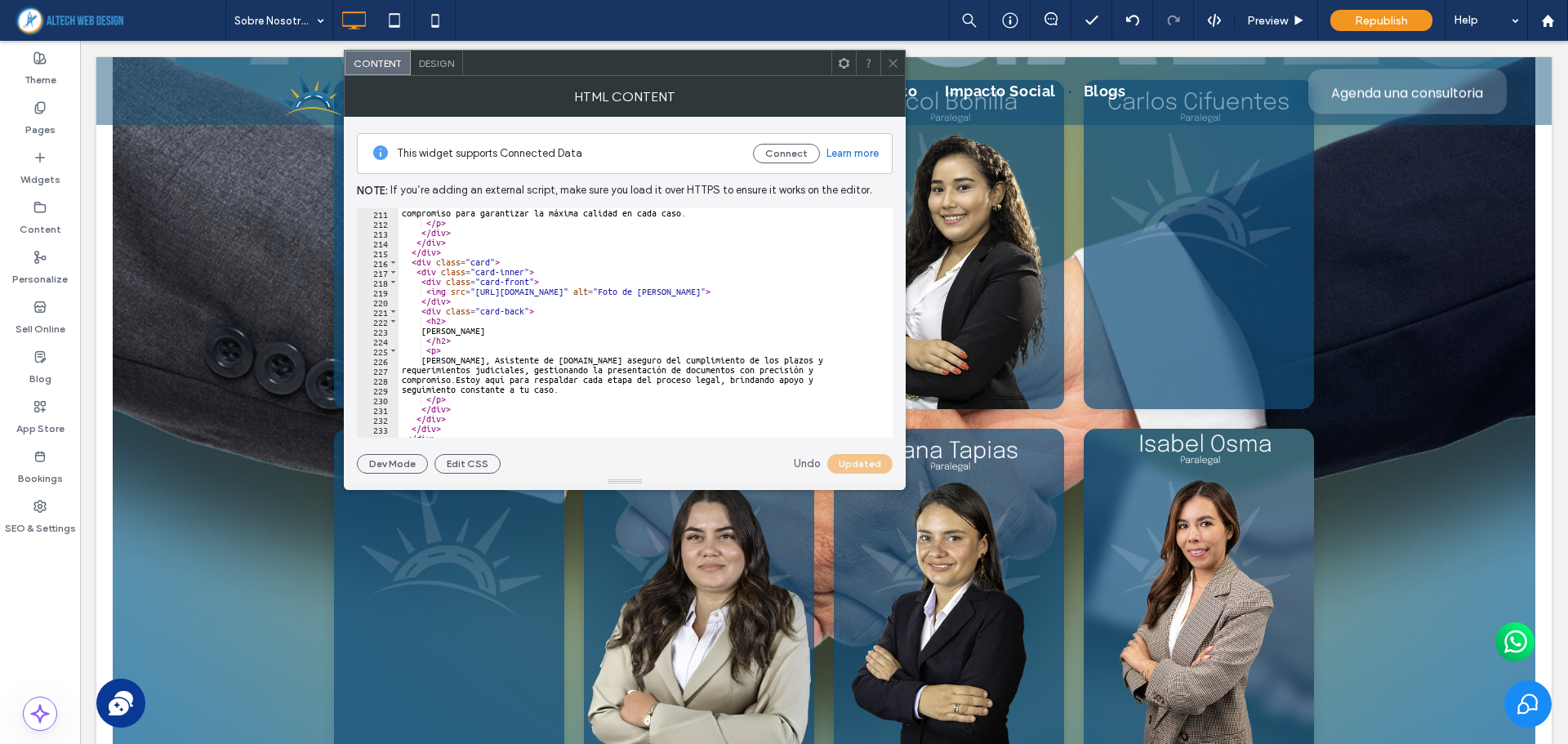
scroll to position [2106, 0]
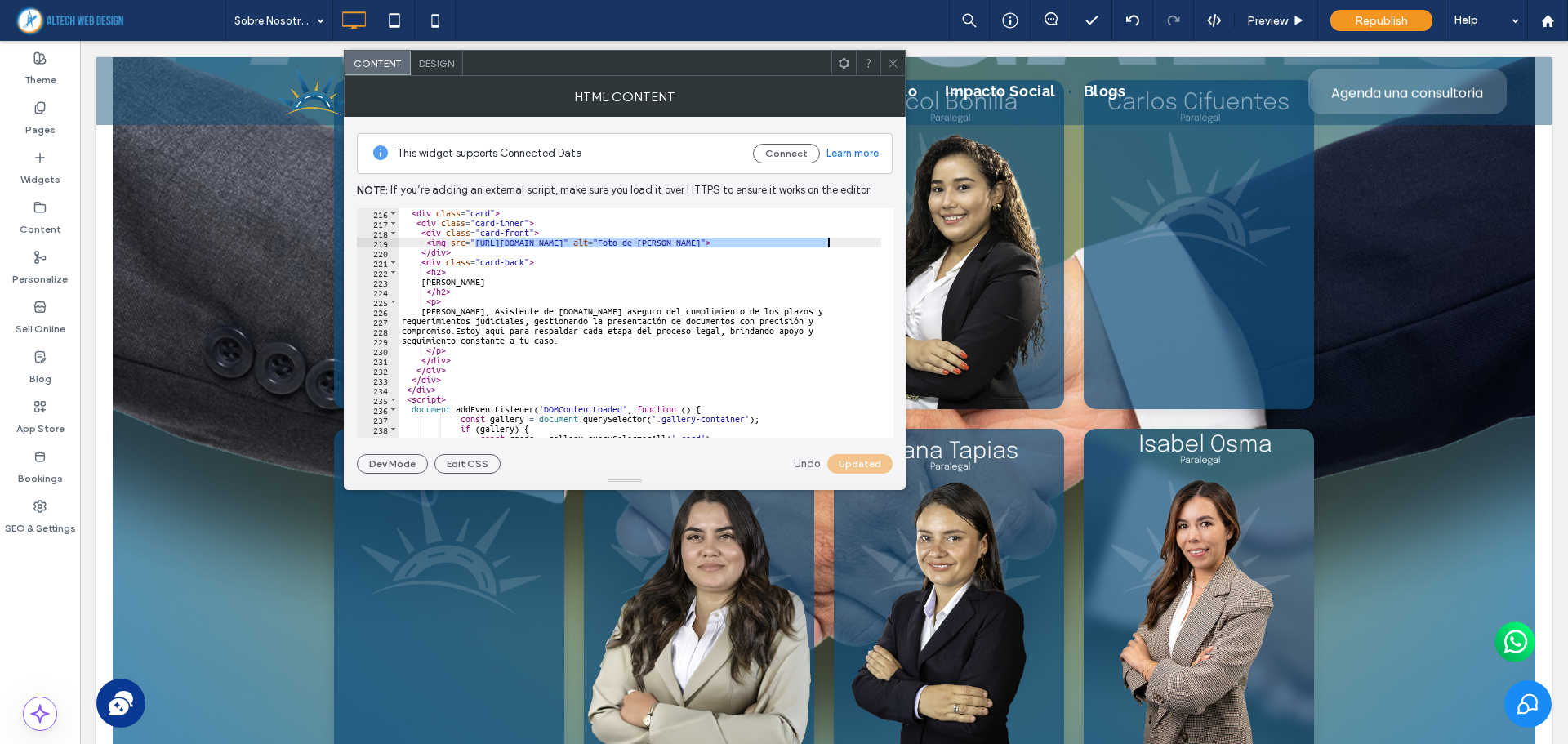
drag, startPoint x: 473, startPoint y: 243, endPoint x: 828, endPoint y: 247, distance: 355.0
click at [828, 247] on div "< div class = "card" > < div class = "card-inner" > < div class = "card-front" …" at bounding box center [705, 326] width 614 height 236
paste textarea "Cursor at row 219"
type textarea "**********"
click at [839, 458] on button "Update" at bounding box center [863, 463] width 59 height 20
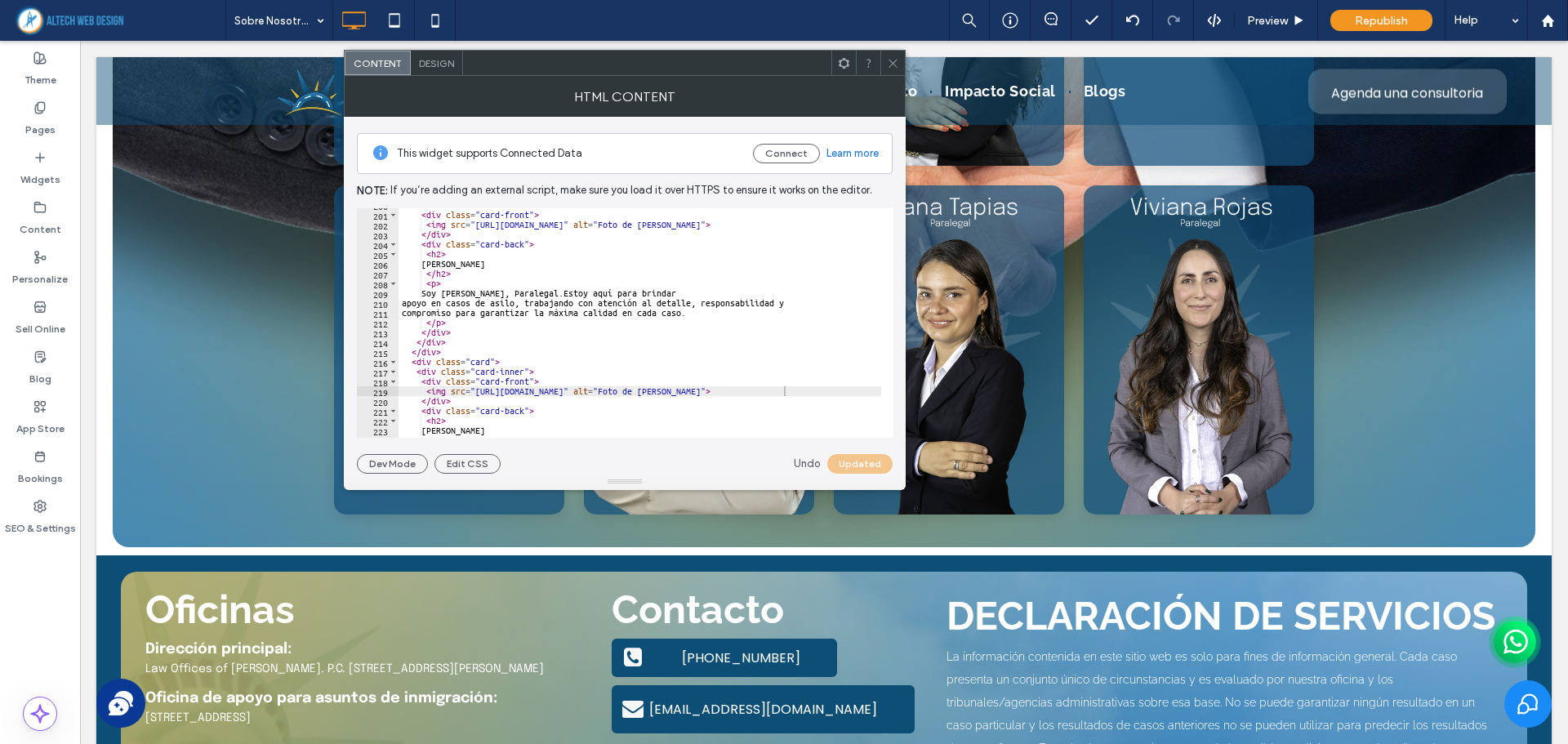
scroll to position [5156, 0]
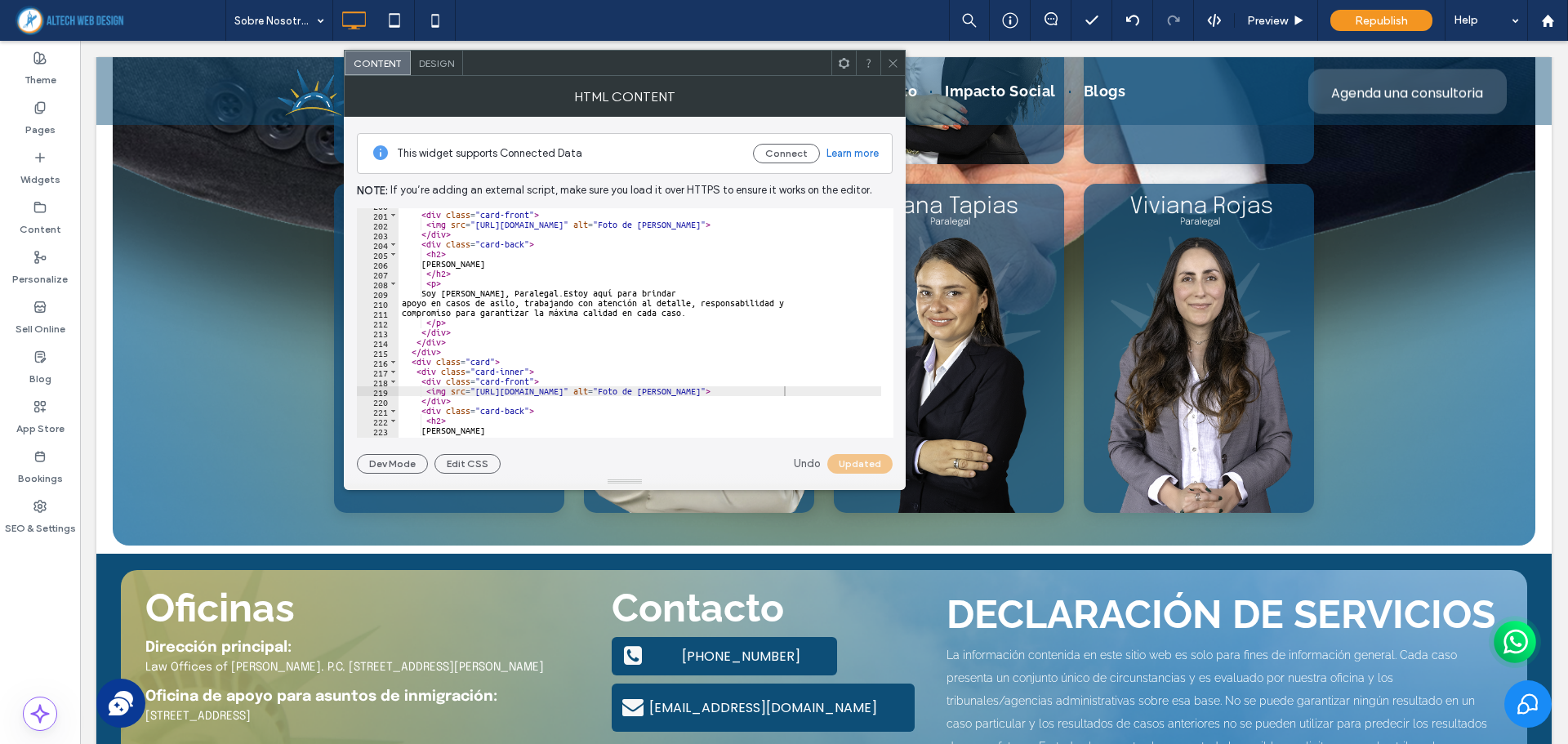
click at [885, 60] on div at bounding box center [892, 63] width 24 height 24
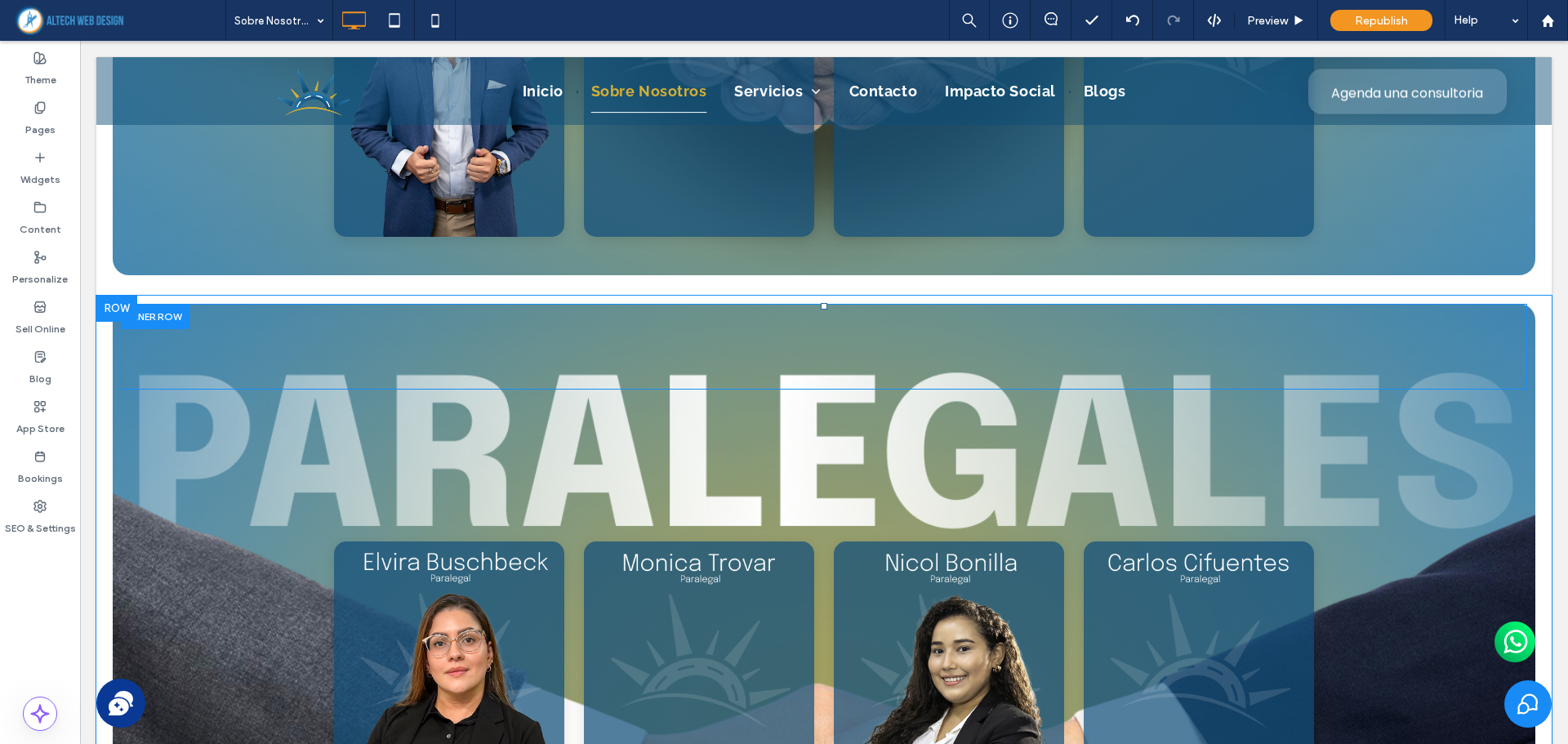
scroll to position [4422, 0]
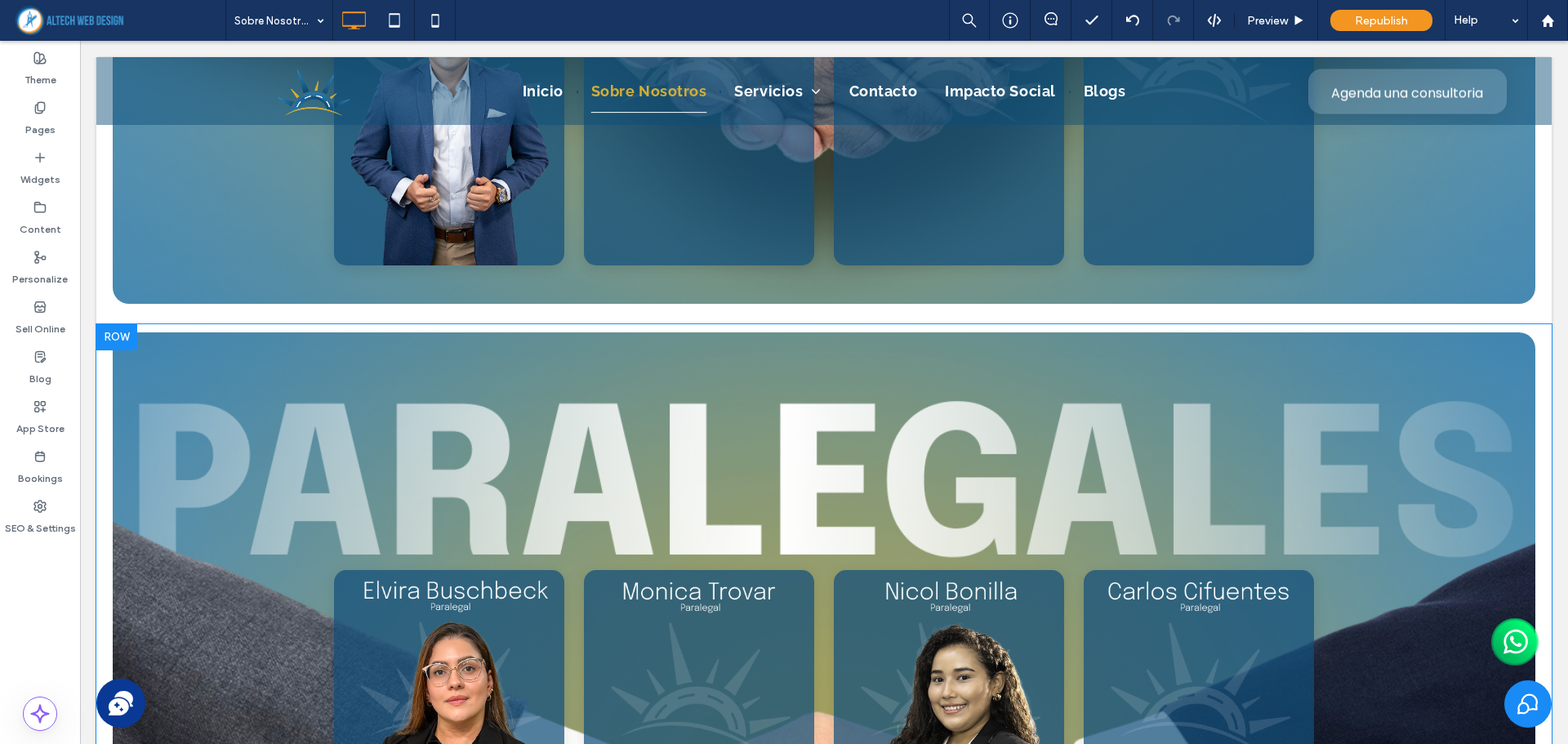
click at [111, 338] on div at bounding box center [117, 337] width 41 height 26
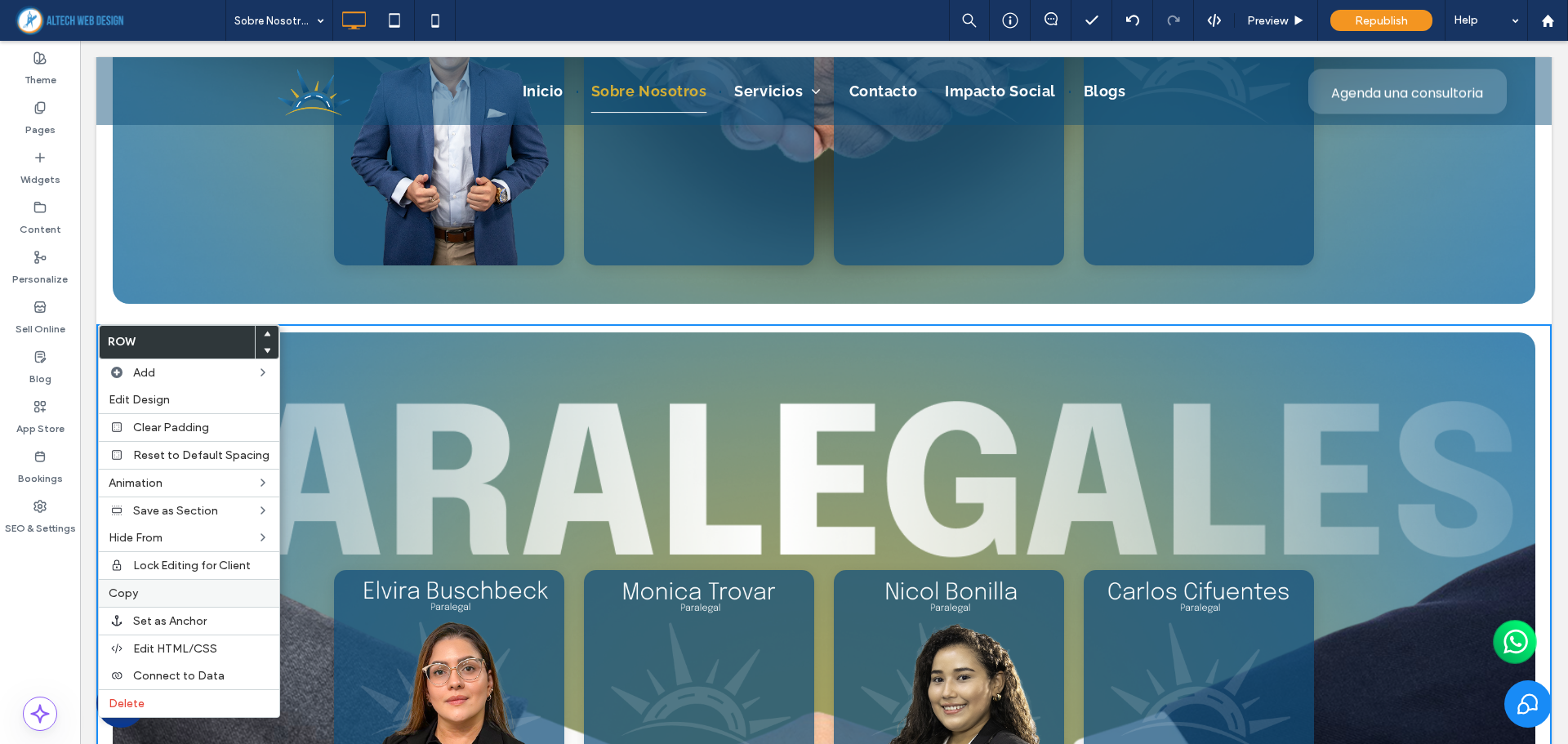
click at [137, 583] on div "Copy" at bounding box center [188, 592] width 180 height 28
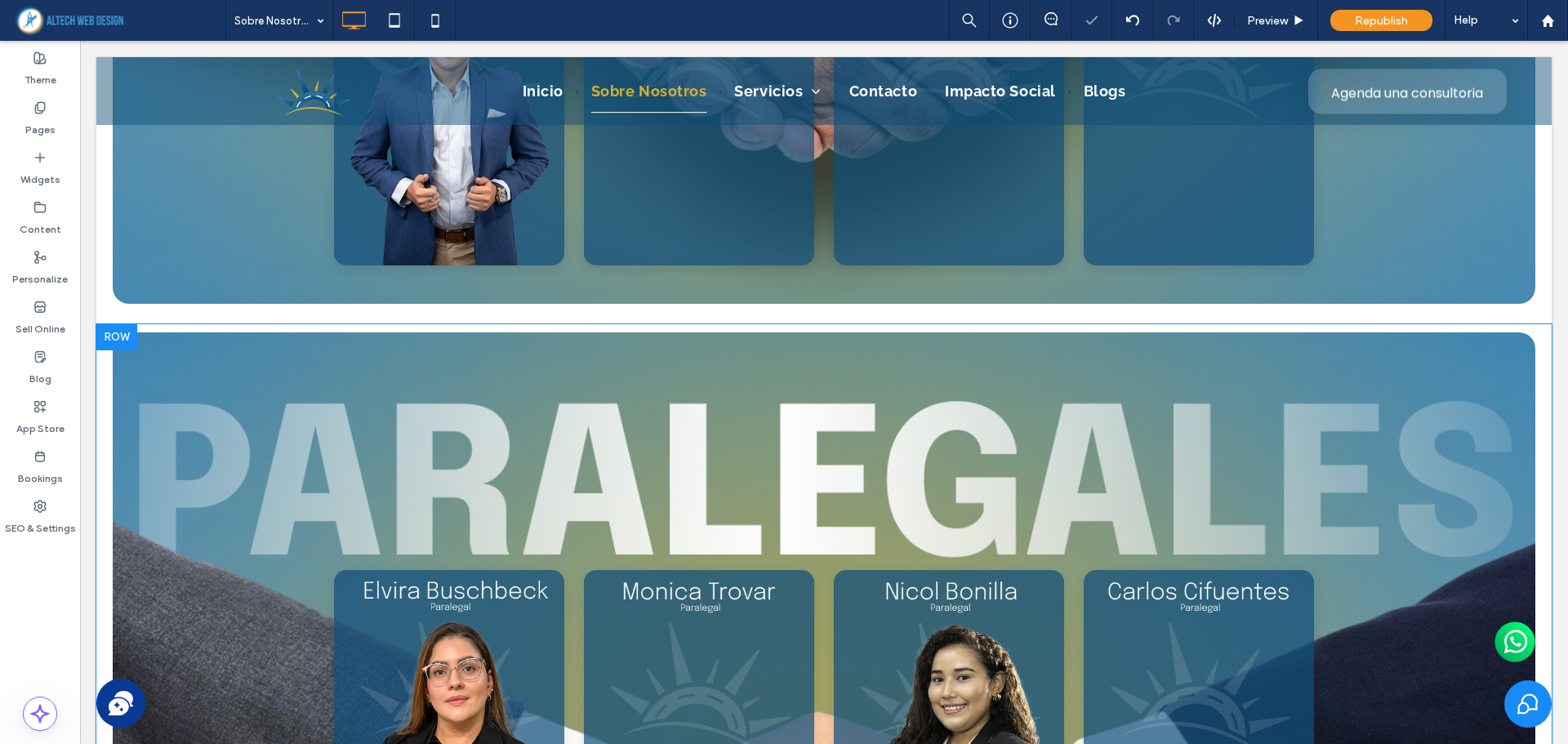
click at [116, 336] on div at bounding box center [117, 337] width 41 height 26
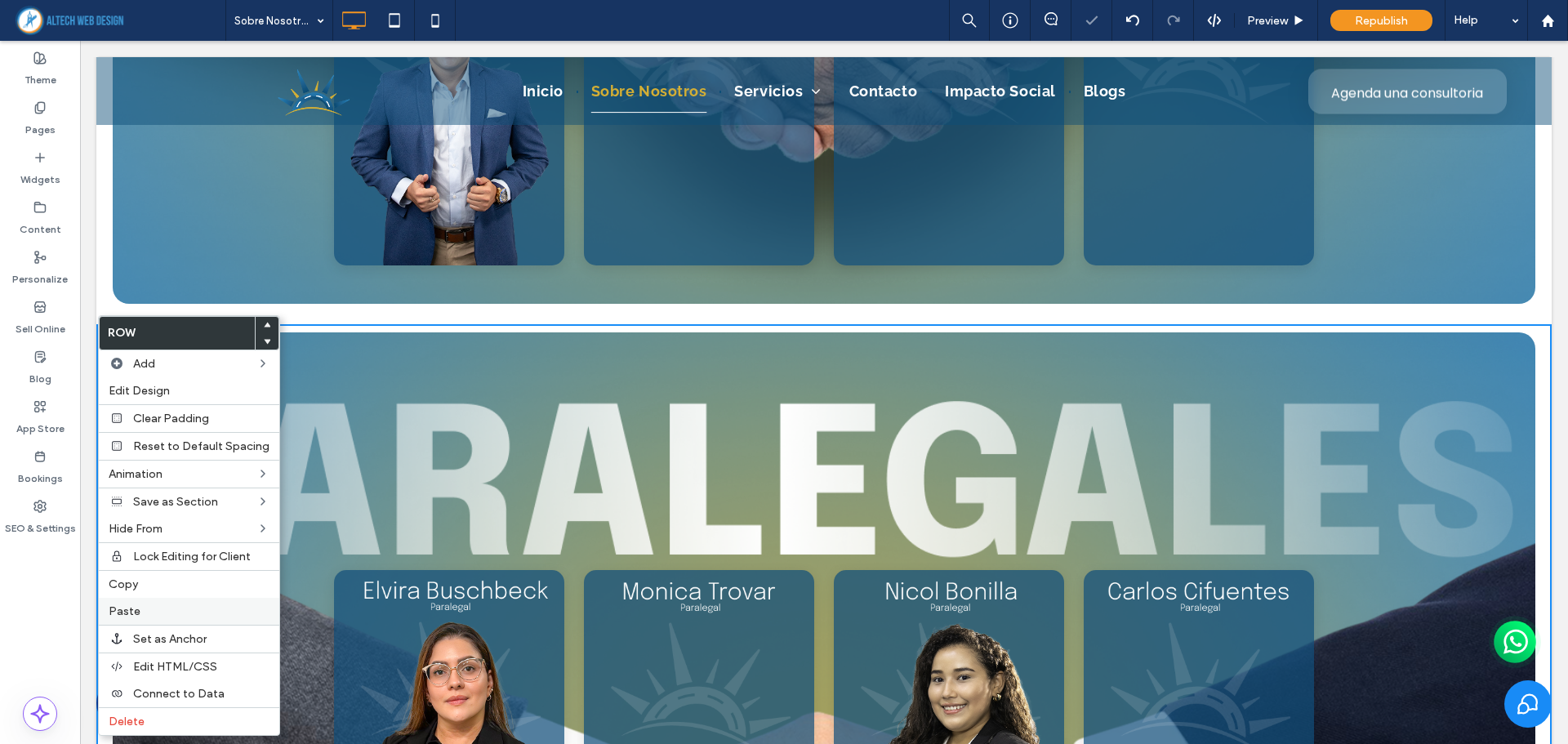
click at [155, 603] on div "Paste" at bounding box center [188, 610] width 180 height 27
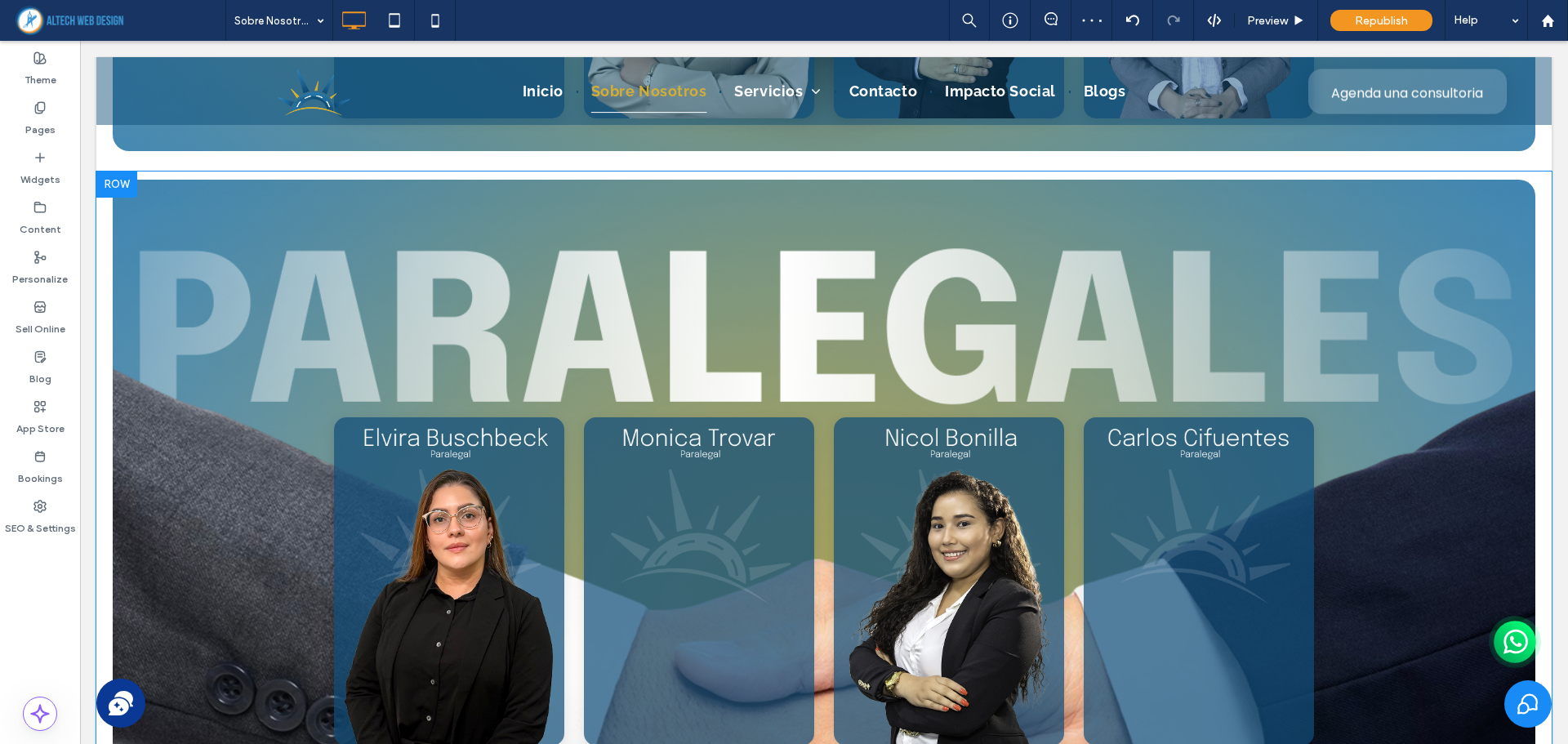
scroll to position [5564, 0]
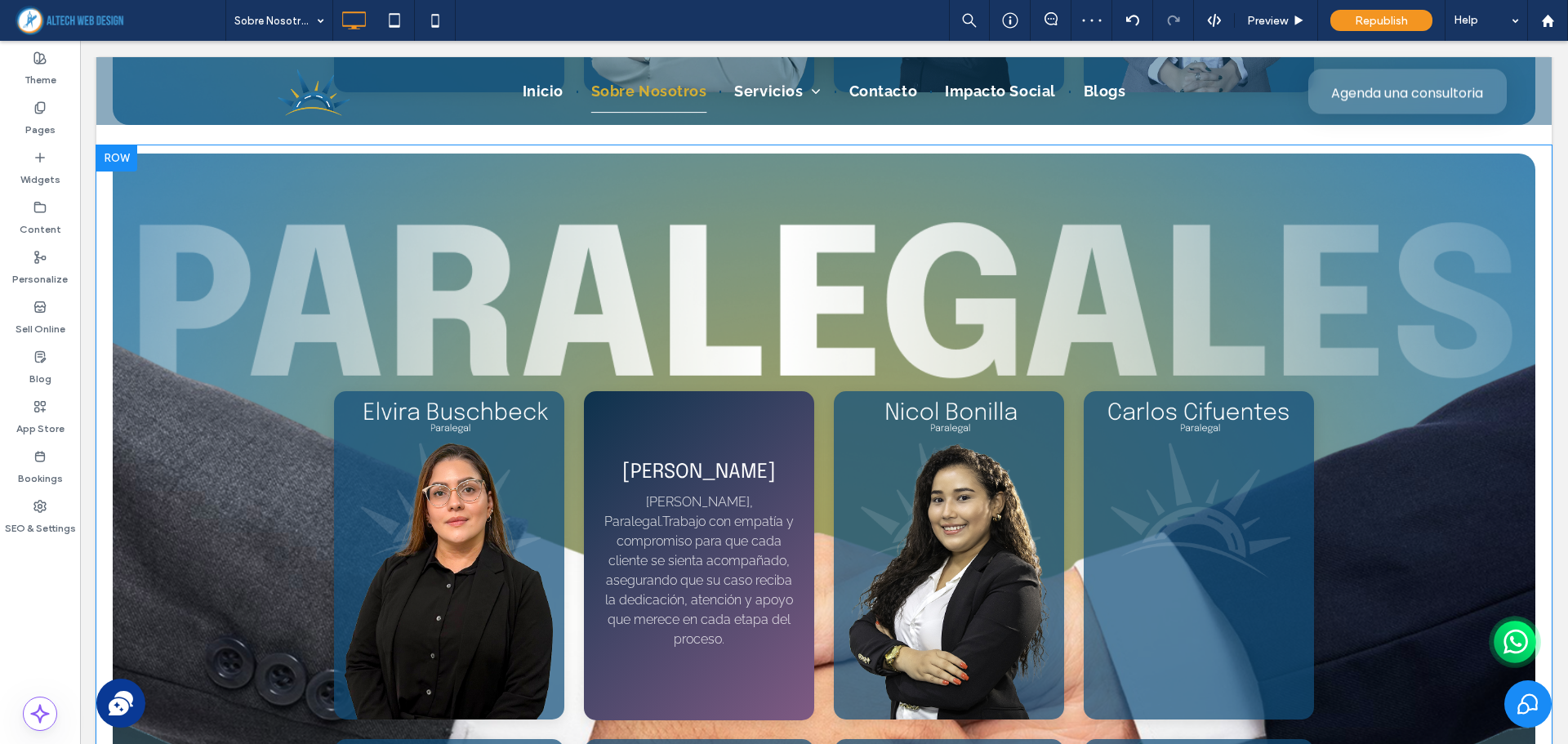
click at [611, 466] on div "[PERSON_NAME] [PERSON_NAME], Paralegal.Trabajo con empatía y compromiso para qu…" at bounding box center [699, 555] width 231 height 329
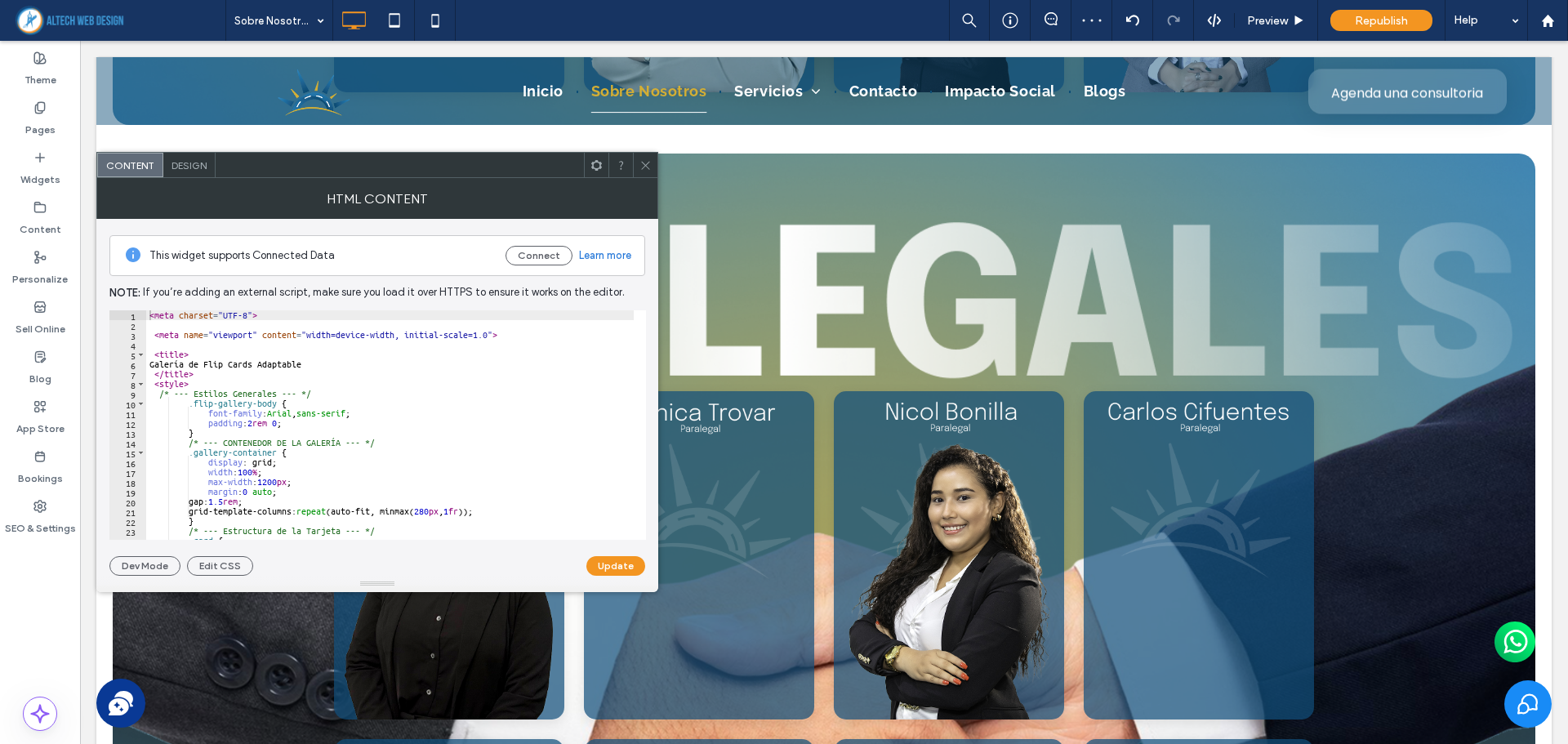
click at [642, 163] on icon at bounding box center [645, 165] width 12 height 12
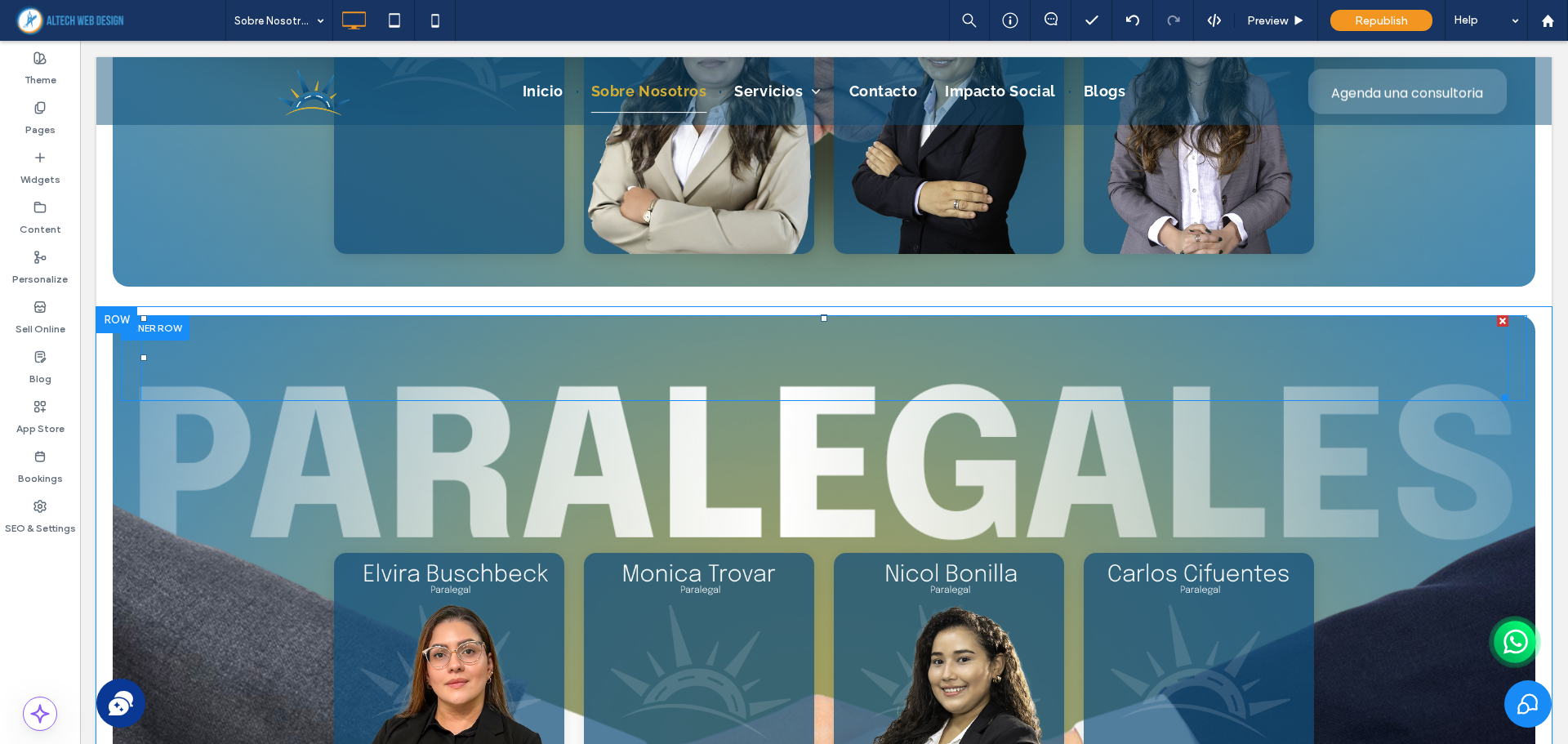
scroll to position [5401, 0]
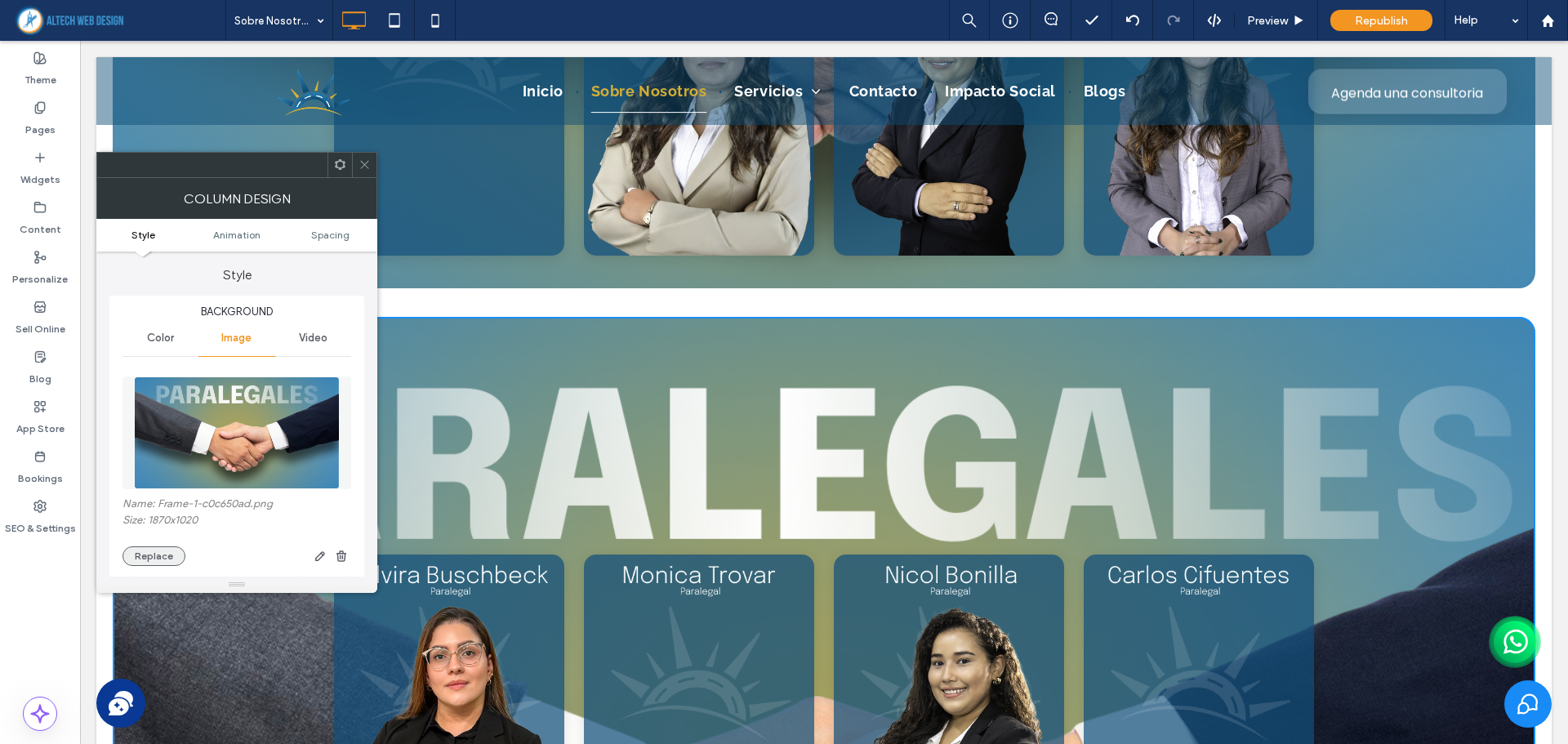
click at [161, 552] on button "Replace" at bounding box center [154, 556] width 63 height 20
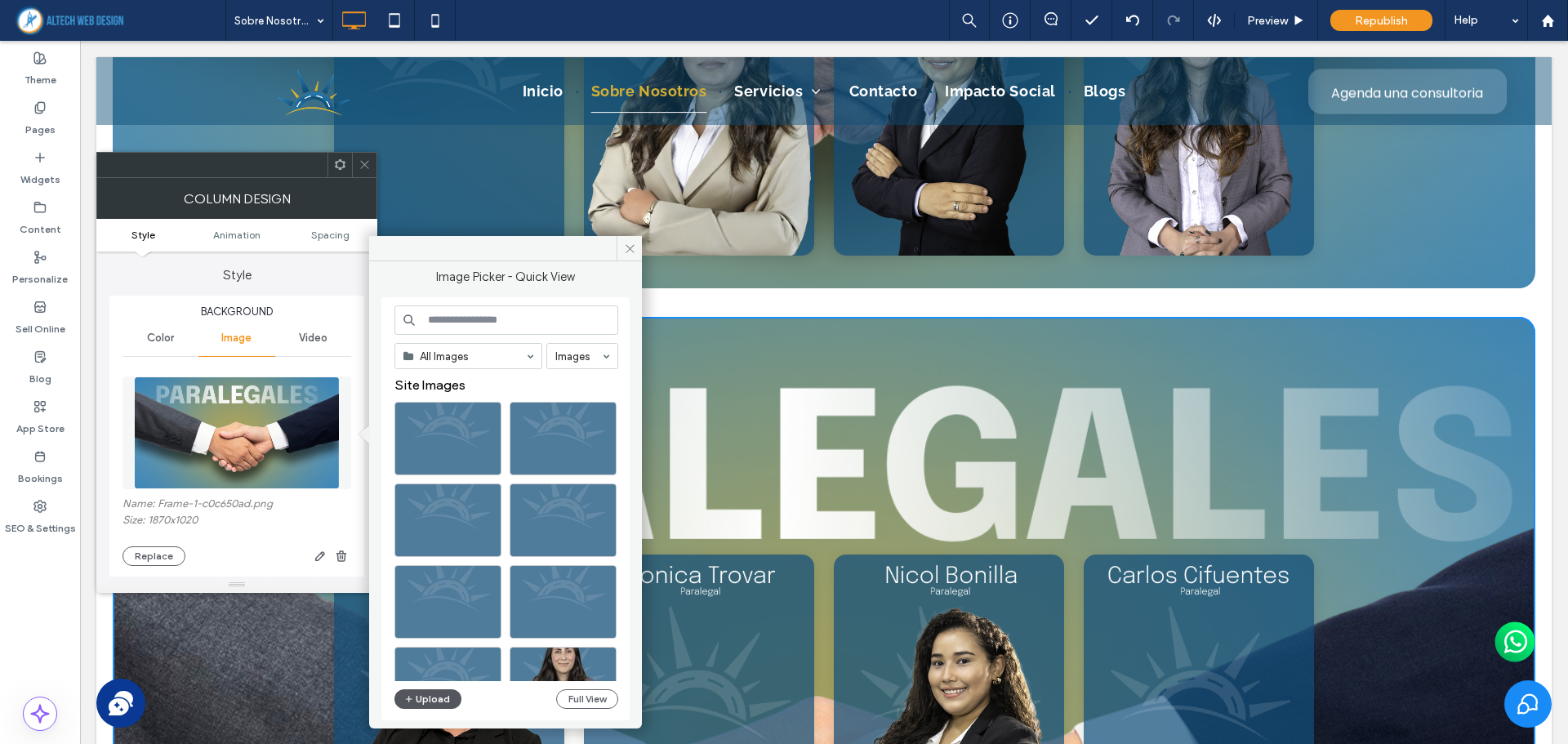
click at [436, 693] on button "Upload" at bounding box center [428, 698] width 67 height 20
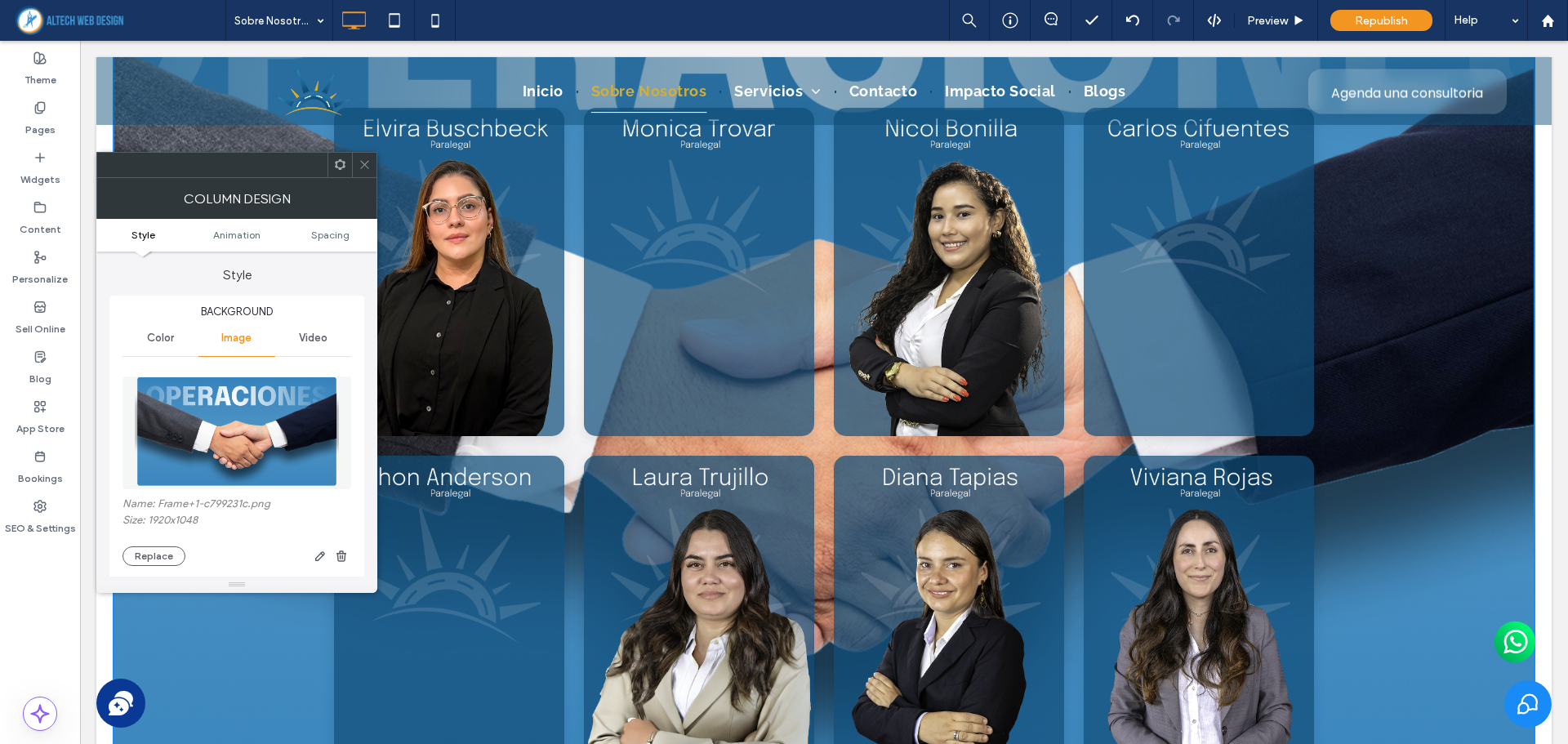
scroll to position [5962, 0]
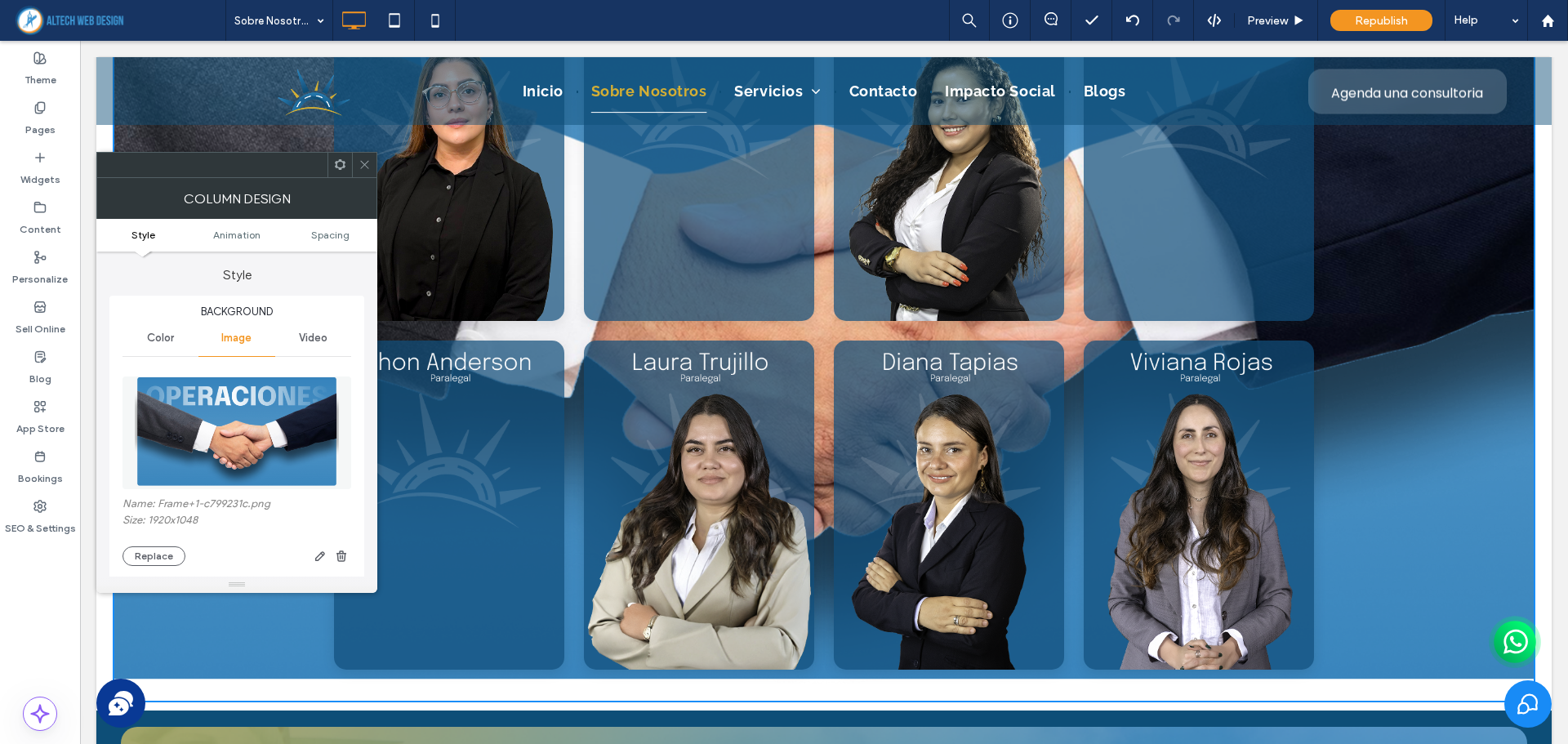
click at [364, 167] on icon at bounding box center [364, 164] width 12 height 12
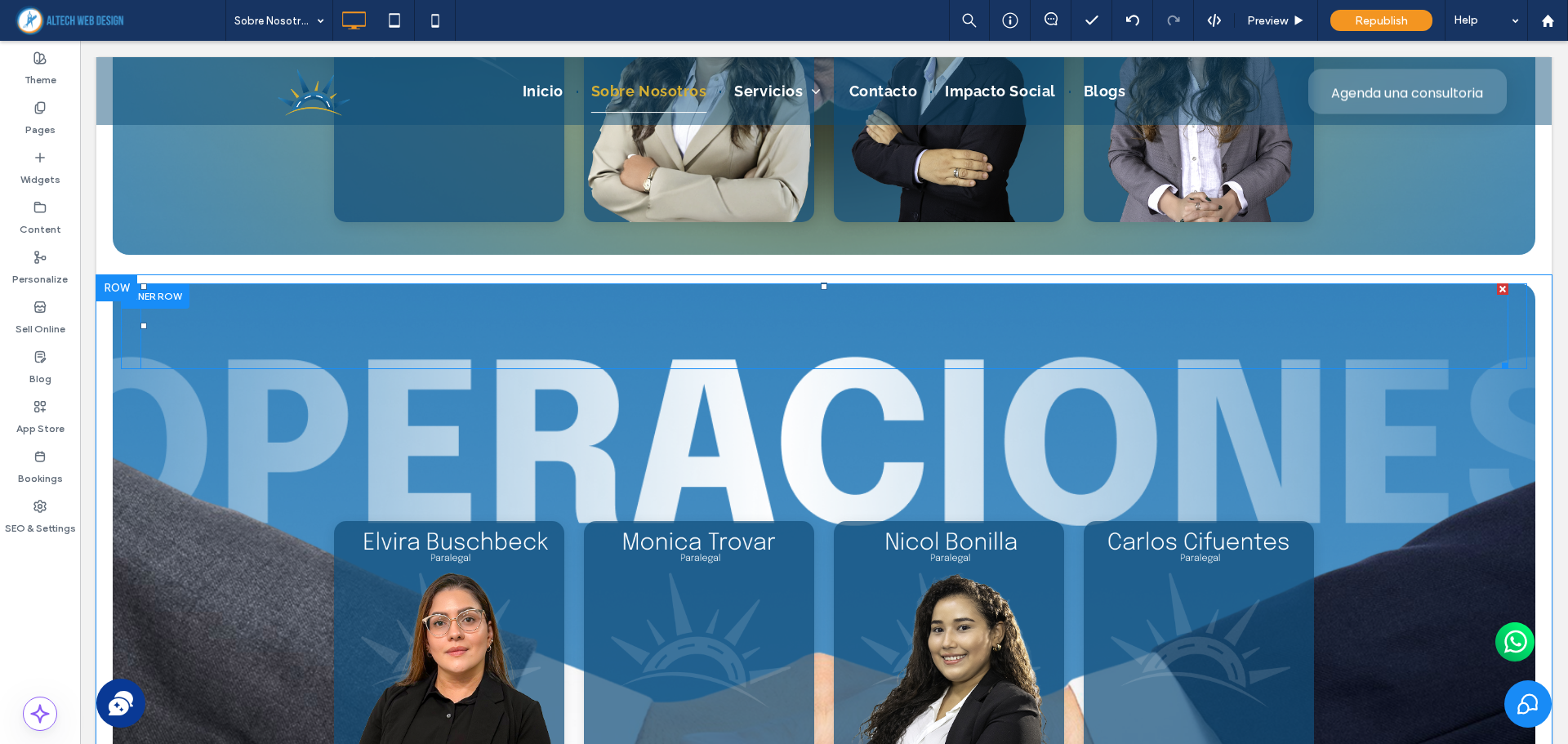
scroll to position [5473, 0]
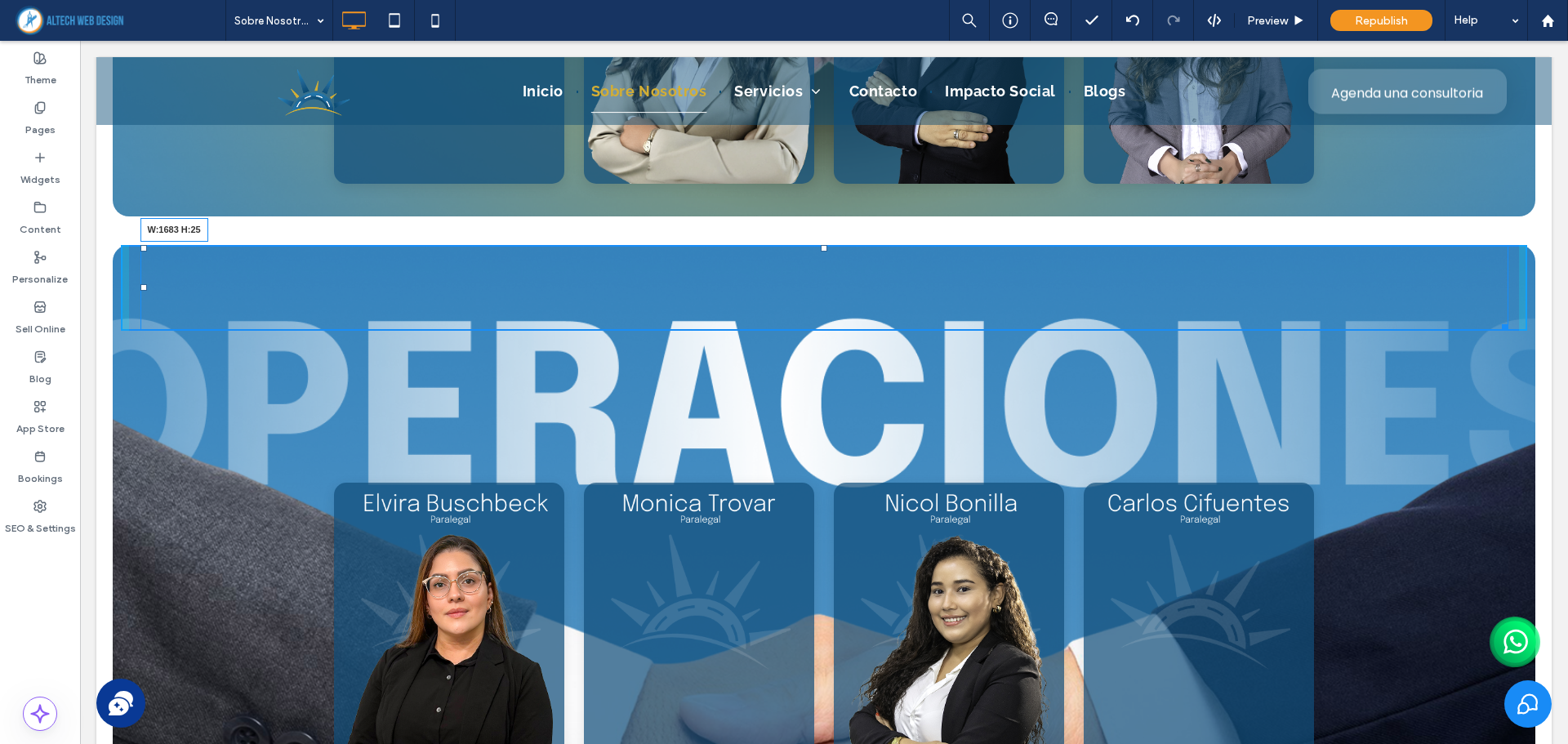
drag, startPoint x: 1500, startPoint y: 325, endPoint x: 1584, endPoint y: 278, distance: 96.3
click at [1503, 236] on div "W:1683 H:25 Click To Paste Galería de Flip Cards Adaptable [PERSON_NAME] [PERSO…" at bounding box center [824, 718] width 1455 height 964
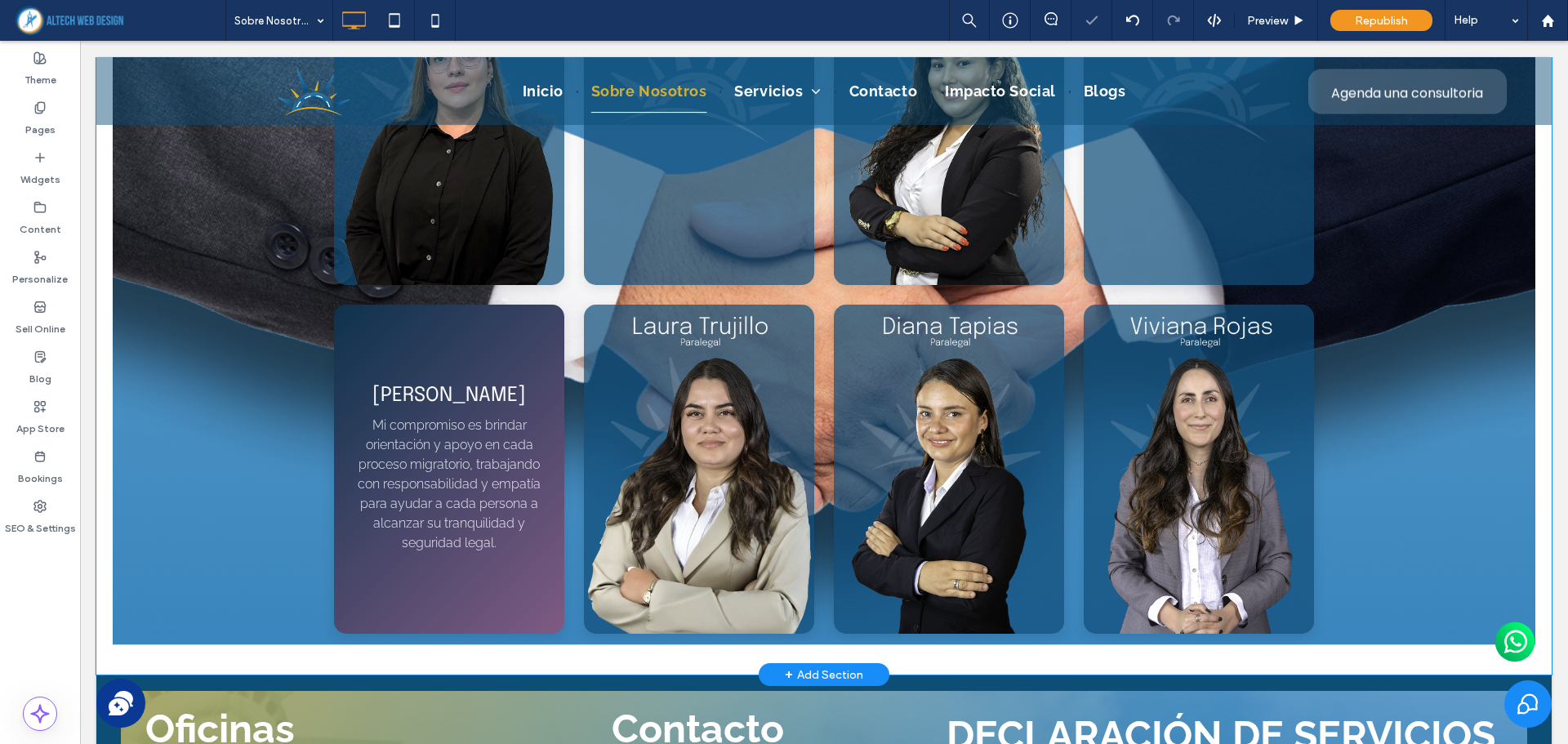
scroll to position [5962, 0]
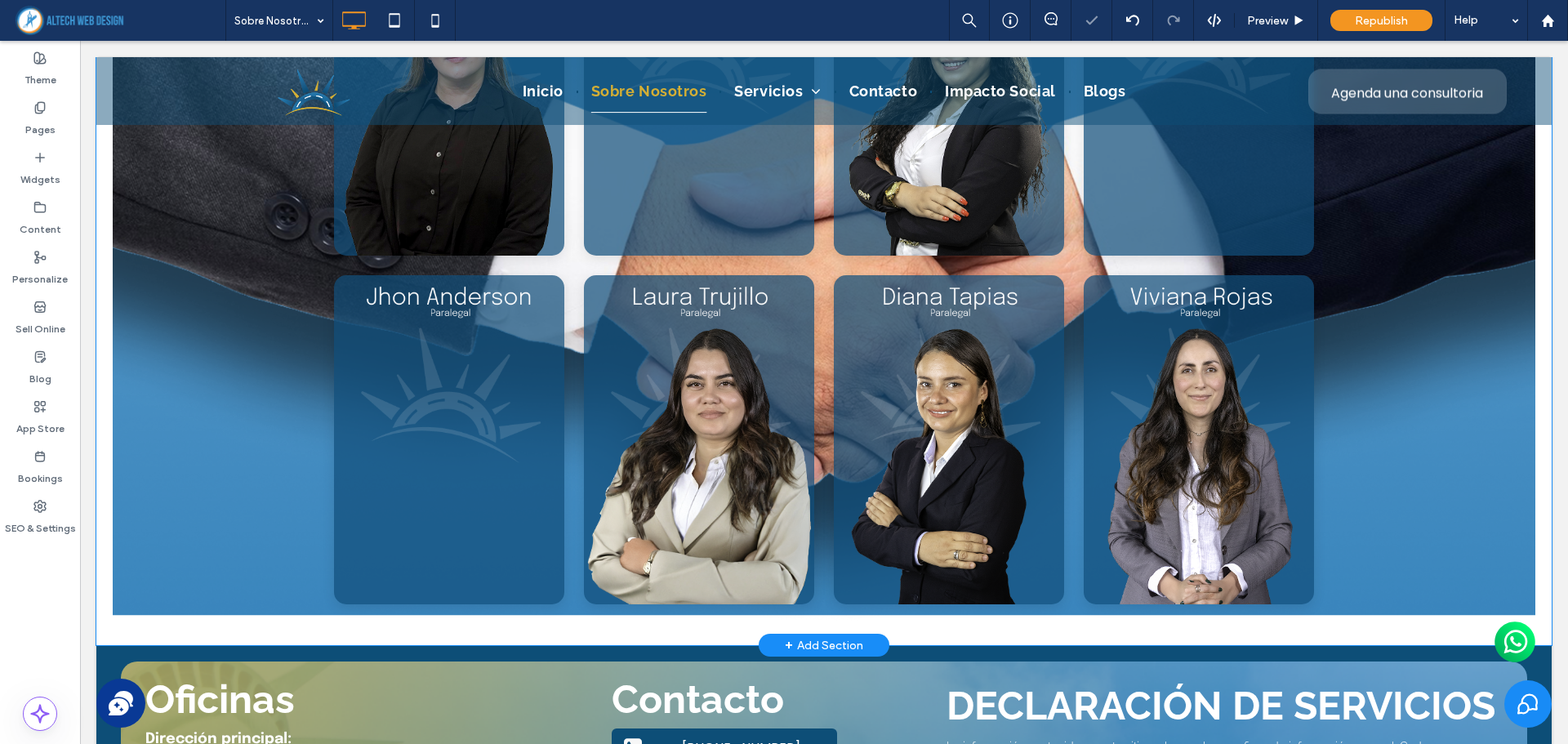
click at [218, 577] on div "Galería de Flip Cards Adaptable [PERSON_NAME] [PERSON_NAME], Asistente Legal e …" at bounding box center [824, 266] width 1406 height 678
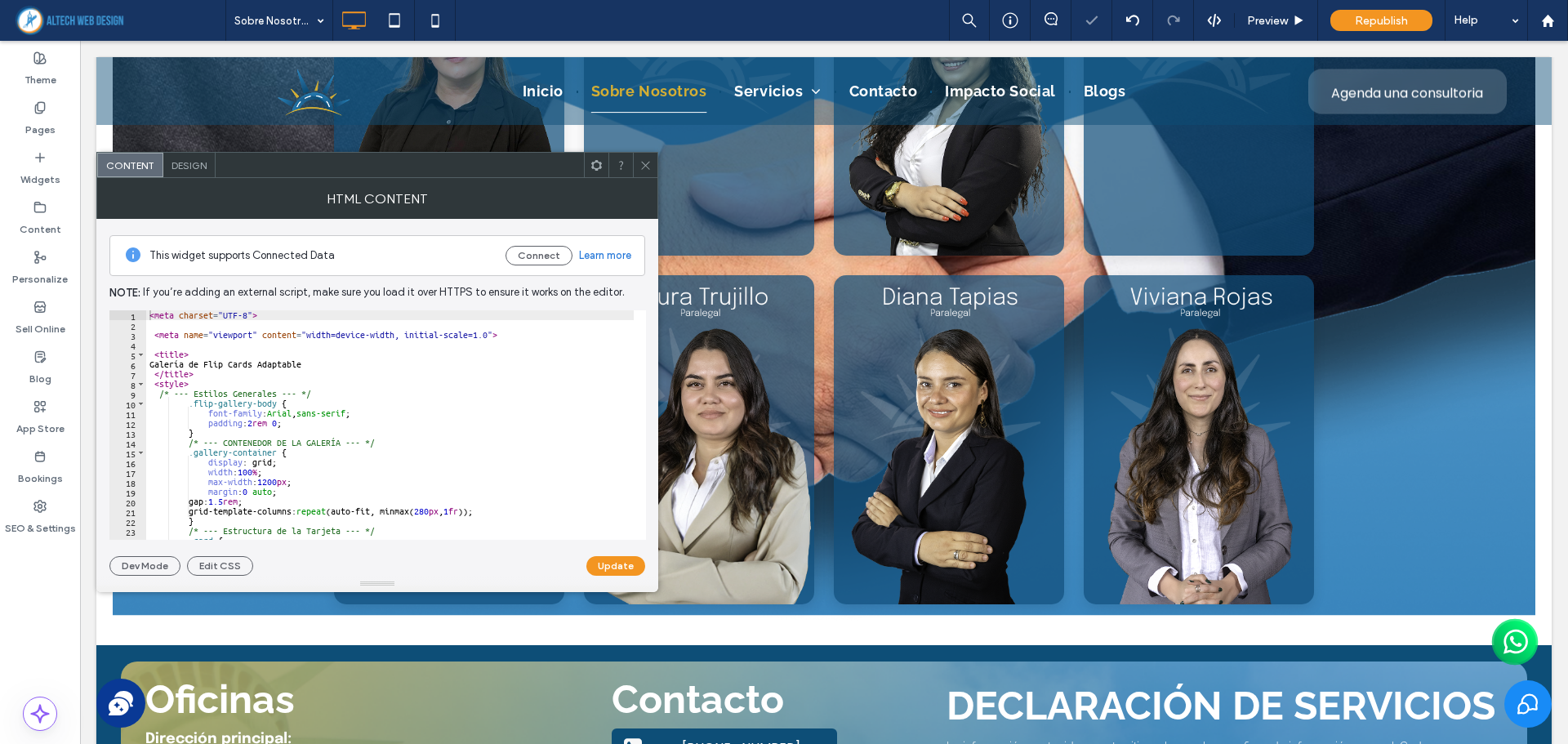
click at [637, 173] on div at bounding box center [645, 165] width 24 height 24
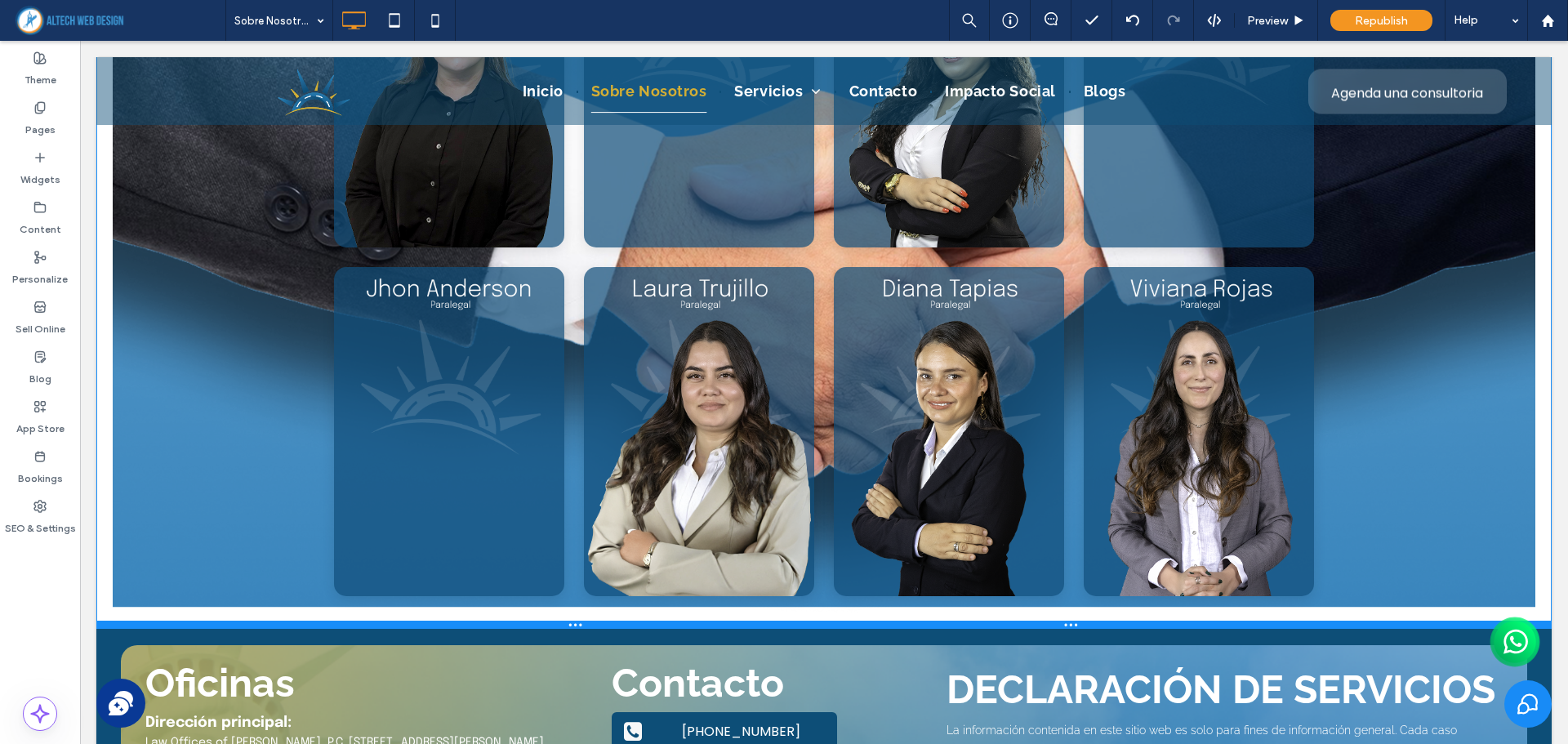
drag, startPoint x: 1334, startPoint y: 640, endPoint x: 1334, endPoint y: 583, distance: 57.0
click at [1334, 583] on div "Click To Paste Galería de Flip Cards Adaptable [PERSON_NAME] [PERSON_NAME], Asi…" at bounding box center [824, 188] width 1455 height 882
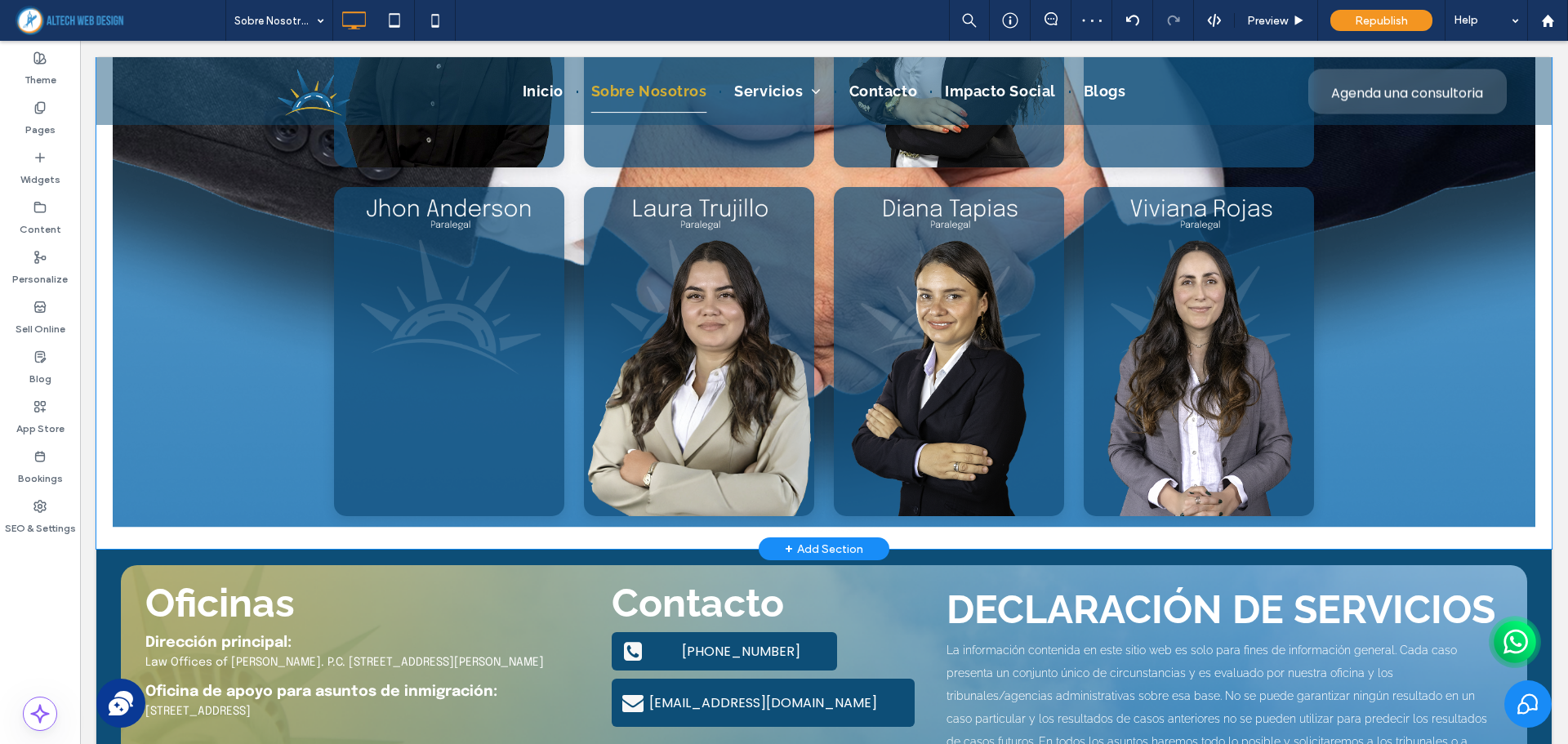
scroll to position [6044, 0]
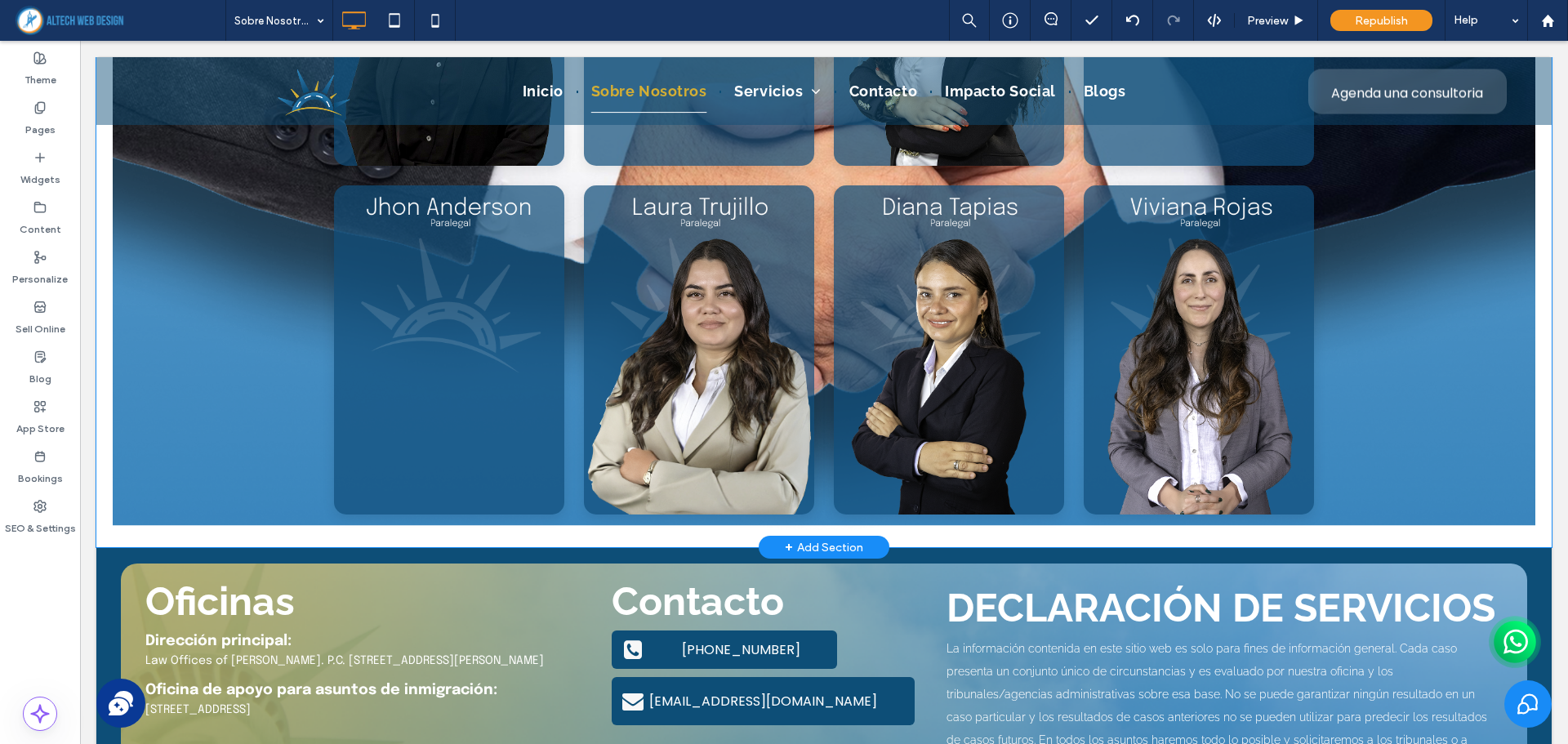
click at [119, 494] on div "Click To Paste Galería de Flip Cards Adaptable [PERSON_NAME] [PERSON_NAME], Asi…" at bounding box center [824, 106] width 1422 height 882
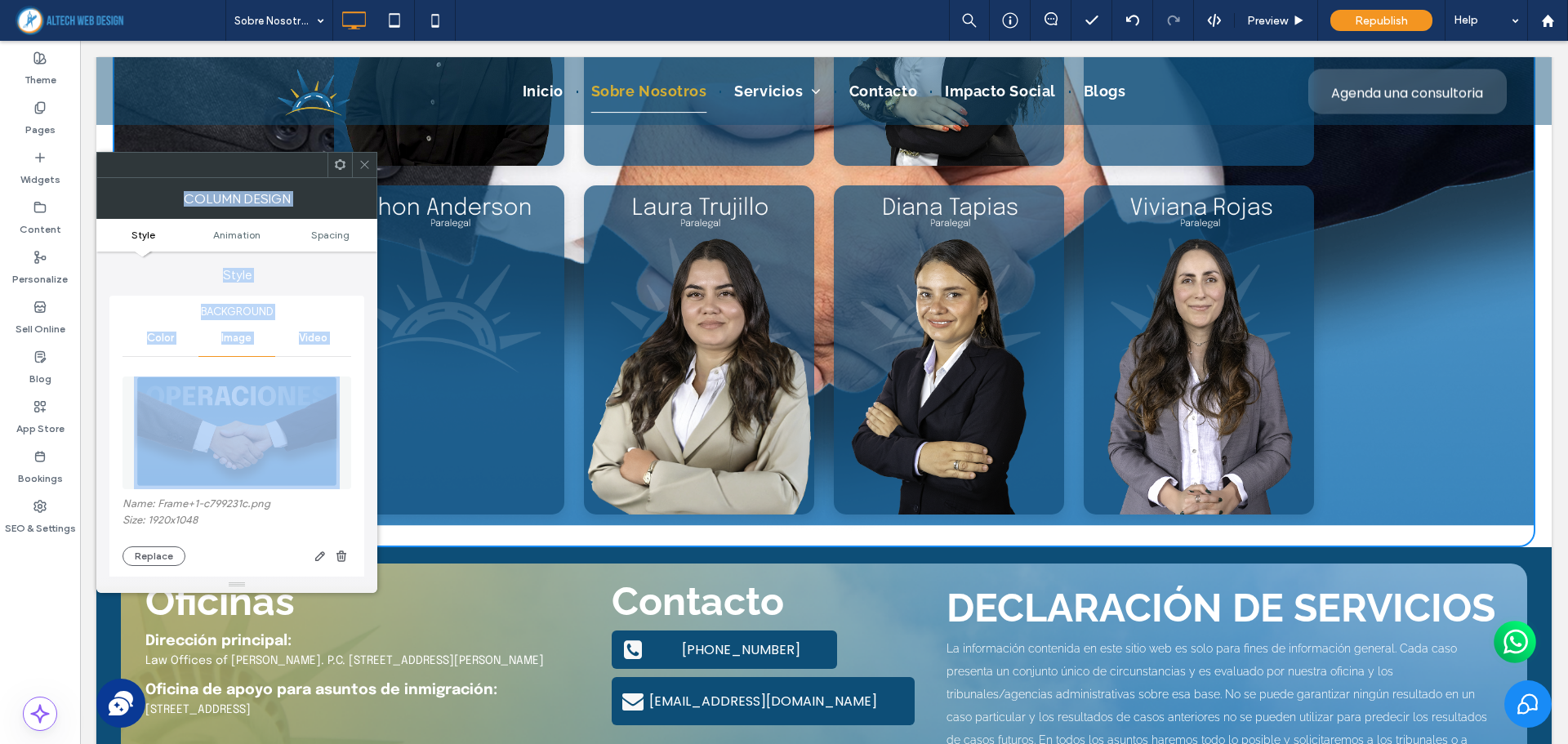
drag, startPoint x: 362, startPoint y: 157, endPoint x: 180, endPoint y: 485, distance: 375.1
click at [180, 485] on div "Column Design Style Animation Spacing Style Background Color Image Video Name: …" at bounding box center [237, 372] width 281 height 441
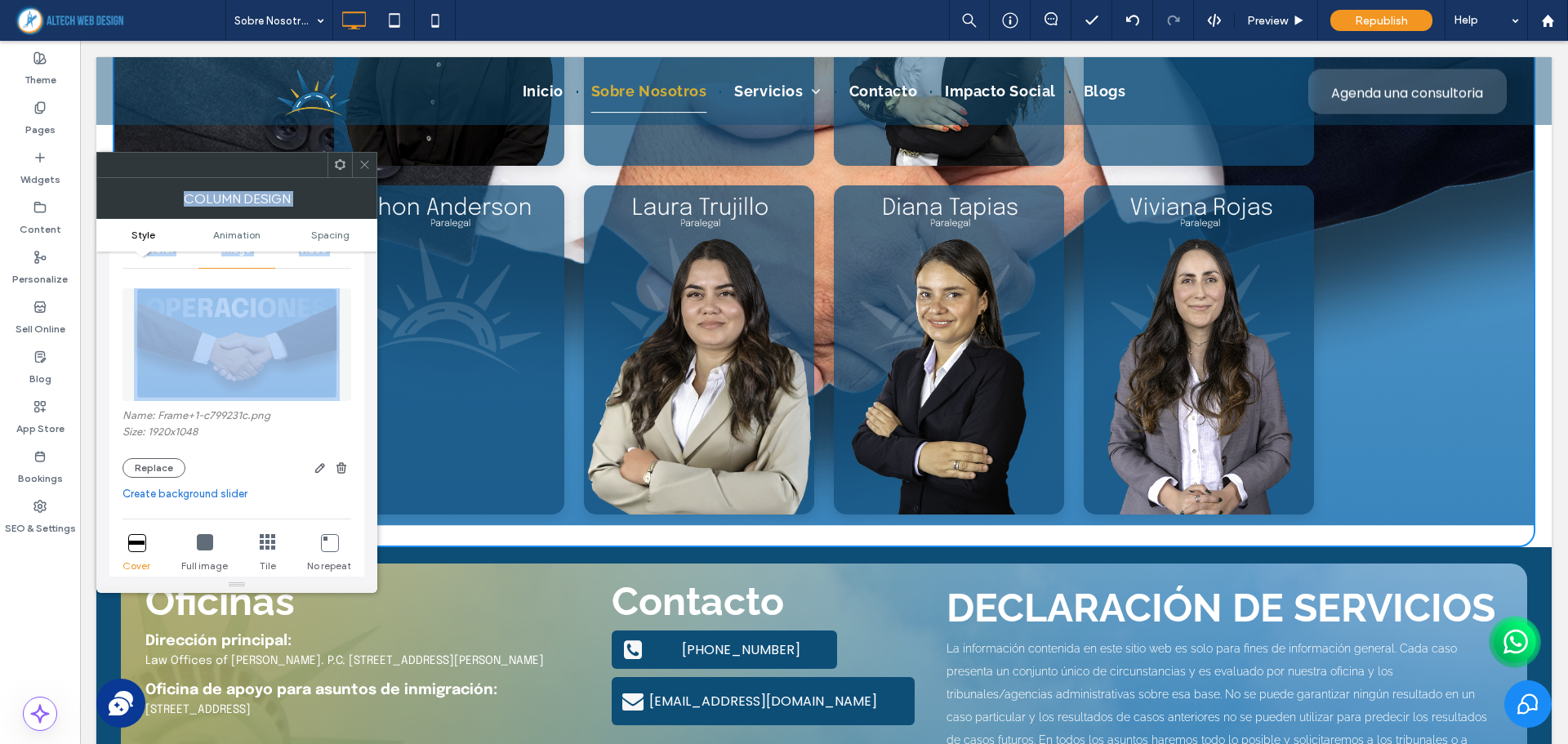
scroll to position [245, 0]
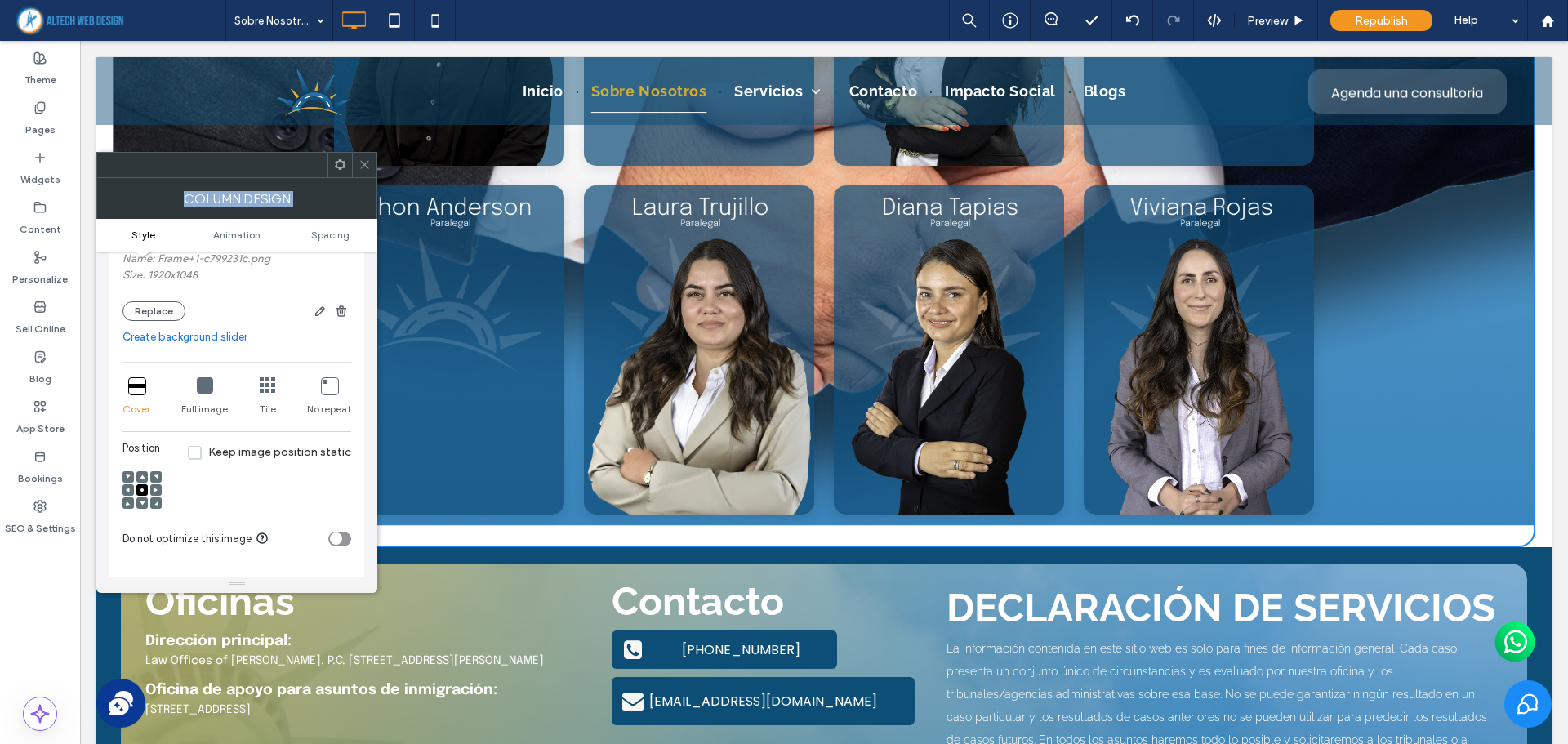
click at [137, 390] on icon at bounding box center [136, 385] width 16 height 16
click at [359, 171] on span at bounding box center [364, 165] width 12 height 24
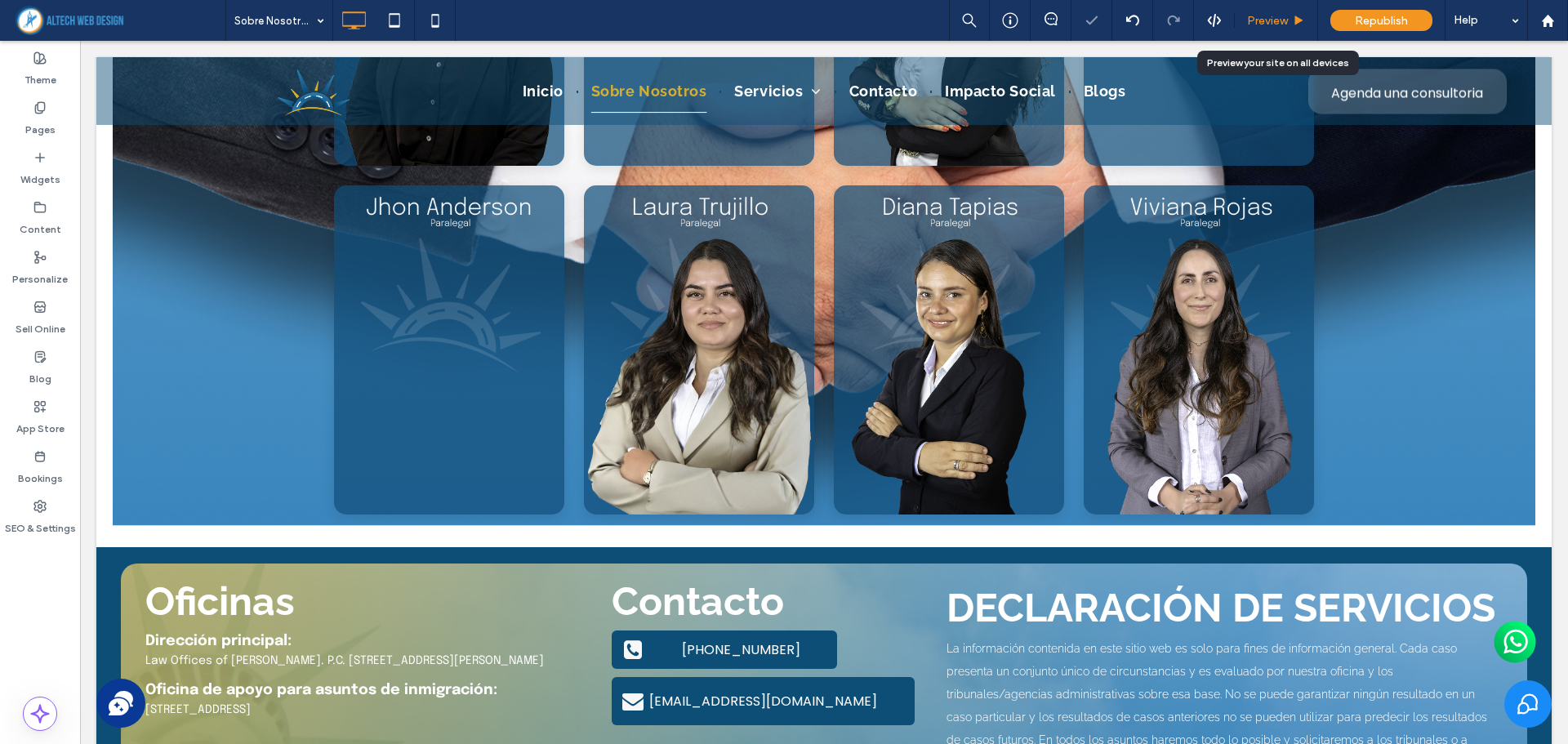
click at [1269, 21] on span "Preview" at bounding box center [1267, 21] width 41 height 14
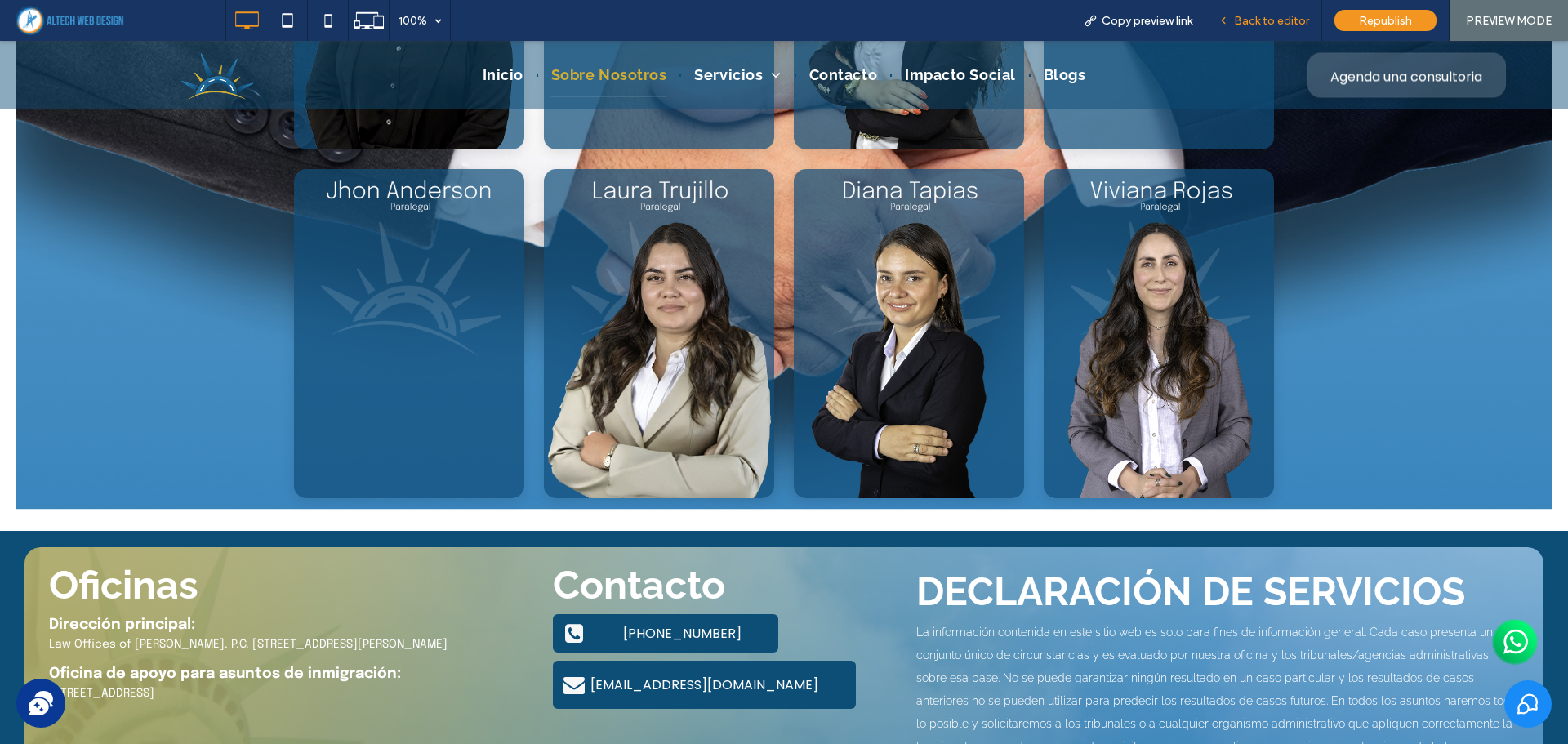
click at [1269, 18] on span "Back to editor" at bounding box center [1271, 21] width 75 height 14
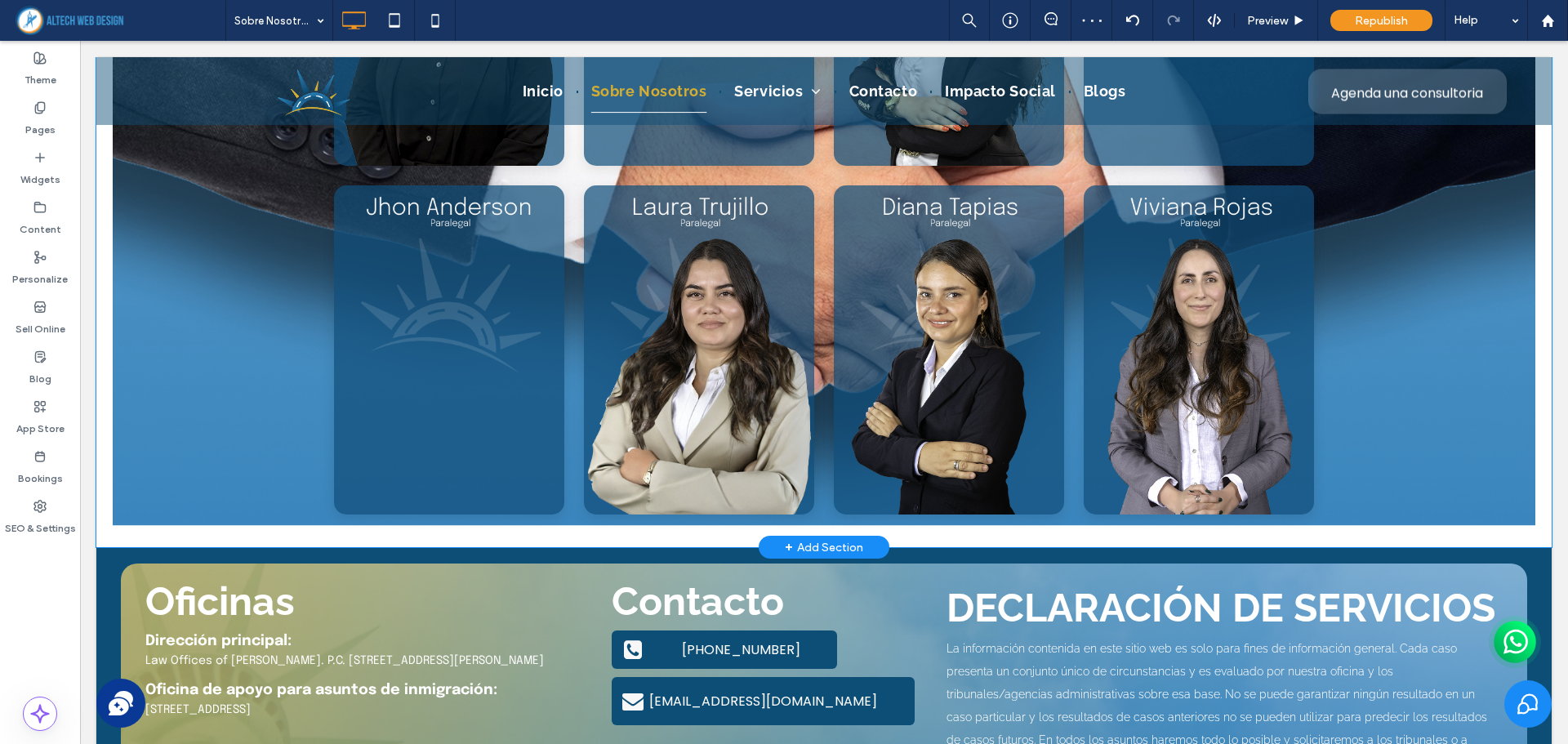
click at [146, 502] on div "Galería de Flip Cards Adaptable [PERSON_NAME] [PERSON_NAME], Asistente Legal e …" at bounding box center [824, 176] width 1406 height 678
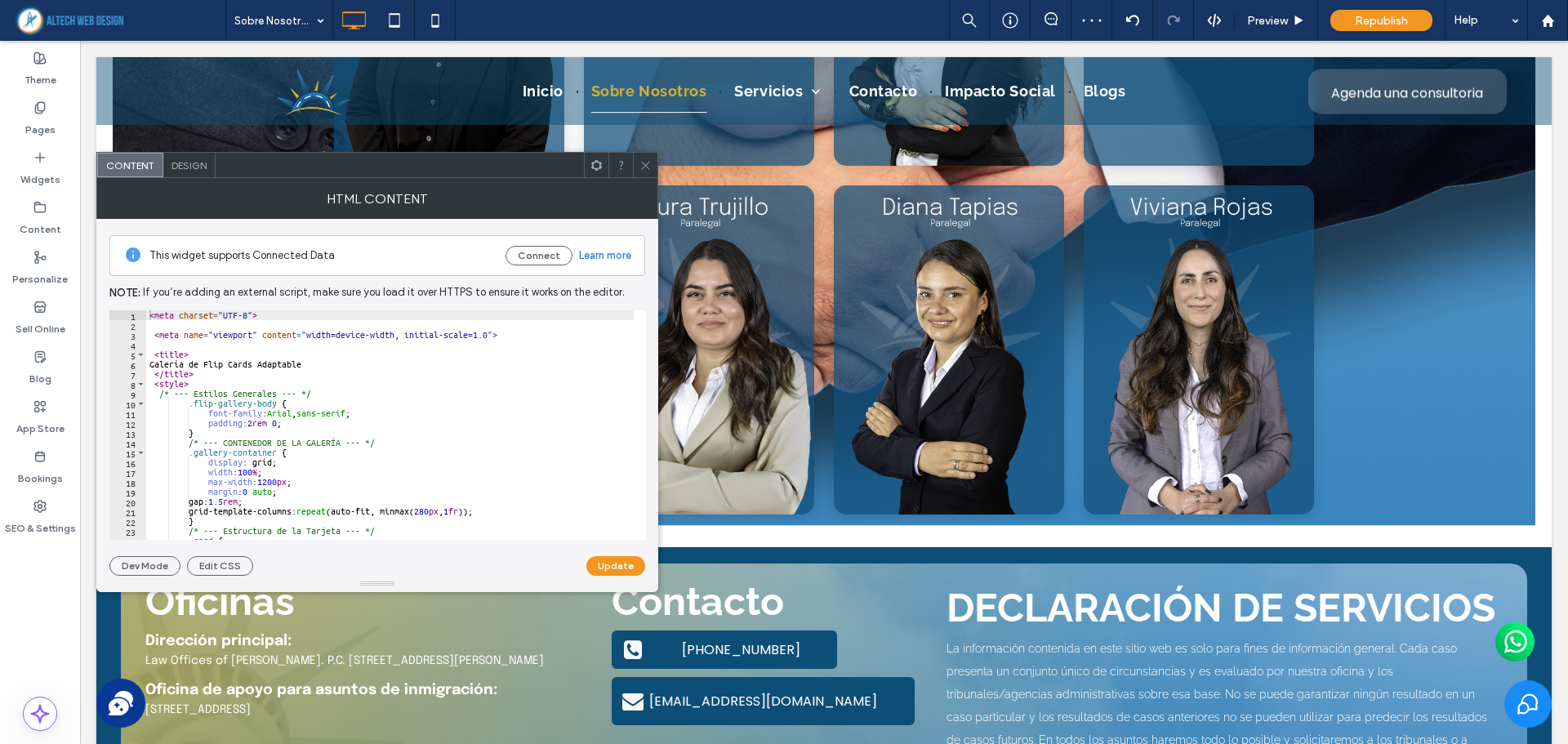
drag, startPoint x: 579, startPoint y: 128, endPoint x: 394, endPoint y: 253, distance: 223.3
click at [644, 166] on icon at bounding box center [645, 165] width 12 height 12
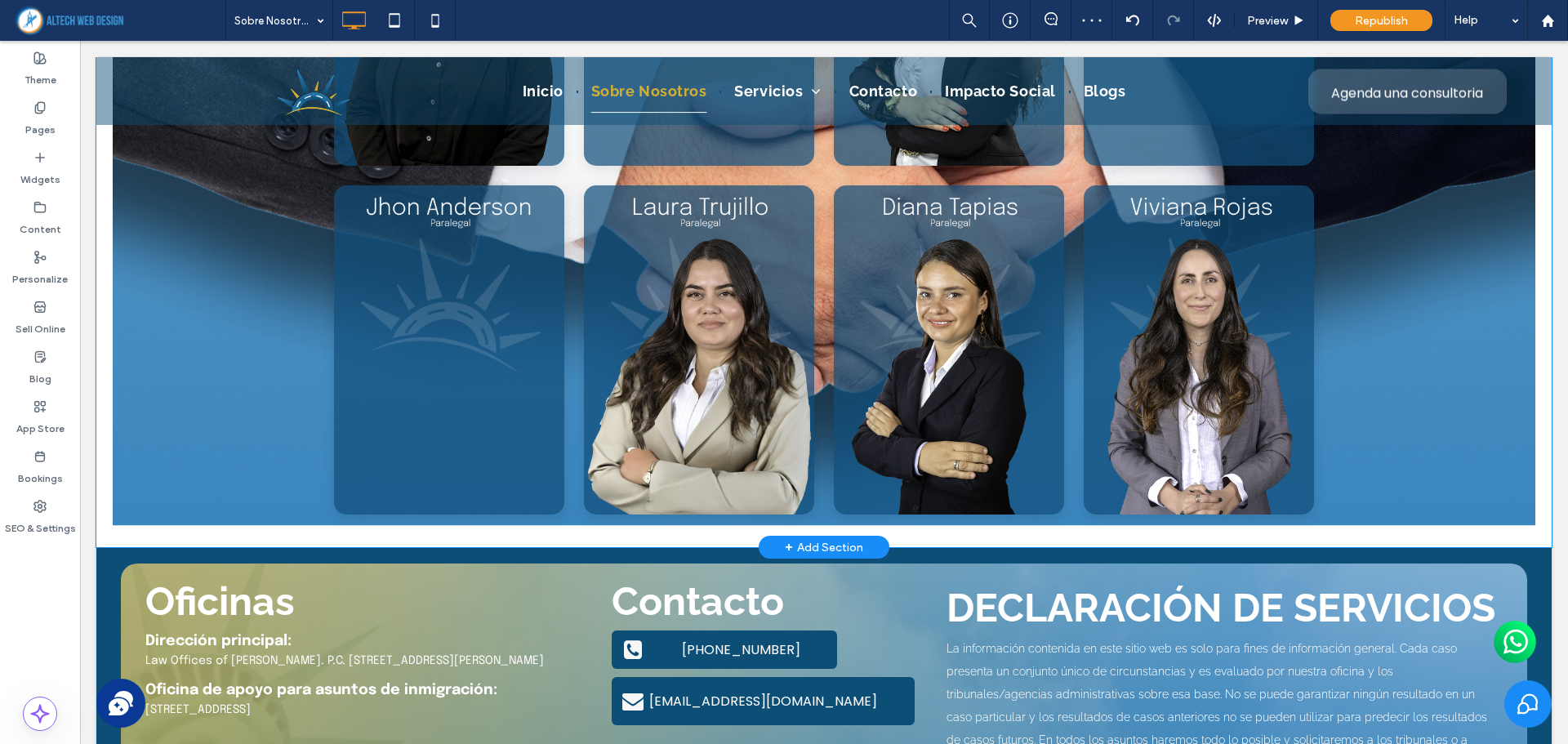
click at [115, 227] on div "Click To Paste Galería de Flip Cards Adaptable [PERSON_NAME] [PERSON_NAME], Asi…" at bounding box center [824, 106] width 1422 height 882
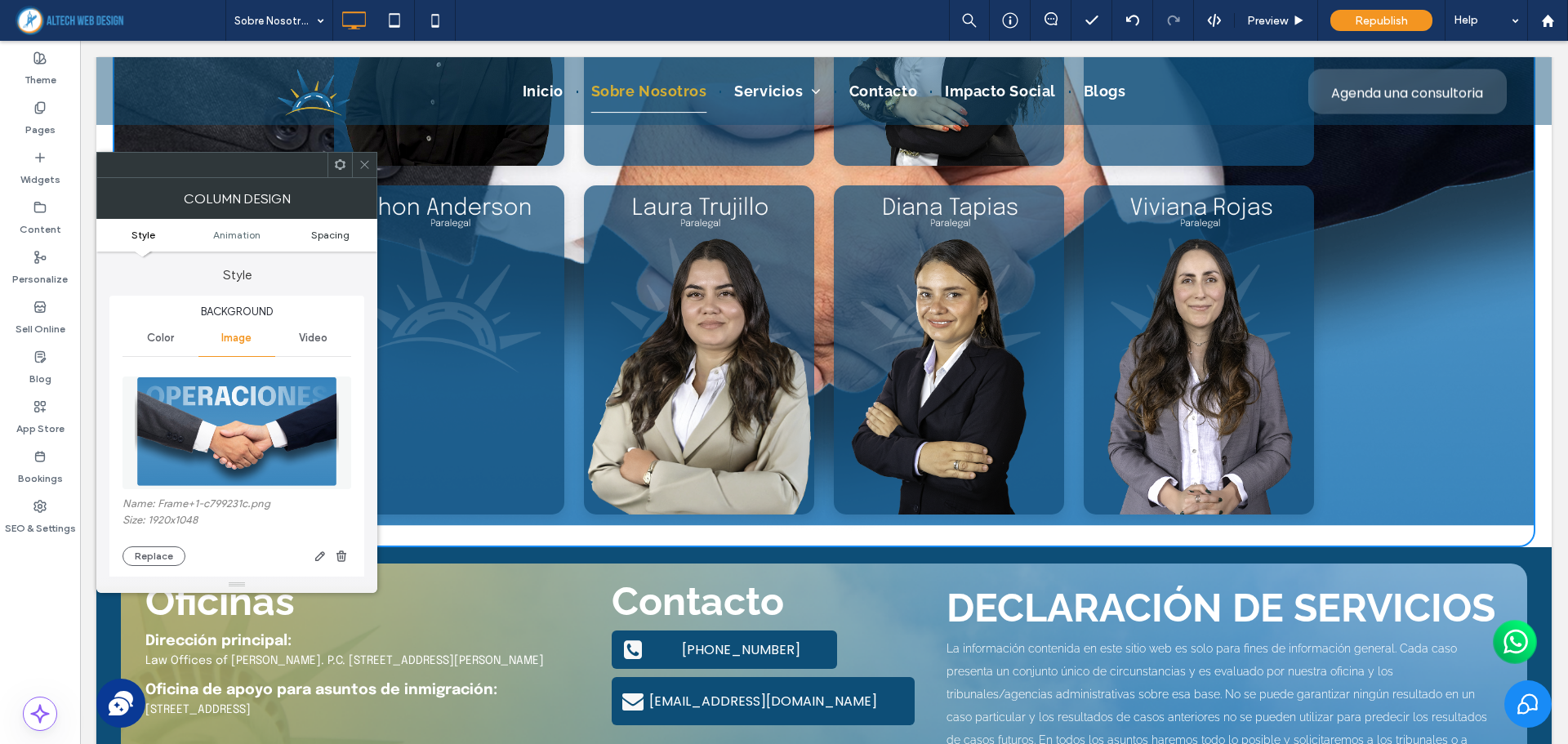
click at [320, 233] on span "Spacing" at bounding box center [330, 235] width 38 height 12
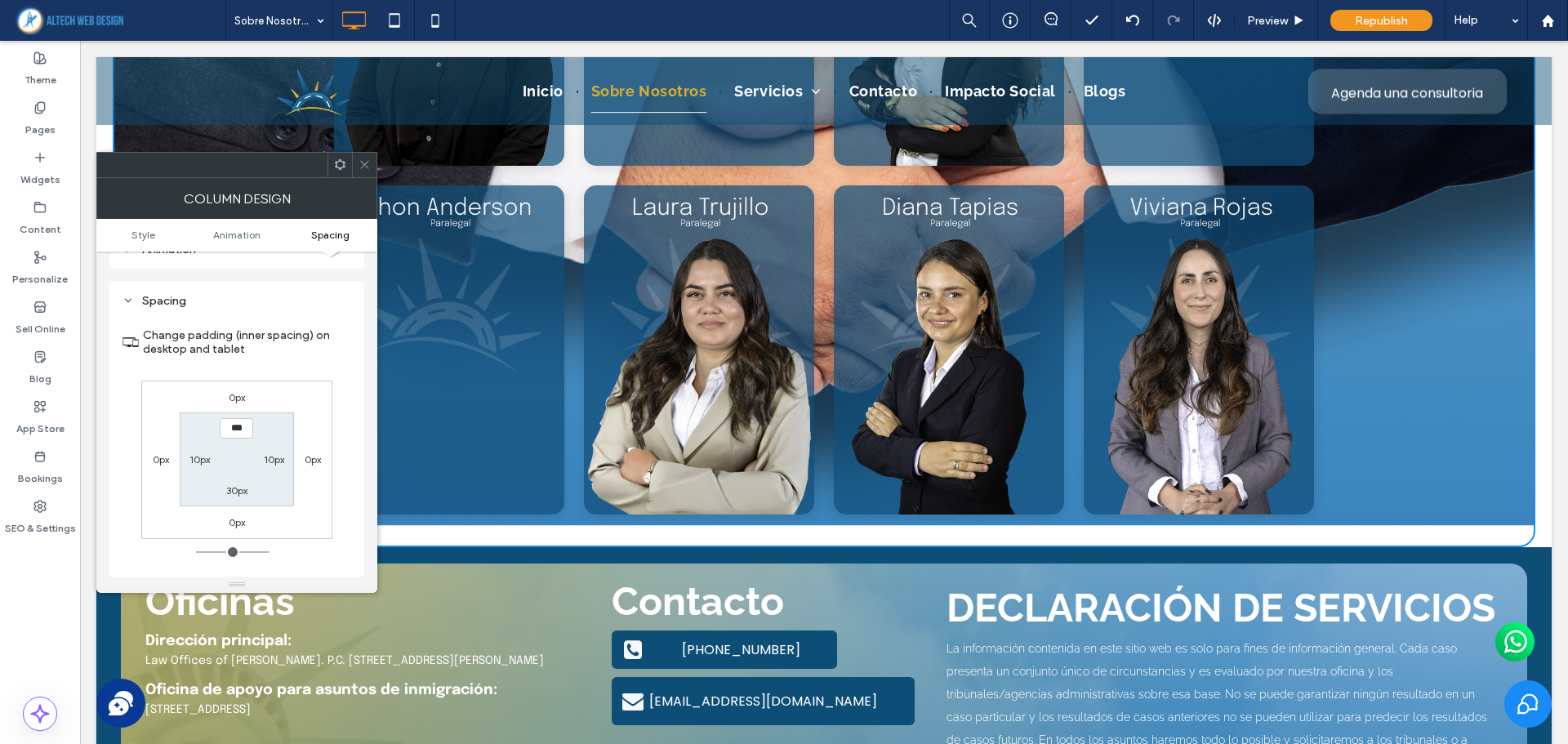
scroll to position [861, 0]
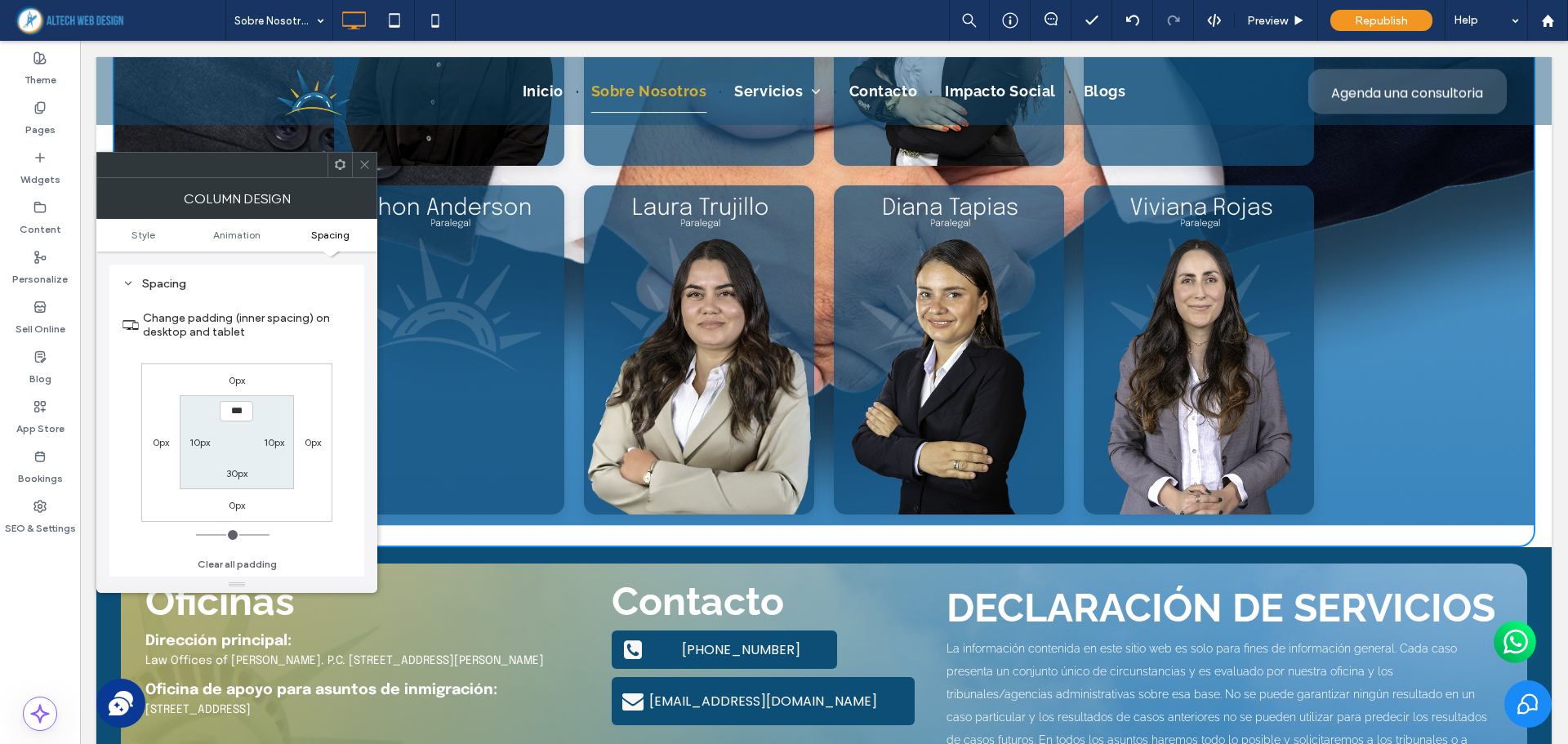
click at [231, 477] on label "30px" at bounding box center [237, 473] width 22 height 12
type input "**"
type input "*"
type input "***"
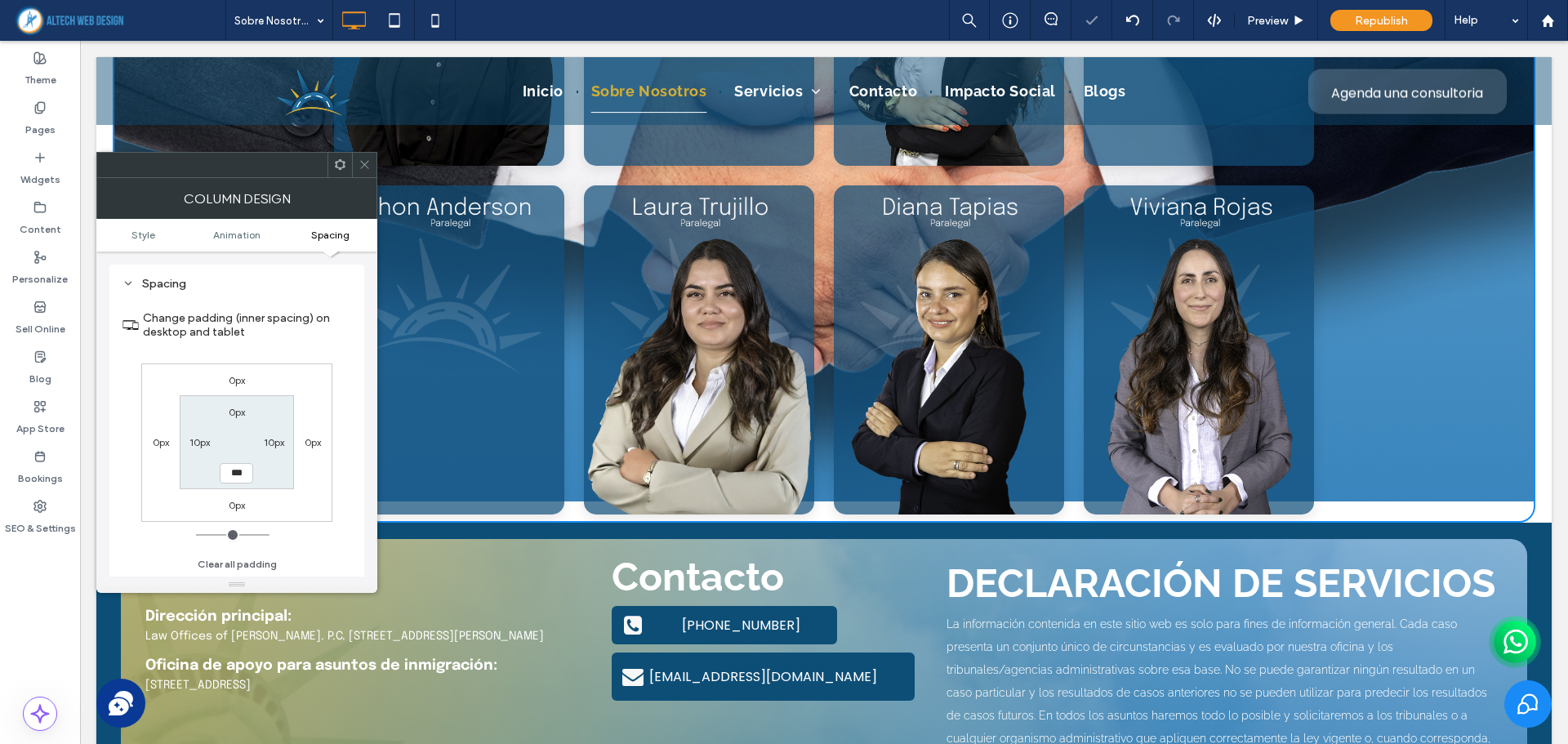
click at [234, 502] on label "0px" at bounding box center [237, 505] width 16 height 12
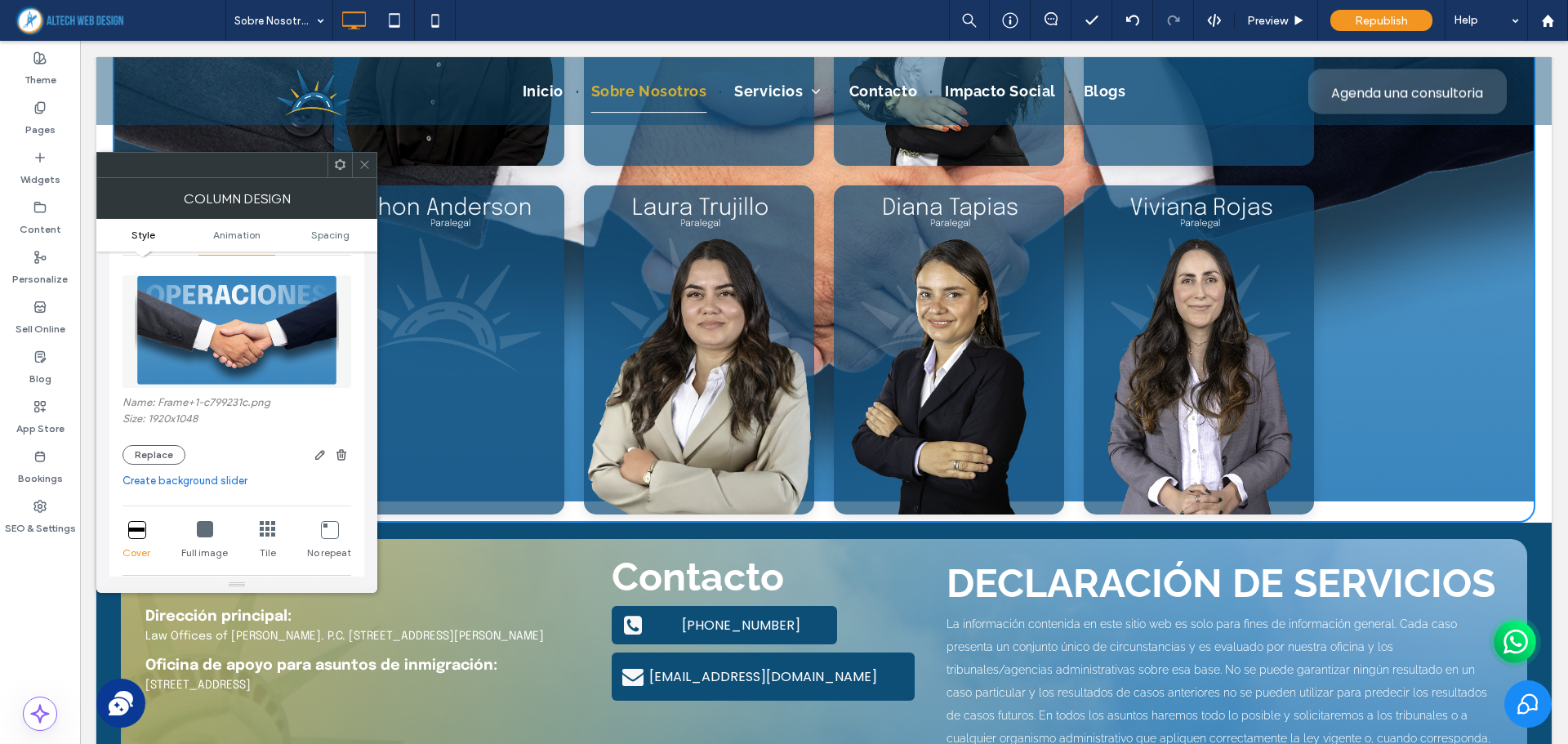
scroll to position [127, 0]
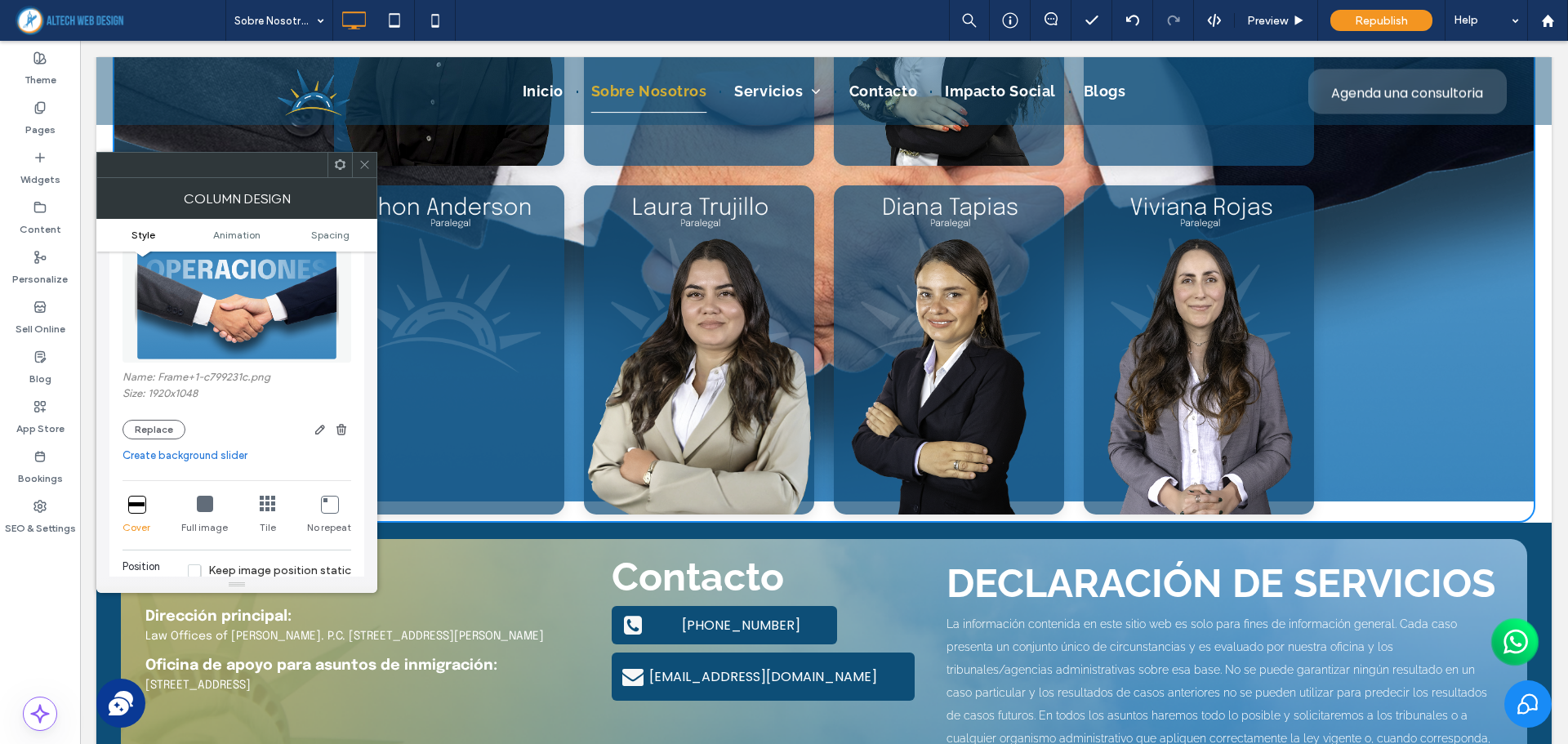
click at [197, 502] on icon at bounding box center [205, 503] width 16 height 16
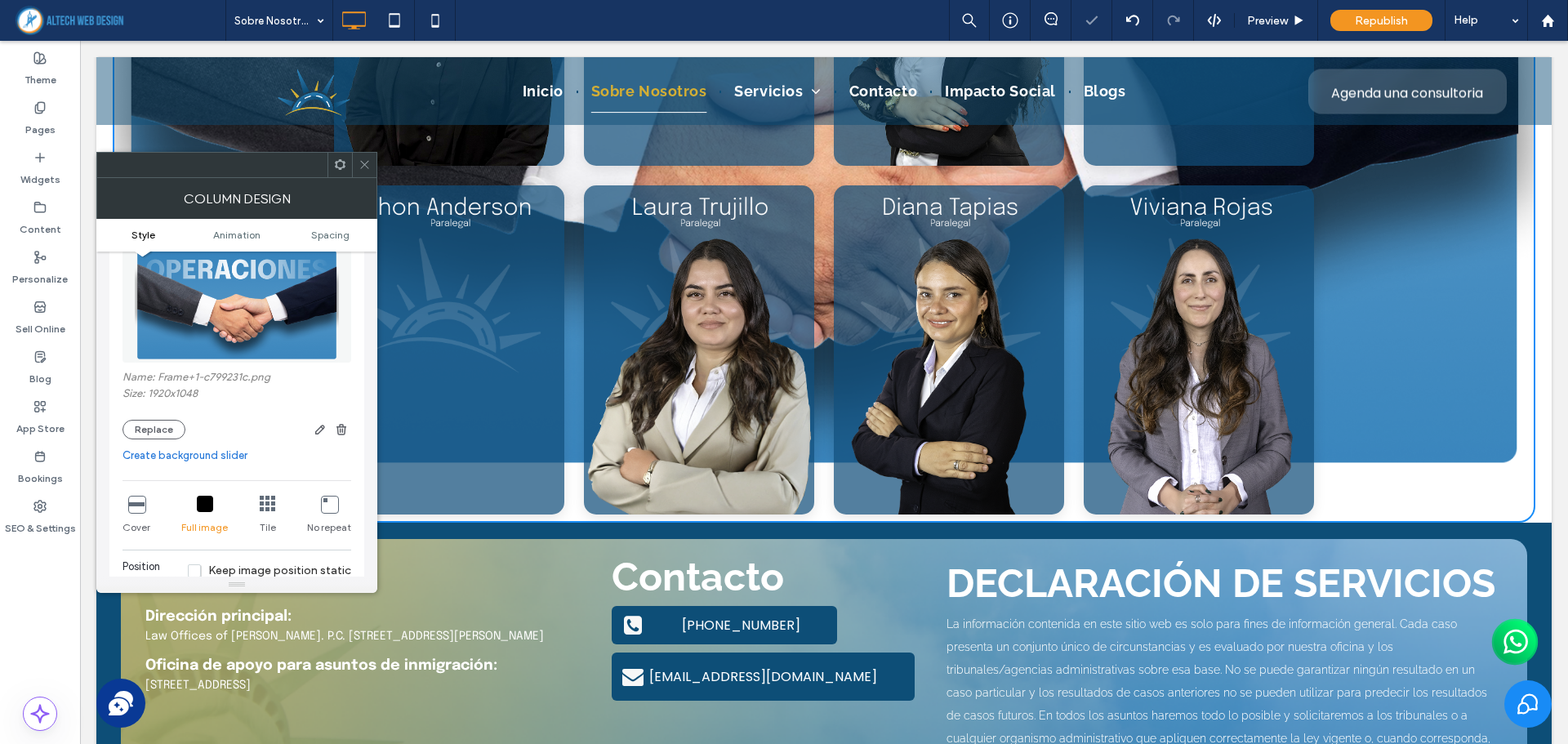
click at [134, 503] on icon at bounding box center [136, 503] width 16 height 16
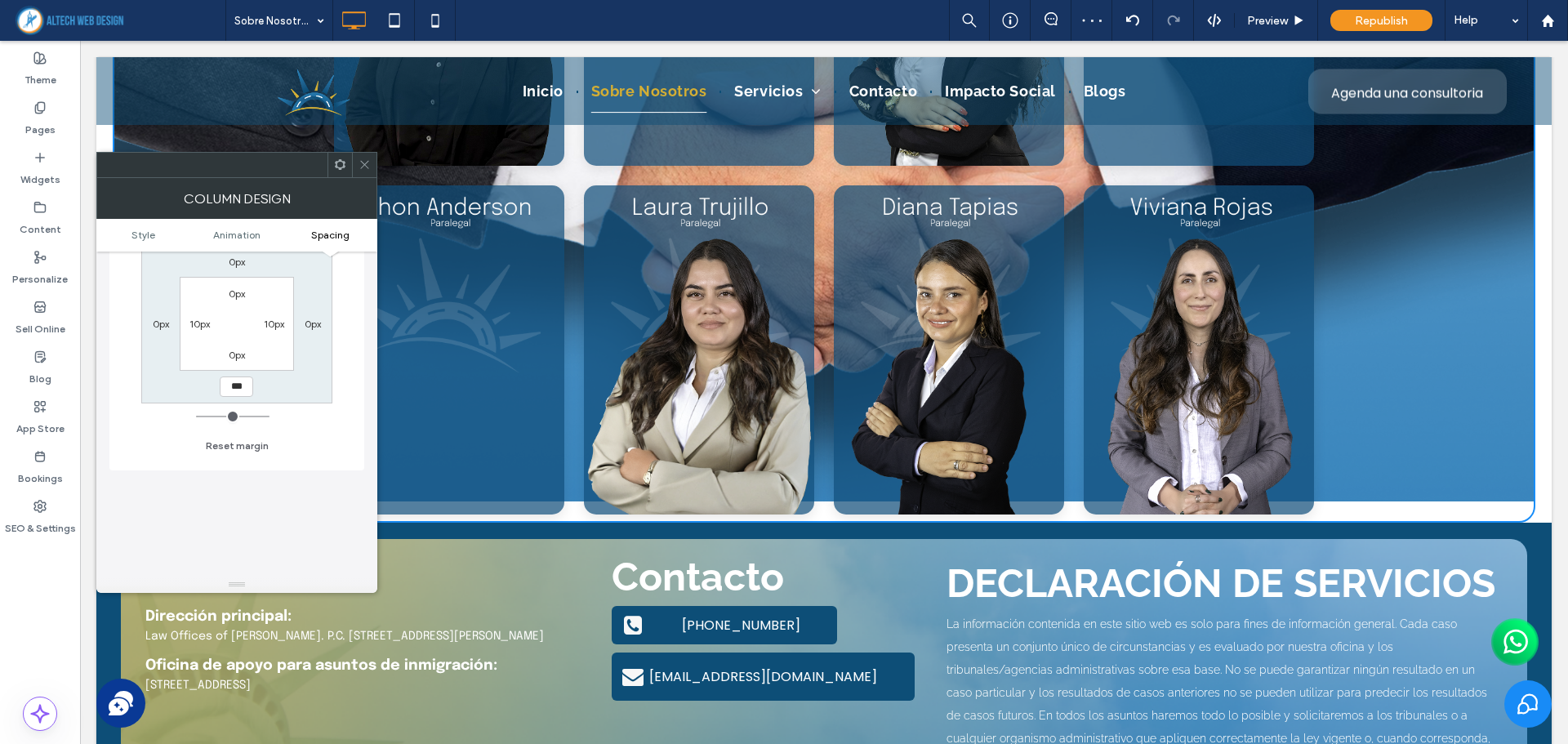
scroll to position [861, 0]
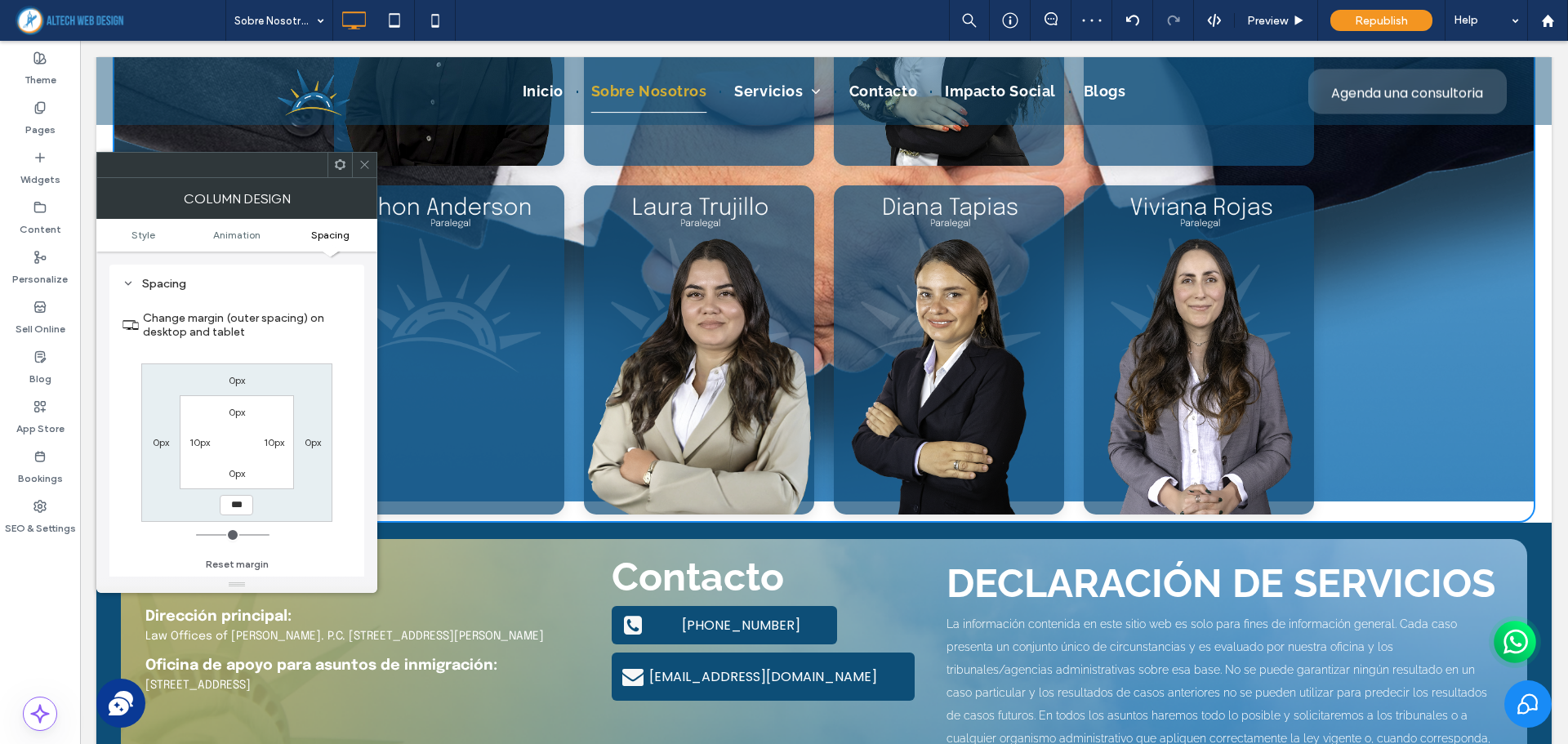
click at [311, 528] on div "Change margin (outer spacing) on desktop and tablet 0px 0px *** 0px 0px 10px 0p…" at bounding box center [237, 435] width 229 height 281
click at [364, 163] on use at bounding box center [364, 164] width 8 height 8
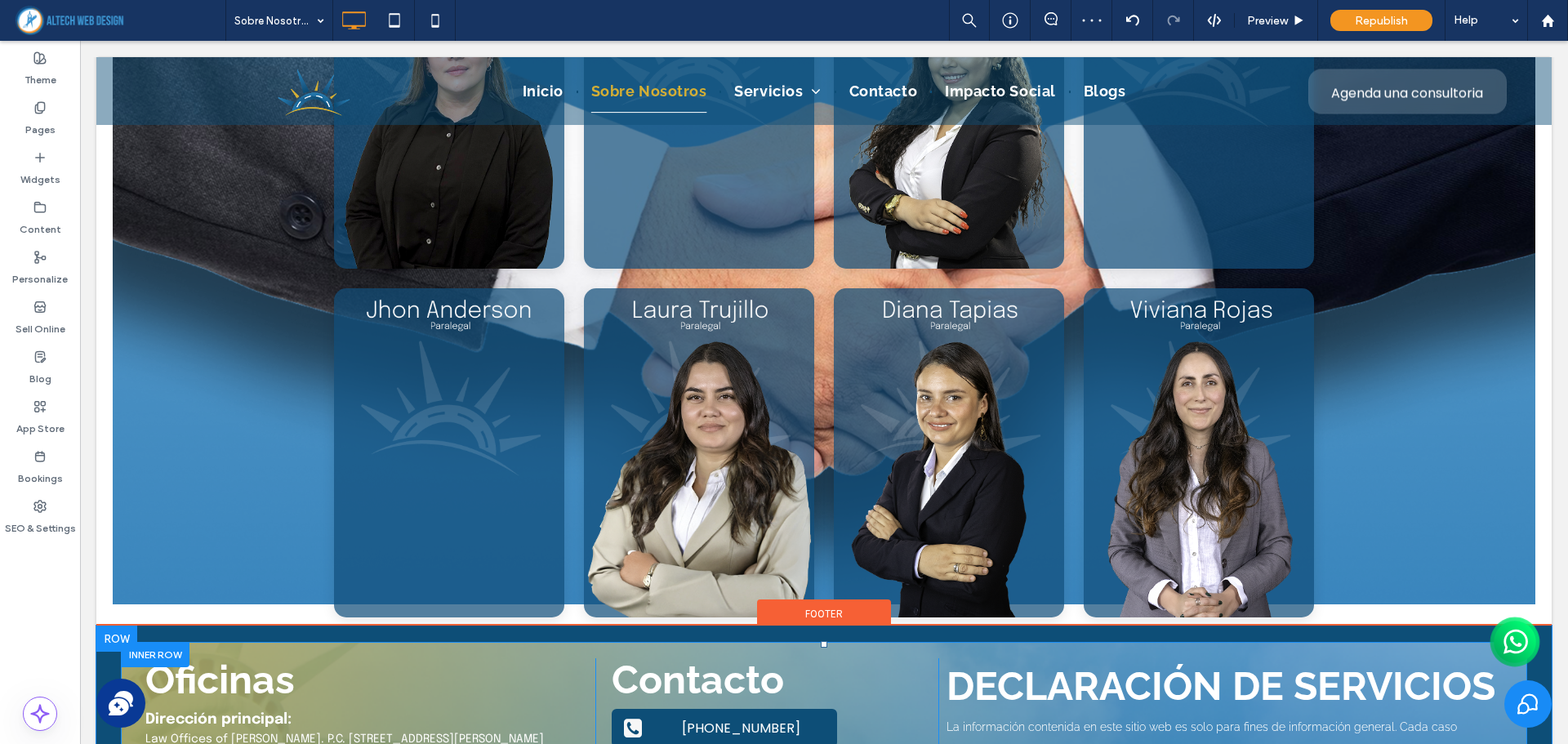
scroll to position [6044, 0]
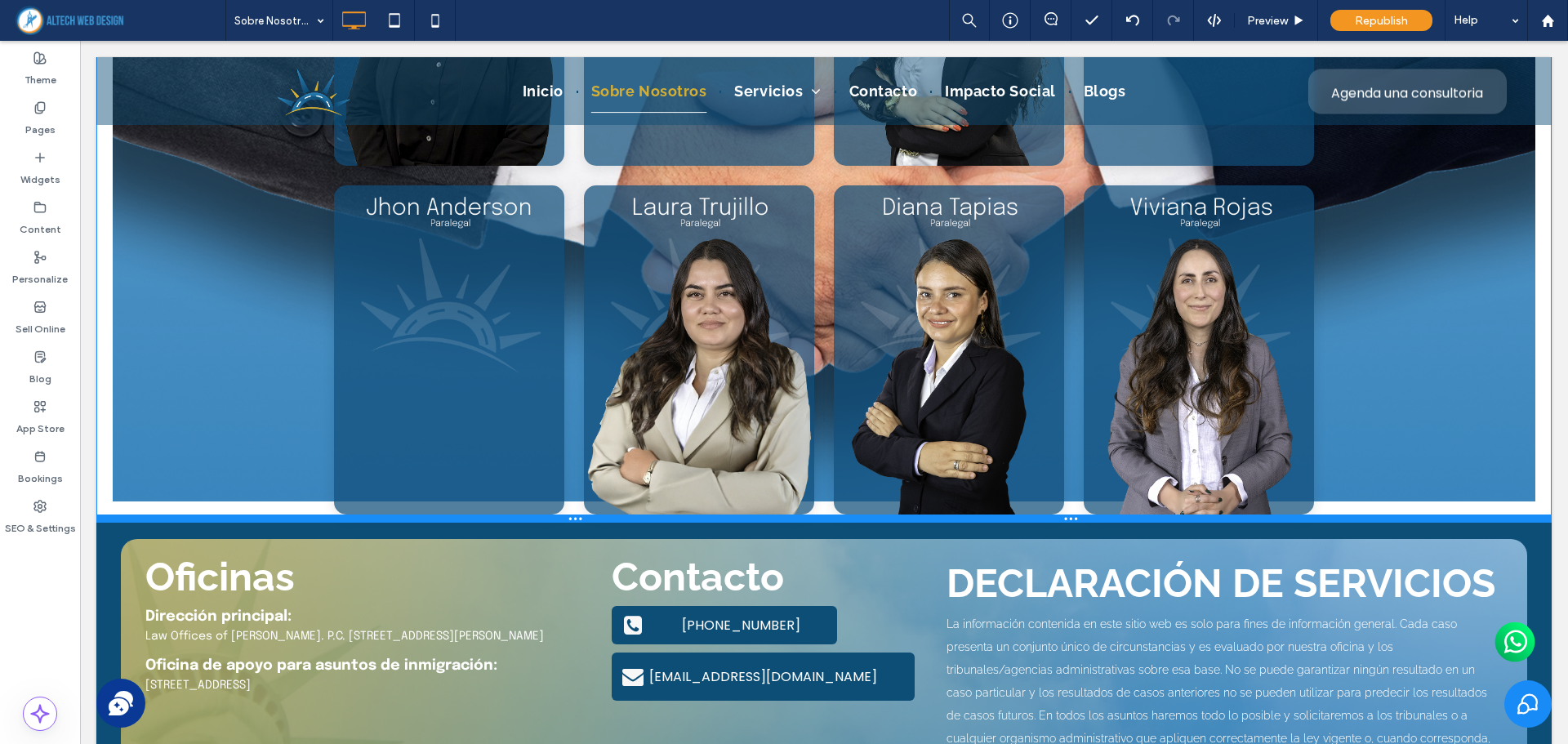
drag, startPoint x: 181, startPoint y: 520, endPoint x: 199, endPoint y: 468, distance: 55.0
click at [199, 468] on div "Click To Paste Galería de Flip Cards Adaptable [PERSON_NAME] [PERSON_NAME], Asi…" at bounding box center [824, 94] width 1455 height 858
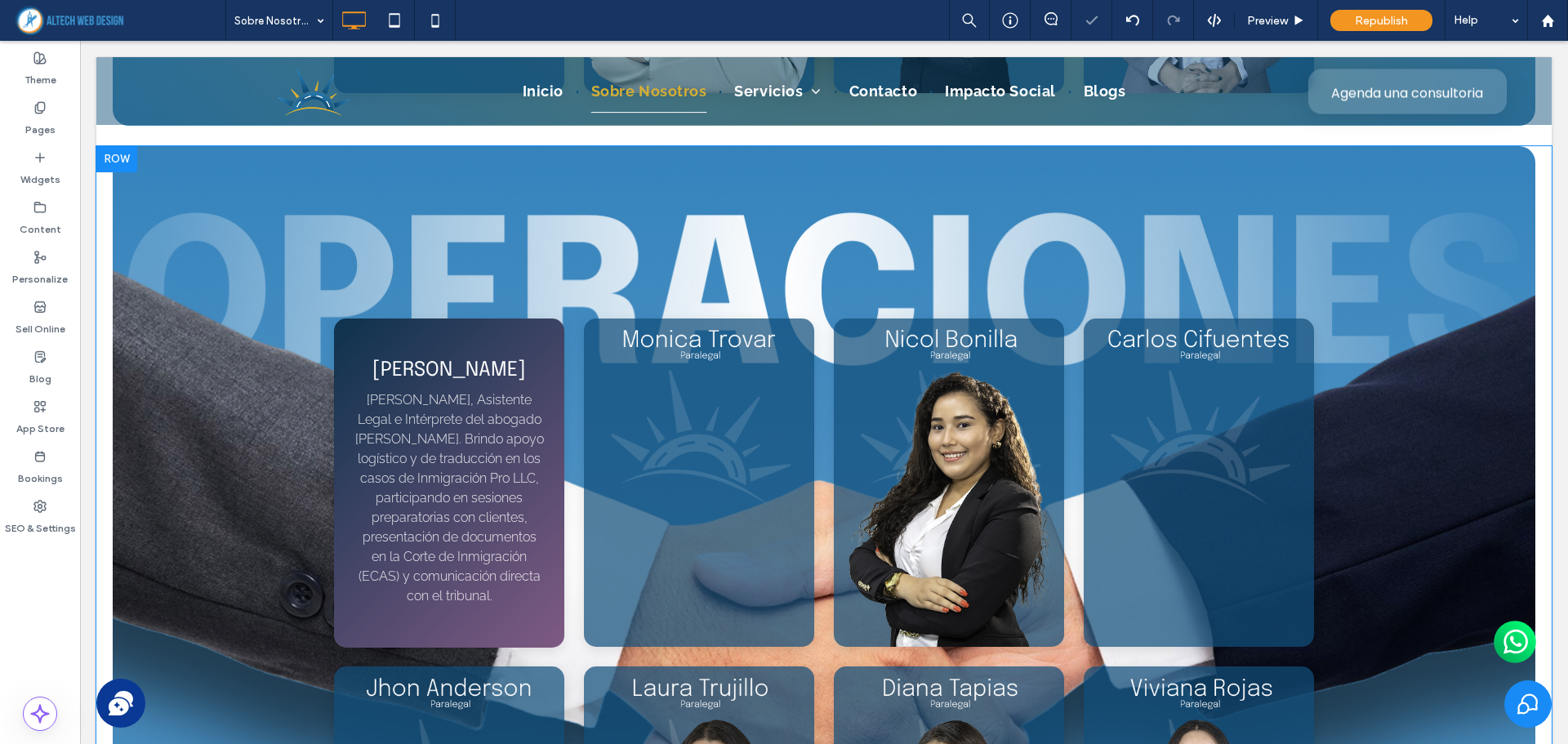
scroll to position [5554, 0]
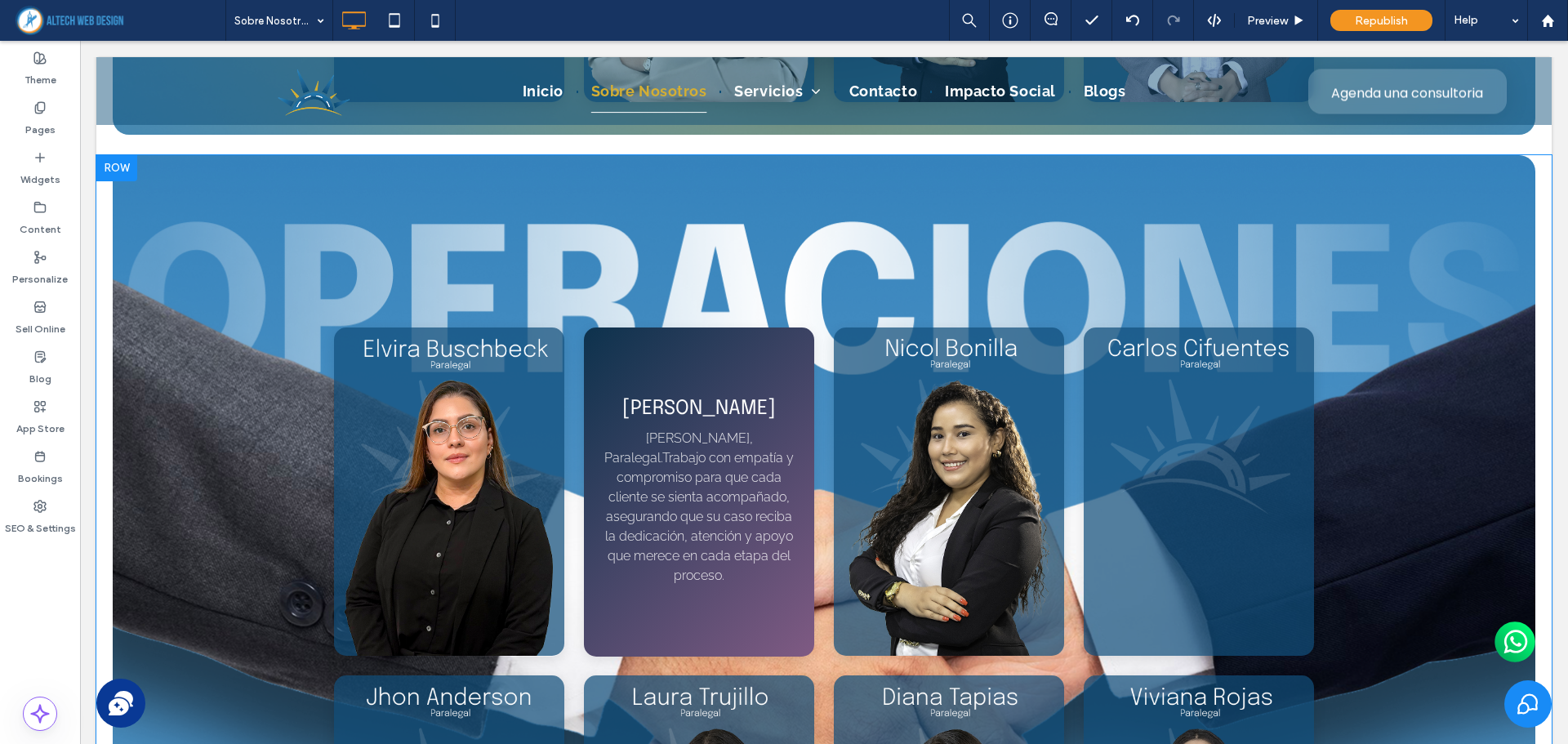
click at [671, 489] on p "[PERSON_NAME], Paralegal.Trabajo con empatía y compromiso para que cada cliente…" at bounding box center [699, 507] width 191 height 157
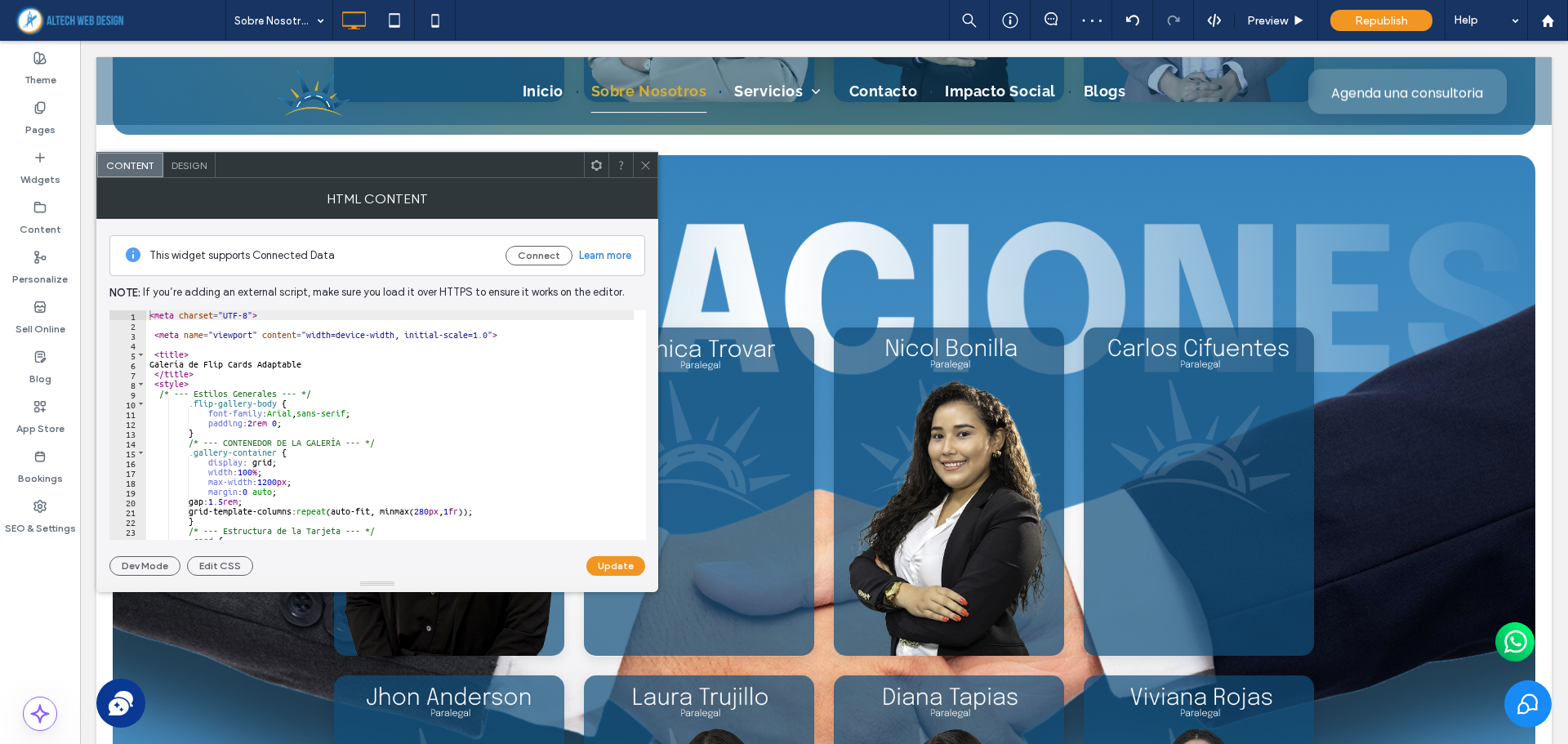
click at [601, 170] on icon at bounding box center [597, 165] width 12 height 12
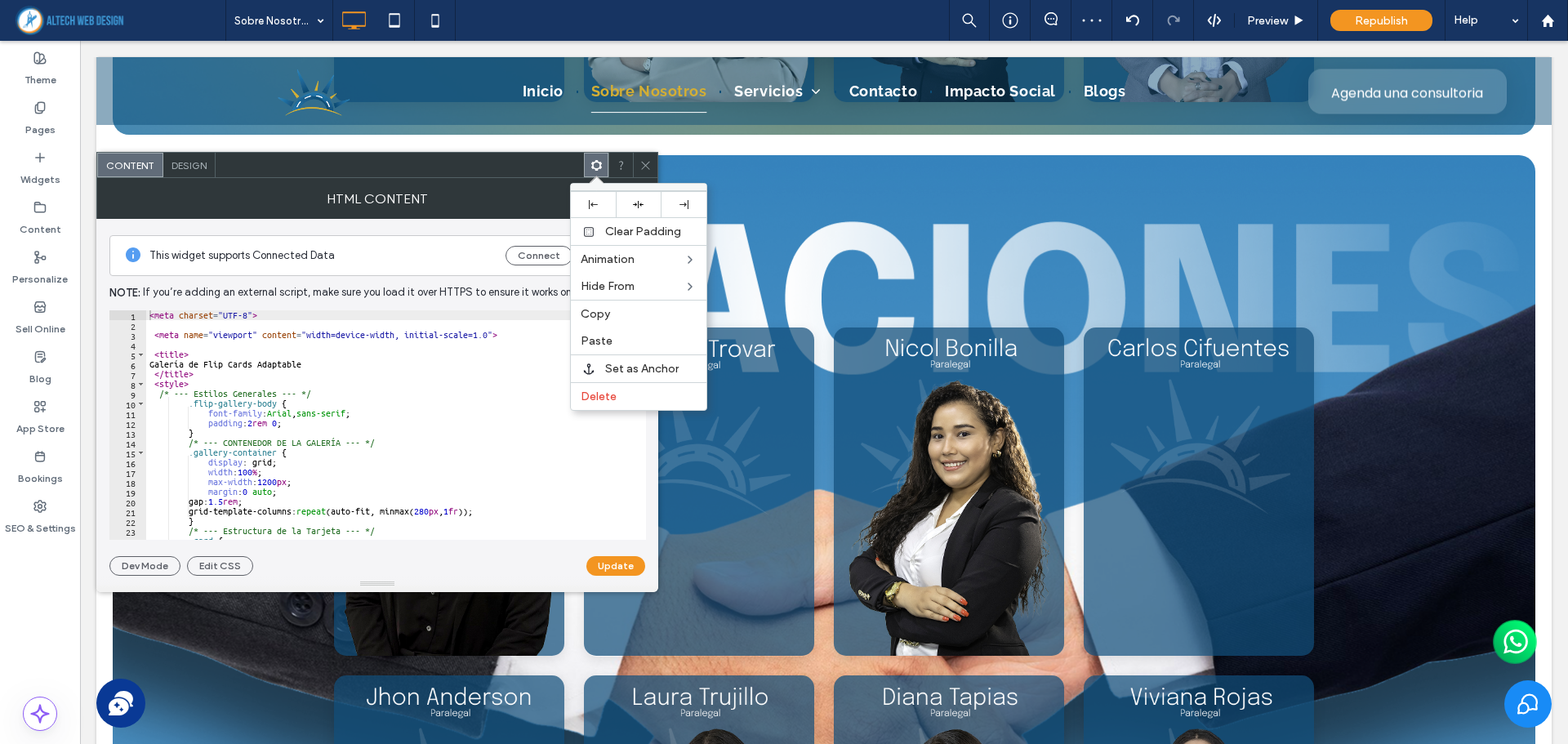
click at [614, 389] on div "Delete" at bounding box center [638, 396] width 136 height 28
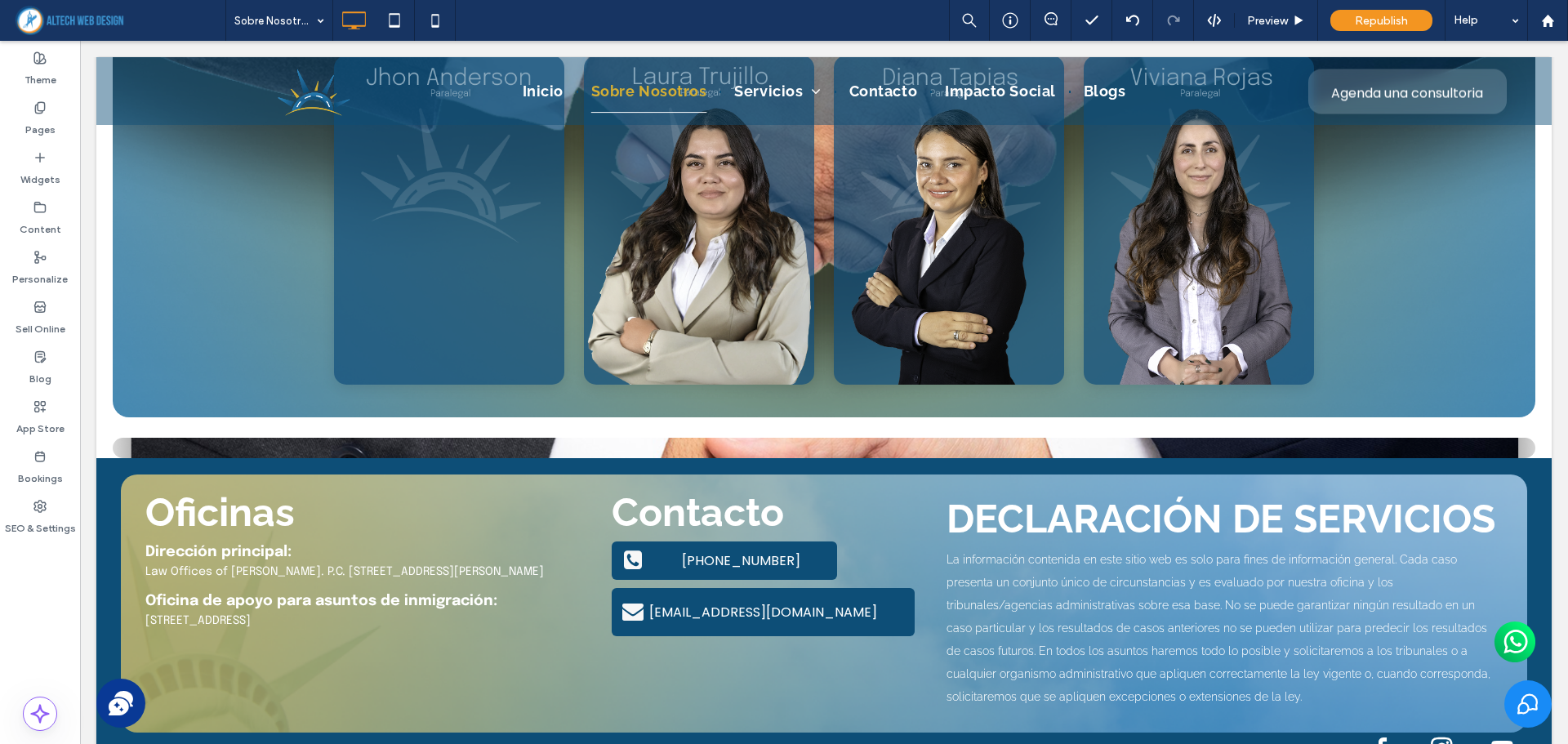
scroll to position [5313, 0]
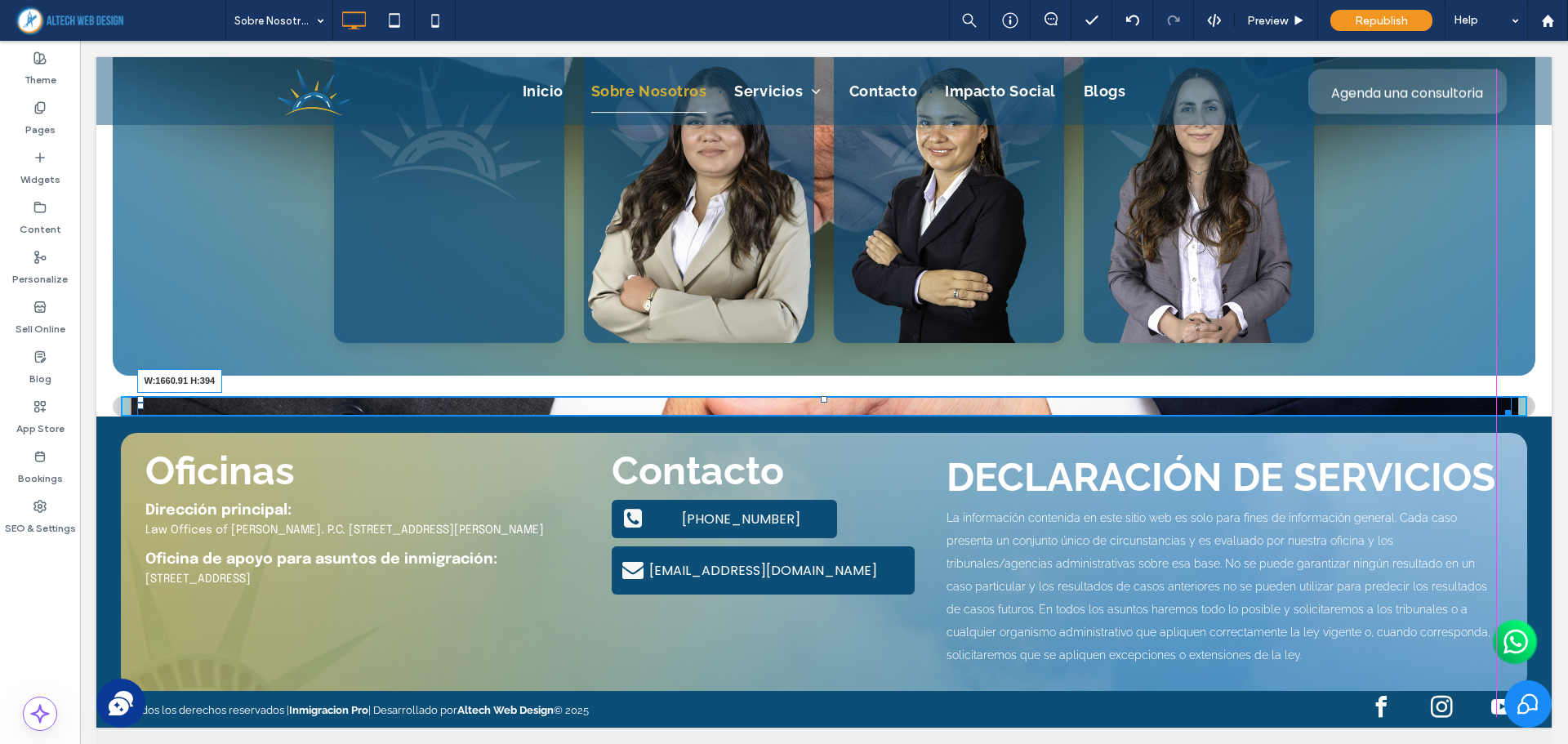
drag, startPoint x: 1500, startPoint y: 410, endPoint x: 983, endPoint y: 578, distance: 543.6
click at [1499, 416] on div at bounding box center [1505, 410] width 12 height 12
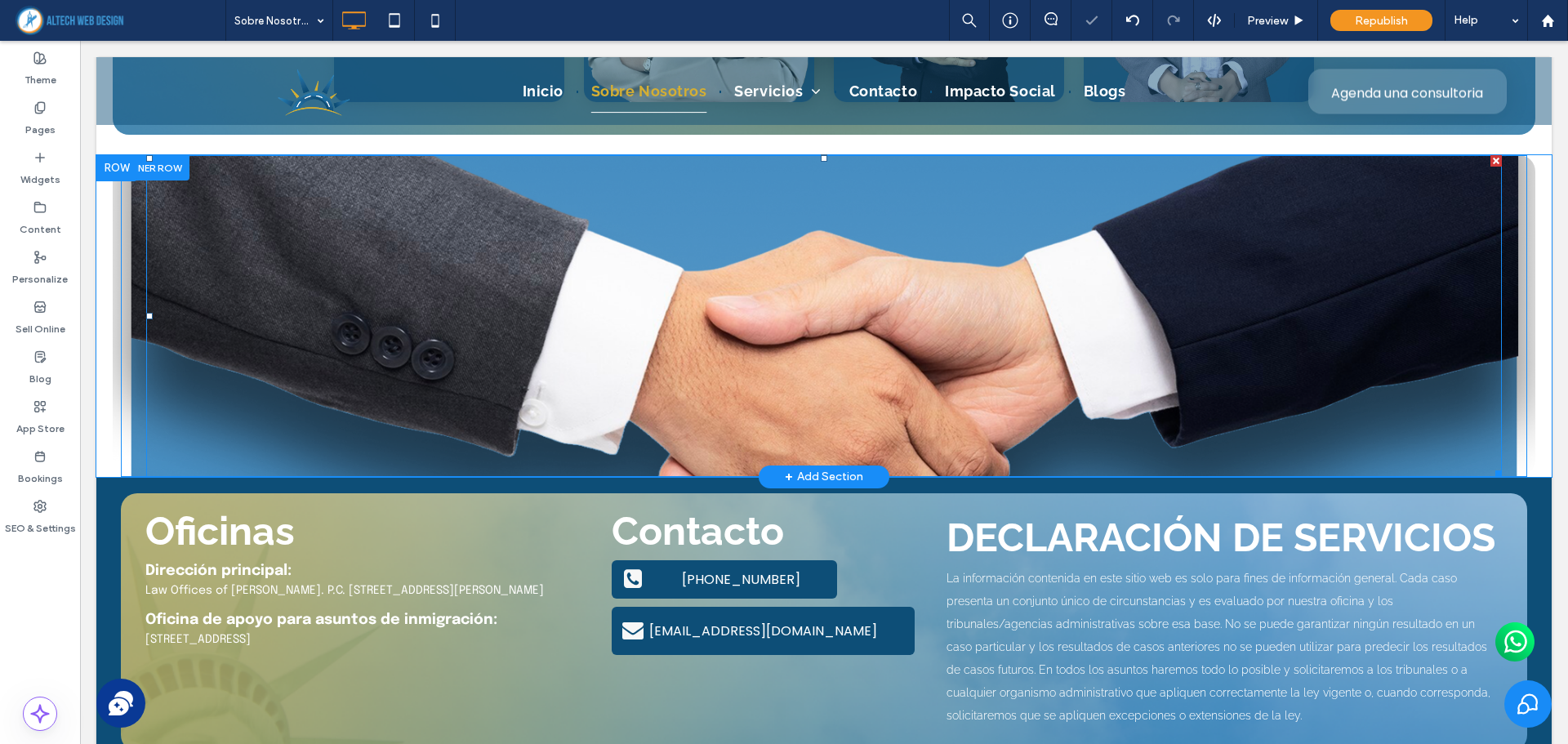
scroll to position [5558, 0]
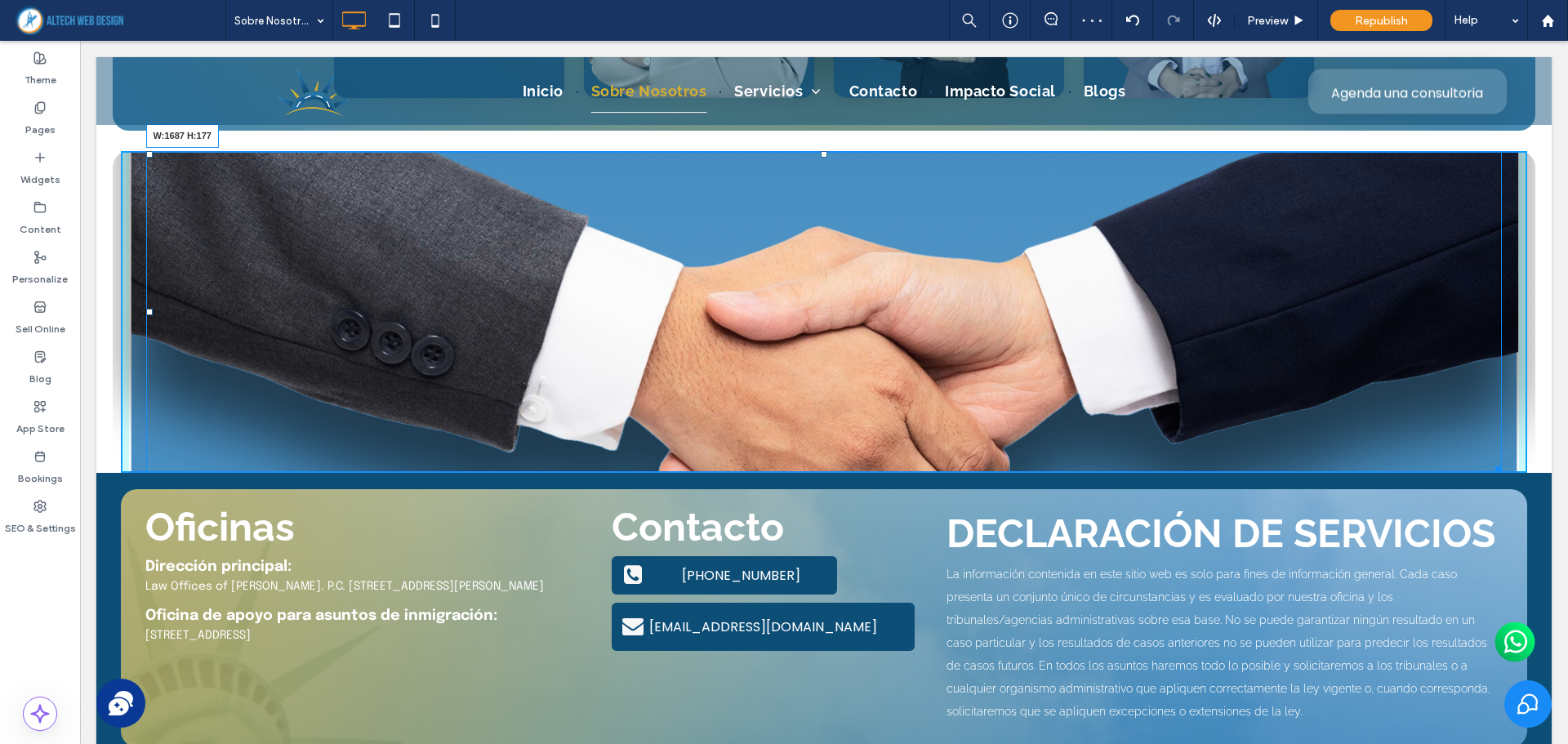
drag, startPoint x: 1490, startPoint y: 465, endPoint x: 1503, endPoint y: 288, distance: 177.5
click at [1502, 460] on div at bounding box center [1495, 466] width 12 height 12
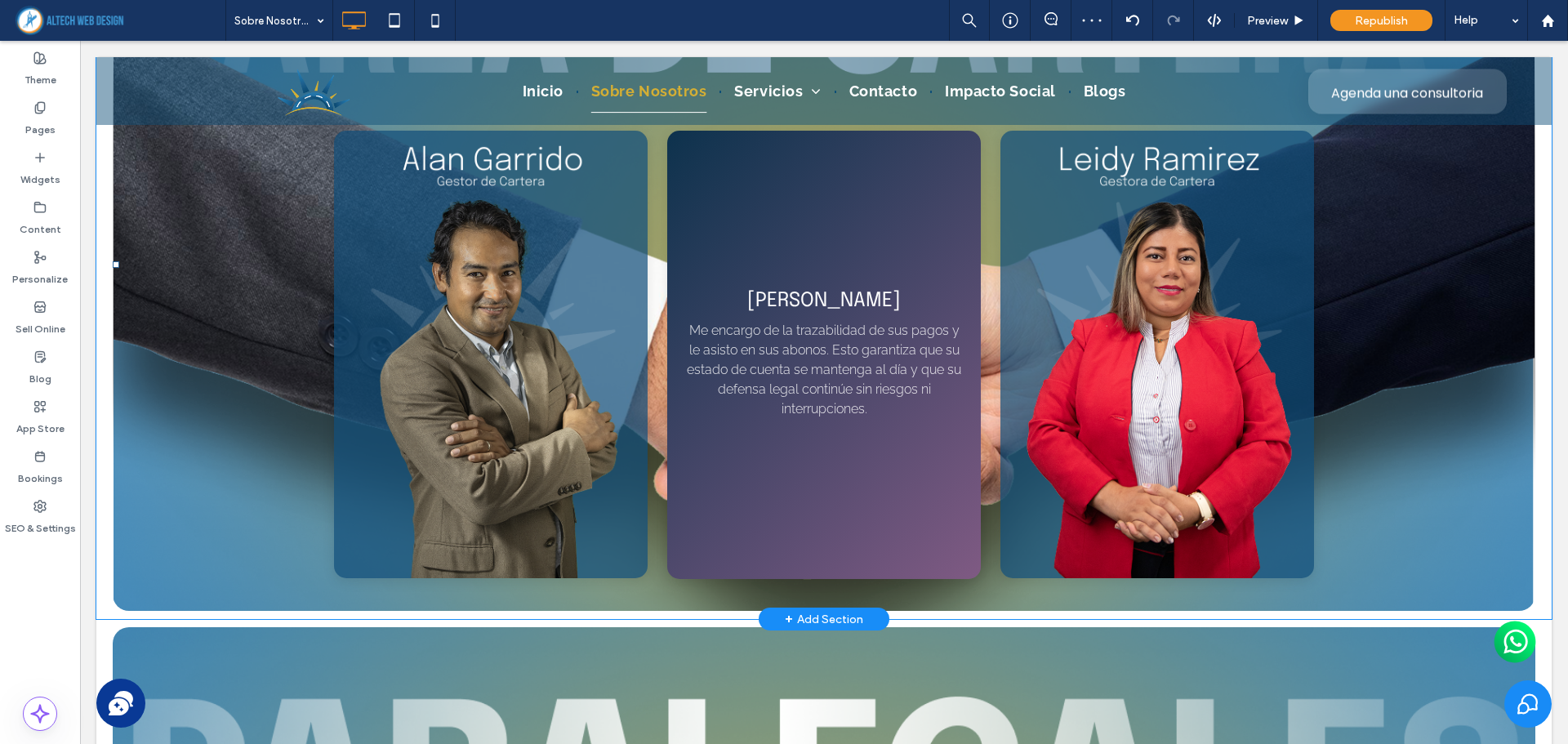
scroll to position [2989, 0]
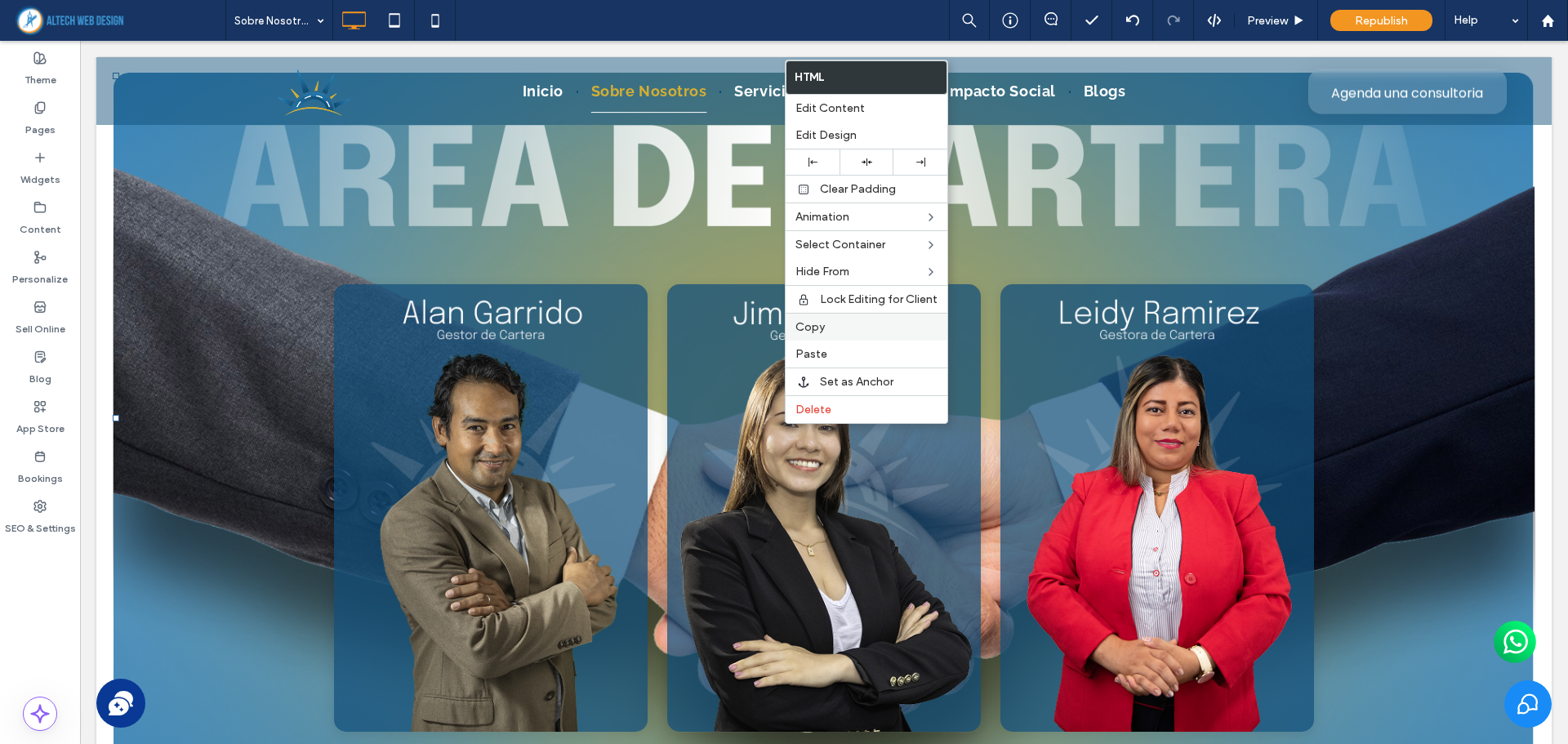
click at [831, 328] on label "Copy" at bounding box center [866, 327] width 142 height 14
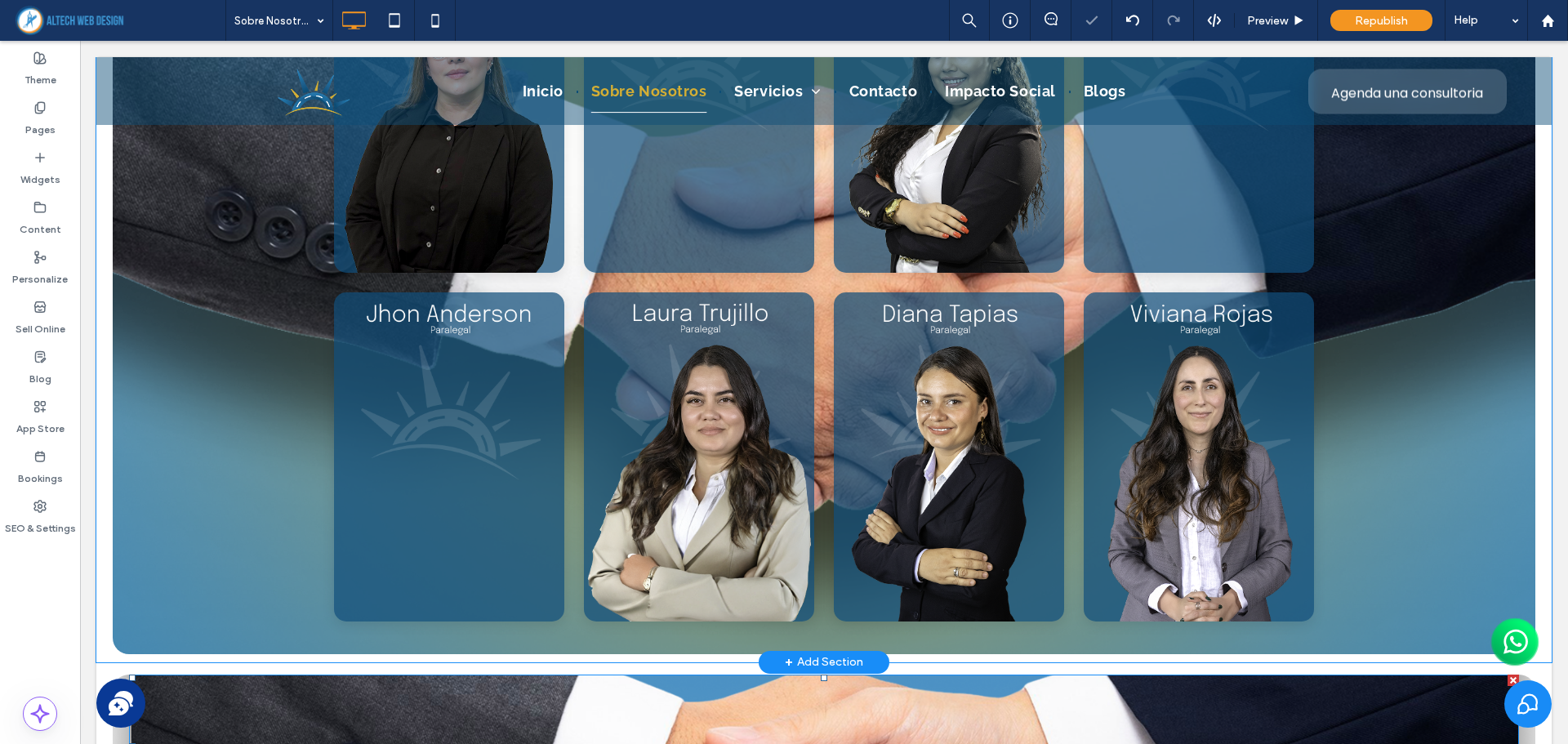
scroll to position [5356, 0]
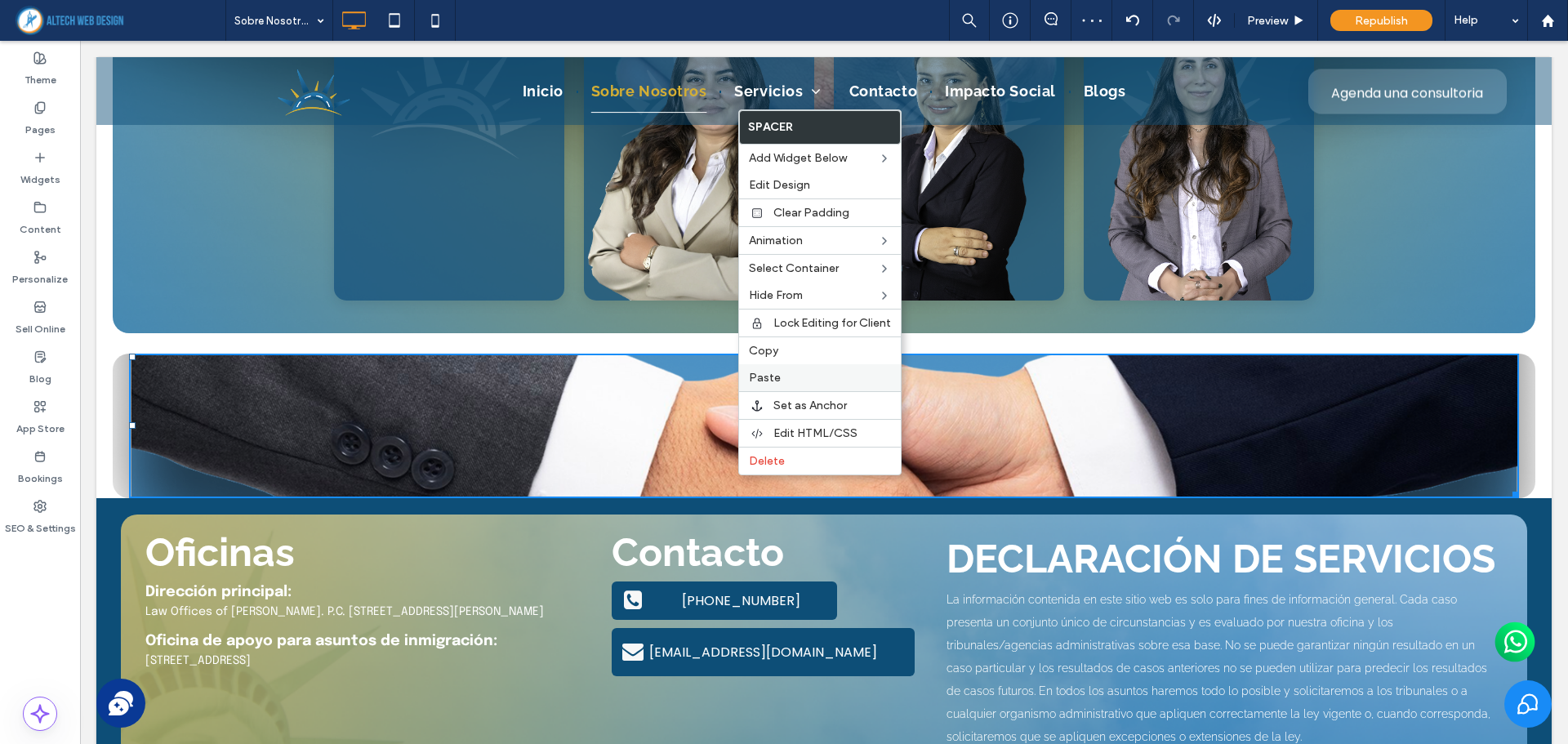
click at [772, 375] on span "Paste" at bounding box center [764, 377] width 32 height 14
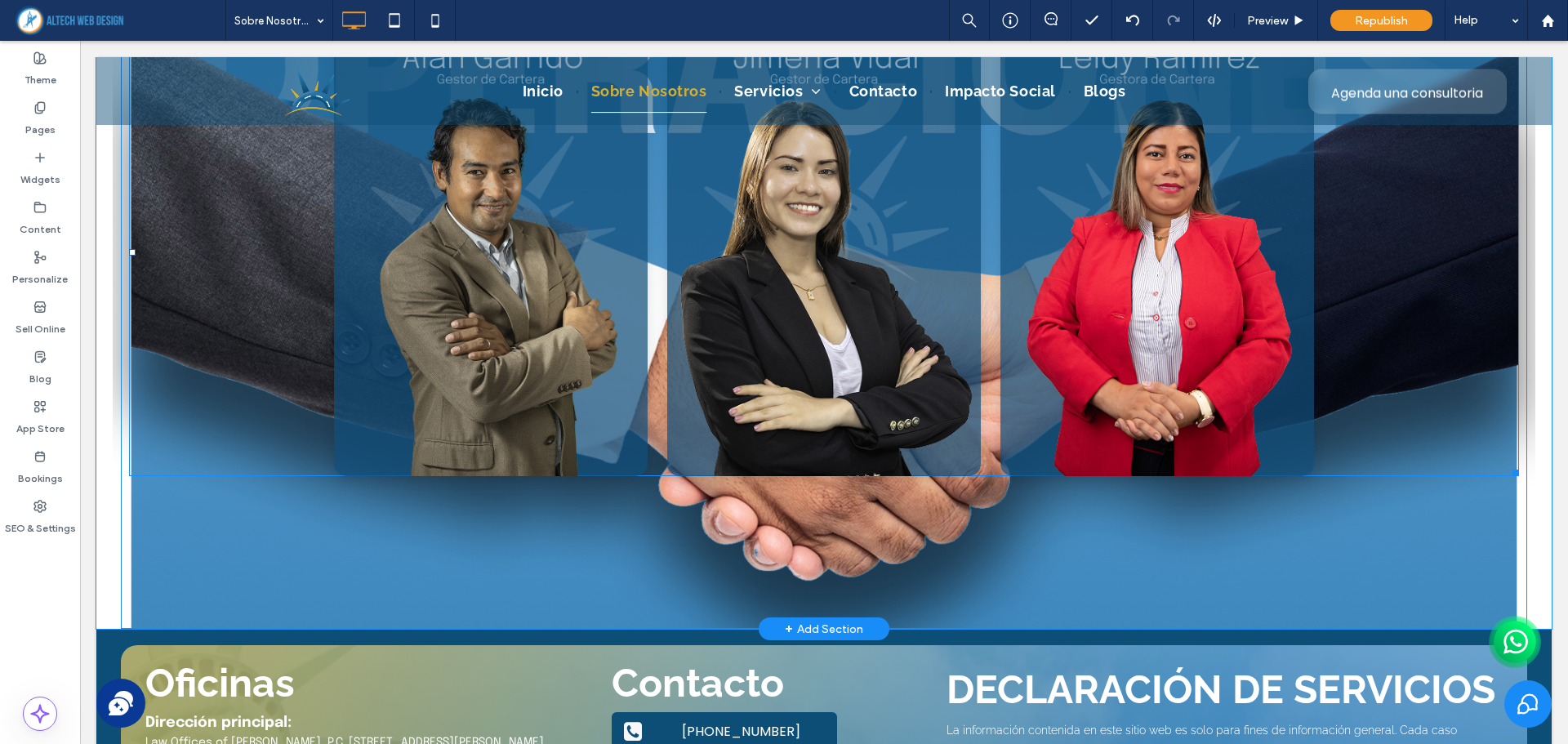
scroll to position [5601, 0]
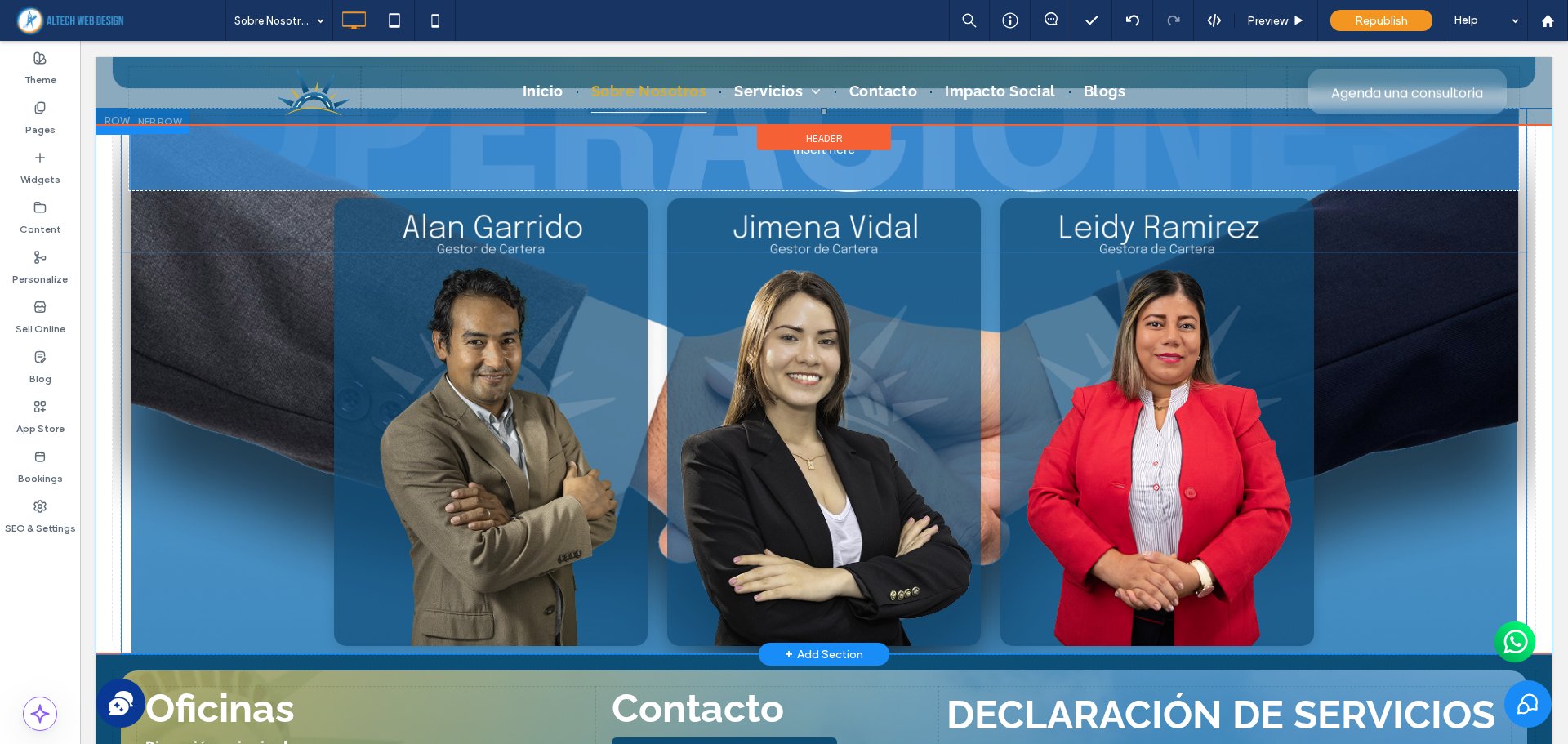
drag, startPoint x: 1157, startPoint y: 625, endPoint x: 1021, endPoint y: 276, distance: 374.6
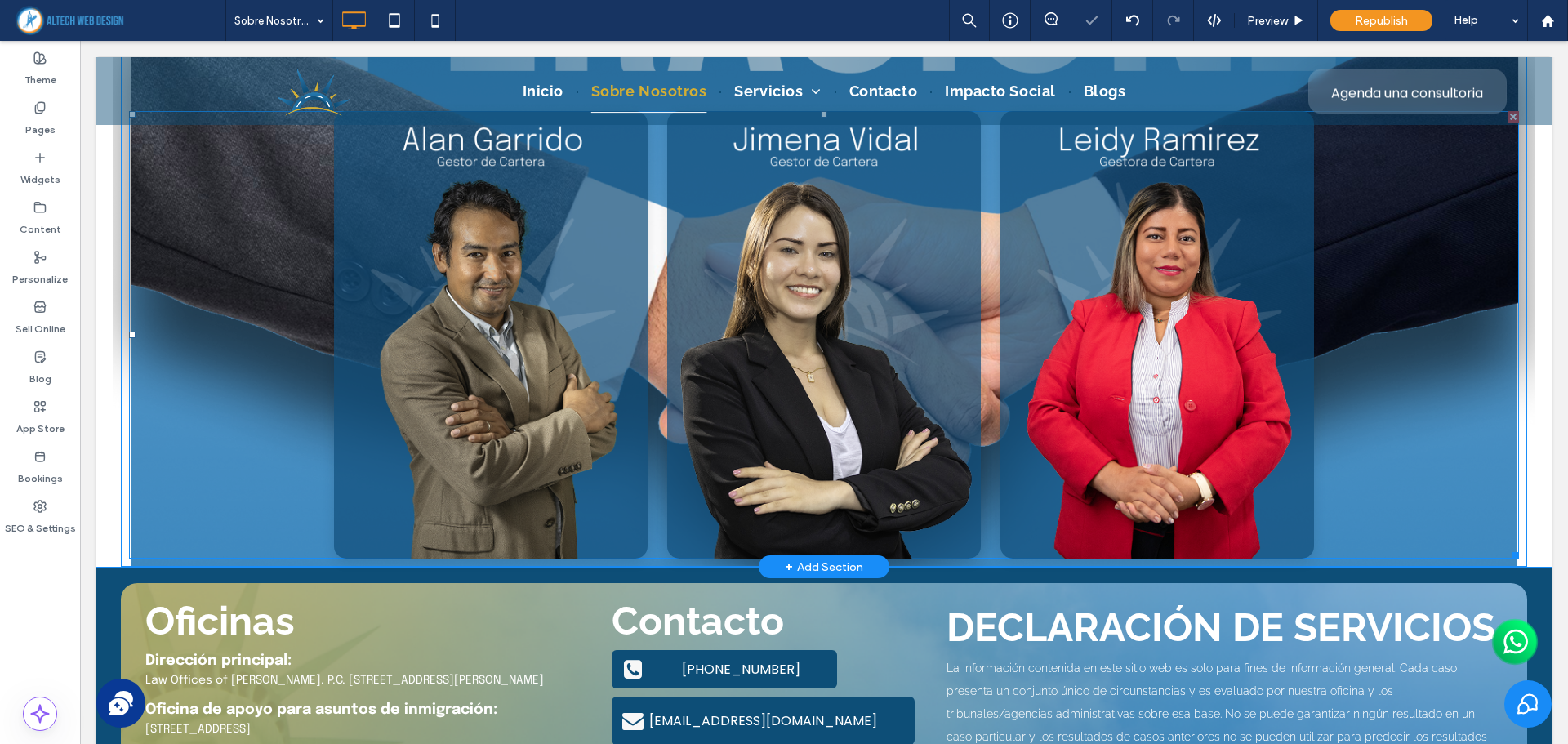
scroll to position [5846, 0]
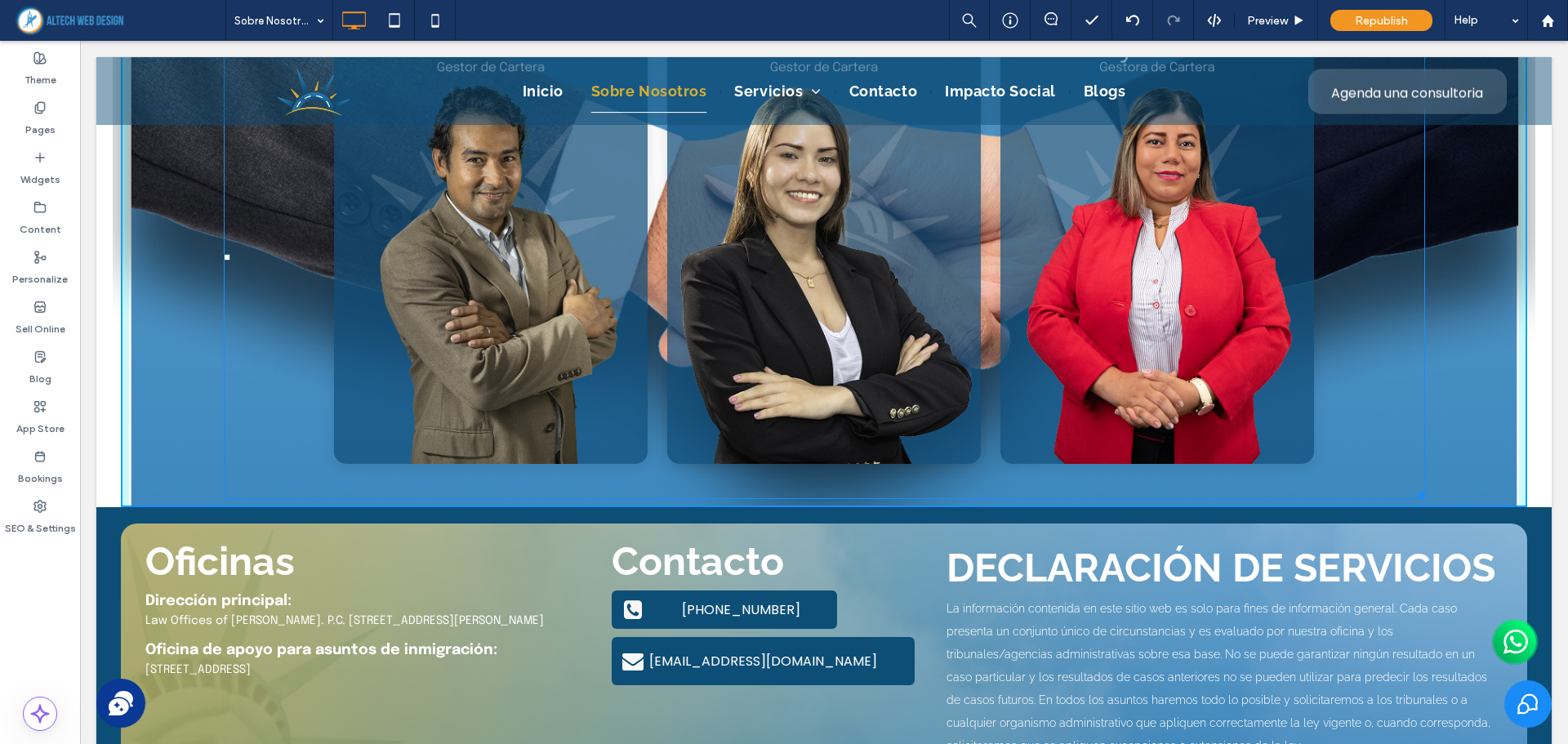
drag, startPoint x: 1502, startPoint y: 457, endPoint x: 1414, endPoint y: 492, distance: 94.7
click at [1414, 492] on div at bounding box center [1419, 493] width 12 height 12
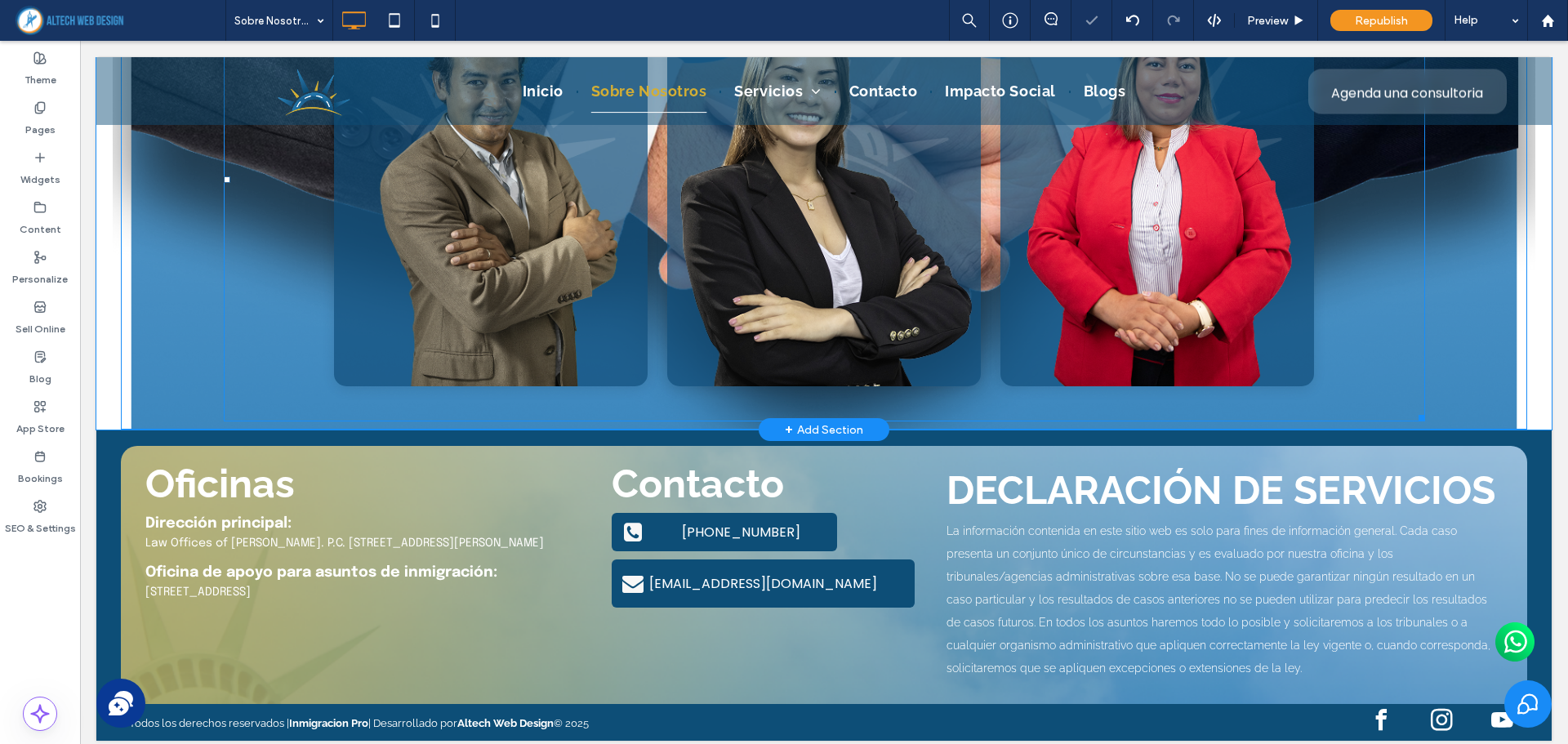
scroll to position [5928, 0]
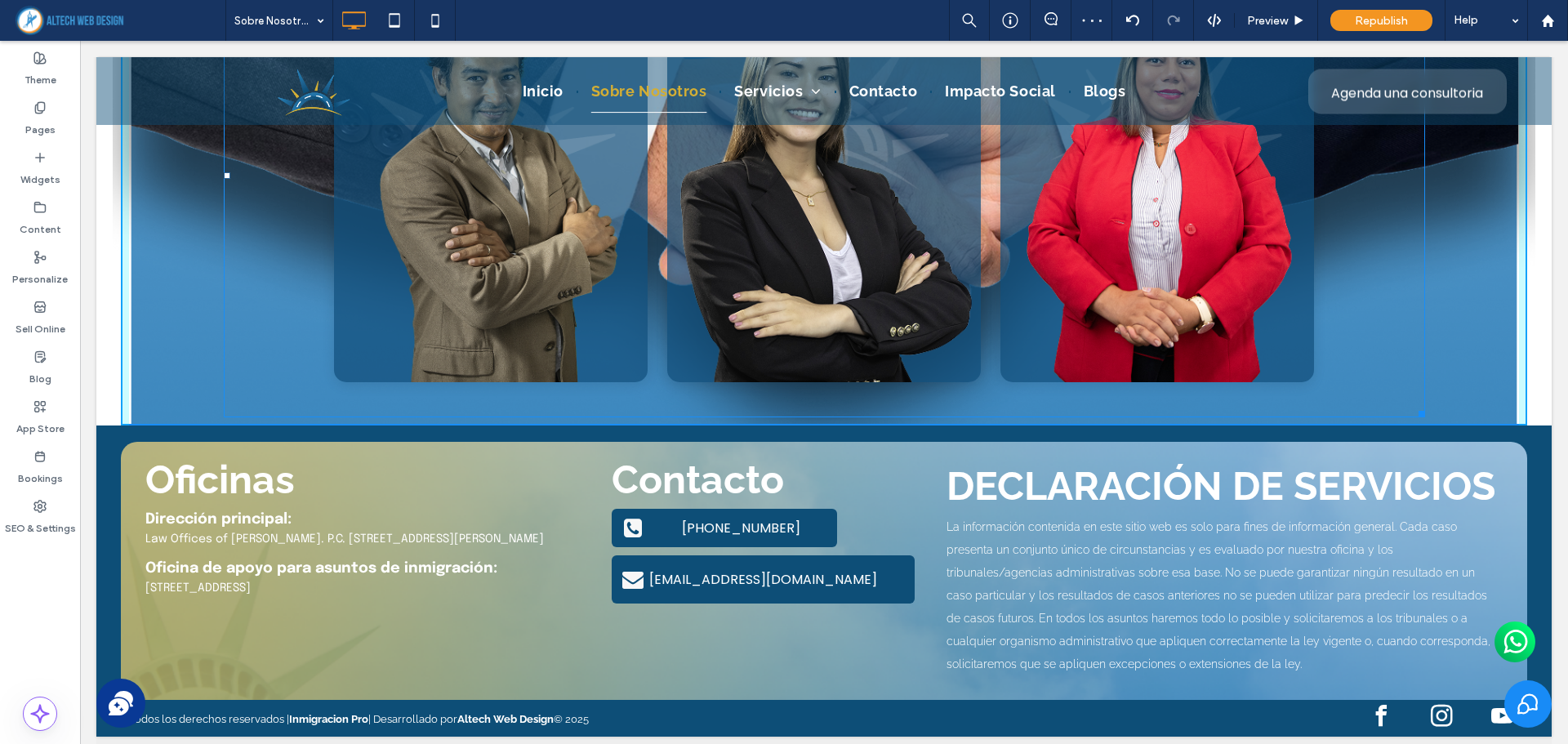
drag, startPoint x: 1413, startPoint y: 411, endPoint x: 1412, endPoint y: 455, distance: 44.0
click at [1413, 417] on div at bounding box center [1419, 411] width 12 height 12
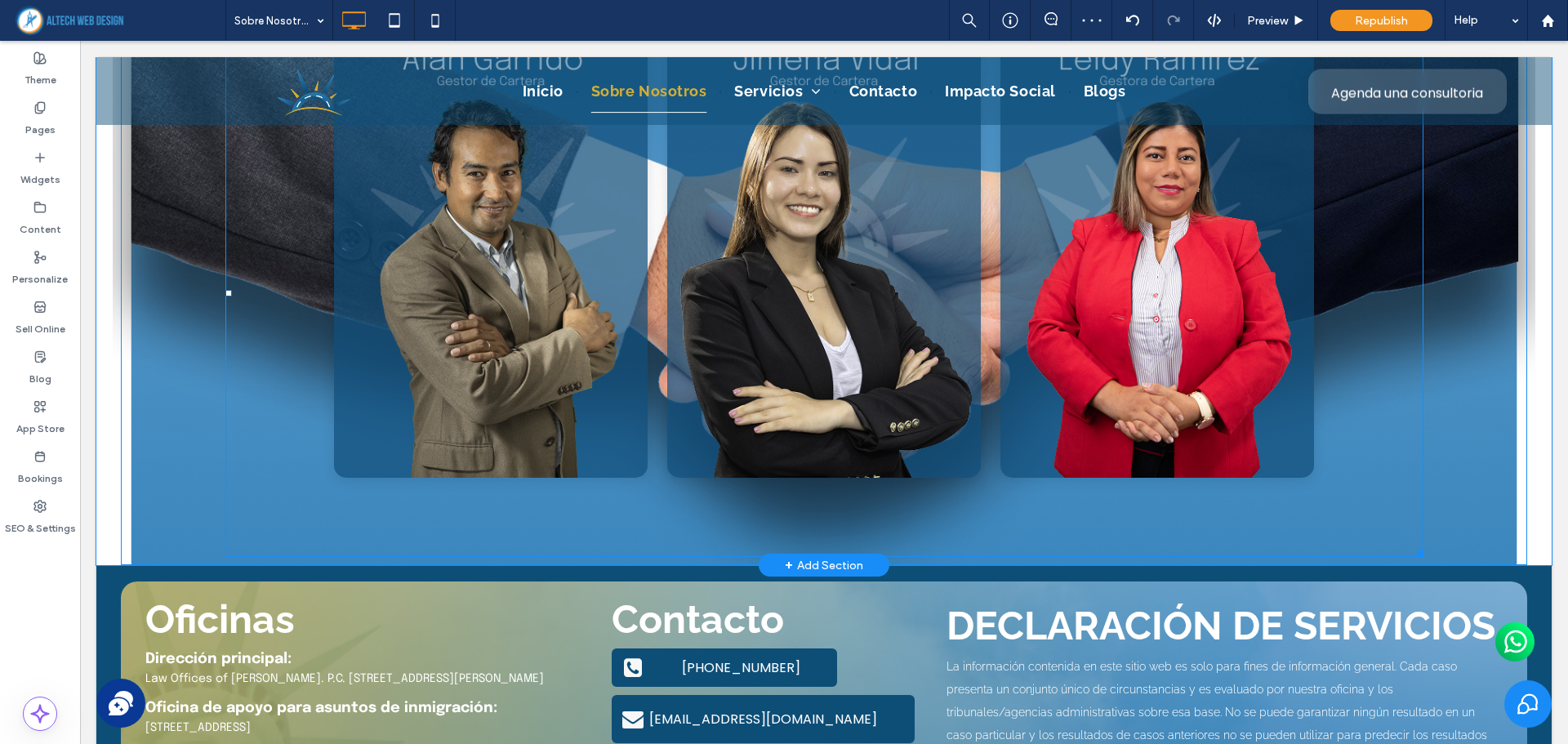
scroll to position [5846, 0]
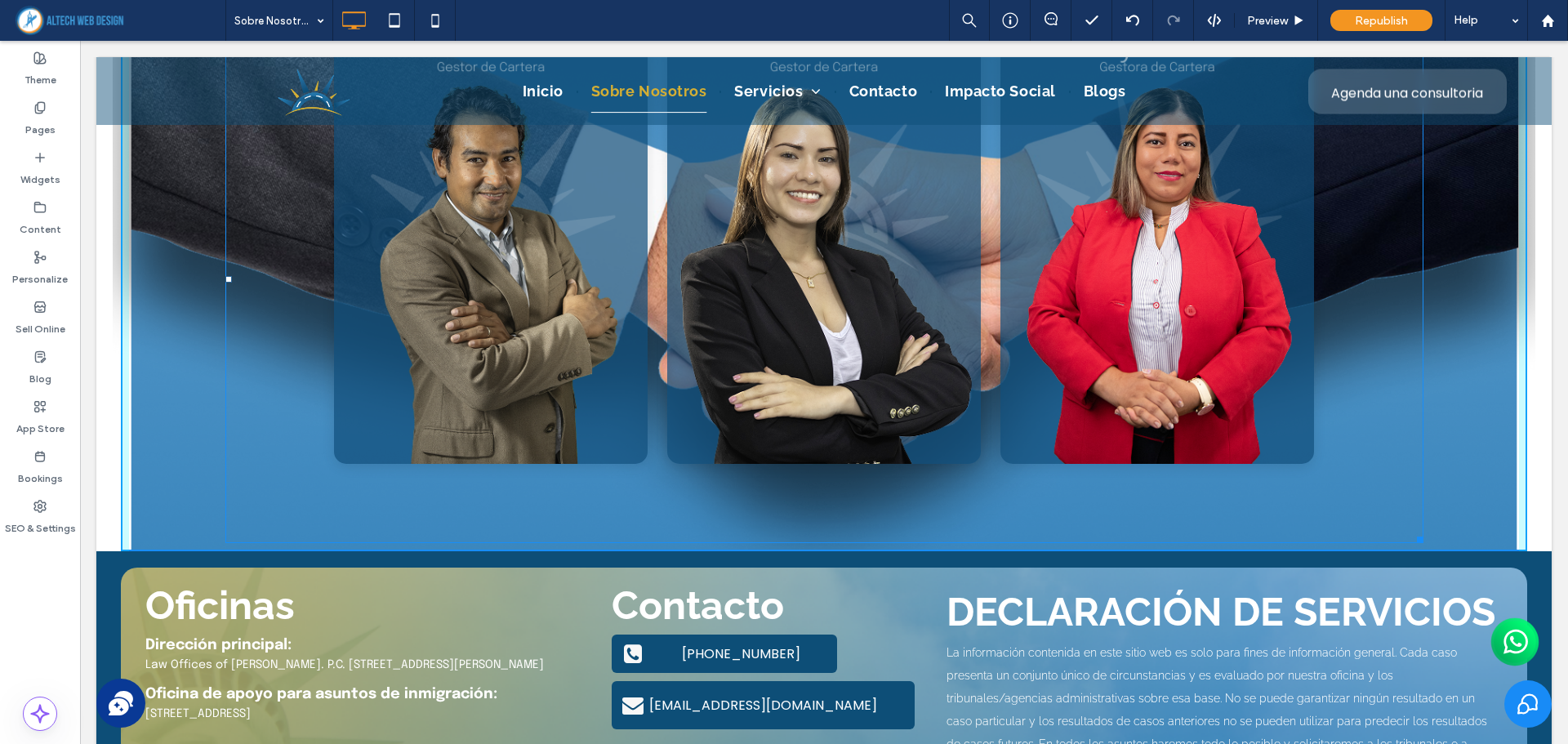
drag, startPoint x: 1406, startPoint y: 533, endPoint x: 1323, endPoint y: 464, distance: 107.9
click at [1413, 543] on div at bounding box center [1417, 537] width 12 height 12
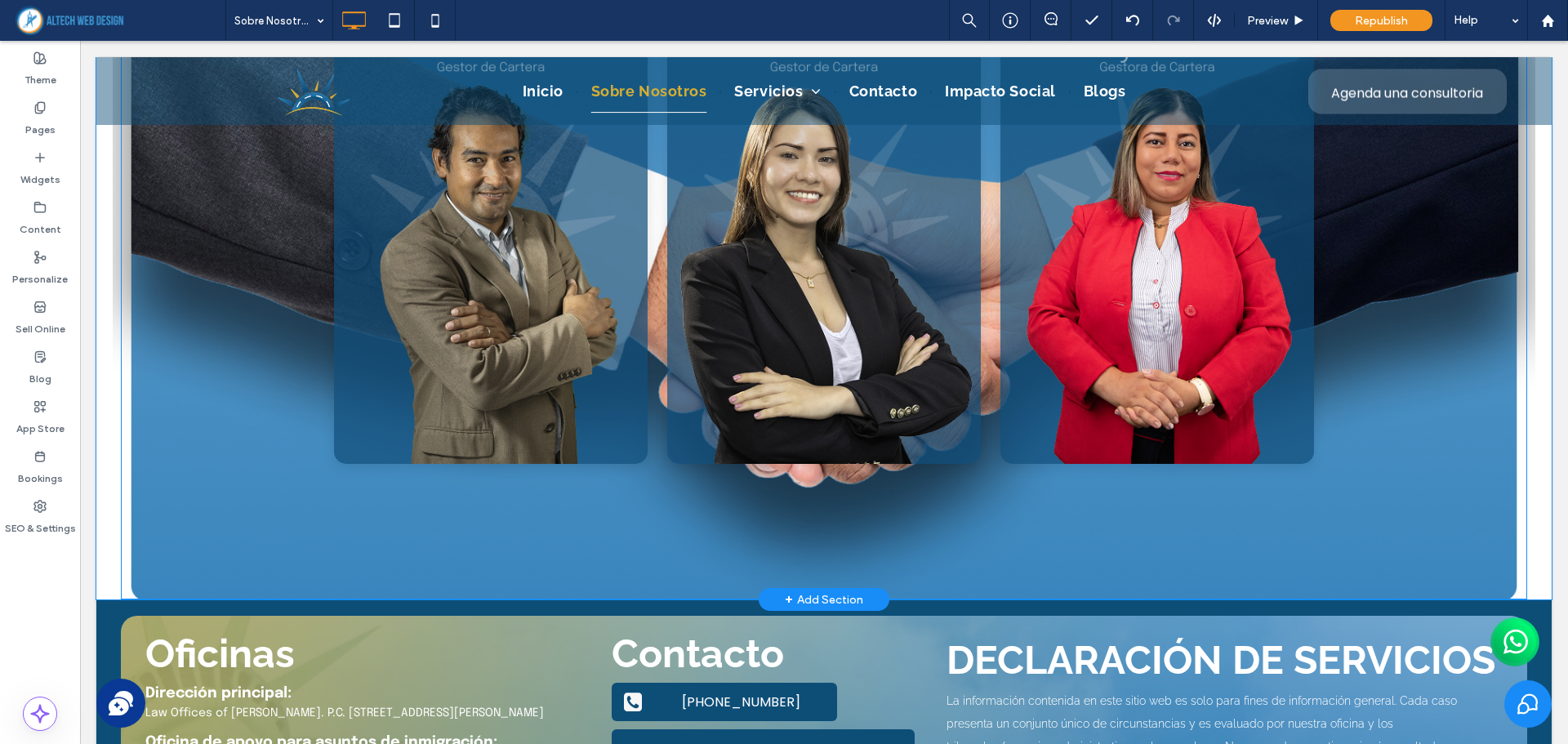
click at [123, 573] on div "Galería de Flip Cards Adaptable [PERSON_NAME] Soy [PERSON_NAME], Gestor de Cart…" at bounding box center [824, 231] width 1406 height 736
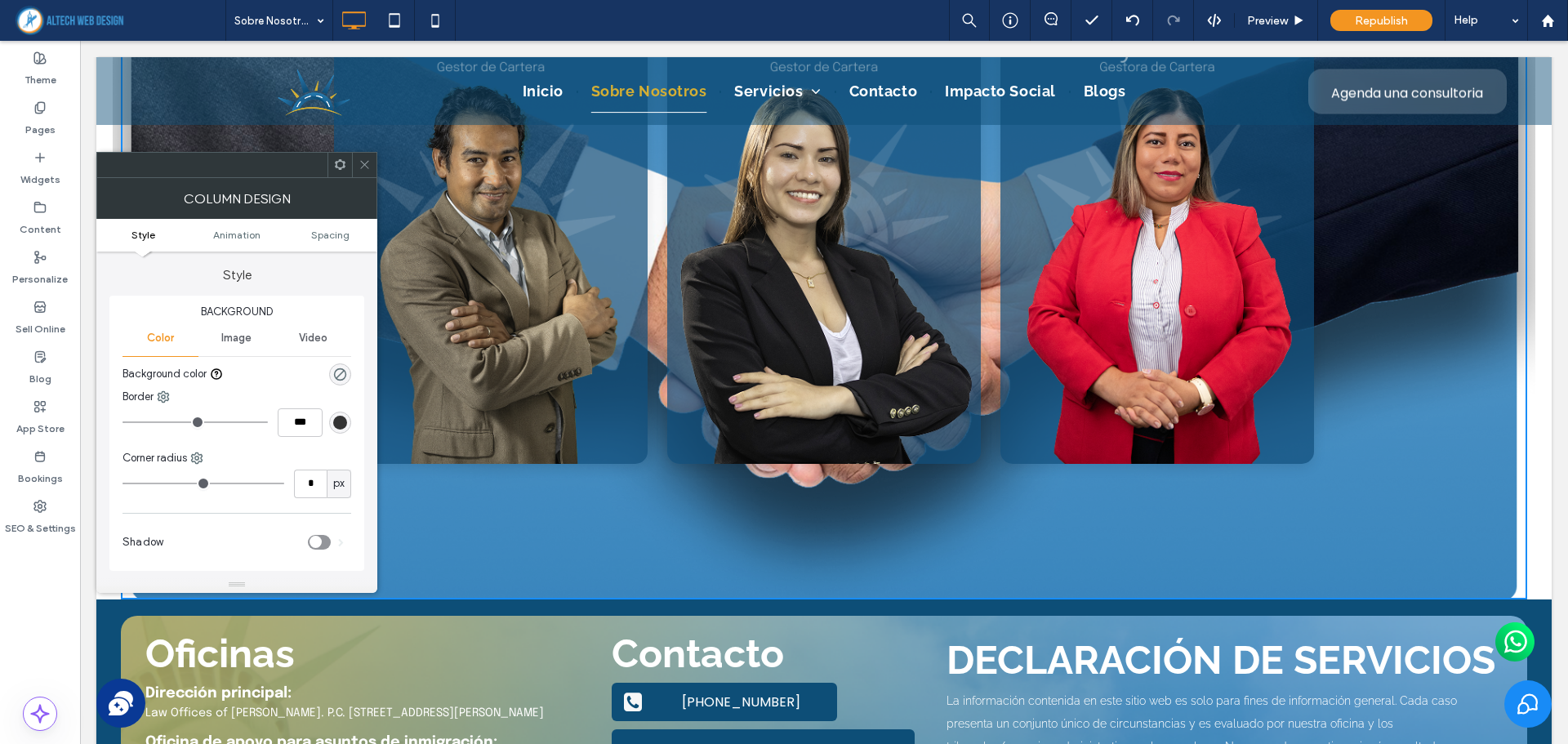
click at [340, 243] on ul "Style Animation Spacing" at bounding box center [237, 235] width 281 height 33
click at [338, 237] on span "Spacing" at bounding box center [330, 235] width 38 height 12
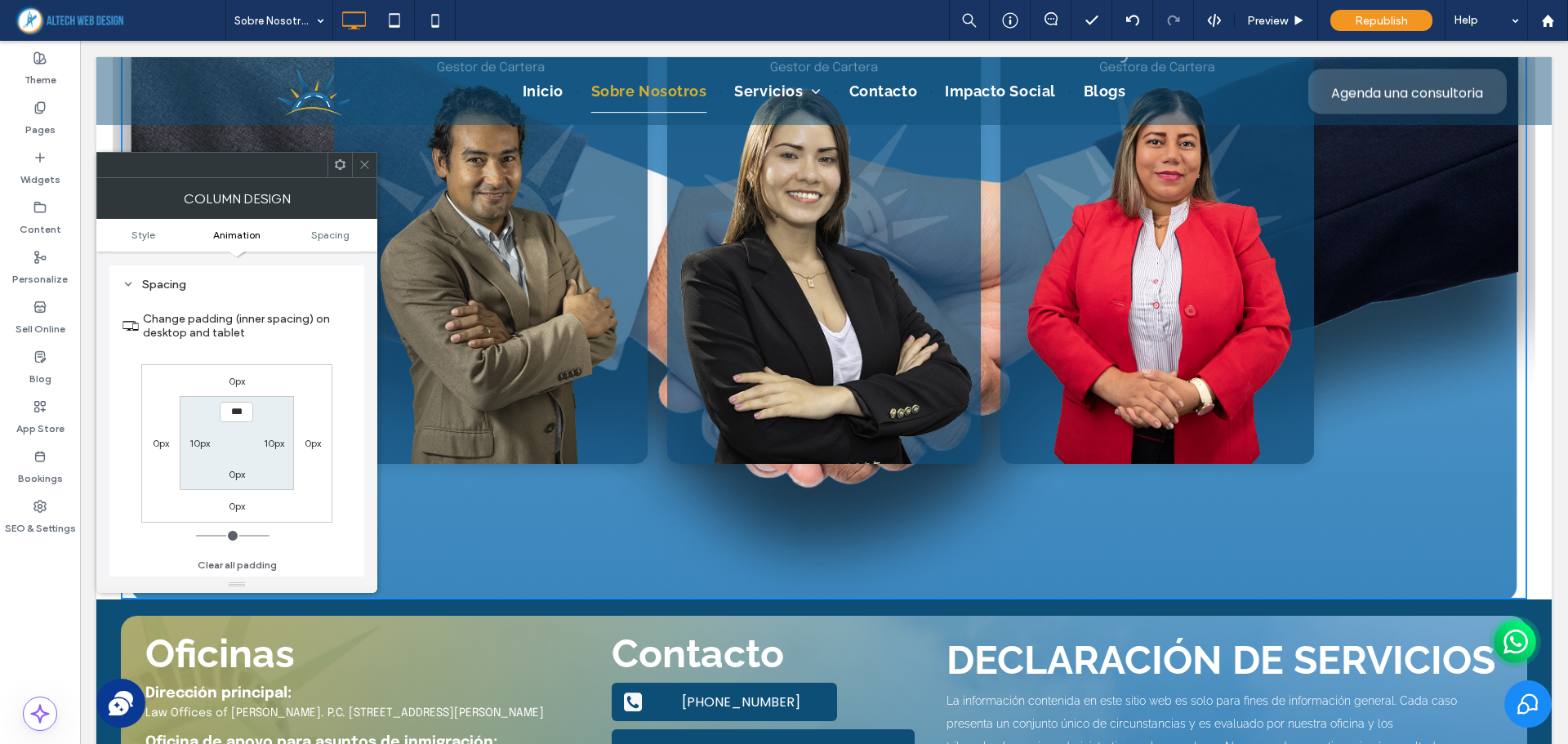
scroll to position [370, 0]
click at [233, 502] on label "0px" at bounding box center [237, 505] width 16 height 12
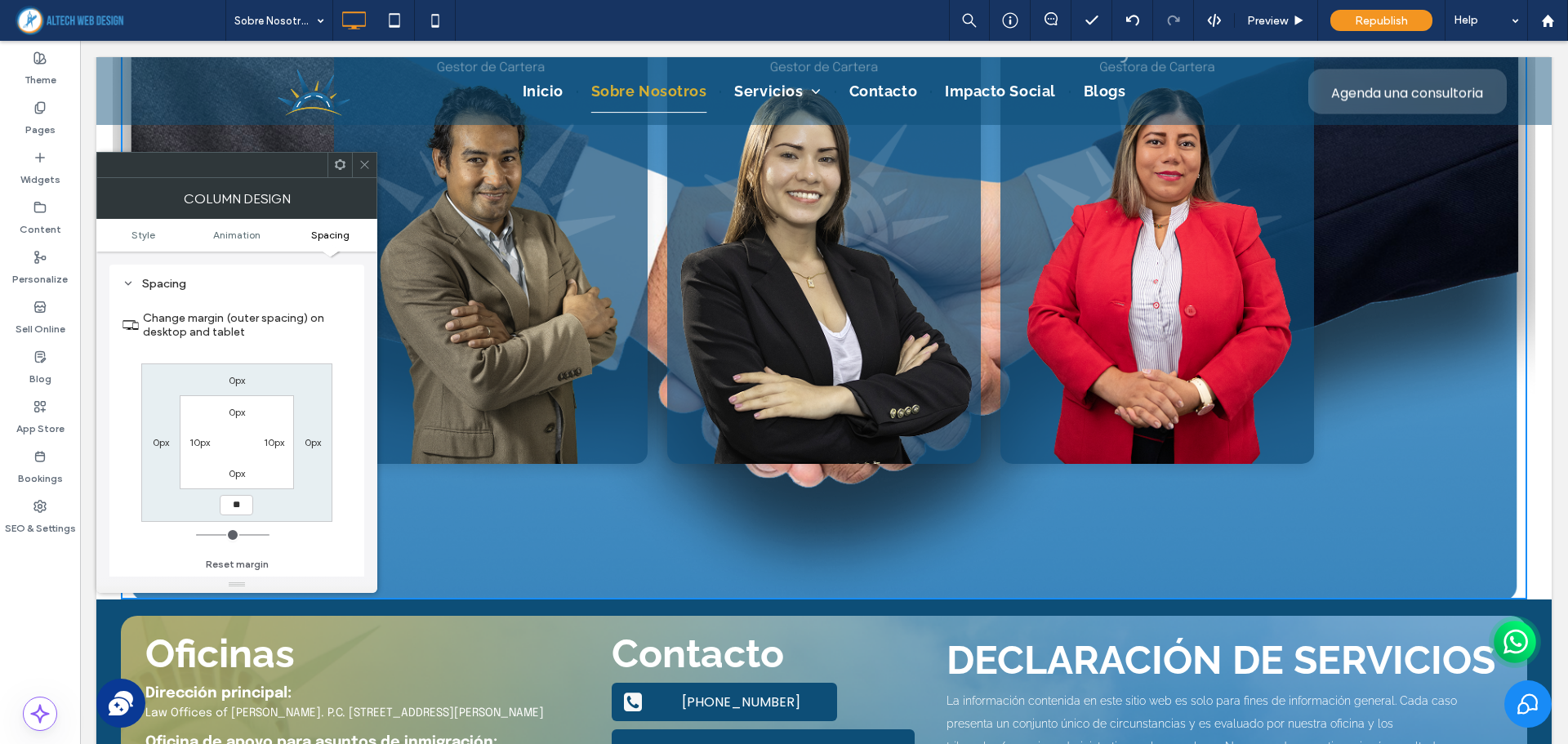
type input "**"
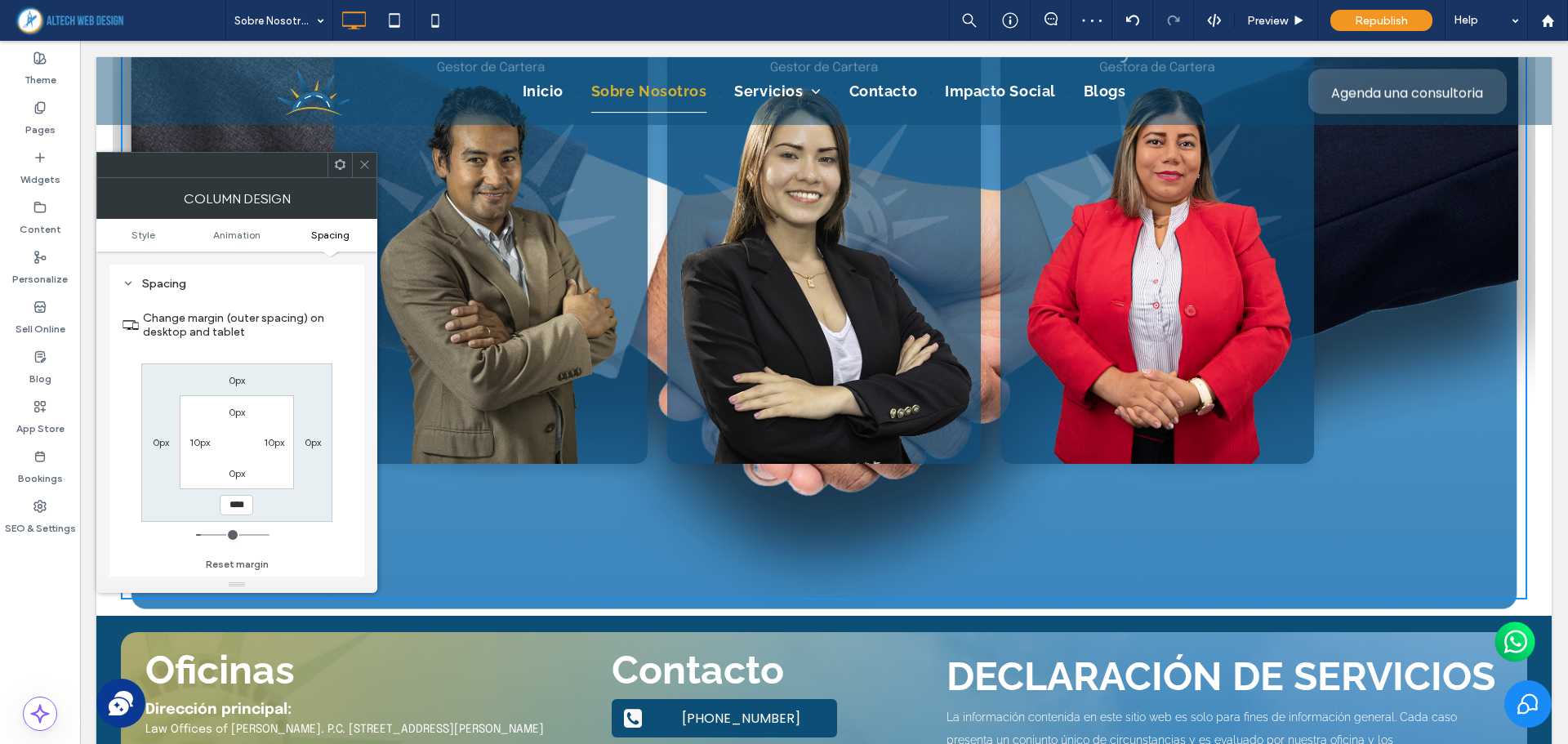
type input "****"
type input "**"
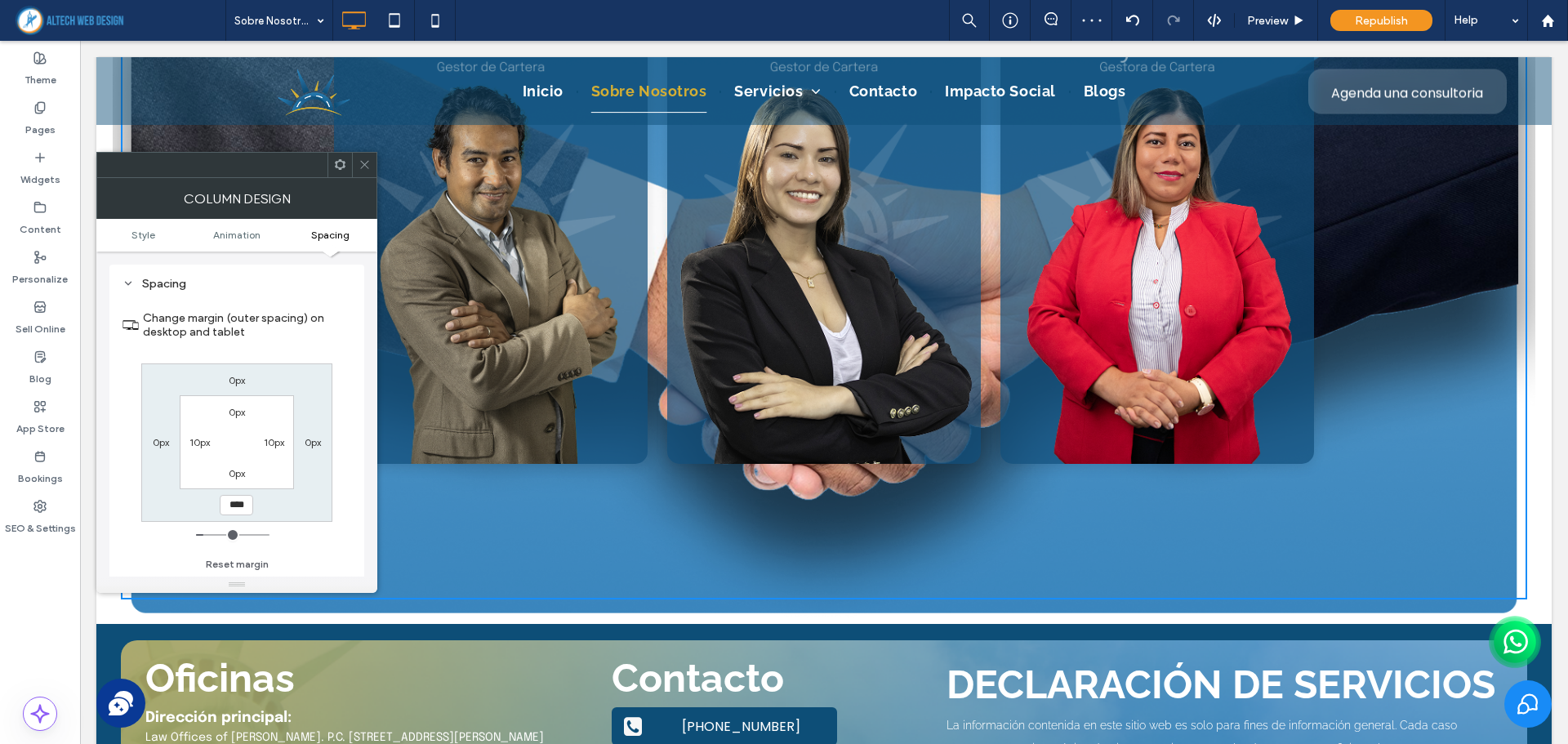
type input "****"
type input "**"
type input "****"
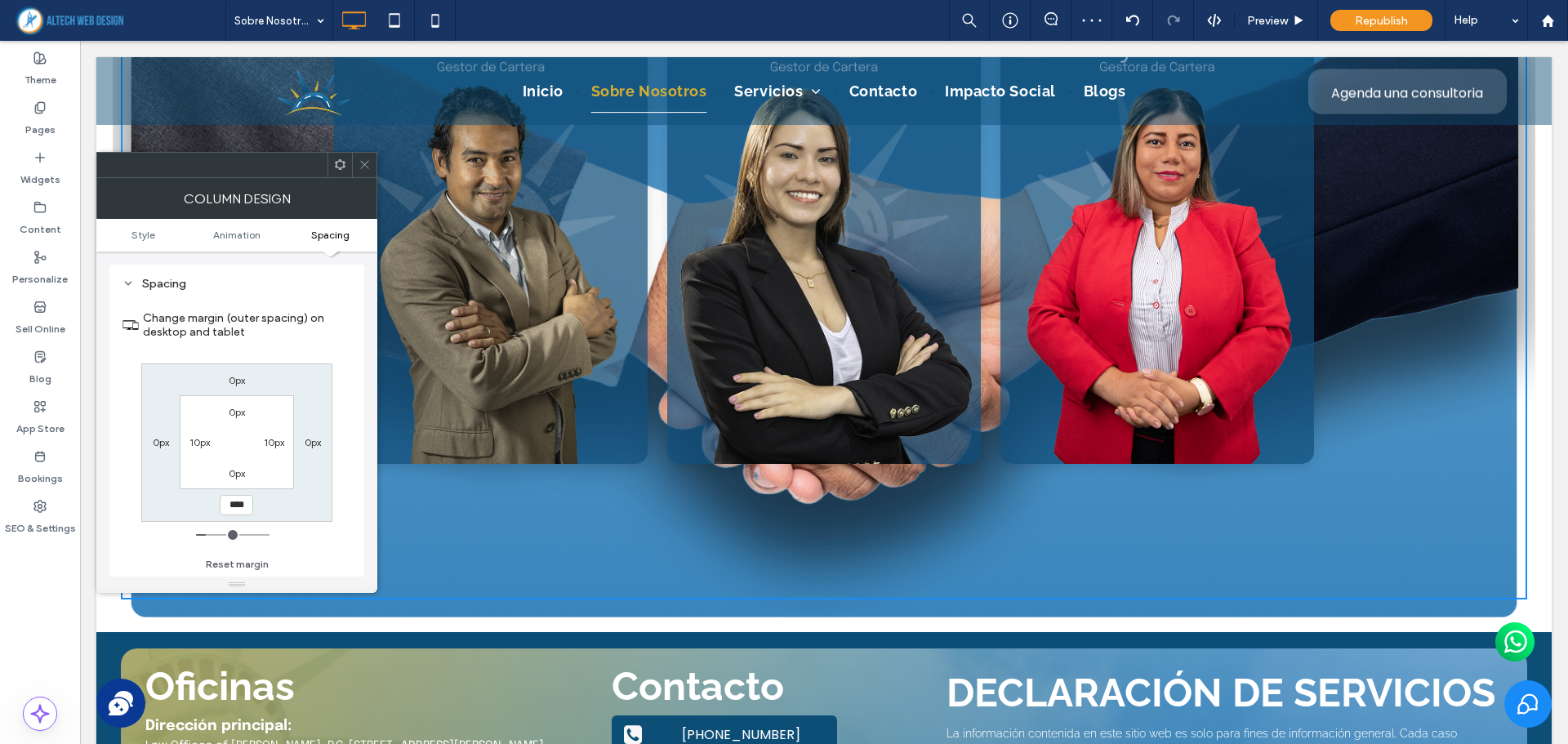
click at [369, 170] on icon at bounding box center [364, 164] width 12 height 12
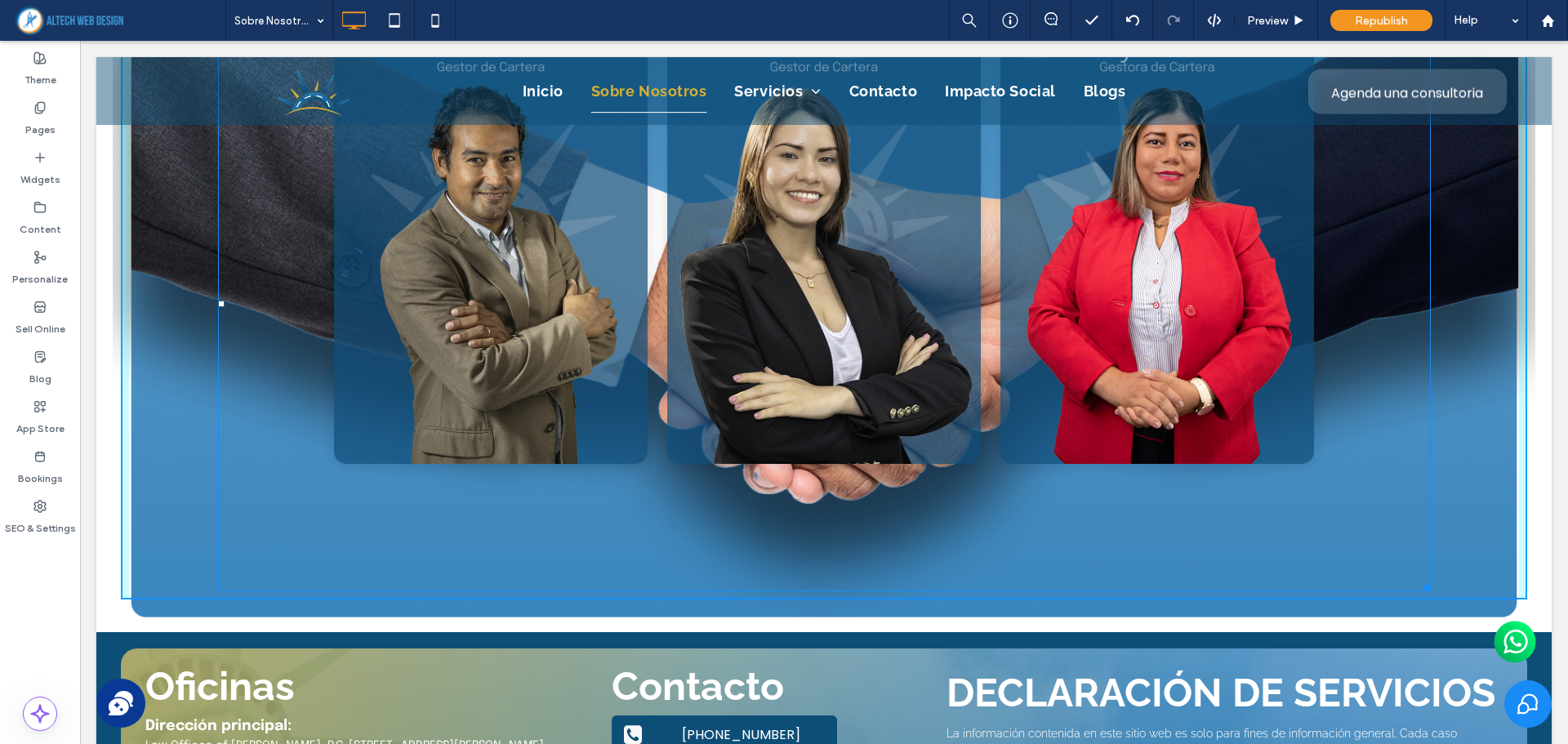
drag, startPoint x: 1413, startPoint y: 581, endPoint x: 1512, endPoint y: 532, distance: 110.5
click at [1431, 578] on div at bounding box center [1425, 584] width 12 height 12
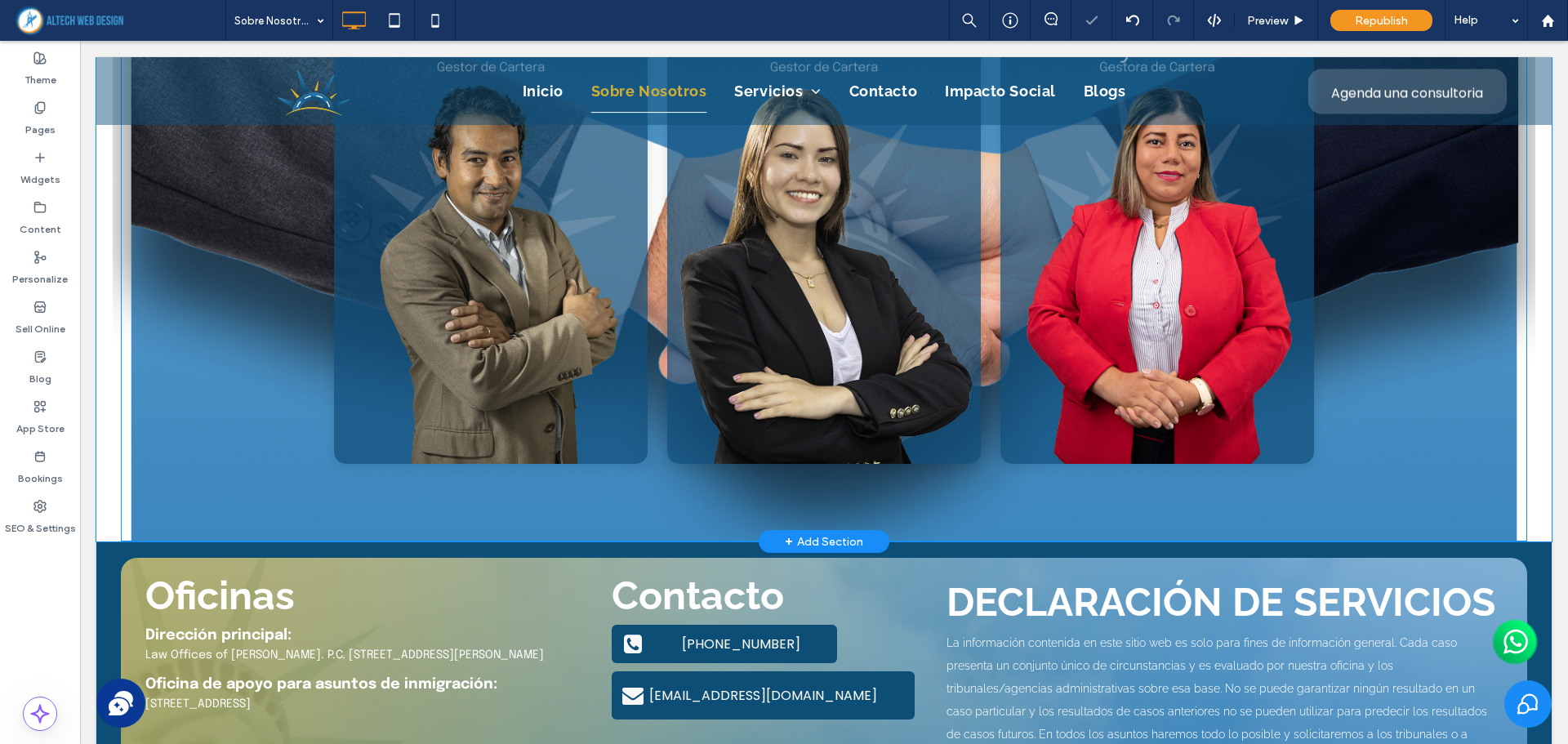
click at [130, 526] on div "Galería de Flip Cards Adaptable [PERSON_NAME] Soy [PERSON_NAME], Gestor de Cart…" at bounding box center [824, 203] width 1406 height 678
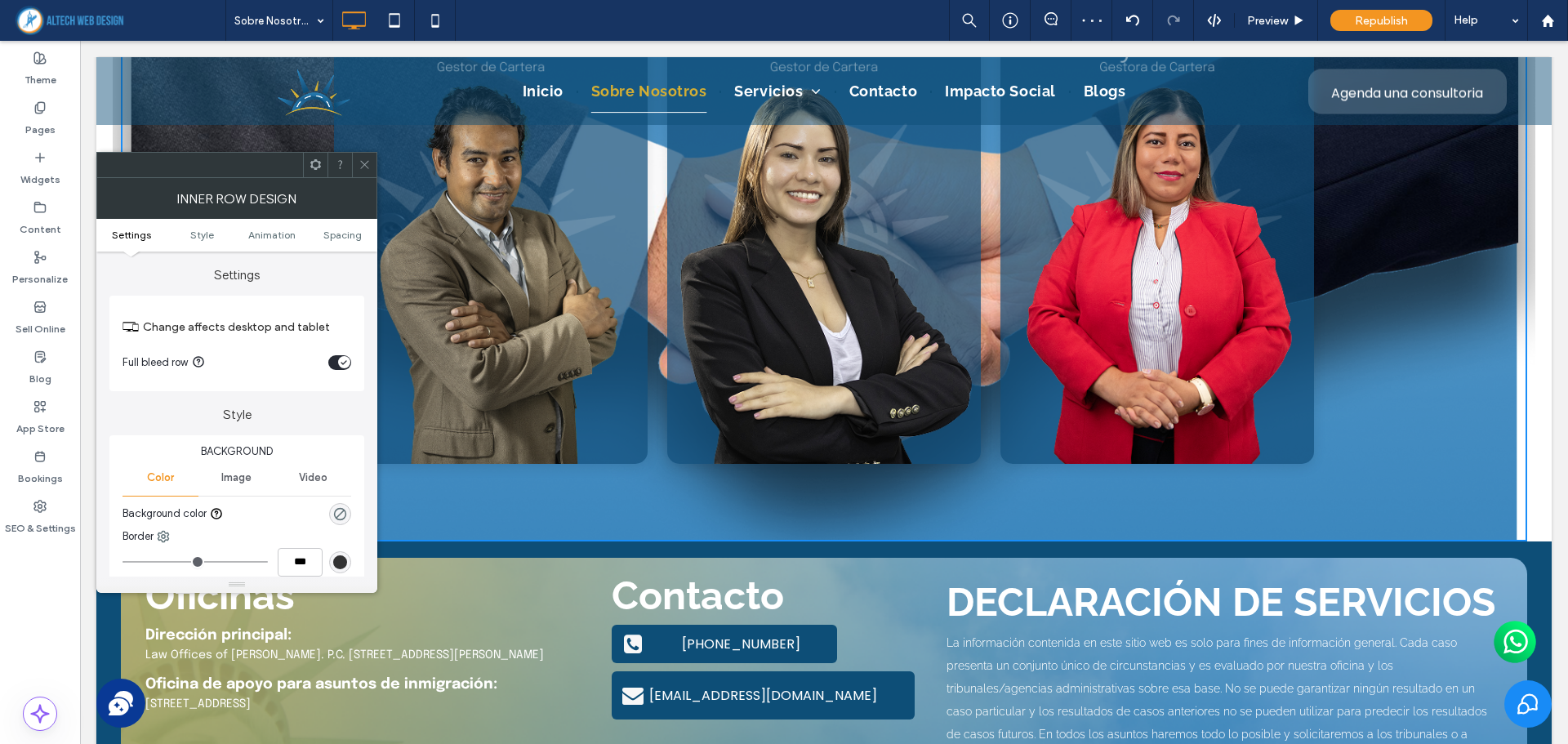
click at [327, 224] on ul "Settings Style Animation Spacing" at bounding box center [237, 235] width 281 height 33
click at [331, 230] on span "Spacing" at bounding box center [342, 235] width 38 height 12
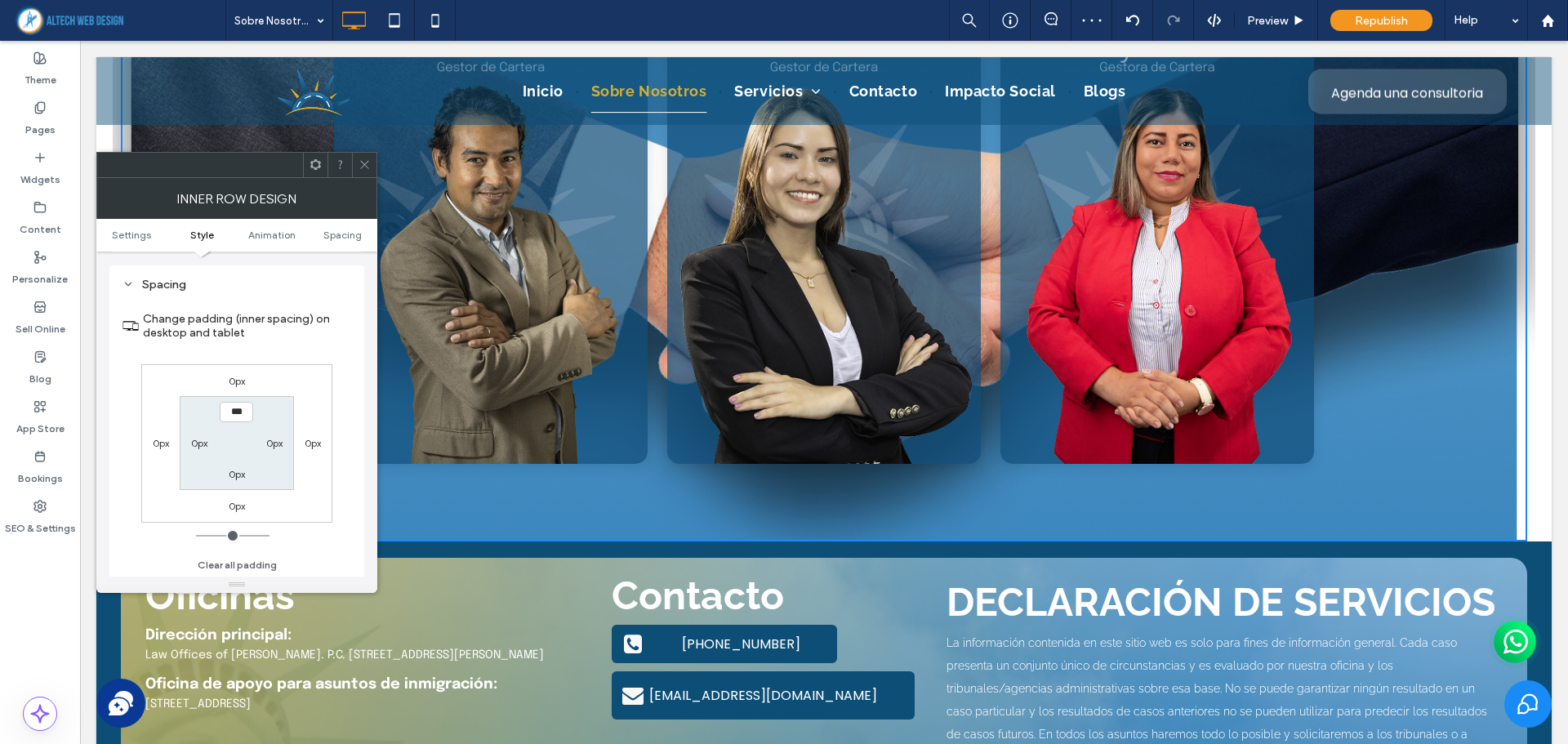
scroll to position [510, 0]
click at [241, 503] on label "0px" at bounding box center [237, 505] width 16 height 12
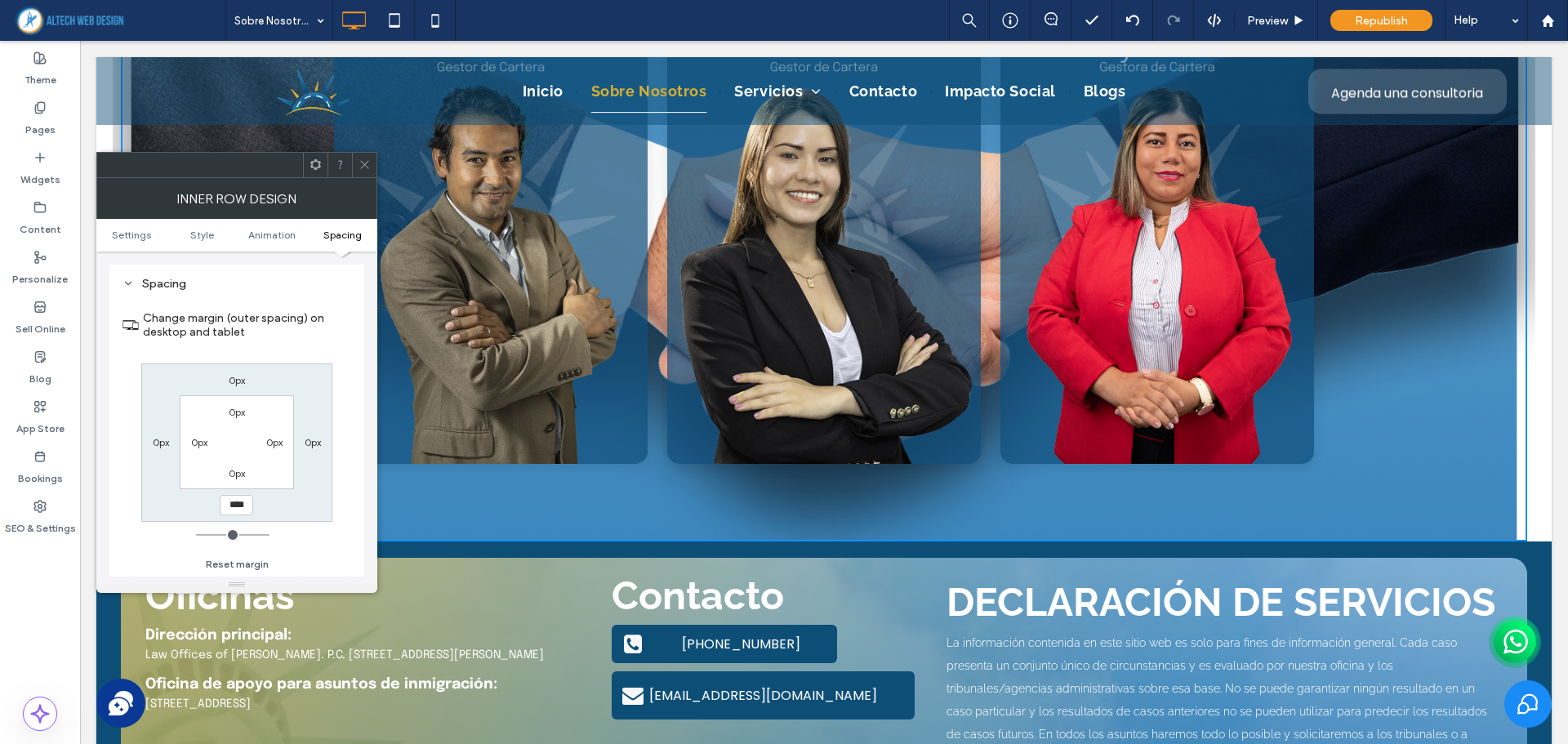
type input "***"
type input "**"
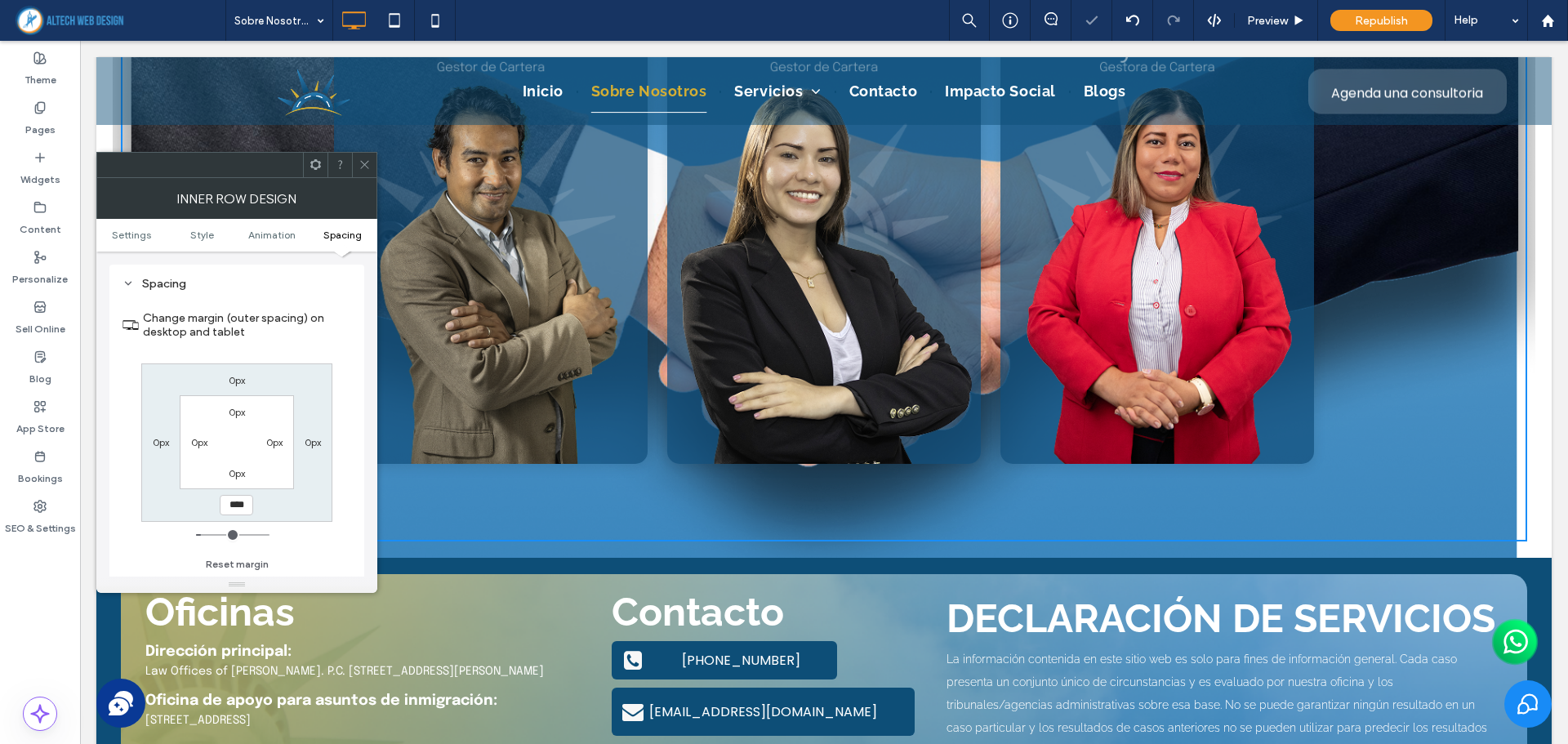
type input "****"
type input "**"
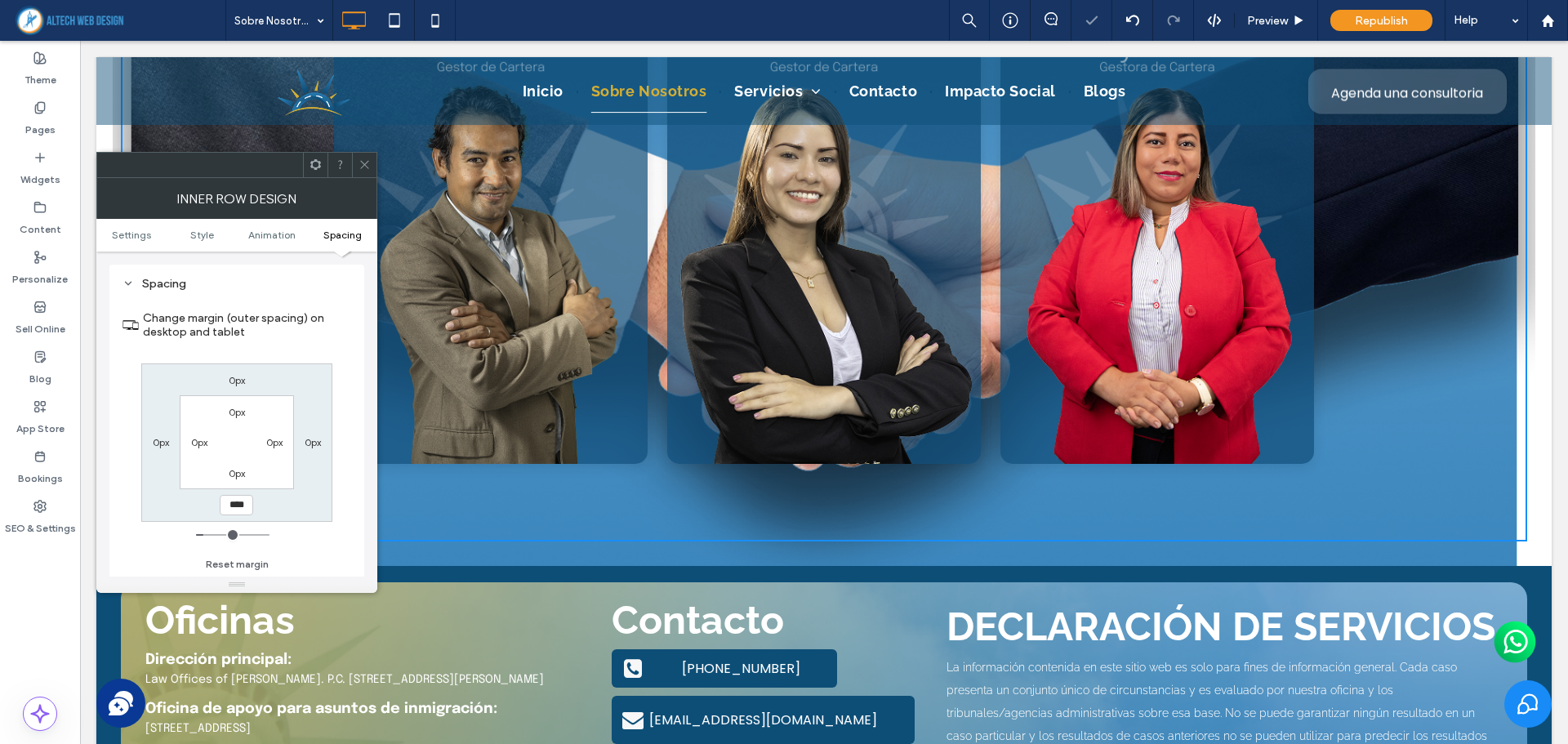
type input "****"
type input "**"
type input "****"
type input "**"
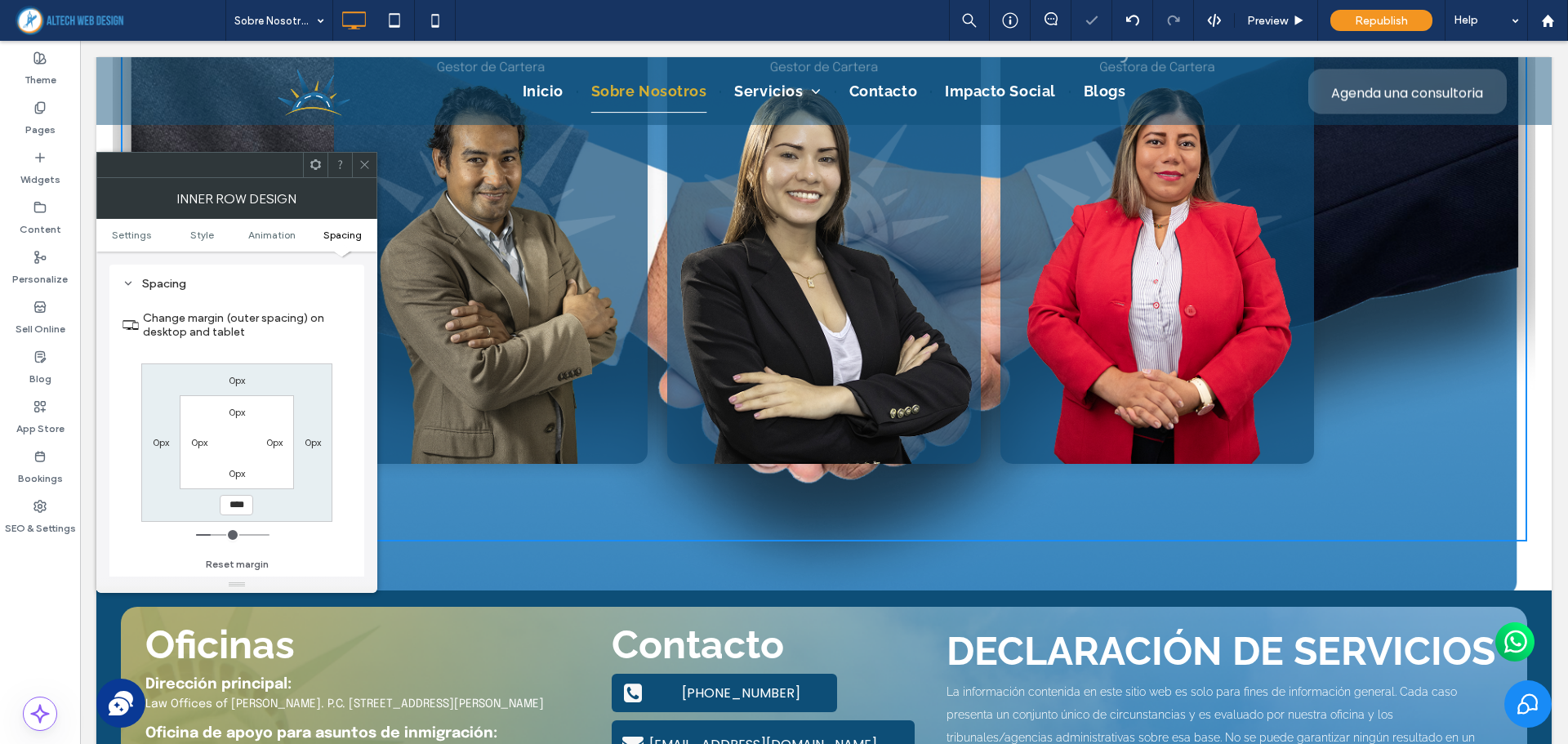
type input "****"
type input "**"
type input "****"
type input "**"
type input "****"
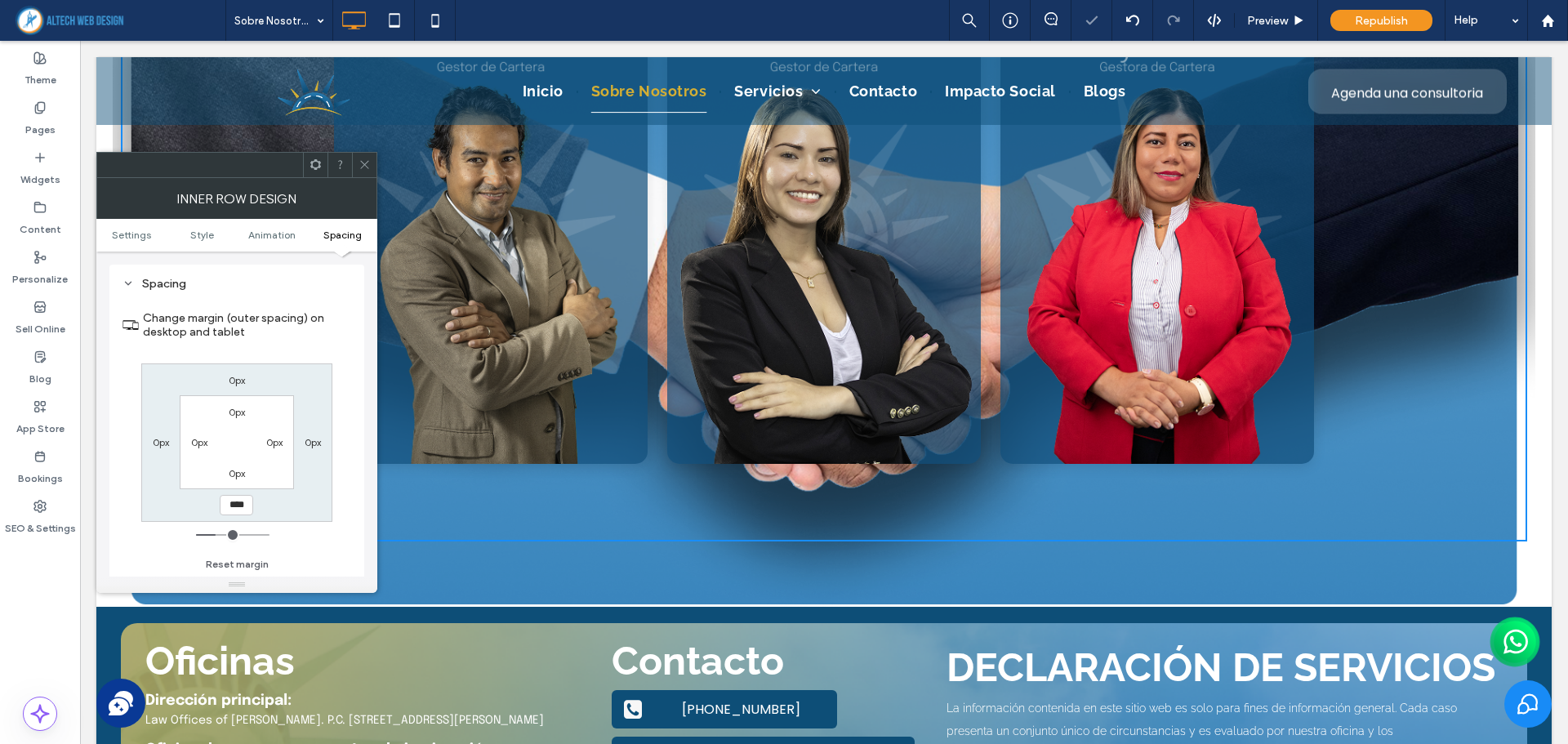
type input "**"
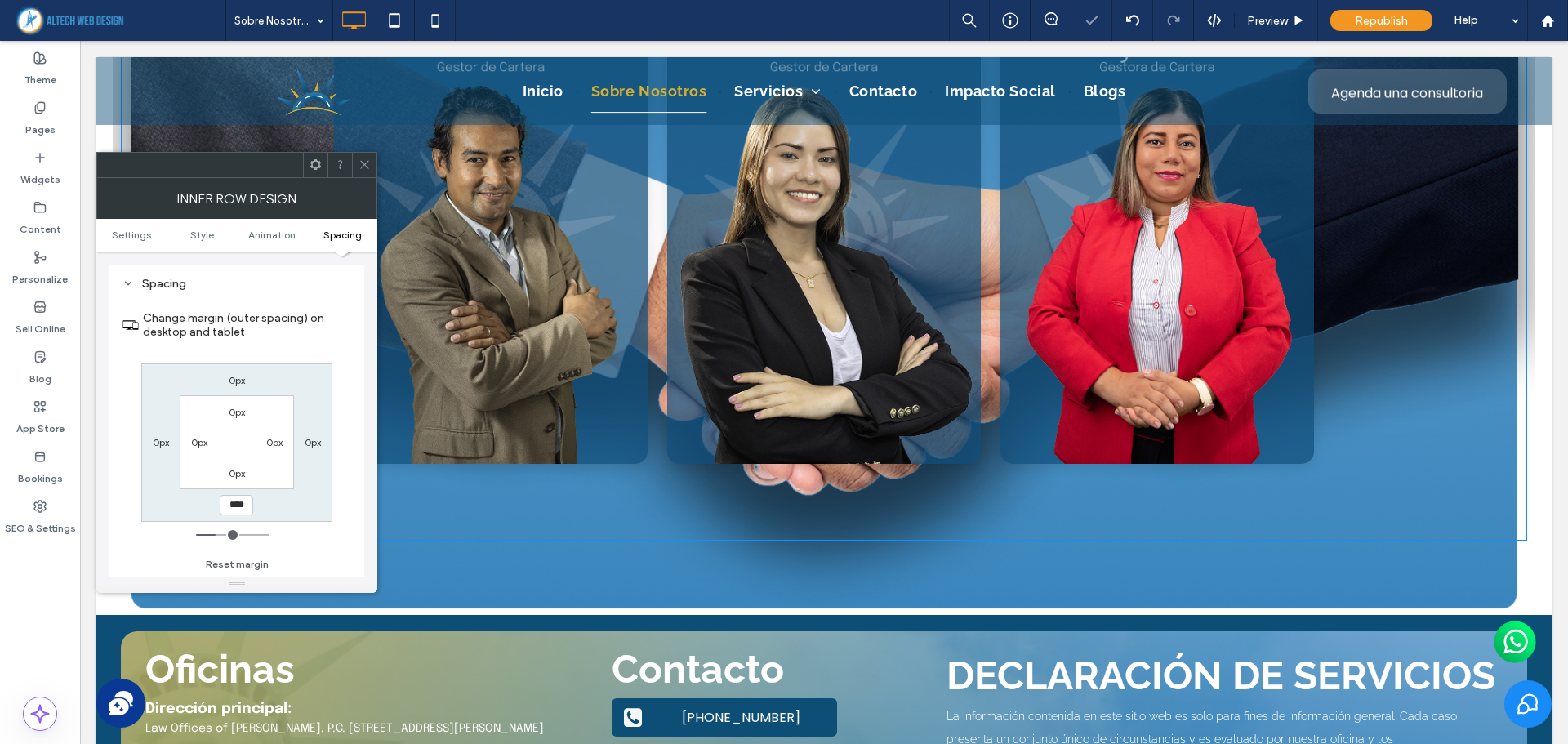
type input "*****"
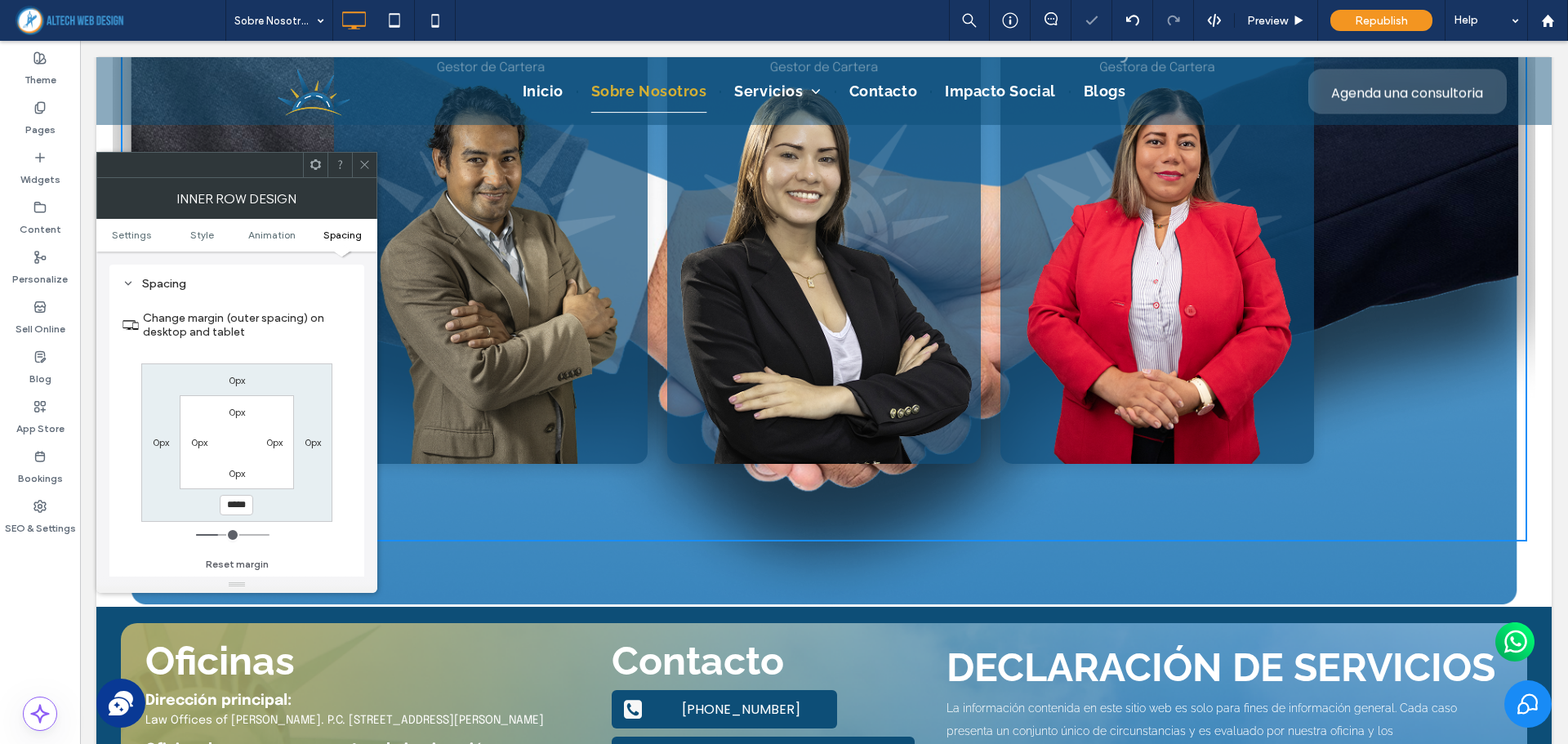
type input "***"
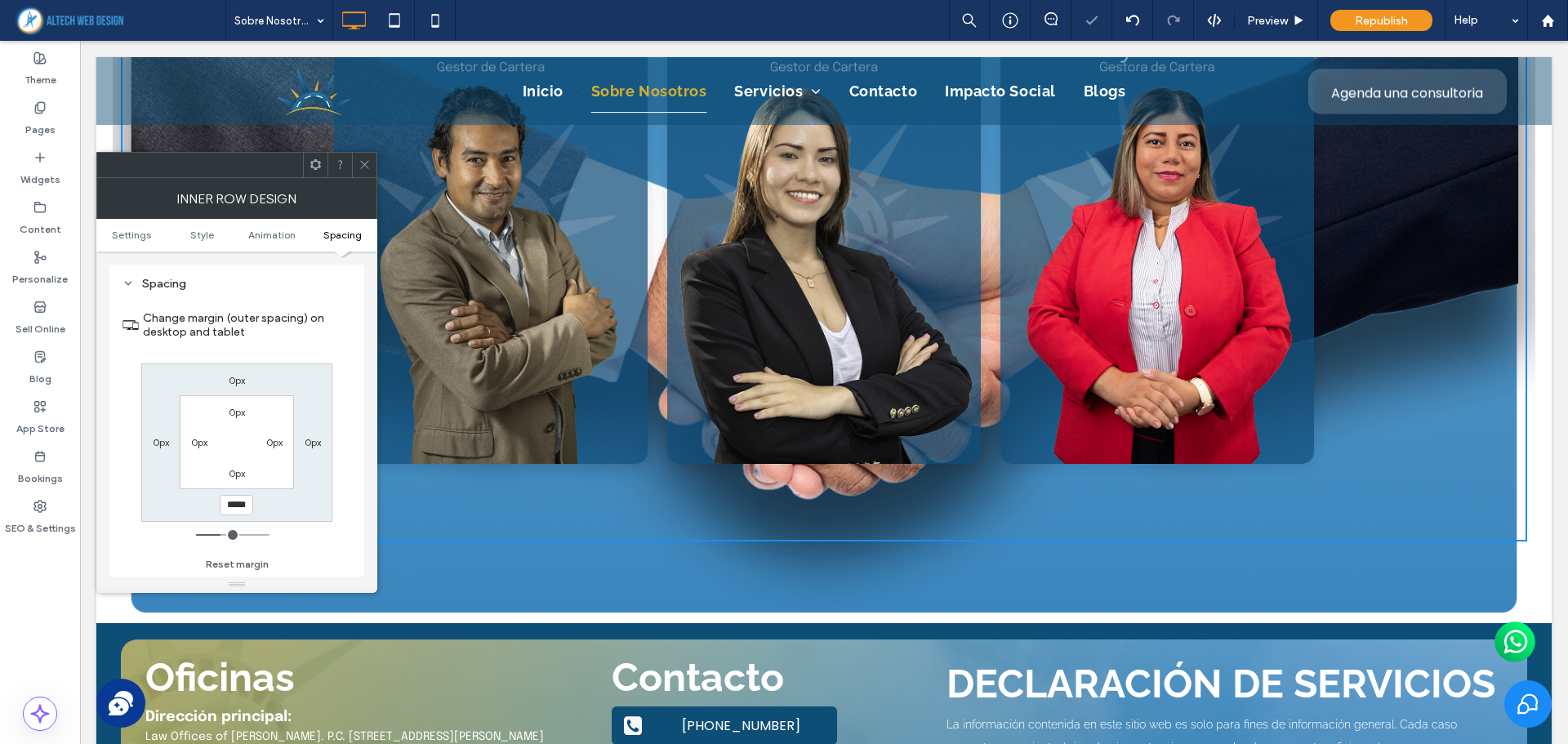
type input "*****"
type input "***"
type input "*****"
click at [361, 154] on span at bounding box center [364, 165] width 12 height 24
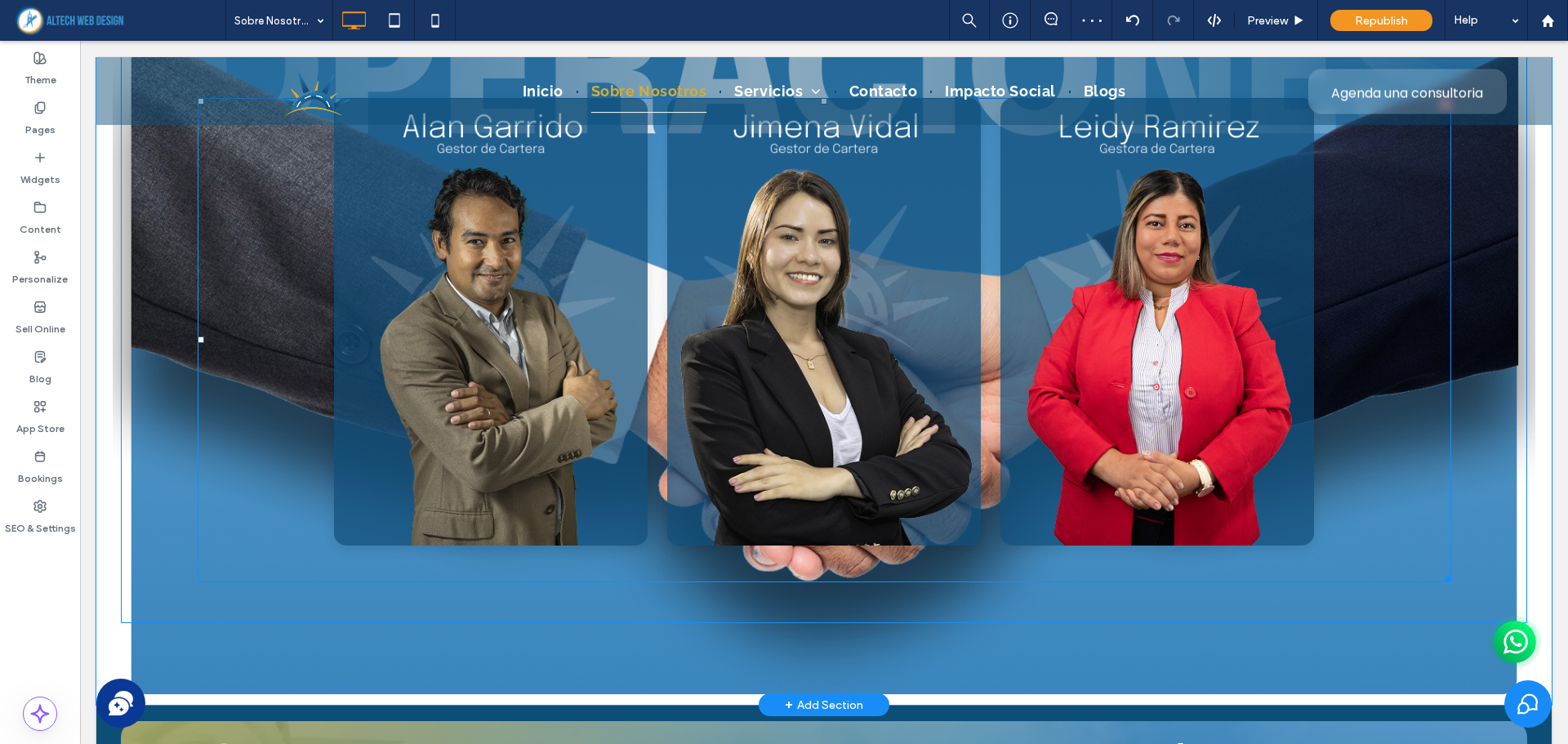
scroll to position [5683, 0]
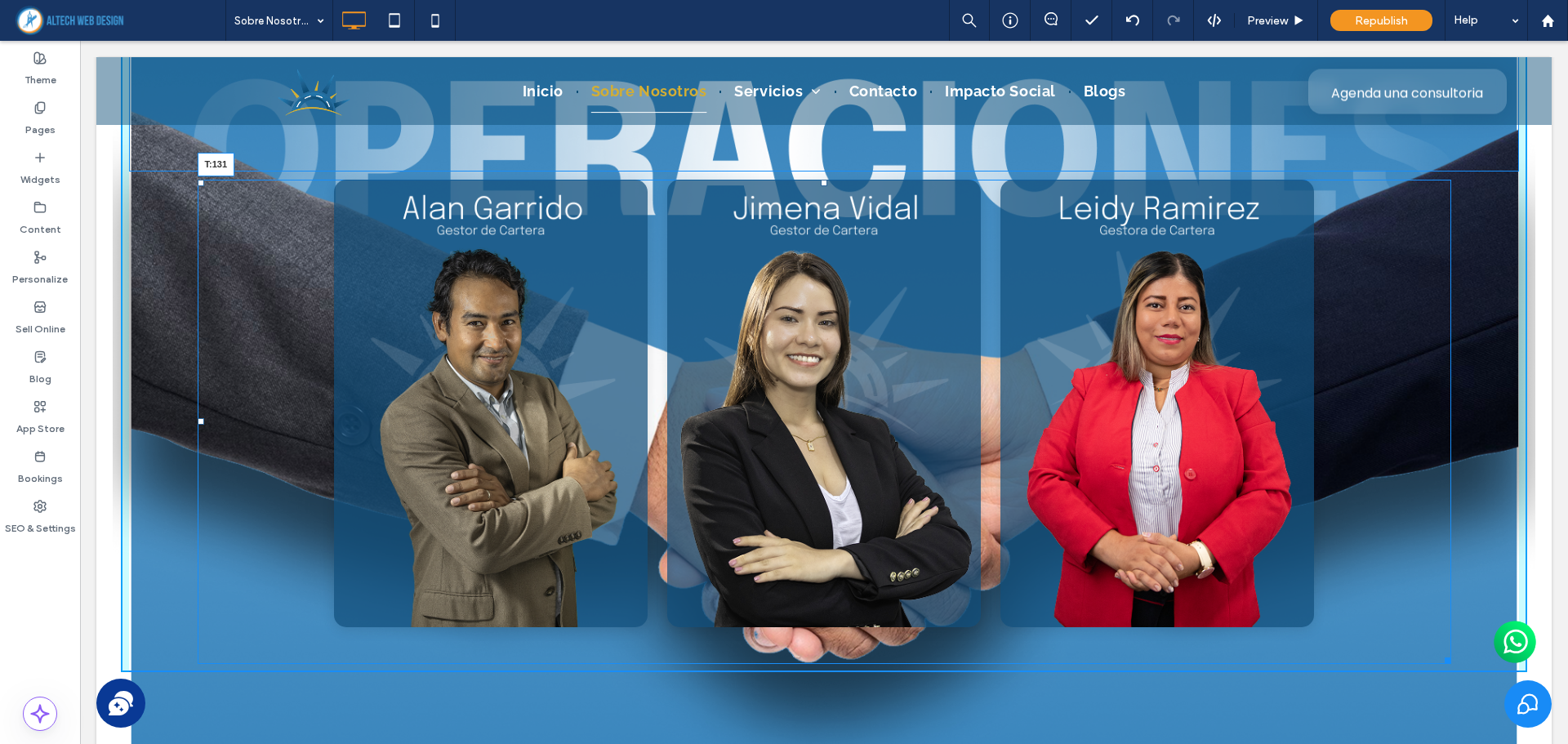
drag, startPoint x: 818, startPoint y: 183, endPoint x: 895, endPoint y: 324, distance: 160.7
click at [820, 186] on div at bounding box center [824, 183] width 7 height 7
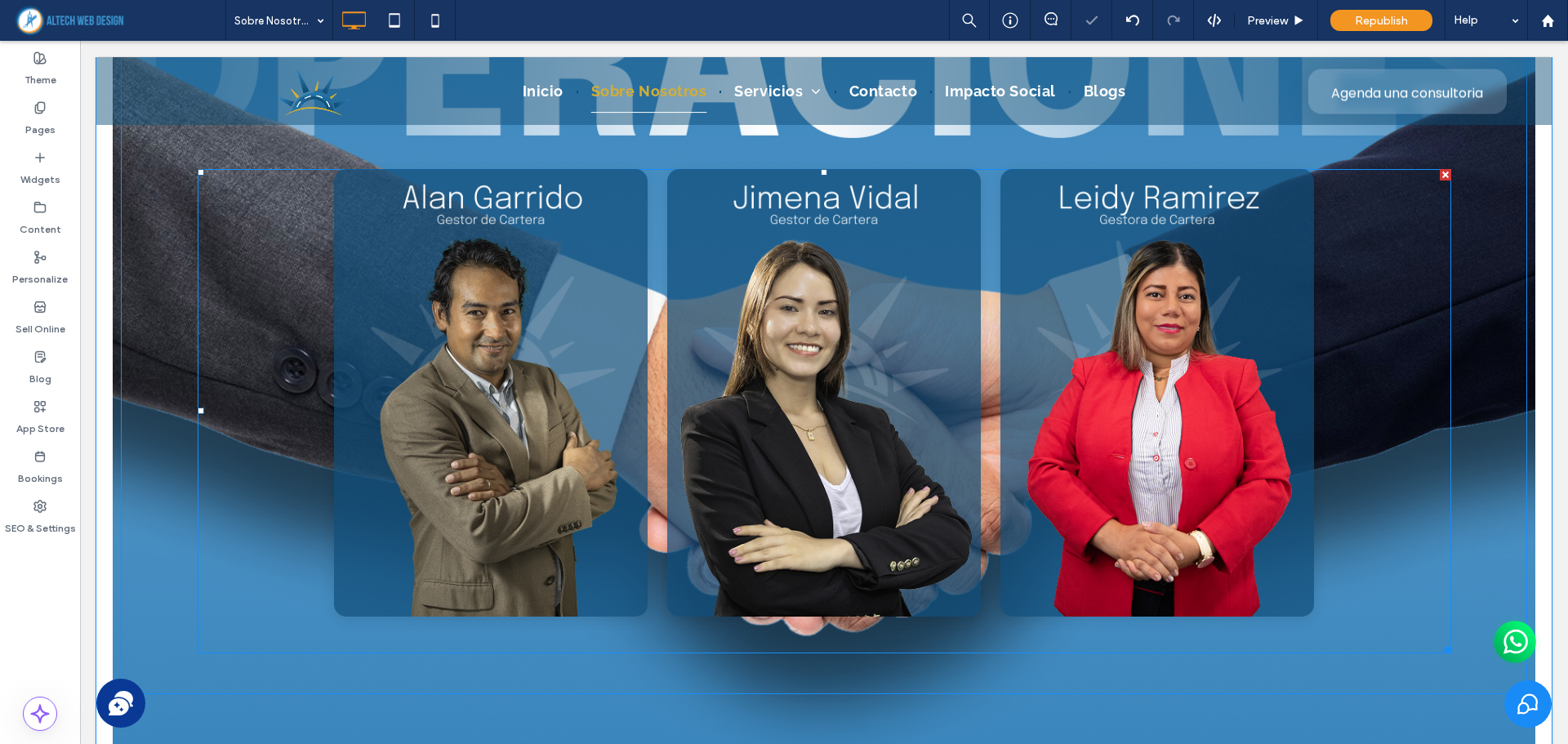
scroll to position [6091, 0]
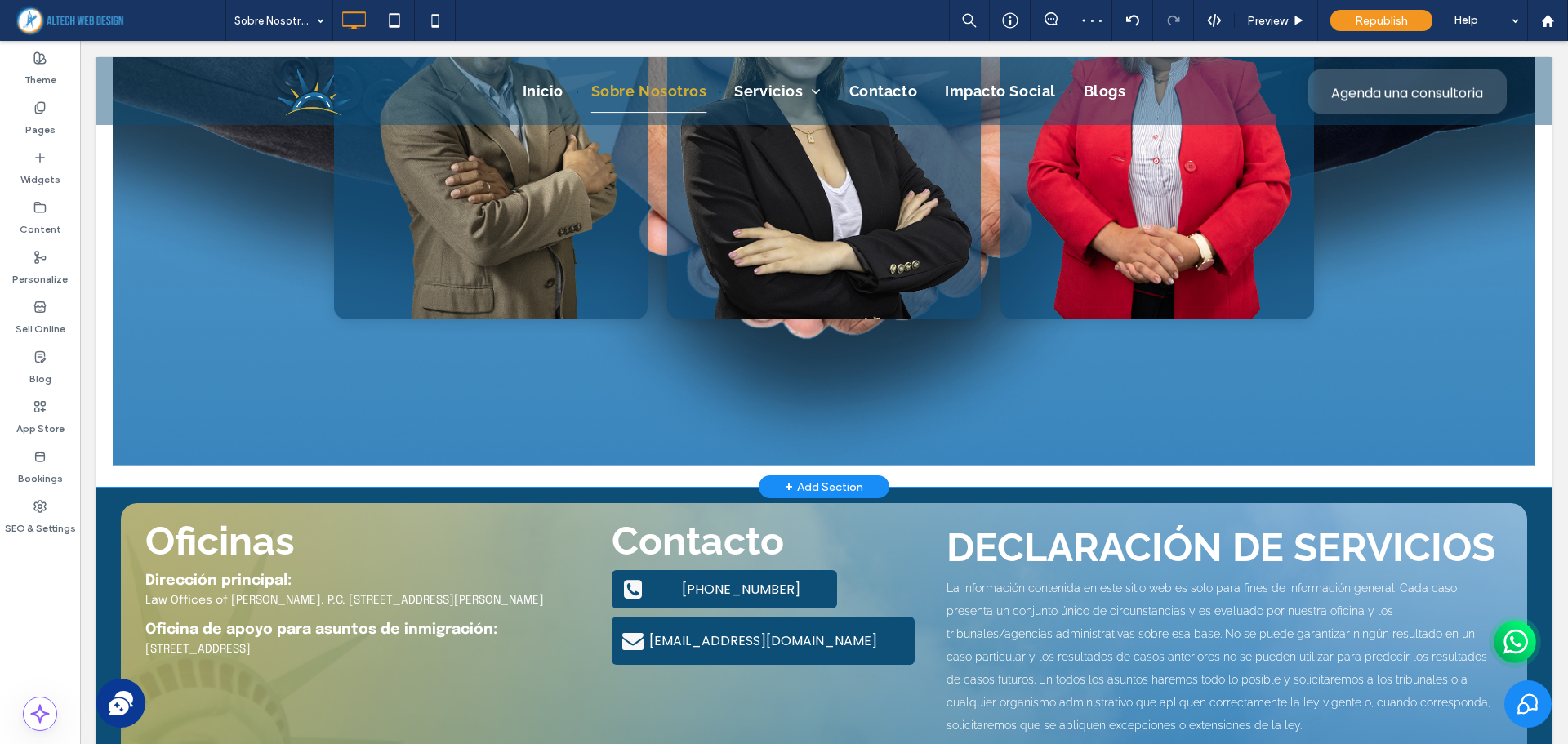
click at [1460, 445] on div "Galería de Flip Cards Adaptable Alan Garrido Soy Alan Garrido, Gestor de Carter…" at bounding box center [824, 53] width 1422 height 868
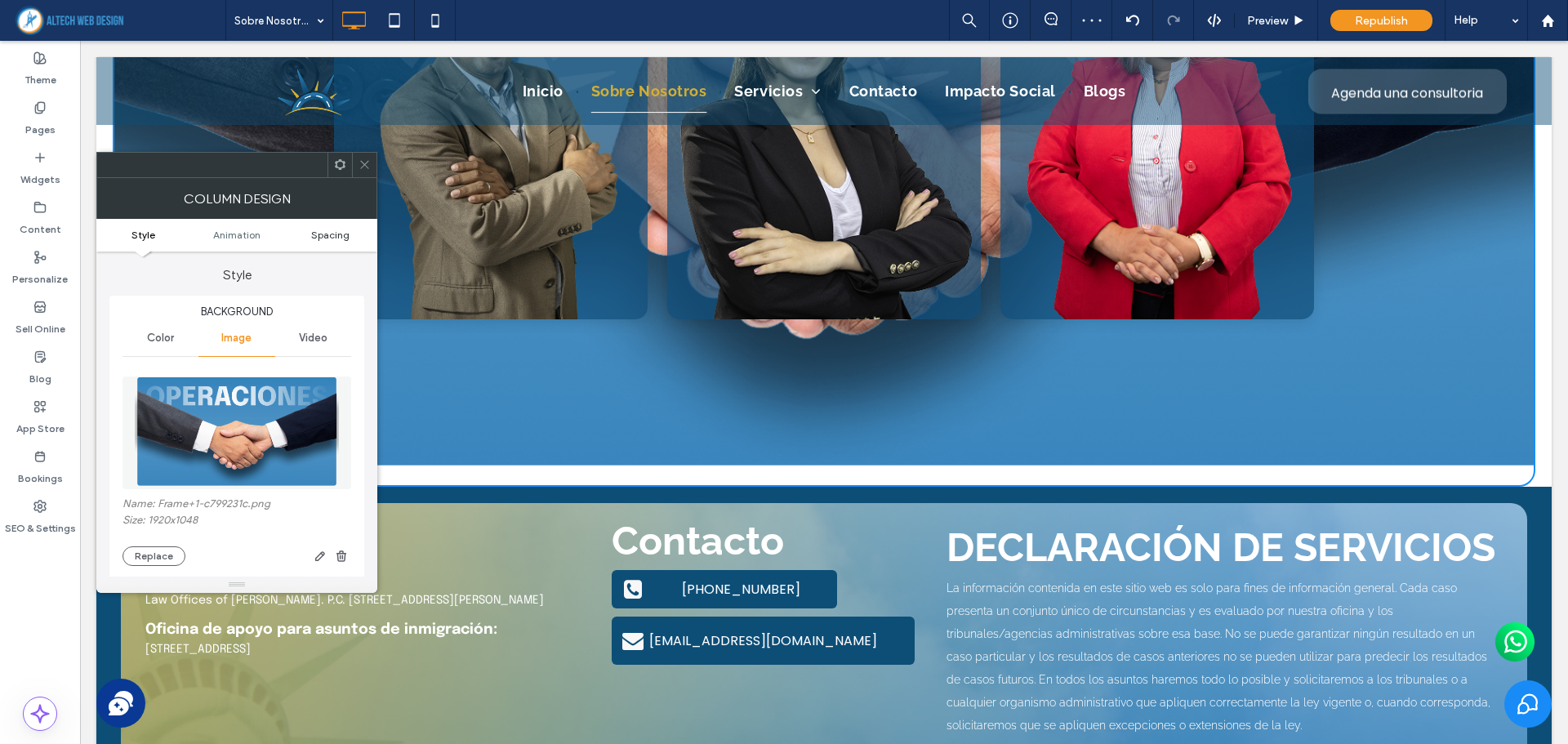
click at [344, 230] on span "Spacing" at bounding box center [330, 235] width 38 height 12
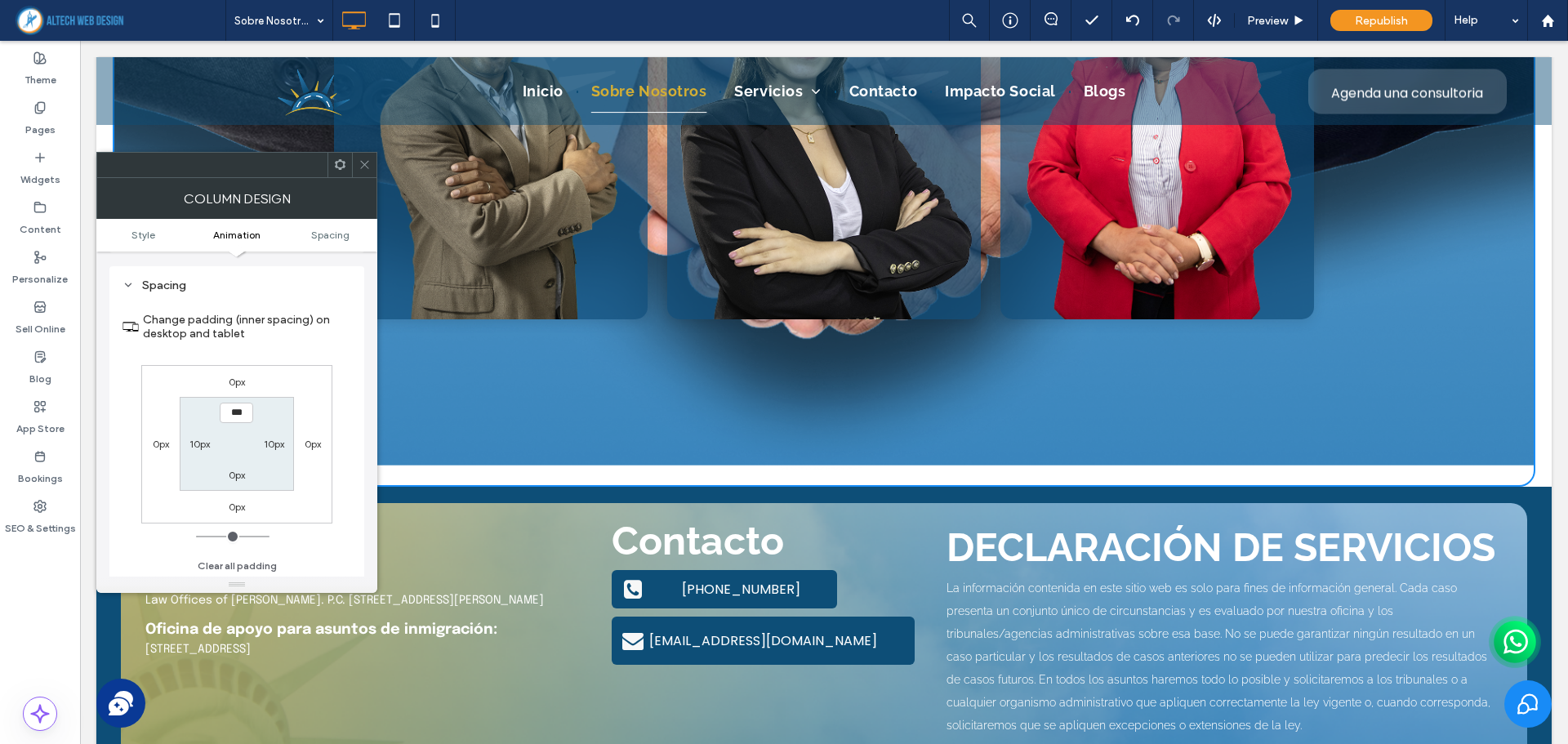
scroll to position [861, 0]
click at [366, 162] on icon at bounding box center [364, 164] width 12 height 12
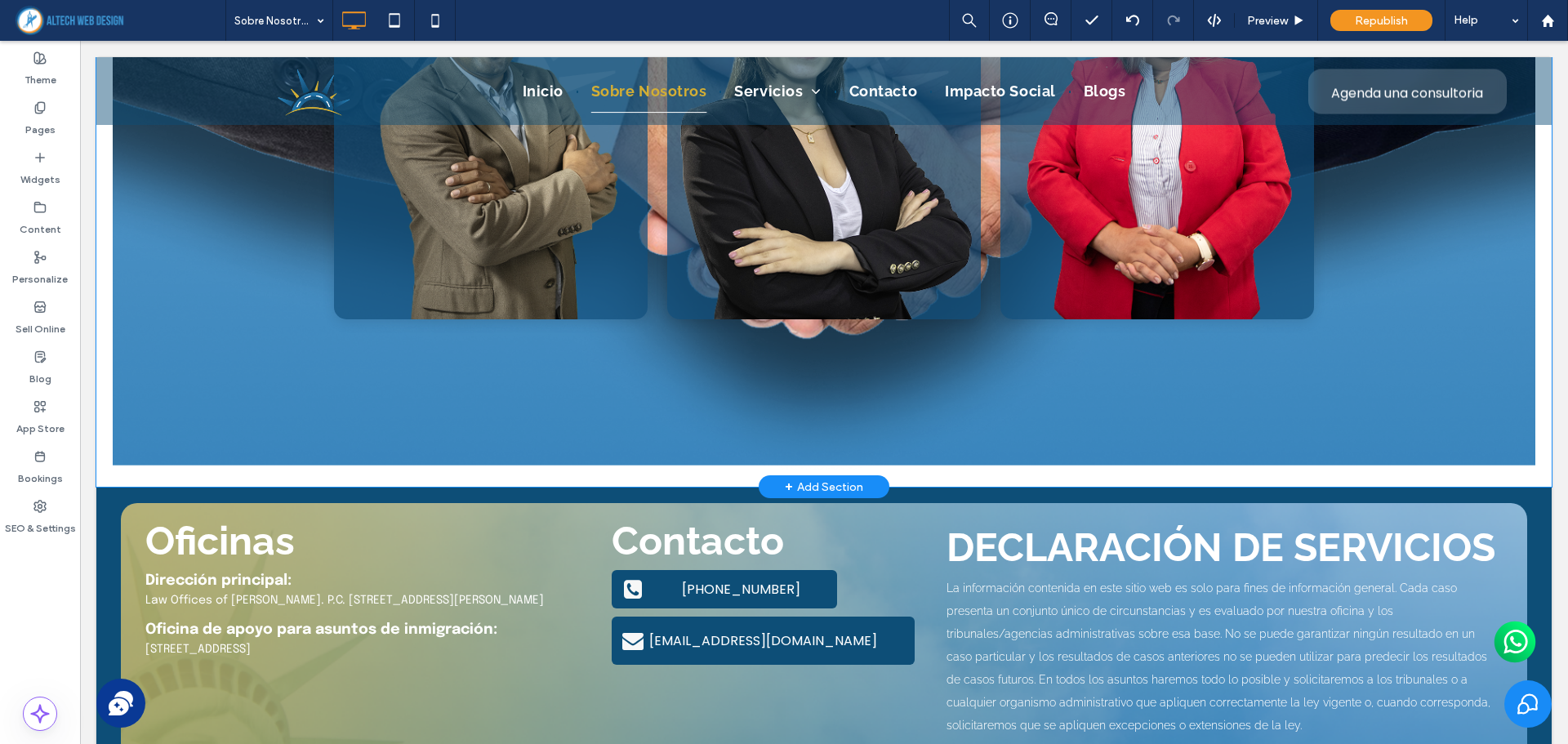
click at [126, 438] on div "Galería de Flip Cards Adaptable Alan Garrido Soy Alan Garrido, Gestor de Carter…" at bounding box center [824, 53] width 1422 height 868
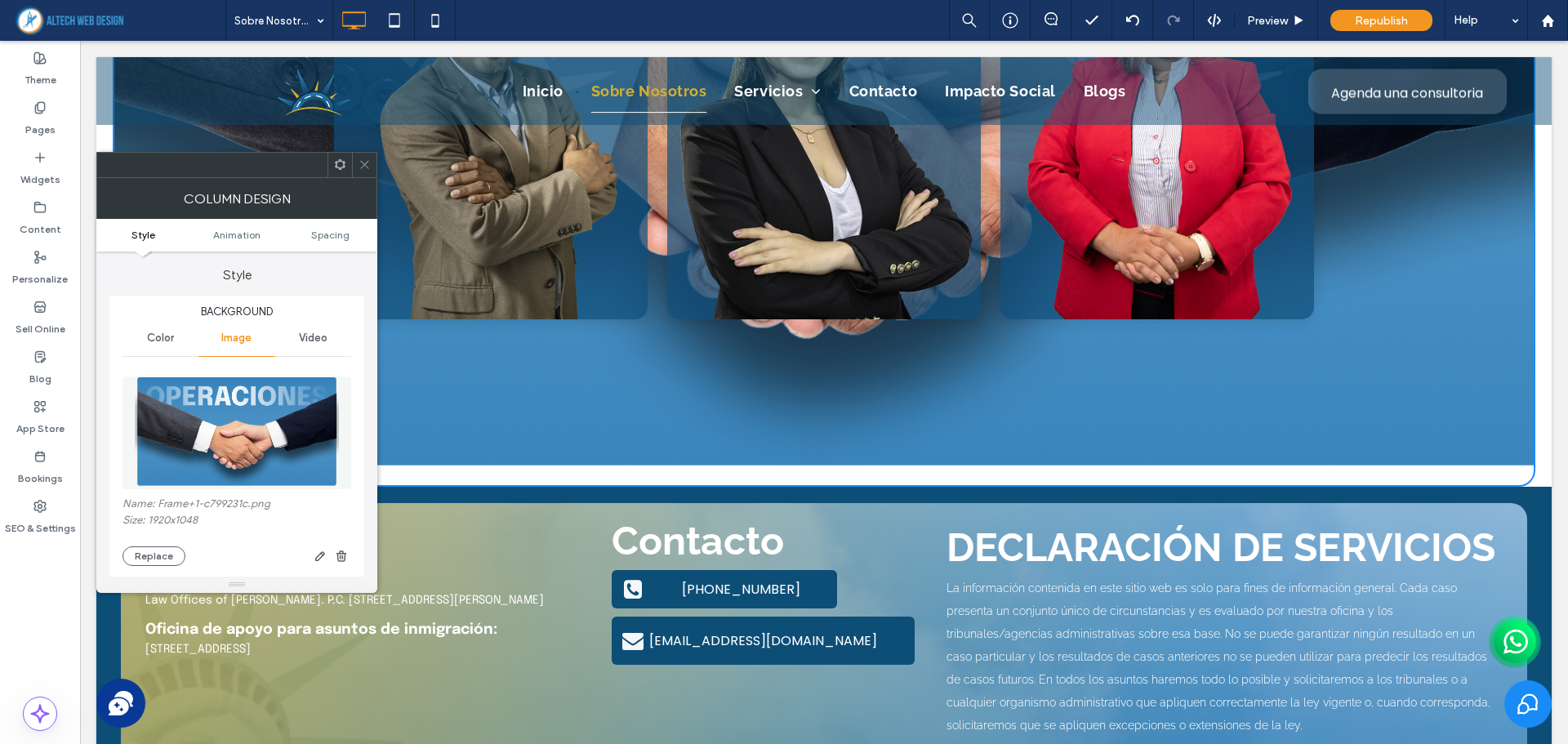
click at [335, 252] on label "Style" at bounding box center [237, 267] width 255 height 31
click at [338, 236] on span "Spacing" at bounding box center [330, 235] width 38 height 12
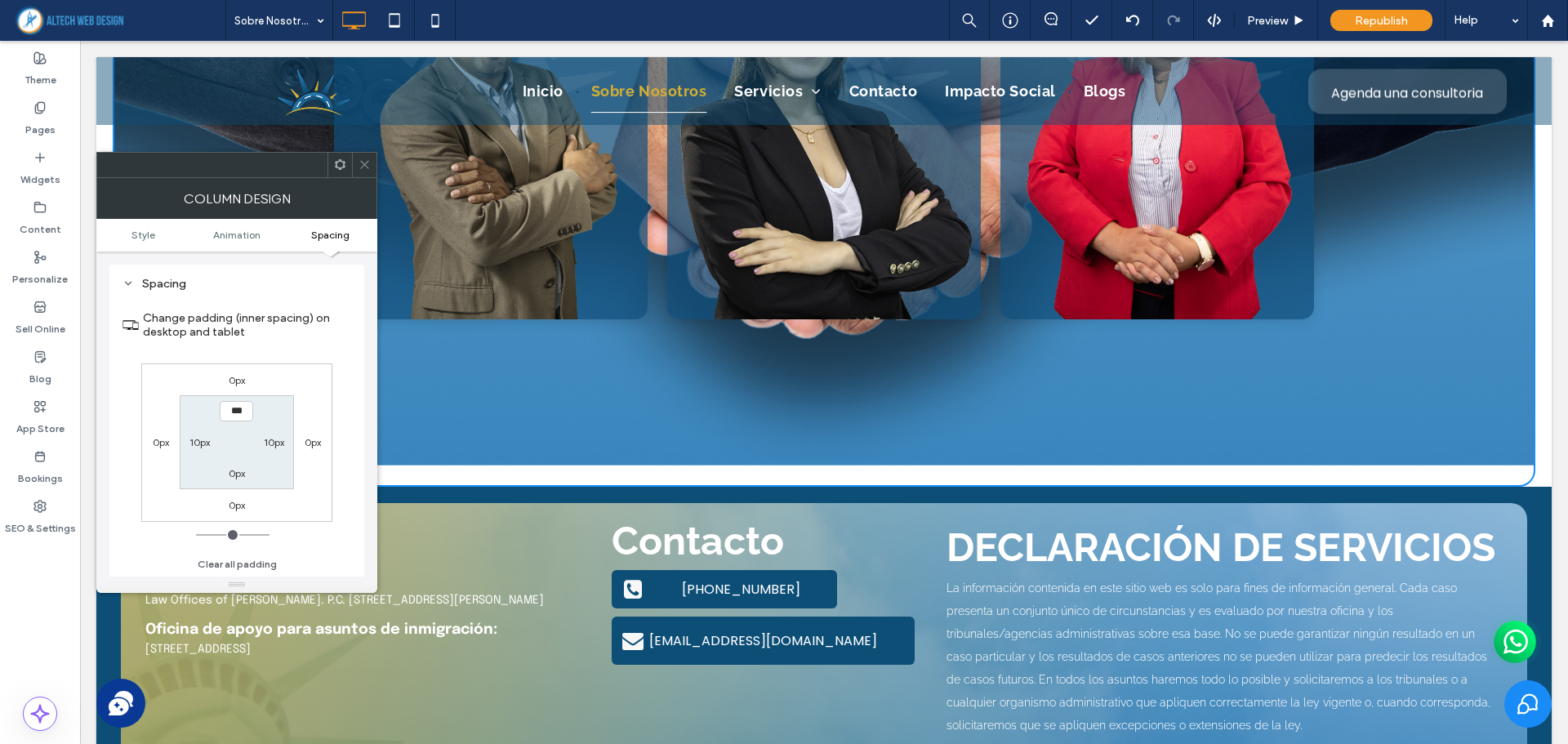
click at [361, 171] on span at bounding box center [364, 165] width 12 height 24
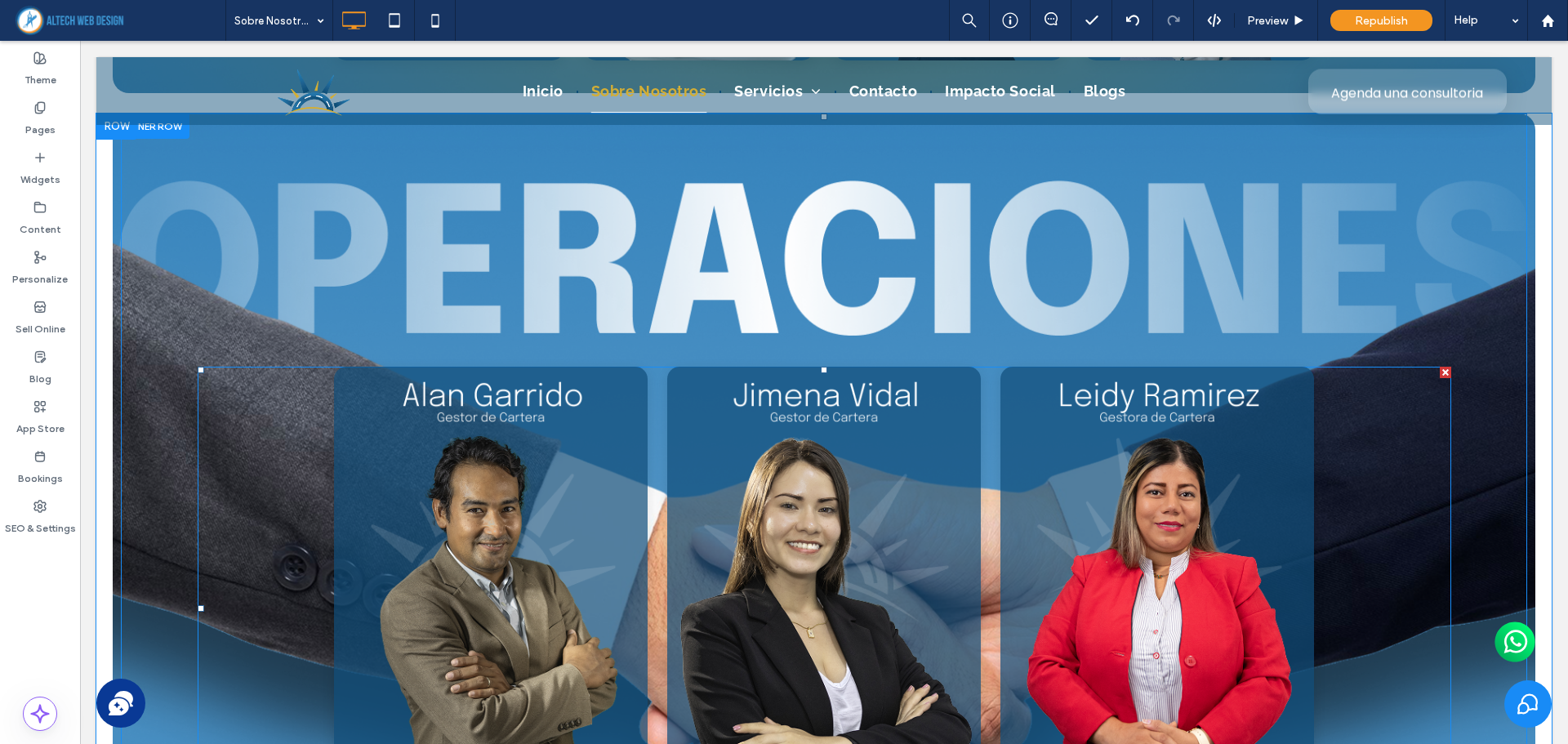
scroll to position [5438, 0]
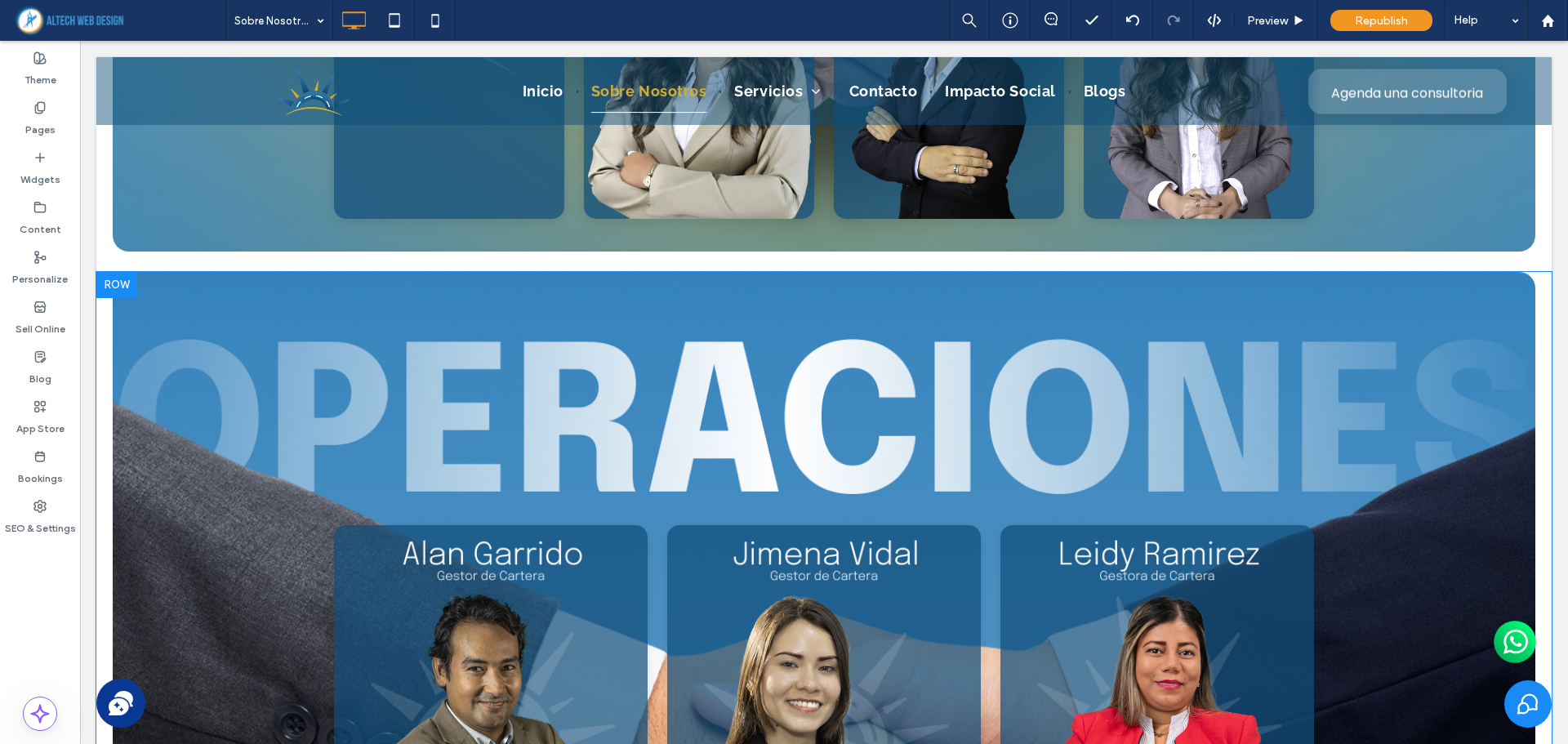
click at [125, 286] on div at bounding box center [117, 285] width 41 height 26
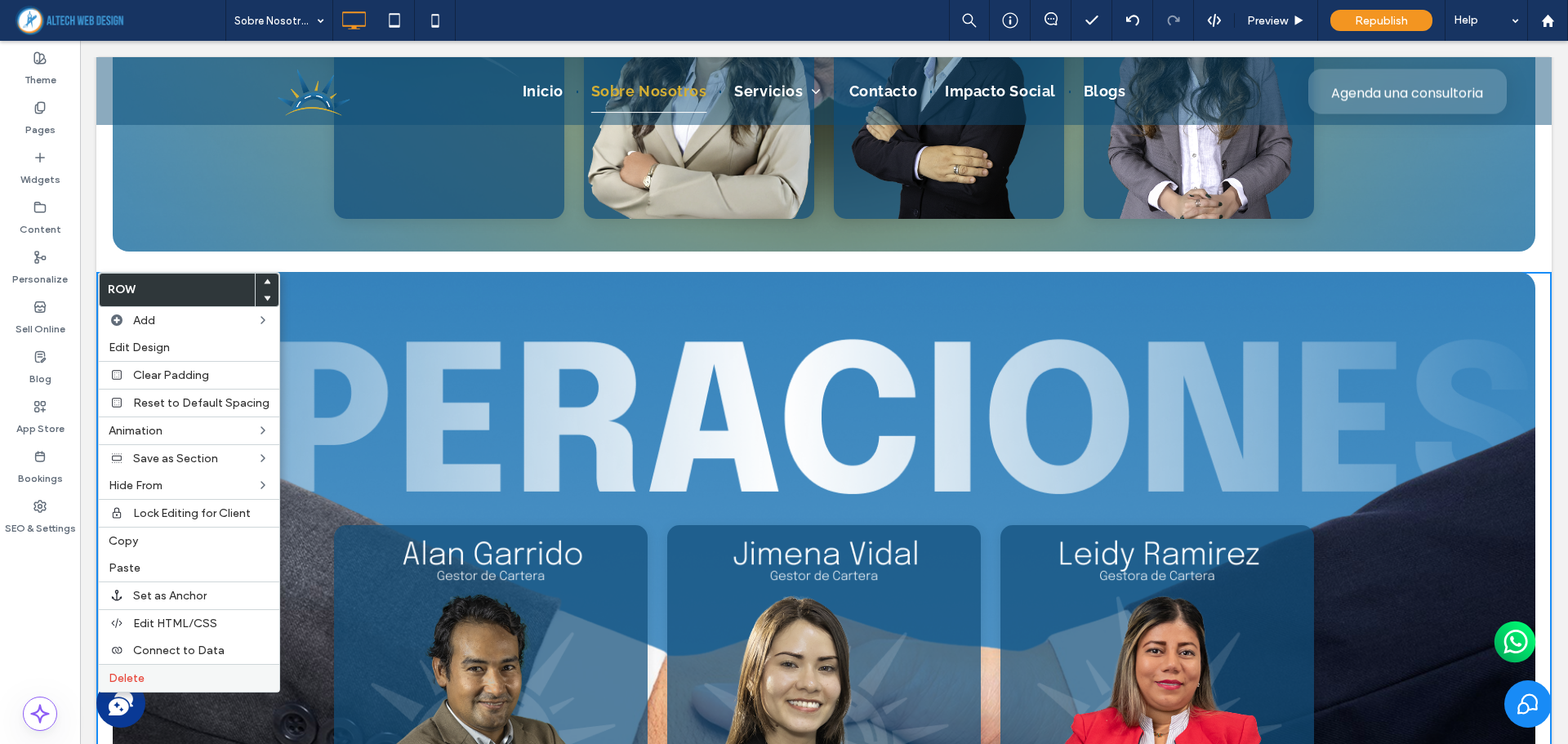
click at [119, 672] on span "Delete" at bounding box center [127, 678] width 36 height 14
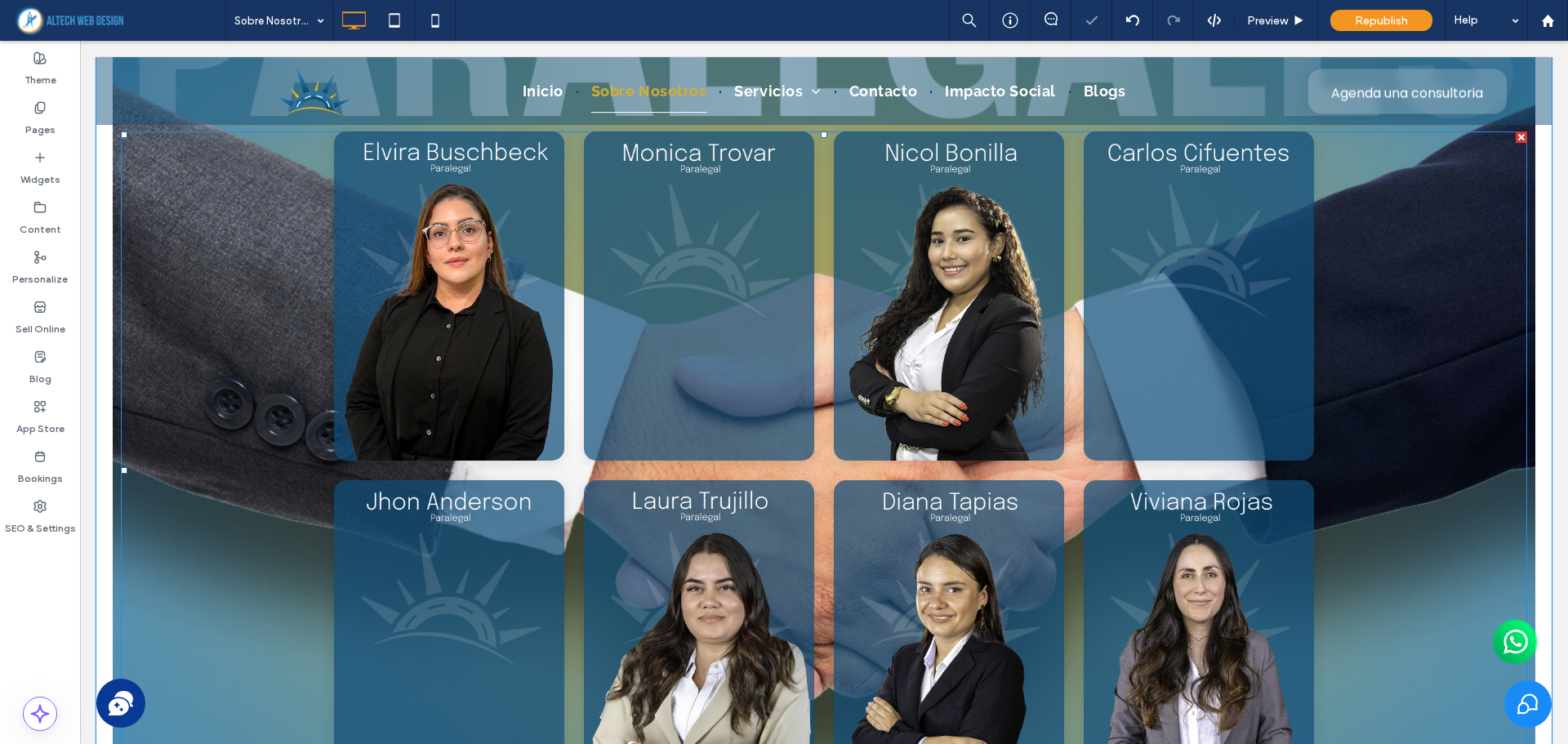
scroll to position [4546, 0]
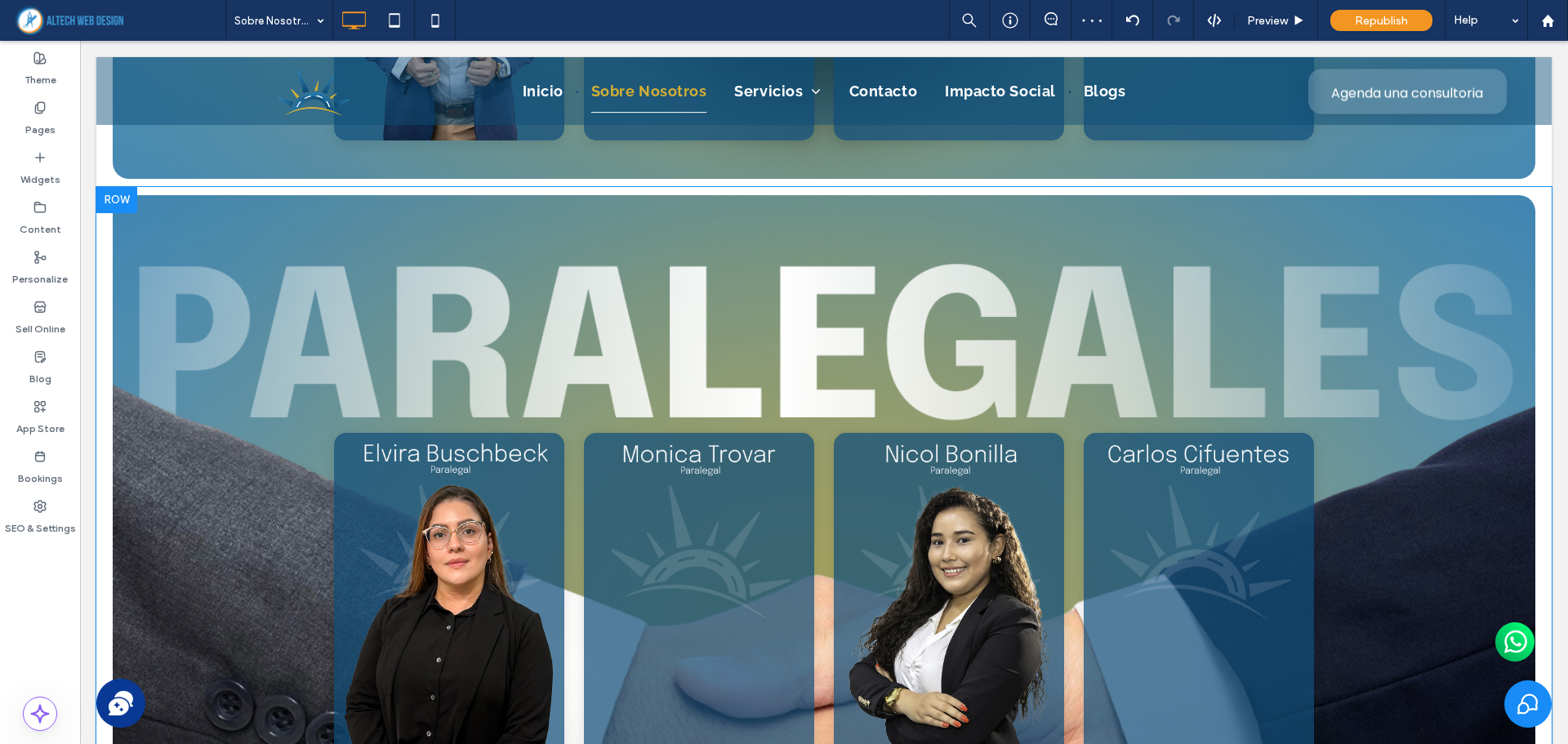
click at [111, 197] on div at bounding box center [117, 200] width 41 height 26
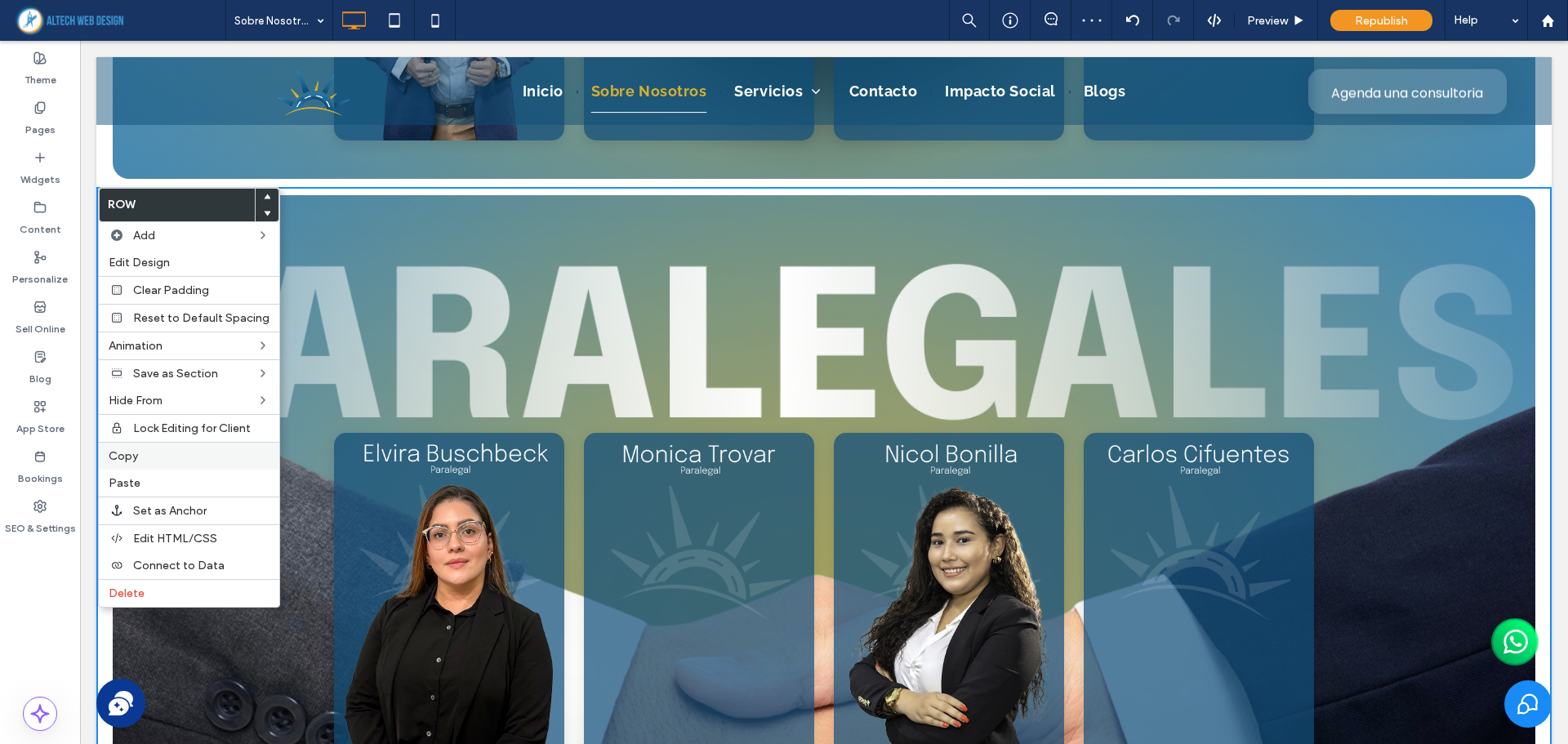
click at [130, 460] on span "Copy" at bounding box center [123, 456] width 29 height 14
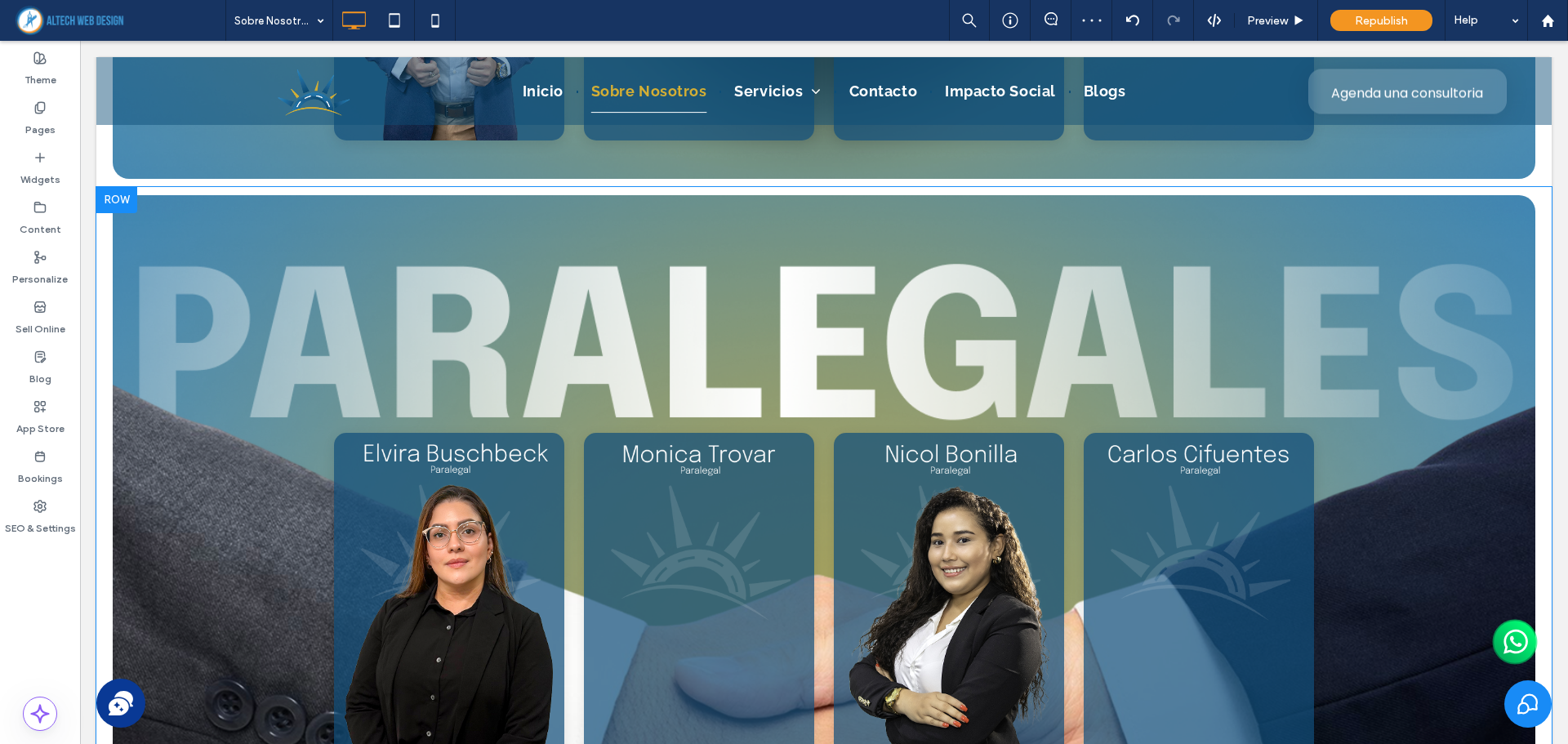
click at [121, 199] on div at bounding box center [117, 200] width 41 height 26
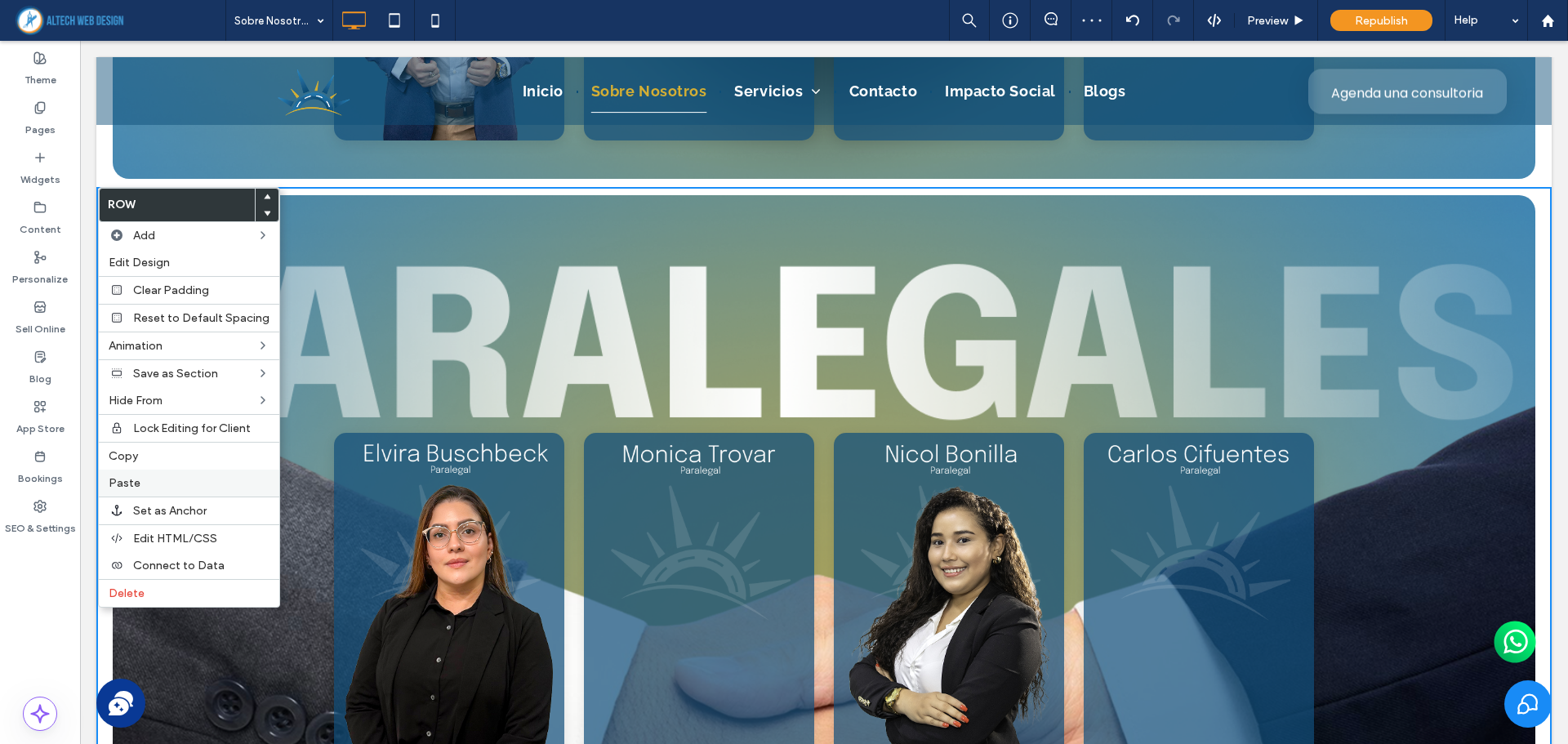
click at [141, 473] on div "Paste" at bounding box center [188, 482] width 180 height 27
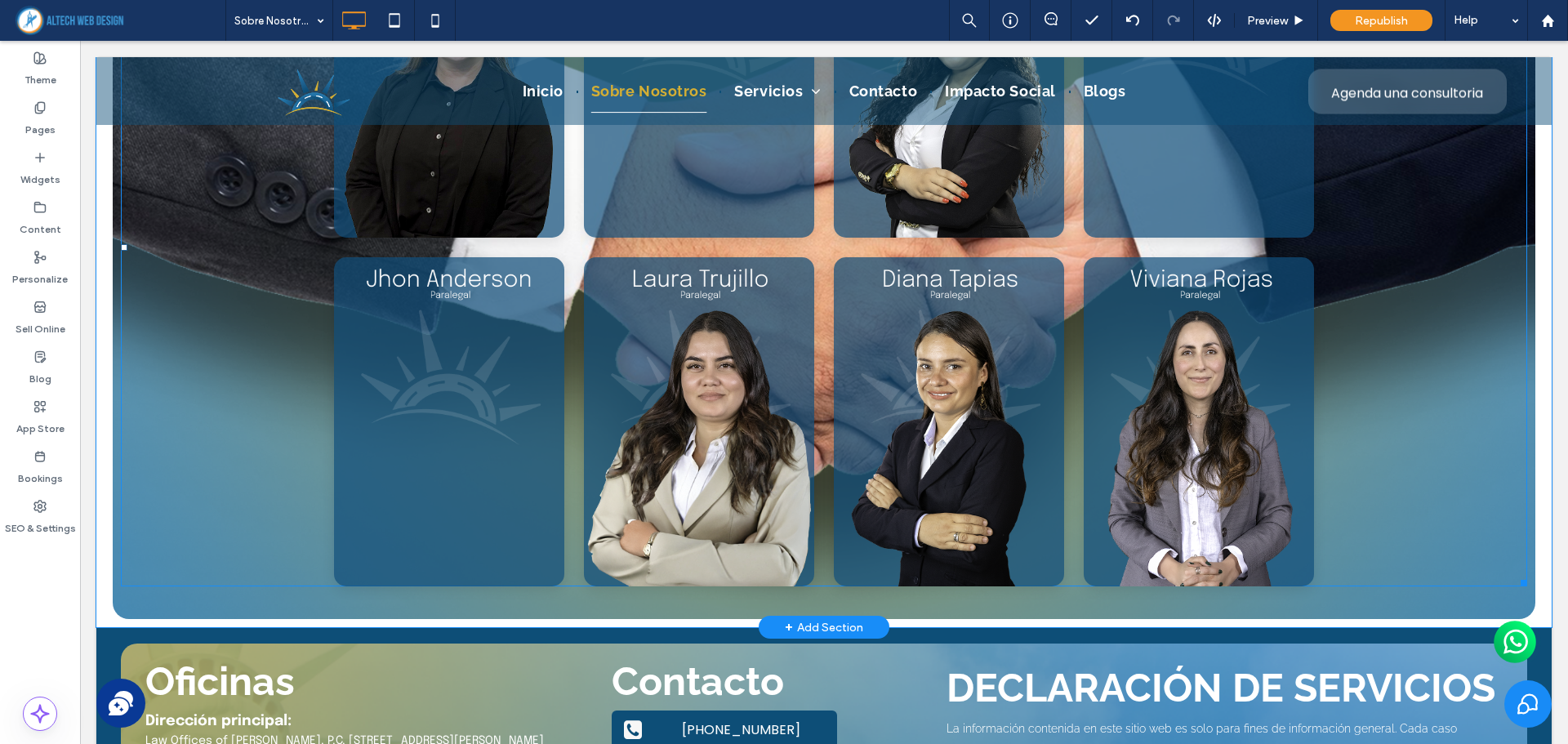
scroll to position [6016, 0]
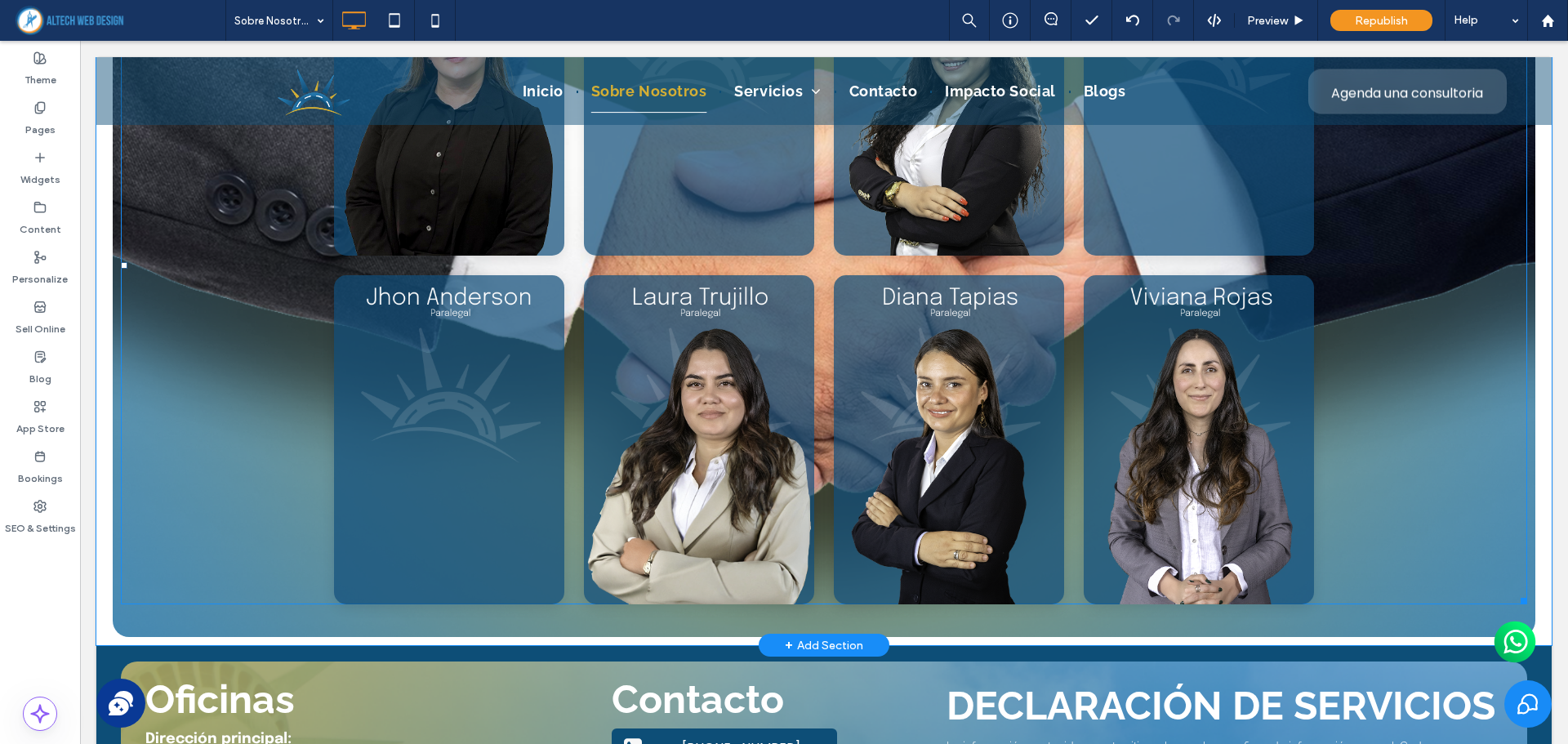
click at [564, 421] on span at bounding box center [824, 266] width 1406 height 678
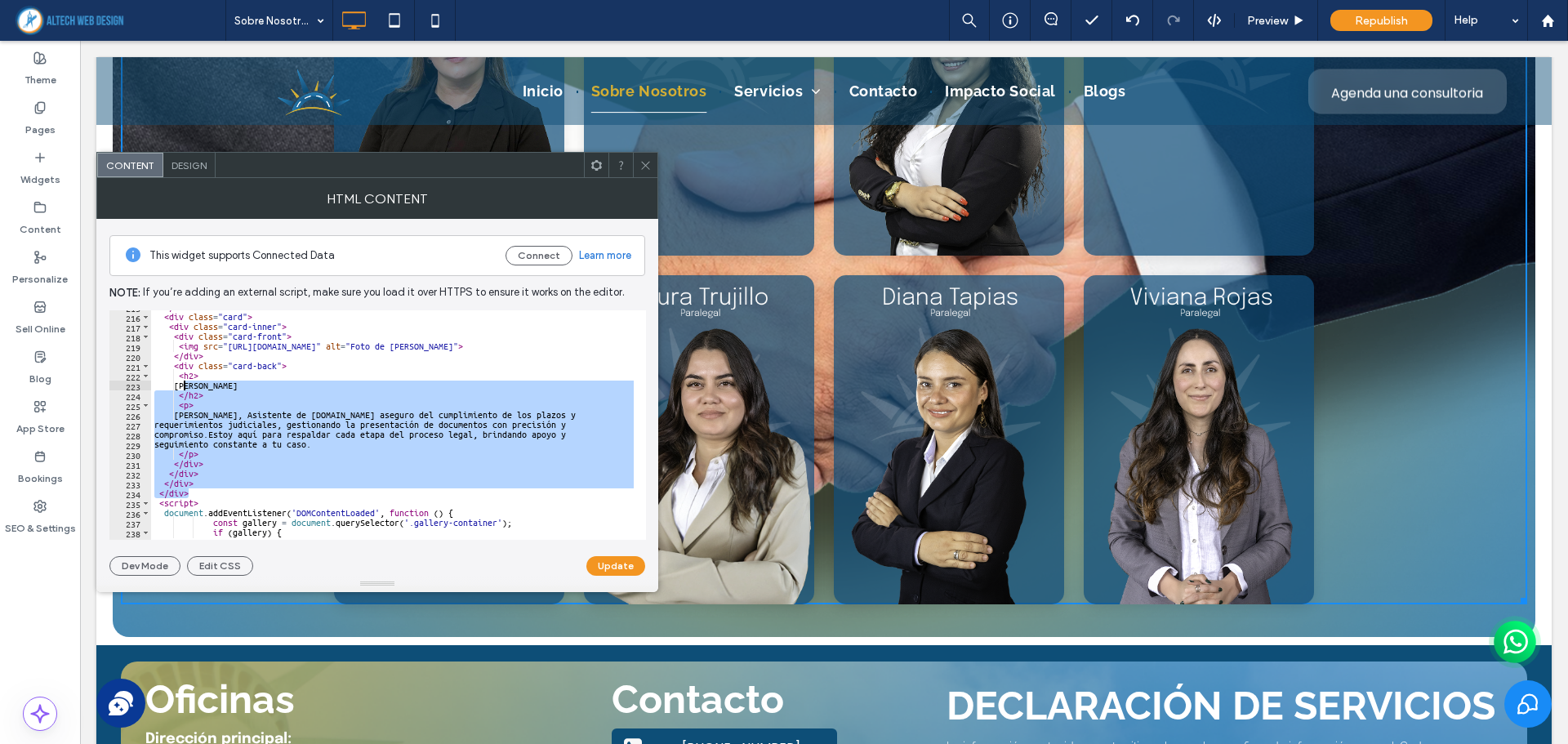
scroll to position [2055, 0]
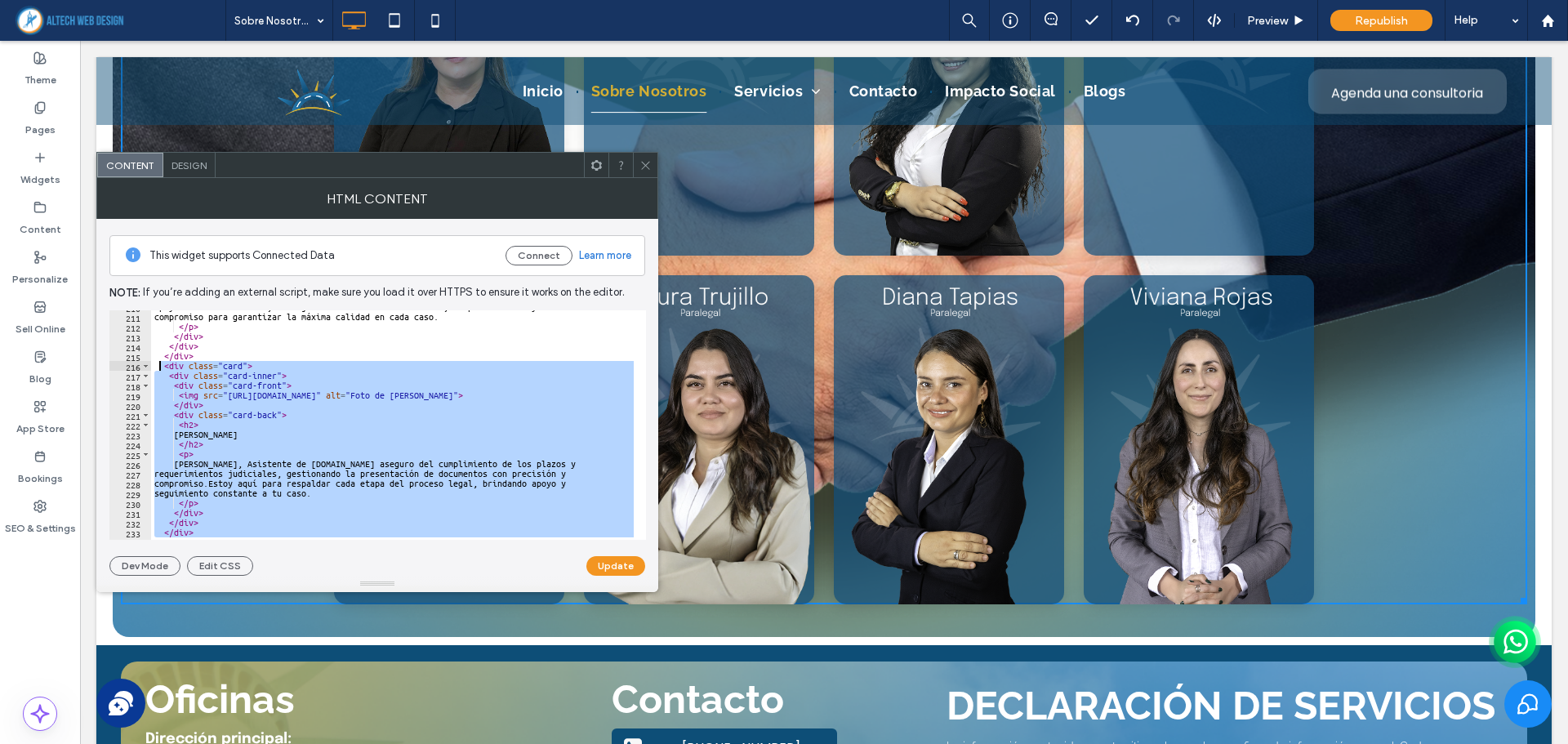
drag, startPoint x: 195, startPoint y: 490, endPoint x: 158, endPoint y: 368, distance: 127.5
click at [158, 368] on div "apoyo en casos de asilo, trabajando con atención al detalle, responsabilidad y …" at bounding box center [458, 420] width 614 height 236
type textarea "**********"
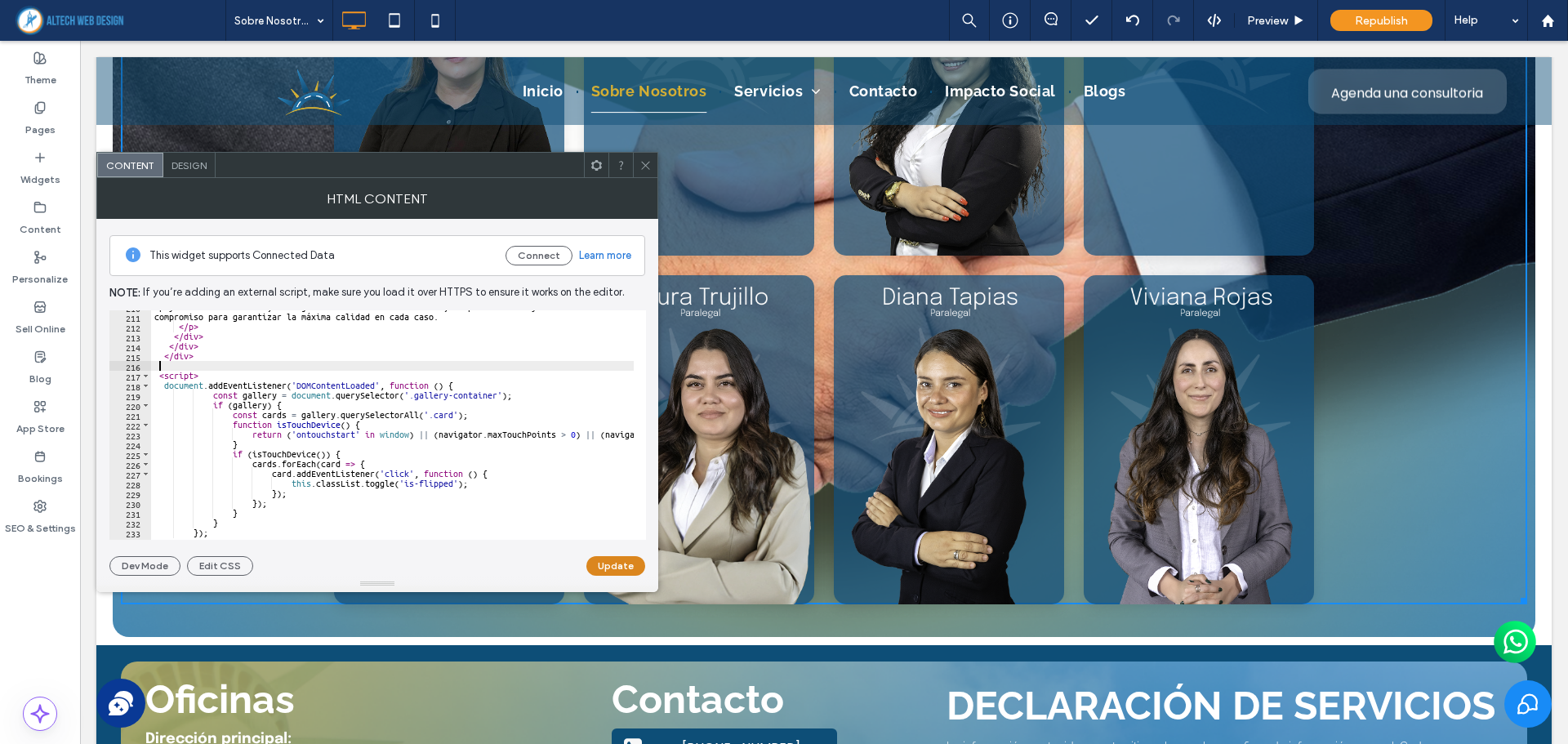
click at [615, 563] on button "Update" at bounding box center [616, 565] width 59 height 20
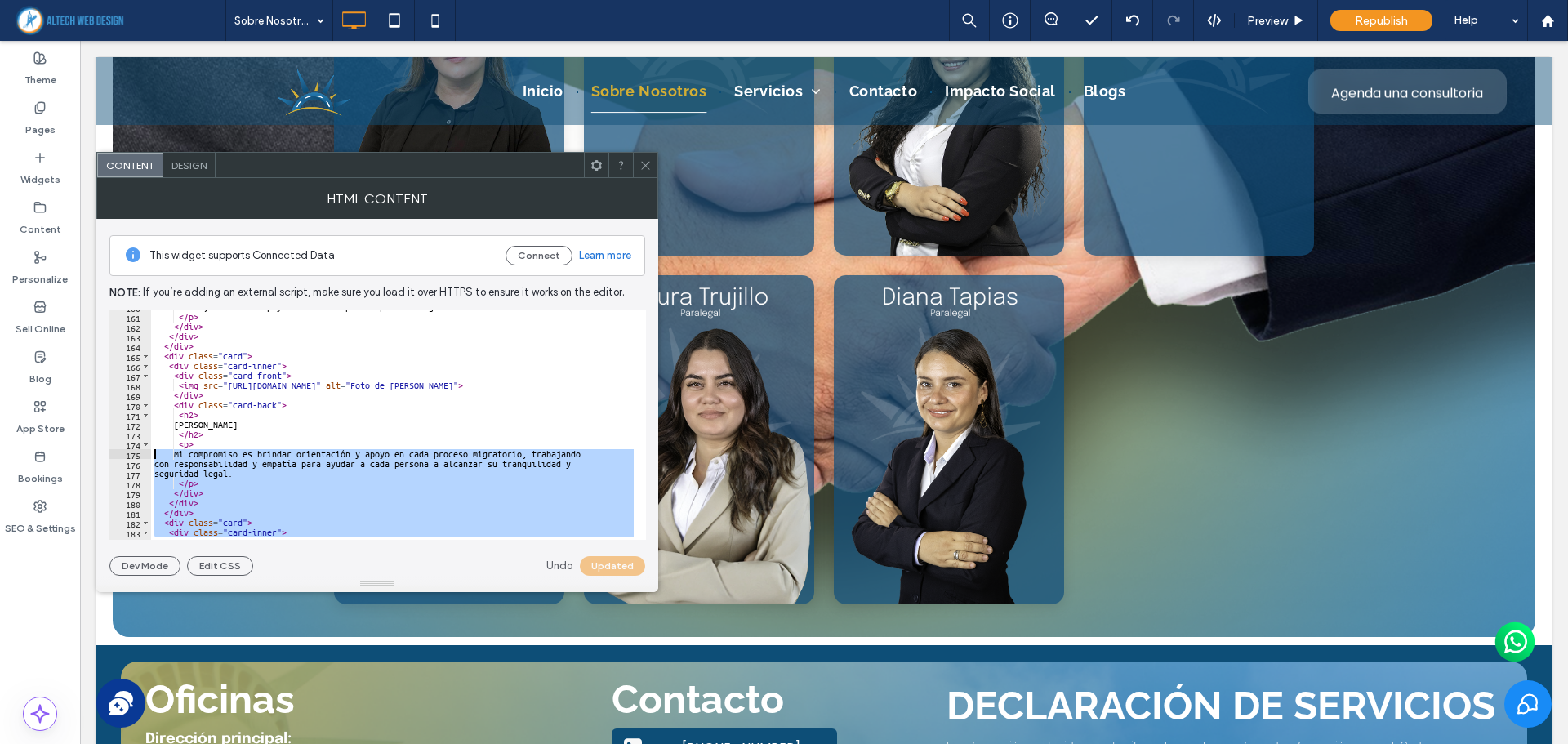
scroll to position [1467, 0]
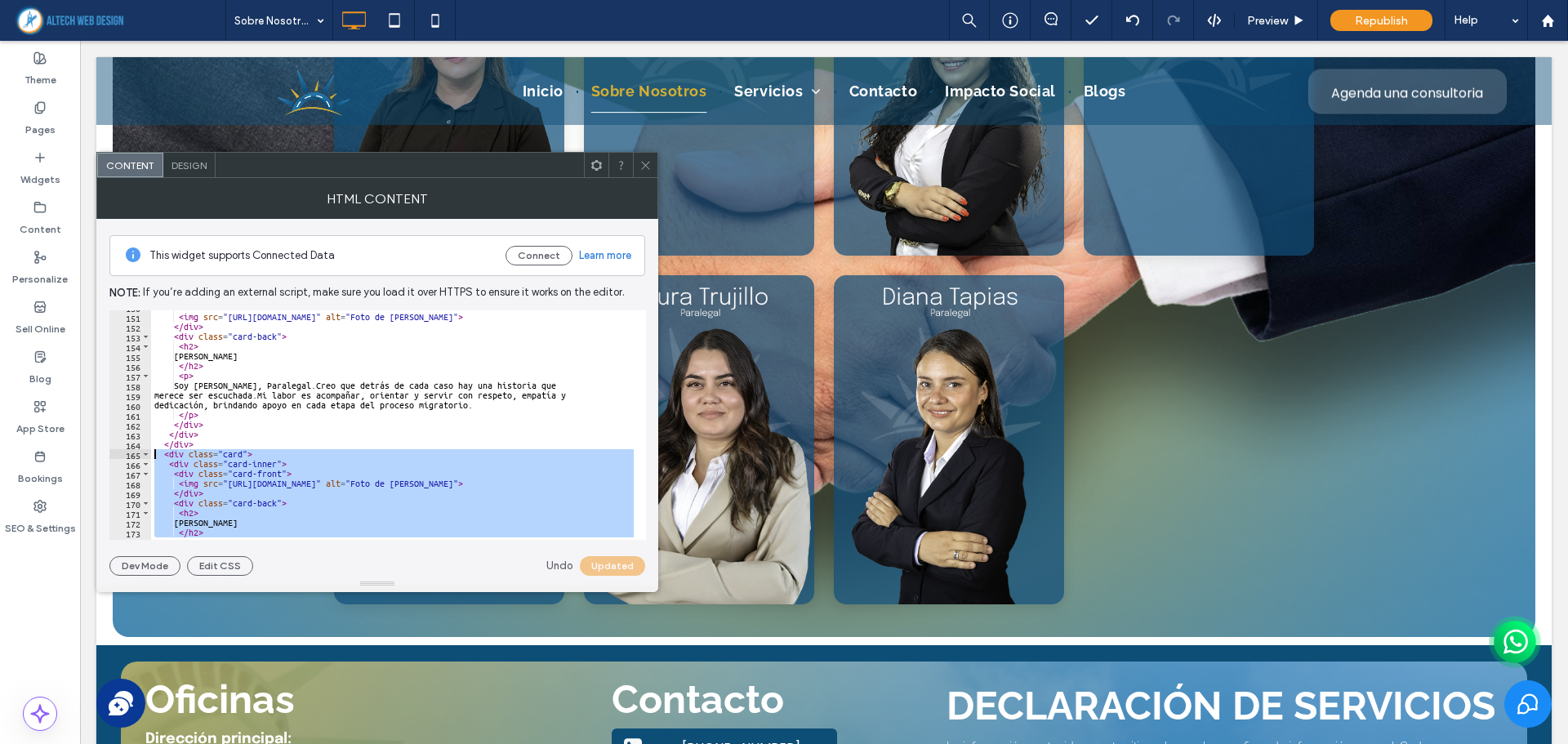
drag, startPoint x: 162, startPoint y: 464, endPoint x: 156, endPoint y: 450, distance: 15.2
click at [156, 450] on div "< div class = "card-front" > < img src = "https://irp.cdn-website.com/8aeaeb13/…" at bounding box center [458, 420] width 614 height 236
type textarea "**********"
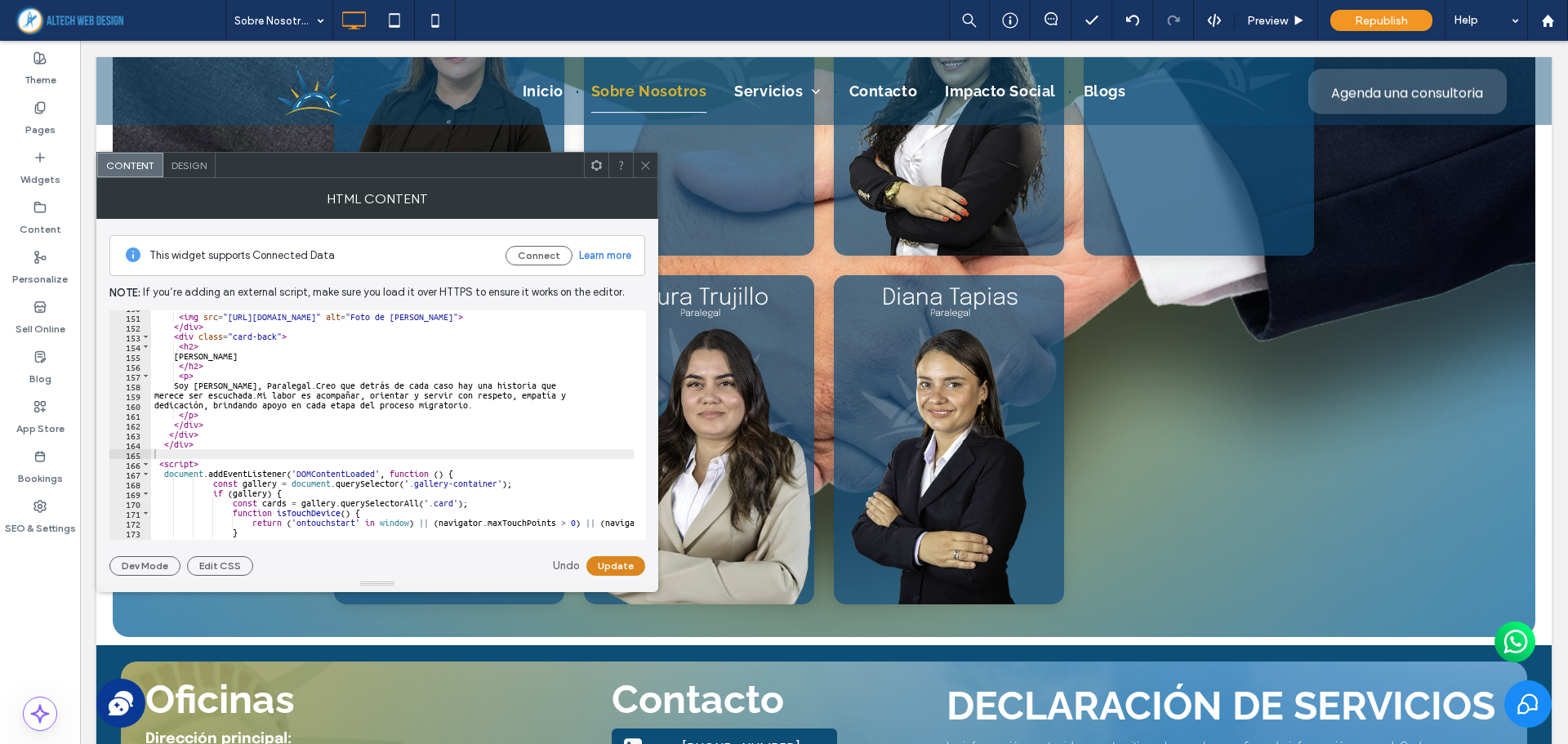
click at [613, 565] on button "Update" at bounding box center [616, 565] width 59 height 20
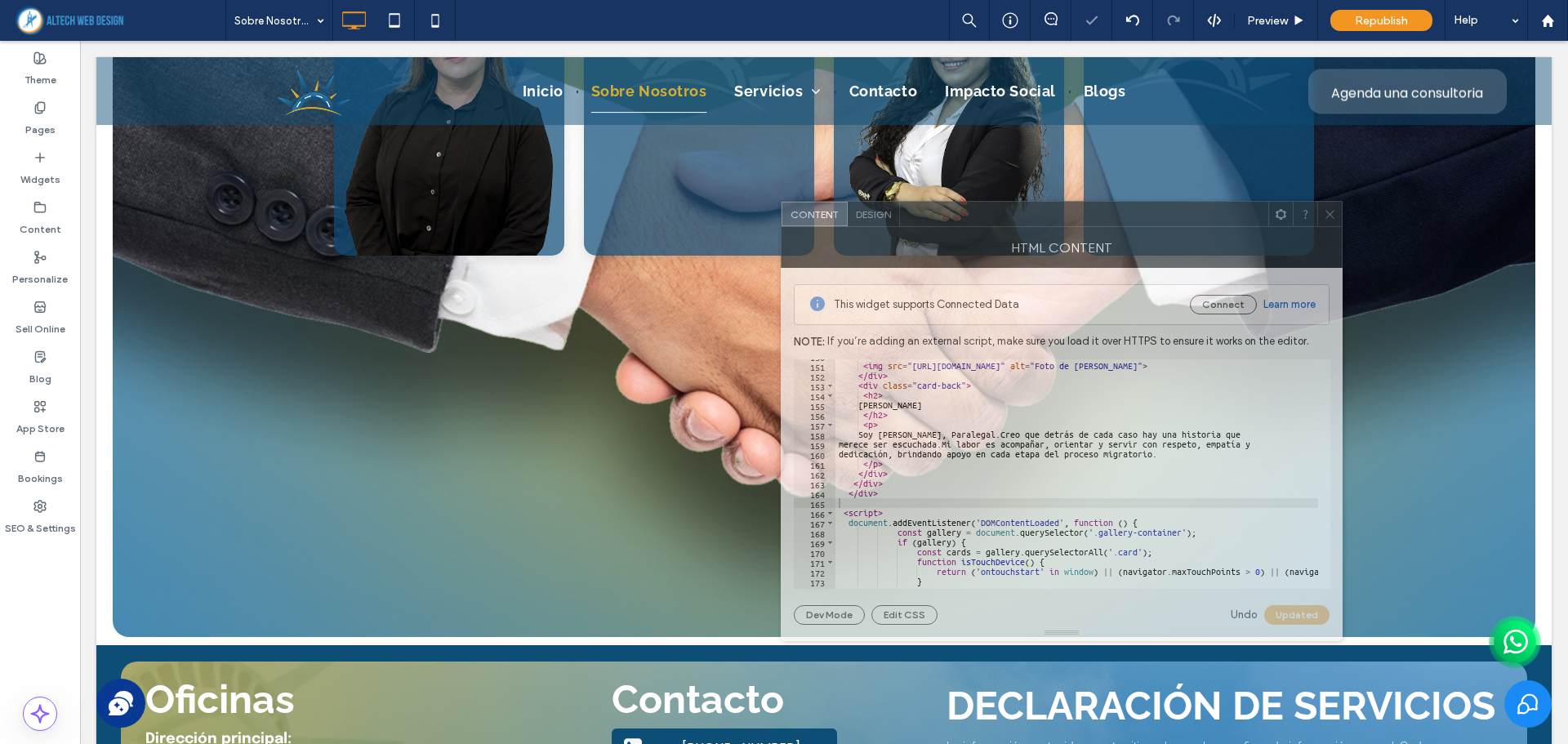
drag, startPoint x: 496, startPoint y: 172, endPoint x: 1043, endPoint y: 239, distance: 551.1
click at [1141, 220] on div at bounding box center [1084, 214] width 369 height 24
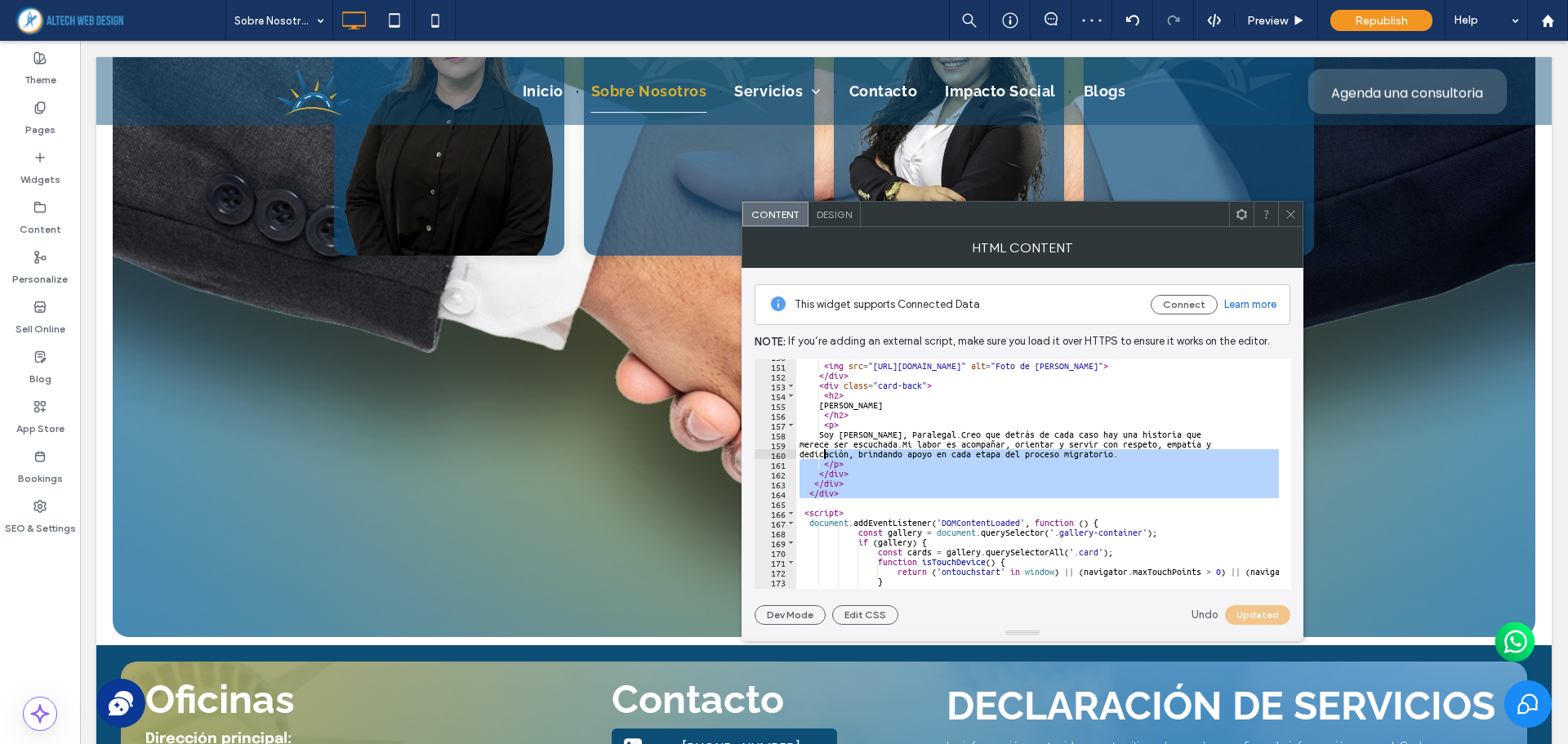
scroll to position [1419, 0]
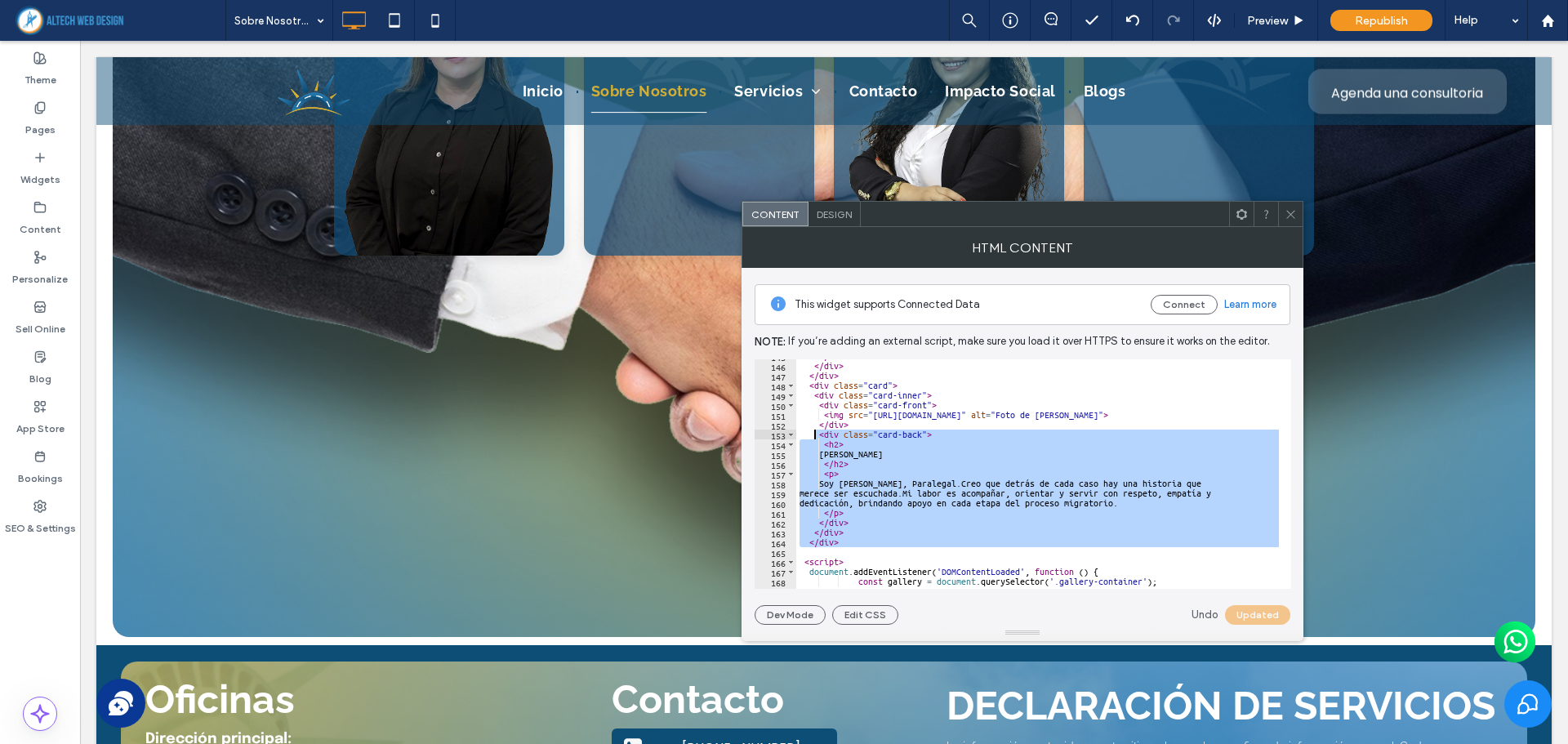
drag, startPoint x: 818, startPoint y: 503, endPoint x: 814, endPoint y: 438, distance: 65.1
click at [814, 438] on div "</ div > </ div > </ div > < div class = "card" > < div class = "card-inner" > …" at bounding box center [1103, 470] width 614 height 236
type textarea "**********"
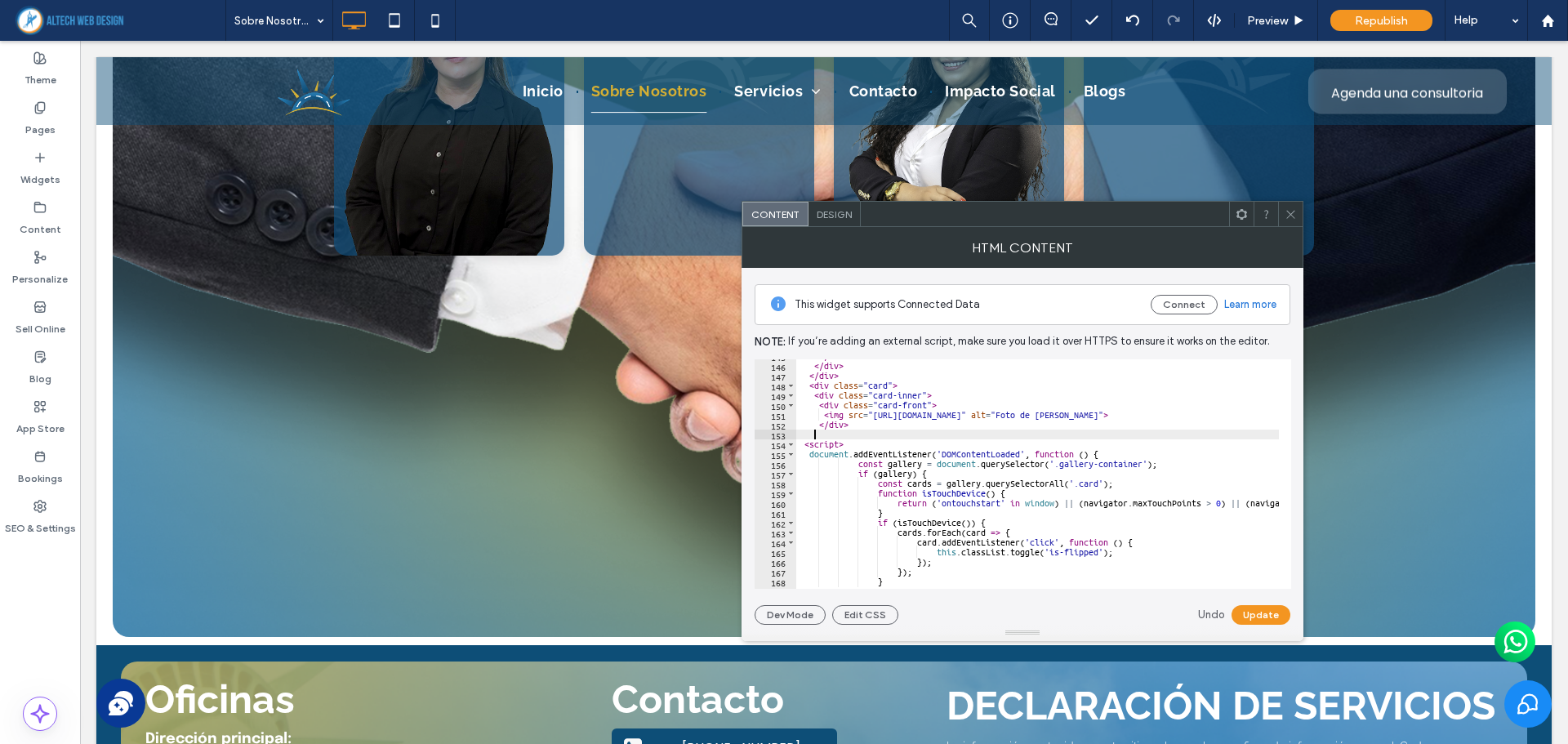
click at [1260, 617] on button "Update" at bounding box center [1261, 615] width 59 height 20
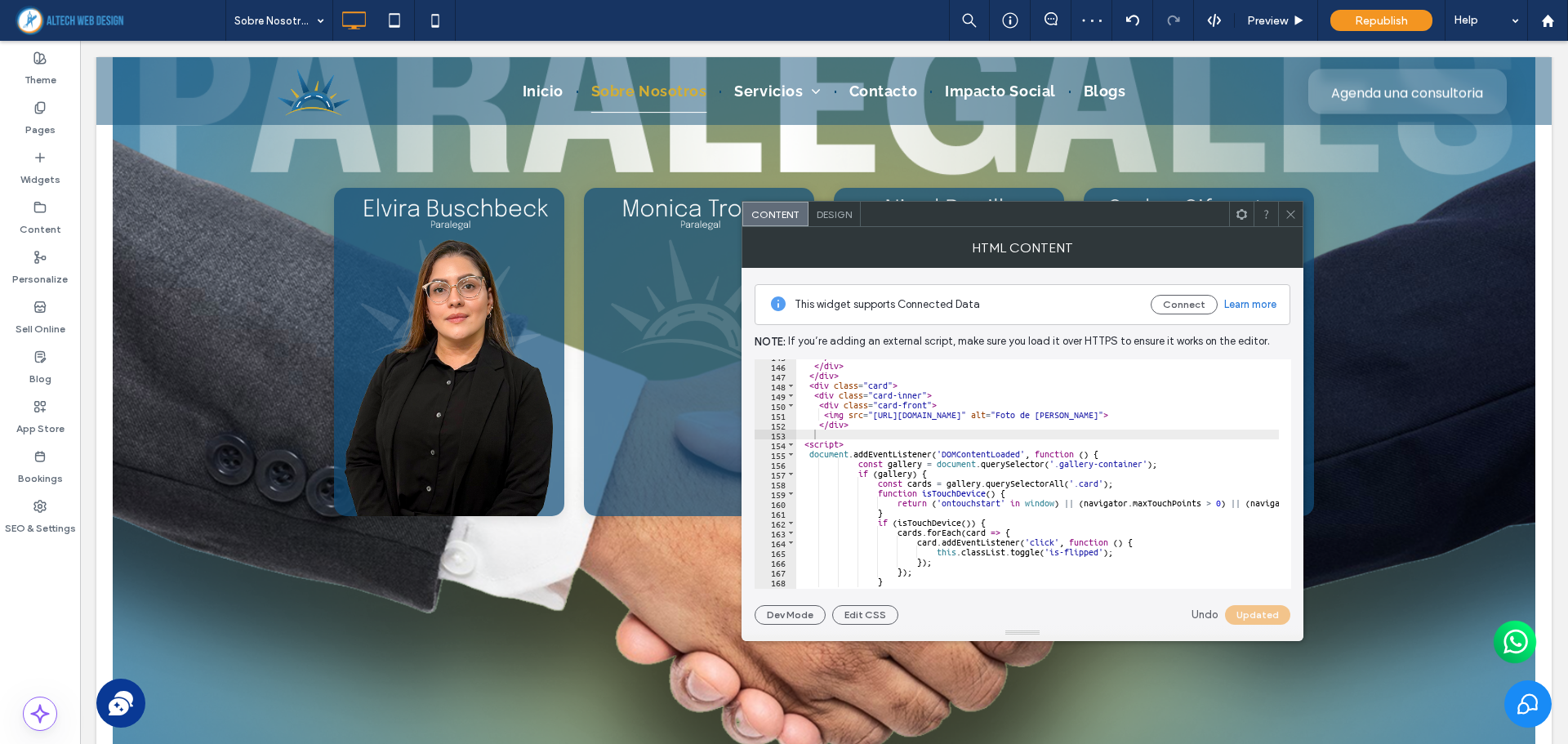
scroll to position [5771, 0]
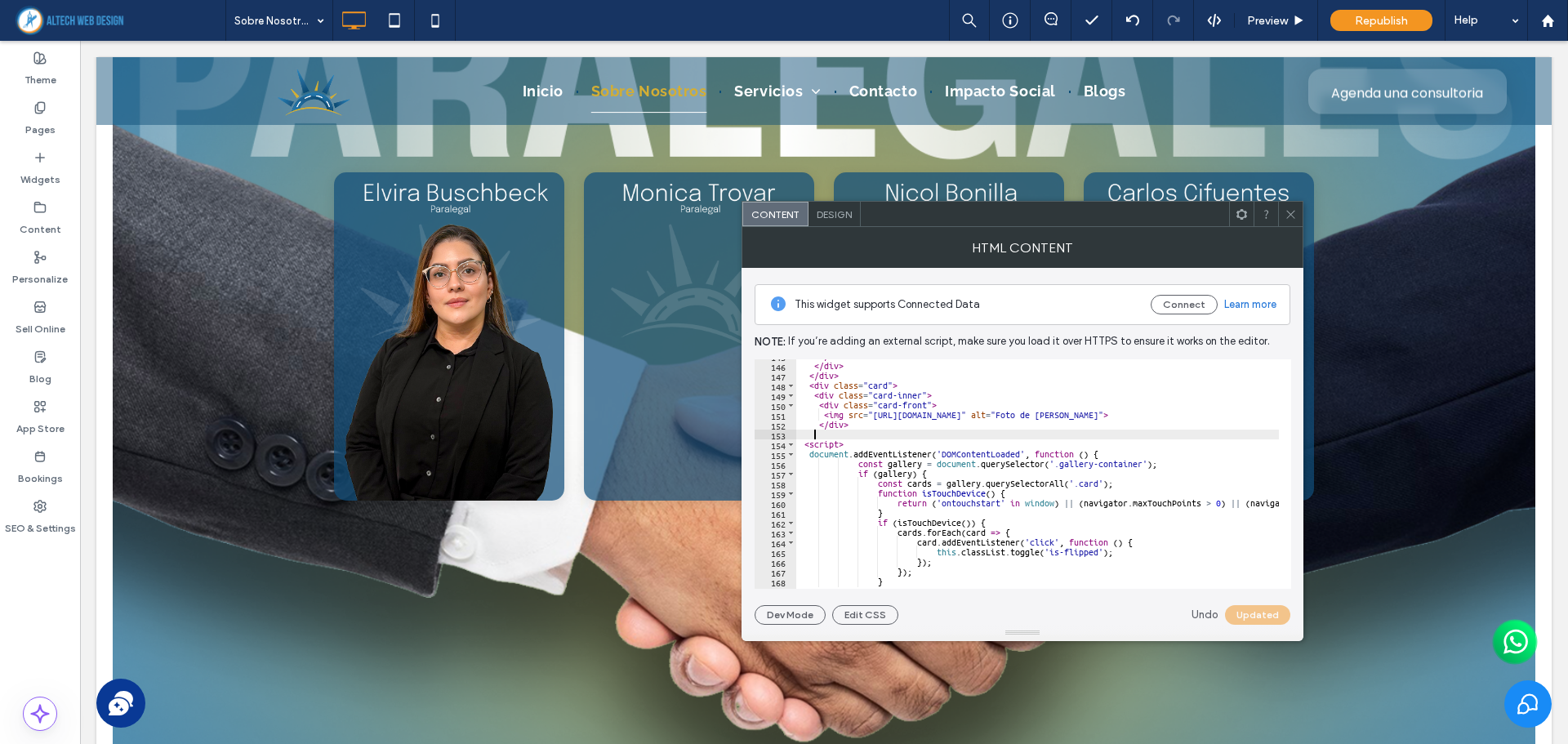
click at [920, 431] on div "</ div > </ div > </ div > < div class = "card" > < div class = "card-inner" > …" at bounding box center [1103, 470] width 614 height 236
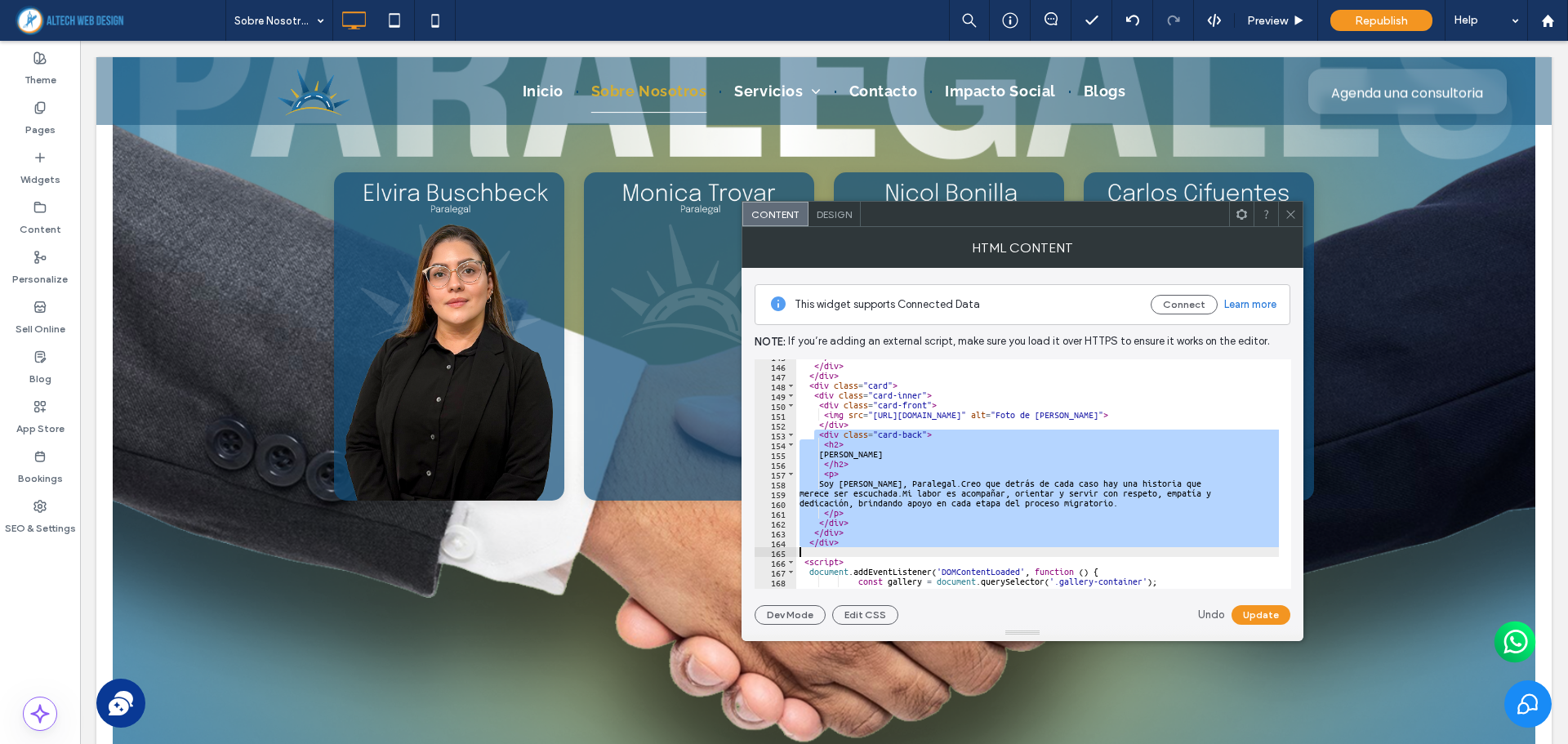
click at [903, 481] on div "</ div > </ div > </ div > < div class = "card" > < div class = "card-inner" > …" at bounding box center [1037, 474] width 483 height 230
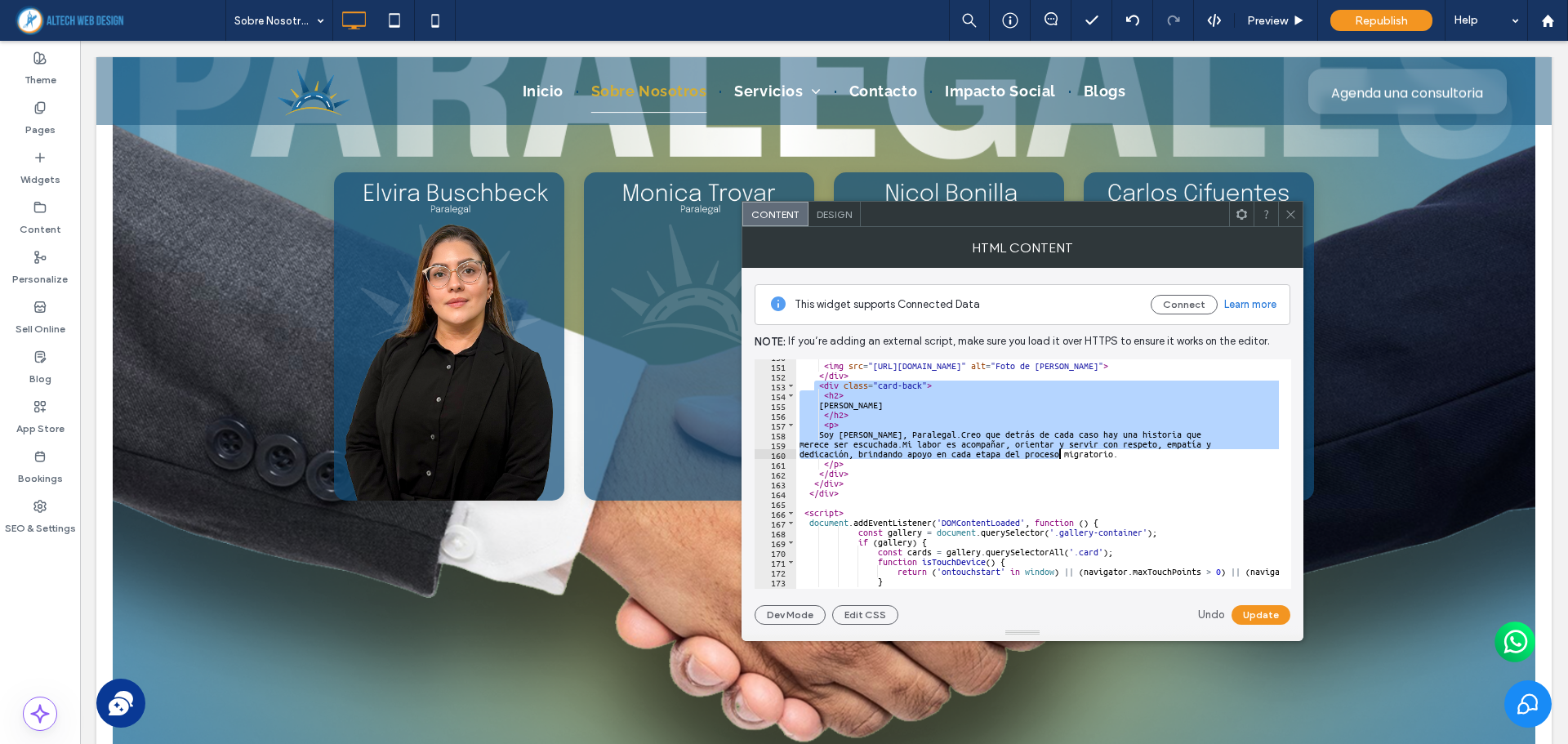
scroll to position [1467, 0]
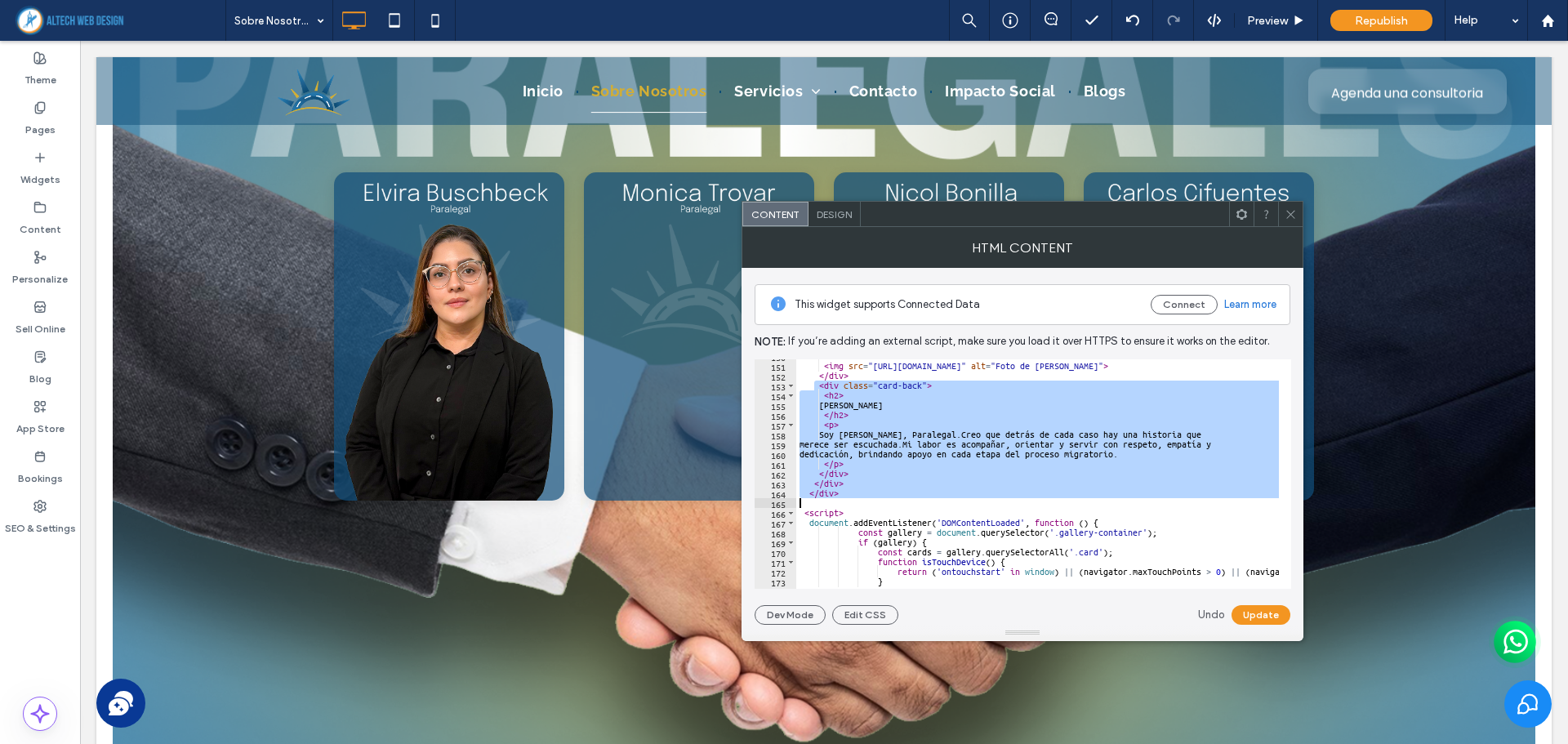
drag, startPoint x: 814, startPoint y: 436, endPoint x: 1046, endPoint y: 498, distance: 240.1
click at [1046, 498] on div "< div class = "card-front" > < img src = "https://irp.cdn-website.com/8aeaeb13/…" at bounding box center [1103, 470] width 614 height 236
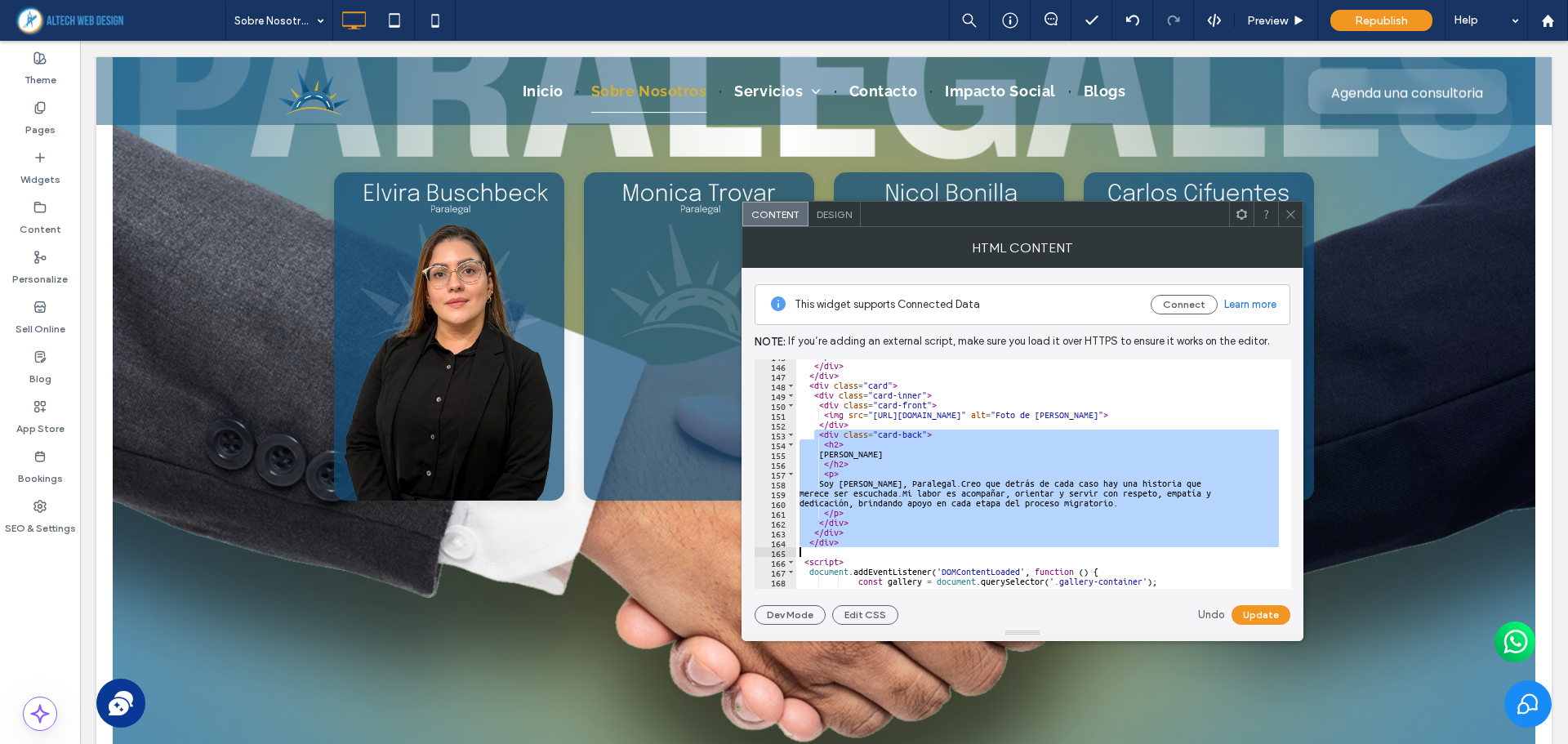
click at [804, 390] on div "</ div > </ div > </ div > < div class = "card" > < div class = "card-inner" > …" at bounding box center [1103, 470] width 614 height 236
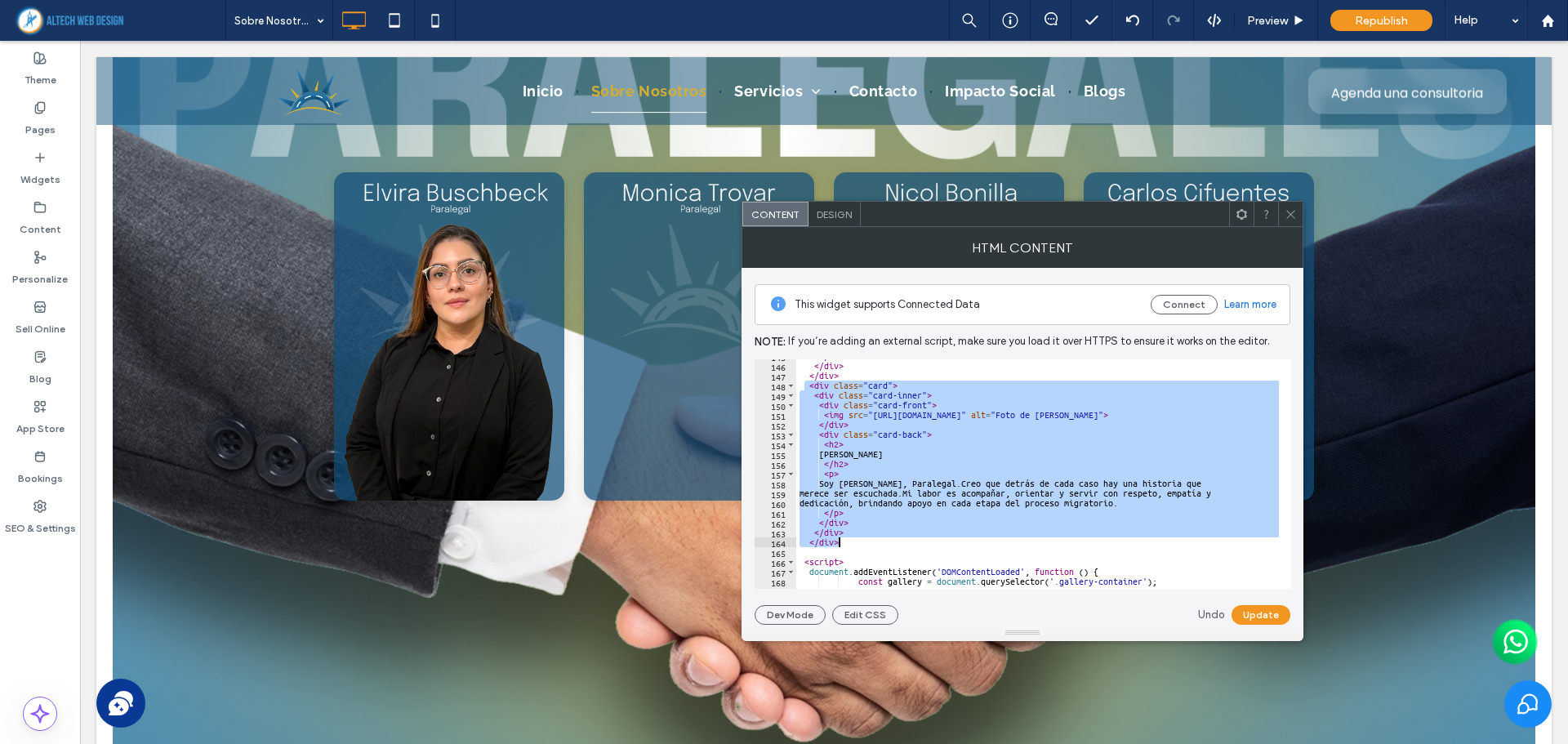
drag, startPoint x: 804, startPoint y: 385, endPoint x: 863, endPoint y: 540, distance: 165.8
click at [863, 540] on div "</ div > </ div > </ div > < div class = "card" > < div class = "card-inner" > …" at bounding box center [1103, 470] width 614 height 236
type textarea "****** ********"
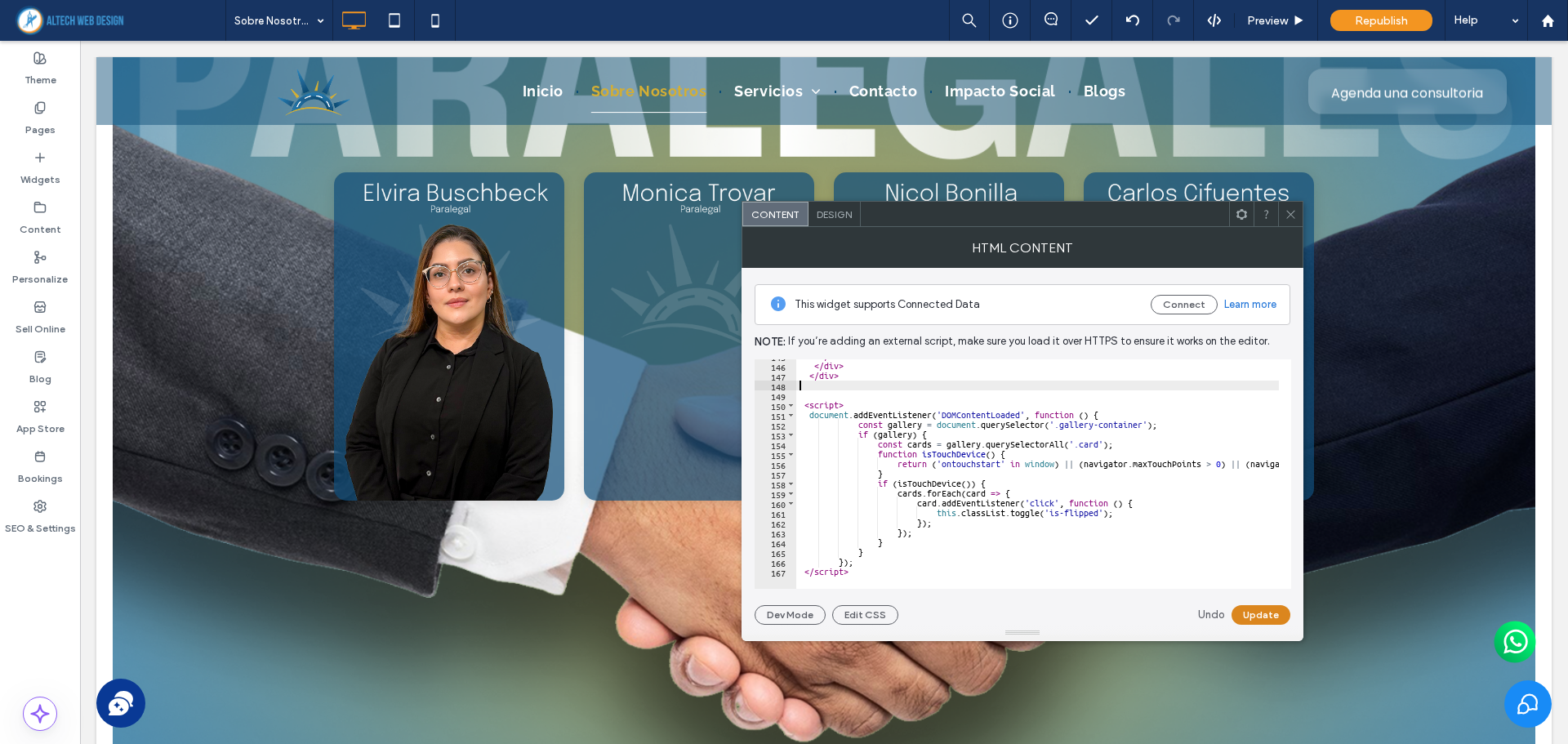
type textarea "******"
click at [1247, 621] on button "Update" at bounding box center [1261, 615] width 59 height 20
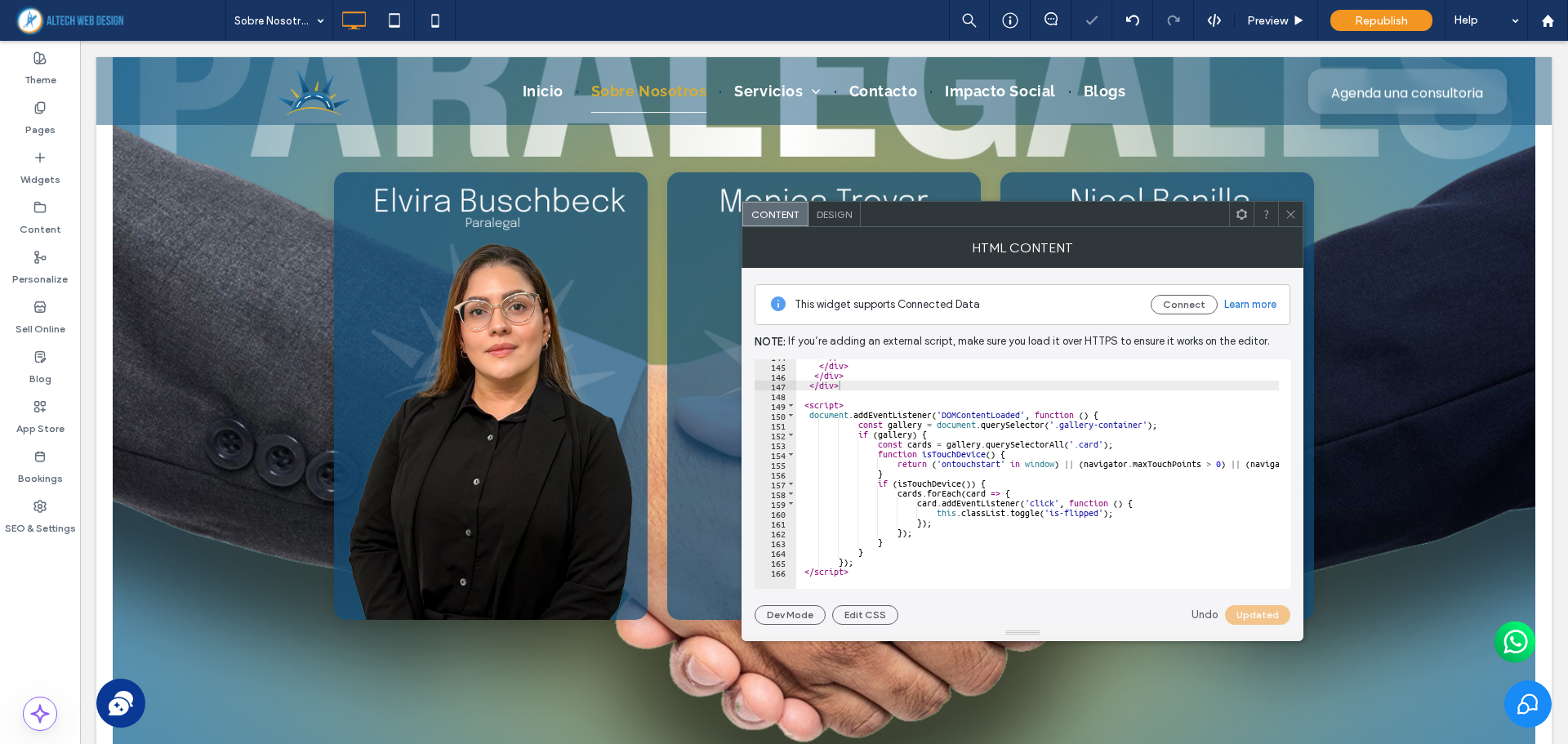
click at [1292, 206] on span at bounding box center [1291, 214] width 12 height 24
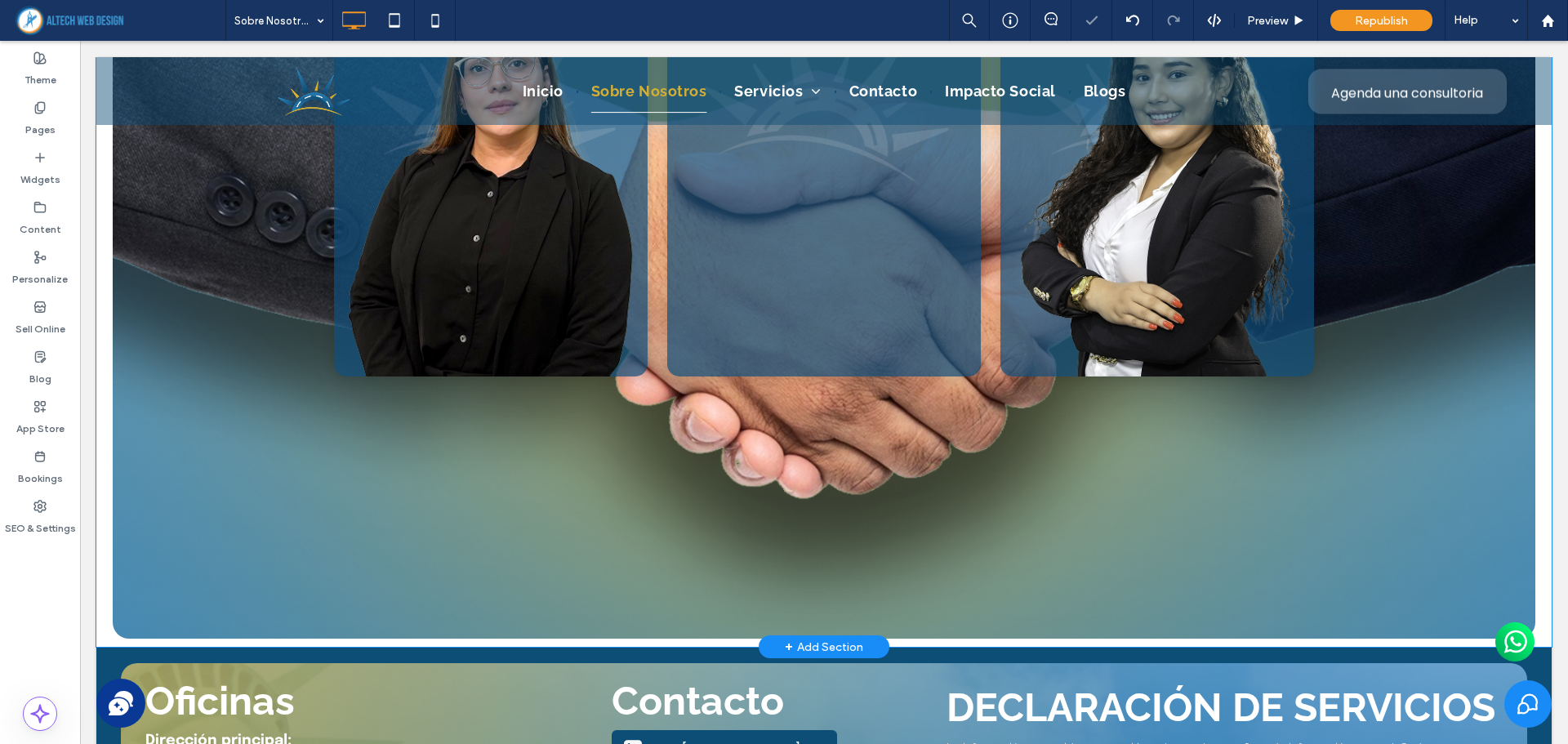
scroll to position [6016, 0]
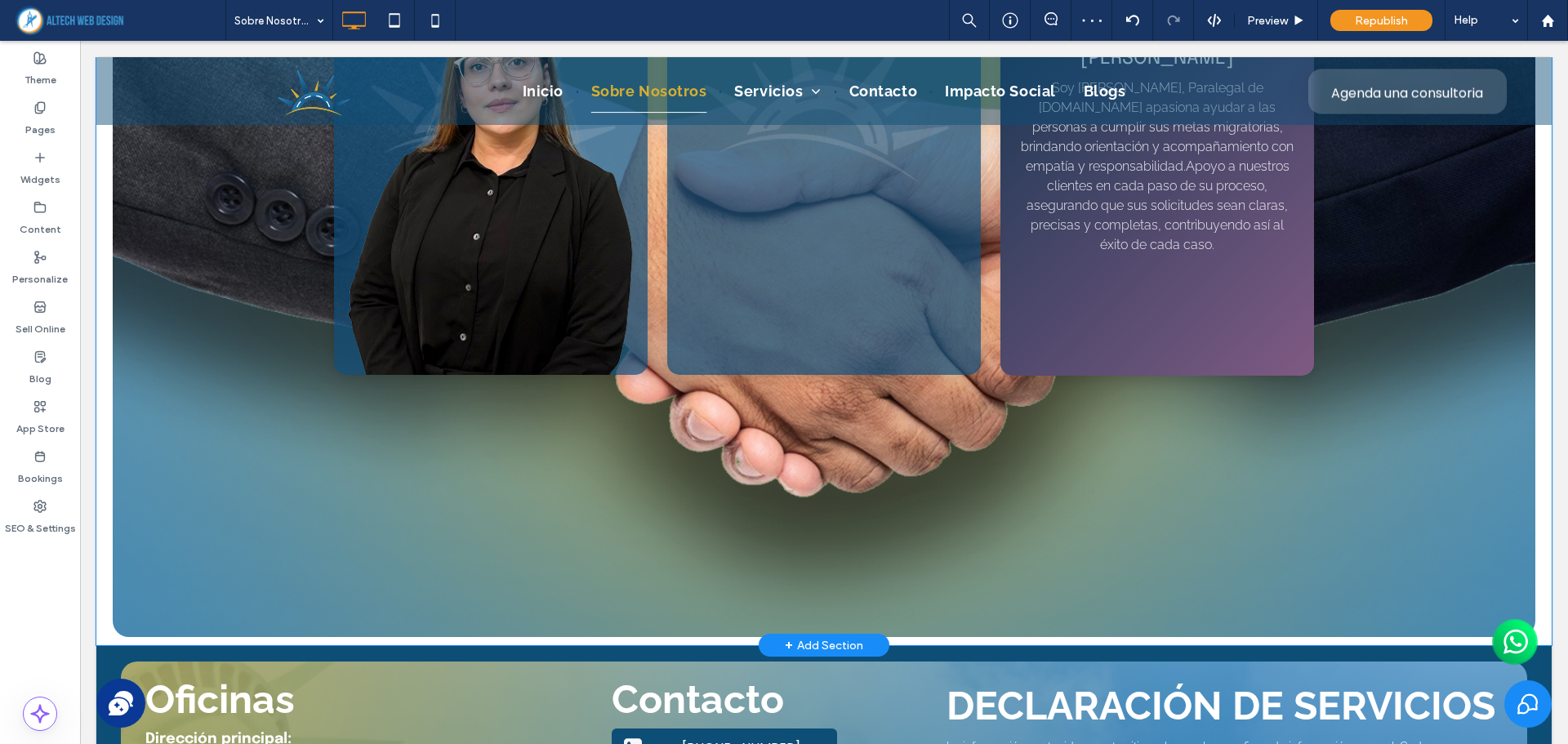
click at [1263, 340] on div "Nicol Bonilla Soy Nicol Bonilla, Paralegal de Formas.Me apasiona ayudar a las p…" at bounding box center [1156, 151] width 313 height 448
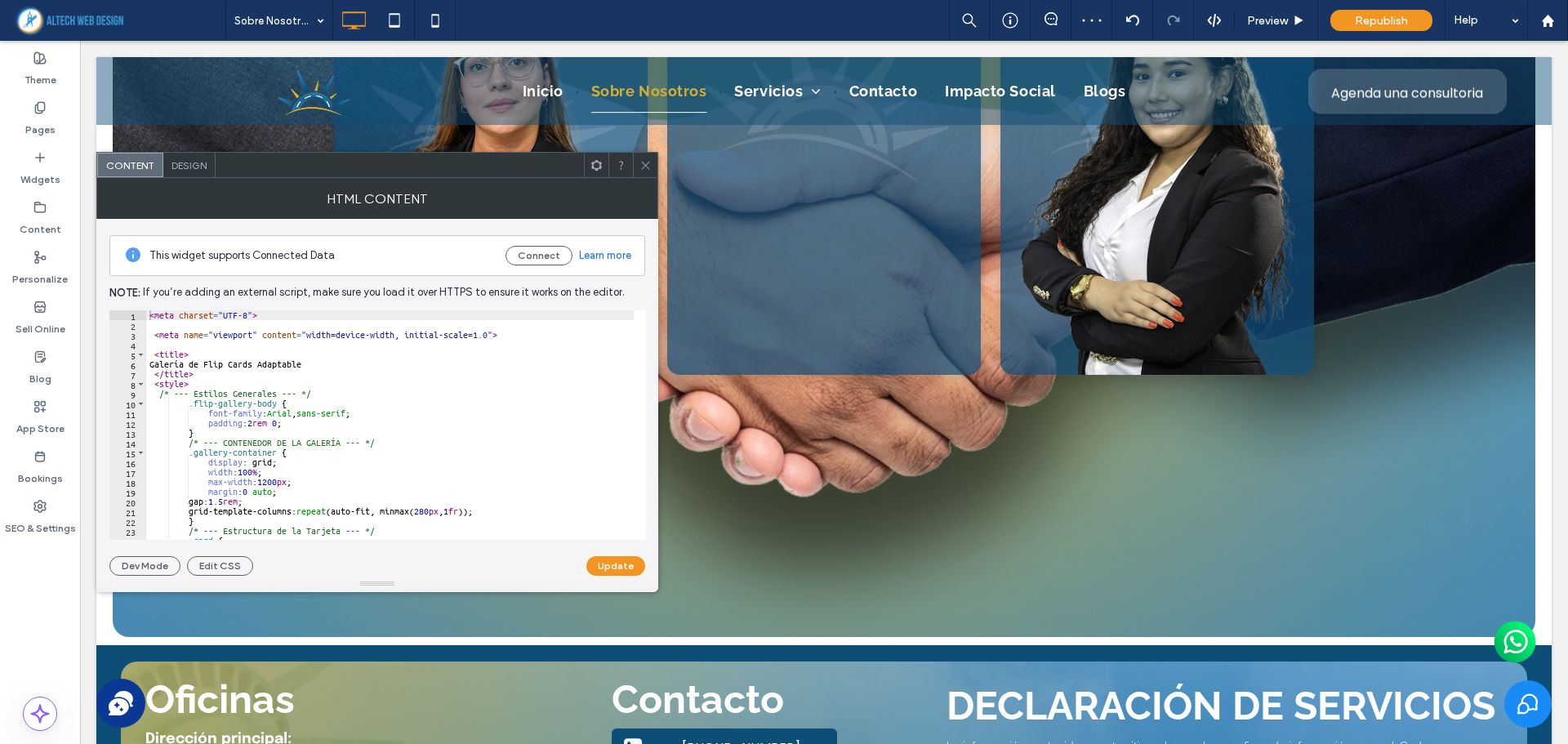
click at [648, 161] on icon at bounding box center [645, 165] width 12 height 12
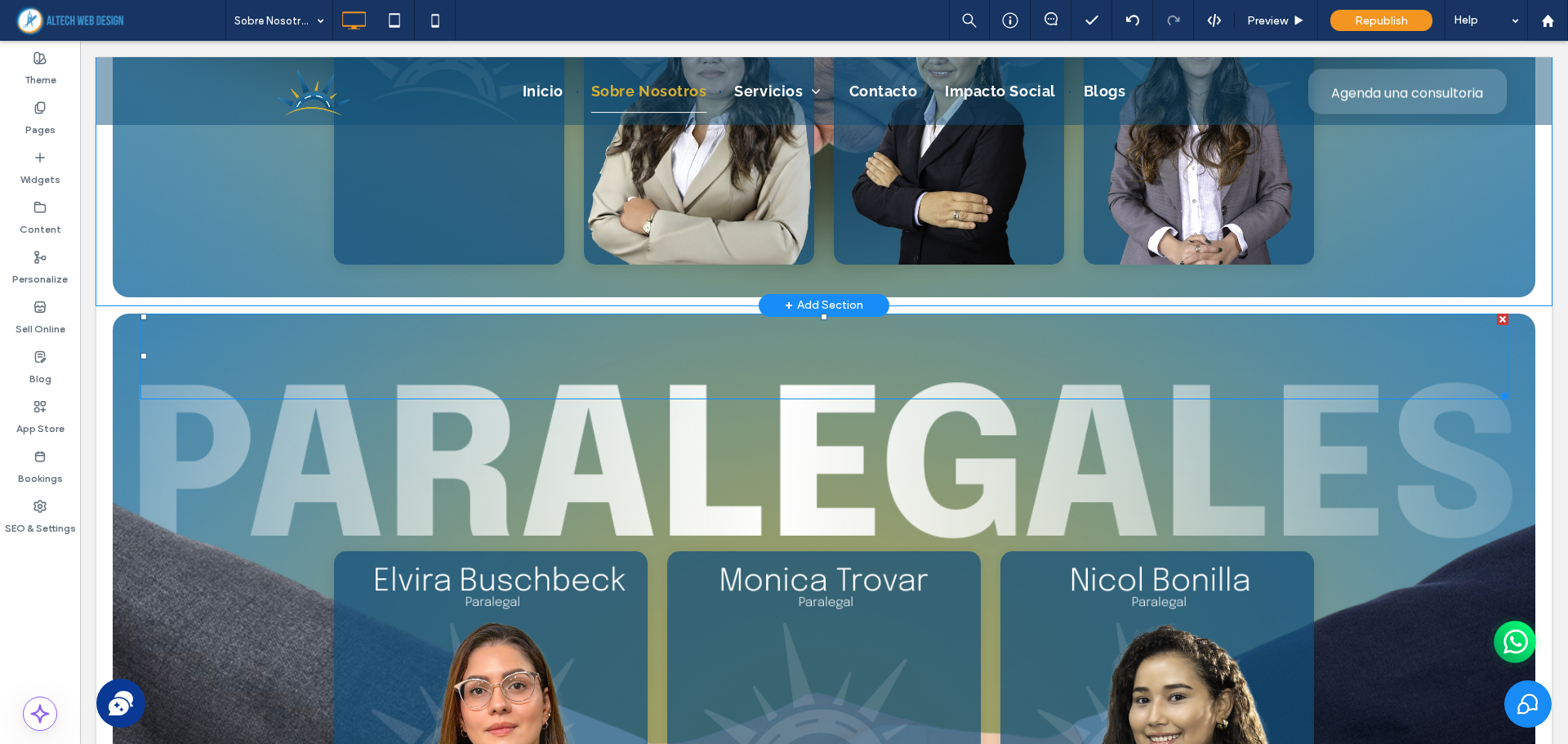
scroll to position [5362, 0]
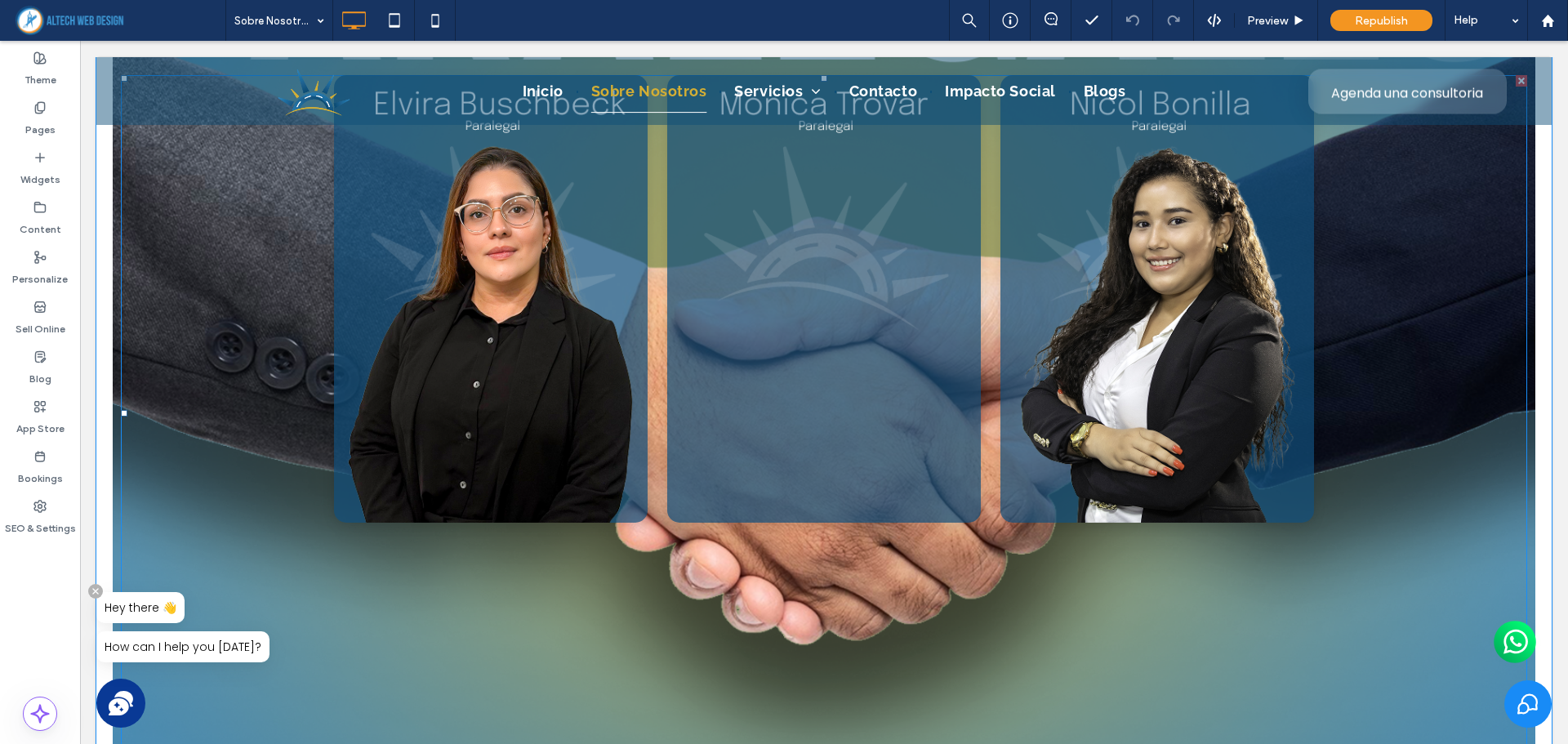
scroll to position [6040, 0]
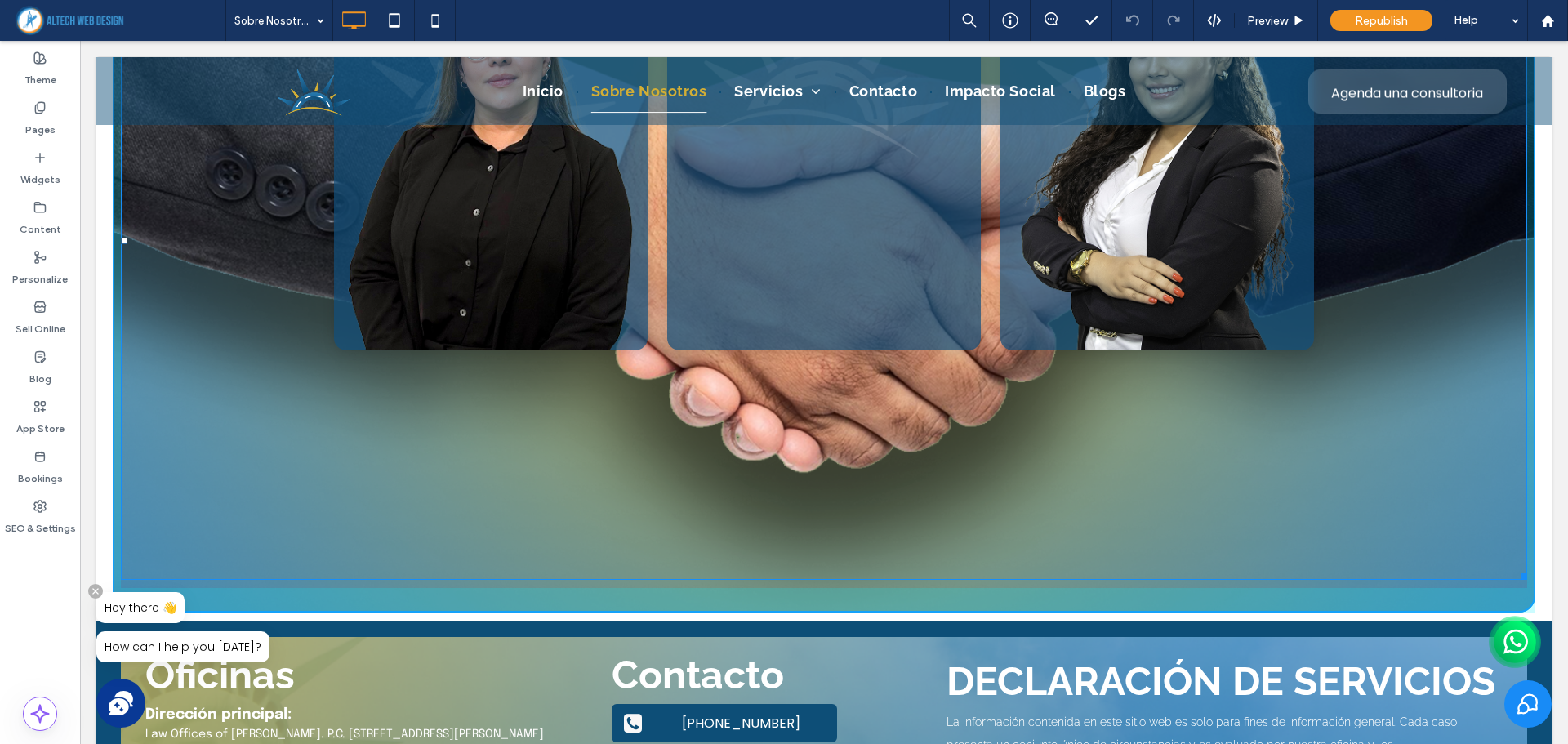
drag, startPoint x: 1508, startPoint y: 575, endPoint x: 1530, endPoint y: 365, distance: 211.1
click at [1530, 365] on div "Click To Paste Galería de Flip Cards Adaptable [PERSON_NAME] [PERSON_NAME], Asi…" at bounding box center [824, 139] width 1455 height 964
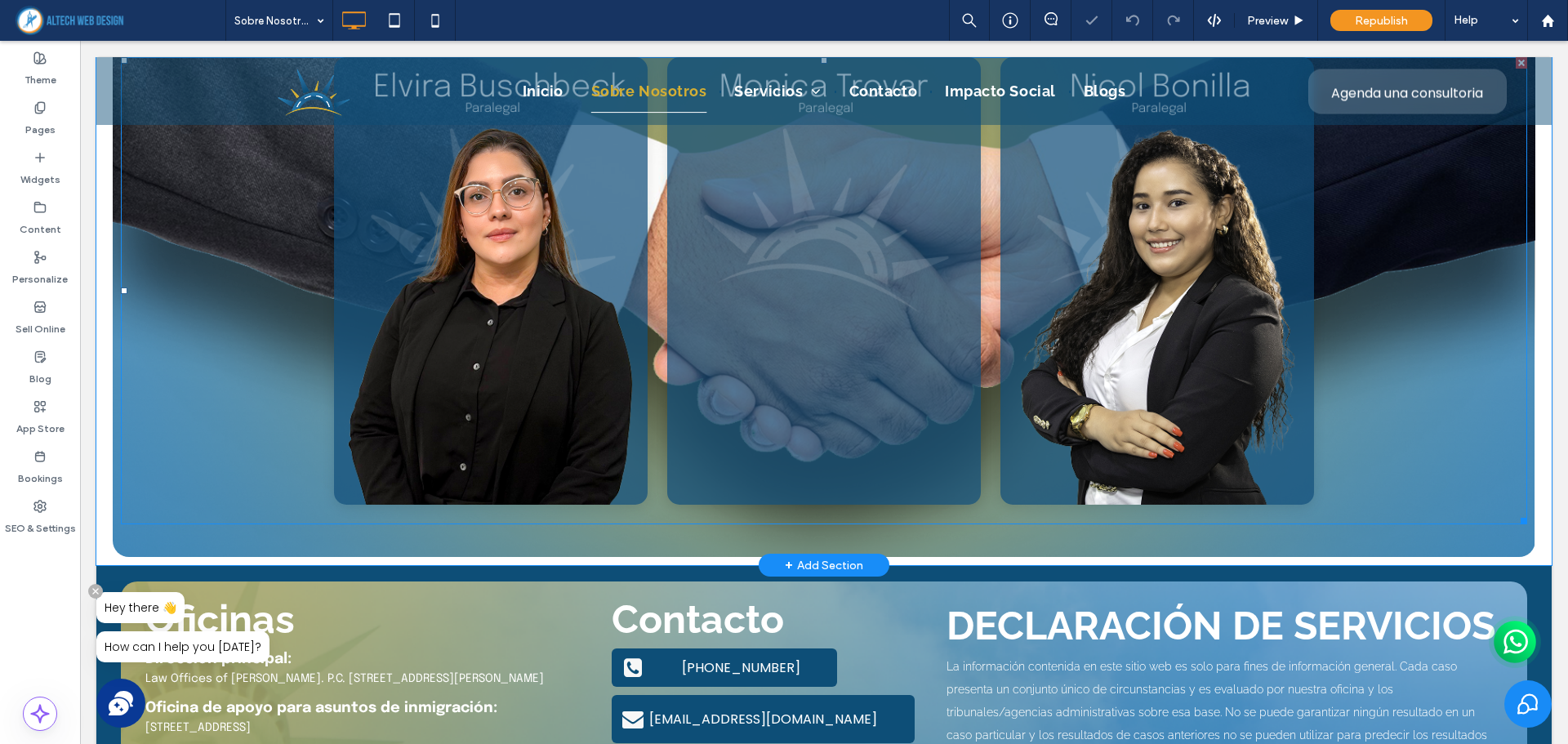
scroll to position [5627, 0]
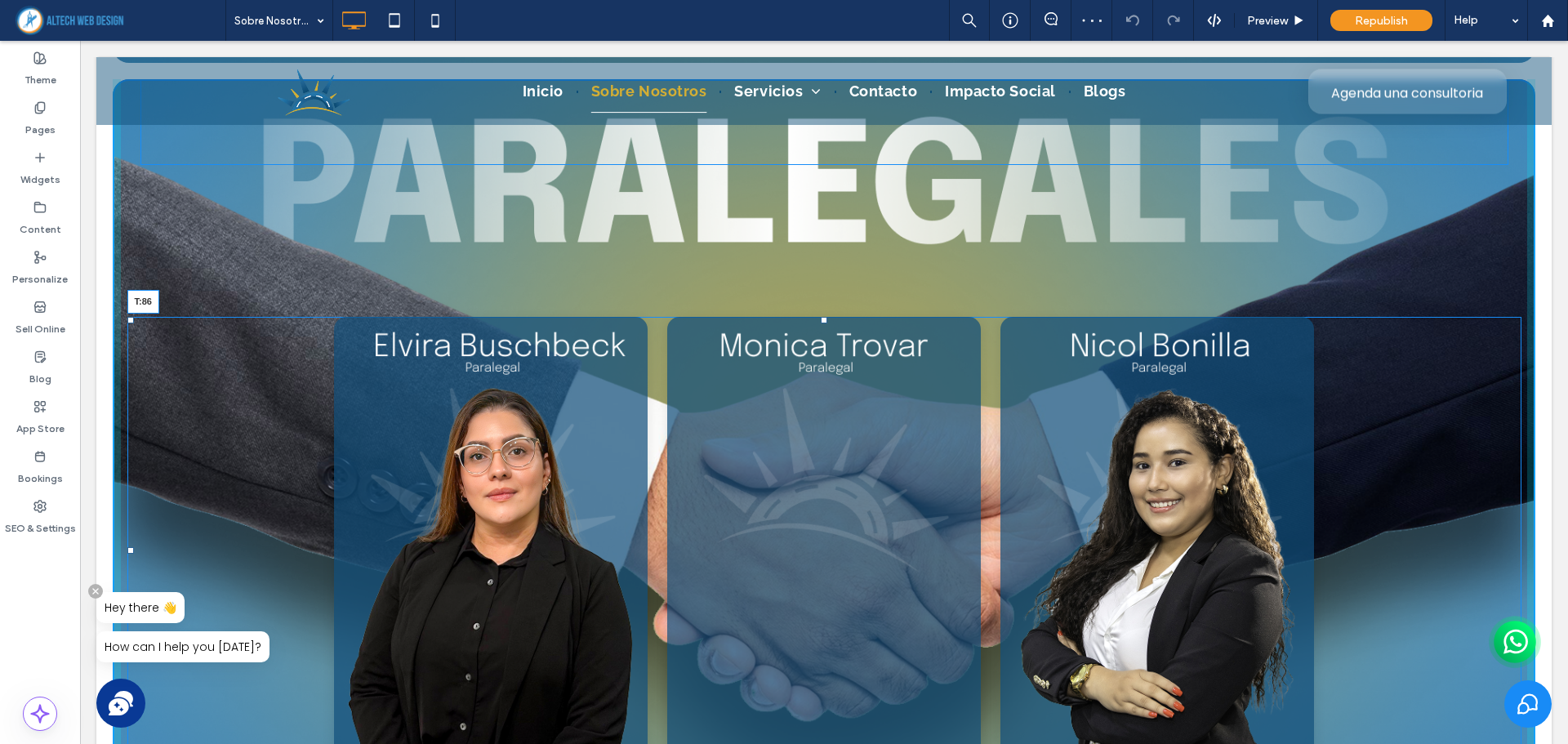
drag, startPoint x: 817, startPoint y: 319, endPoint x: 834, endPoint y: 231, distance: 89.6
click at [834, 317] on div "Galería de Flip Cards Adaptable [PERSON_NAME] [PERSON_NAME], Asistente Legal e …" at bounding box center [825, 551] width 1394 height 468
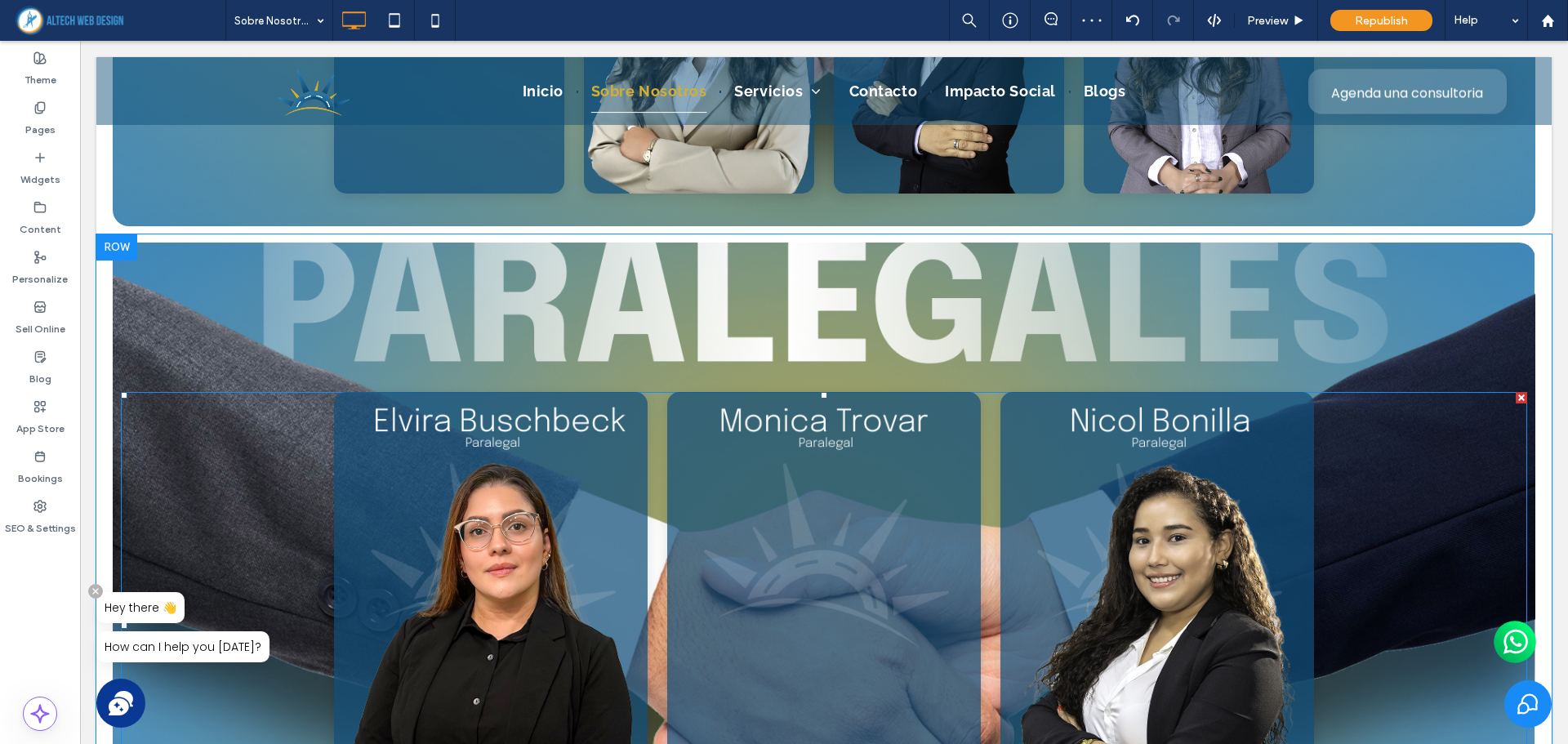
scroll to position [5790, 0]
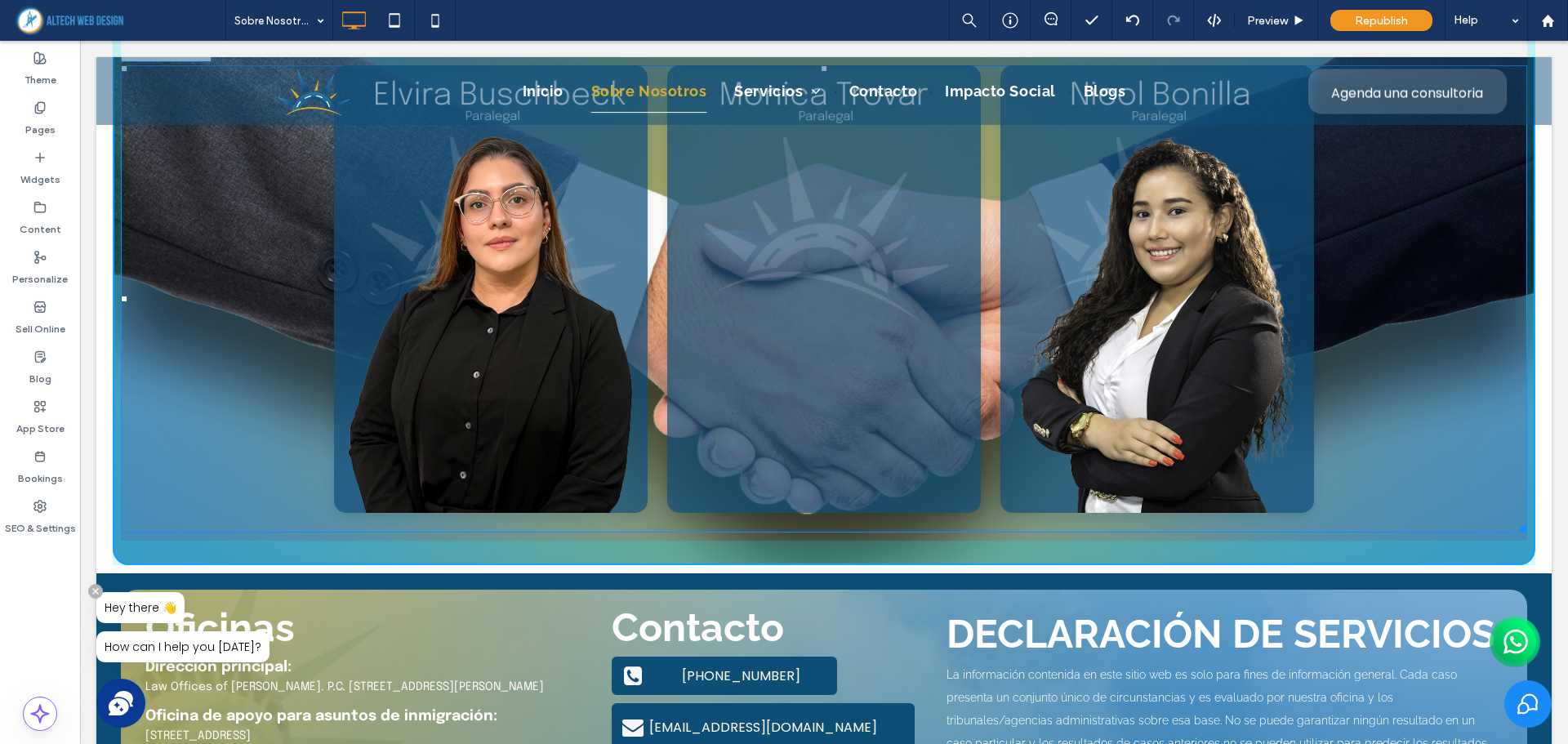
drag, startPoint x: 1505, startPoint y: 526, endPoint x: 1500, endPoint y: 621, distance: 95.1
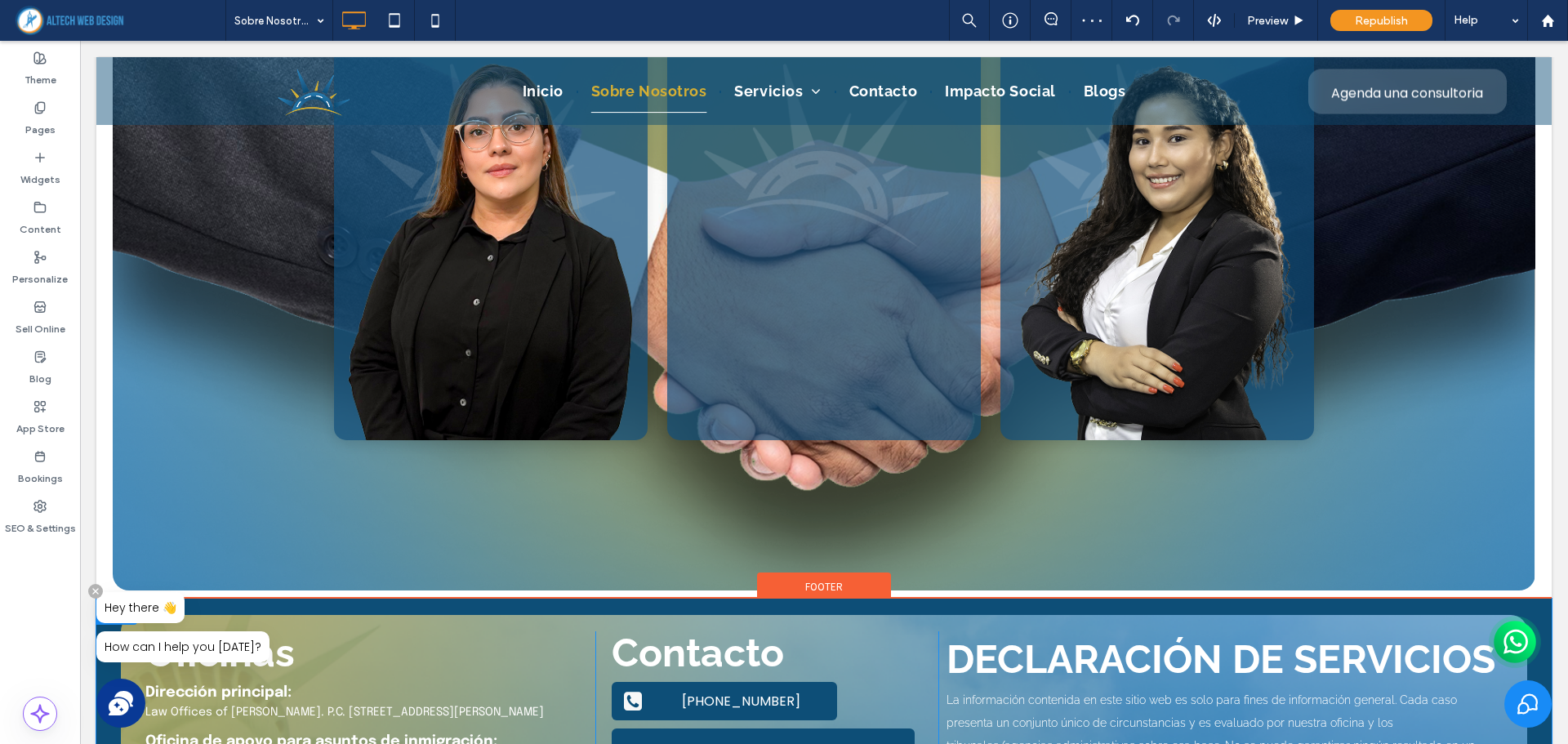
scroll to position [5953, 0]
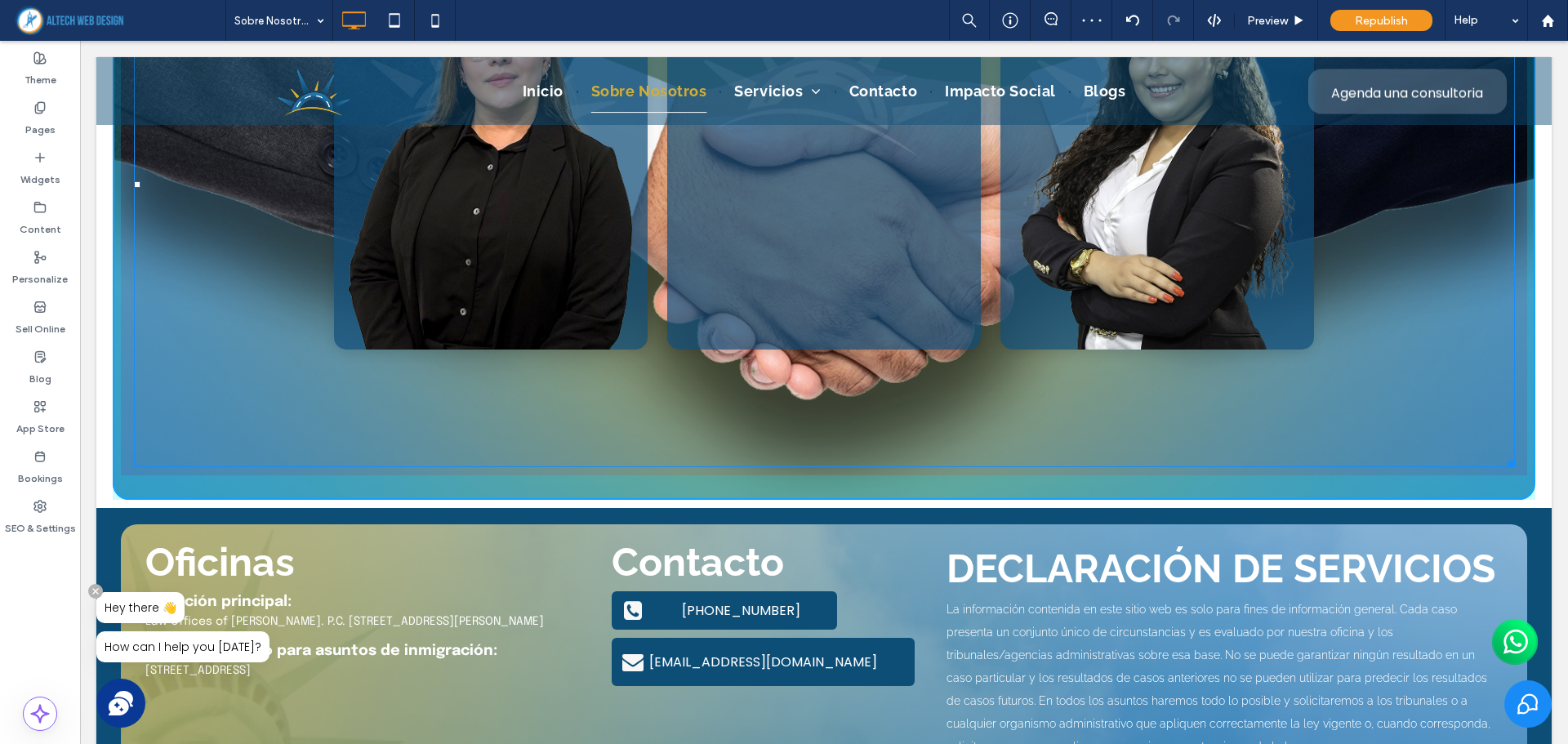
drag, startPoint x: 1502, startPoint y: 460, endPoint x: 1506, endPoint y: 410, distance: 50.2
click at [1506, 455] on div at bounding box center [1508, 461] width 12 height 12
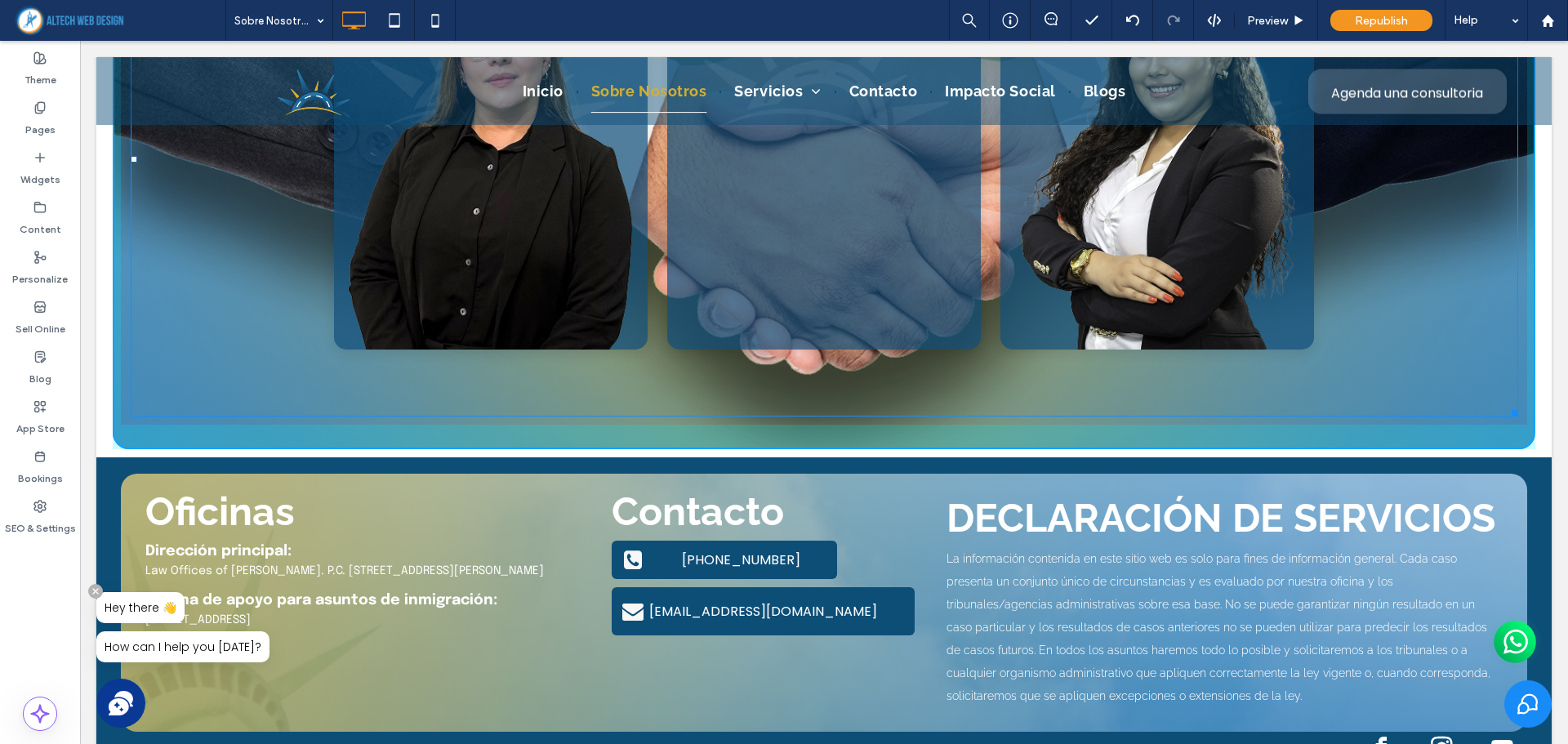
drag, startPoint x: 1505, startPoint y: 408, endPoint x: 1505, endPoint y: 398, distance: 10.0
click at [1506, 404] on div at bounding box center [1512, 410] width 12 height 12
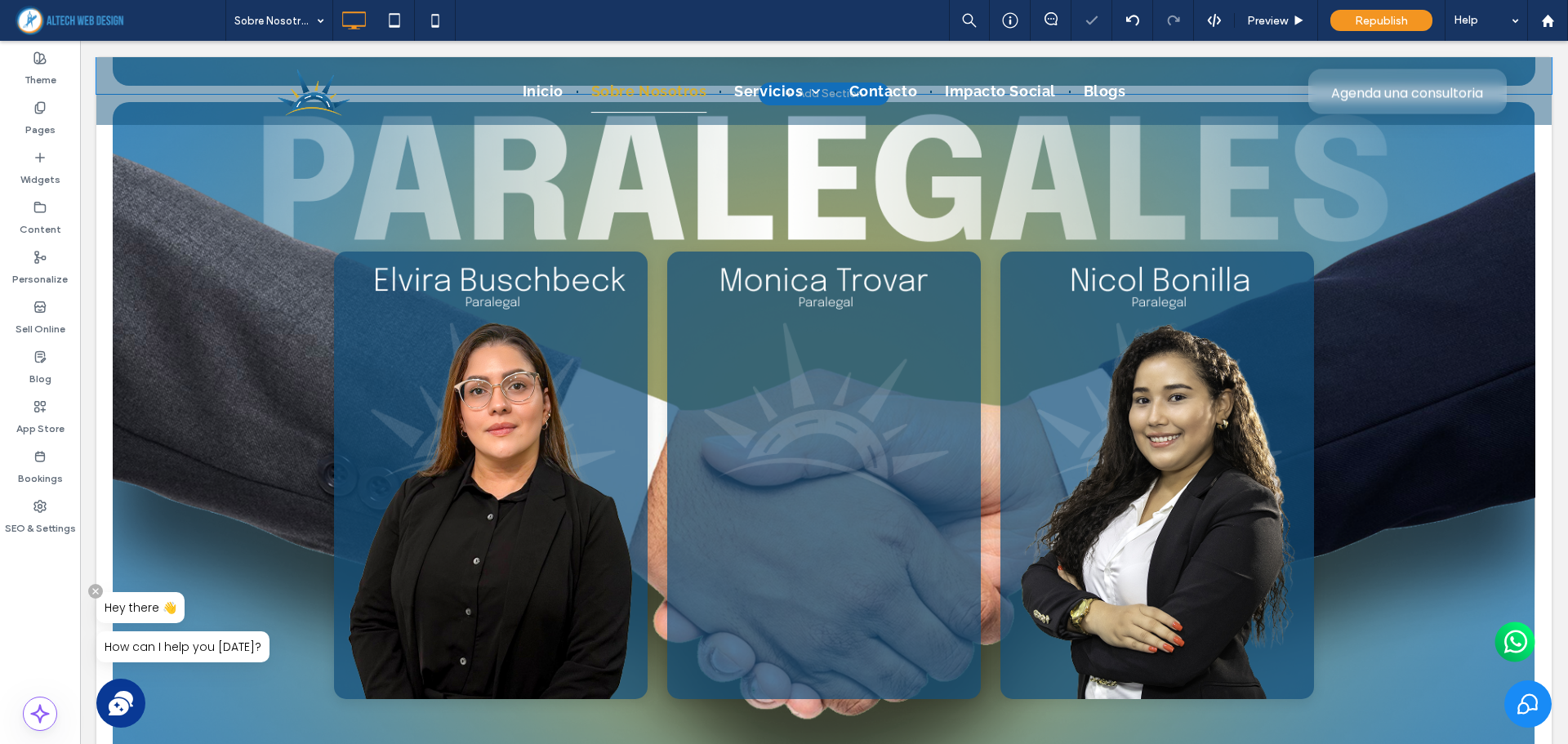
scroll to position [5463, 0]
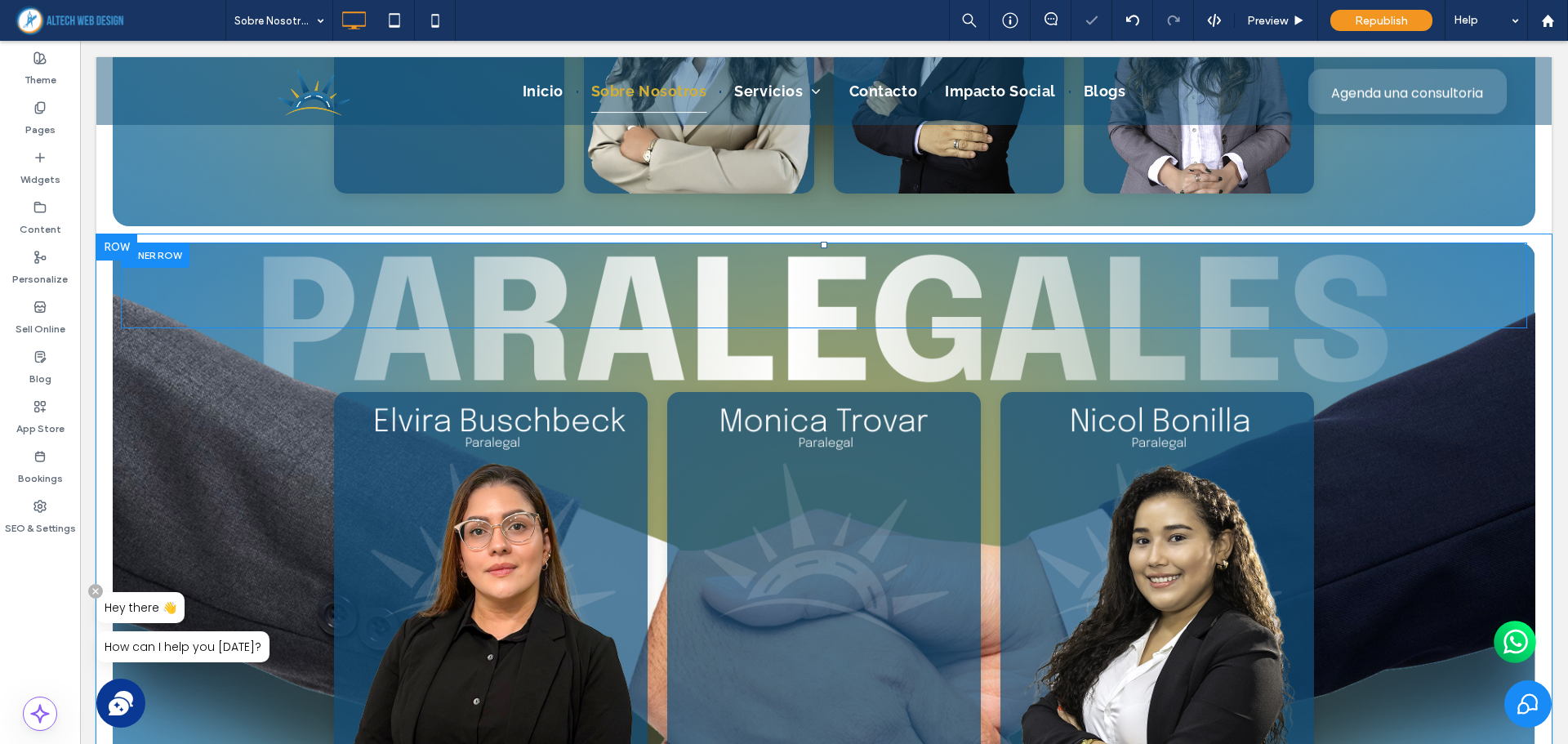
click at [142, 255] on div at bounding box center [155, 255] width 68 height 25
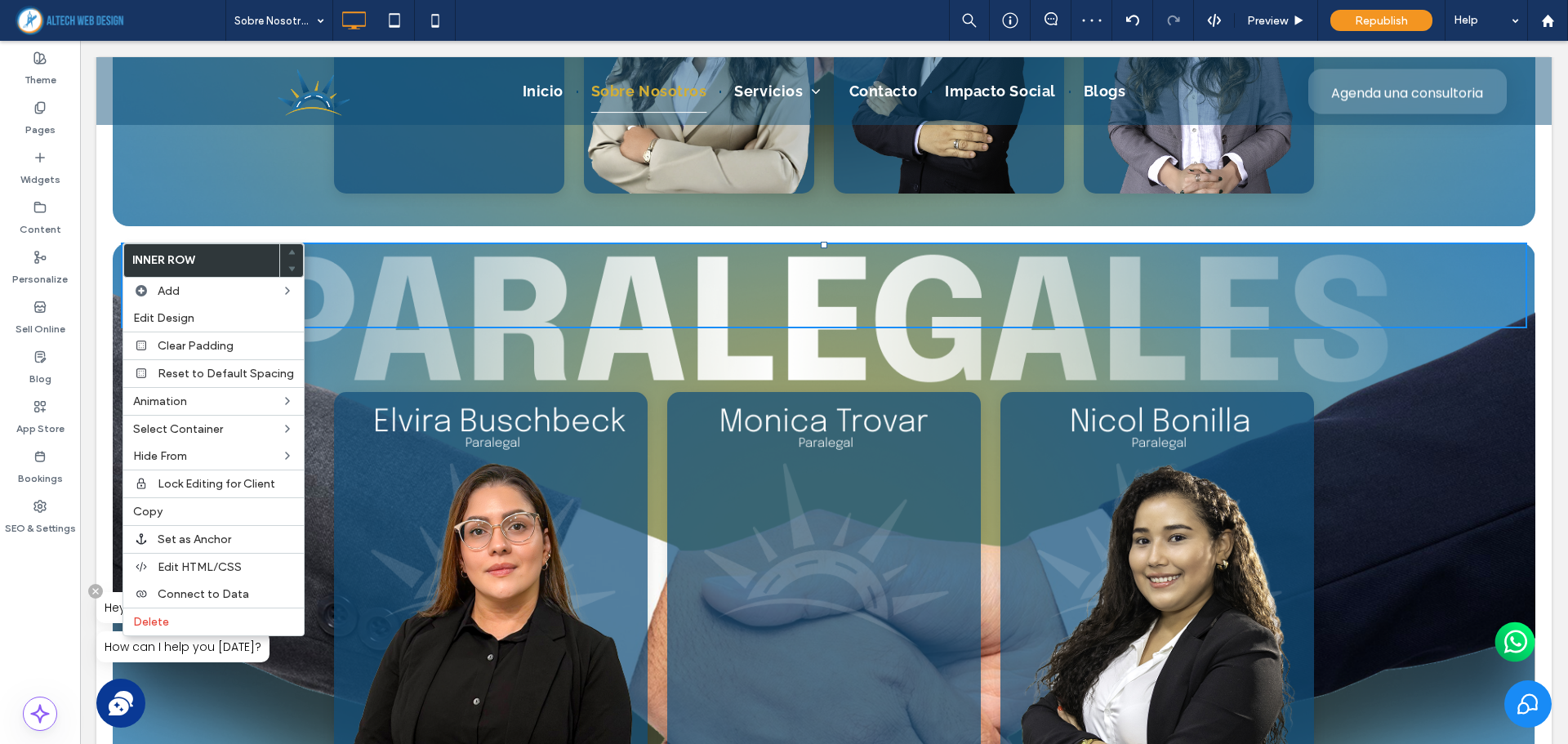
click at [115, 279] on div "Click To Paste Galería de Flip Cards Adaptable [PERSON_NAME] [PERSON_NAME], Asi…" at bounding box center [824, 586] width 1422 height 687
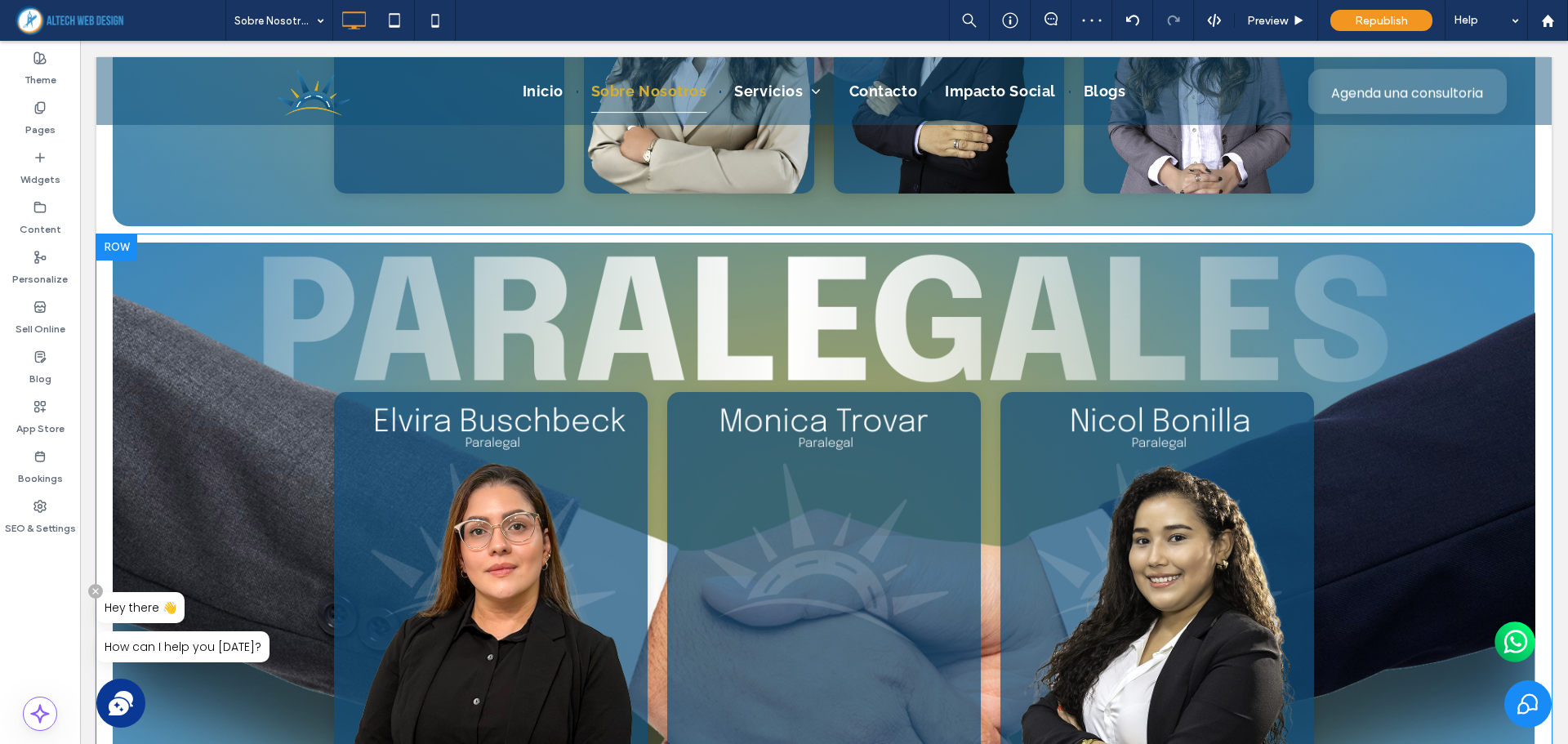
click at [115, 279] on div "Click To Paste Galería de Flip Cards Adaptable [PERSON_NAME] [PERSON_NAME], Asi…" at bounding box center [824, 586] width 1422 height 687
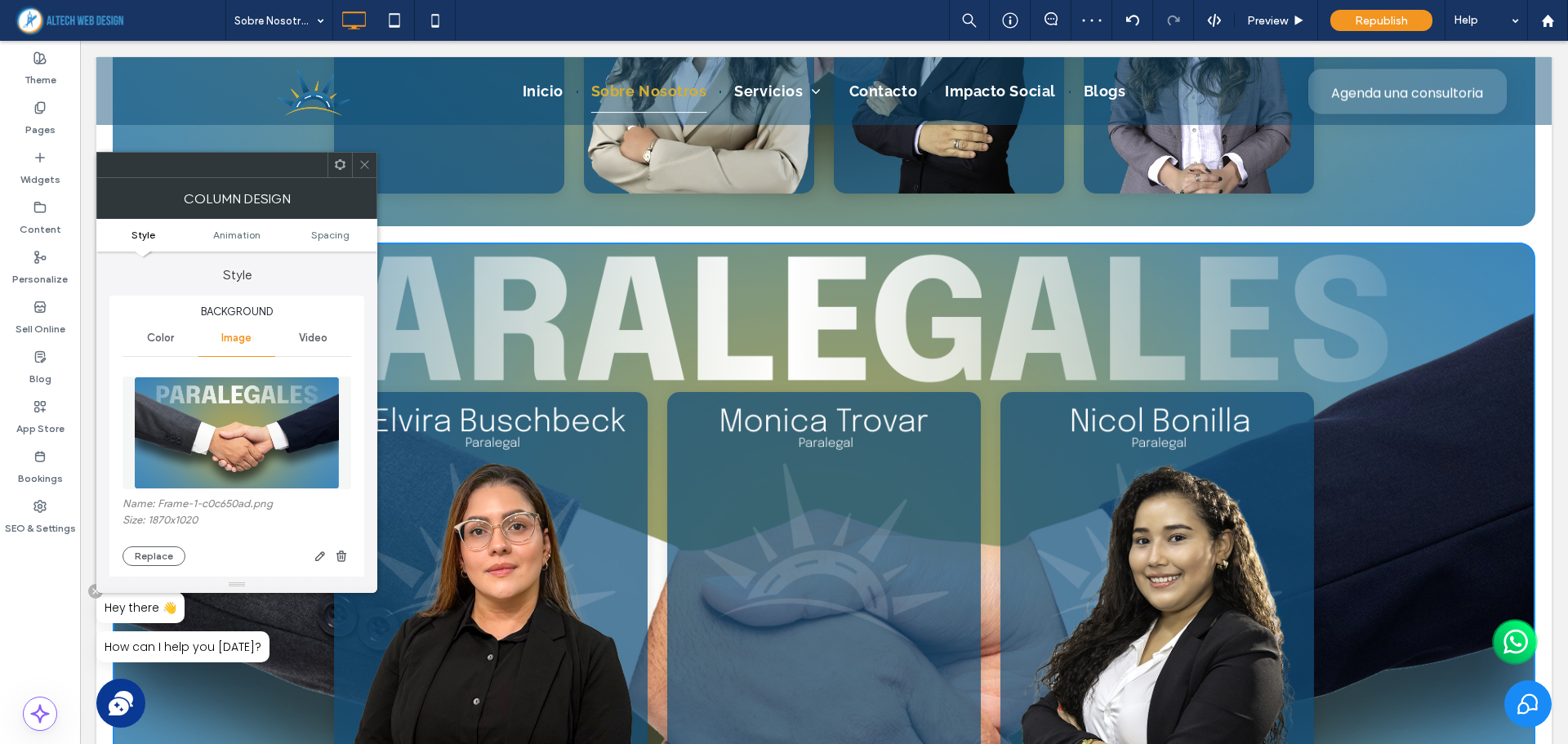
type input "**"
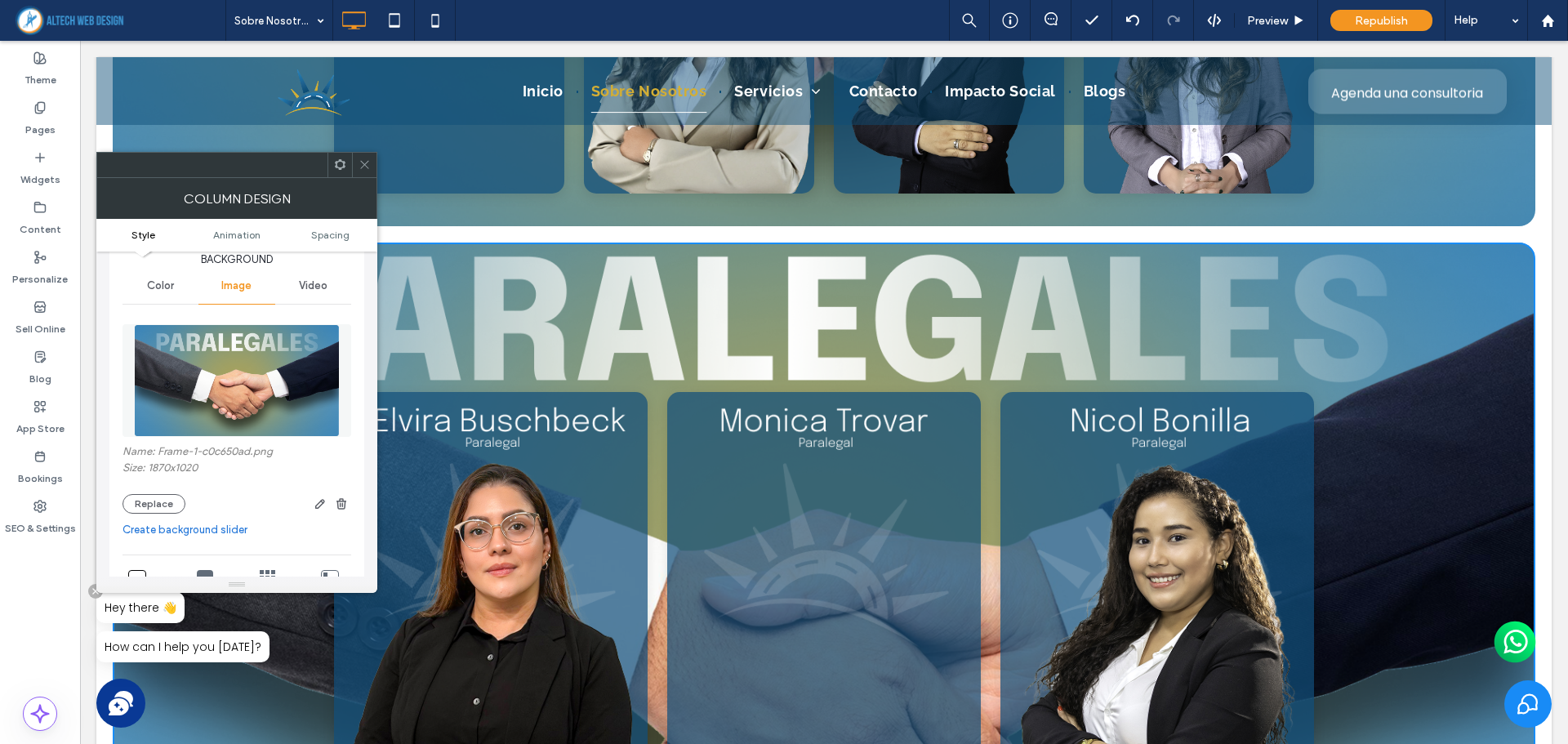
scroll to position [82, 0]
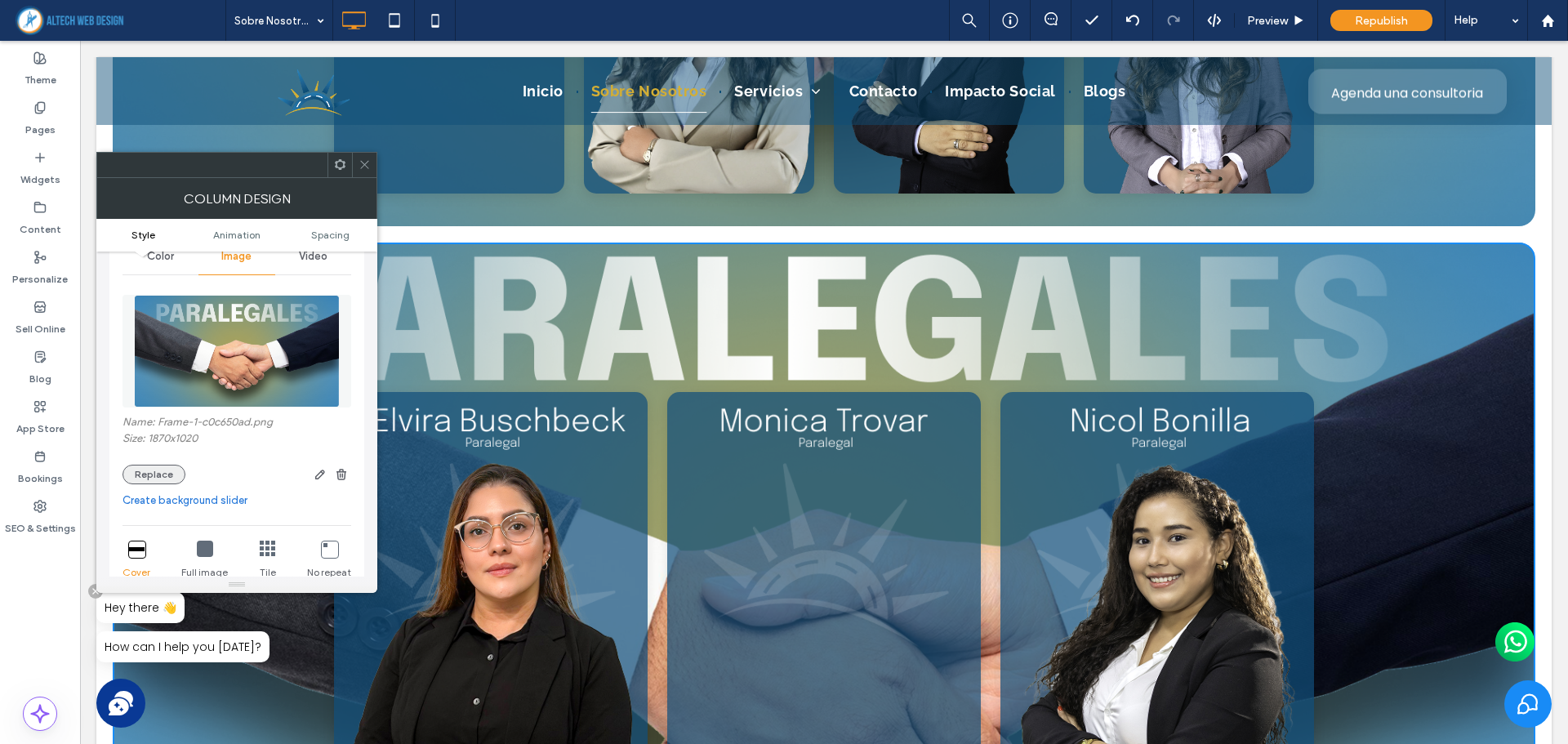
click at [142, 467] on button "Replace" at bounding box center [154, 474] width 63 height 20
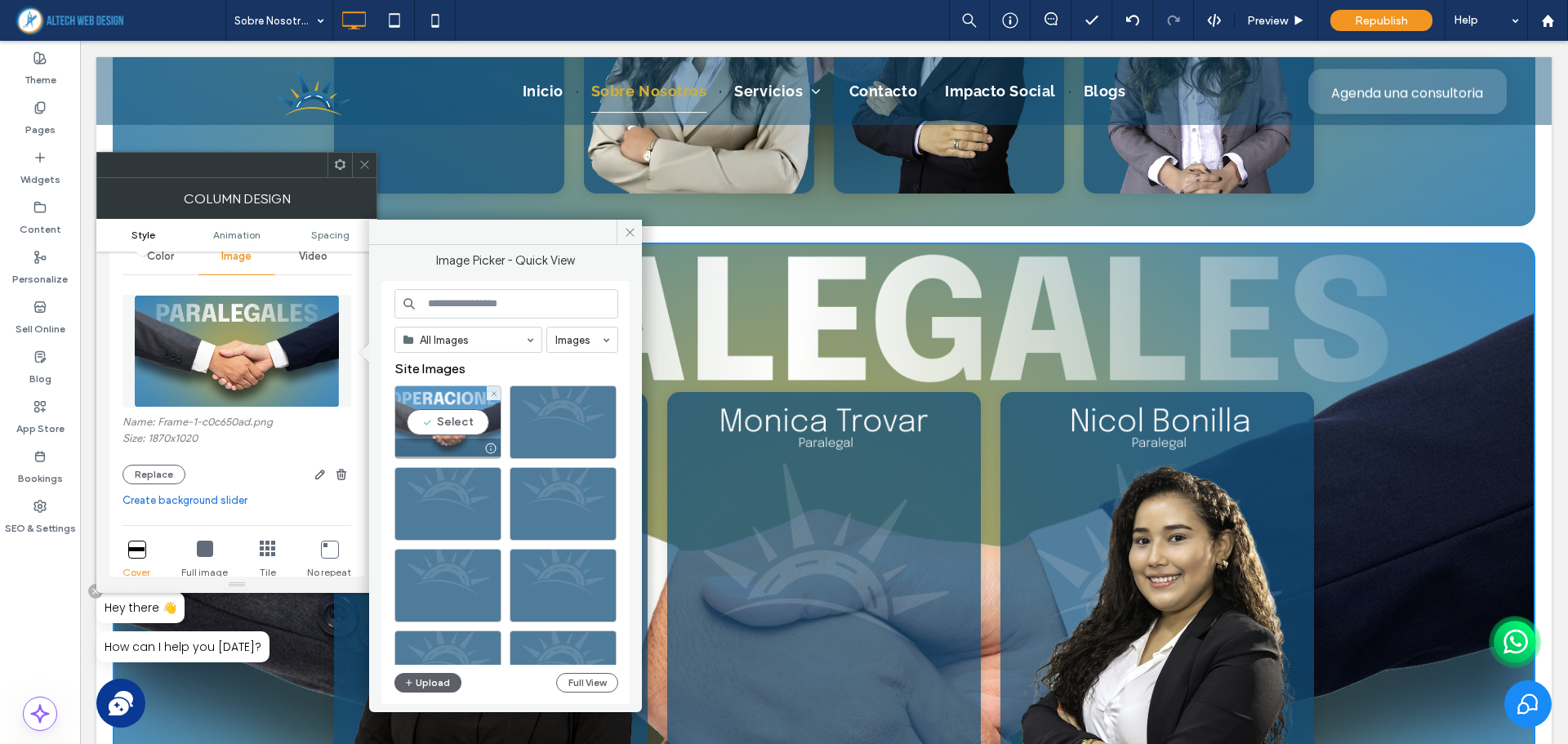
click at [437, 444] on div at bounding box center [448, 448] width 105 height 20
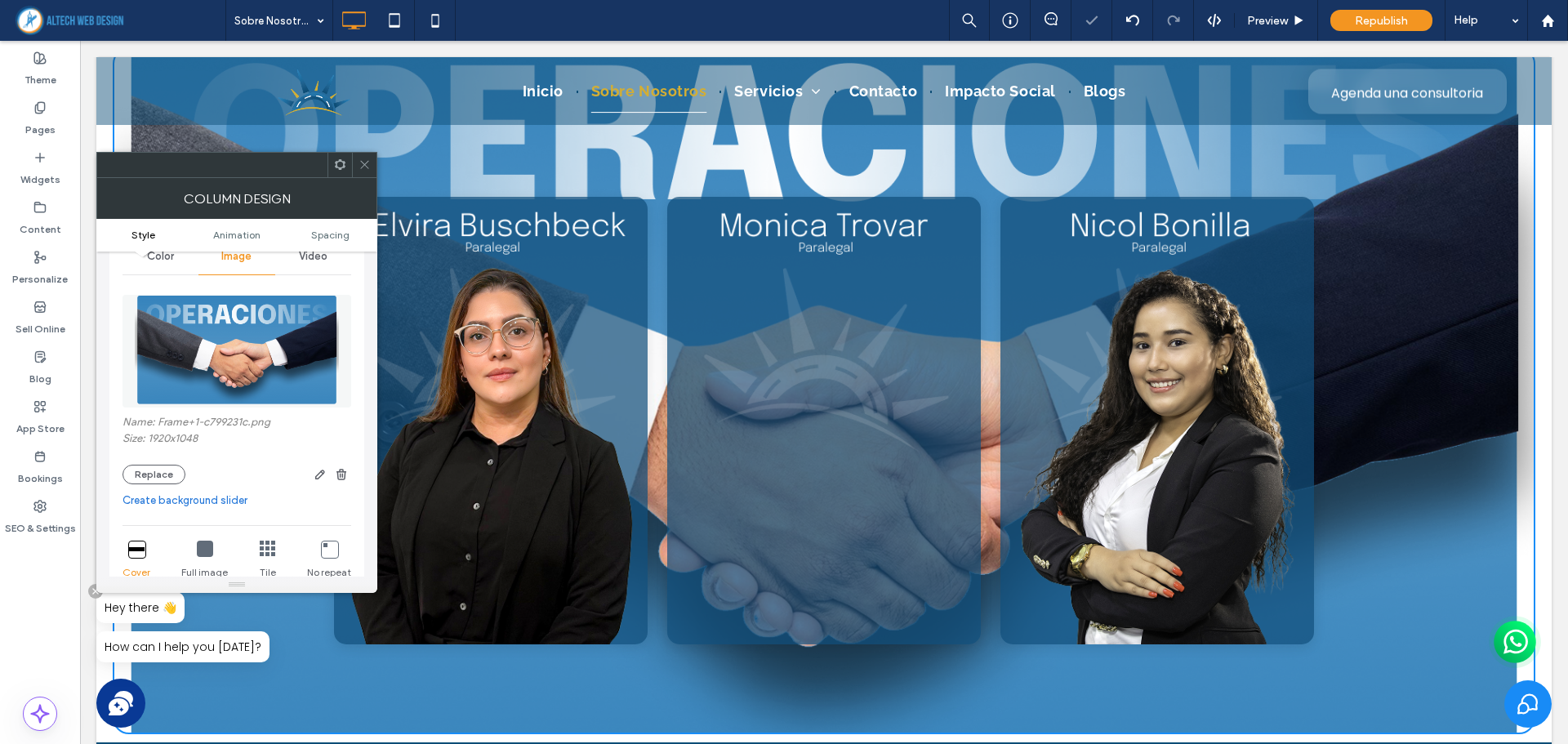
scroll to position [5657, 0]
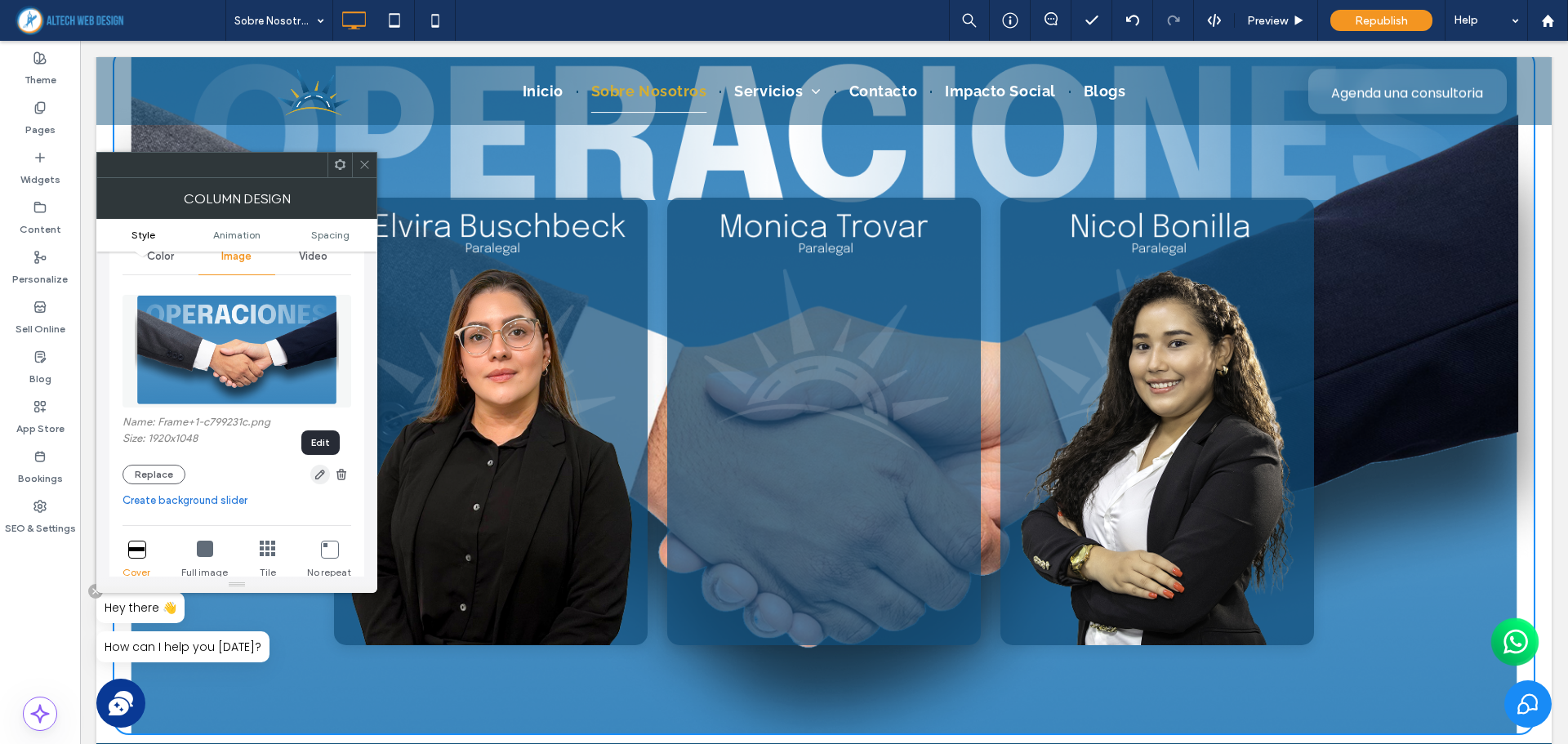
click at [318, 478] on use "button" at bounding box center [319, 474] width 9 height 9
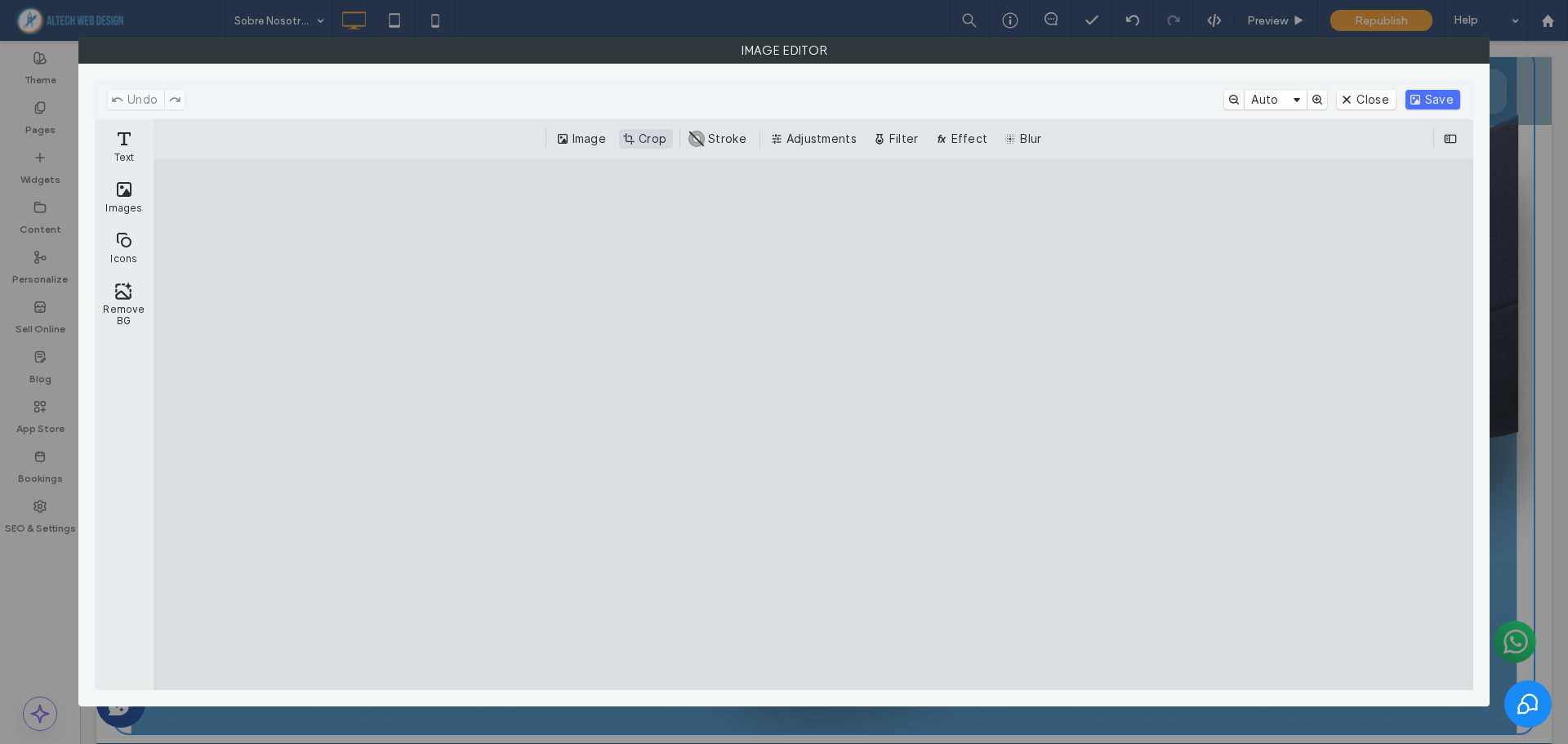
click at [658, 139] on button "Crop" at bounding box center [646, 138] width 54 height 20
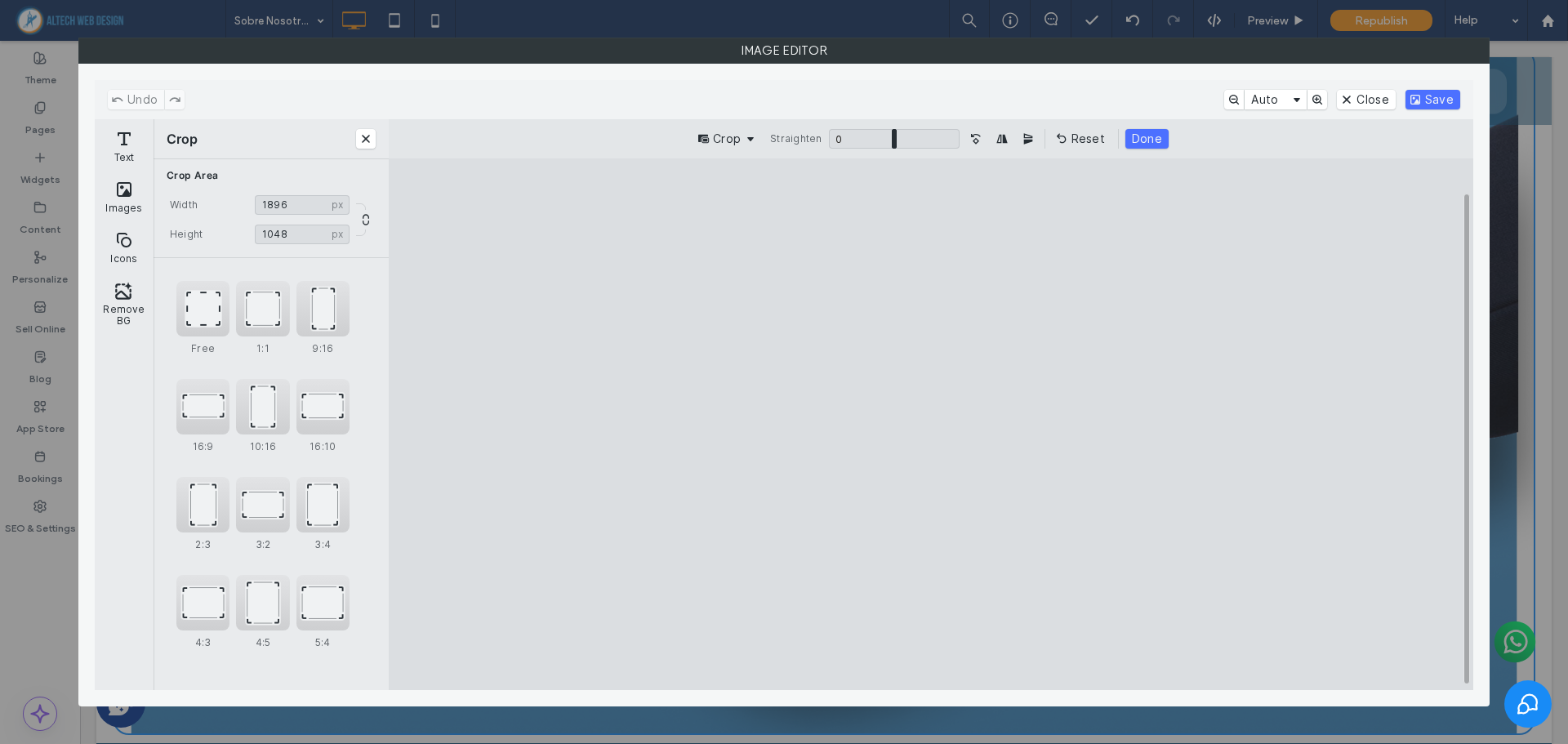
type input "****"
drag, startPoint x: 540, startPoint y: 417, endPoint x: 551, endPoint y: 417, distance: 11.0
click at [931, 424] on cesdk-canvas "Editor canvas" at bounding box center [931, 424] width 0 height 0
type input "****"
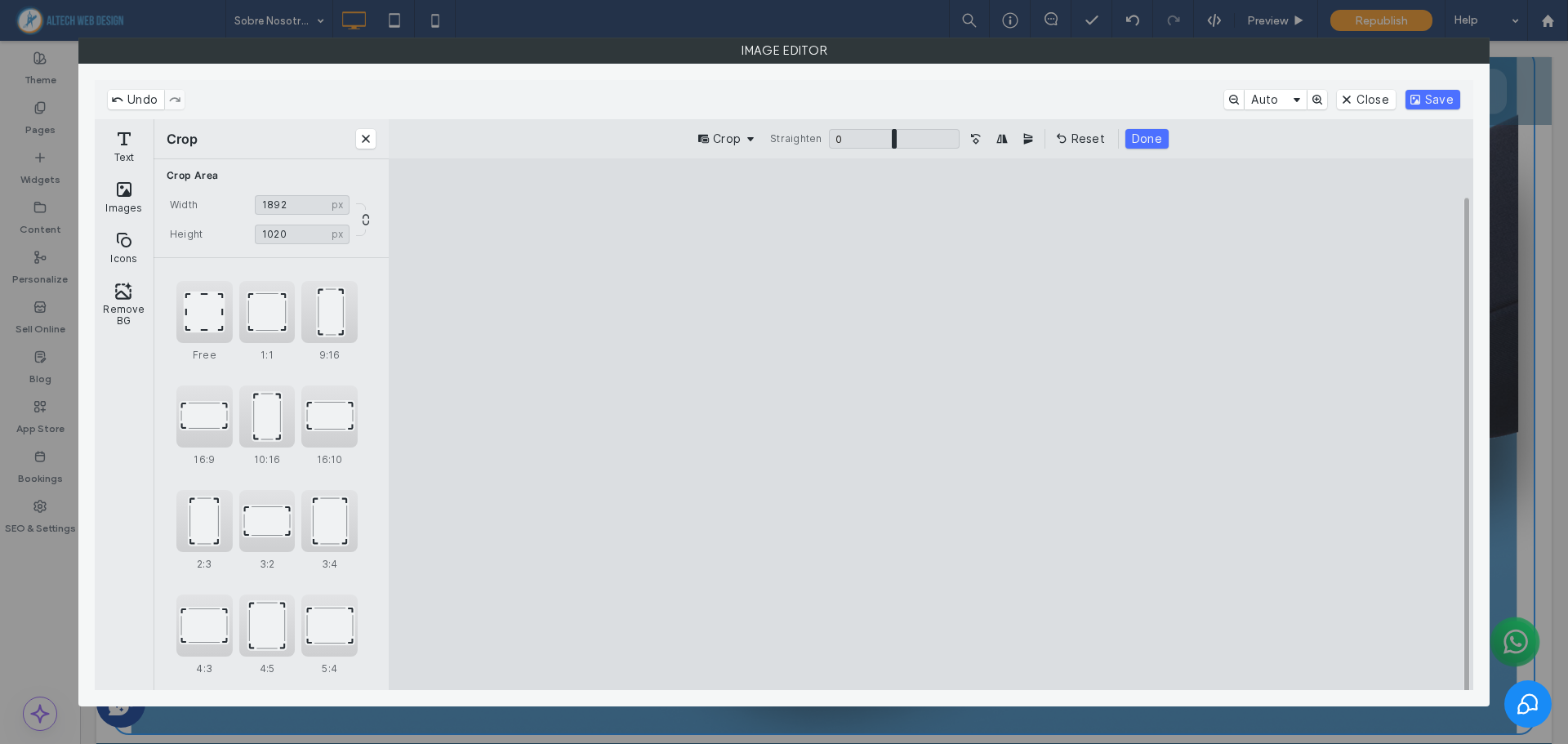
drag, startPoint x: 930, startPoint y: 639, endPoint x: 934, endPoint y: 627, distance: 12.6
click at [931, 424] on cesdk-canvas "Editor canvas" at bounding box center [931, 424] width 0 height 0
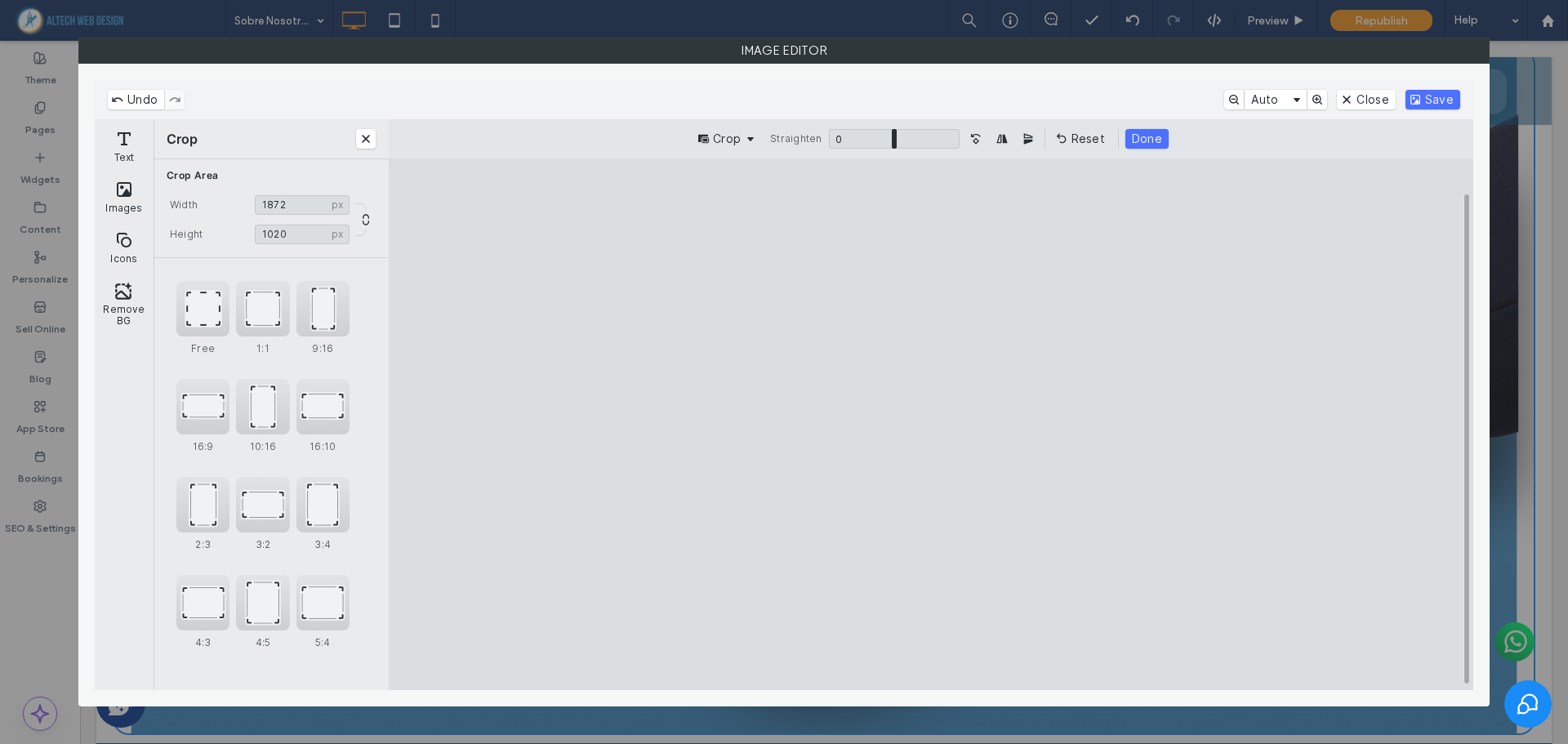
type input "****"
drag, startPoint x: 1326, startPoint y: 430, endPoint x: 1316, endPoint y: 428, distance: 10.2
click at [931, 424] on cesdk-canvas "Editor canvas" at bounding box center [931, 424] width 0 height 0
click at [1443, 105] on button "Save" at bounding box center [1432, 99] width 54 height 20
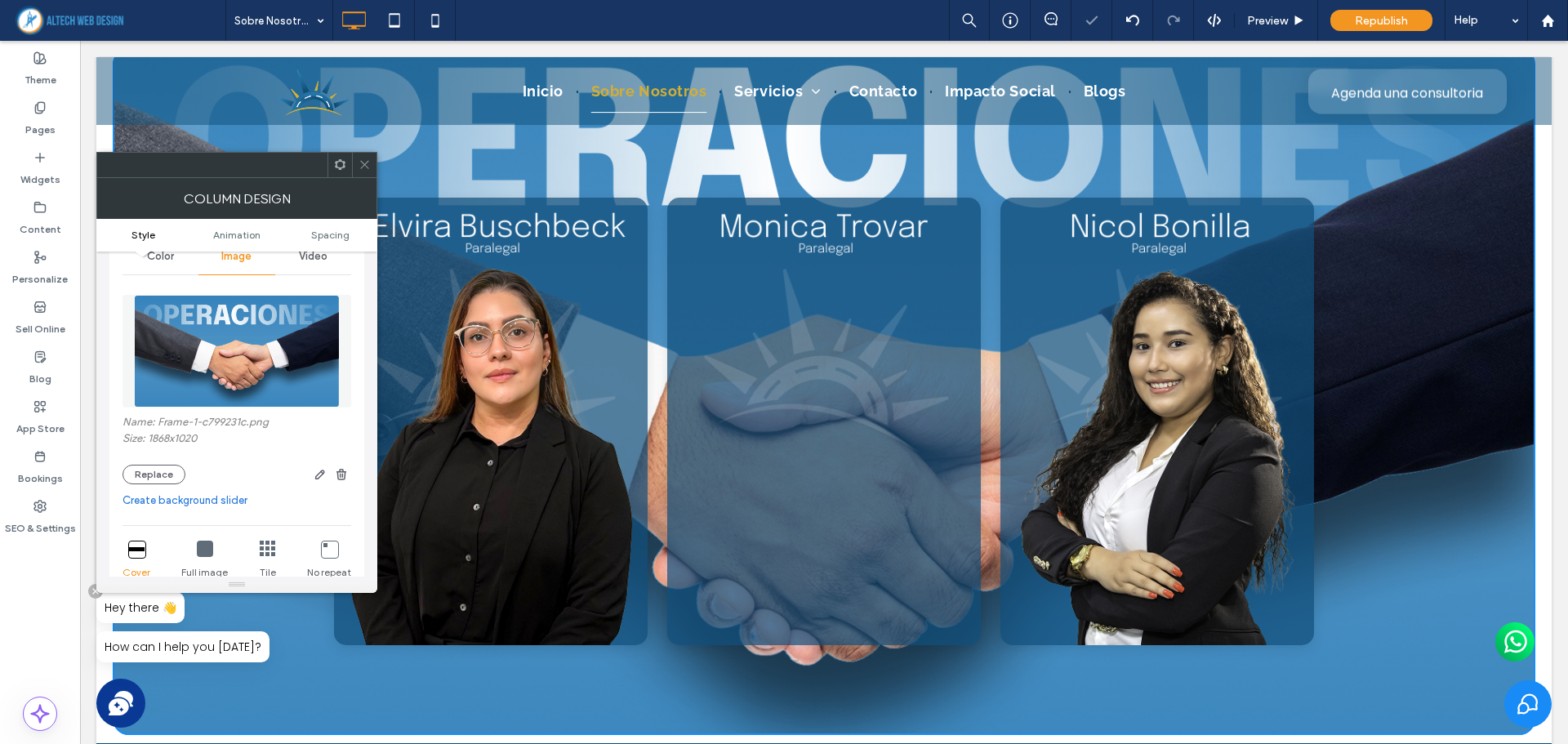
click at [358, 167] on icon at bounding box center [364, 164] width 12 height 12
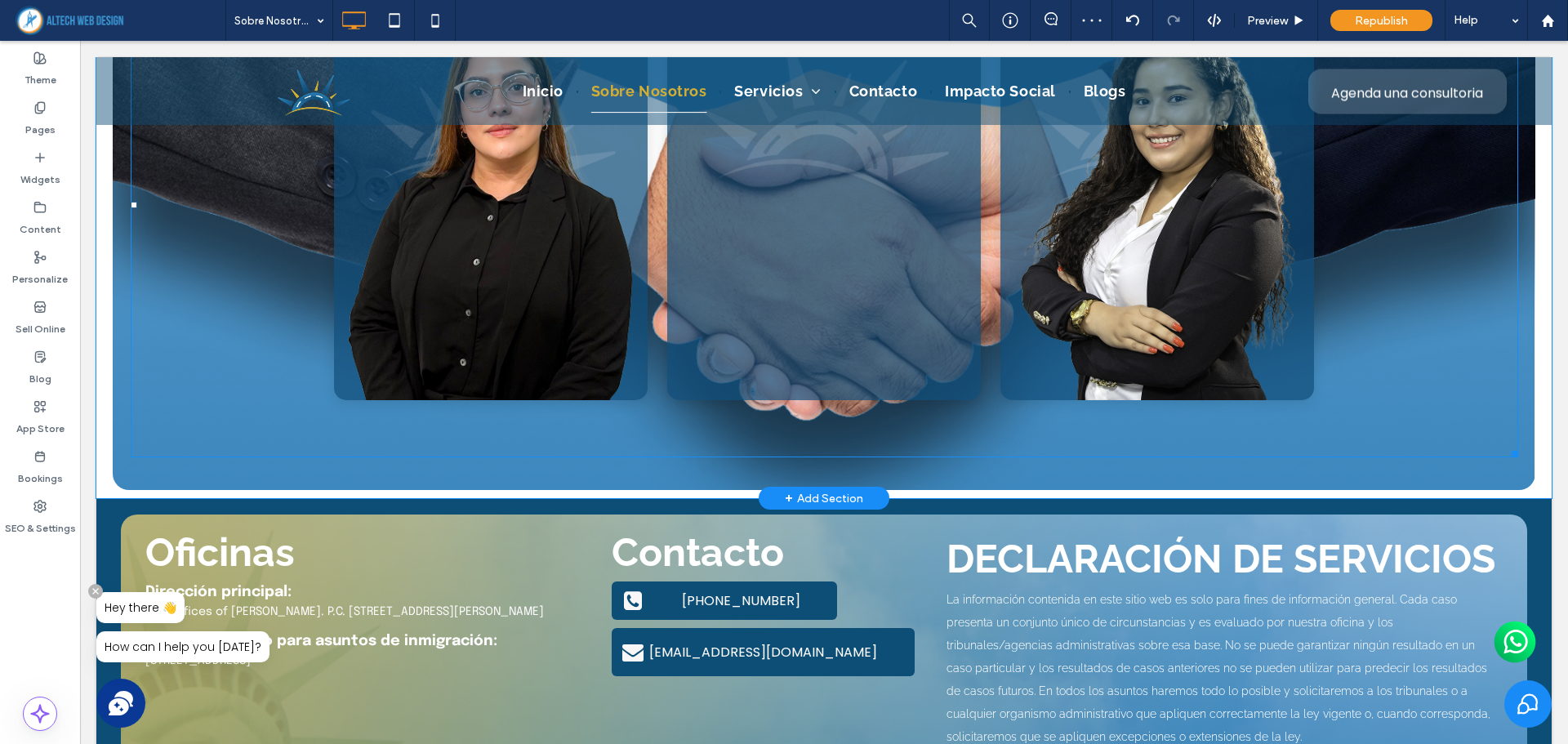
scroll to position [5576, 0]
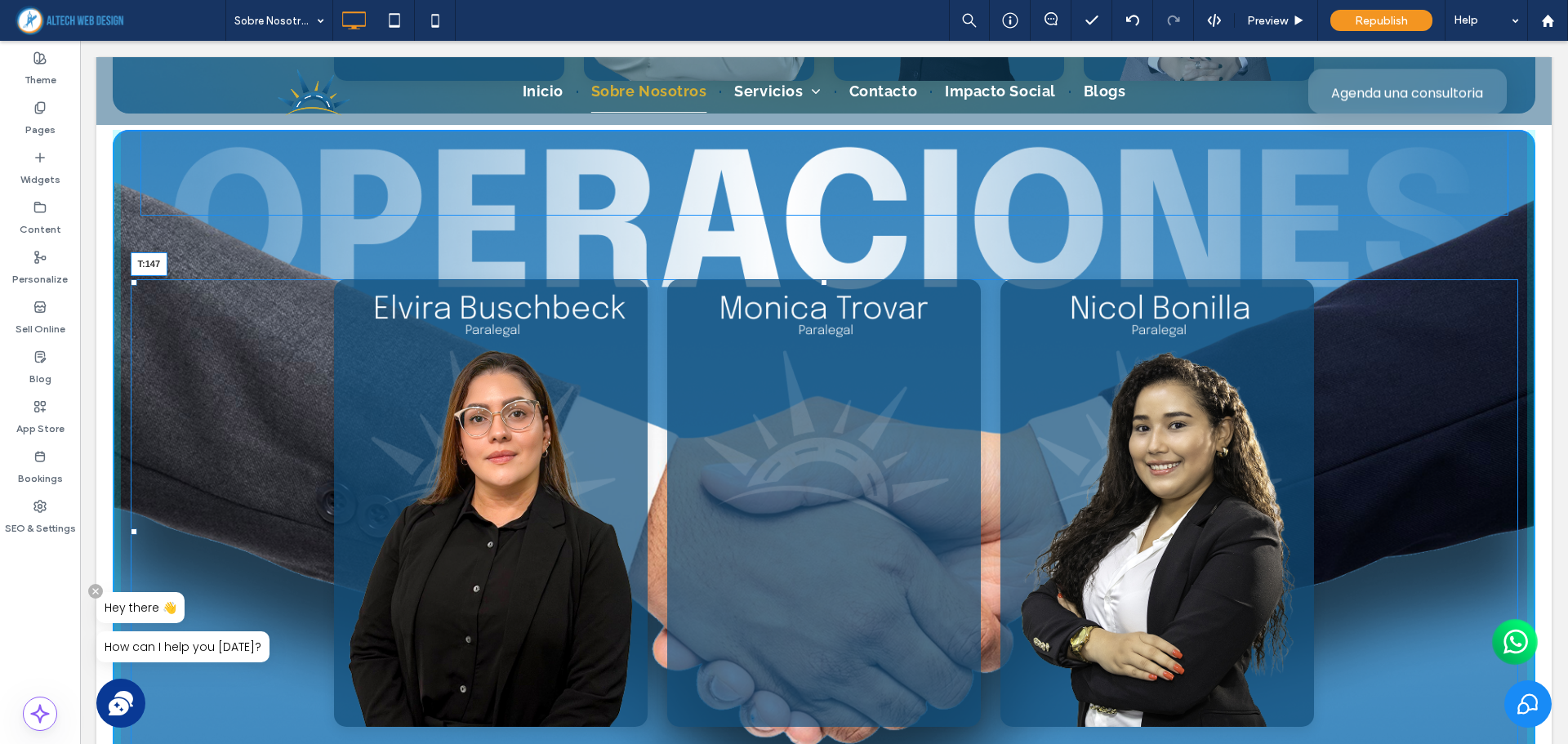
drag, startPoint x: 816, startPoint y: 279, endPoint x: 933, endPoint y: 357, distance: 140.6
click at [820, 286] on div at bounding box center [824, 282] width 7 height 7
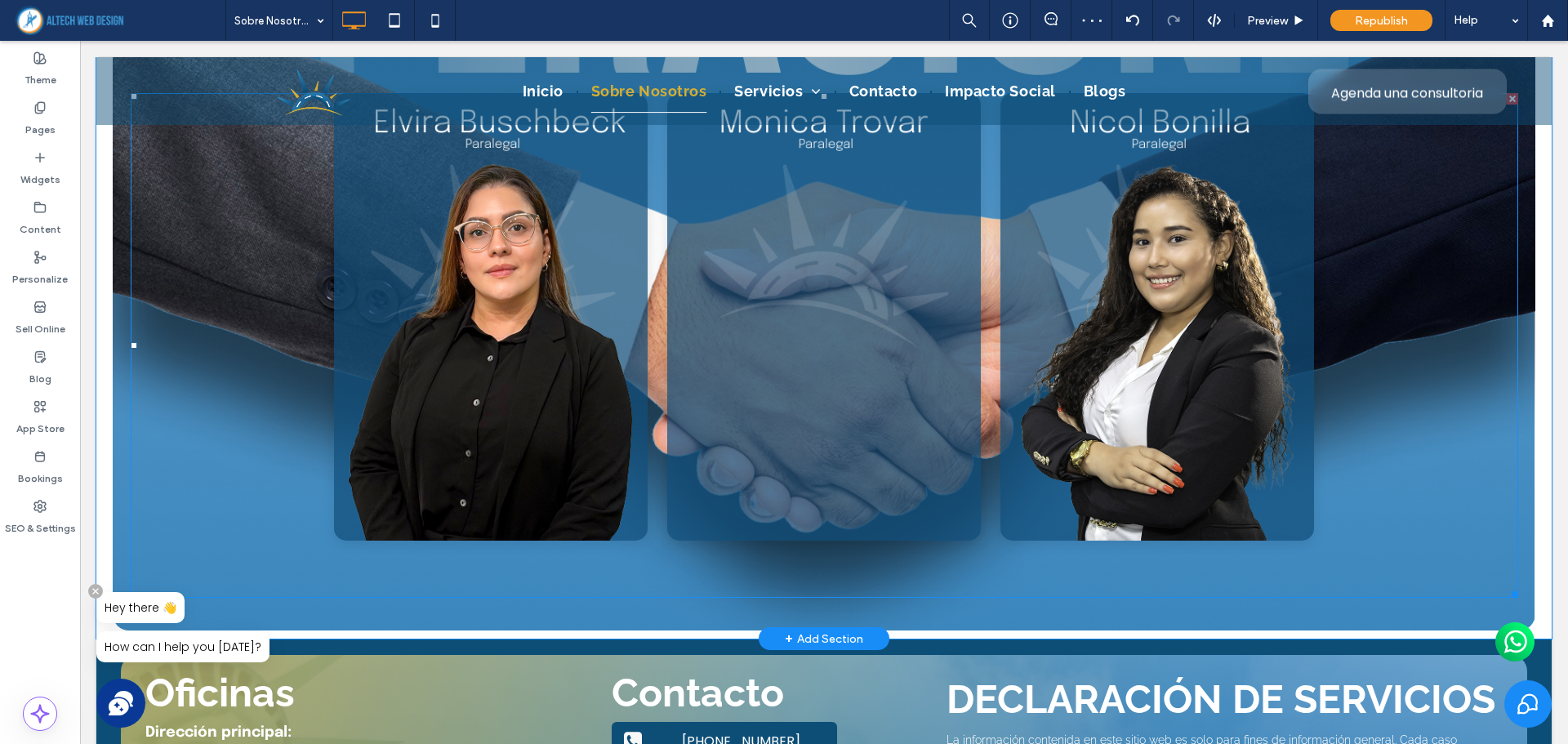
scroll to position [5821, 0]
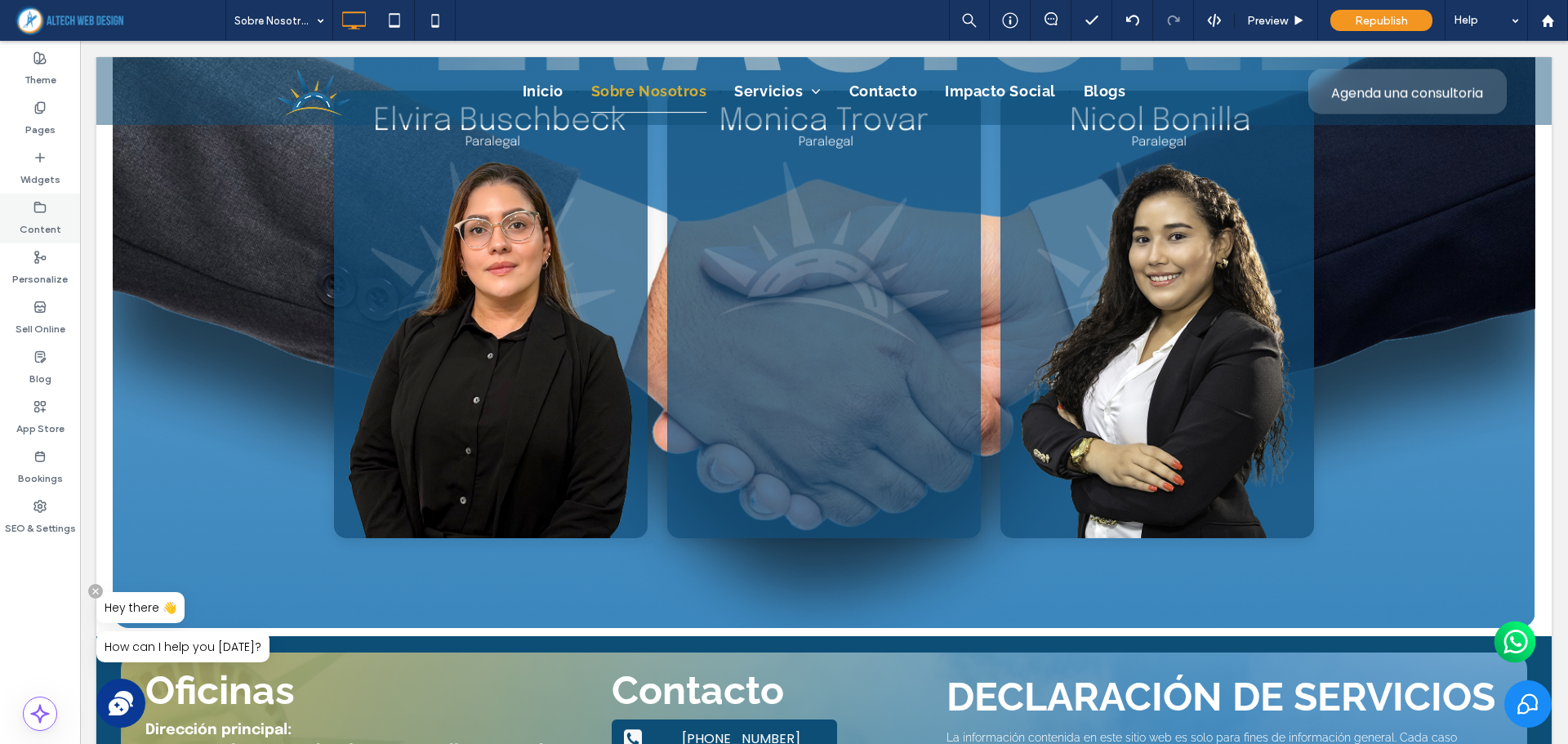
click at [54, 211] on div "Content" at bounding box center [40, 218] width 80 height 50
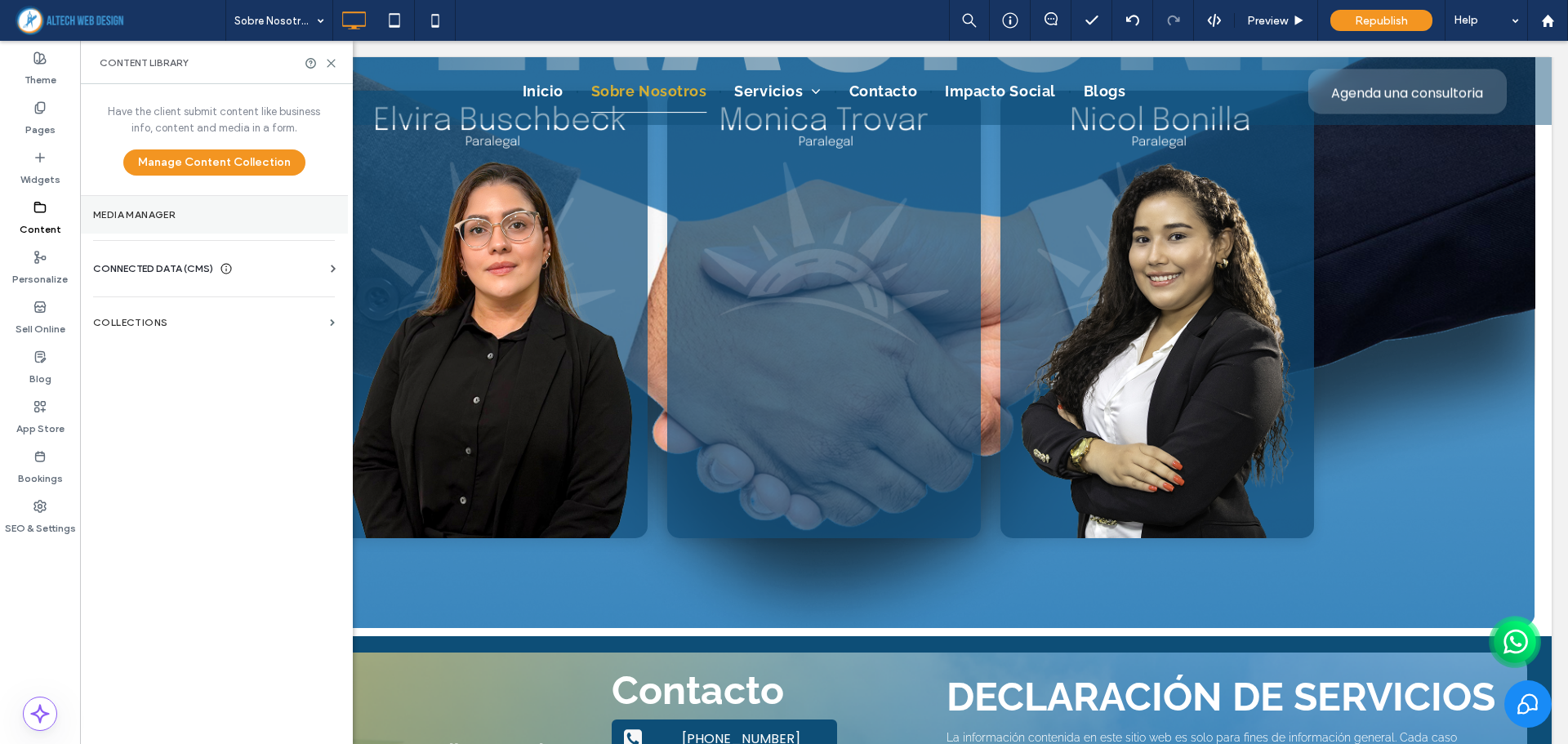
click at [166, 223] on section "Media Manager" at bounding box center [214, 215] width 268 height 38
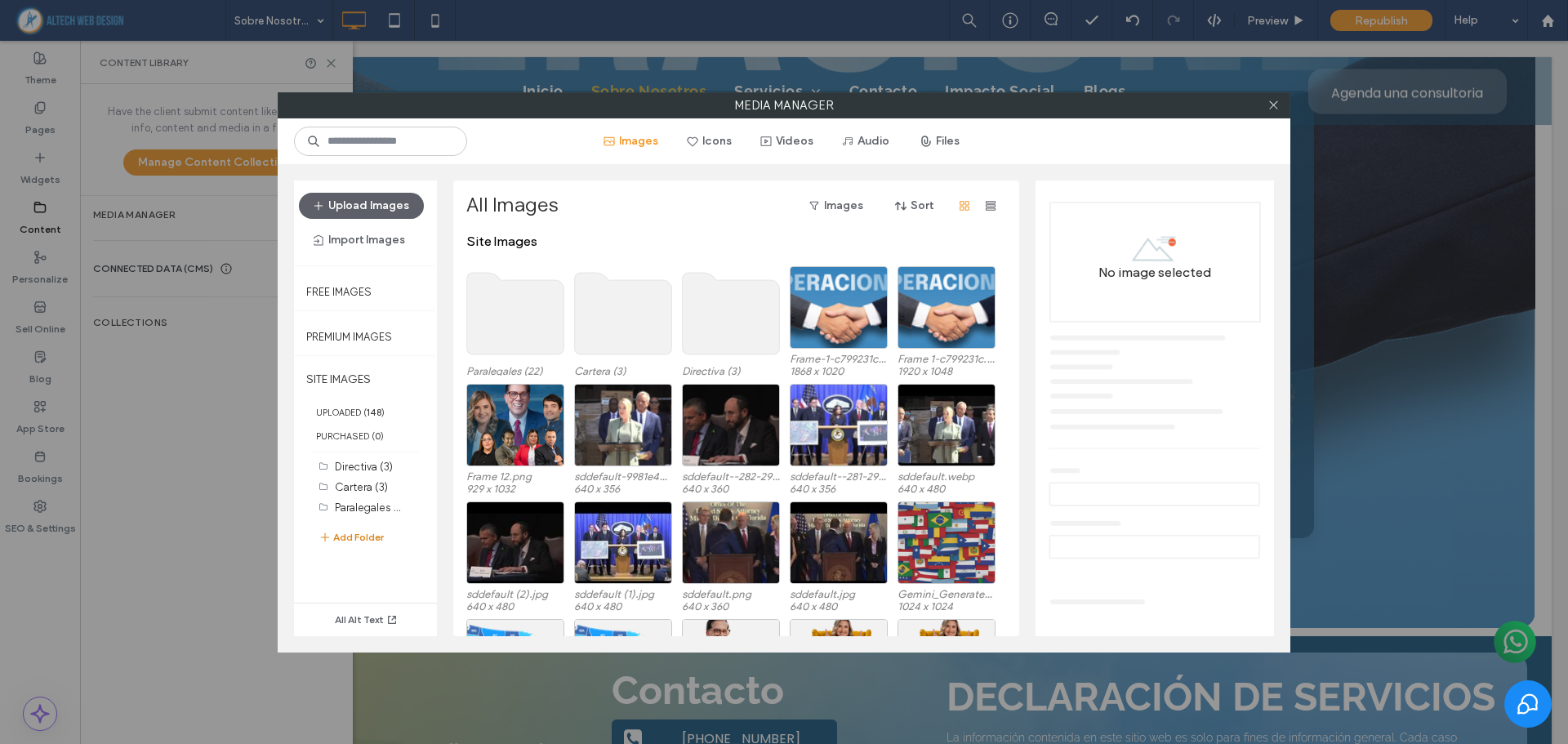
click at [376, 529] on button "Add Folder" at bounding box center [351, 537] width 66 height 20
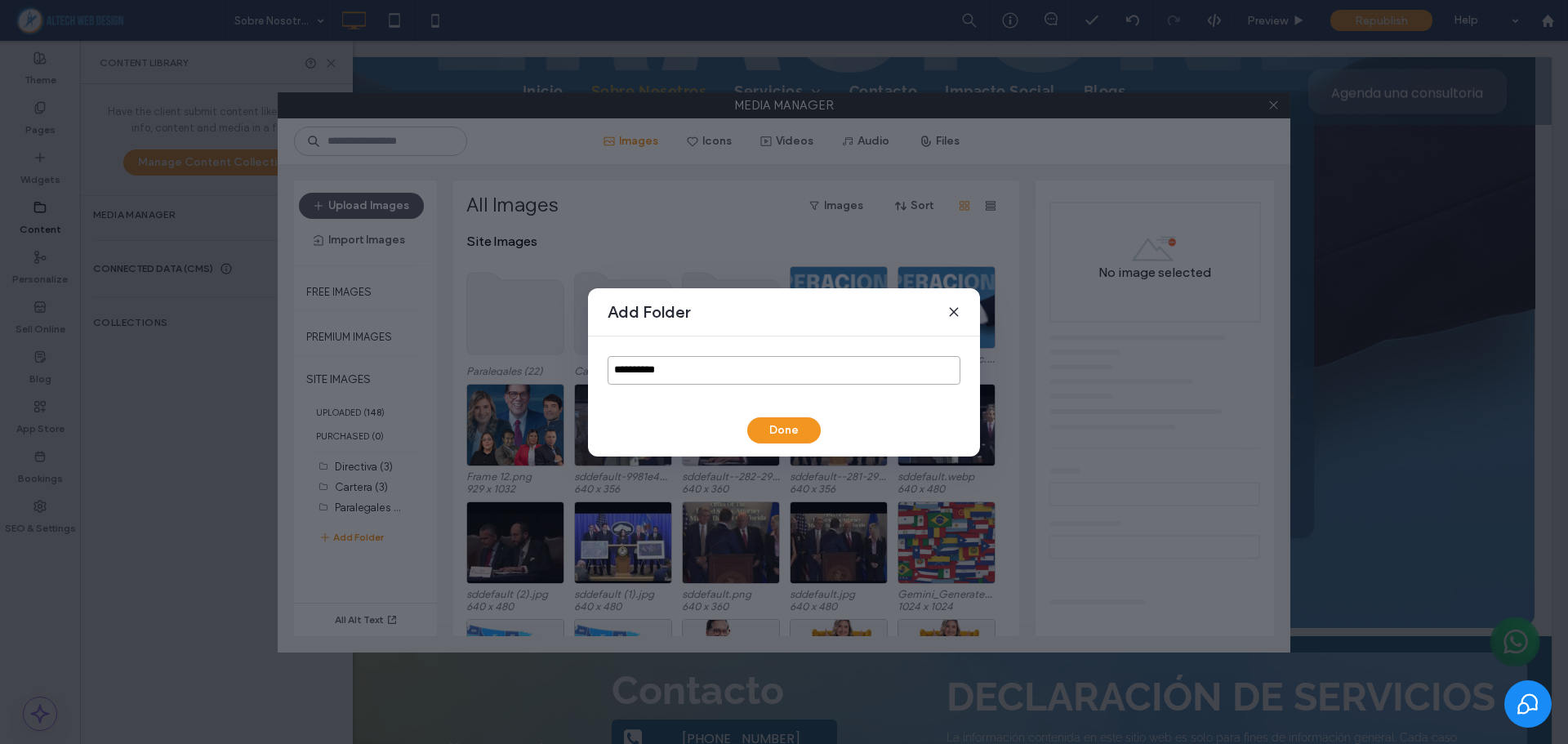
drag, startPoint x: 684, startPoint y: 363, endPoint x: 465, endPoint y: 331, distance: 221.3
click at [466, 363] on div "**********" at bounding box center [784, 372] width 1568 height 744
click at [733, 361] on input "**********" at bounding box center [784, 369] width 353 height 28
click at [711, 374] on input "**********" at bounding box center [784, 369] width 353 height 28
drag, startPoint x: 699, startPoint y: 373, endPoint x: 577, endPoint y: 362, distance: 122.5
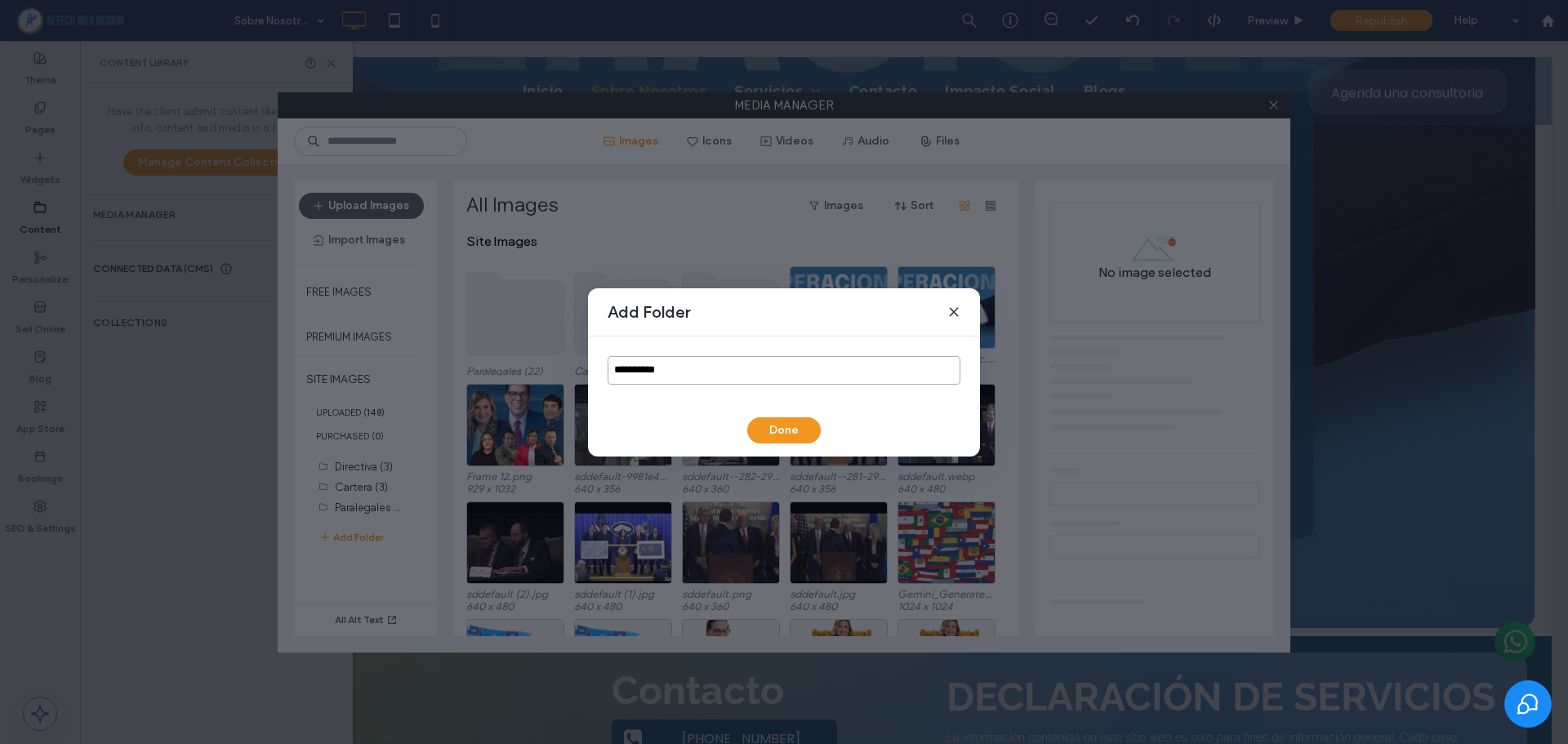
click at [577, 362] on div "**********" at bounding box center [784, 372] width 1568 height 744
drag, startPoint x: 619, startPoint y: 369, endPoint x: 546, endPoint y: 367, distance: 73.0
click at [547, 367] on div "**********" at bounding box center [784, 372] width 1568 height 744
type input "**********"
click at [765, 422] on button "Done" at bounding box center [783, 430] width 73 height 26
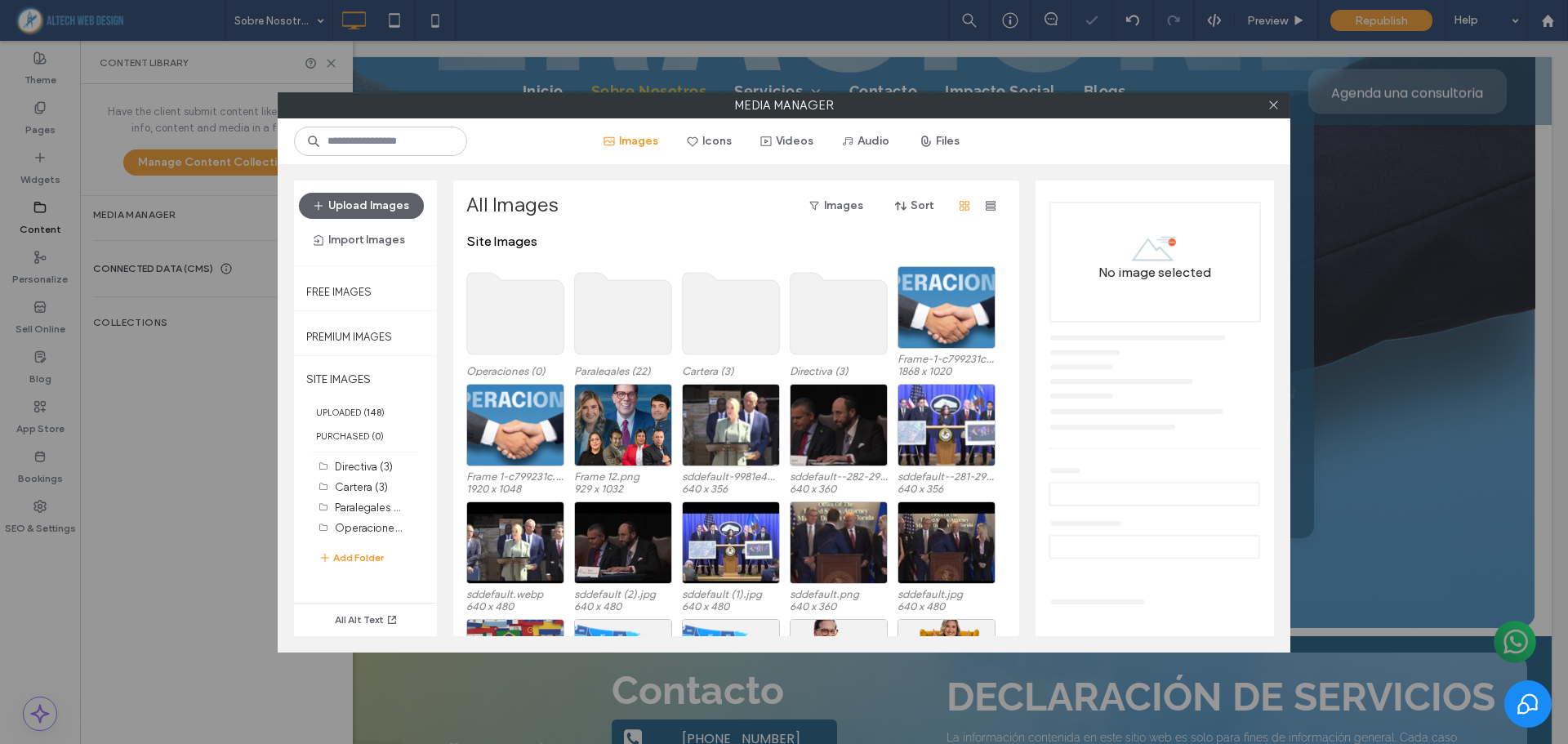
click at [543, 323] on use at bounding box center [515, 313] width 98 height 82
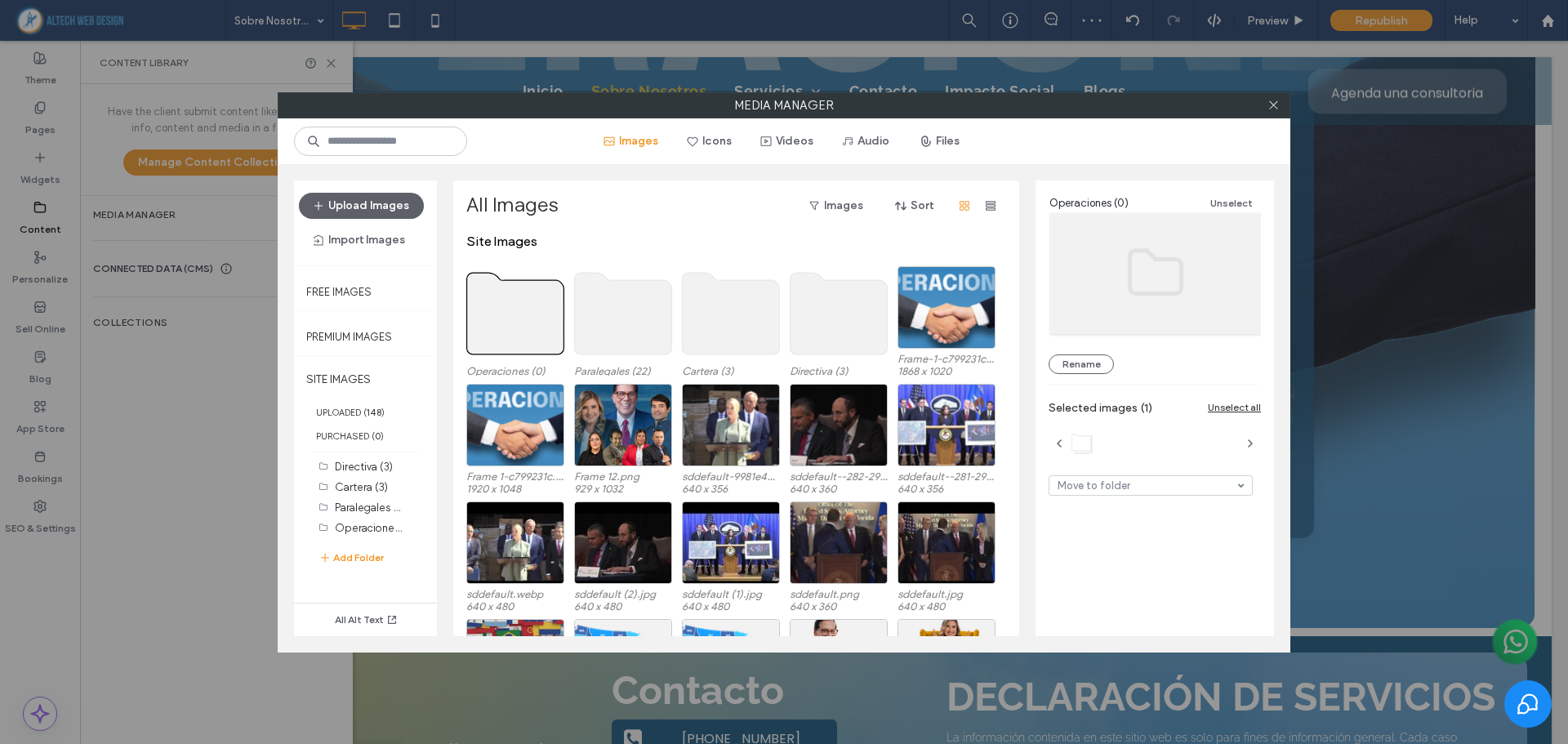
click at [543, 323] on use at bounding box center [515, 313] width 98 height 82
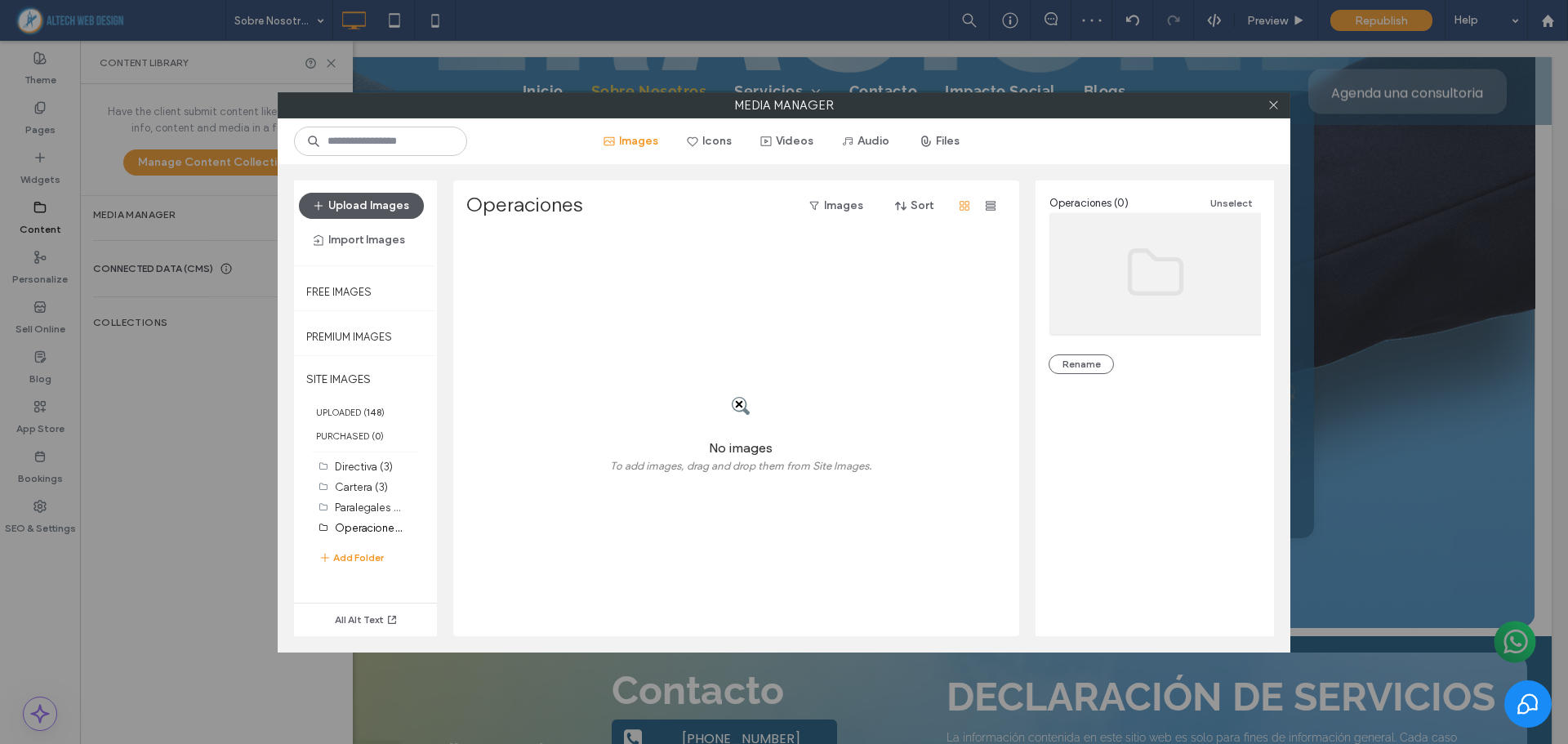
click at [375, 204] on button "Upload Images" at bounding box center [361, 205] width 125 height 26
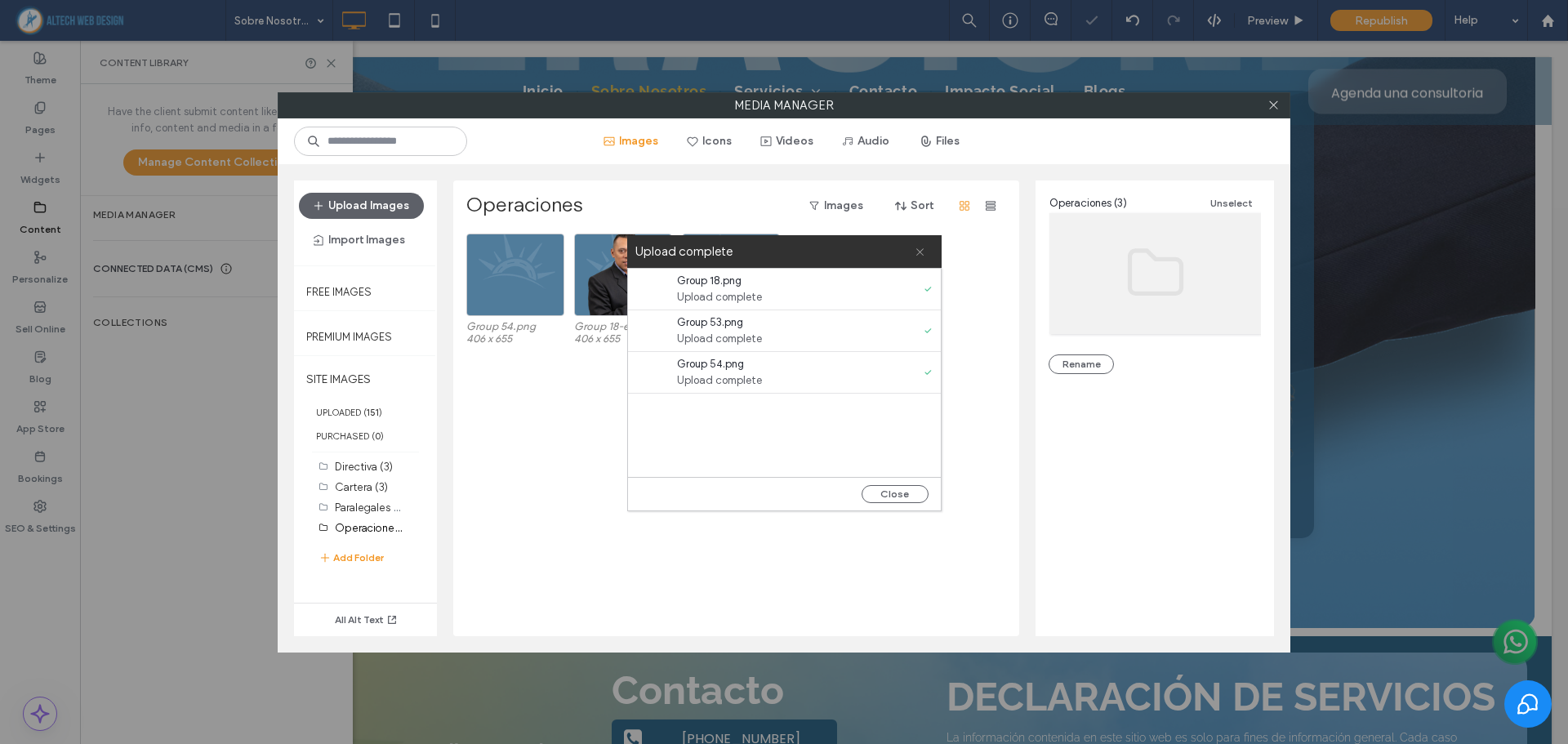
click at [920, 253] on icon at bounding box center [920, 252] width 10 height 10
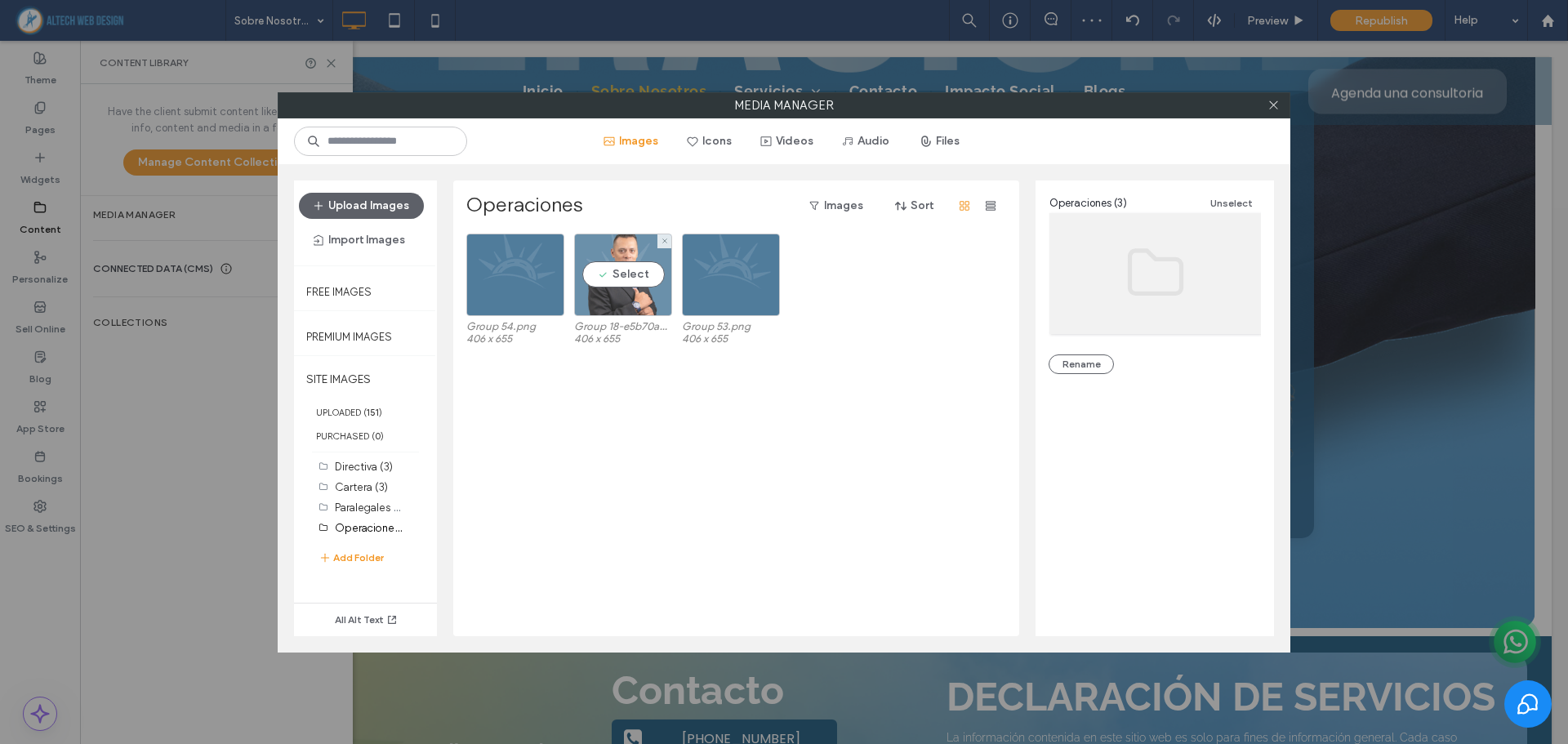
click at [654, 281] on div "Select" at bounding box center [623, 274] width 98 height 83
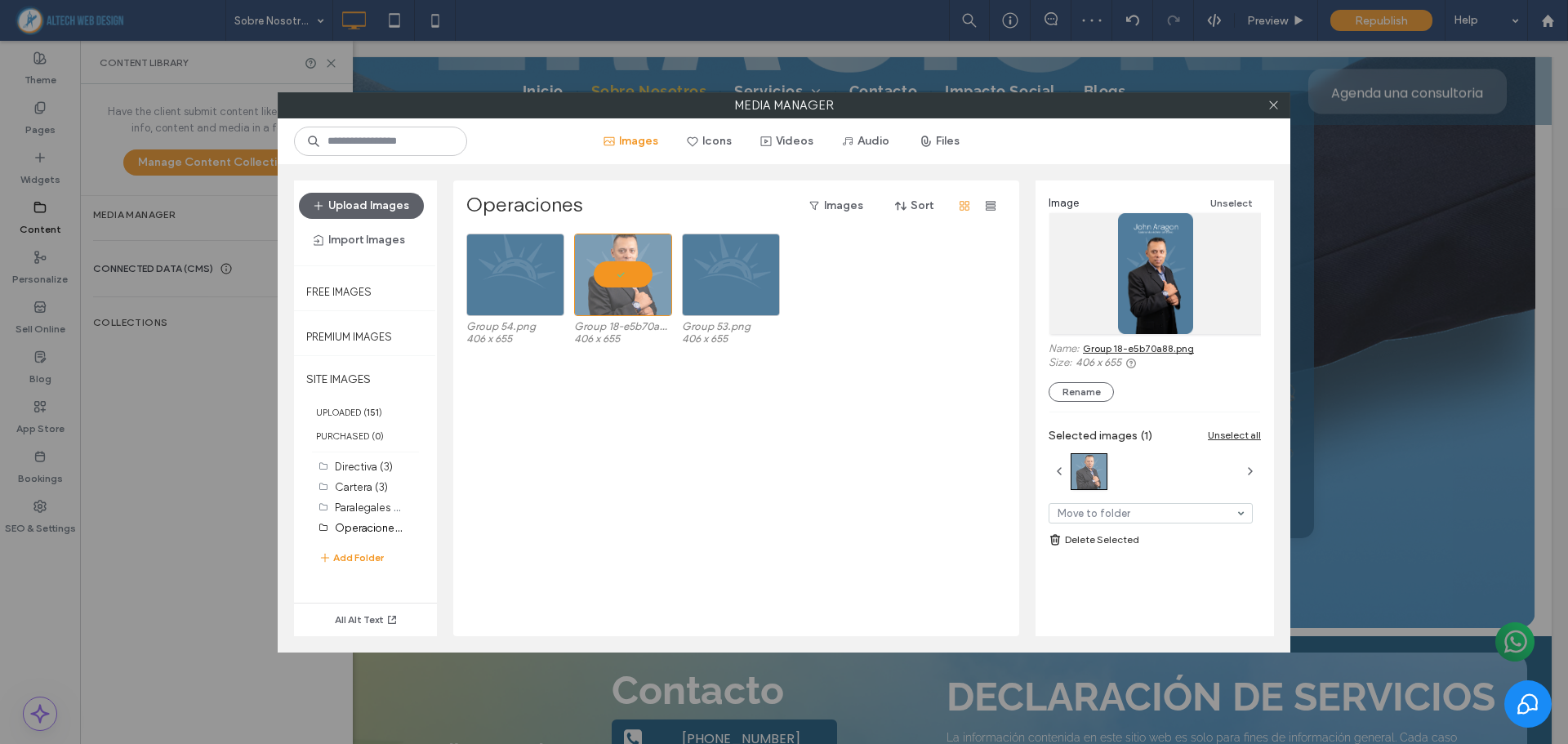
click at [1140, 352] on link "Group 18-e5b70a88.png" at bounding box center [1138, 348] width 111 height 12
click at [584, 262] on div at bounding box center [623, 274] width 98 height 83
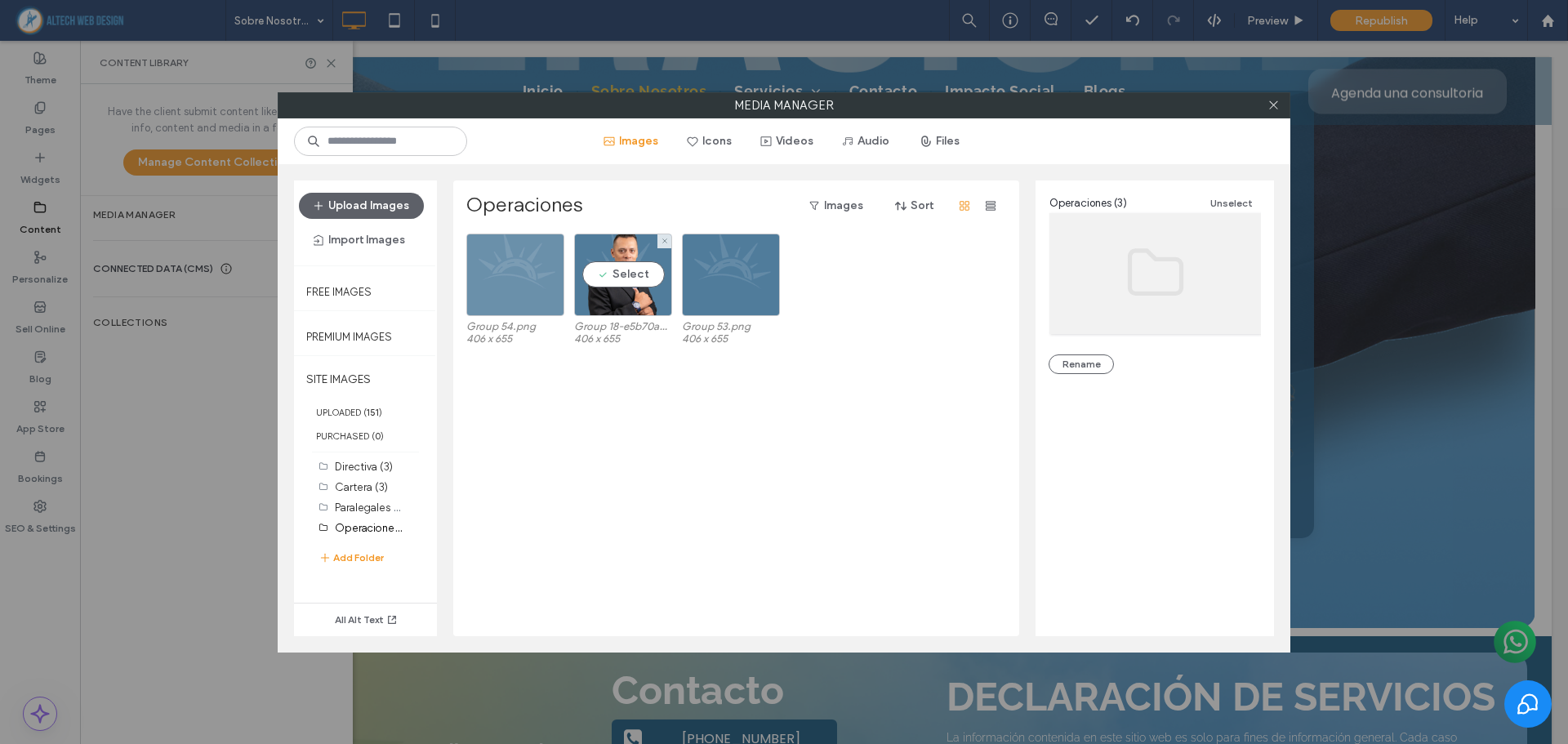
click at [534, 281] on div at bounding box center [515, 274] width 98 height 83
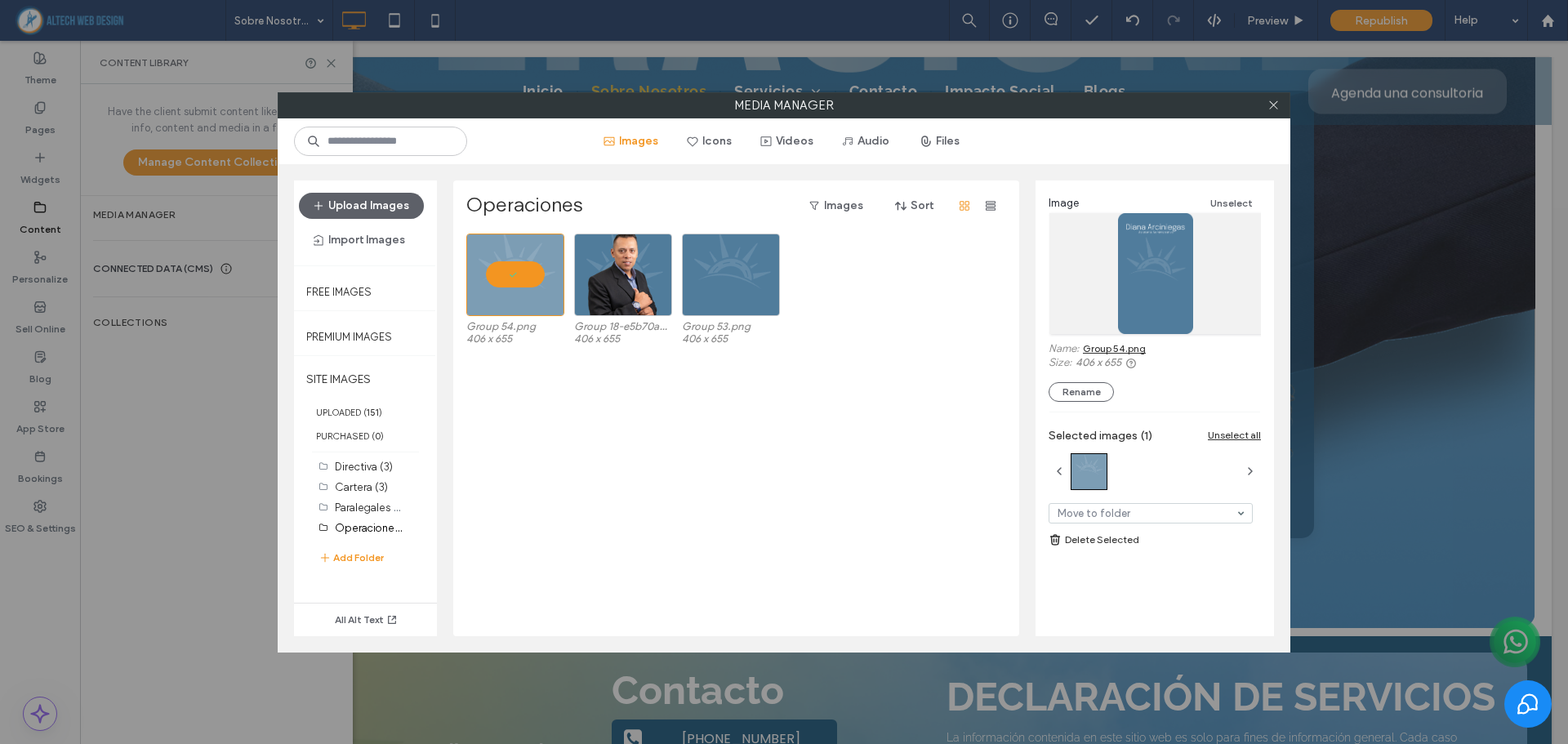
click at [1093, 344] on link "Group 54.png" at bounding box center [1114, 348] width 63 height 12
click at [704, 271] on div "Select" at bounding box center [730, 274] width 98 height 83
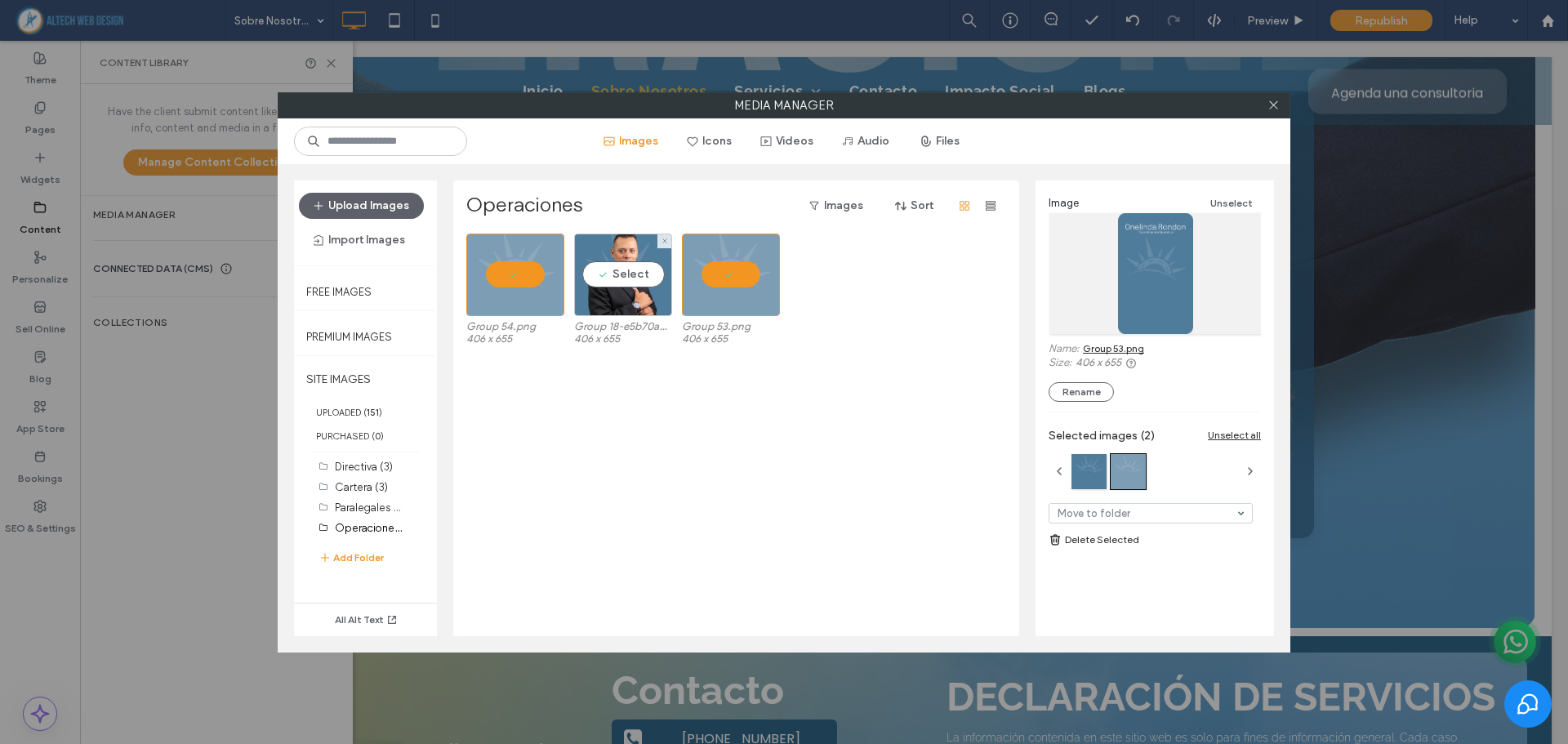
click at [551, 269] on div at bounding box center [515, 274] width 98 height 83
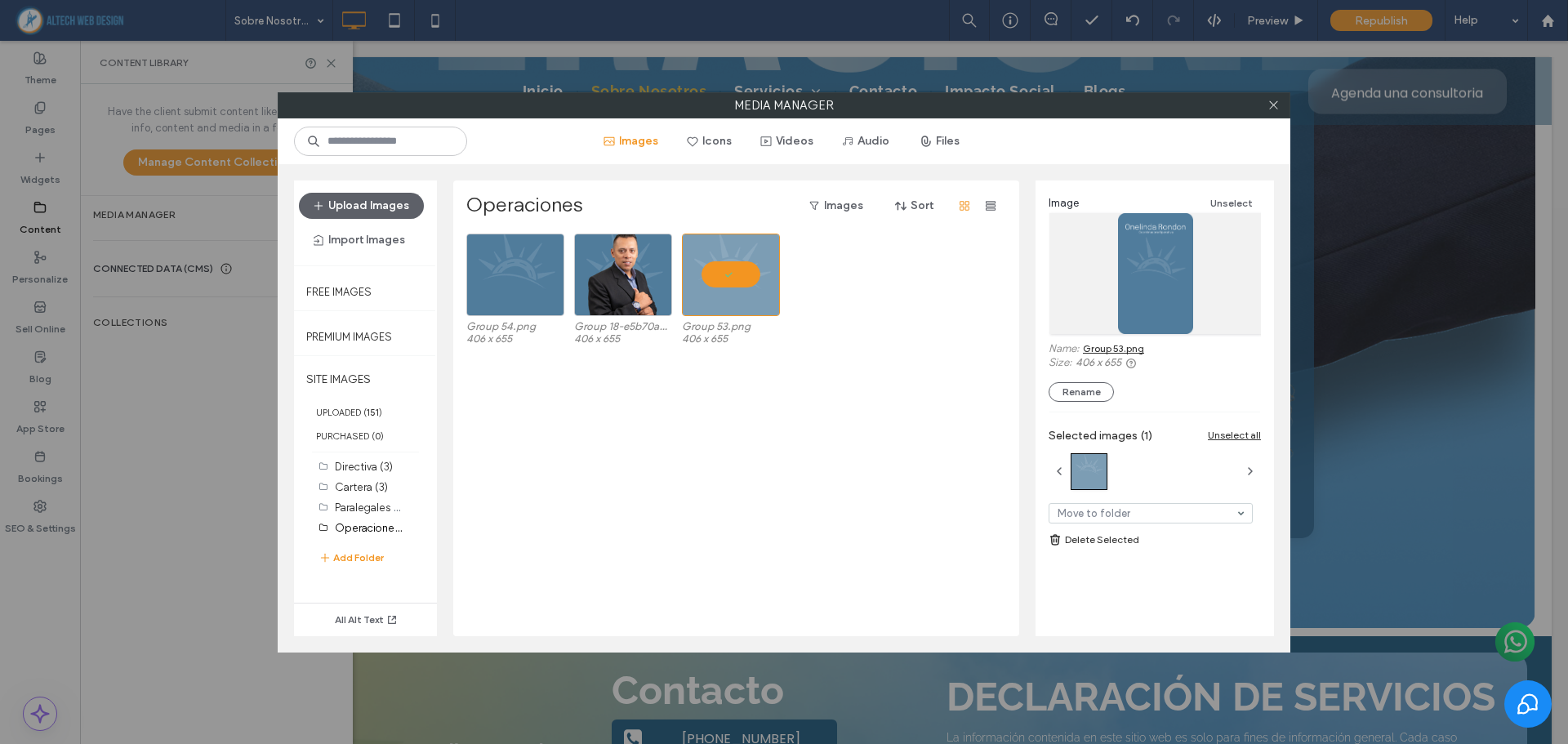
click at [1117, 349] on link "Group 53.png" at bounding box center [1113, 348] width 61 height 12
click at [742, 278] on div at bounding box center [730, 274] width 98 height 83
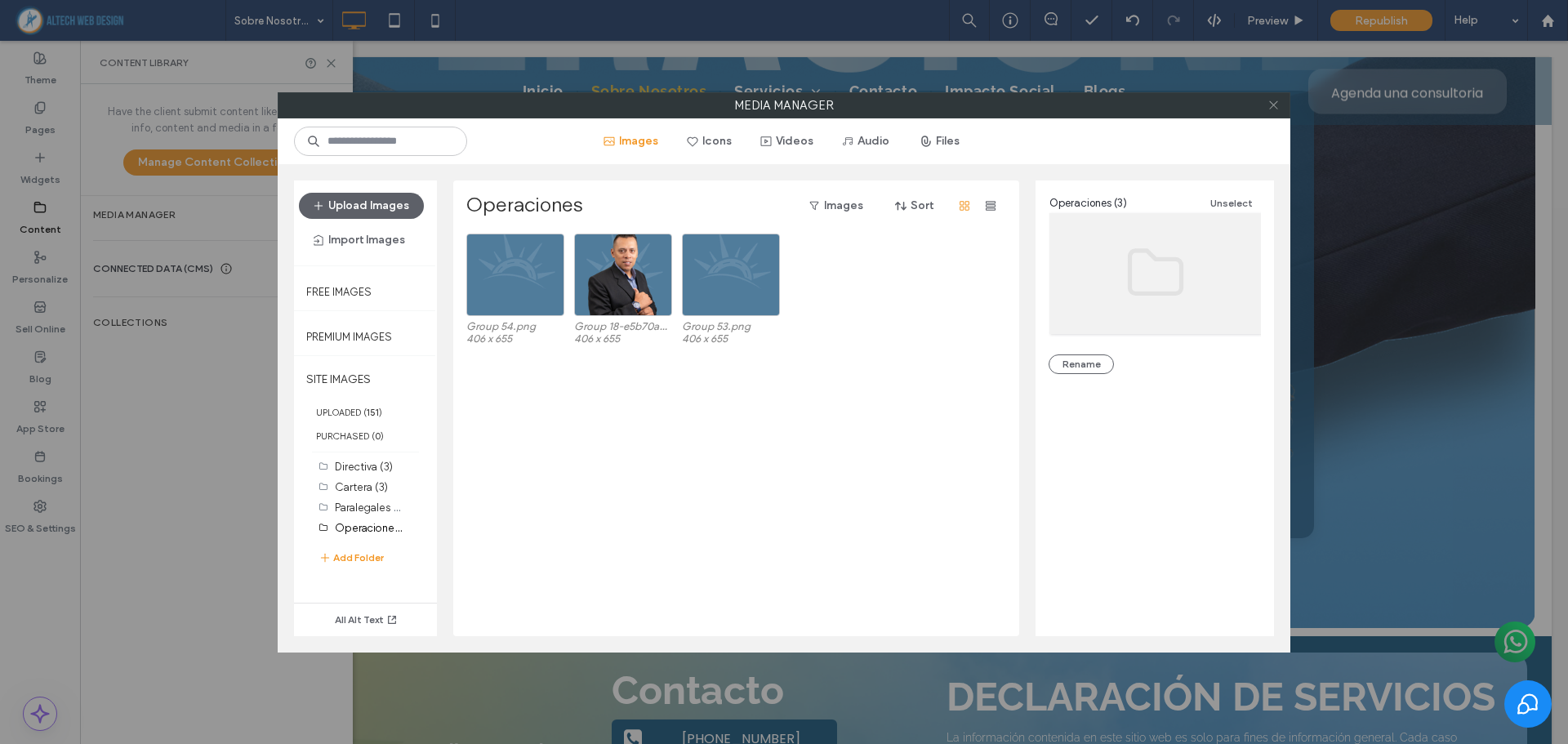
click at [1275, 105] on icon at bounding box center [1274, 104] width 12 height 12
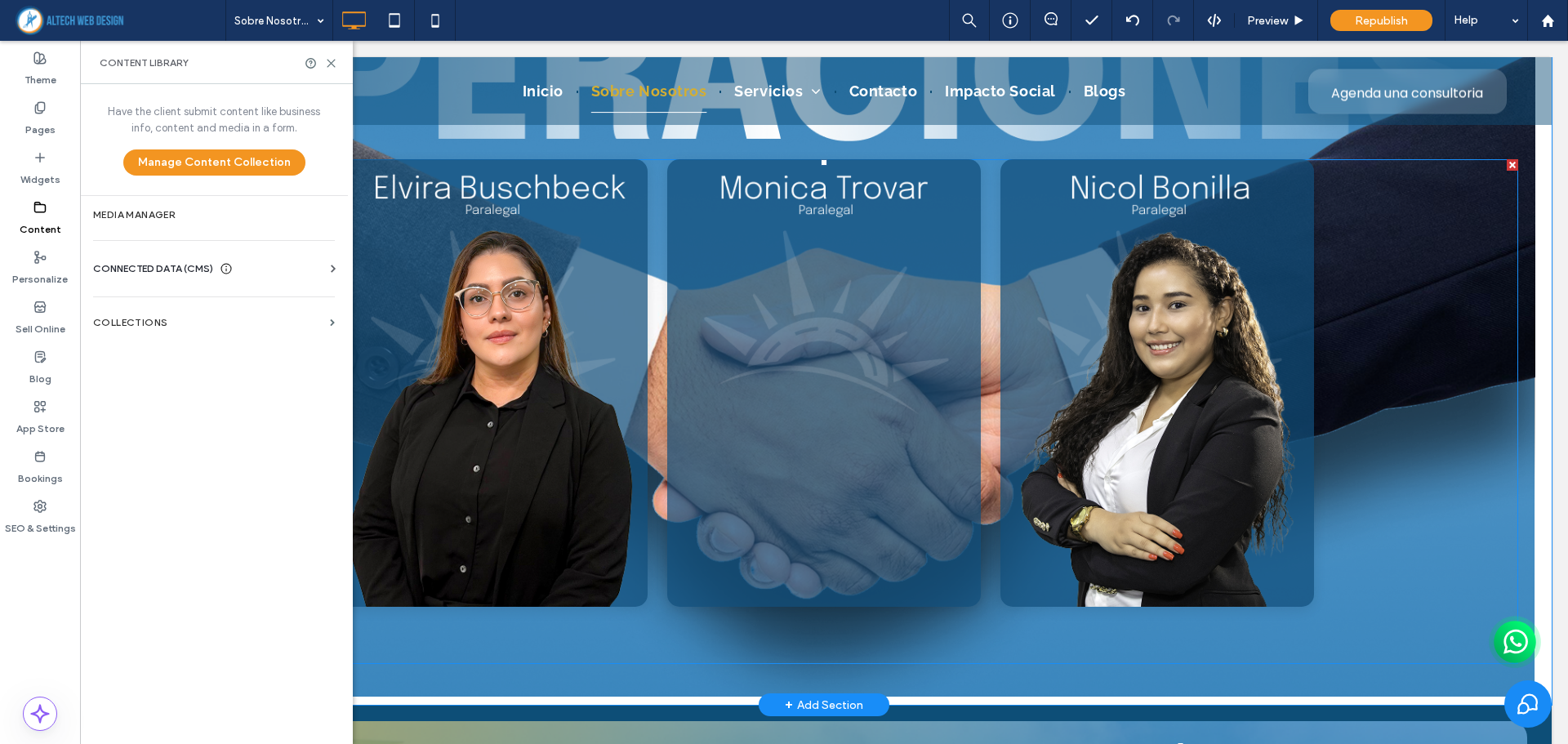
scroll to position [5657, 0]
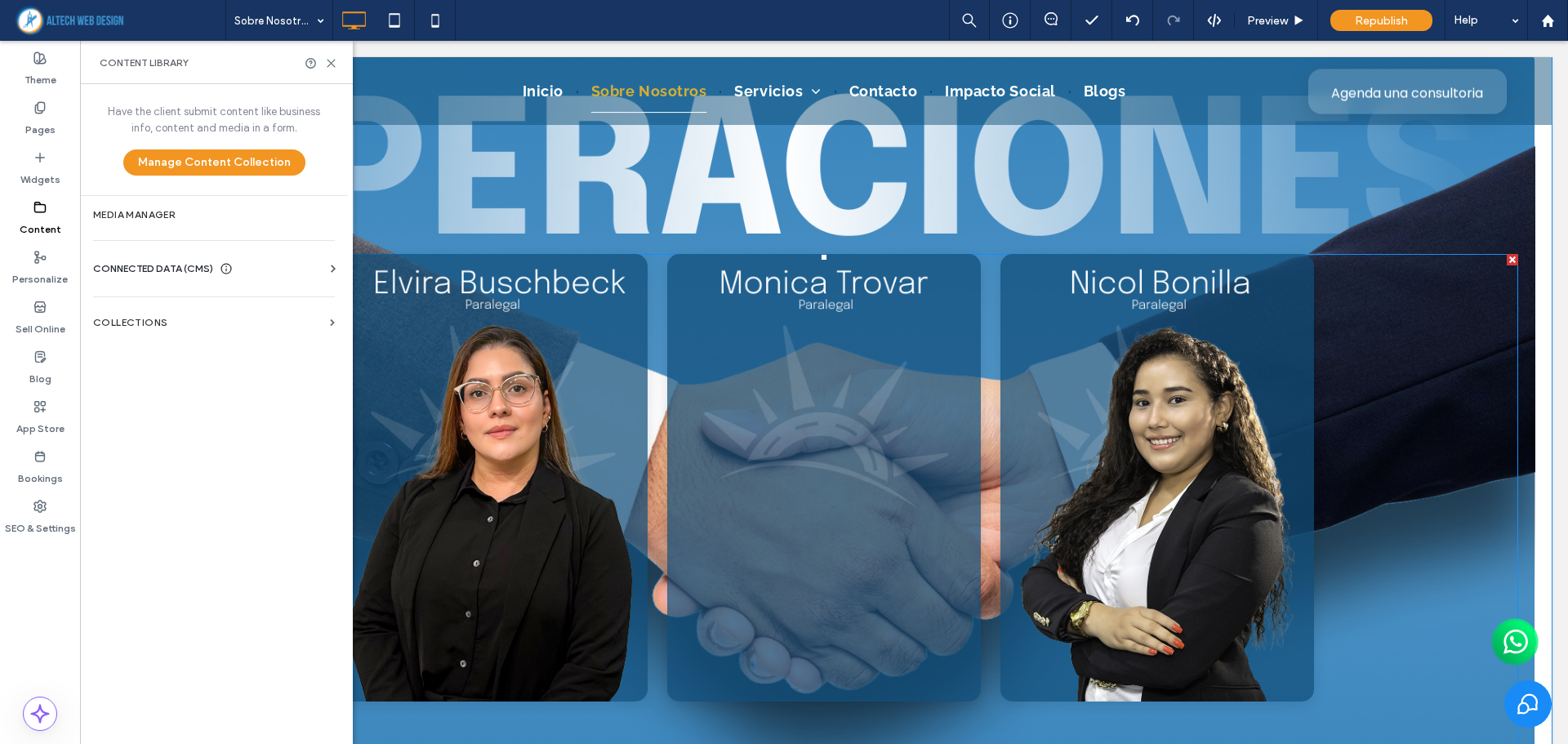
click at [548, 401] on span at bounding box center [824, 506] width 1388 height 505
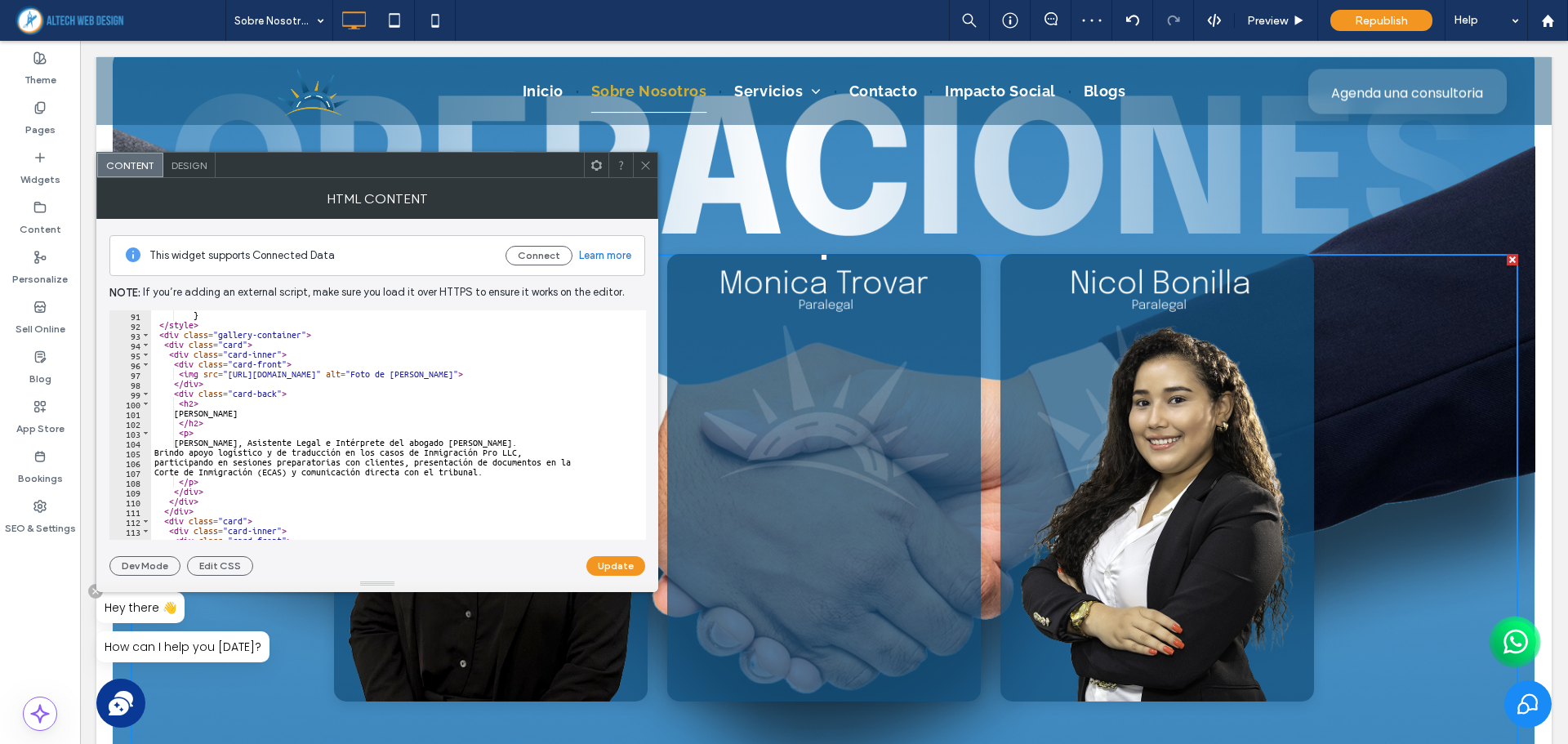
scroll to position [881, 0]
drag, startPoint x: 183, startPoint y: 413, endPoint x: 261, endPoint y: 409, distance: 78.1
click at [261, 409] on div "} </ style > < div class = "gallery-container" > < div class = "card" > < div c…" at bounding box center [458, 428] width 614 height 236
paste textarea "Cursor at row 101"
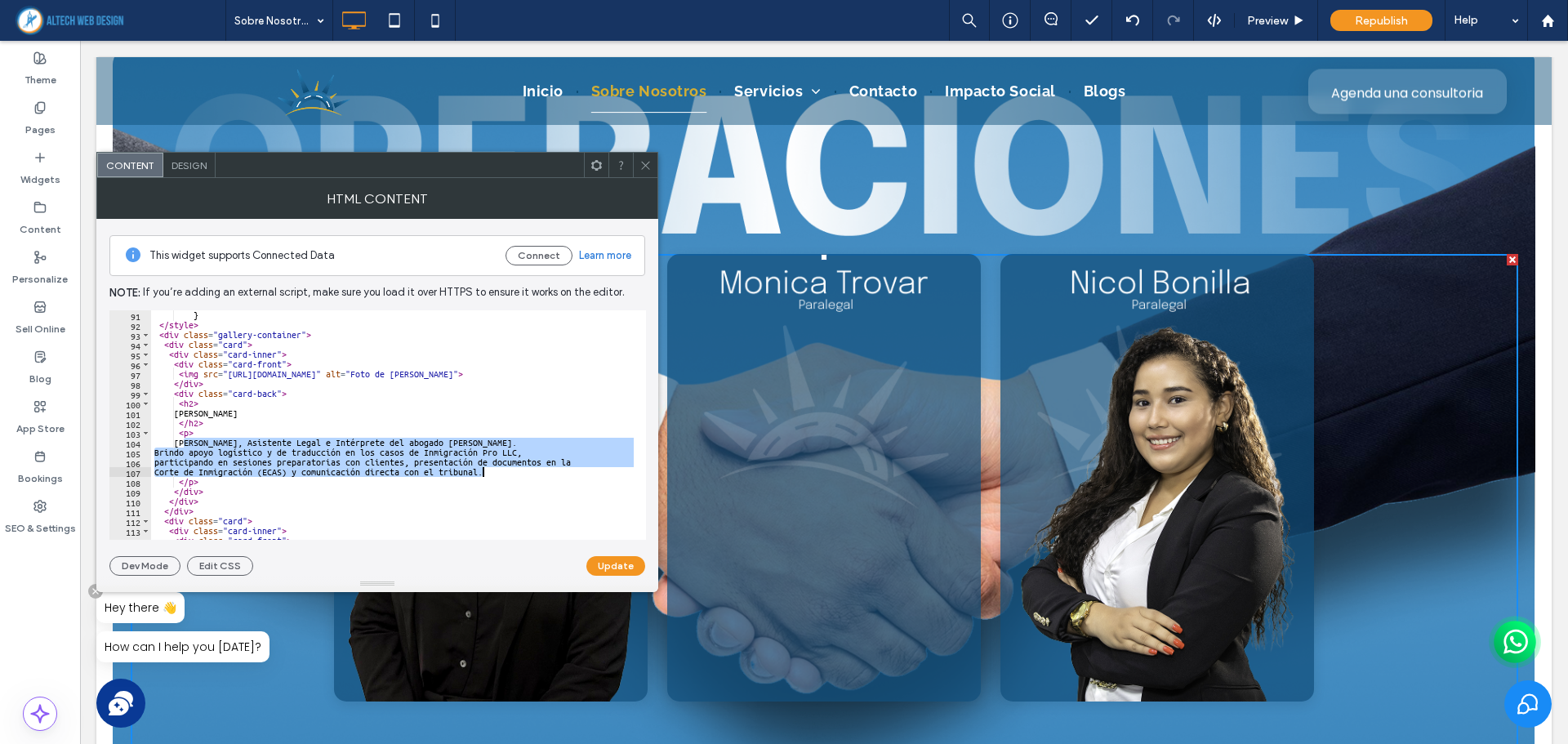
drag, startPoint x: 182, startPoint y: 442, endPoint x: 501, endPoint y: 474, distance: 320.6
click at [501, 474] on div "} </ style > < div class = "gallery-container" > < div class = "card" > < div c…" at bounding box center [458, 428] width 614 height 236
paste textarea "Cursor at row 107"
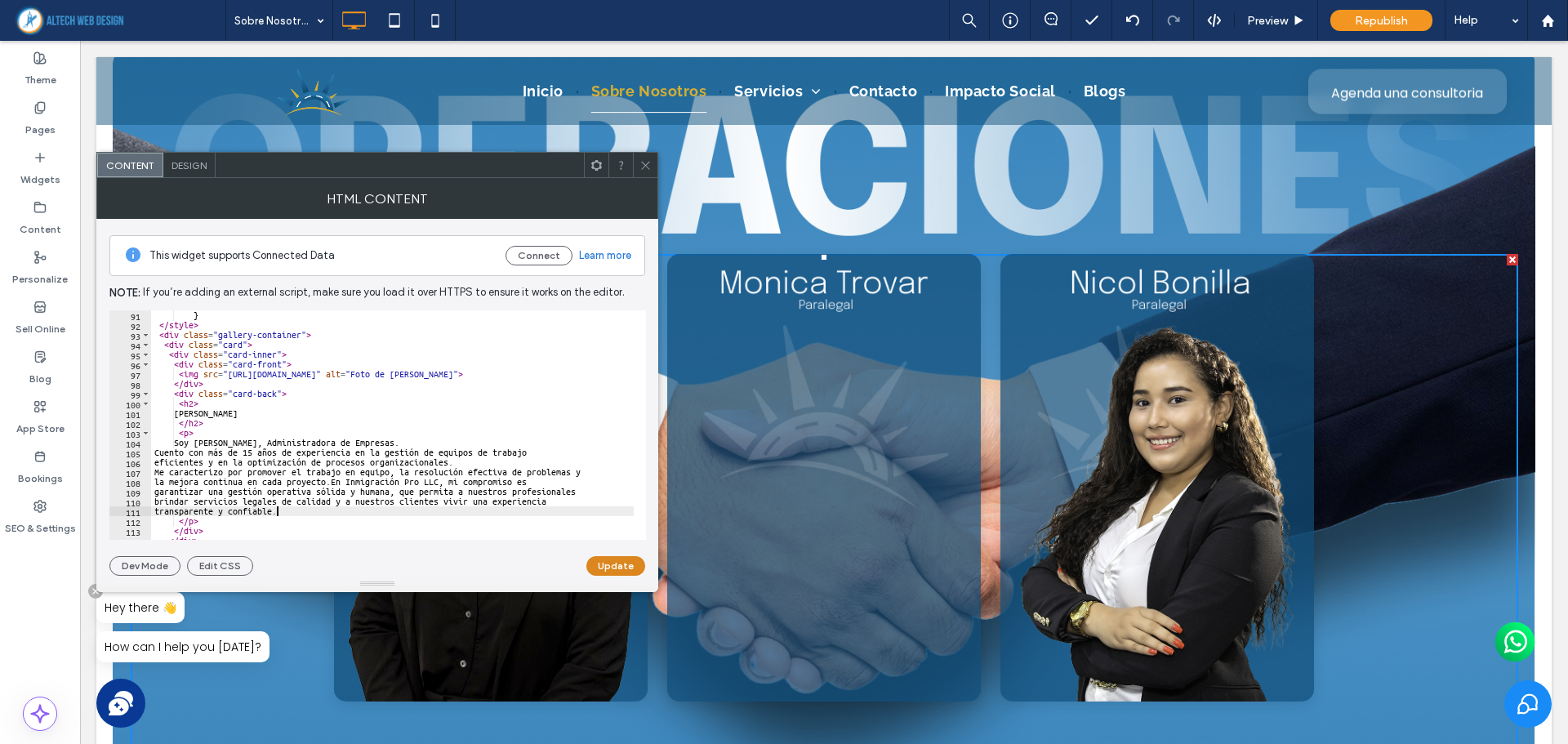
click at [595, 573] on button "Update" at bounding box center [616, 565] width 59 height 20
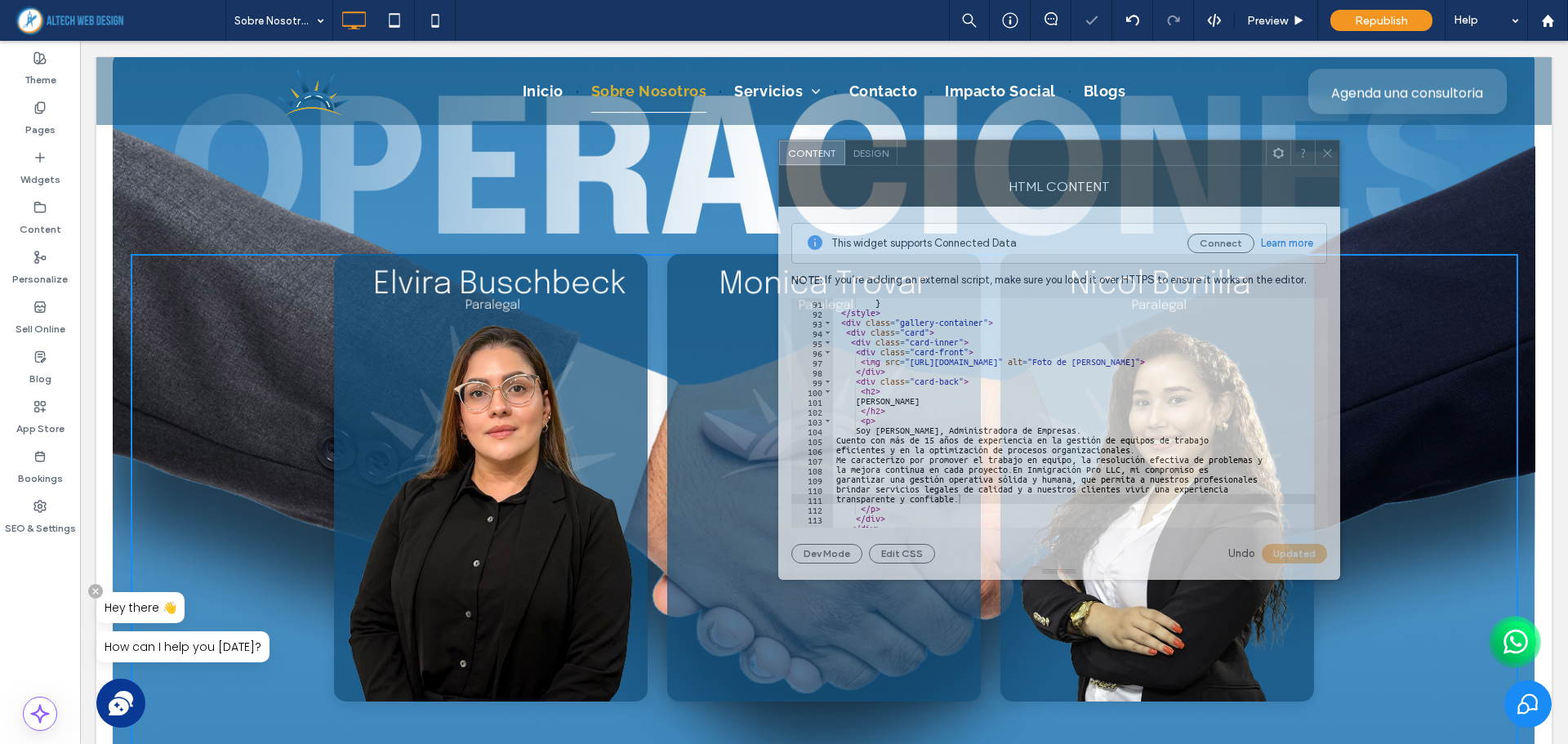
drag, startPoint x: 492, startPoint y: 173, endPoint x: 1172, endPoint y: 161, distance: 680.1
click at [1172, 161] on div at bounding box center [1081, 153] width 369 height 24
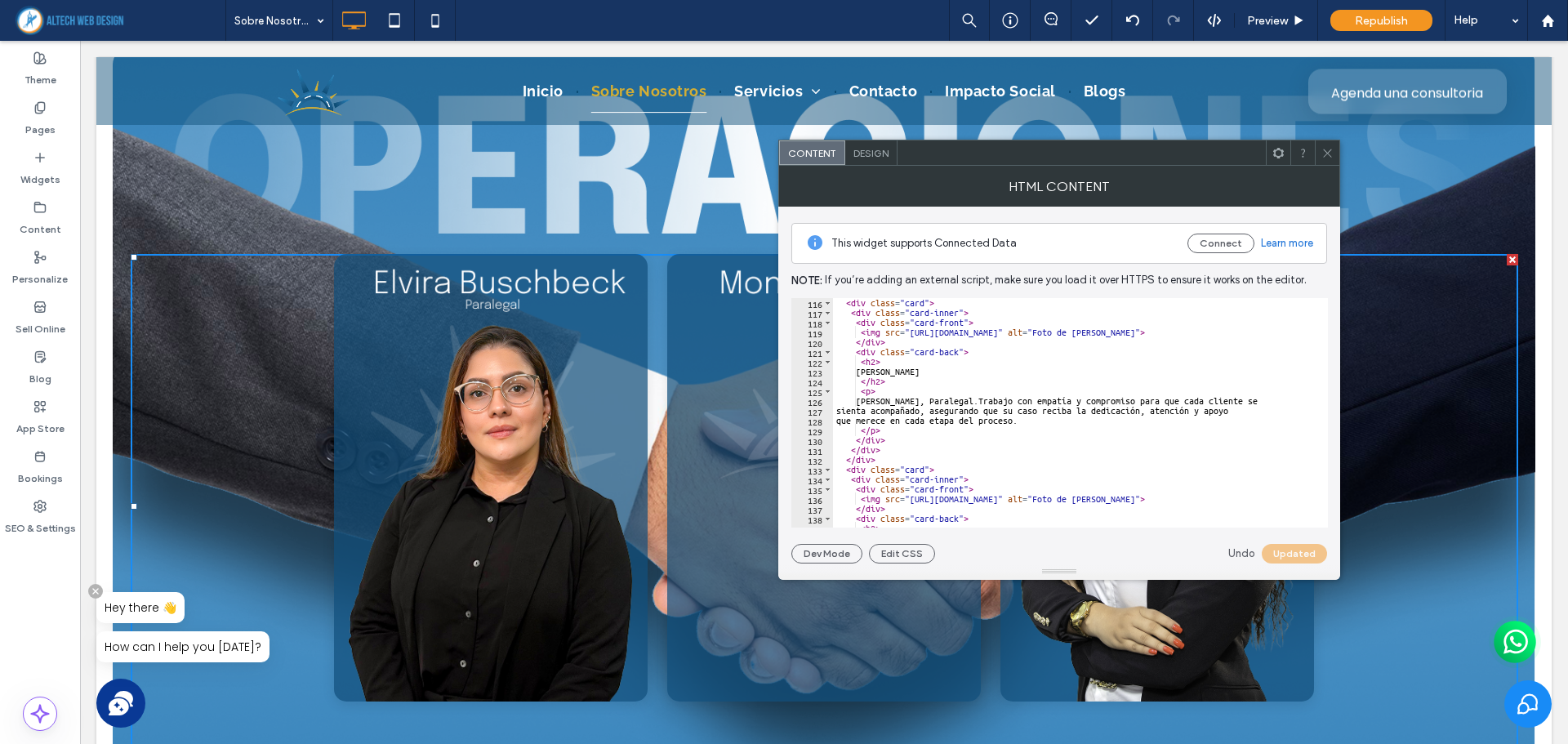
scroll to position [1126, 0]
drag, startPoint x: 864, startPoint y: 370, endPoint x: 924, endPoint y: 370, distance: 60.0
click at [924, 370] on div "< div class = "card" > < div class = "card-inner" > < div class = "card-front" …" at bounding box center [1140, 416] width 614 height 236
paste textarea "Cursor at row 123"
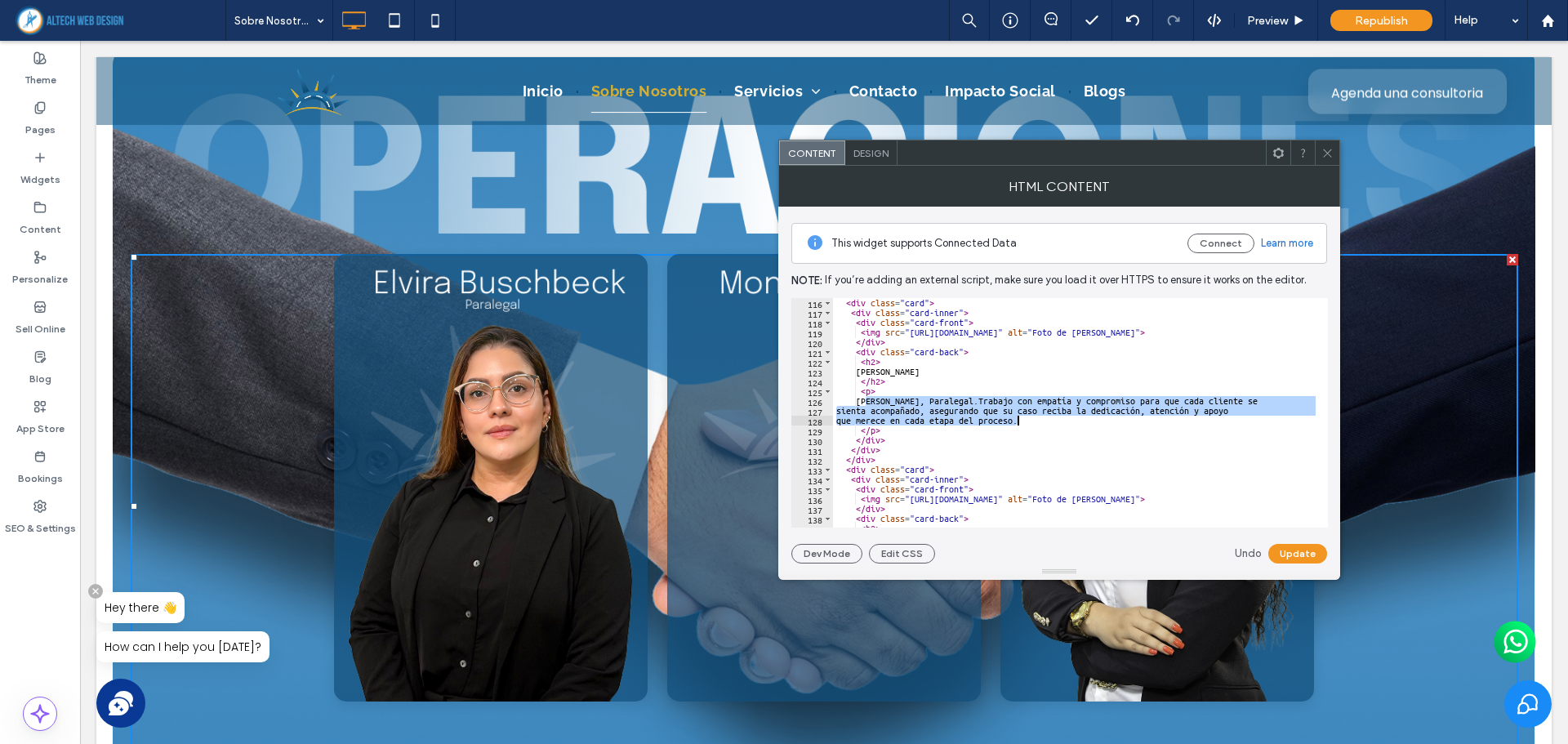
drag, startPoint x: 864, startPoint y: 400, endPoint x: 1026, endPoint y: 421, distance: 163.4
click at [1026, 421] on div "< div class = "card" > < div class = "card-inner" > < div class = "card-front" …" at bounding box center [1140, 416] width 614 height 236
paste textarea "Cursor at row 128"
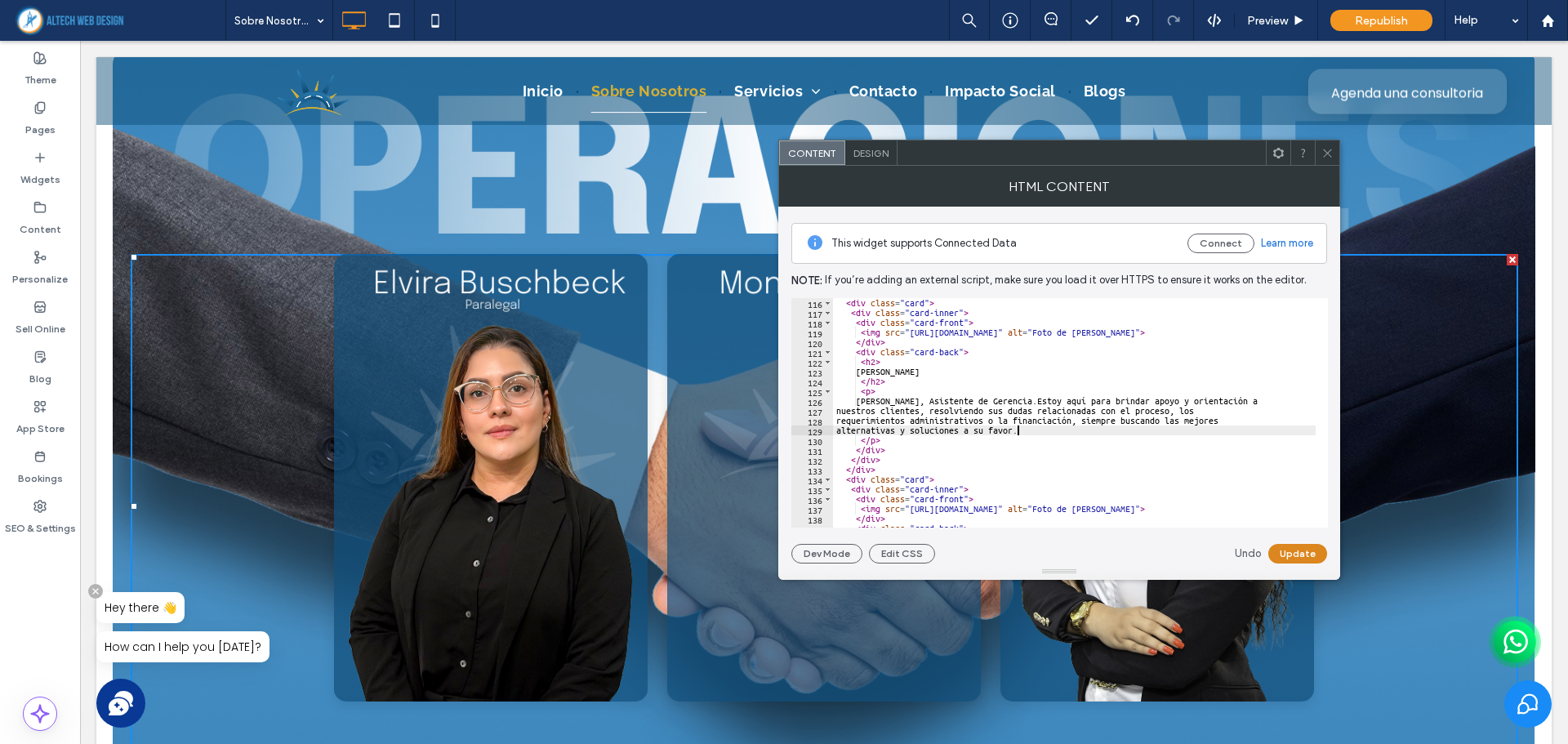
click at [1312, 556] on button "Update" at bounding box center [1298, 553] width 59 height 20
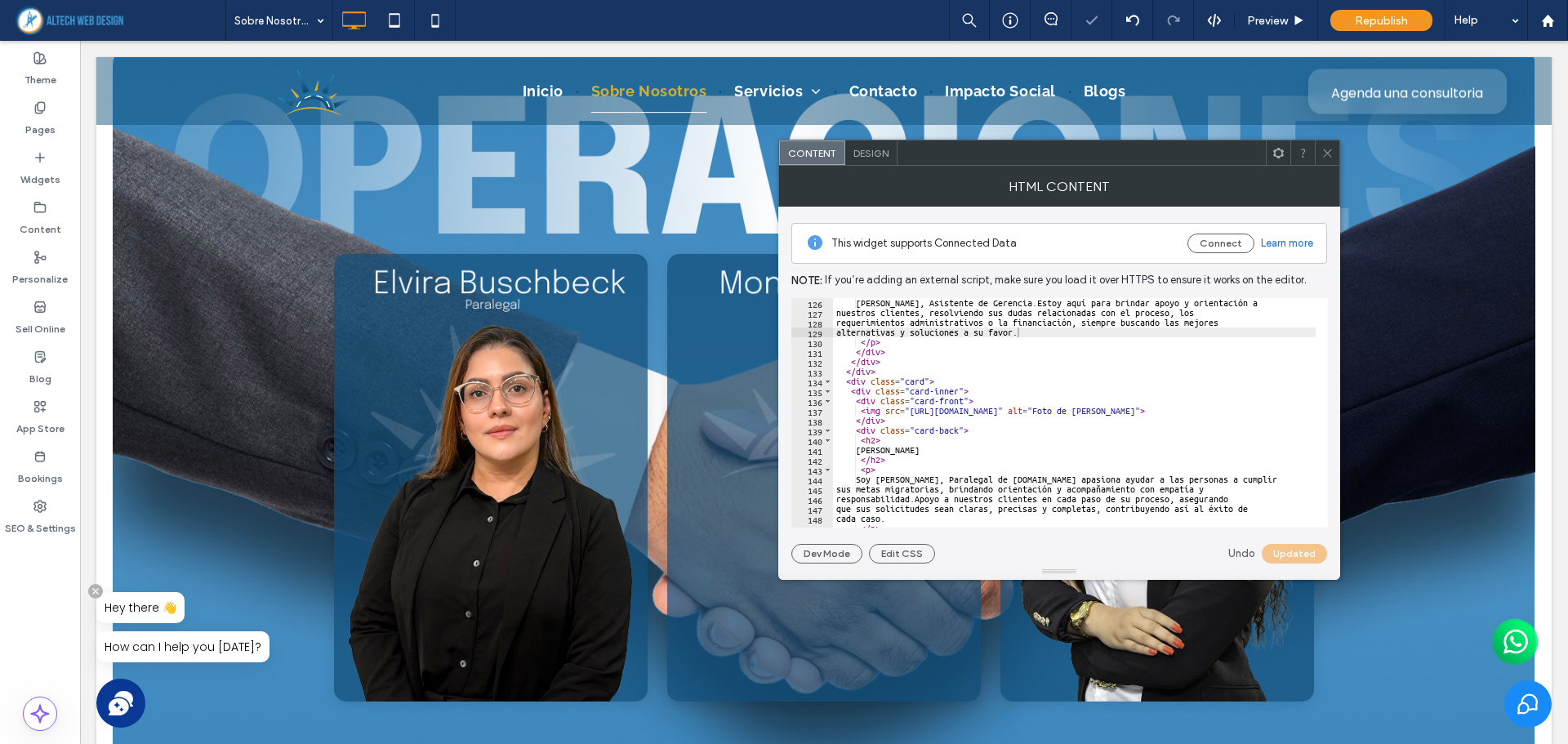
scroll to position [1273, 0]
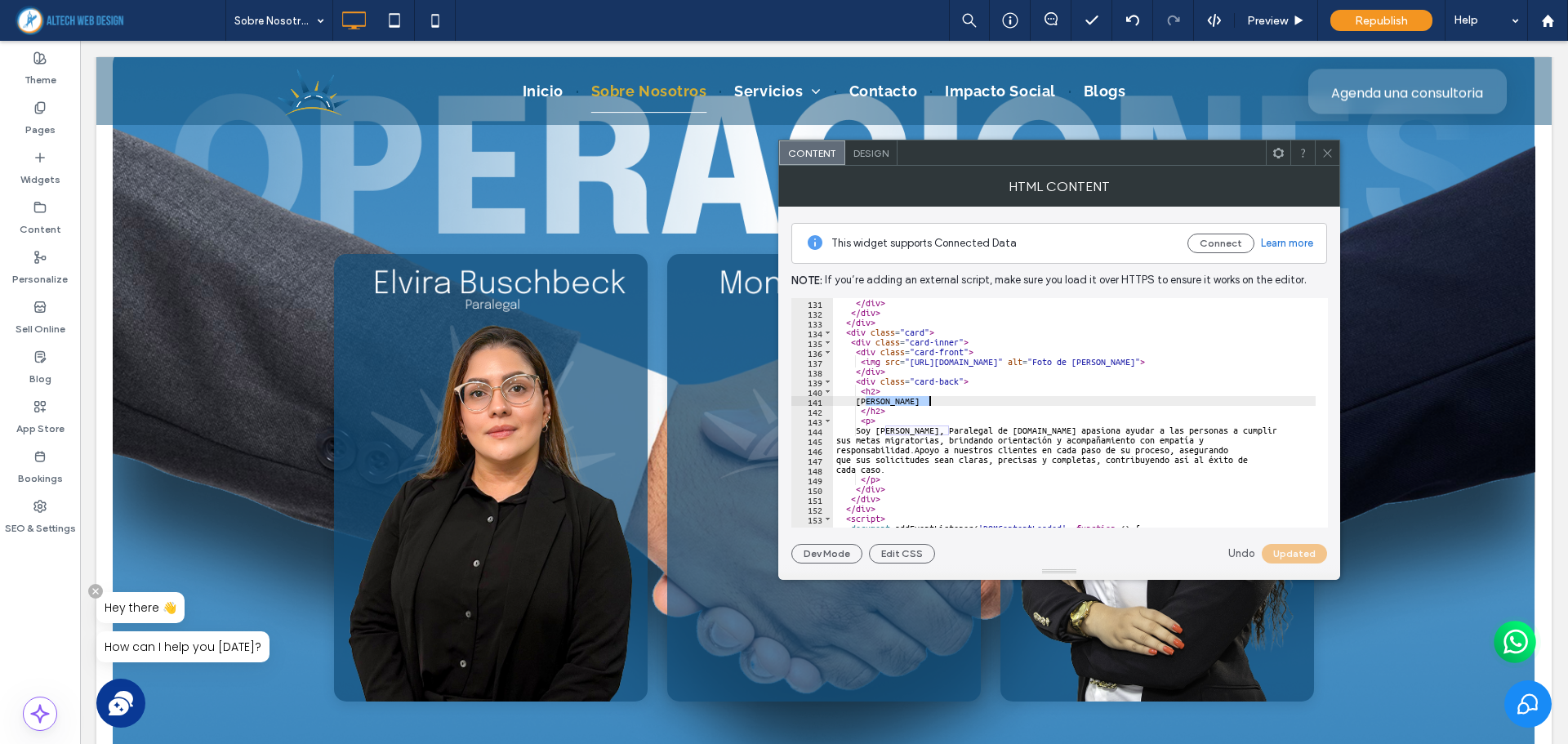
drag, startPoint x: 867, startPoint y: 400, endPoint x: 939, endPoint y: 401, distance: 72.0
click at [939, 401] on div "</ div > </ div > </ div > < div class = "card" > < div class = "card-inner" > …" at bounding box center [1140, 416] width 614 height 236
paste textarea "***"
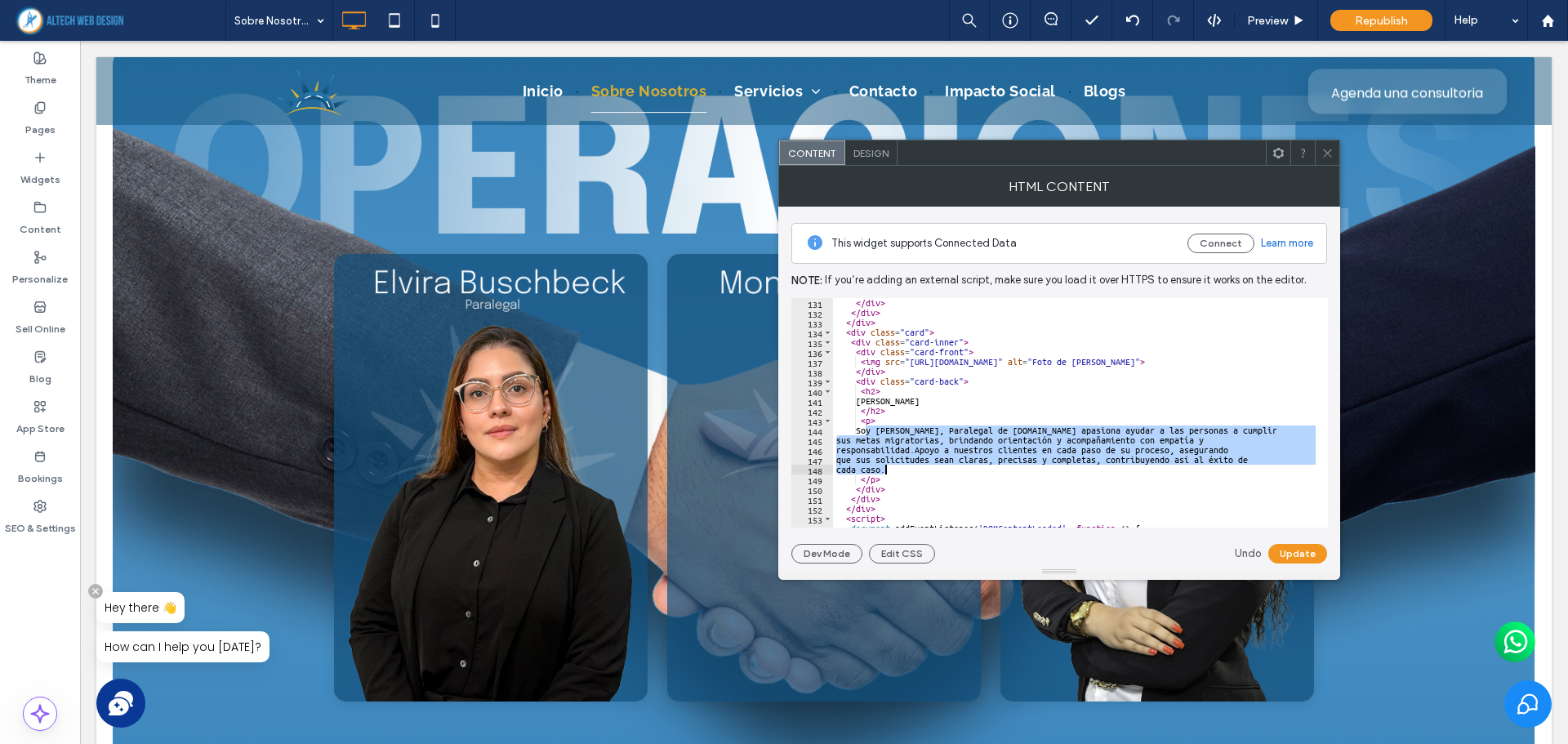
drag, startPoint x: 865, startPoint y: 429, endPoint x: 1255, endPoint y: 464, distance: 391.6
click at [1255, 464] on div "</ div > </ div > </ div > < div class = "card" > < div class = "card-inner" > …" at bounding box center [1140, 416] width 614 height 236
paste textarea "Cursor at row 148"
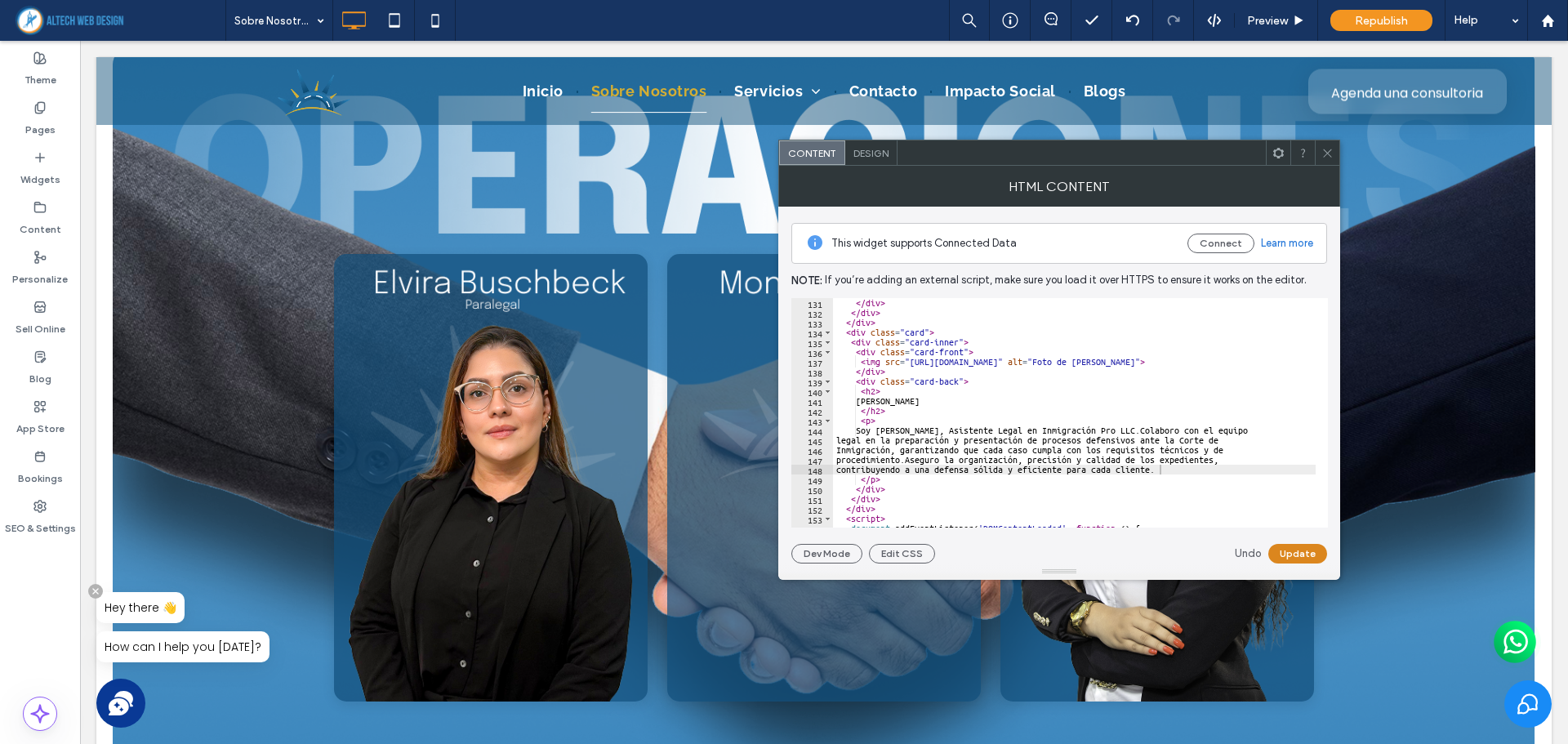
click at [1320, 558] on button "Update" at bounding box center [1298, 553] width 59 height 20
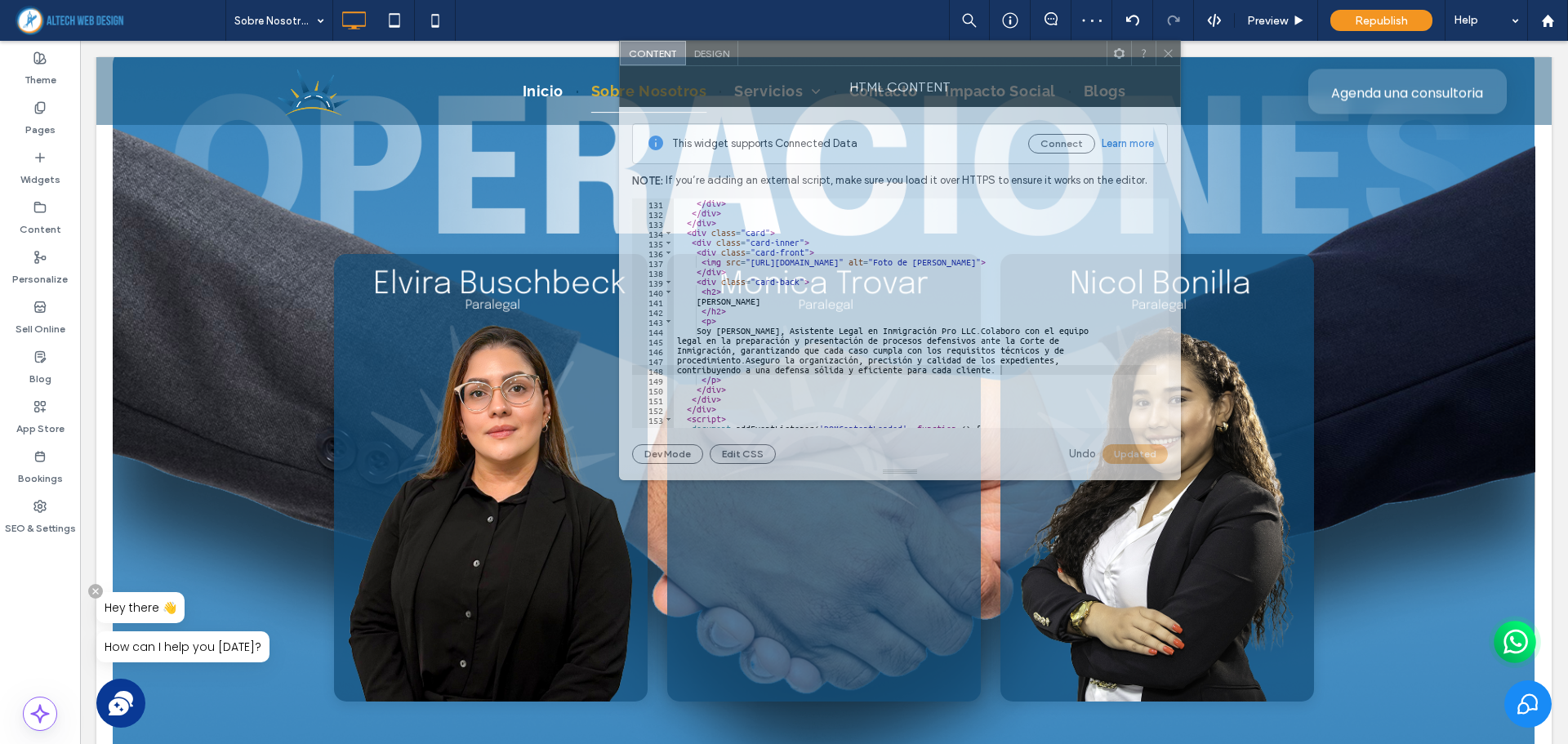
drag, startPoint x: 1083, startPoint y: 158, endPoint x: 894, endPoint y: 68, distance: 209.3
click at [894, 66] on div at bounding box center [922, 53] width 369 height 24
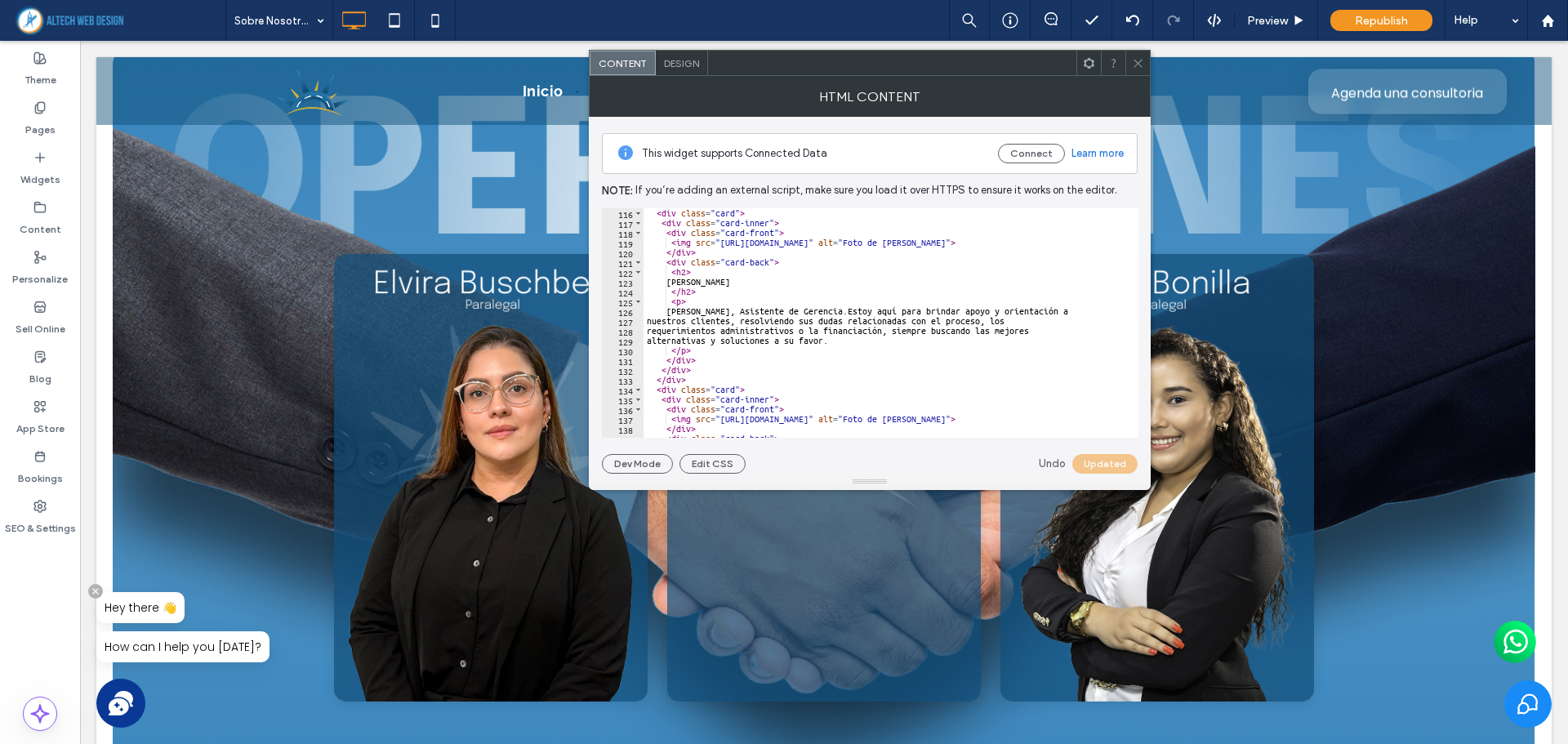
scroll to position [1077, 0]
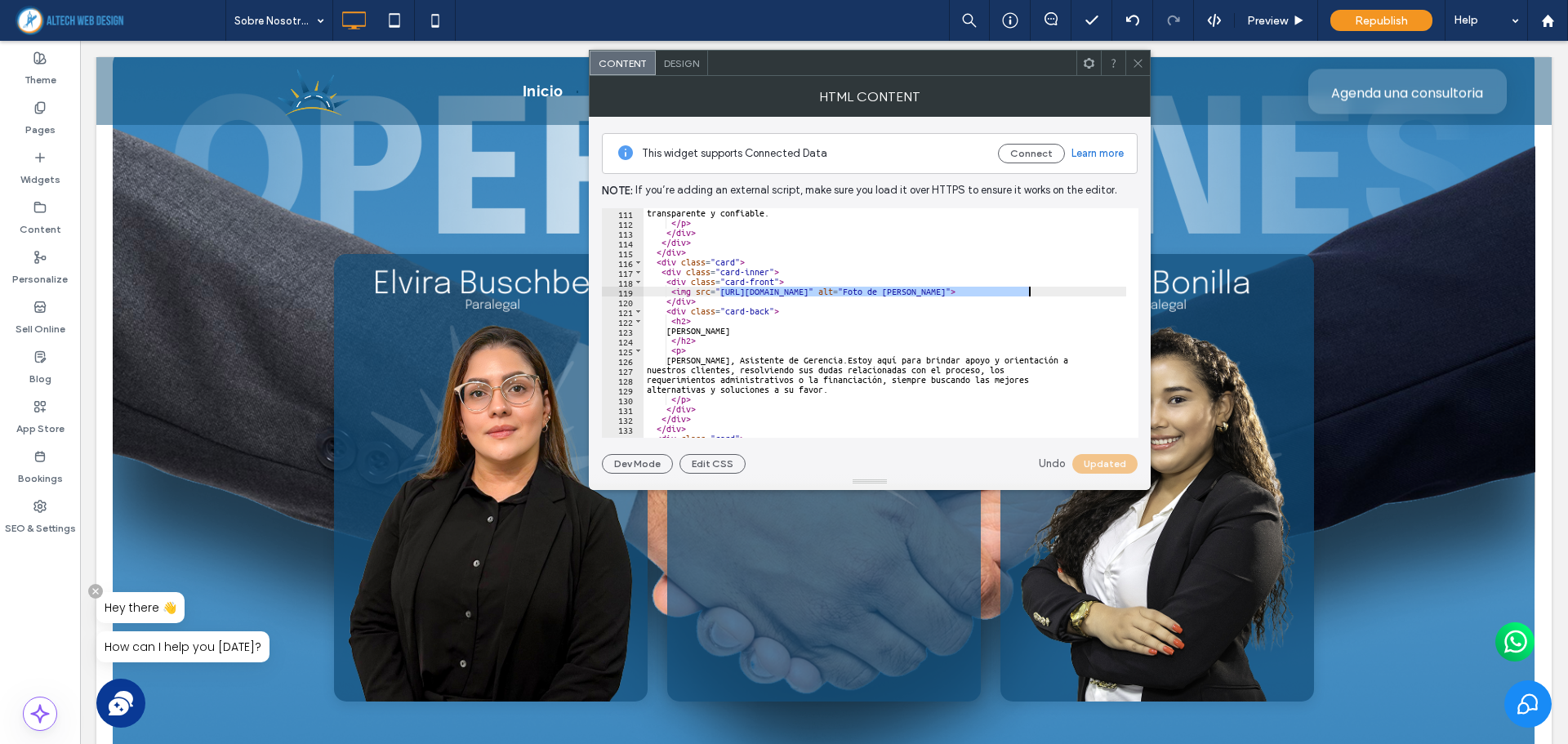
drag, startPoint x: 720, startPoint y: 291, endPoint x: 1027, endPoint y: 292, distance: 307.0
click at [1027, 292] on div "transparente y confiable. </ p > </ div > </ div > </ div > < div class = "card…" at bounding box center [950, 326] width 614 height 236
paste textarea "*********"
click at [1109, 464] on button "Update" at bounding box center [1108, 463] width 59 height 20
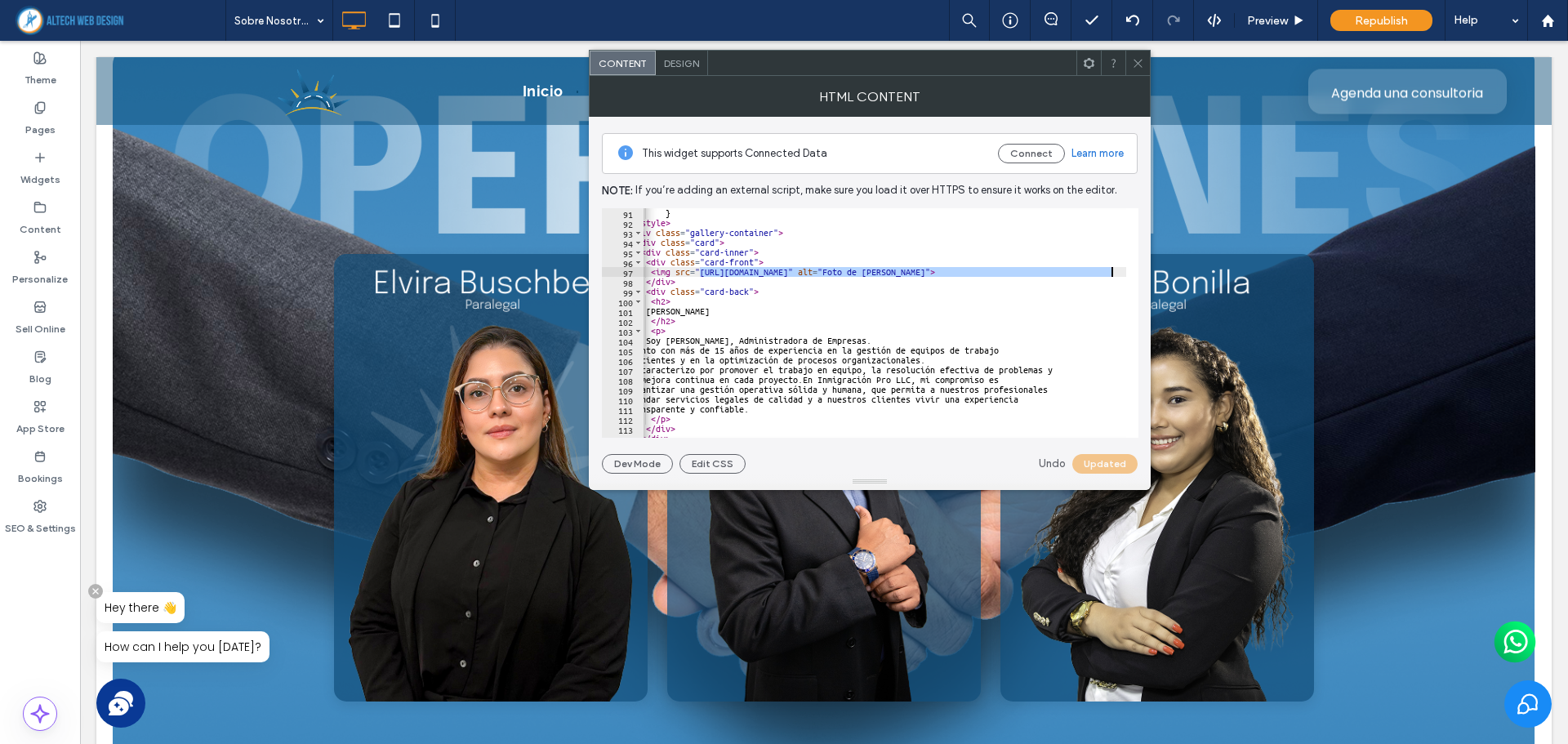
scroll to position [0, 65]
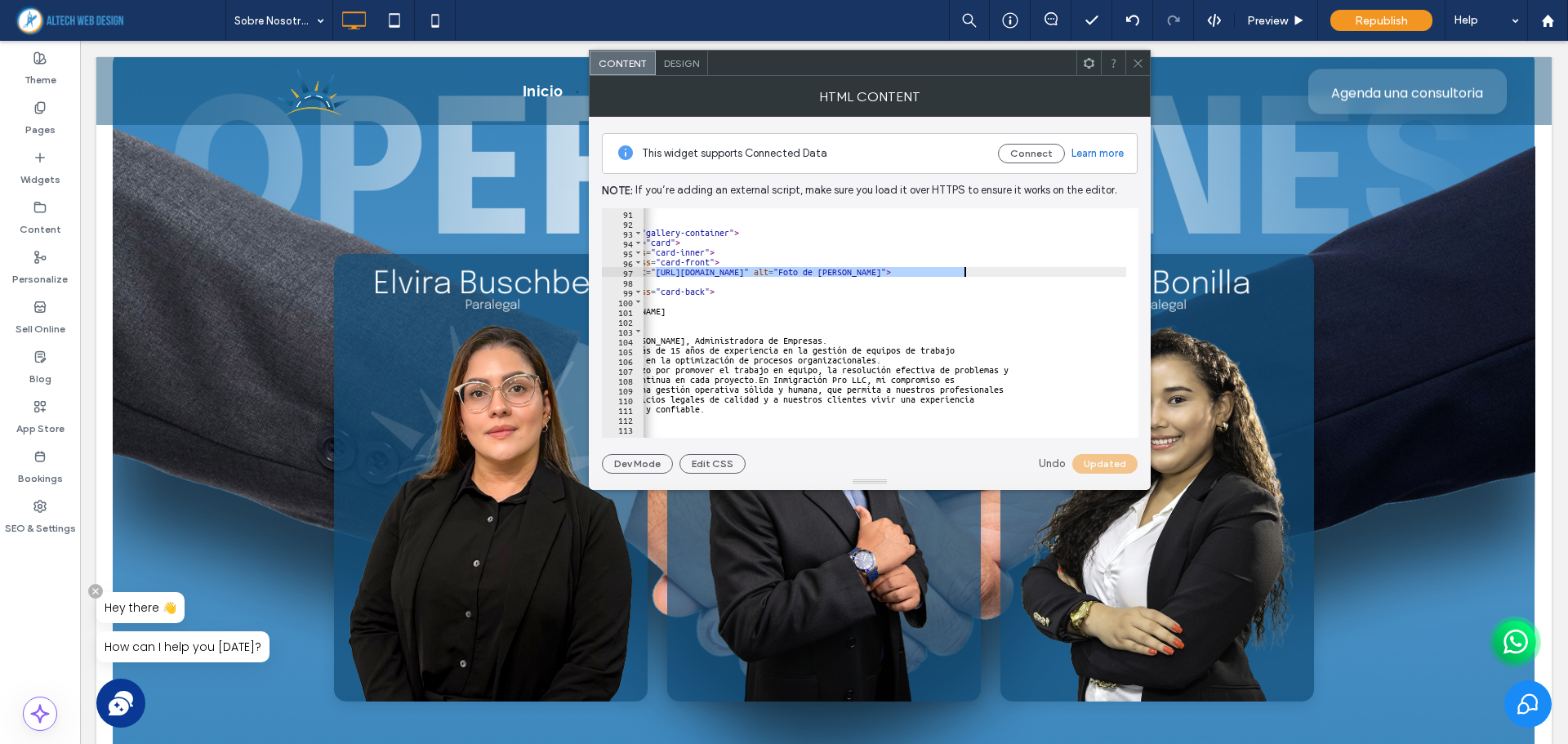
drag, startPoint x: 721, startPoint y: 274, endPoint x: 964, endPoint y: 272, distance: 243.0
click at [964, 272] on div "} </ style > < div class = "gallery-container" > < div class = "card" > < div c…" at bounding box center [885, 326] width 614 height 236
paste textarea "Cursor at row 97"
click at [1109, 463] on button "Update" at bounding box center [1108, 463] width 59 height 20
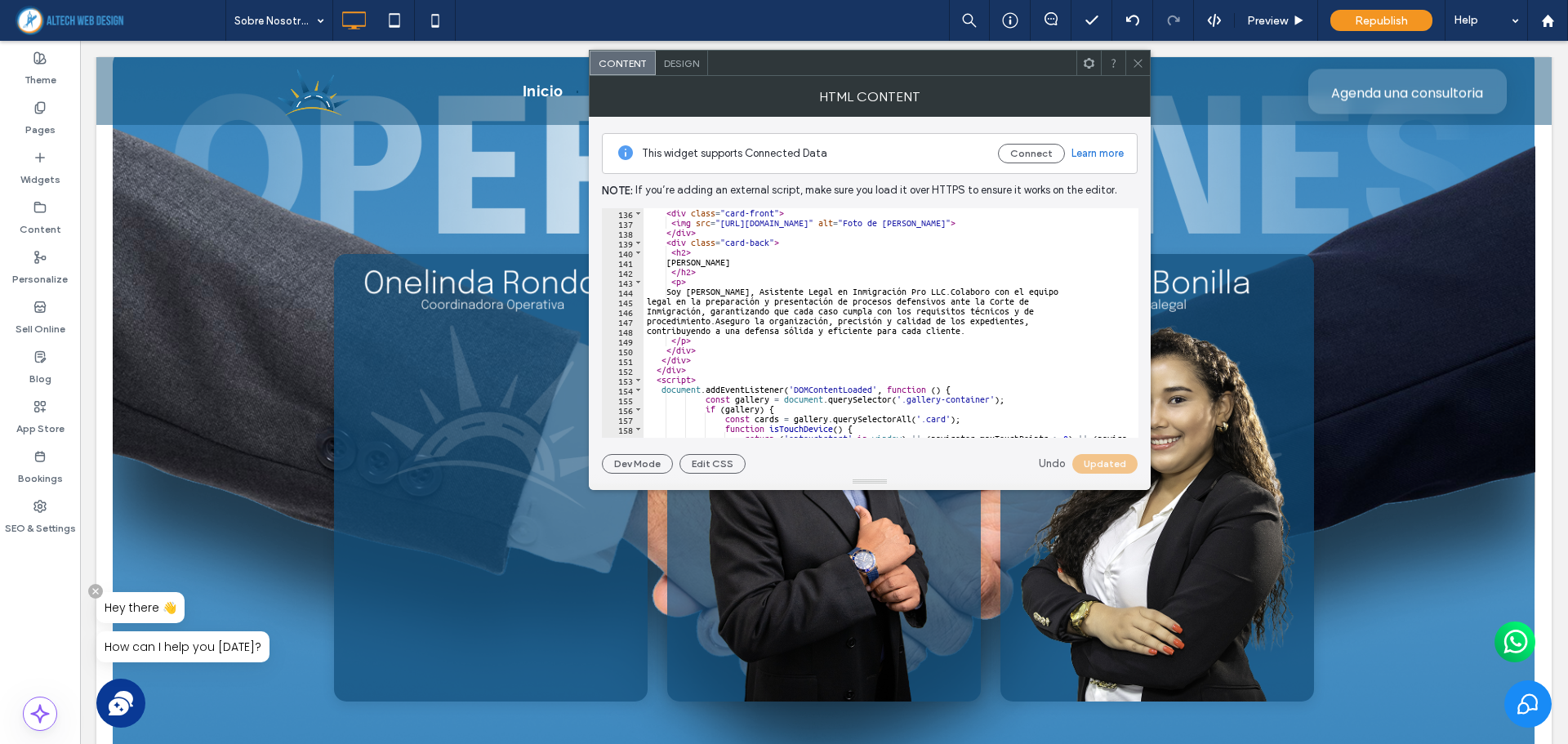
scroll to position [1322, 0]
drag, startPoint x: 720, startPoint y: 224, endPoint x: 1030, endPoint y: 222, distance: 310.0
click at [1030, 222] on div "< div class = "card-front" > < img src = "https://irp.cdn-website.com/8aeaeb13/…" at bounding box center [950, 326] width 614 height 236
paste textarea "Cursor at row 137"
type textarea "**********"
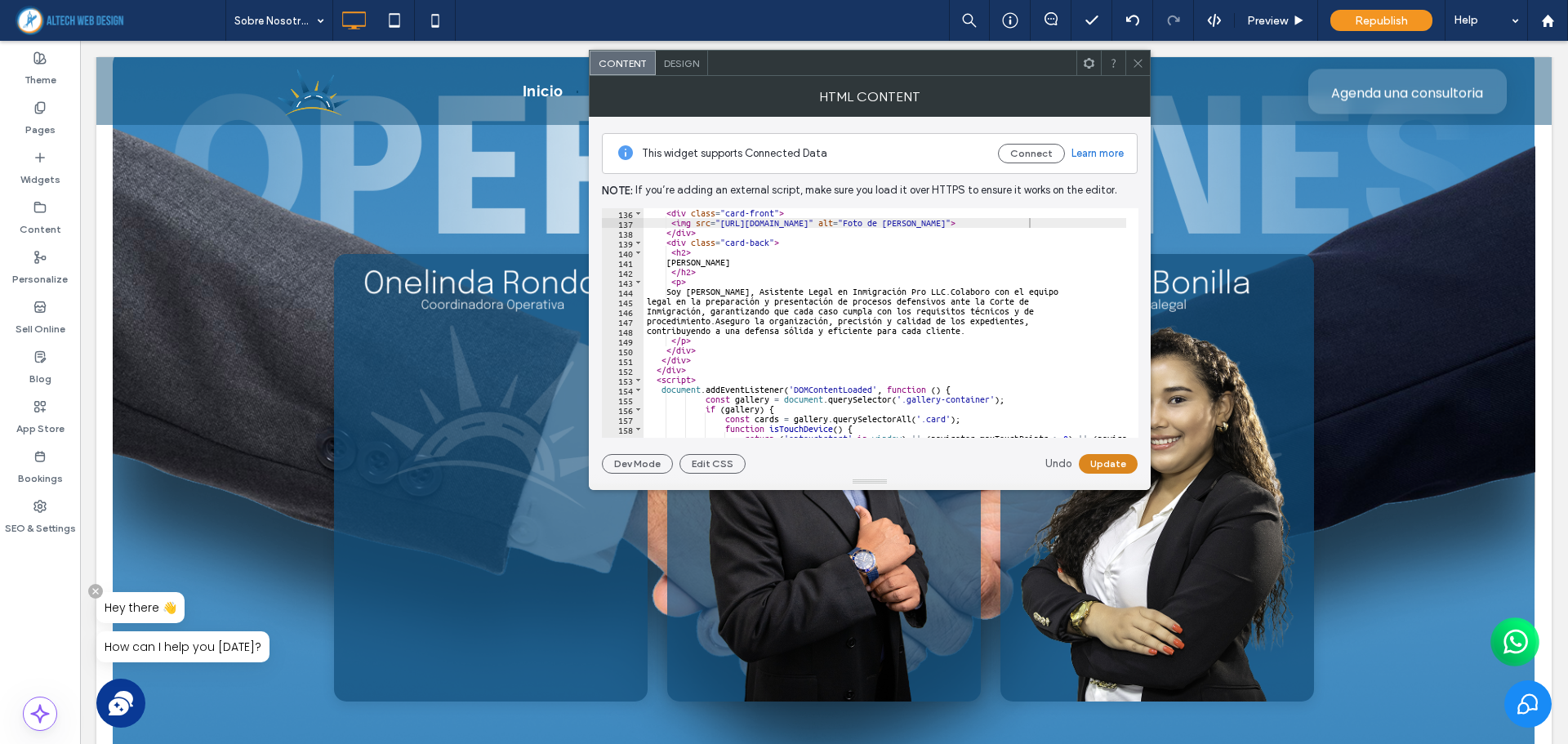
click at [1115, 462] on button "Update" at bounding box center [1108, 463] width 59 height 20
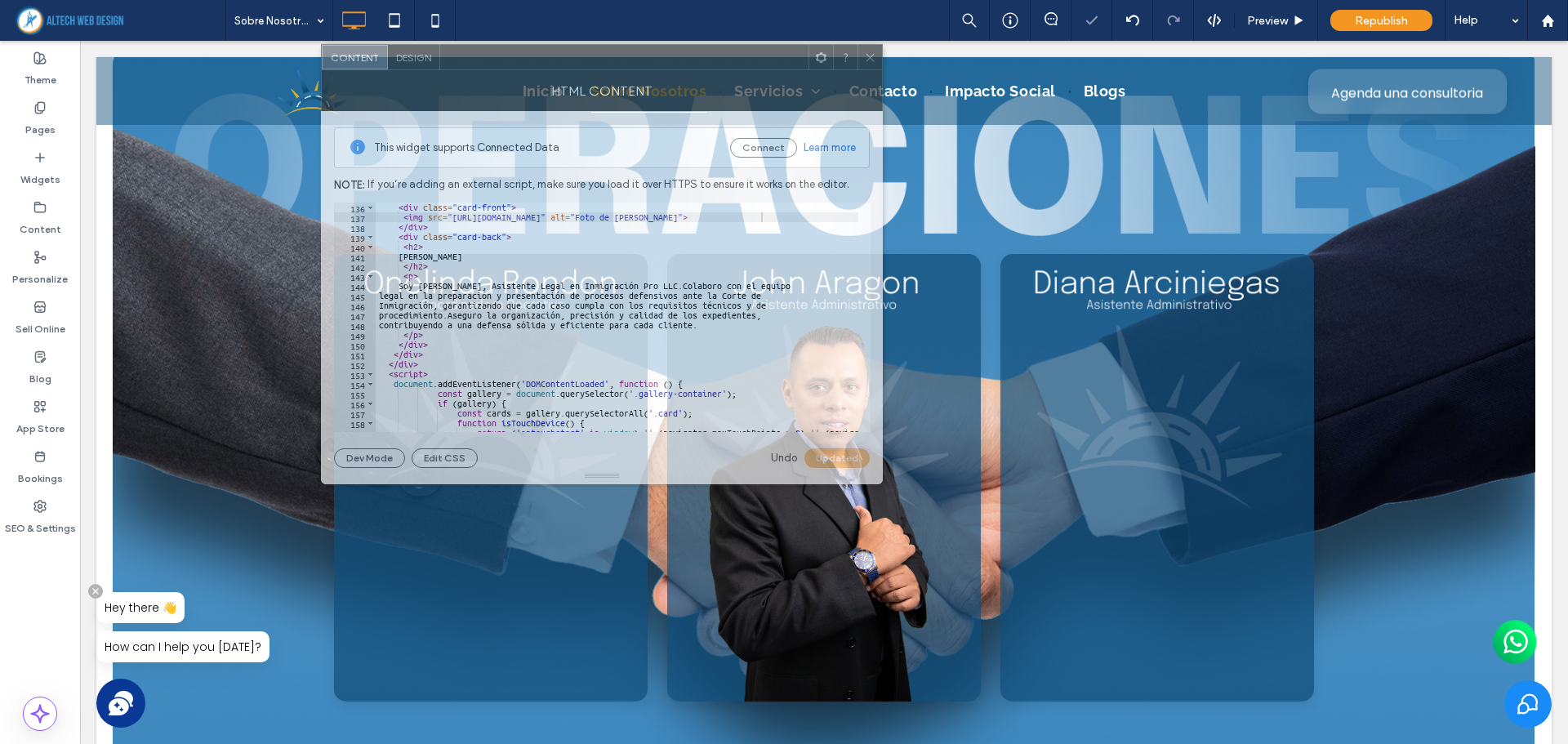
drag, startPoint x: 1031, startPoint y: 69, endPoint x: 764, endPoint y: 64, distance: 267.0
click at [764, 64] on div at bounding box center [624, 57] width 369 height 24
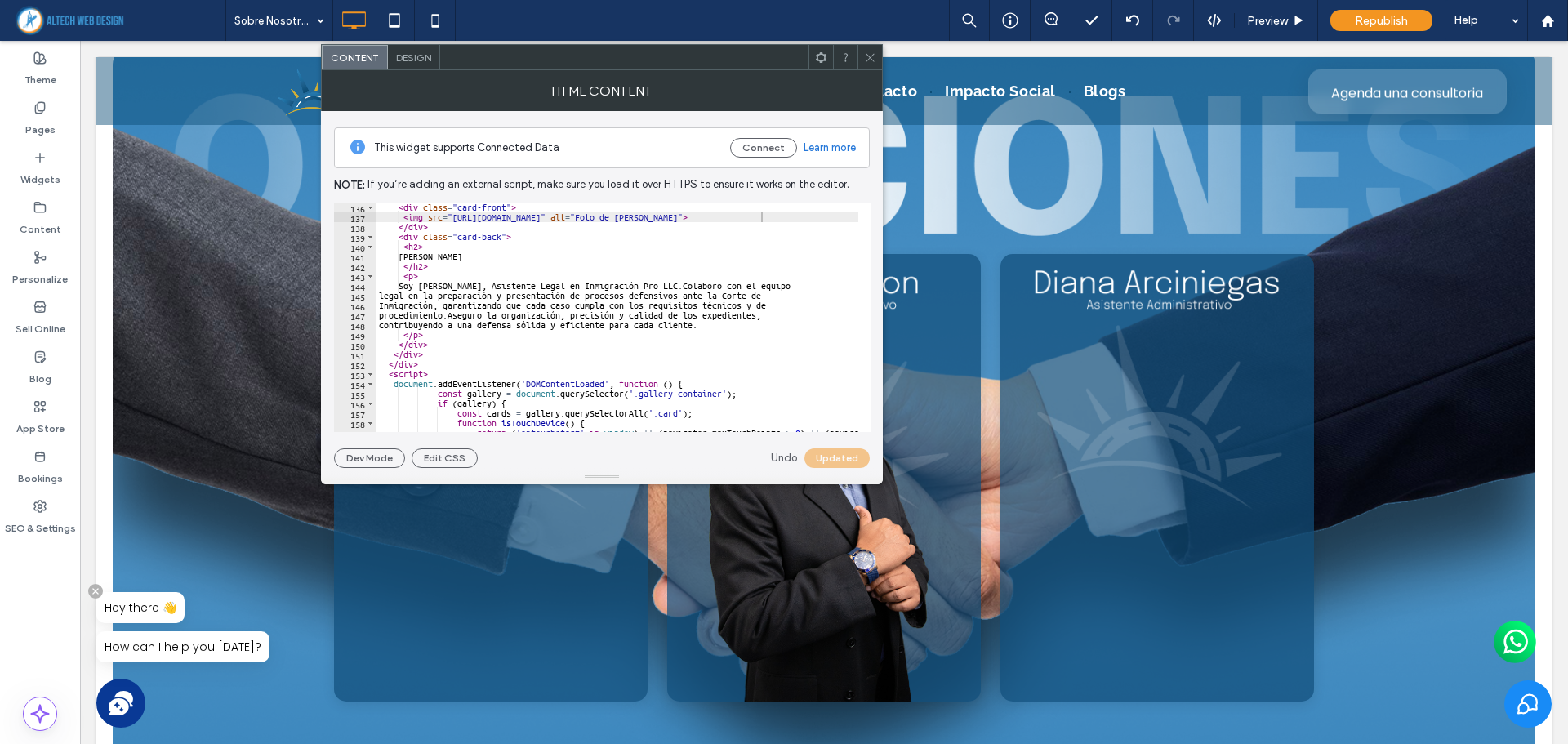
click at [874, 62] on icon at bounding box center [870, 58] width 12 height 12
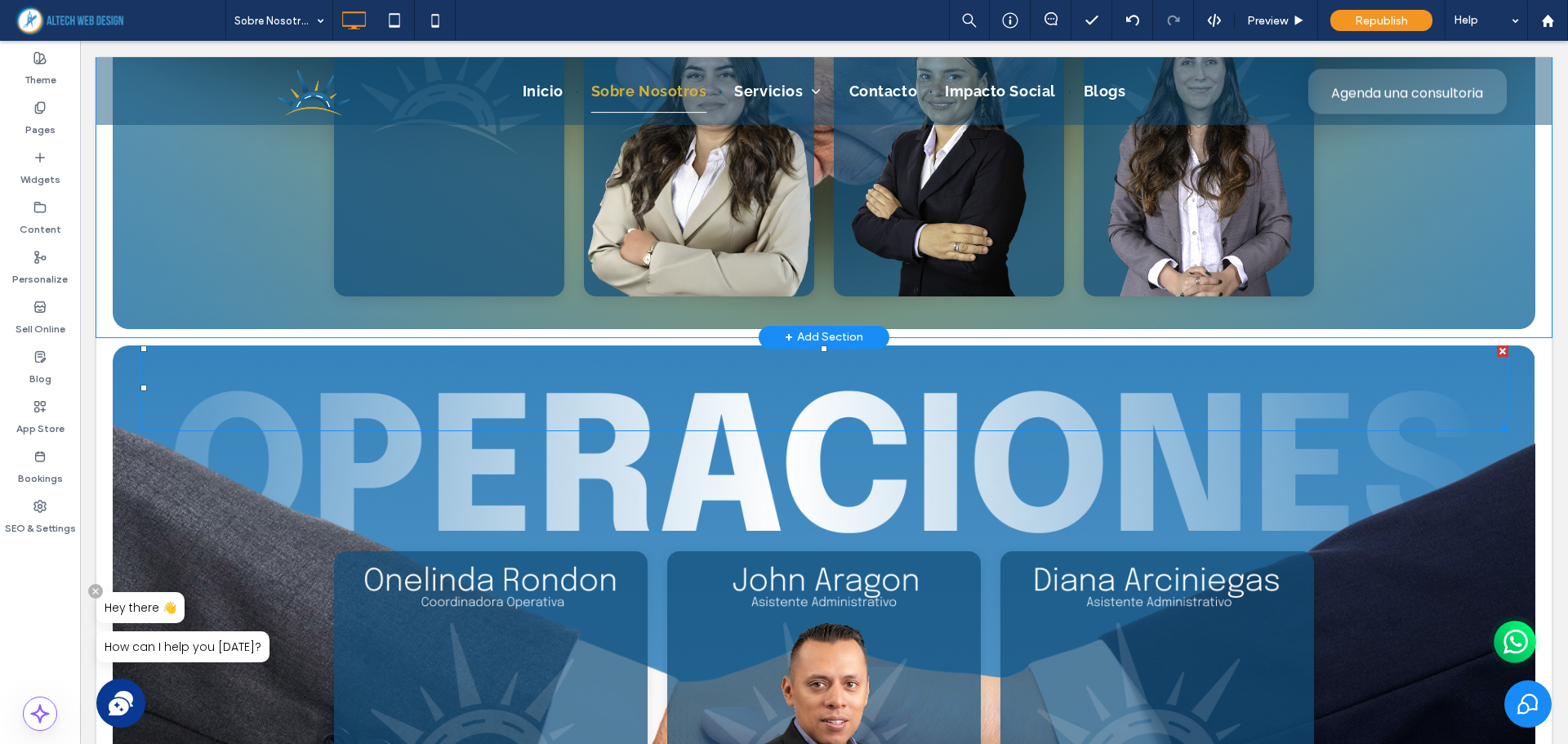
scroll to position [5331, 0]
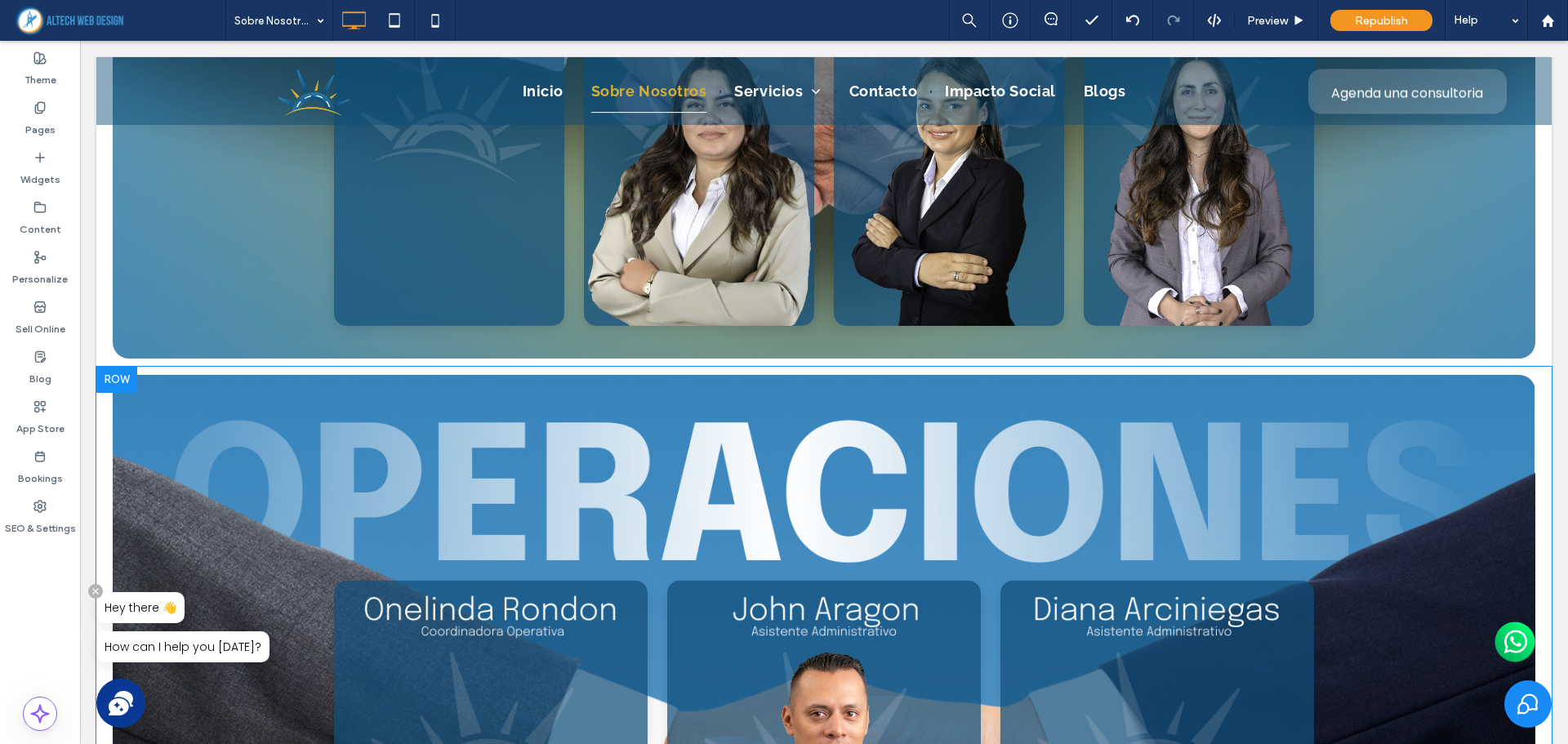
click at [122, 376] on div at bounding box center [117, 380] width 41 height 26
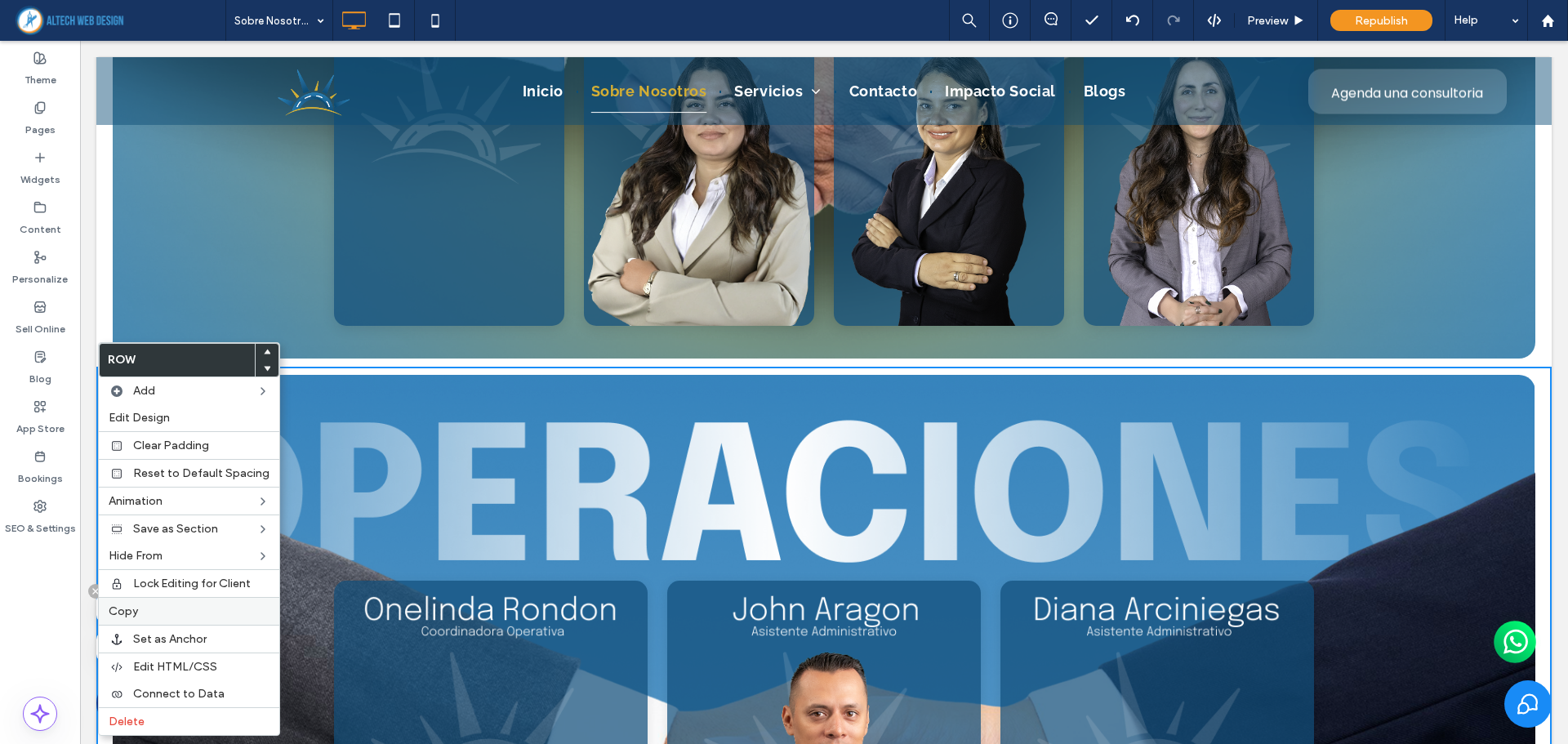
click at [146, 604] on label "Copy" at bounding box center [189, 611] width 161 height 14
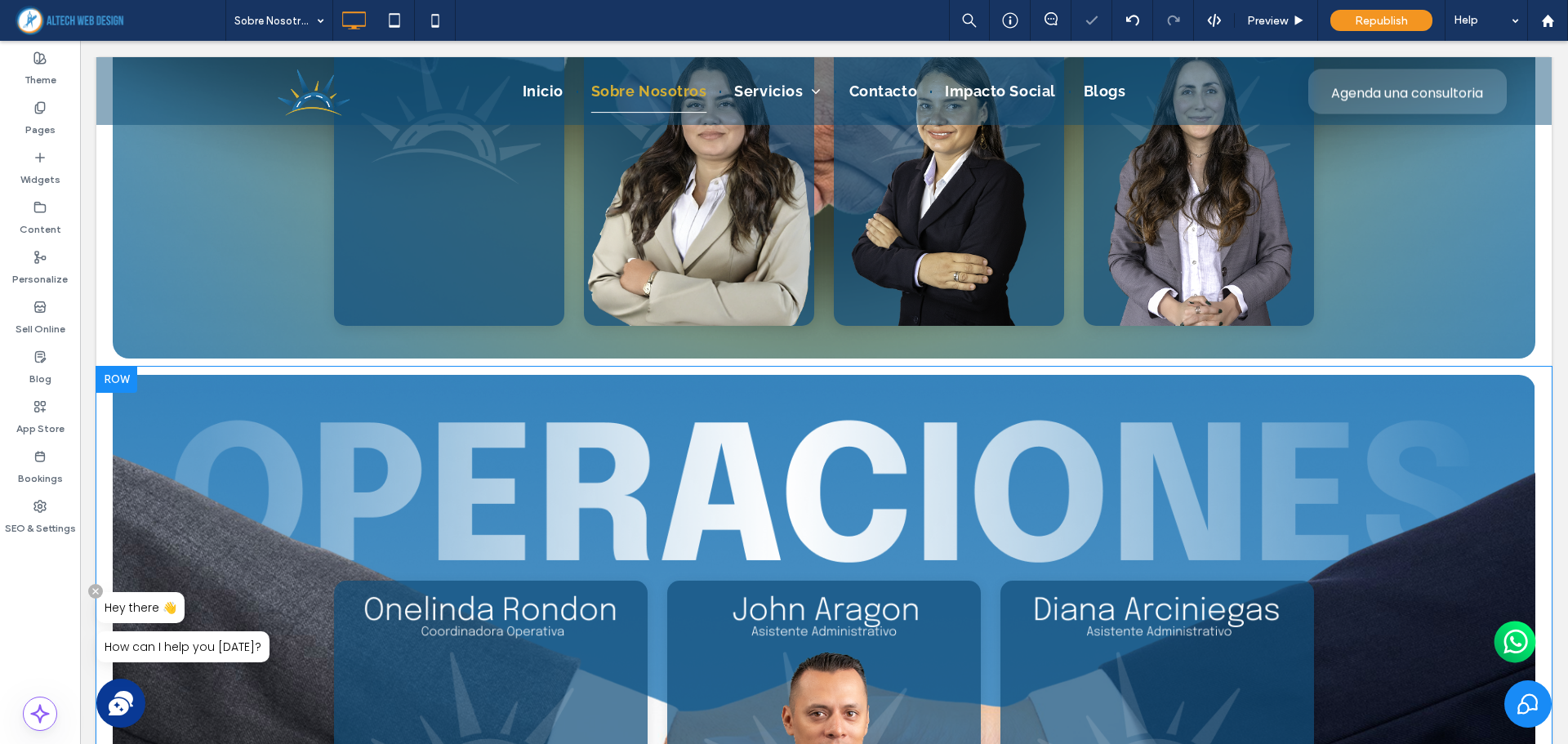
click at [119, 384] on div at bounding box center [117, 380] width 41 height 26
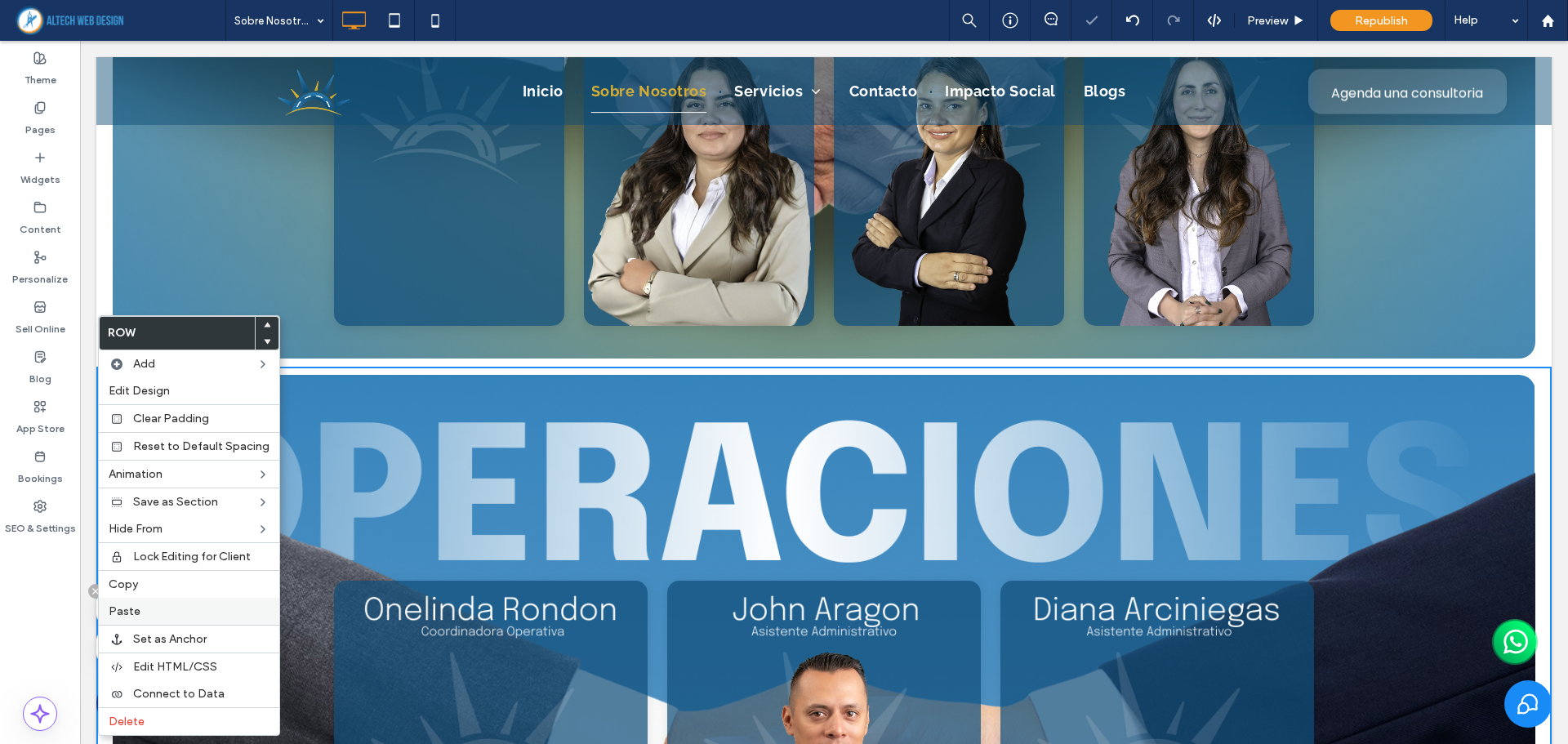
click at [136, 603] on div "Paste" at bounding box center [188, 610] width 180 height 27
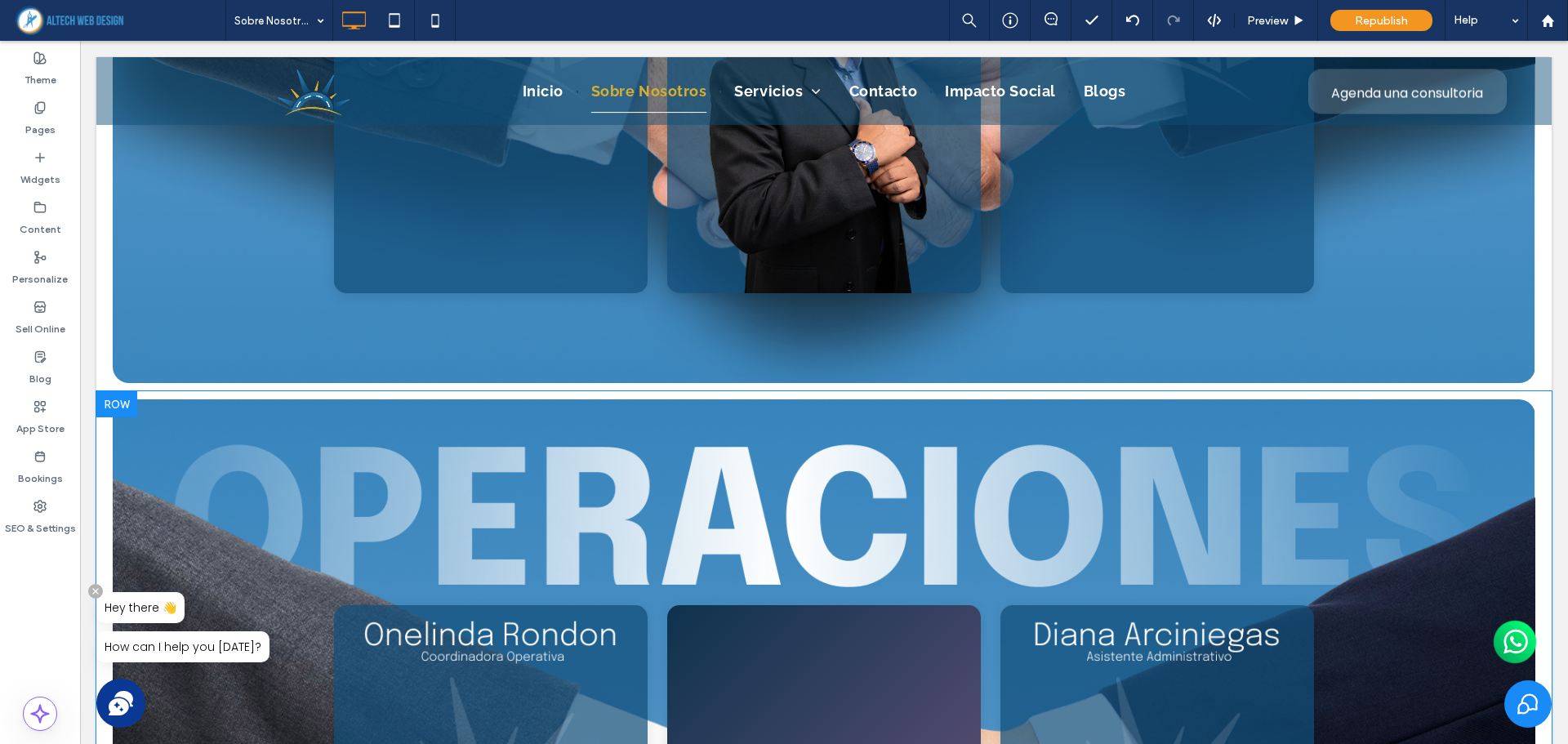
scroll to position [6147, 0]
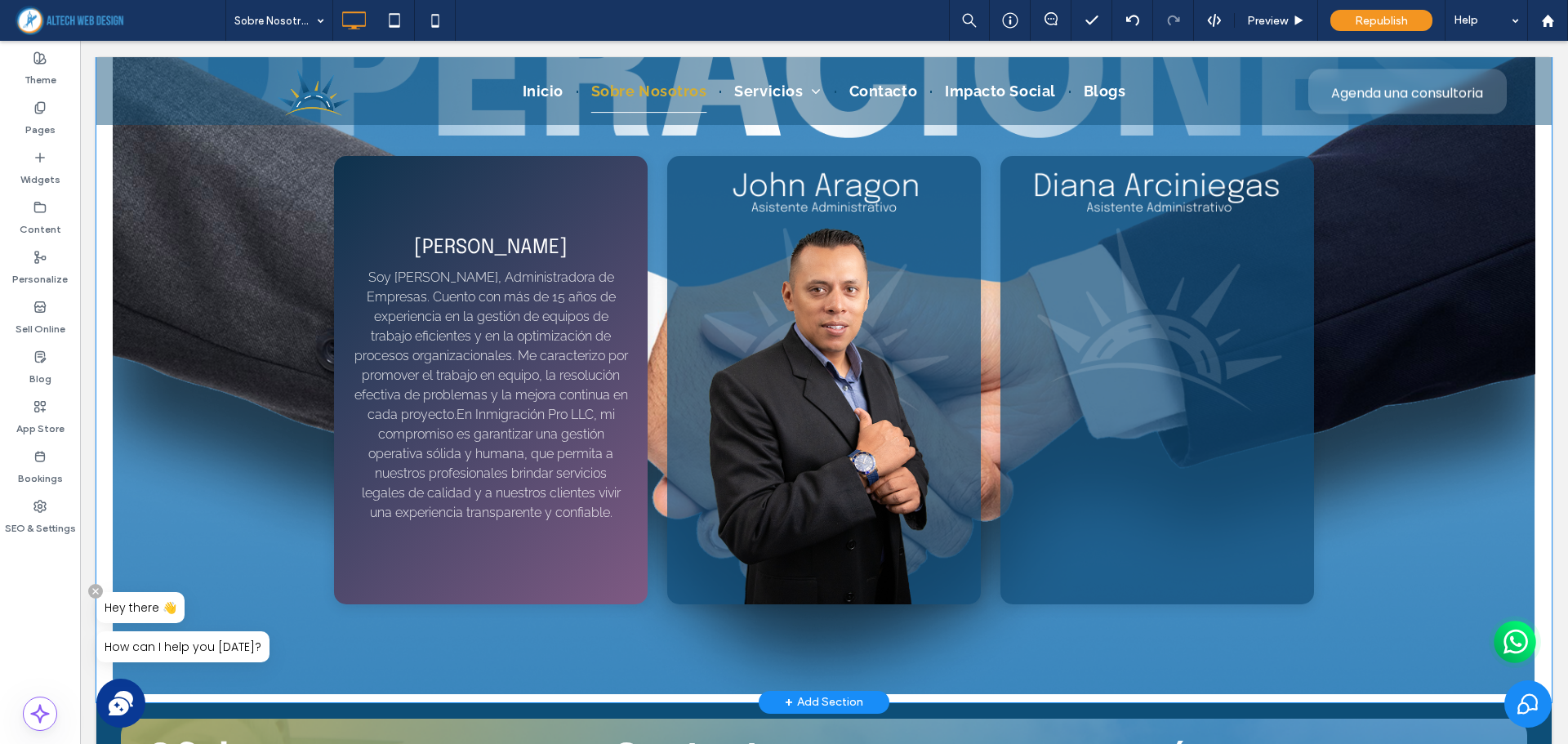
scroll to position [6473, 0]
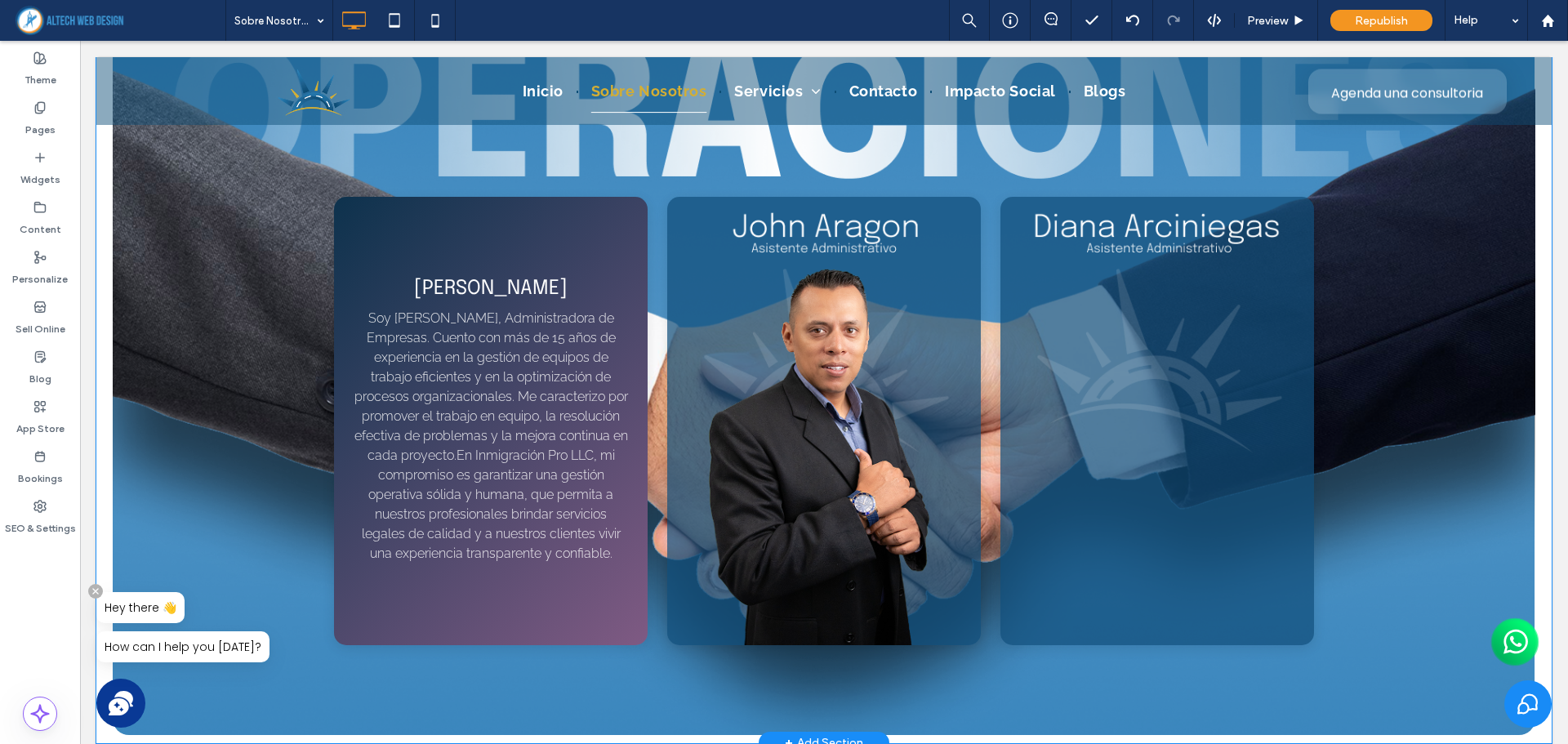
click at [492, 442] on p "Soy [PERSON_NAME], Administradora de Empresas. Cuento con más de 15 años de exp…" at bounding box center [490, 435] width 275 height 255
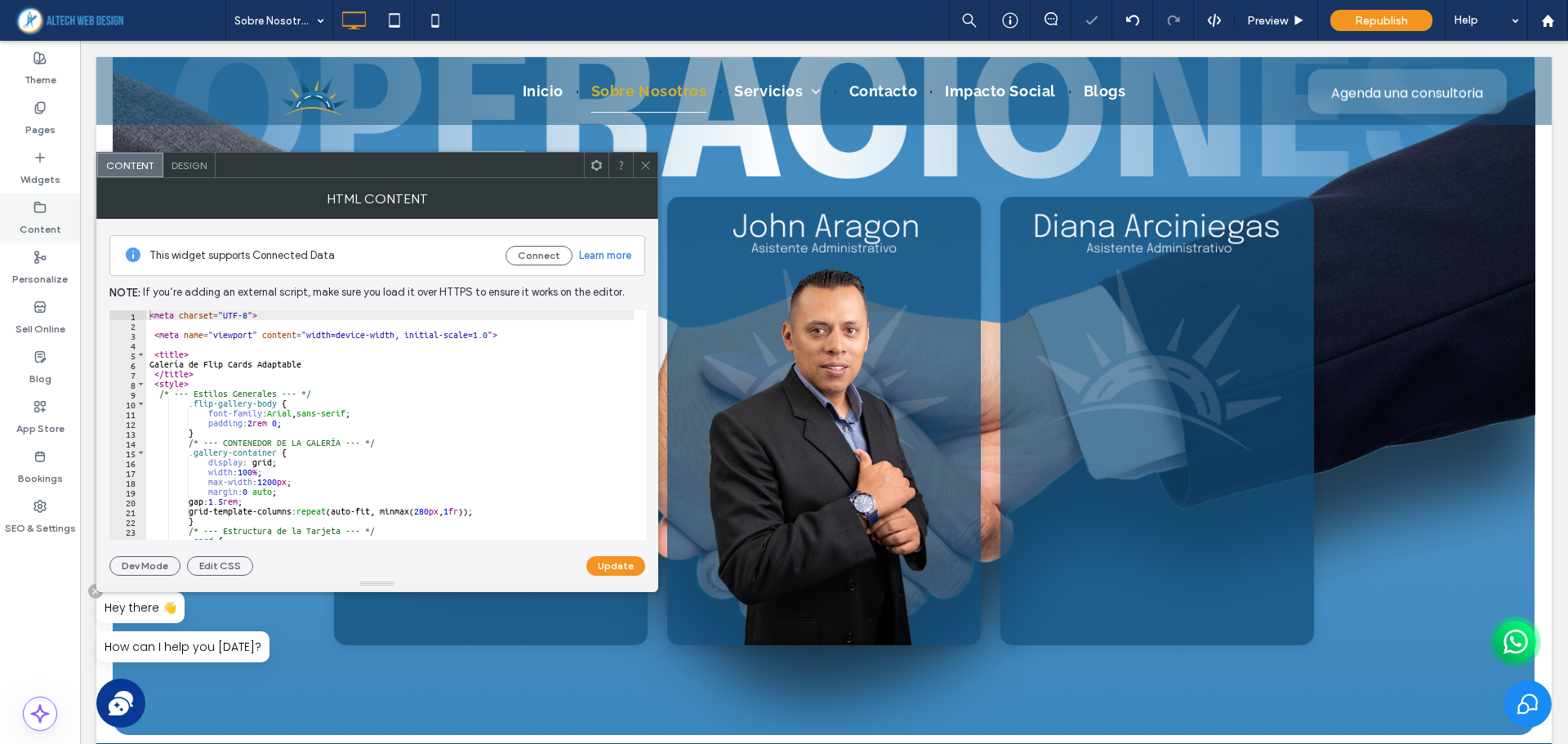
click at [49, 218] on label "Content" at bounding box center [41, 225] width 41 height 22
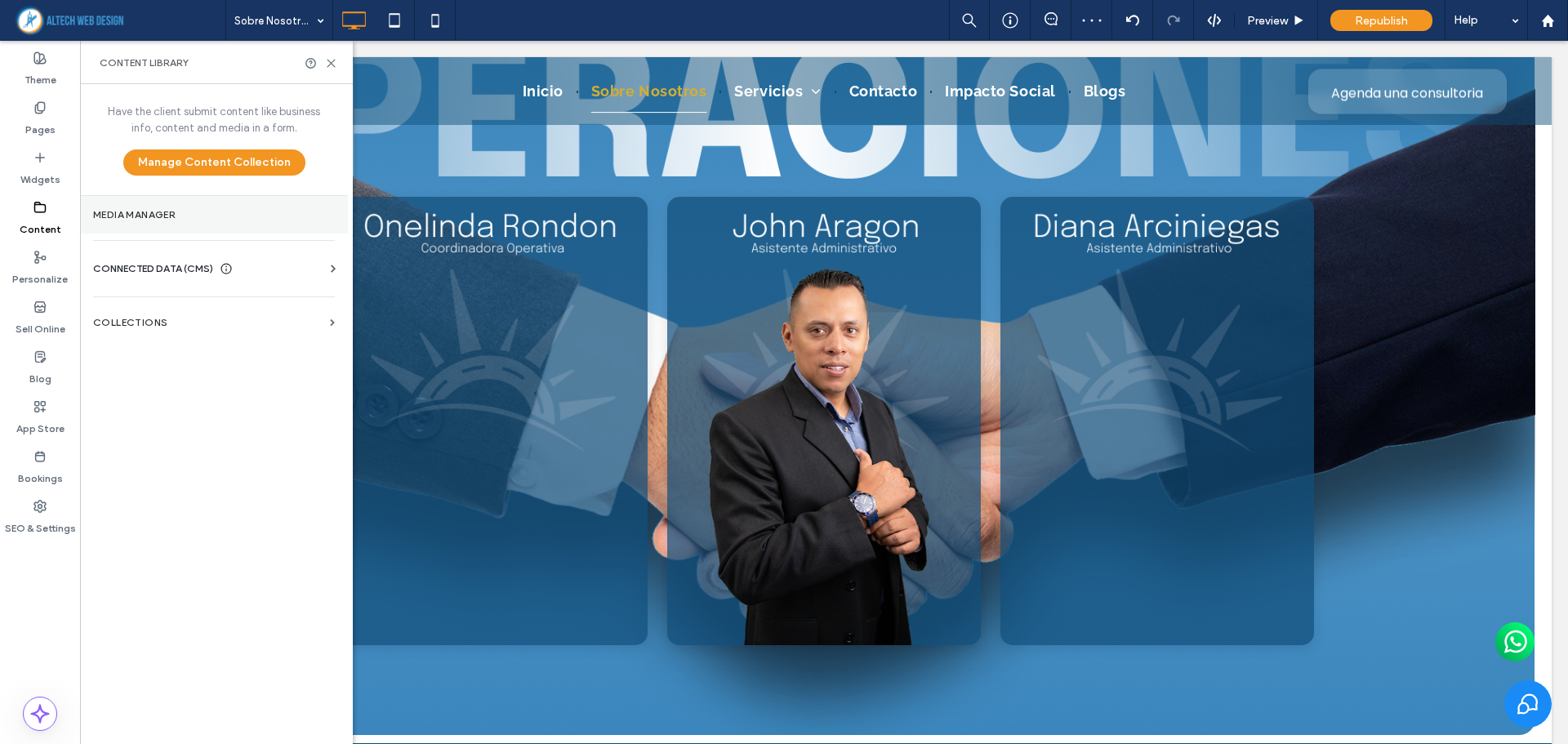
click at [139, 215] on label "Media Manager" at bounding box center [214, 214] width 242 height 11
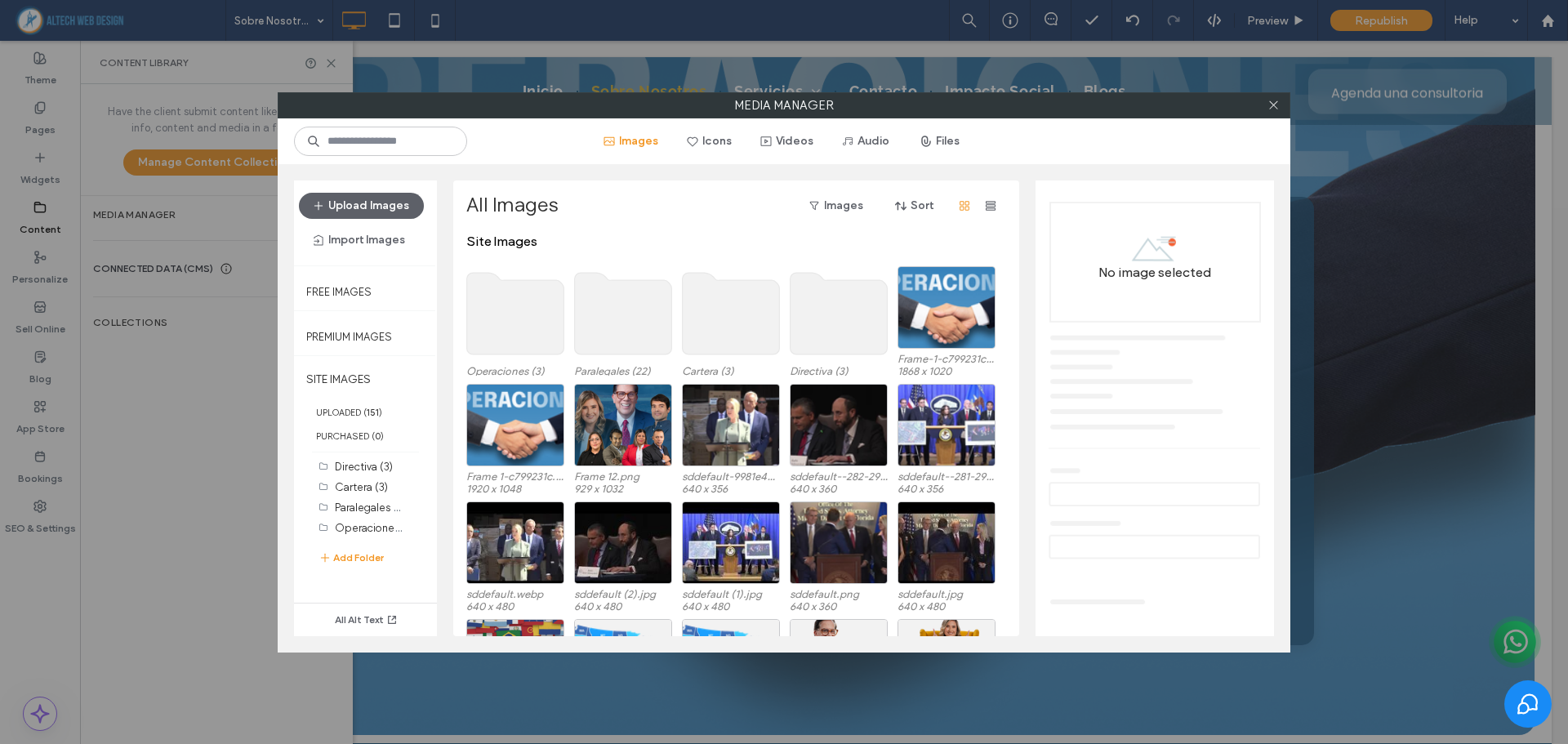
click at [627, 337] on use at bounding box center [623, 313] width 98 height 82
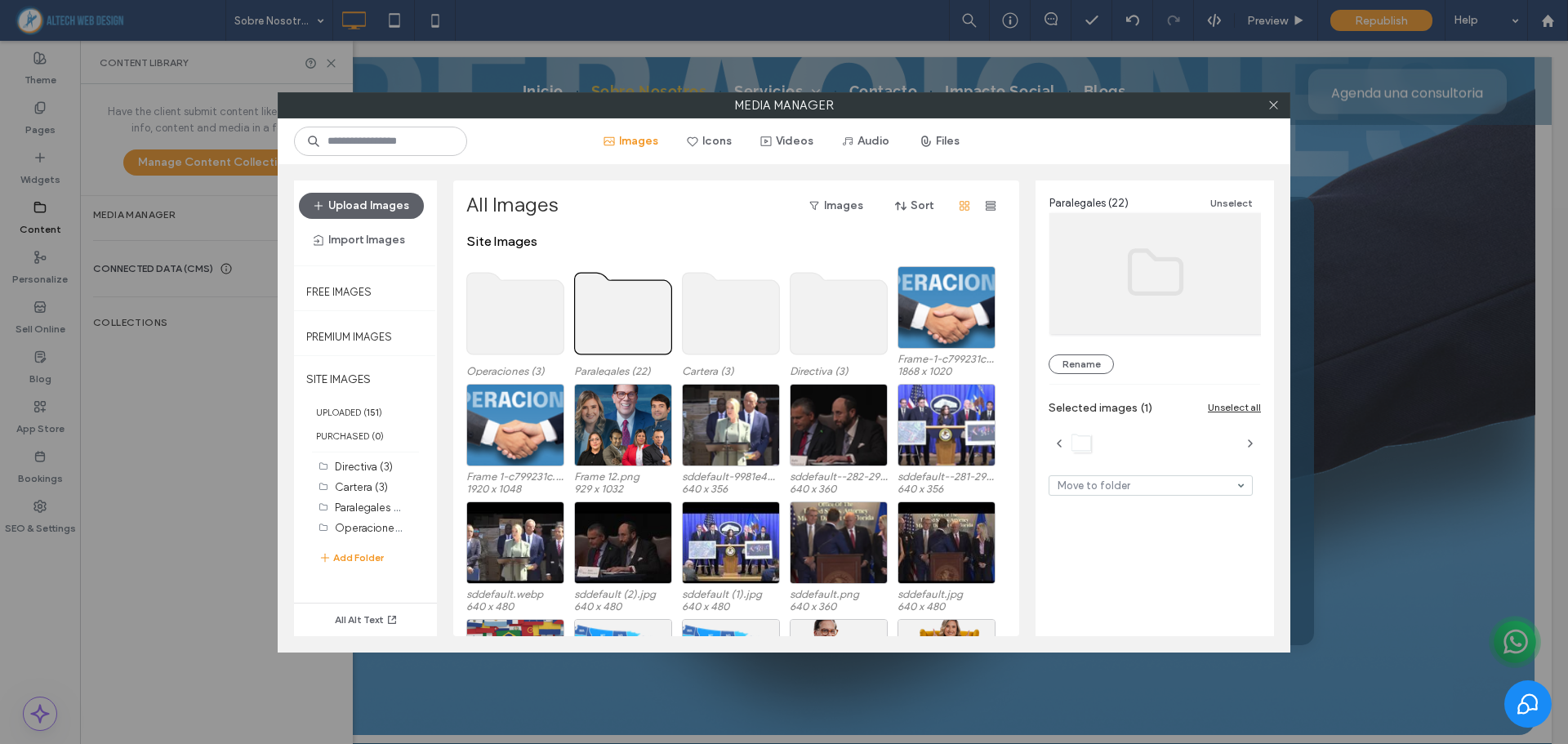
click at [627, 335] on use at bounding box center [623, 313] width 98 height 82
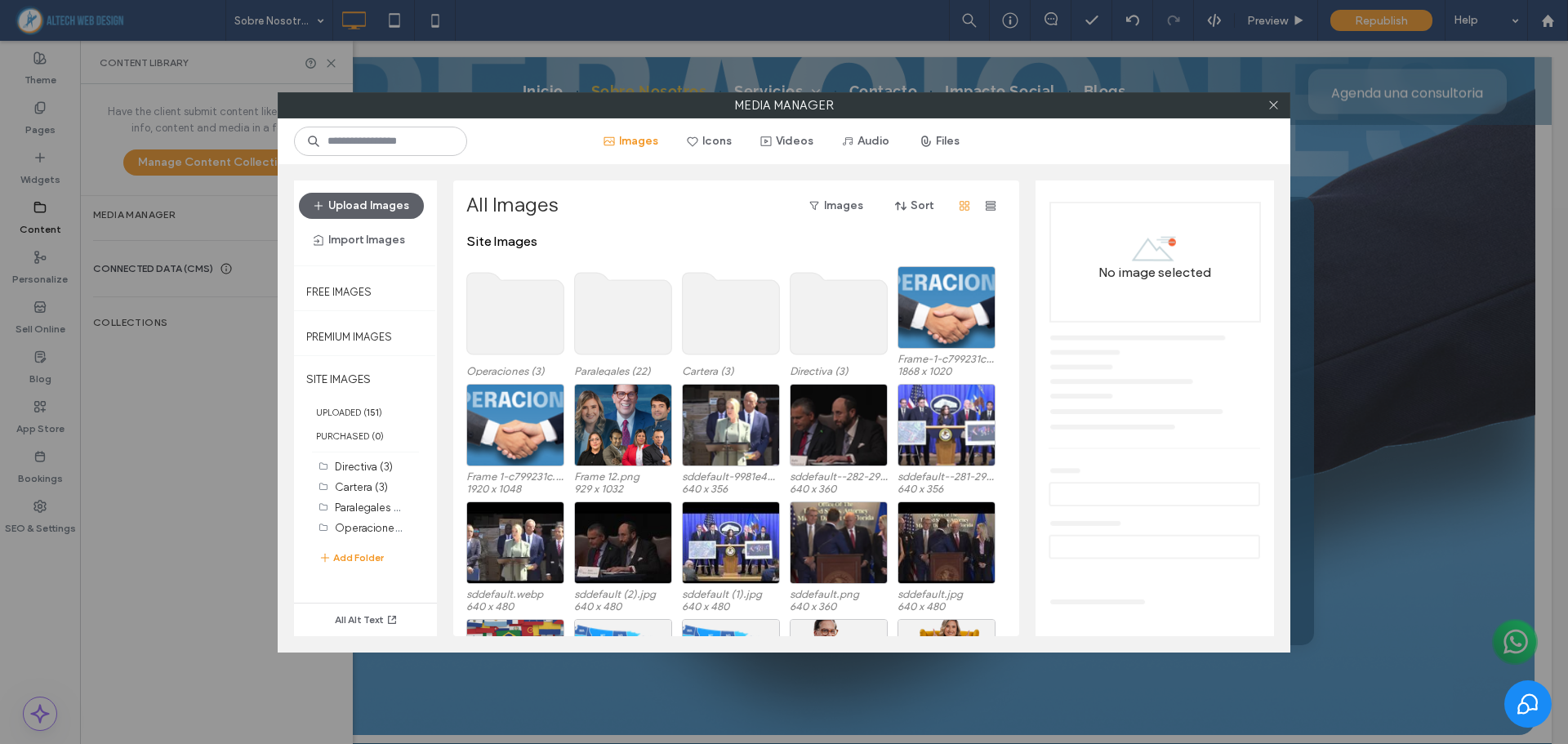
click at [627, 335] on use at bounding box center [623, 313] width 98 height 82
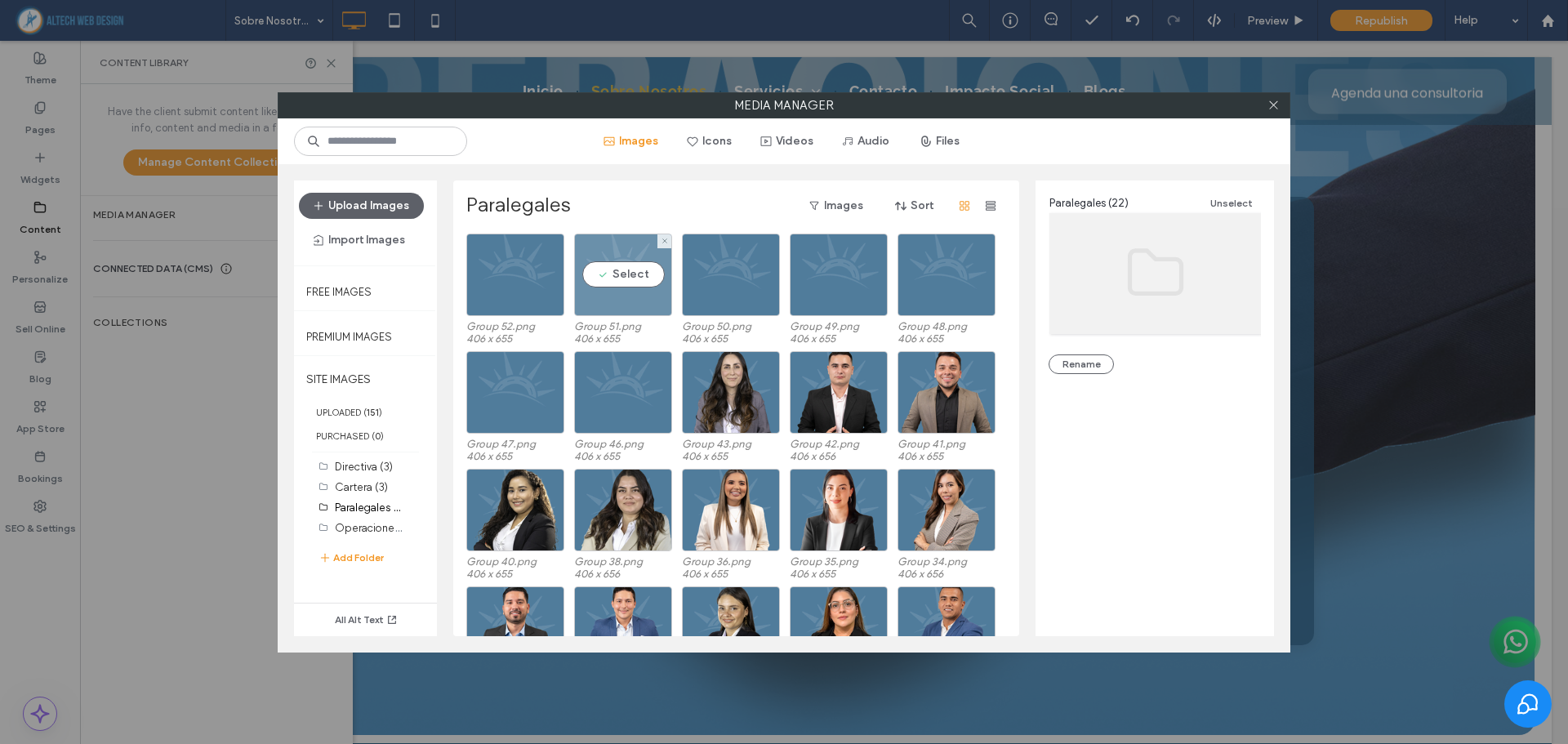
click at [583, 268] on div "Select" at bounding box center [623, 274] width 98 height 83
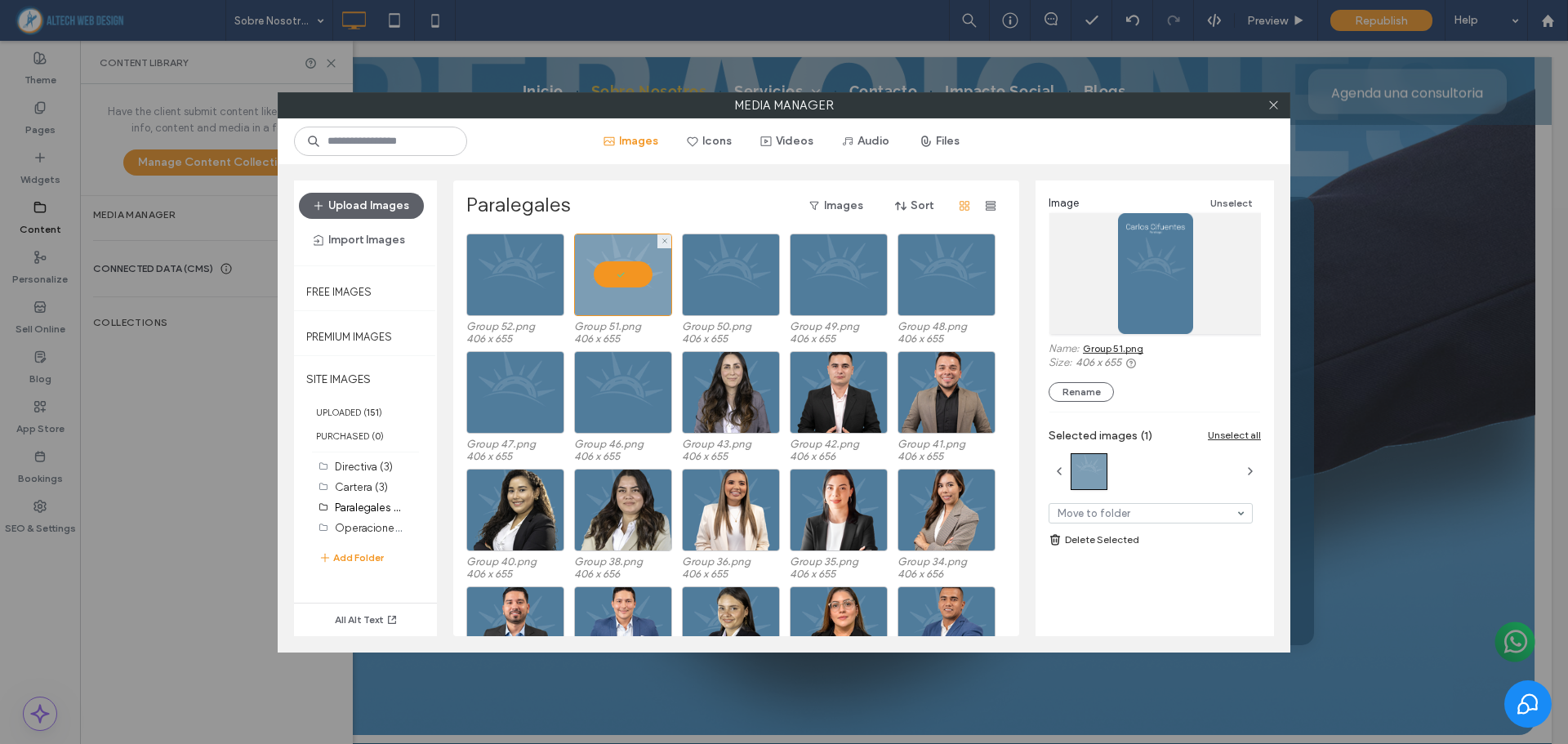
click at [598, 268] on div at bounding box center [623, 274] width 98 height 83
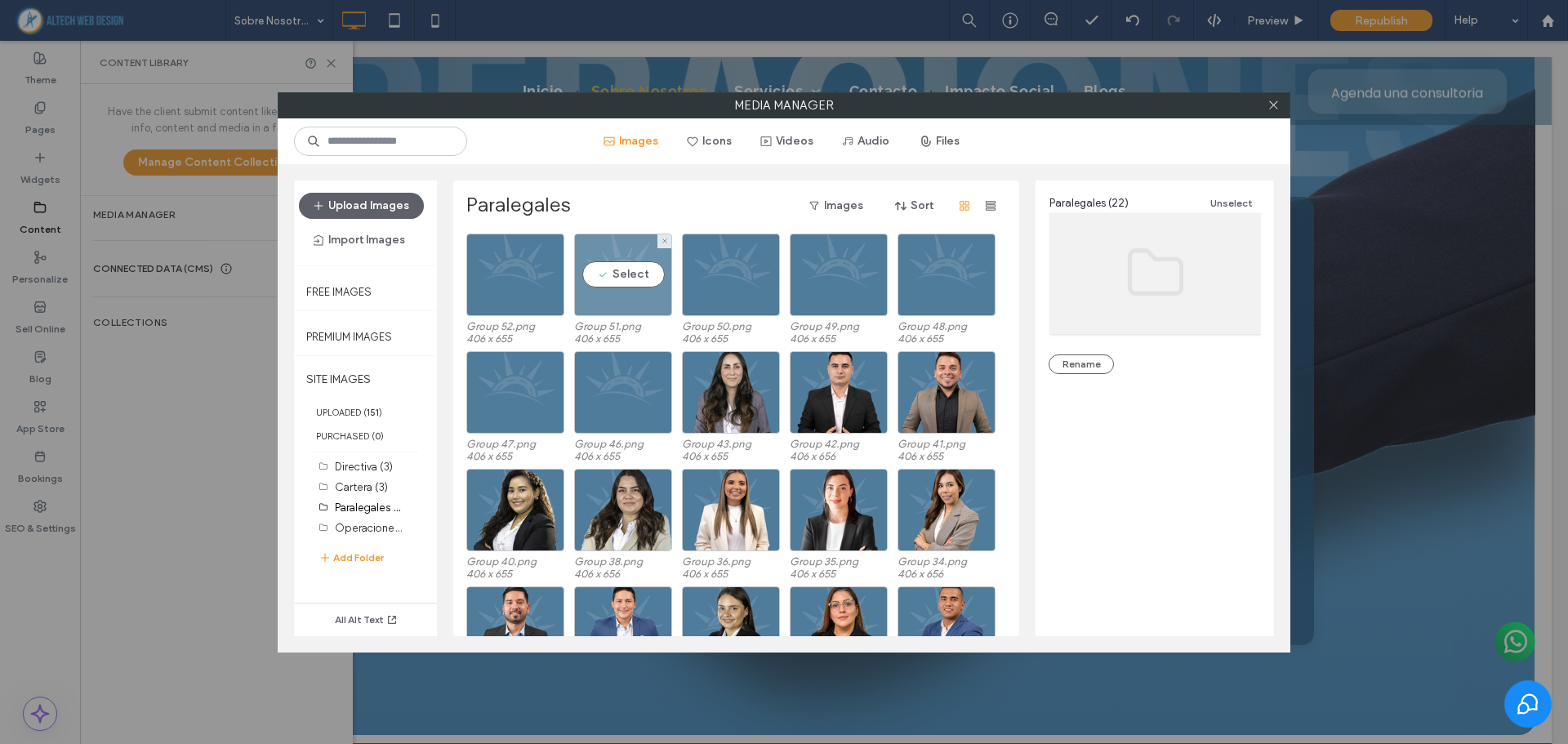
click at [610, 275] on div "Select" at bounding box center [623, 274] width 98 height 83
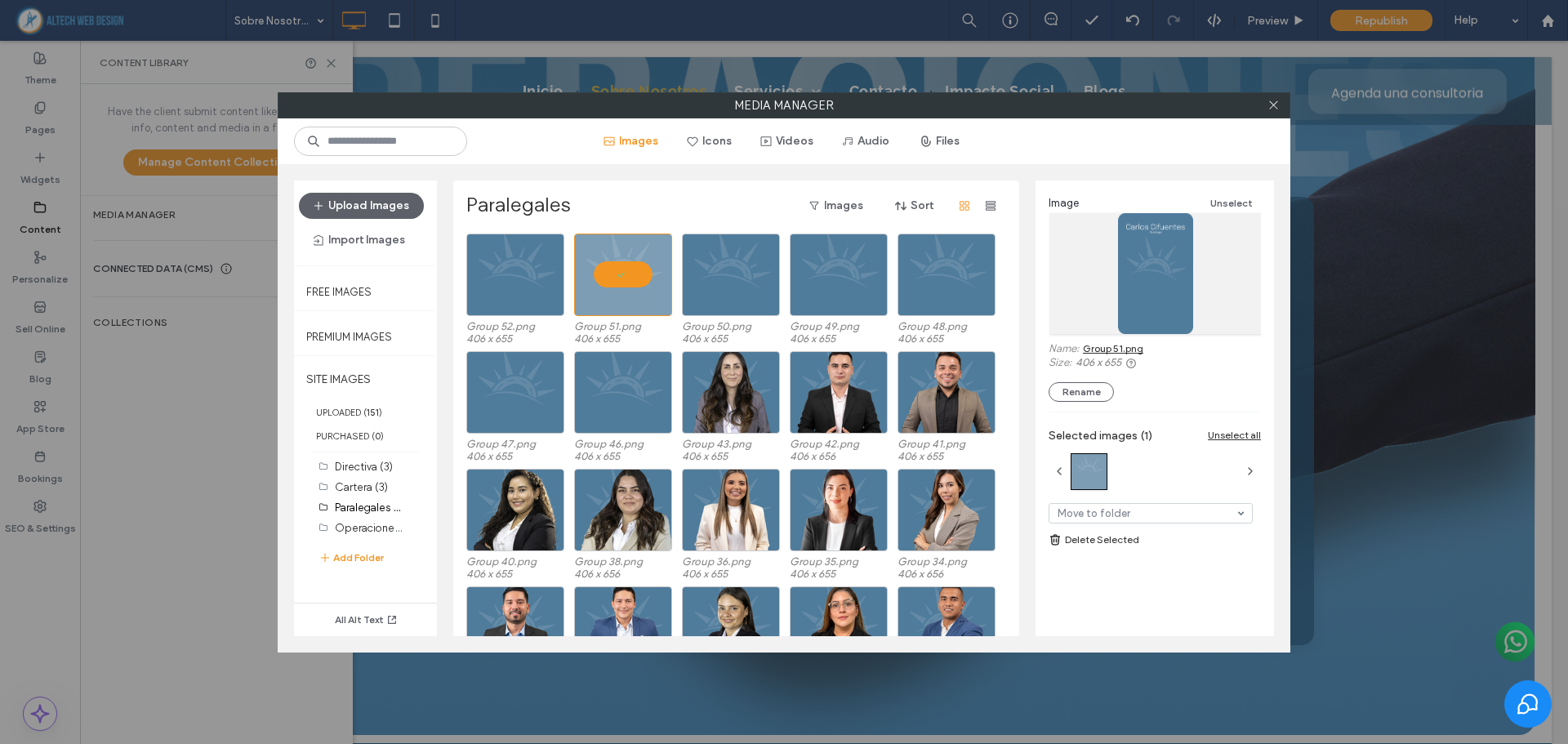
click at [1109, 544] on link "Delete Selected" at bounding box center [1154, 539] width 212 height 16
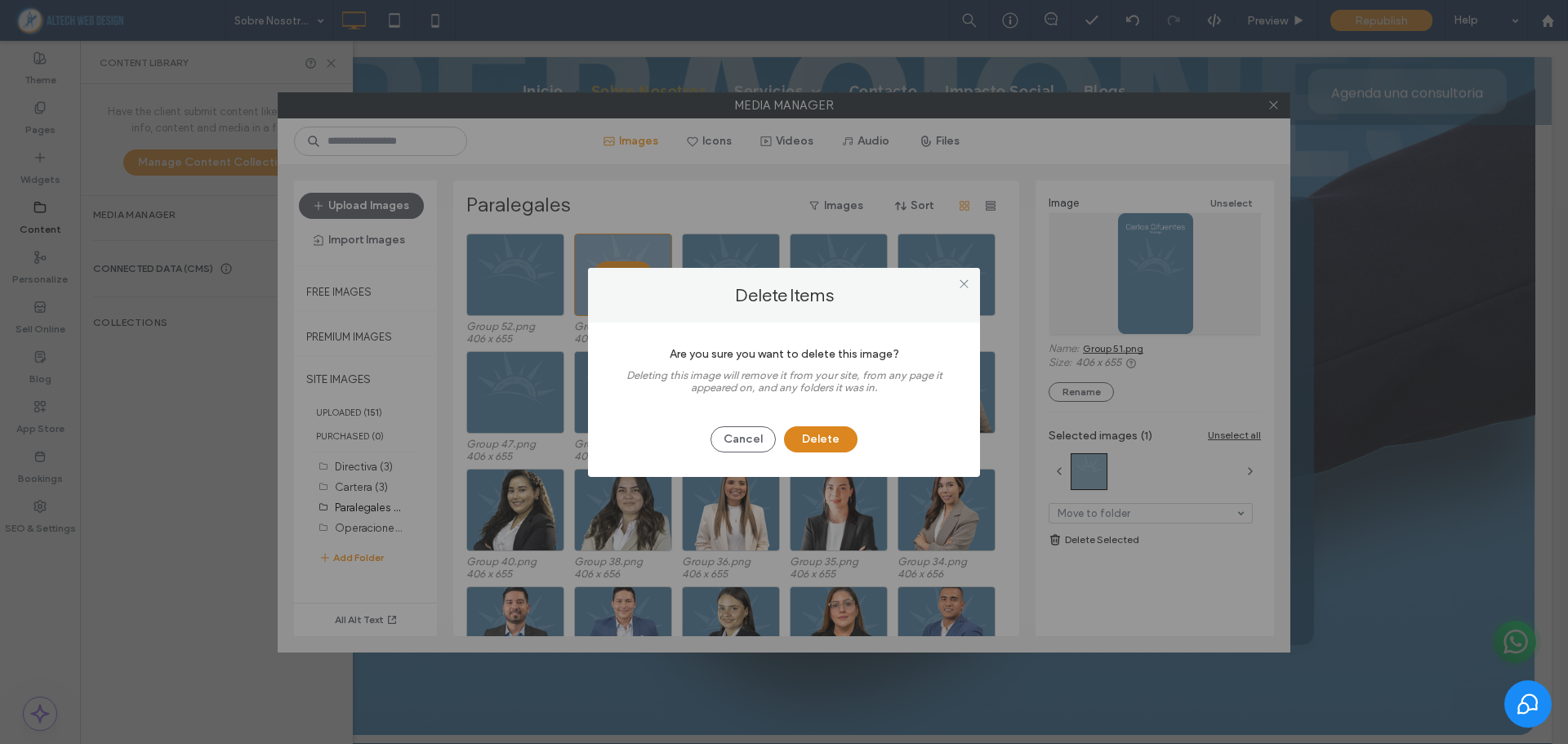
click at [810, 449] on button "Delete" at bounding box center [820, 439] width 73 height 26
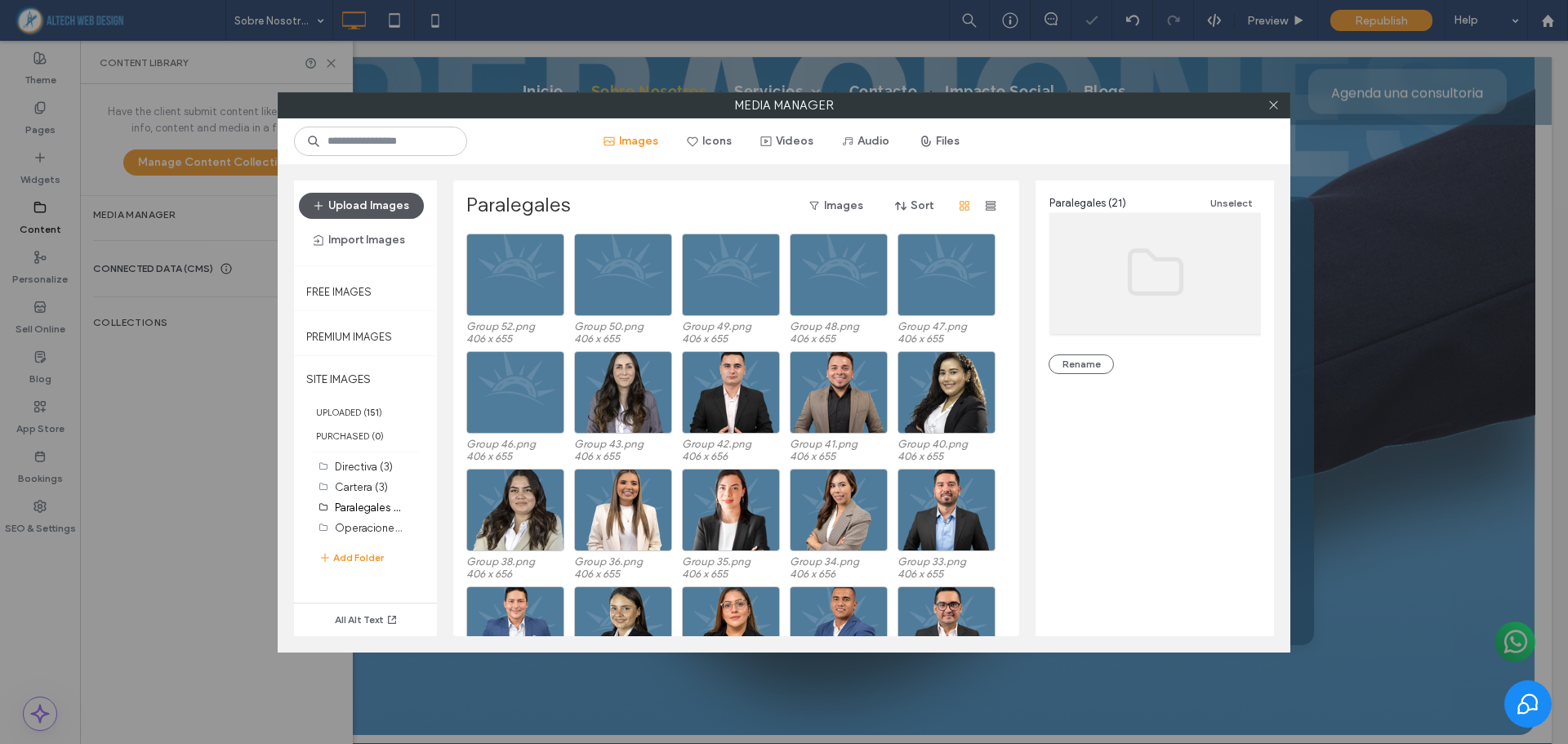
click at [414, 211] on button "Upload Images" at bounding box center [361, 205] width 125 height 26
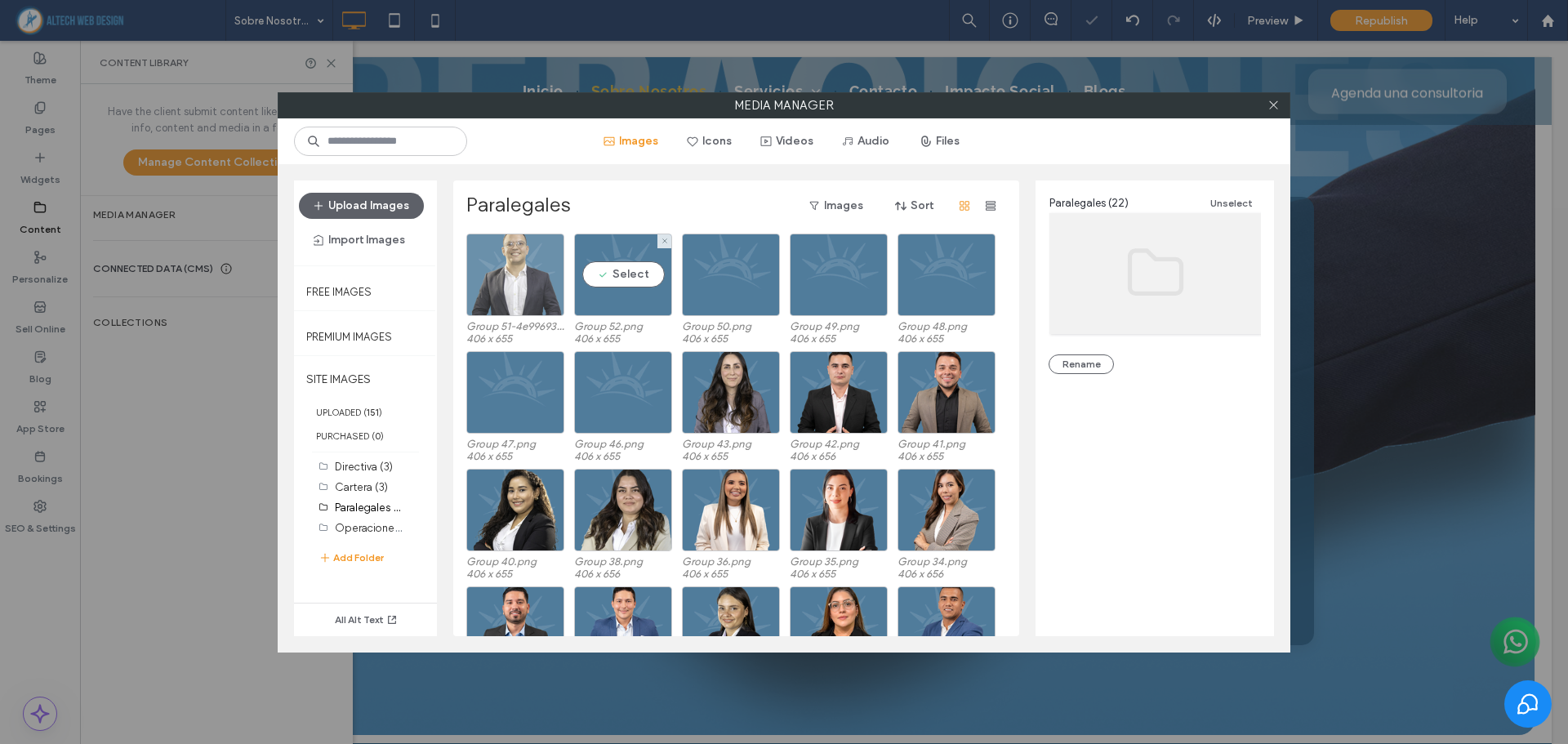
click at [515, 308] on div at bounding box center [515, 274] width 98 height 83
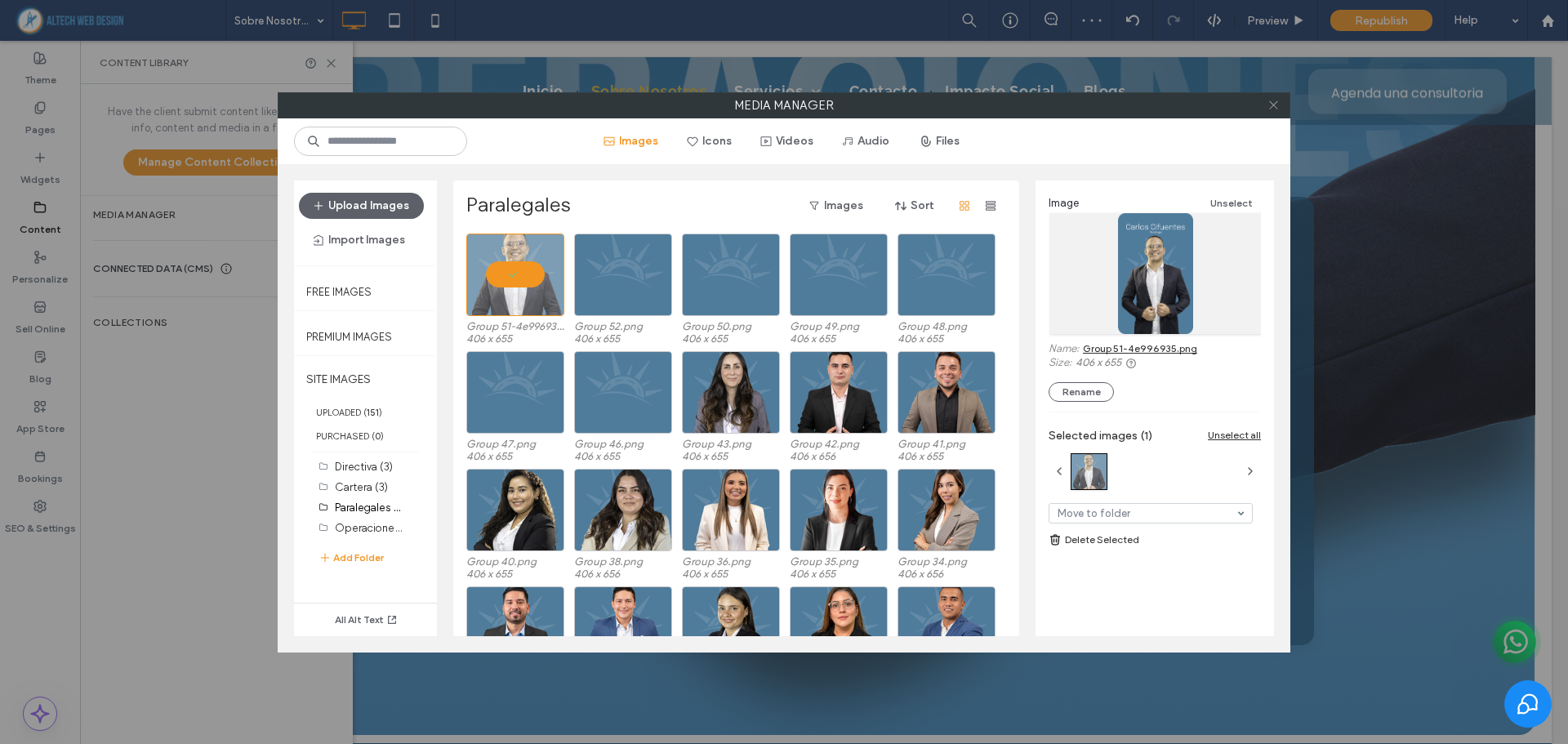
click at [1273, 109] on icon at bounding box center [1274, 104] width 12 height 12
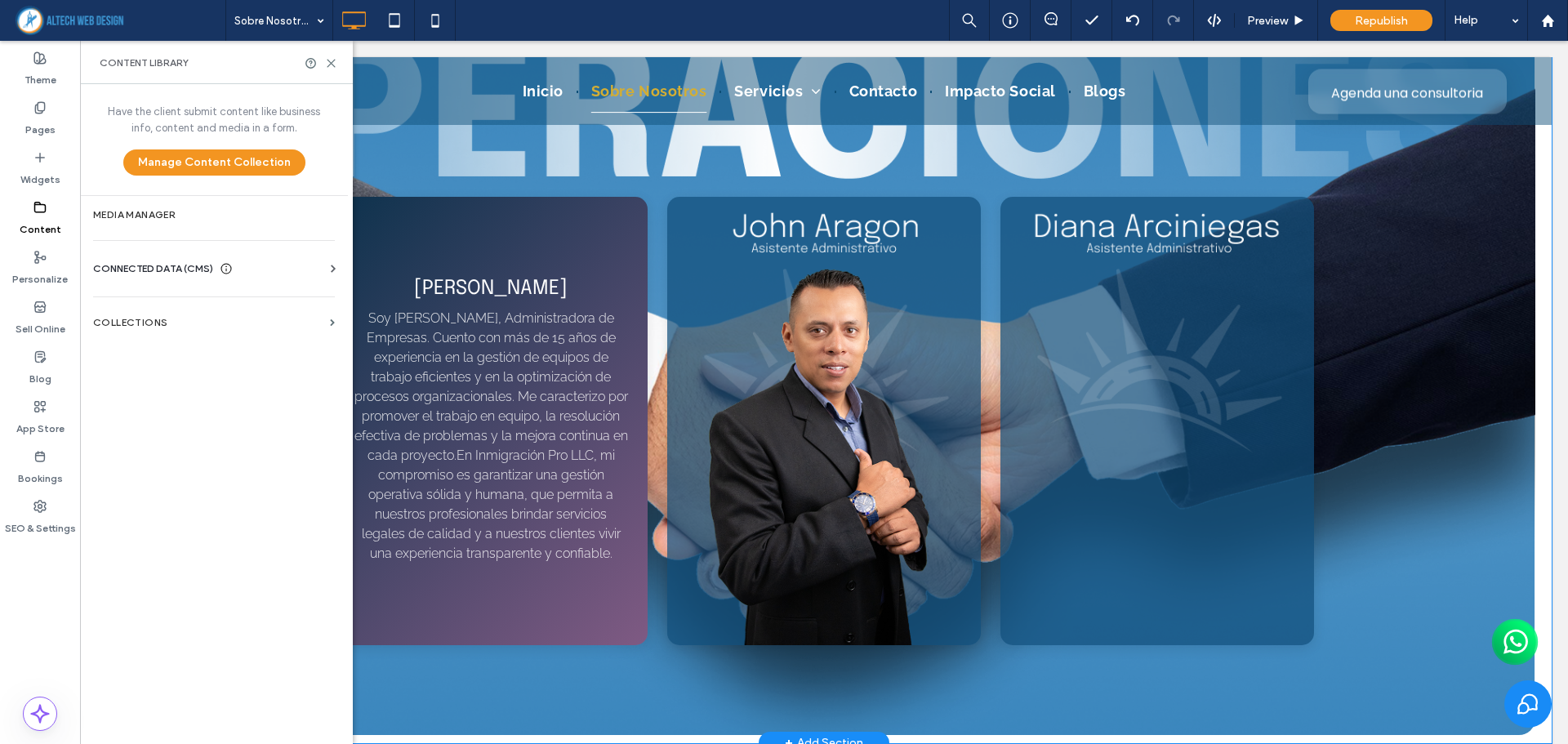
click at [633, 401] on div "[PERSON_NAME] Soy [PERSON_NAME], Administradora de Empresas. Cuento con más de …" at bounding box center [490, 420] width 313 height 448
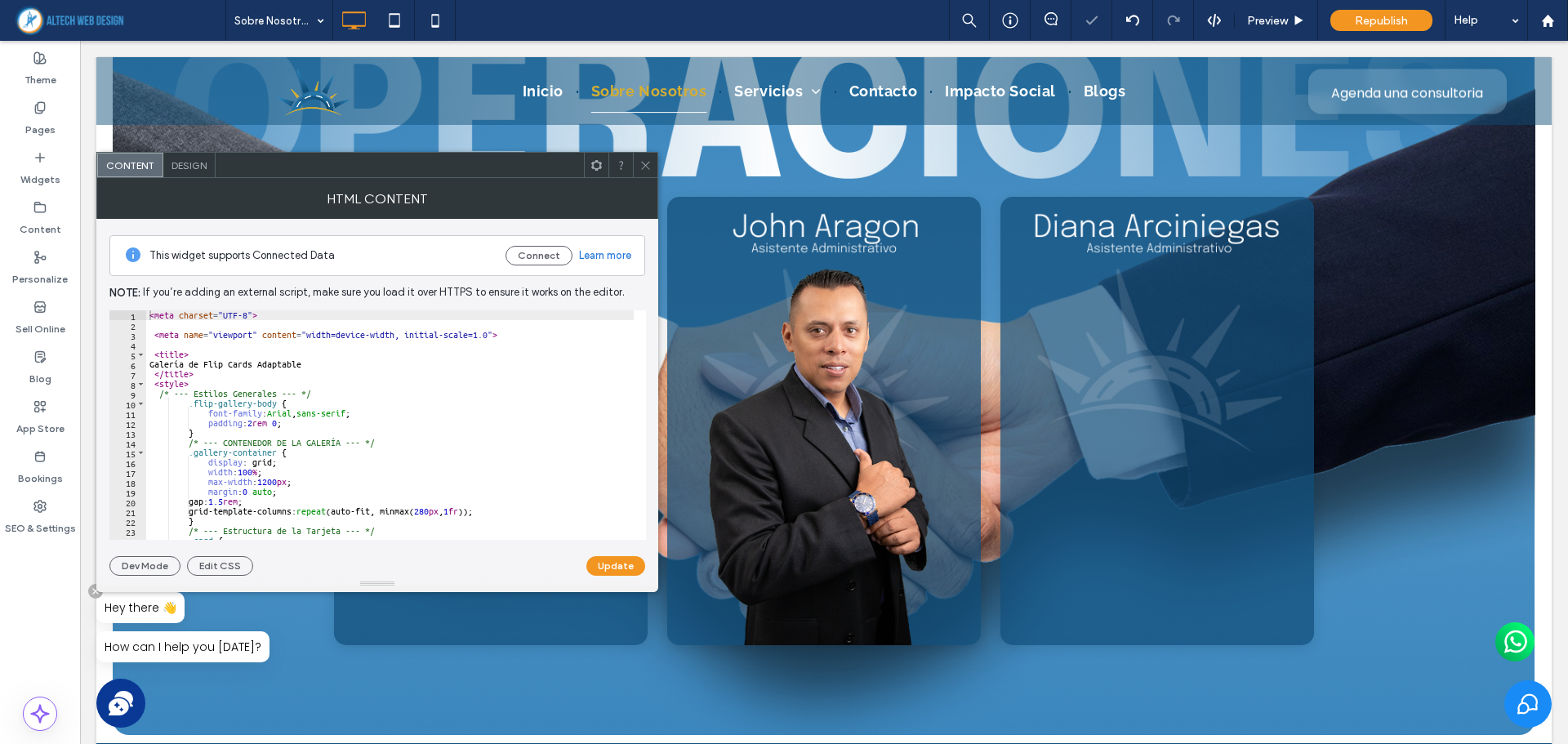
click at [641, 164] on icon at bounding box center [645, 165] width 12 height 12
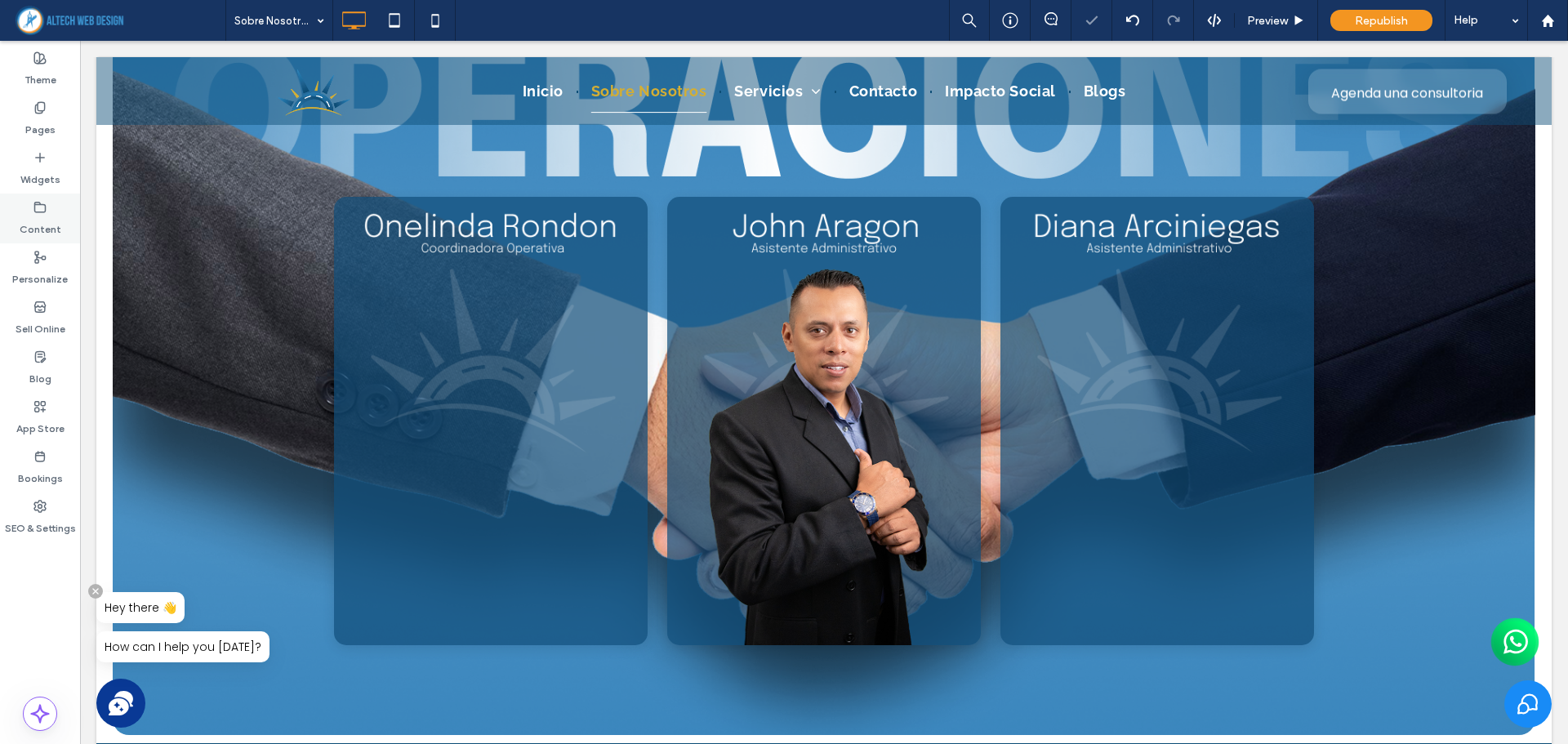
click at [43, 220] on label "Content" at bounding box center [41, 225] width 41 height 22
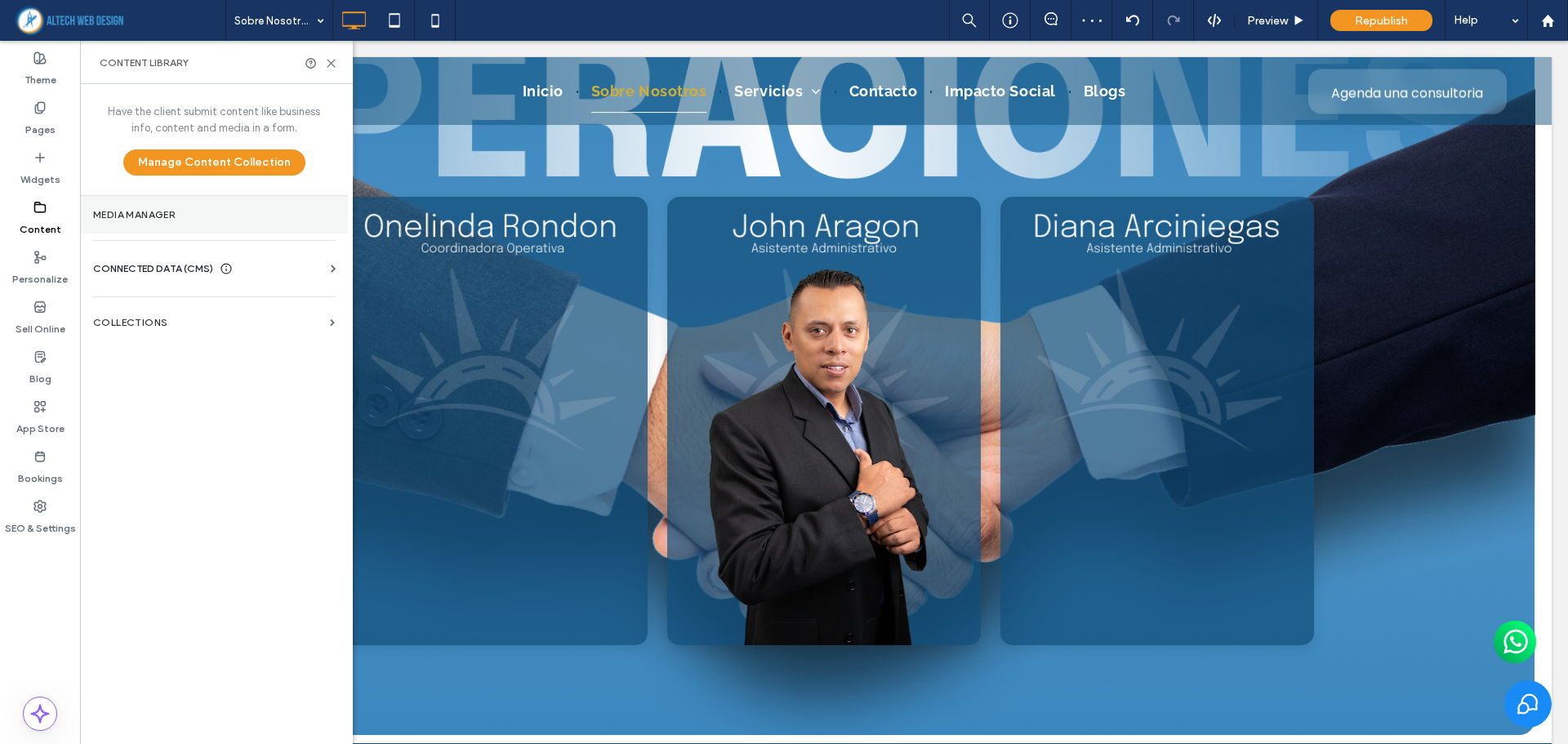
click at [162, 224] on section "Media Manager" at bounding box center [214, 215] width 268 height 38
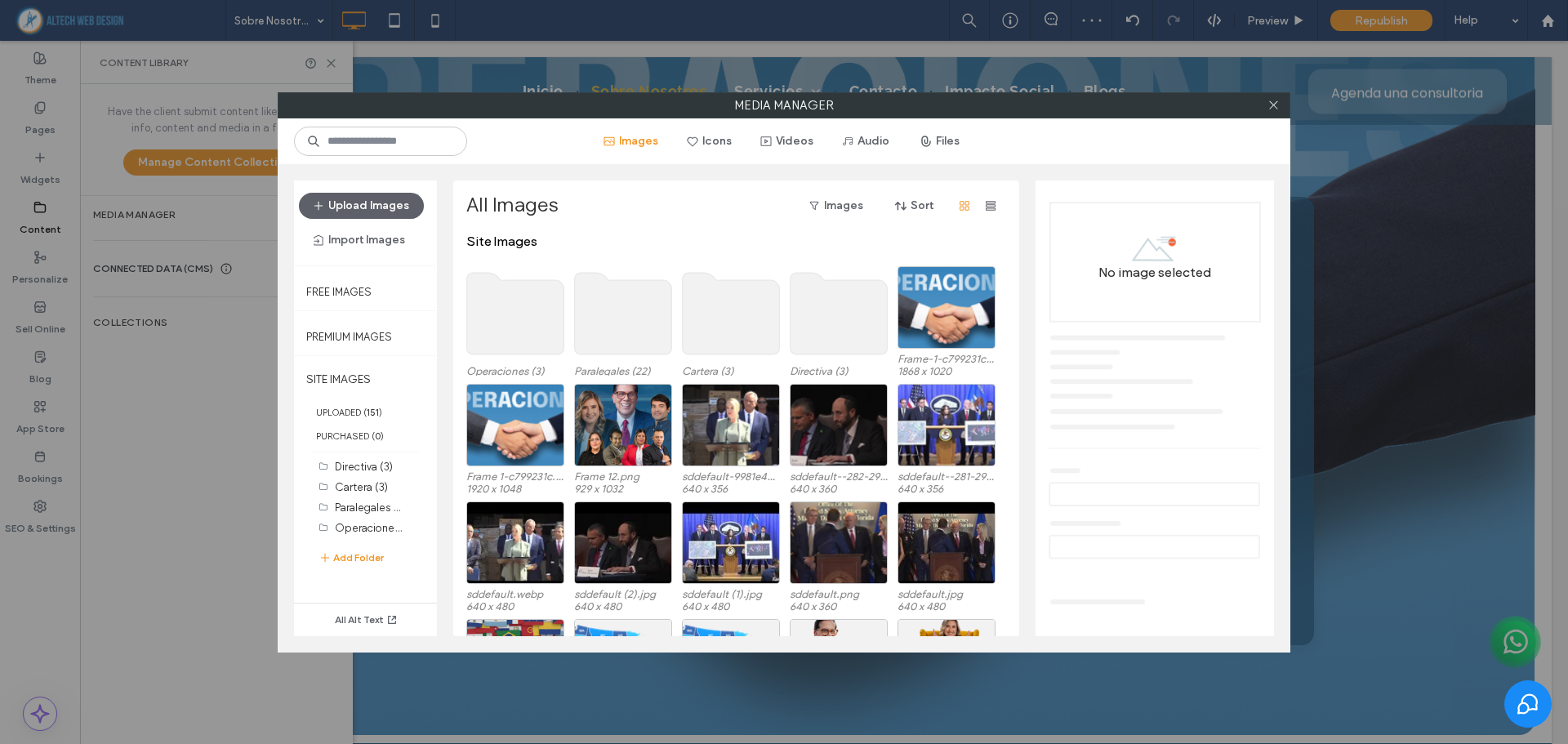
click at [642, 321] on use at bounding box center [623, 313] width 98 height 82
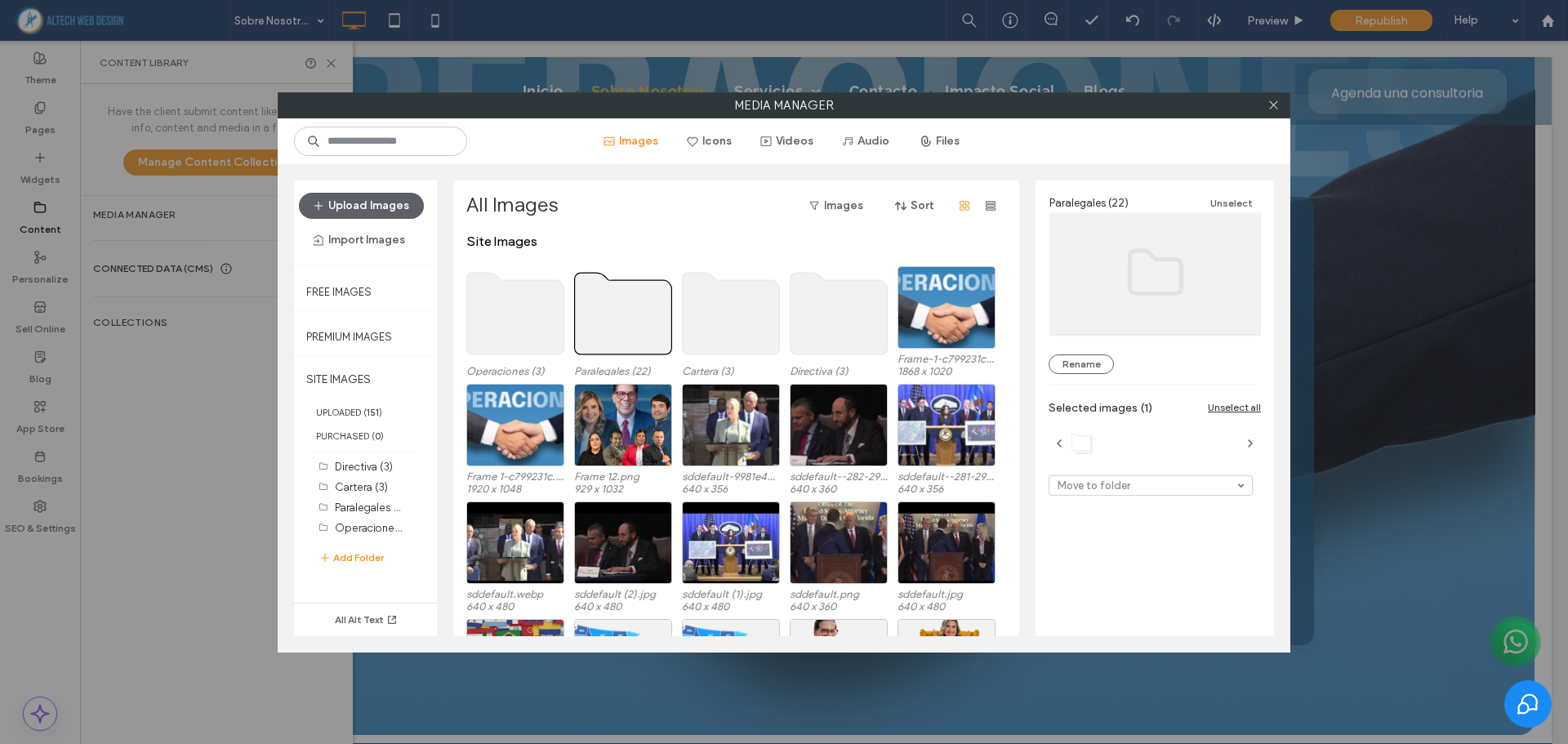
click at [642, 321] on use at bounding box center [623, 313] width 98 height 82
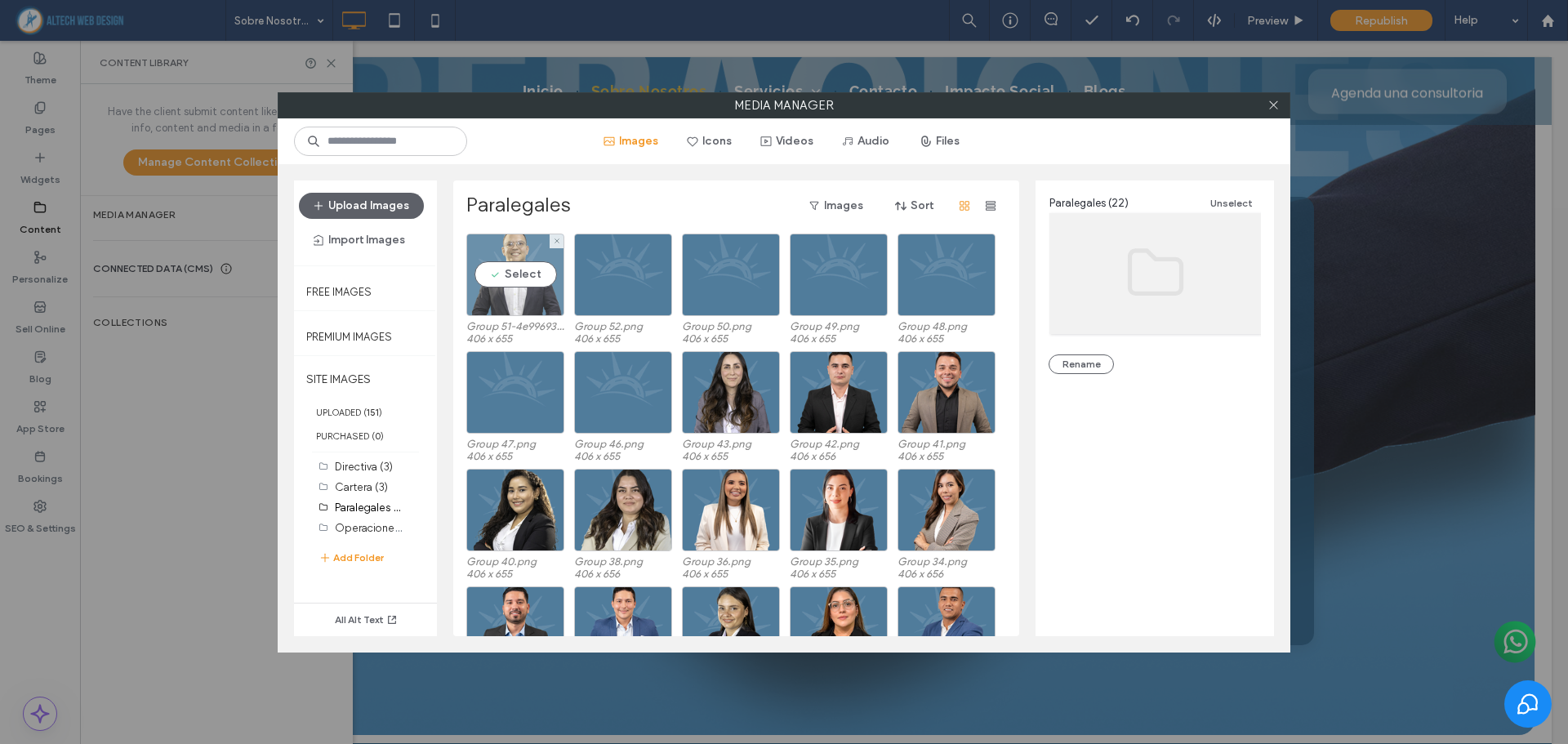
click at [510, 268] on div "Select" at bounding box center [515, 274] width 98 height 83
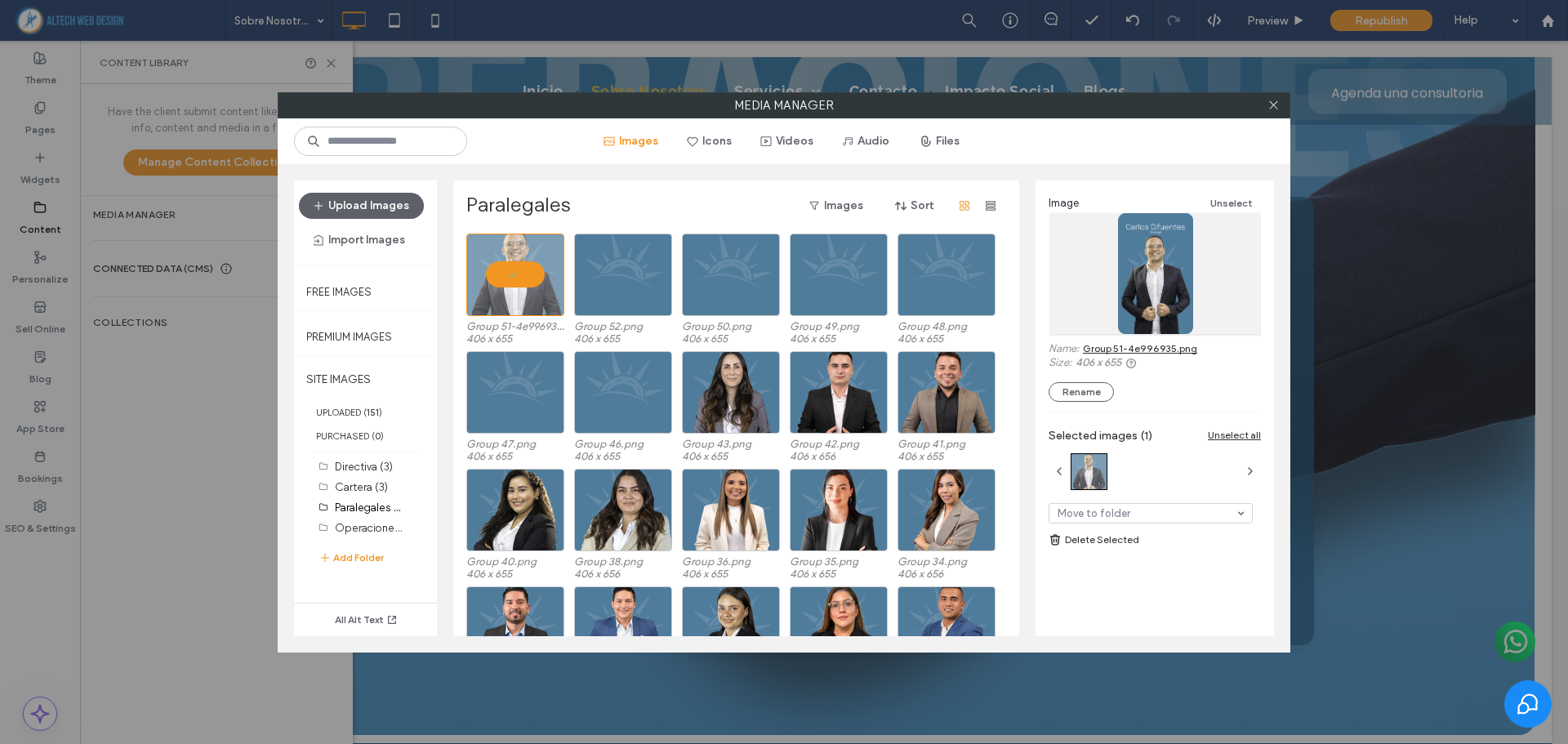
click at [1105, 344] on link "Group 51-4e996935.png" at bounding box center [1140, 348] width 114 height 12
click at [1277, 108] on icon at bounding box center [1274, 104] width 12 height 12
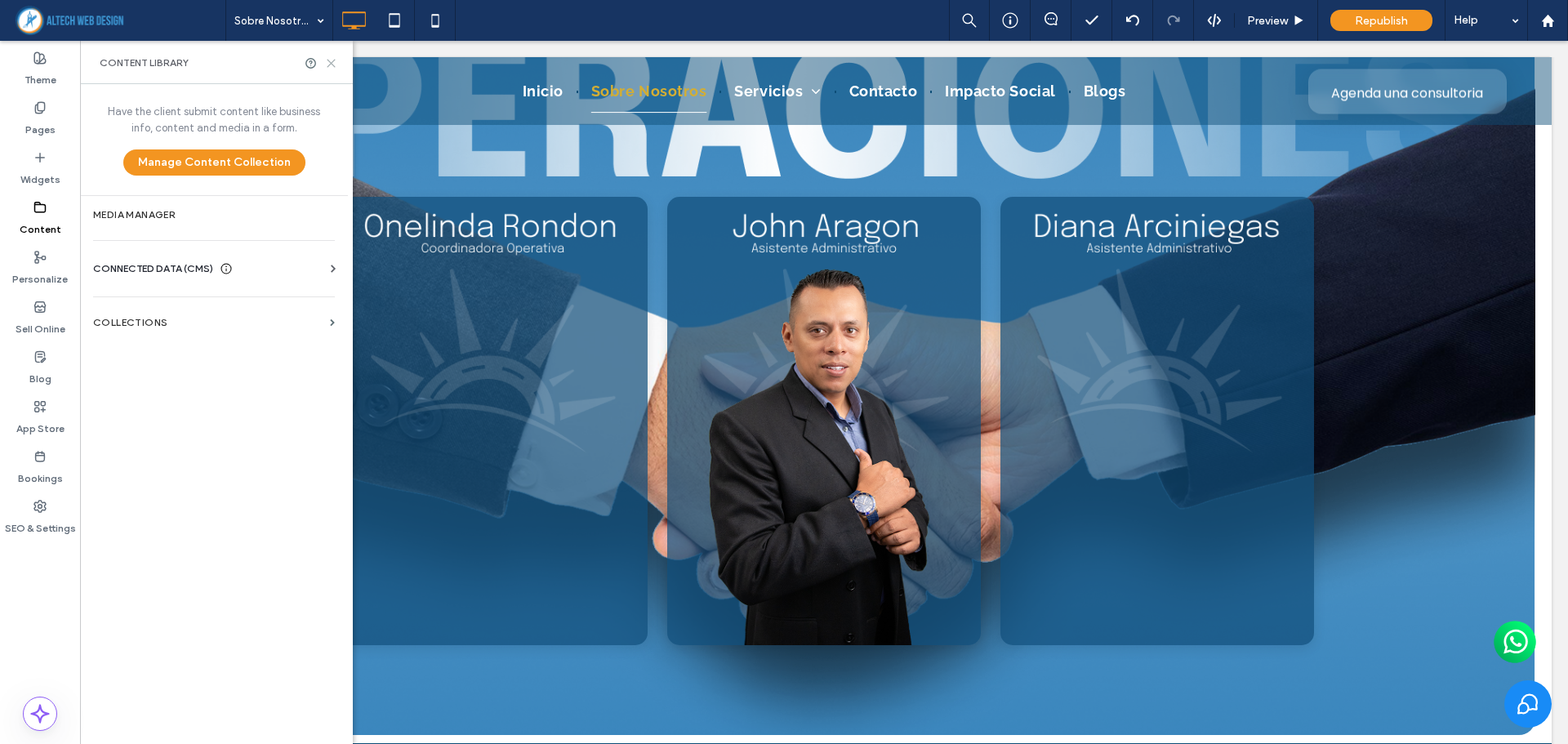
click at [328, 66] on use at bounding box center [331, 63] width 8 height 8
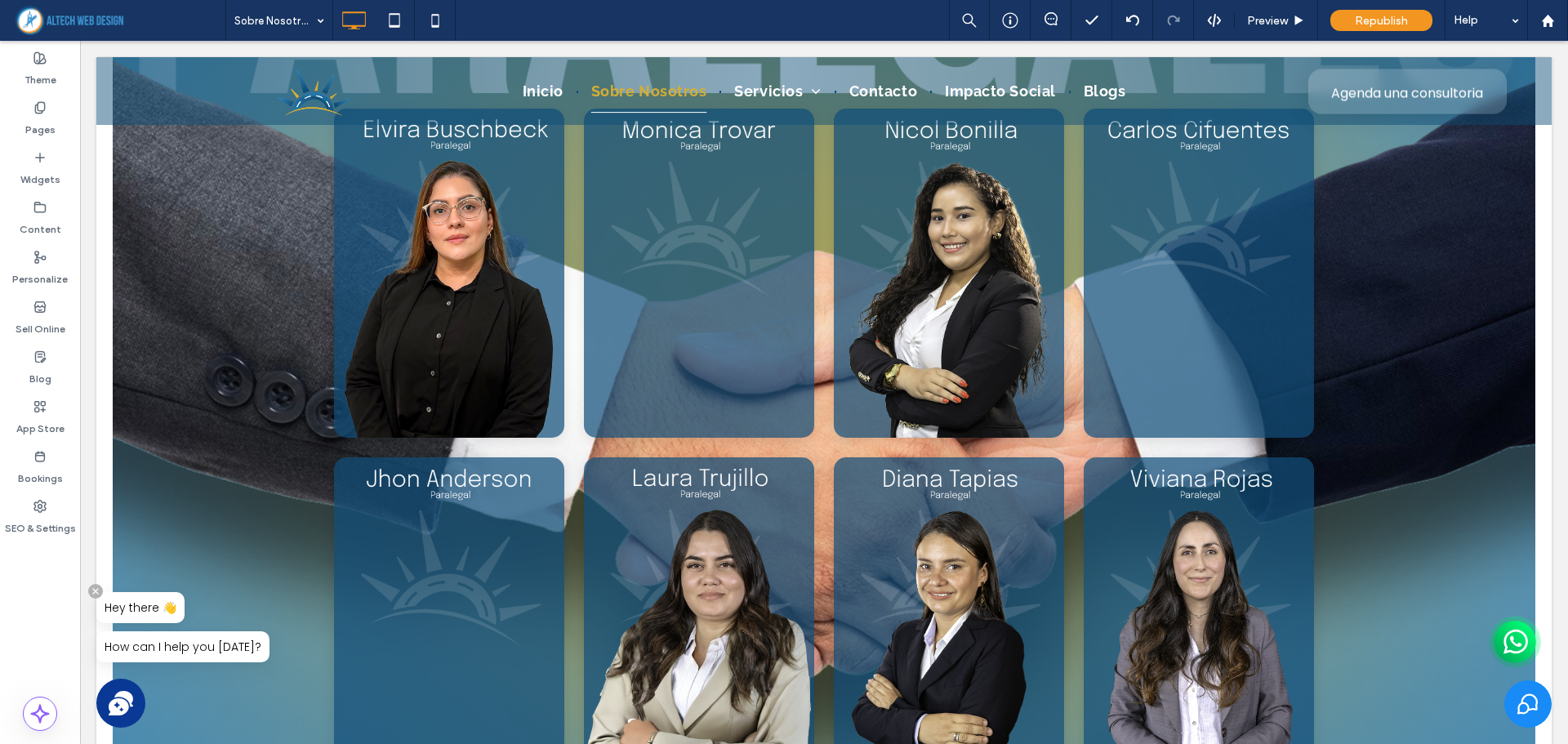
scroll to position [4841, 0]
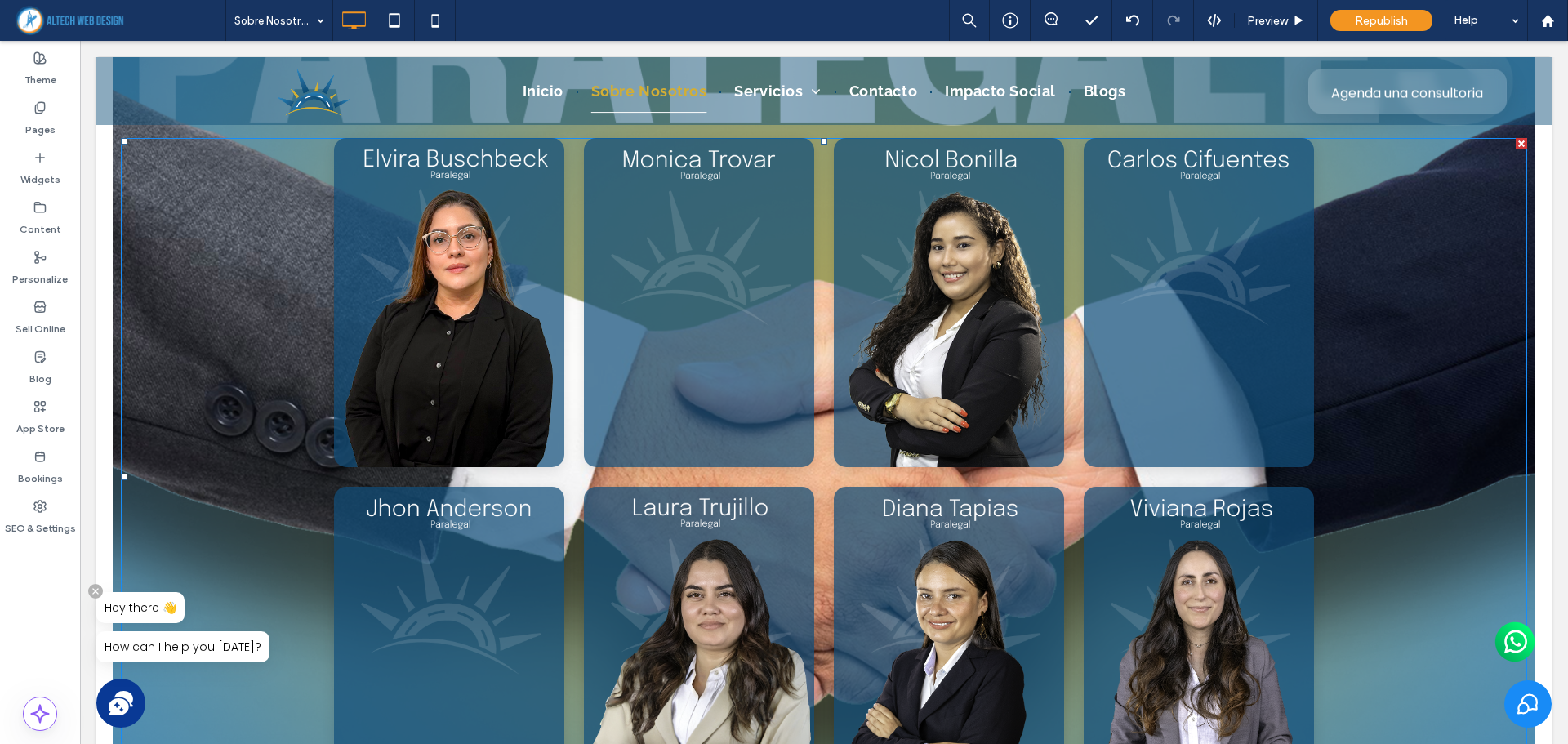
click at [1103, 383] on span at bounding box center [824, 476] width 1406 height 678
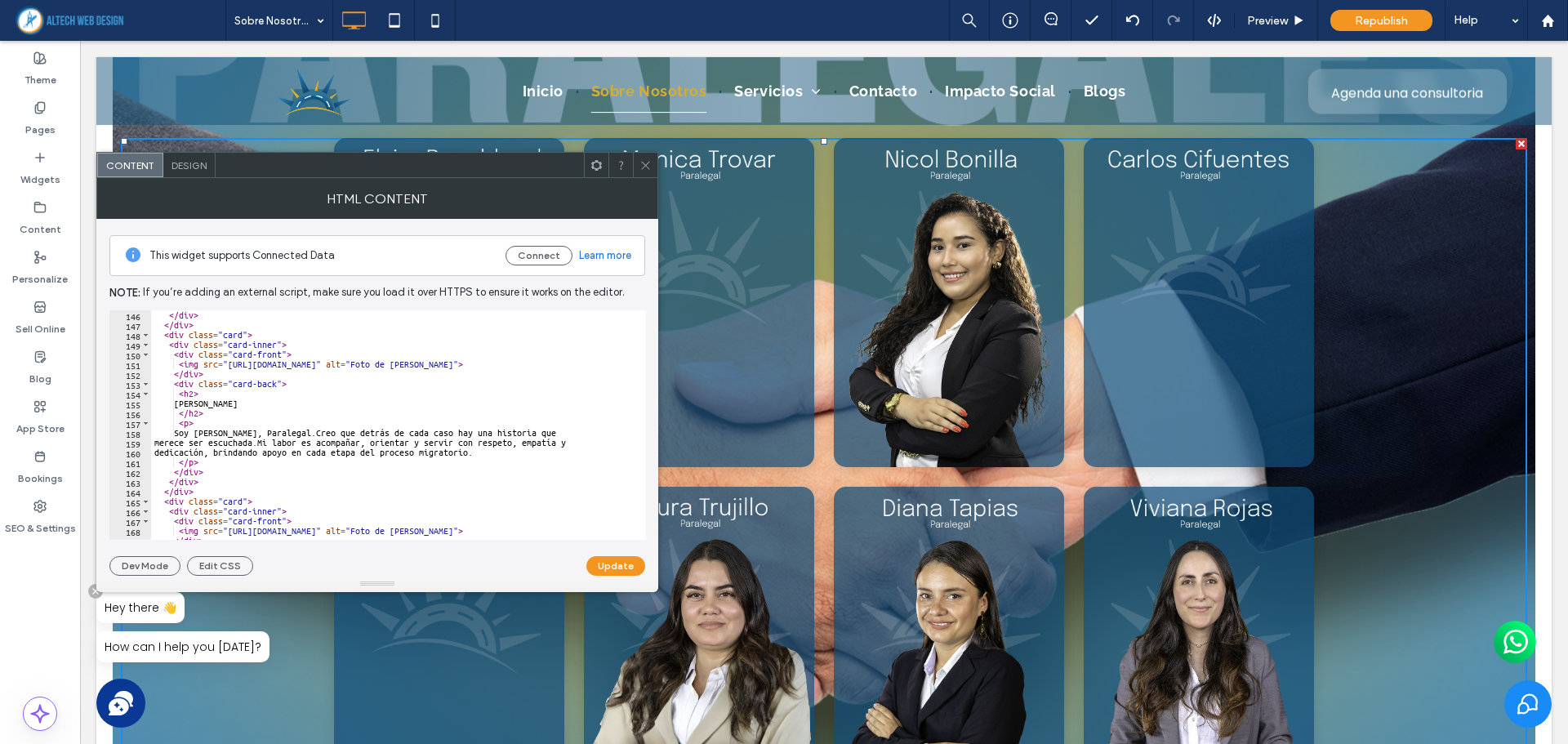
scroll to position [1420, 0]
drag, startPoint x: 225, startPoint y: 364, endPoint x: 534, endPoint y: 363, distance: 309.0
click at [534, 363] on div "</ div > </ div > < div class = "card" > < div class = "card-inner" > < div cla…" at bounding box center [458, 428] width 614 height 236
paste textarea "*********"
type textarea "**********"
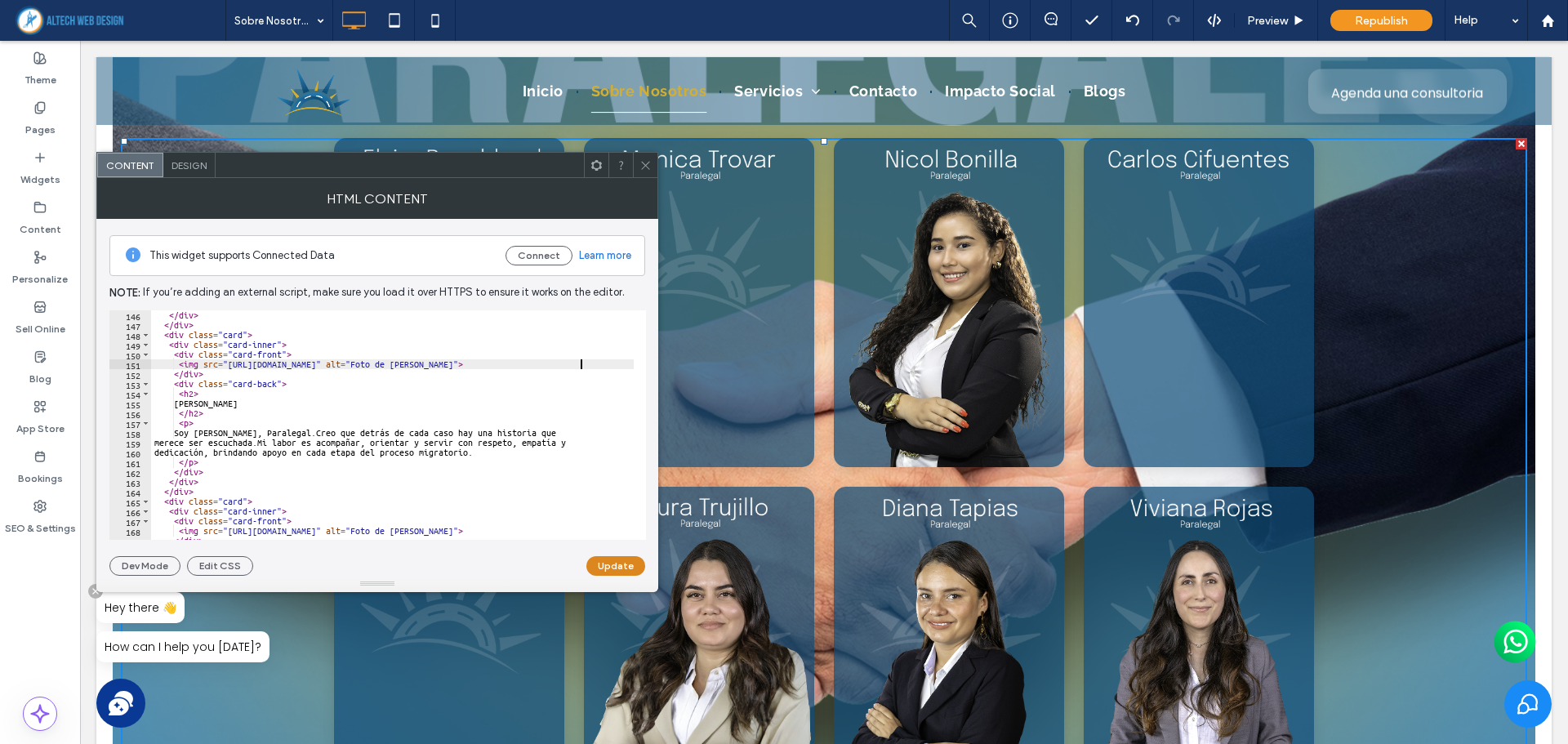
click at [611, 558] on button "Update" at bounding box center [616, 565] width 59 height 20
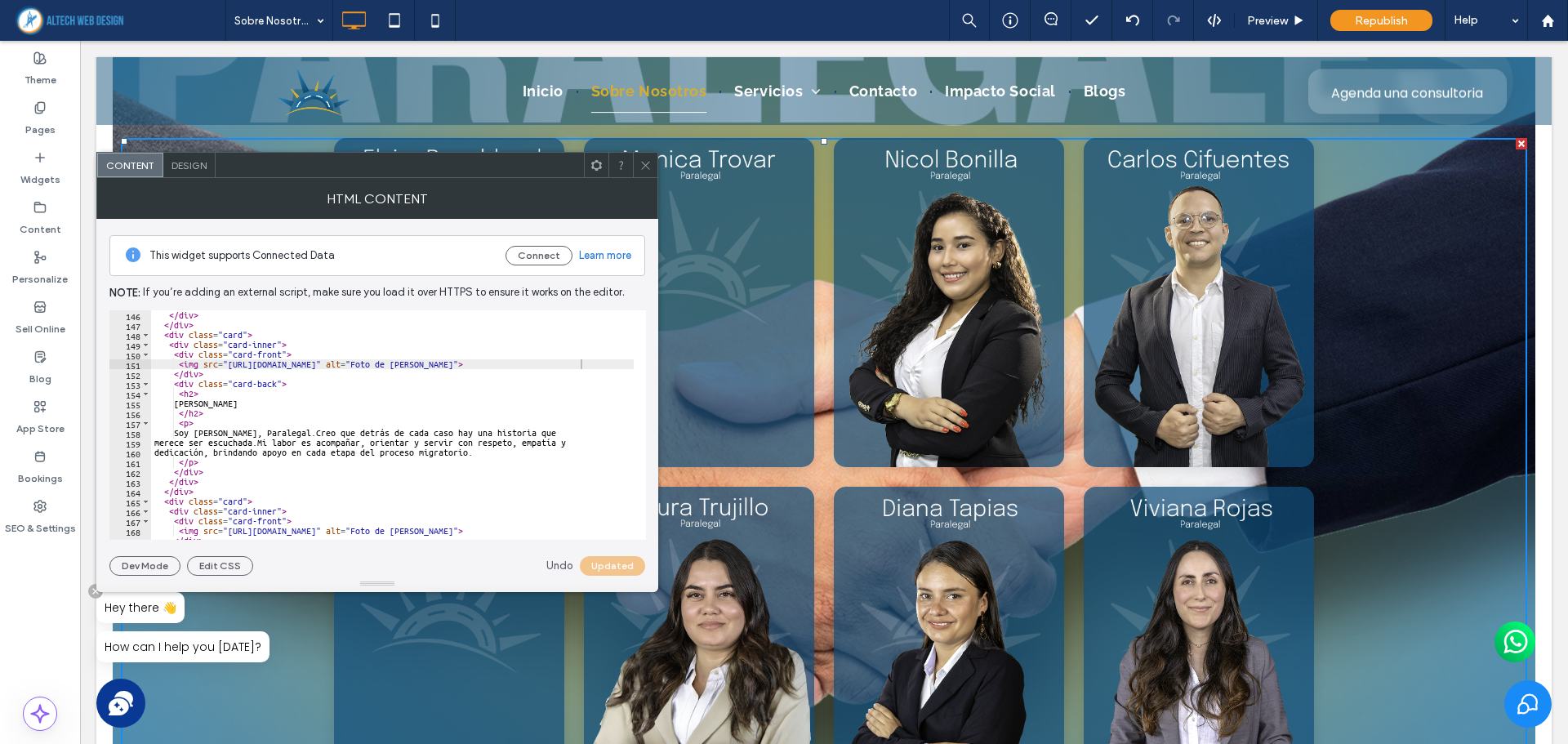
click at [643, 164] on icon at bounding box center [645, 165] width 12 height 12
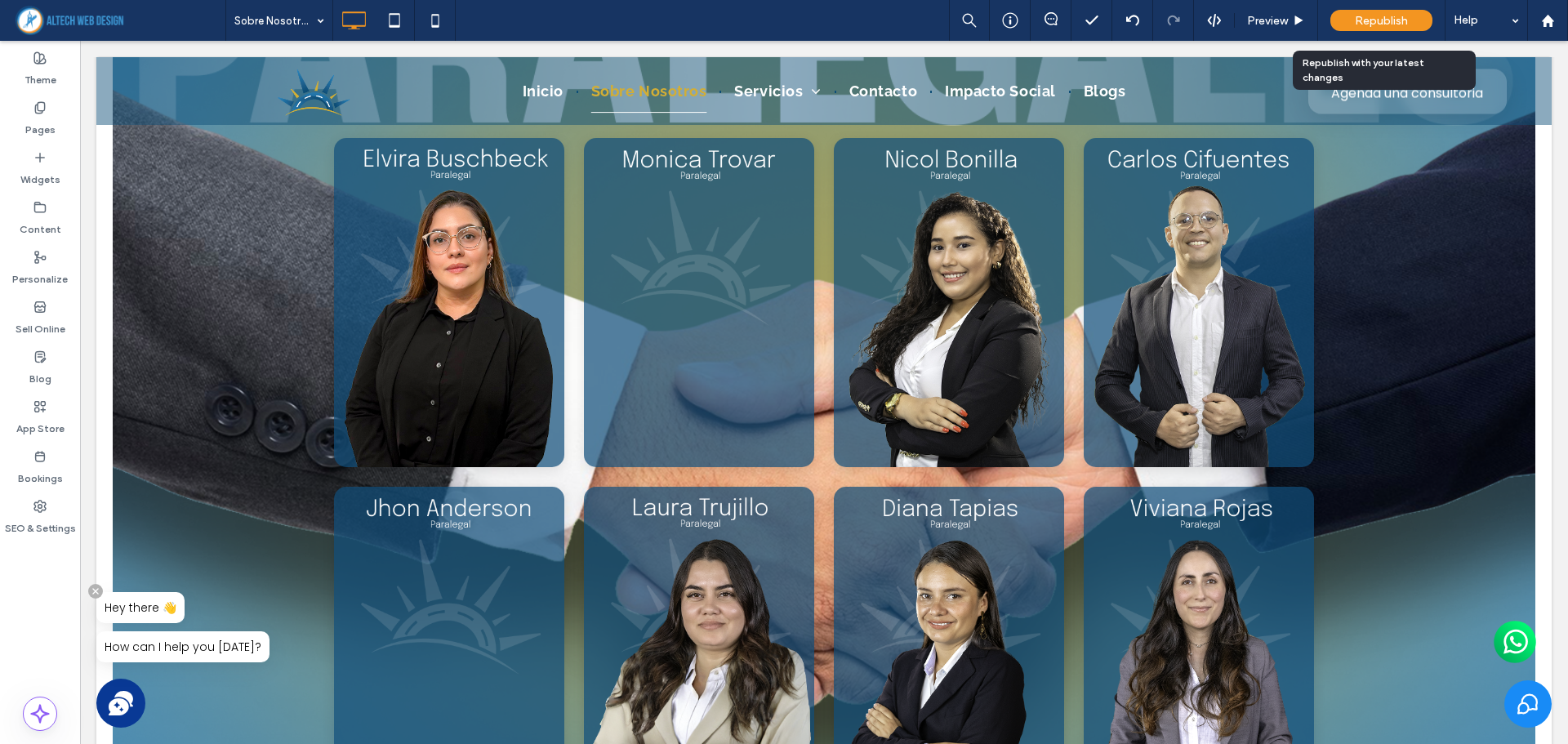
click at [1356, 11] on div "Republish" at bounding box center [1381, 20] width 102 height 22
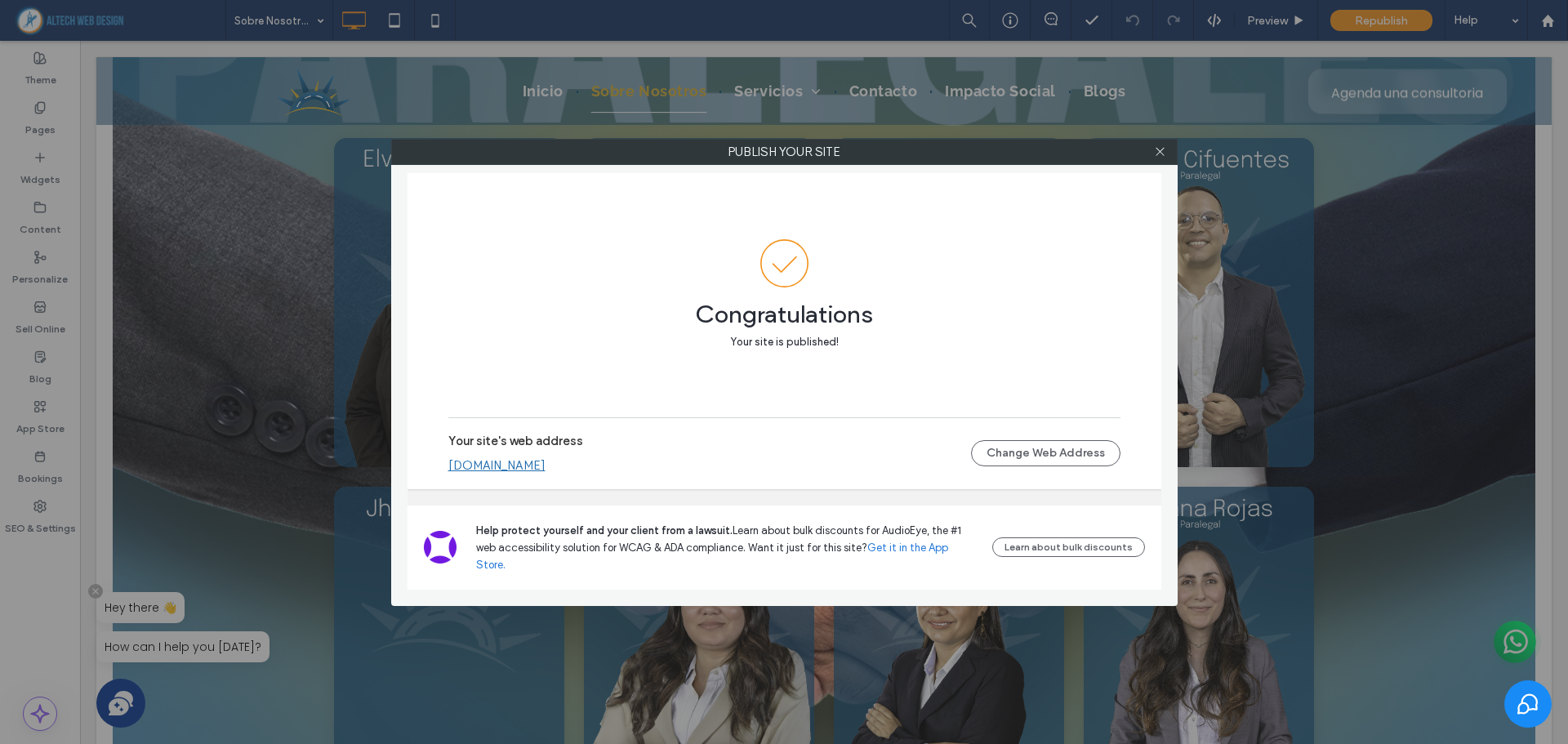
drag, startPoint x: 1165, startPoint y: 151, endPoint x: 1173, endPoint y: 150, distance: 8.1
click at [1165, 152] on icon at bounding box center [1160, 151] width 12 height 12
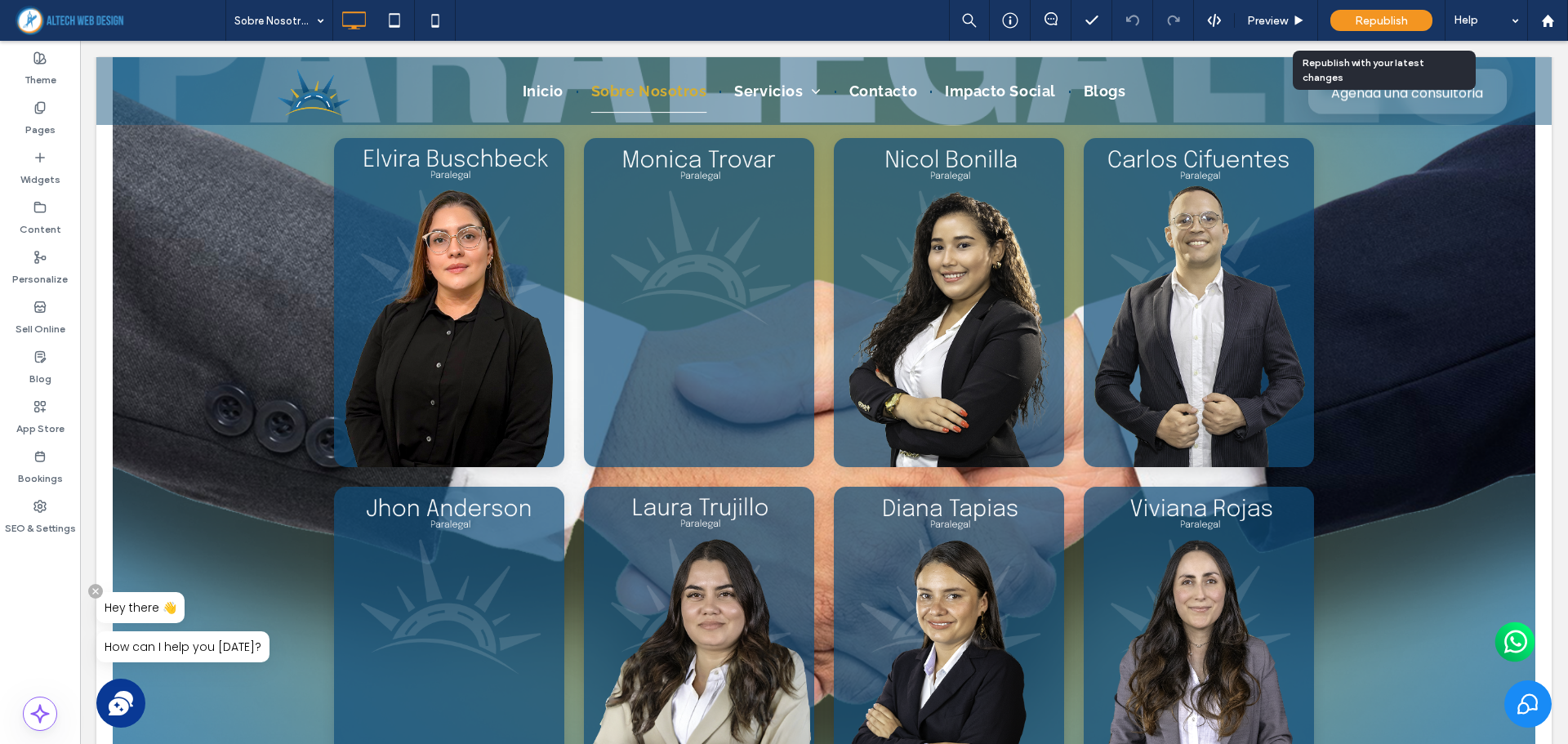
click at [1362, 20] on span "Republish" at bounding box center [1381, 21] width 53 height 14
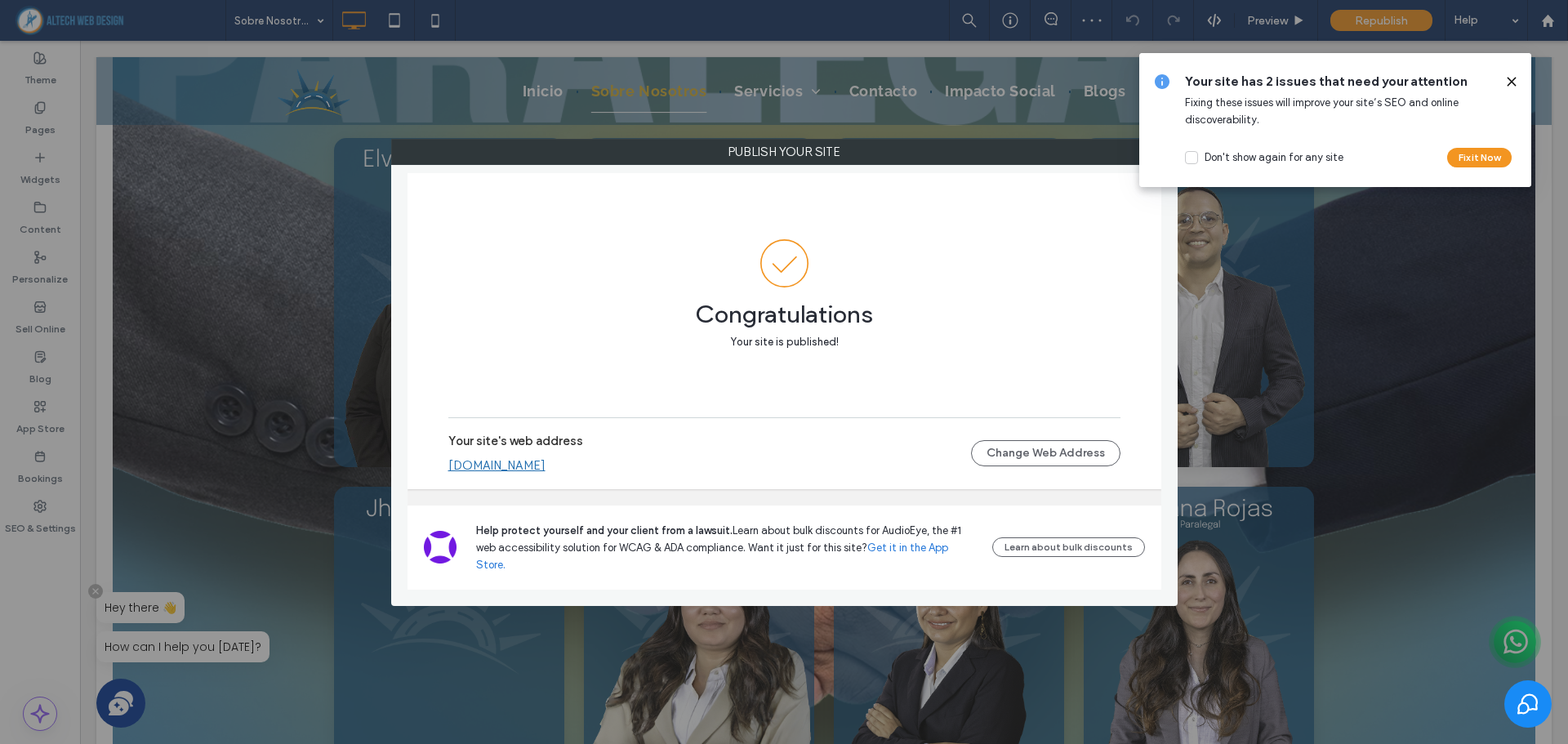
drag, startPoint x: 1516, startPoint y: 79, endPoint x: 1397, endPoint y: 103, distance: 121.4
click at [1516, 79] on icon at bounding box center [1511, 81] width 13 height 13
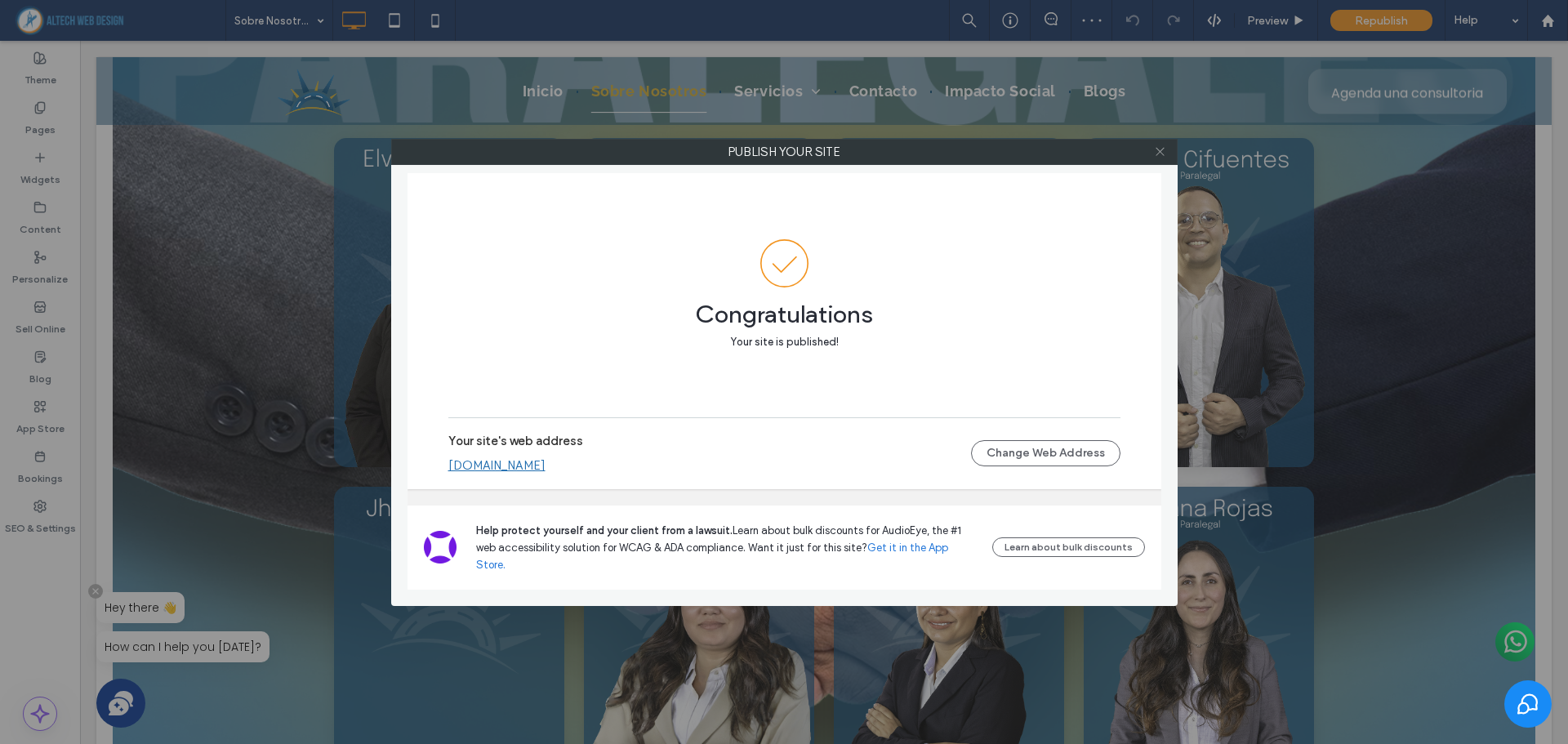
click at [1161, 149] on icon at bounding box center [1160, 151] width 12 height 12
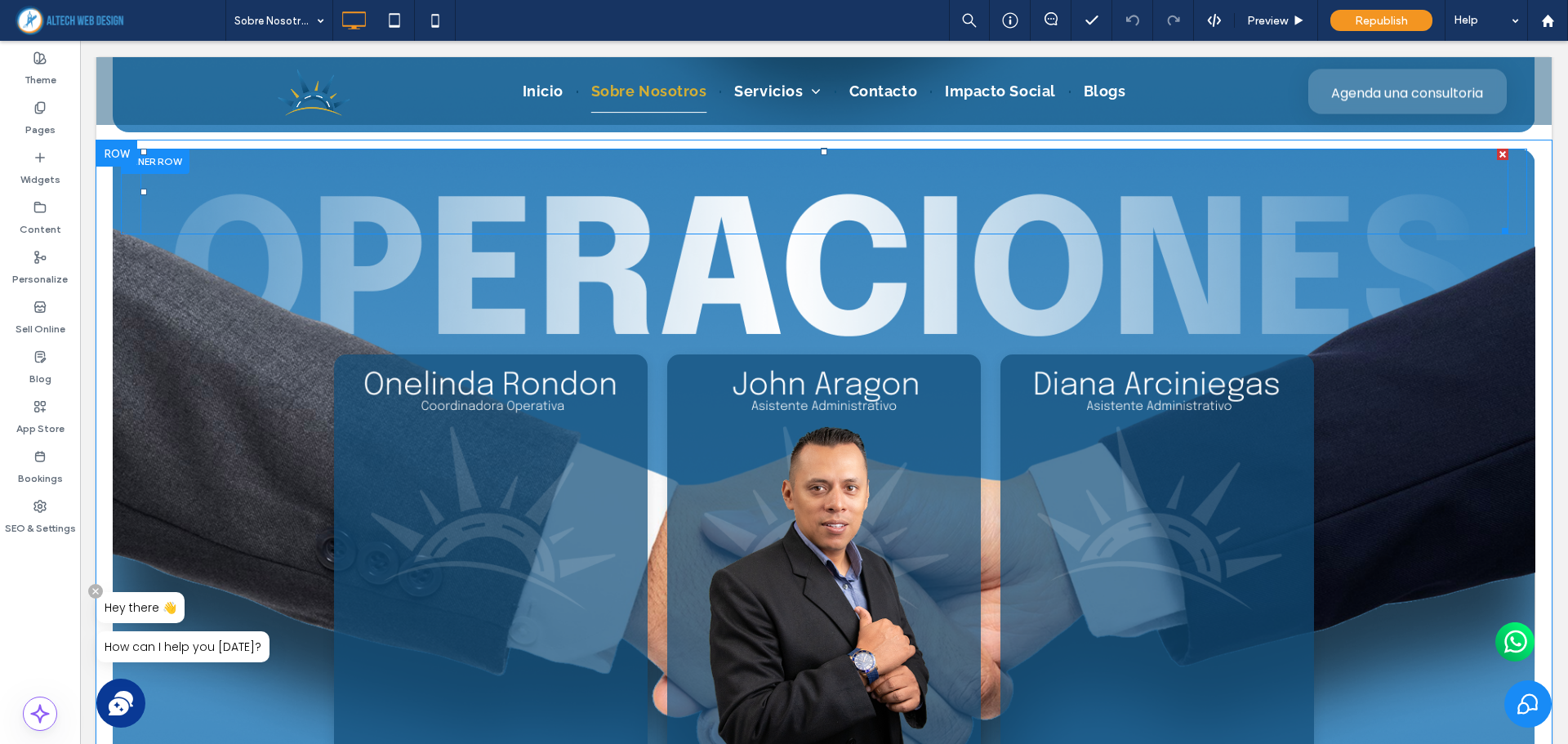
scroll to position [6228, 0]
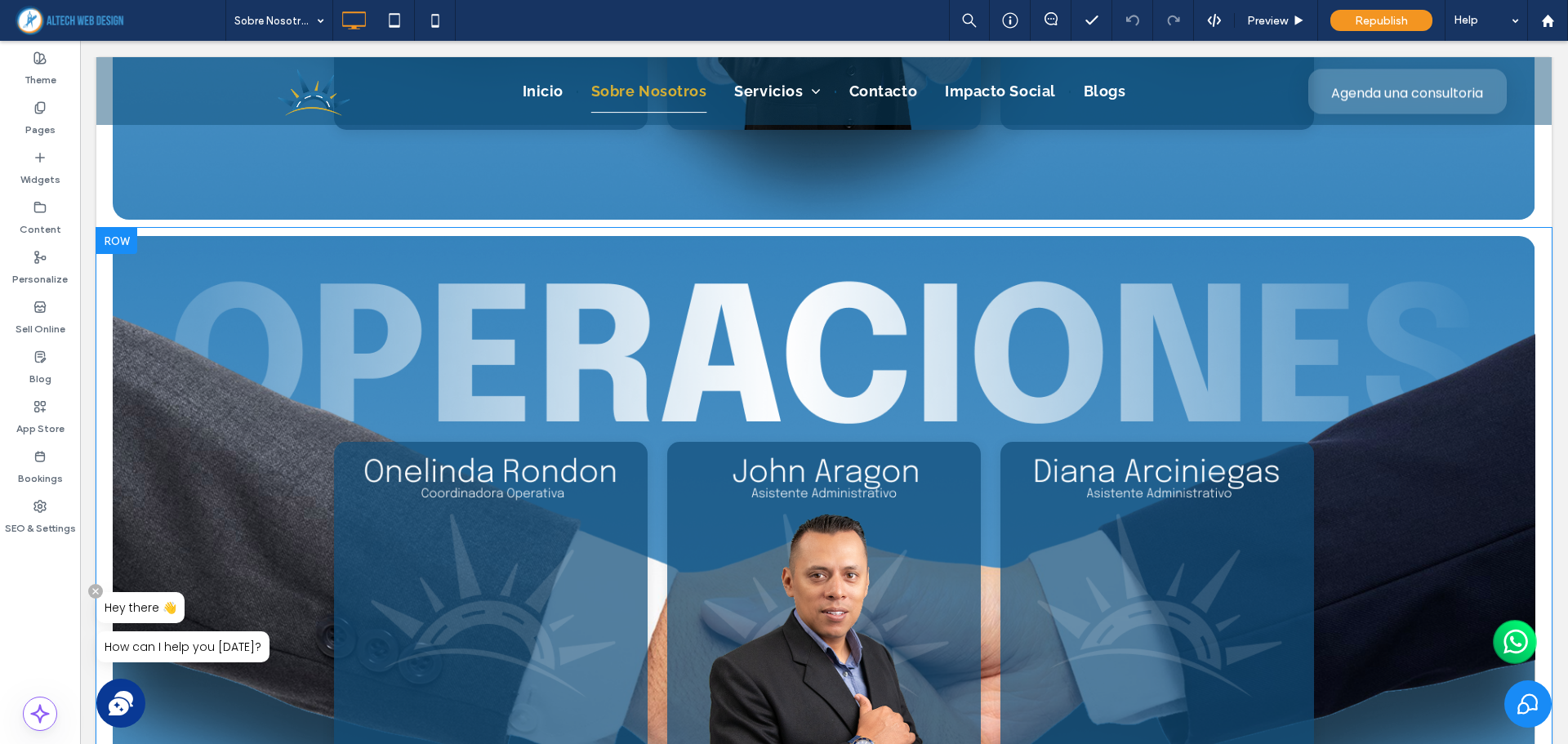
click at [117, 236] on div at bounding box center [117, 241] width 41 height 26
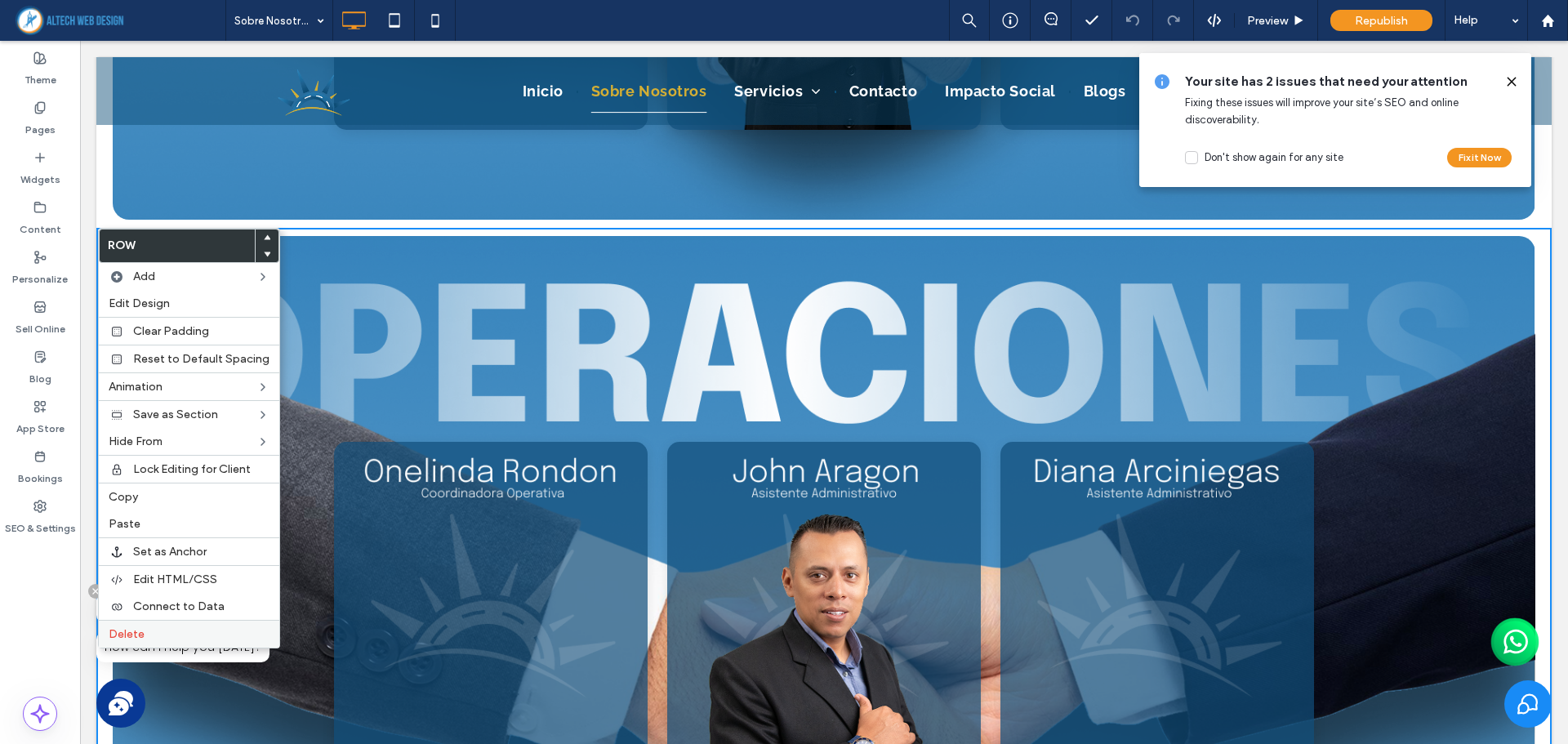
click at [149, 633] on label "Delete" at bounding box center [189, 634] width 161 height 14
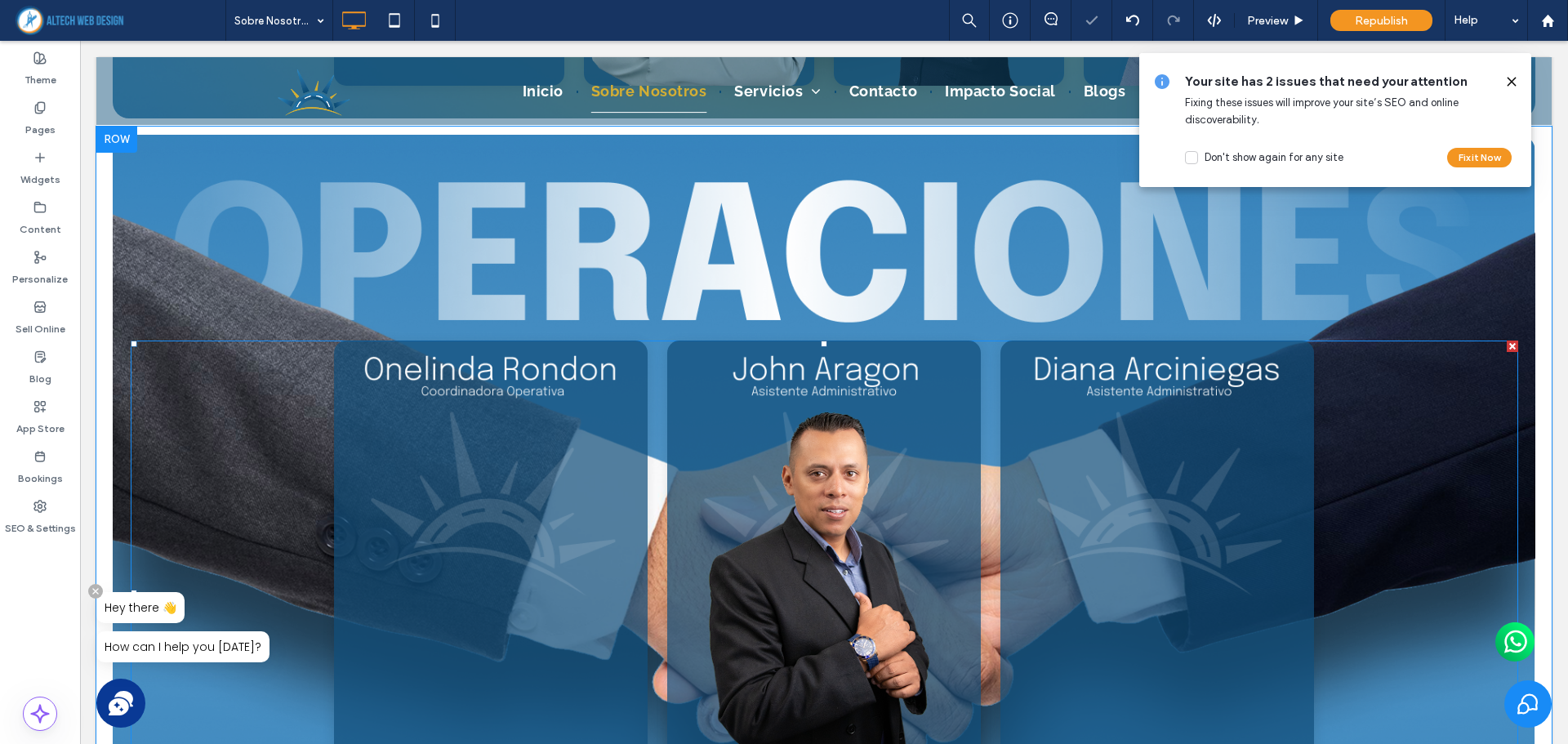
scroll to position [5551, 0]
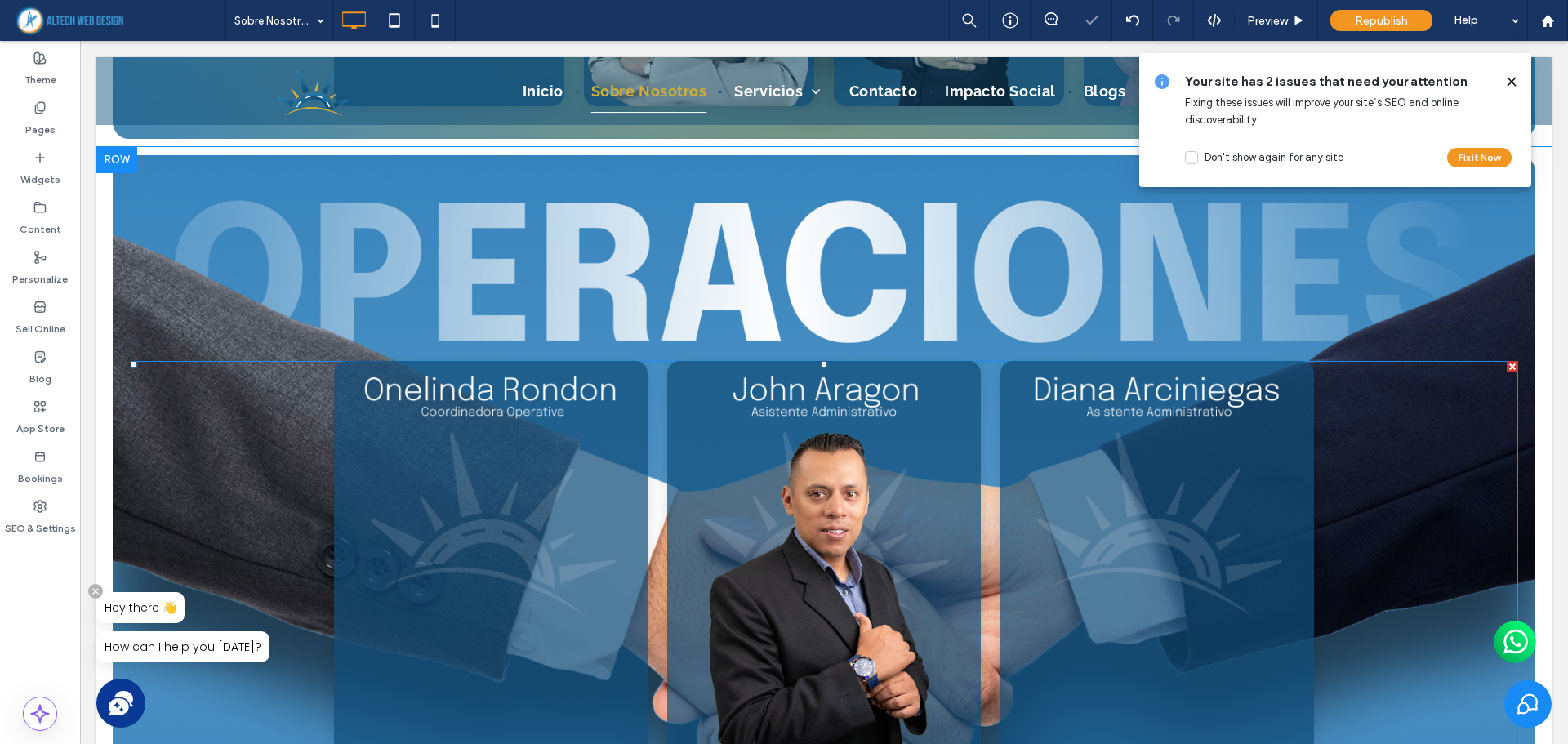
click at [596, 482] on span at bounding box center [824, 613] width 1388 height 505
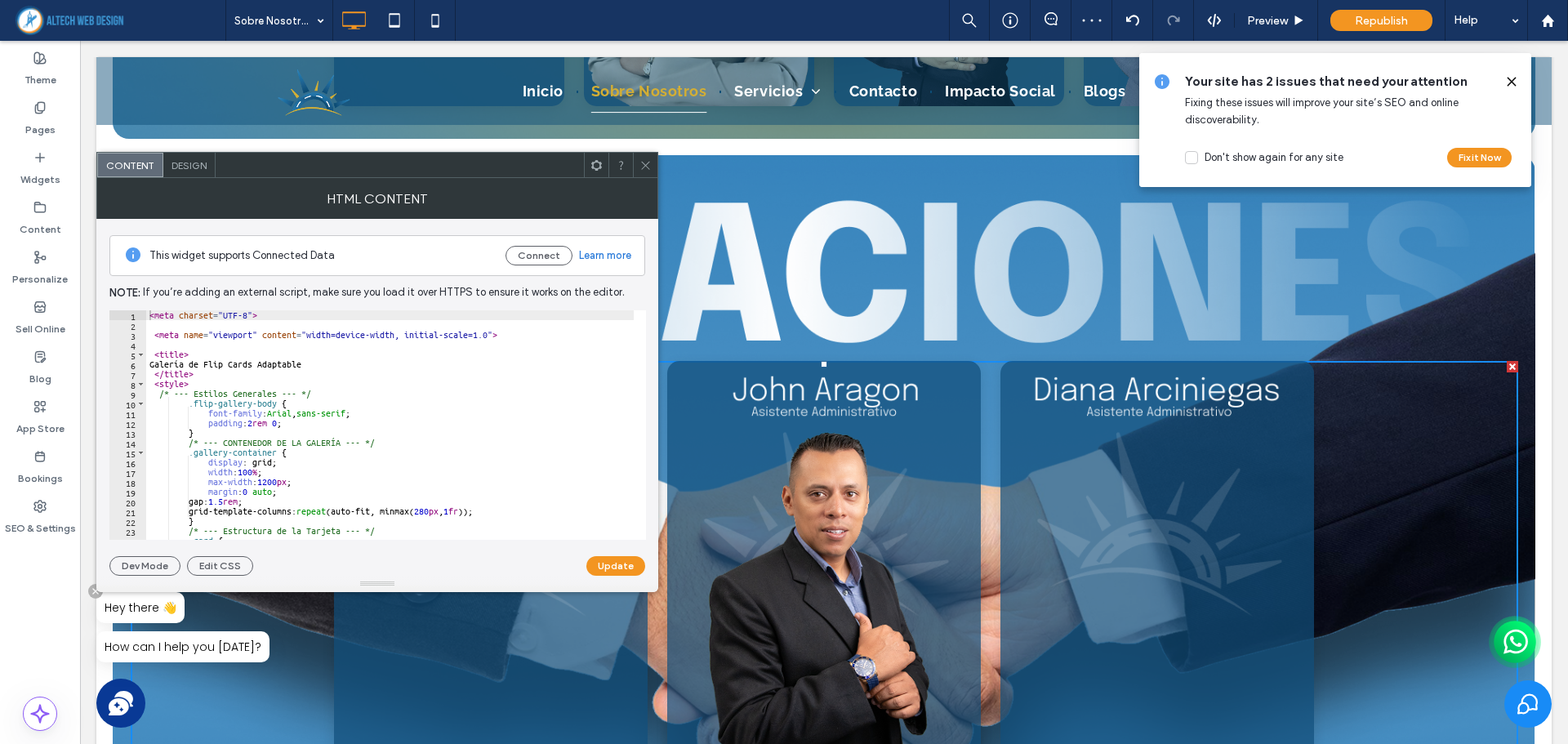
click at [1516, 74] on span at bounding box center [1511, 81] width 13 height 18
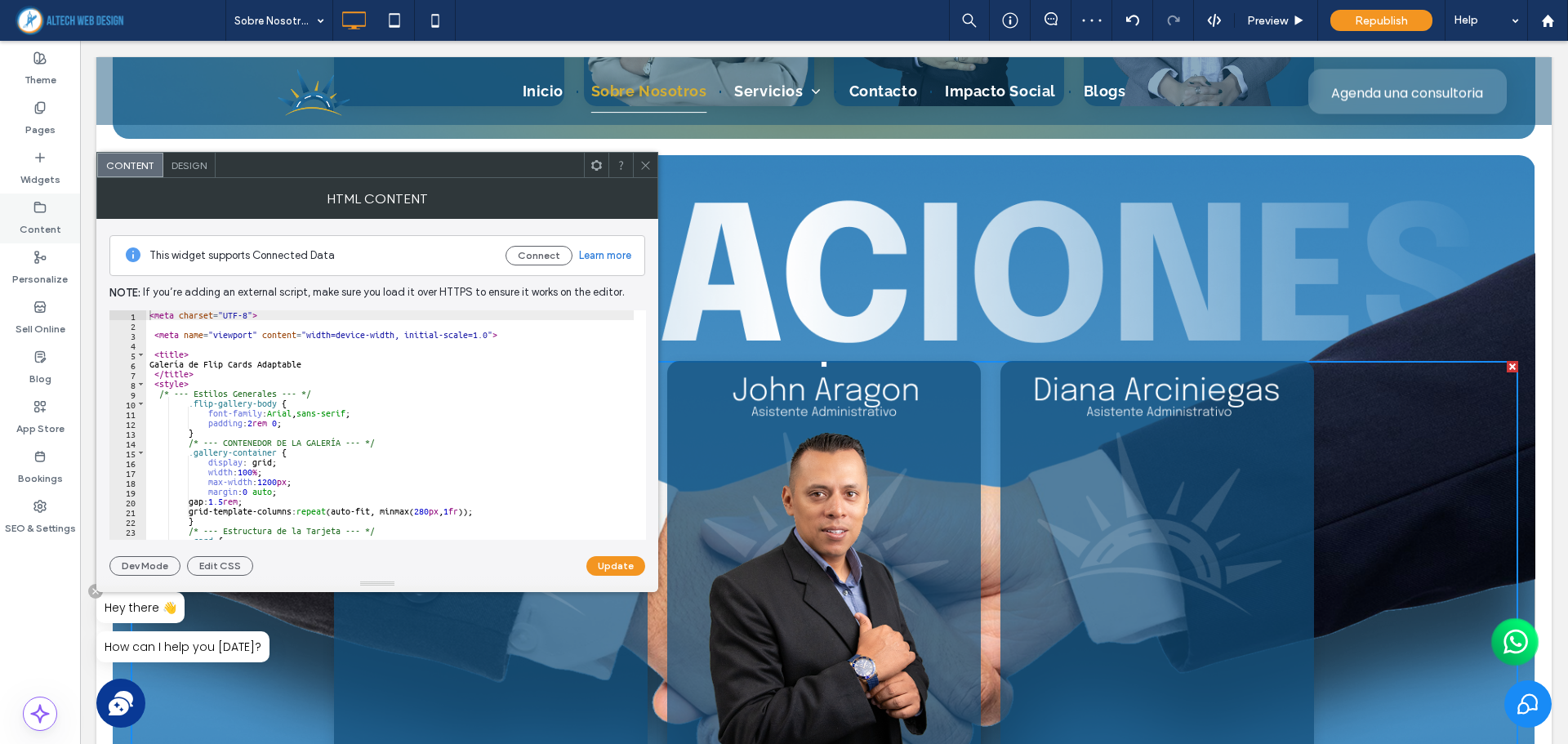
click at [56, 222] on label "Content" at bounding box center [41, 225] width 41 height 22
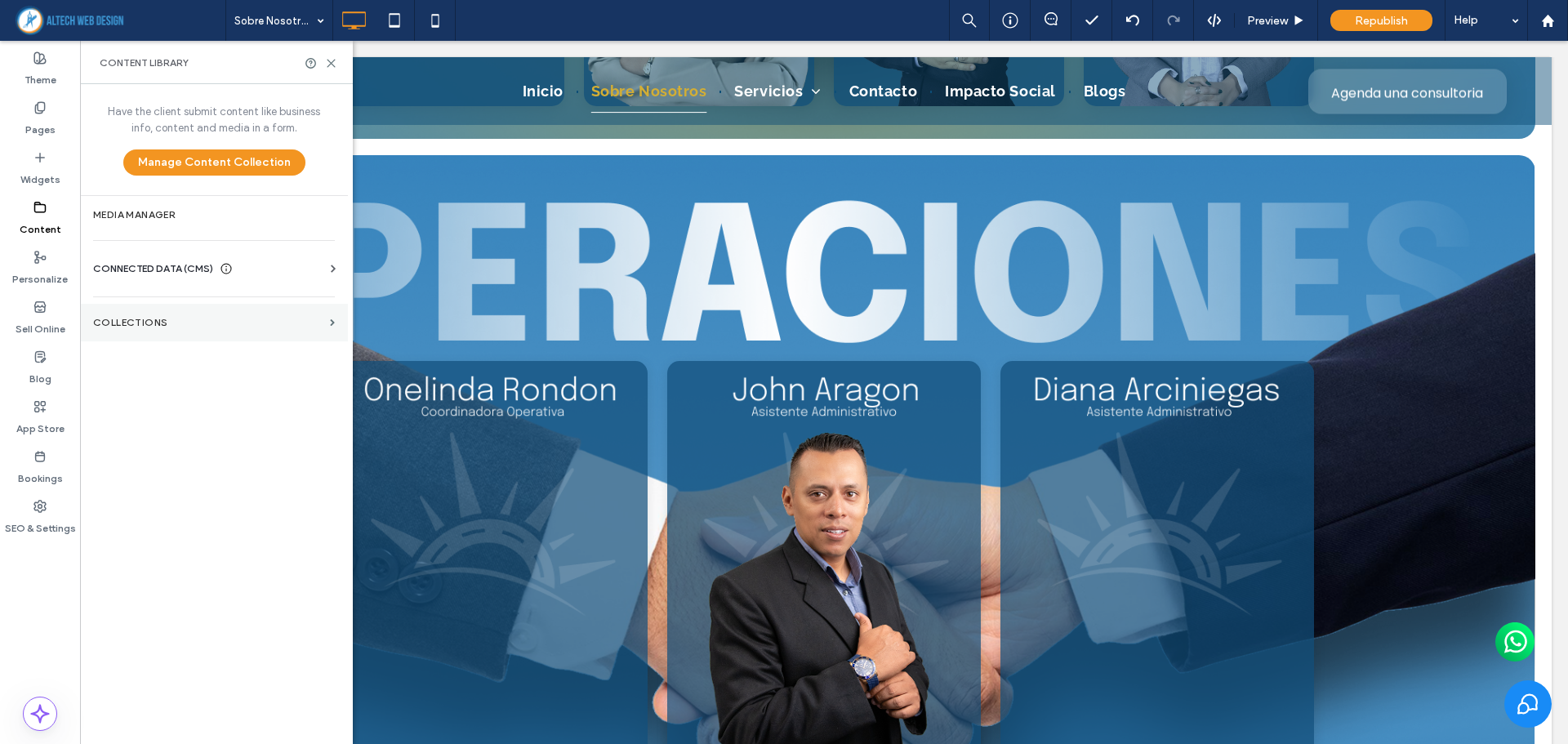
click at [218, 329] on section "Collections" at bounding box center [214, 323] width 268 height 38
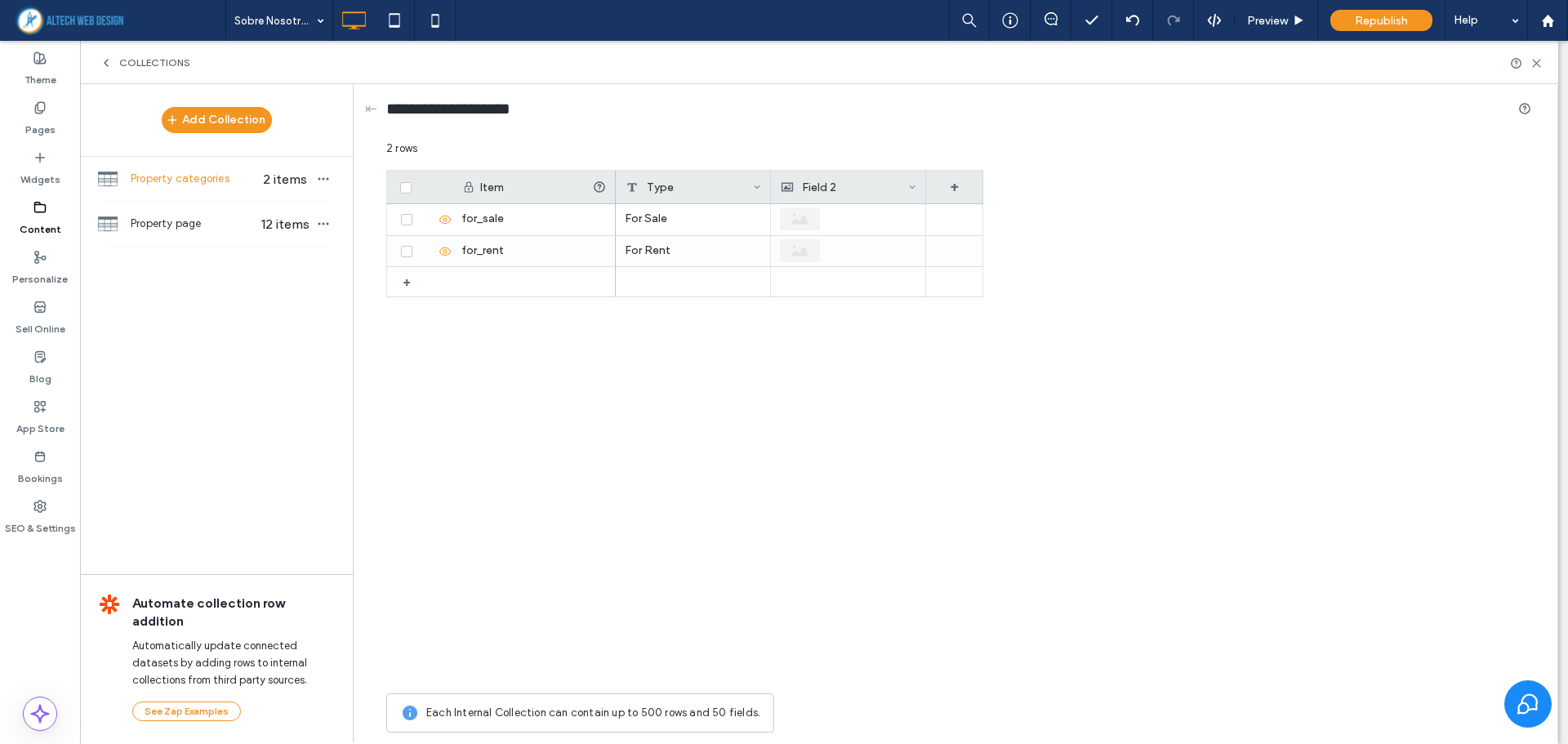
click at [120, 65] on span "Collections" at bounding box center [155, 62] width 71 height 13
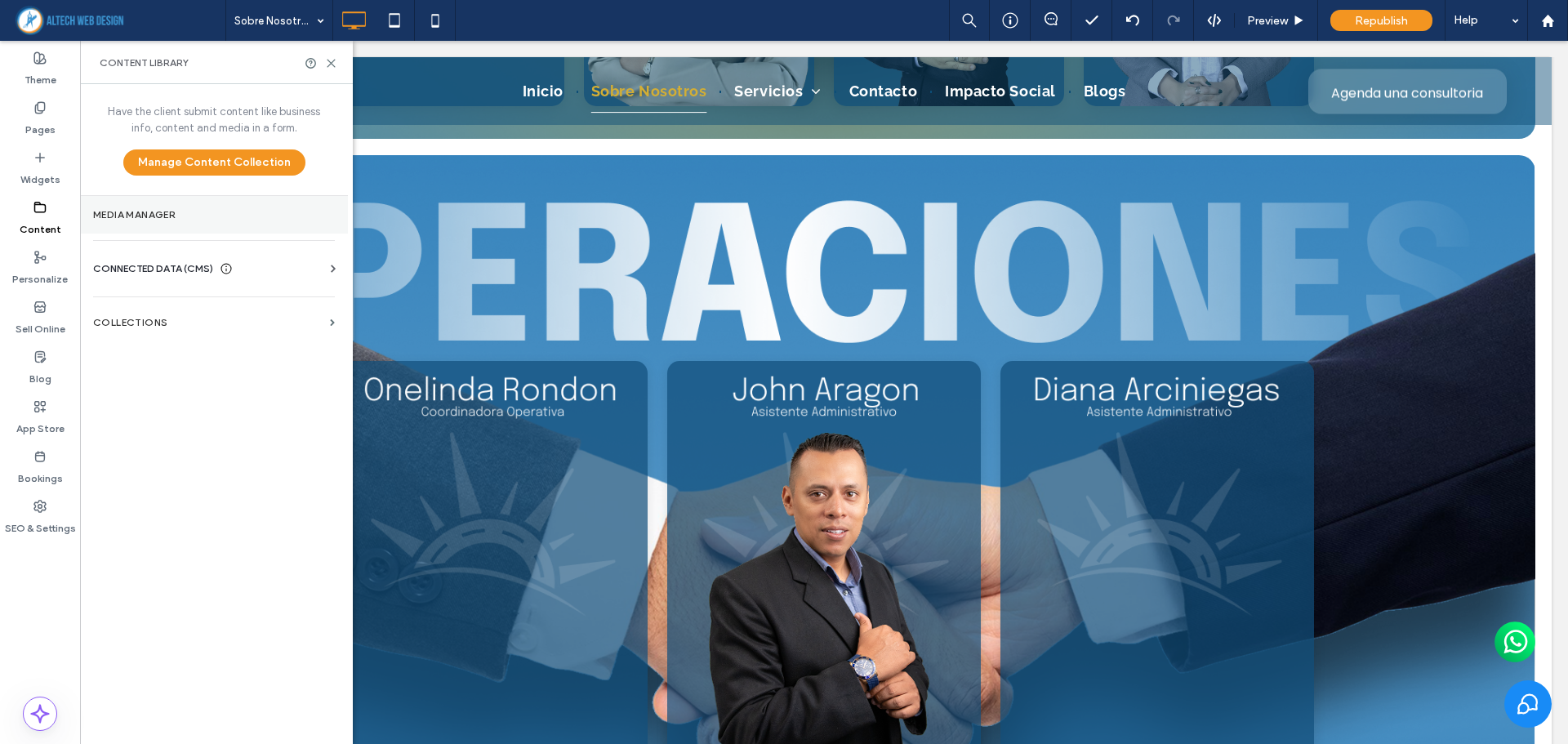
click at [135, 224] on section "Media Manager" at bounding box center [214, 215] width 268 height 38
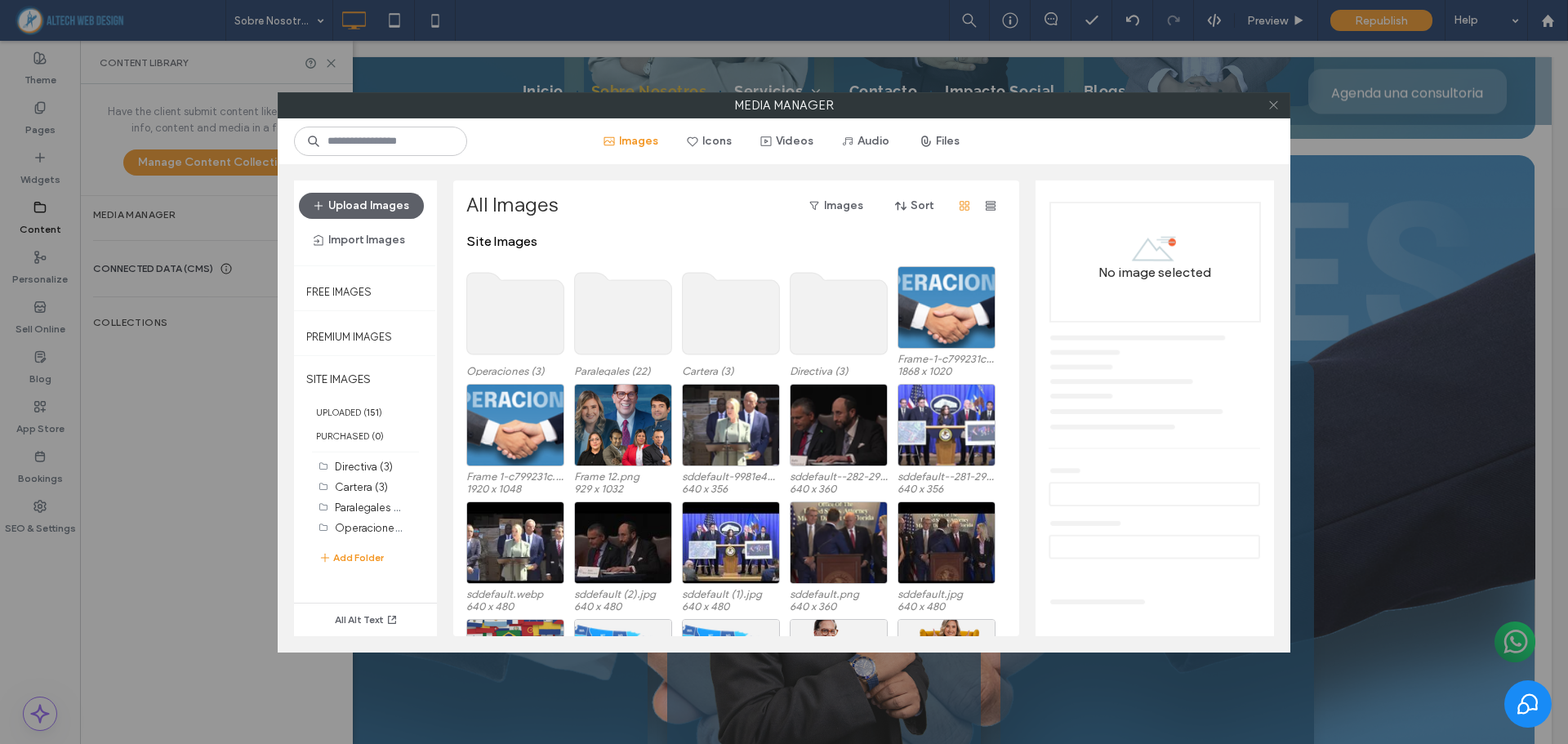
click at [1270, 106] on icon at bounding box center [1274, 104] width 12 height 12
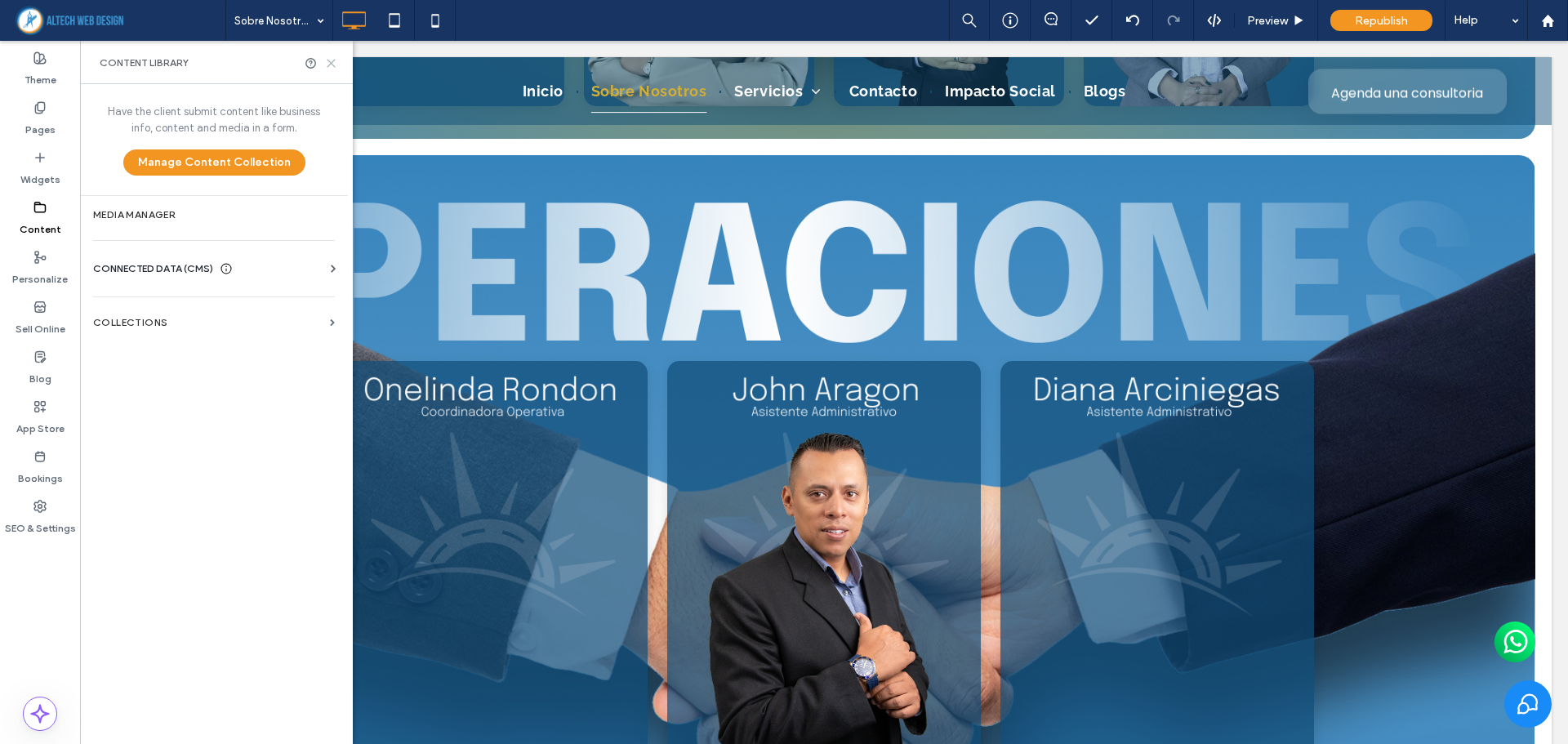
click at [332, 66] on icon at bounding box center [331, 63] width 12 height 12
